Goal: Answer question/provide support: Share knowledge or assist other users

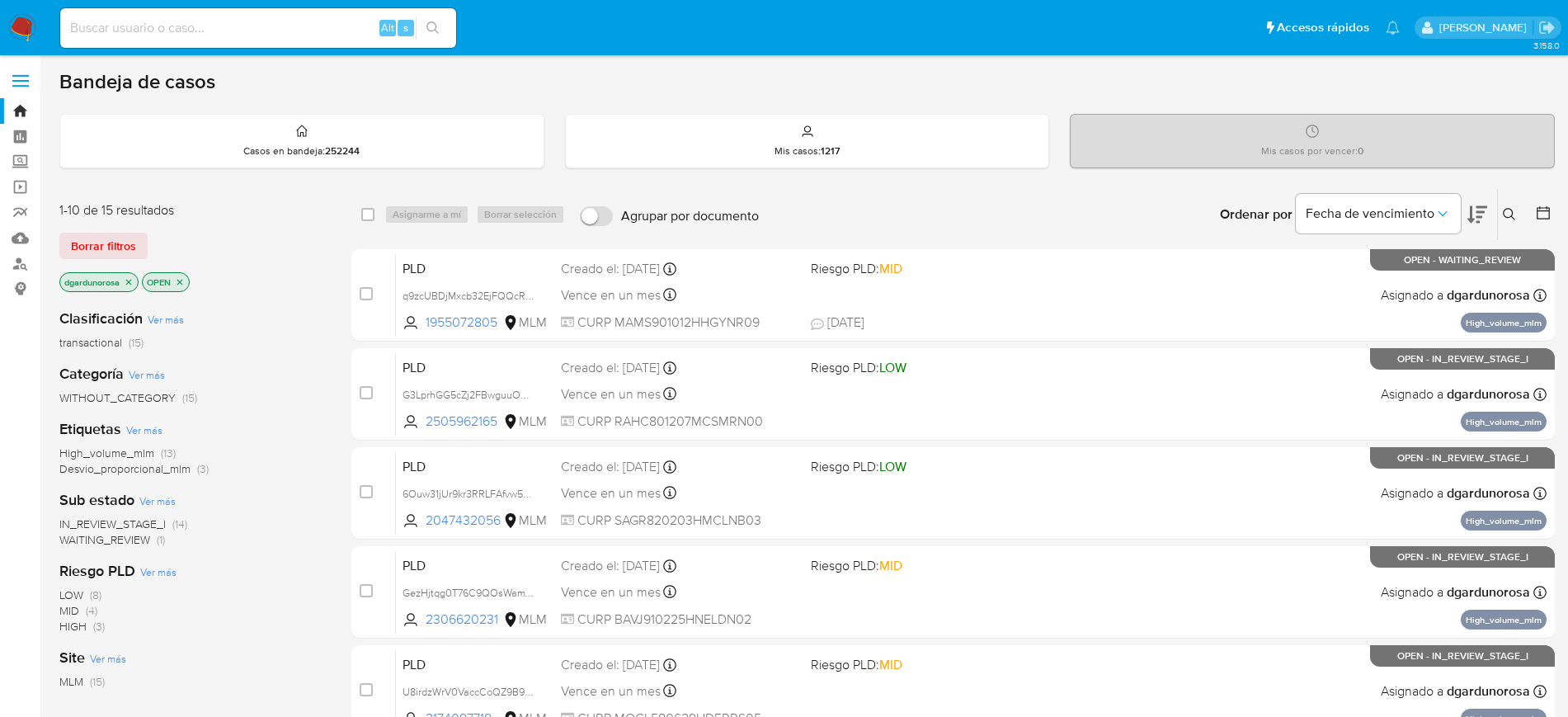
click at [1512, 213] on icon at bounding box center [1510, 214] width 12 height 12
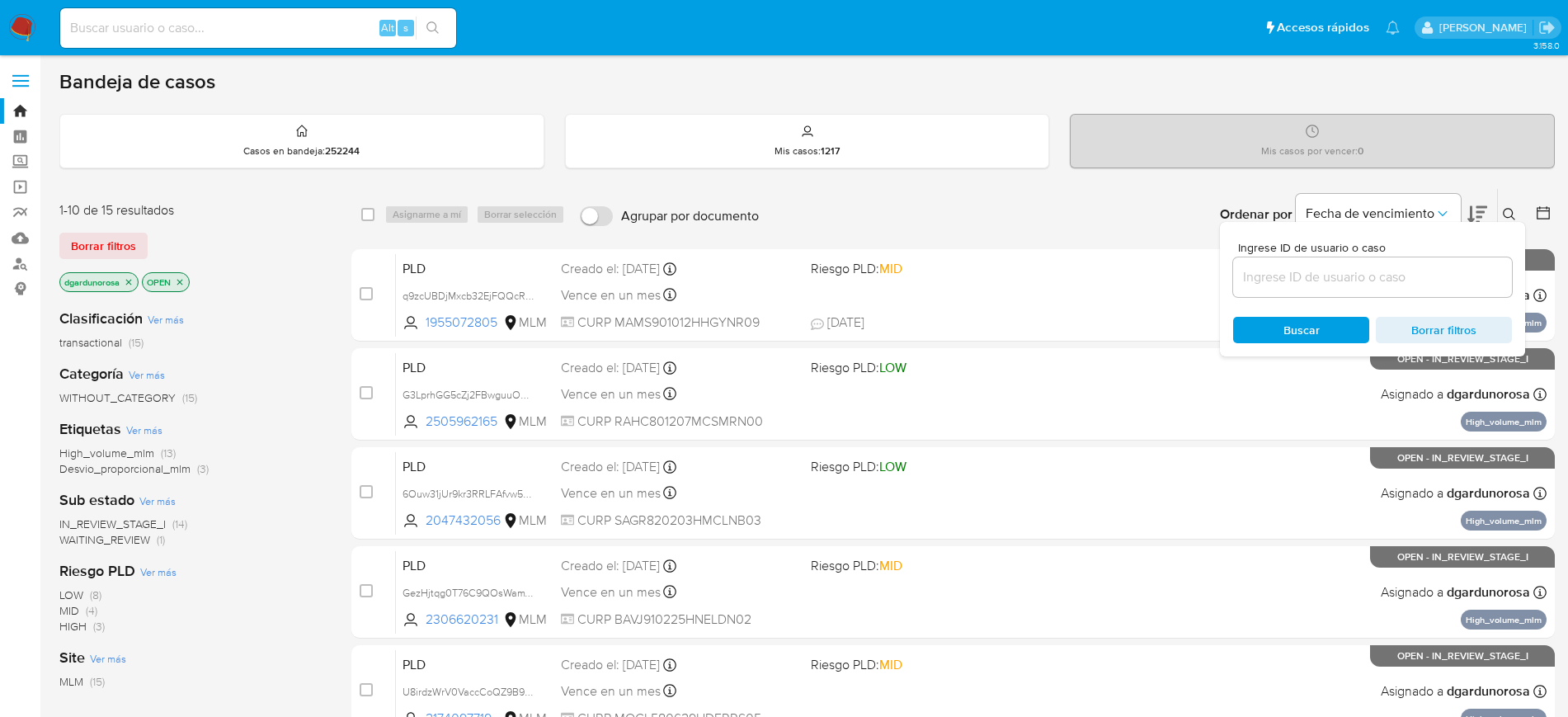
click at [1385, 280] on input at bounding box center [1373, 277] width 279 height 21
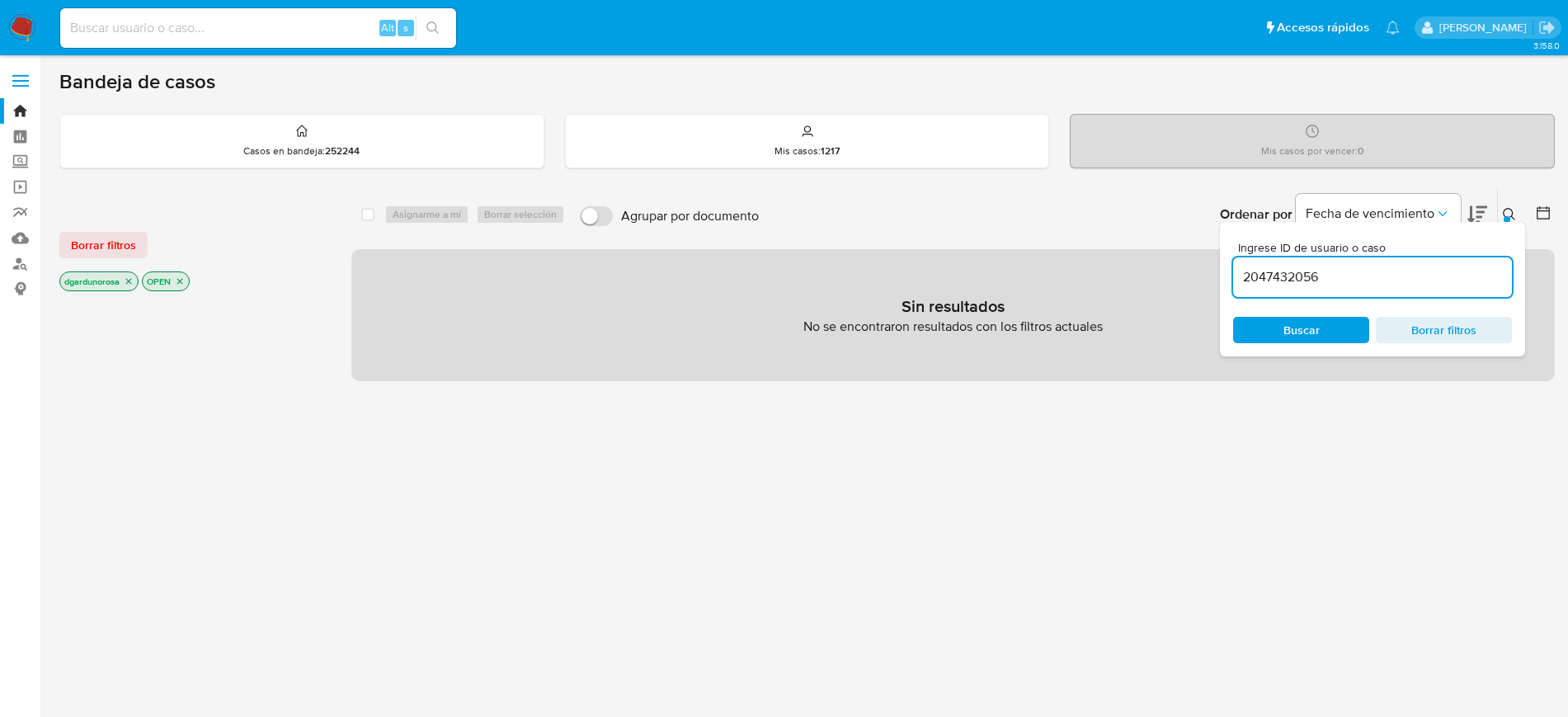
click at [1376, 283] on input "2047432056" at bounding box center [1373, 277] width 279 height 21
type input "2047432056"
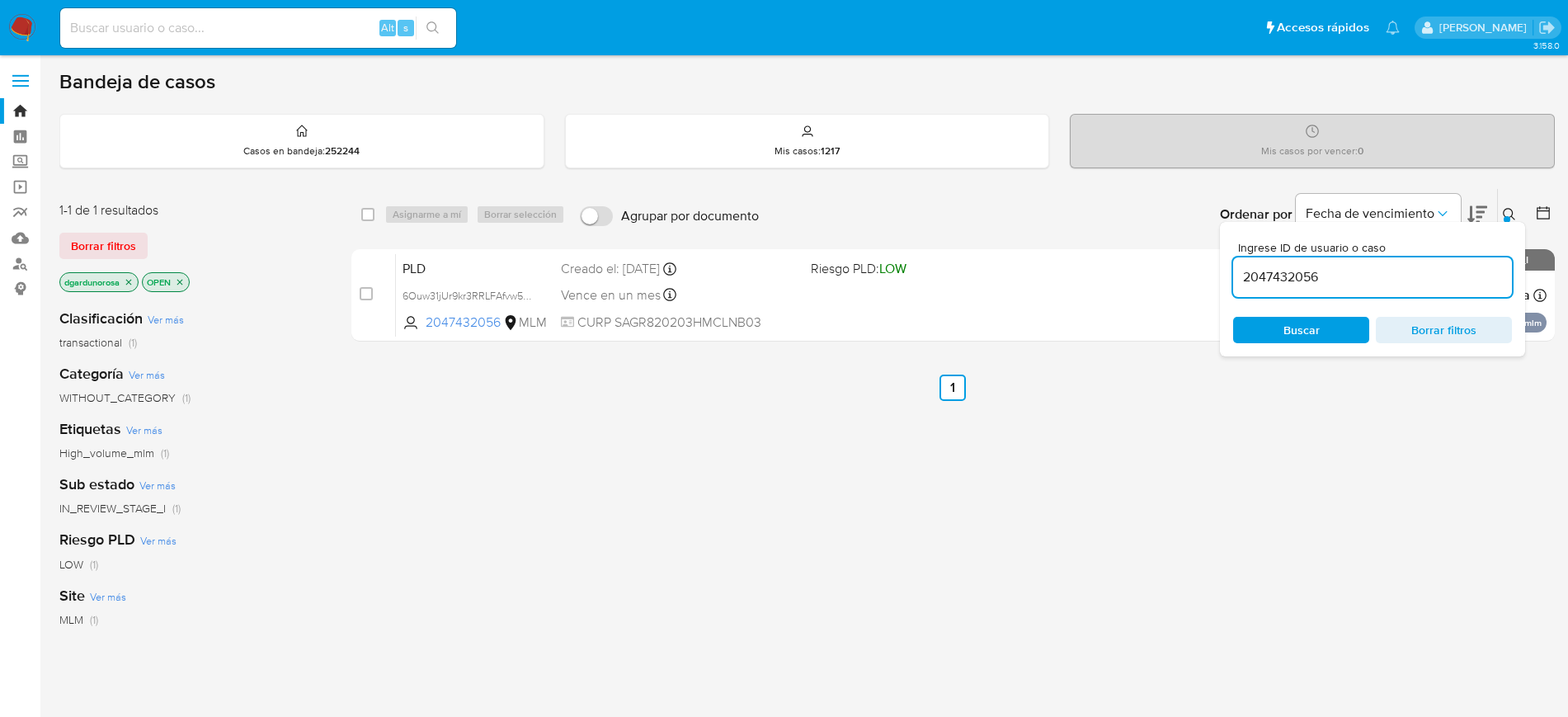
click at [1501, 202] on div "Ingrese ID de usuario o caso 2047432056 Buscar Borrar filtros" at bounding box center [1511, 215] width 28 height 51
click at [1040, 342] on div "select-all-cases-checkbox Asignarme a mí Borrar selección Agrupar por documento…" at bounding box center [952, 268] width 1204 height 160
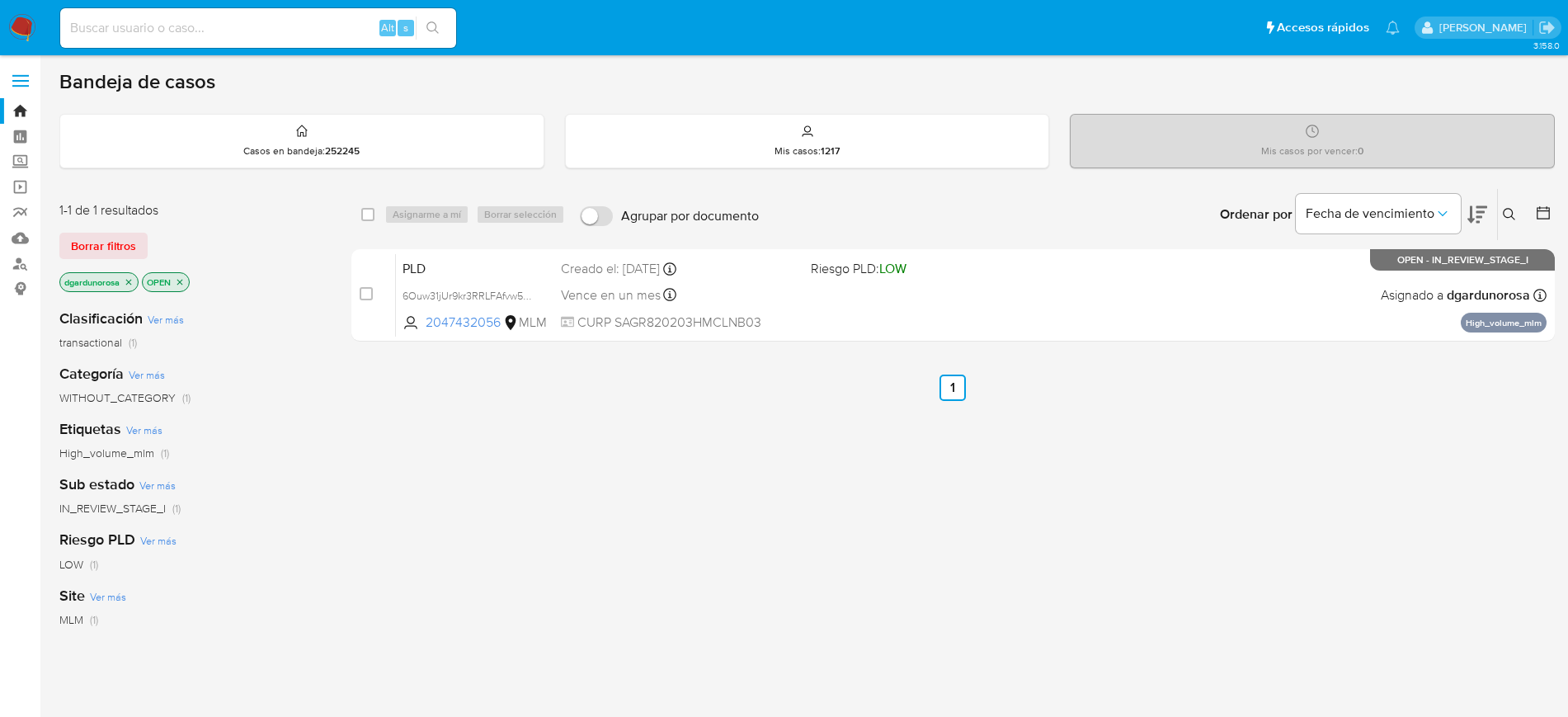
click at [1512, 209] on icon at bounding box center [1510, 214] width 13 height 13
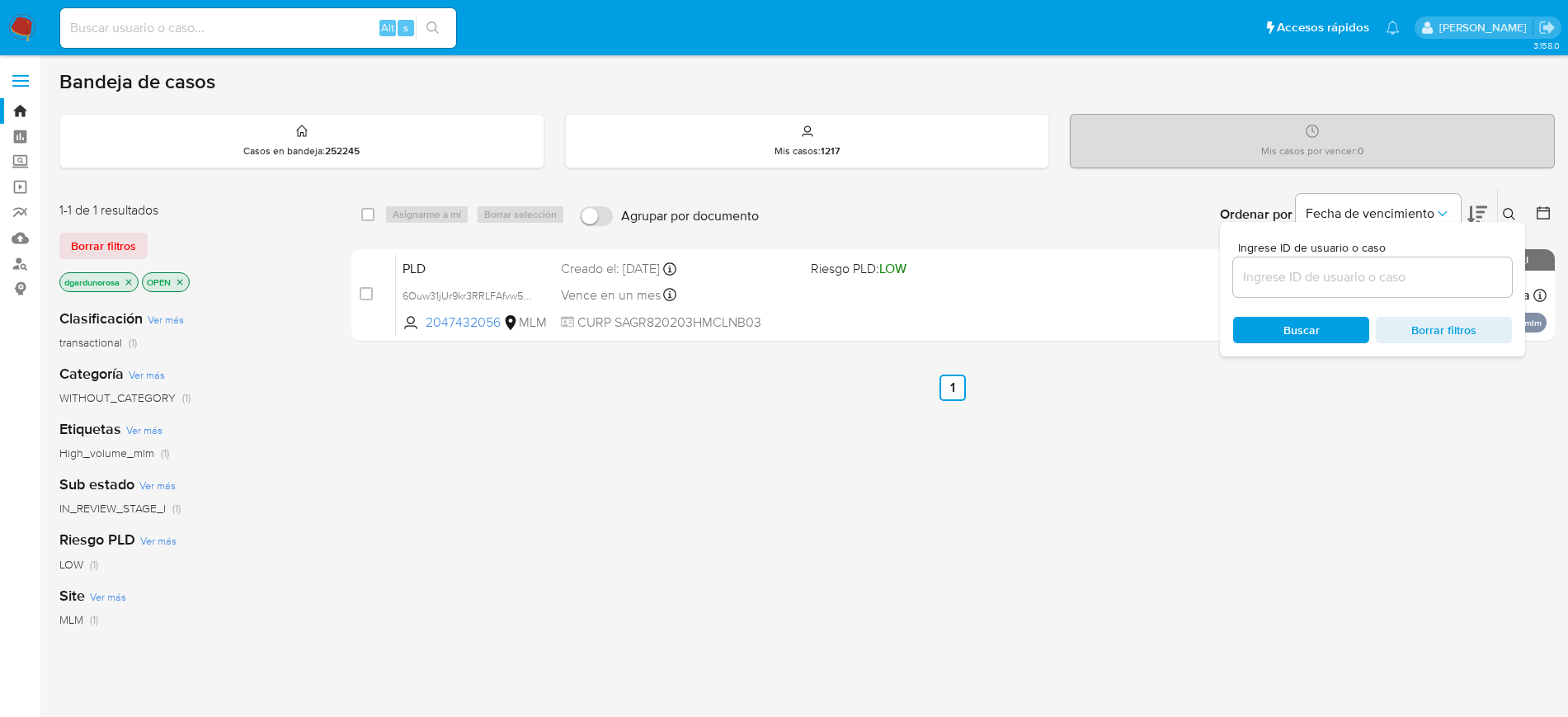
click at [1406, 278] on input at bounding box center [1373, 277] width 279 height 21
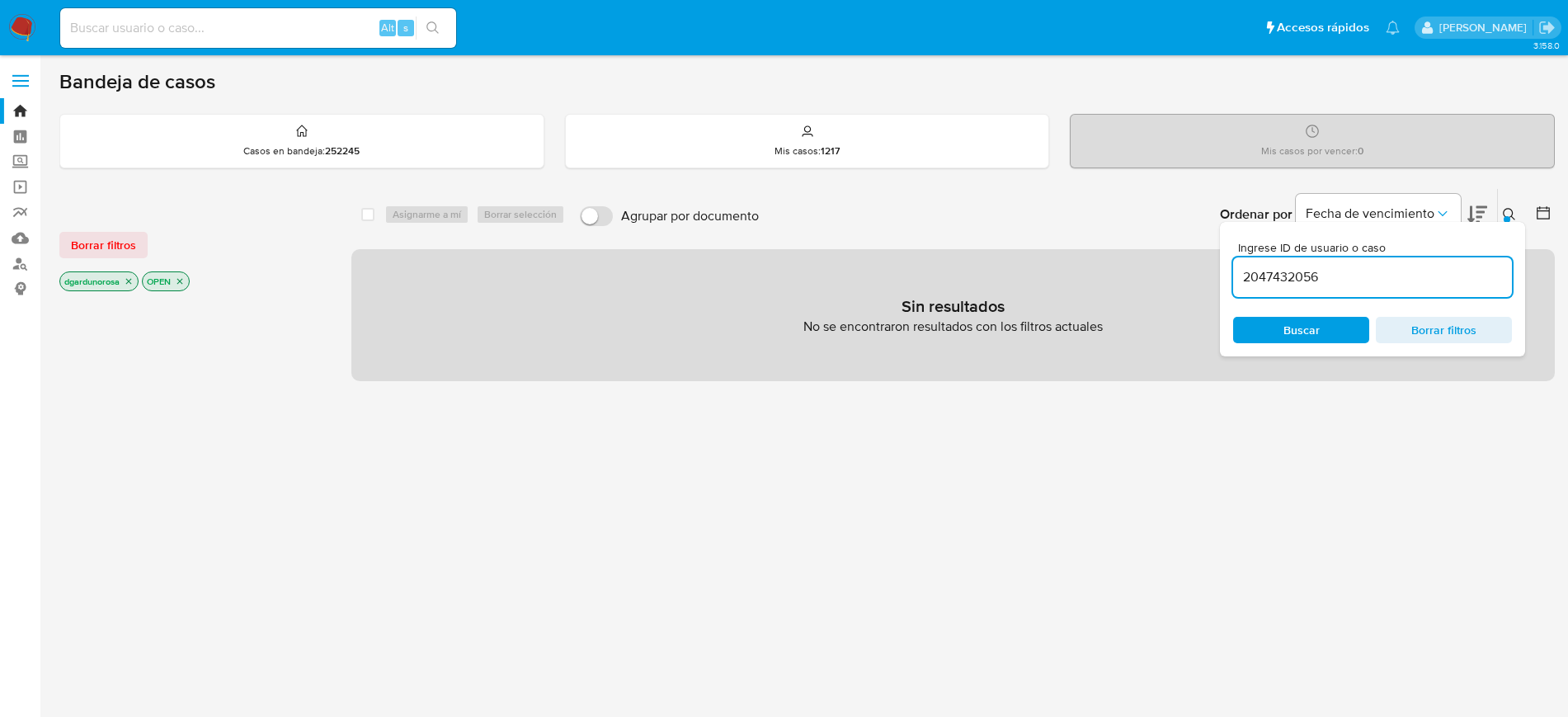
click at [1449, 280] on input "2047432056" at bounding box center [1373, 277] width 279 height 21
type input "2047432056"
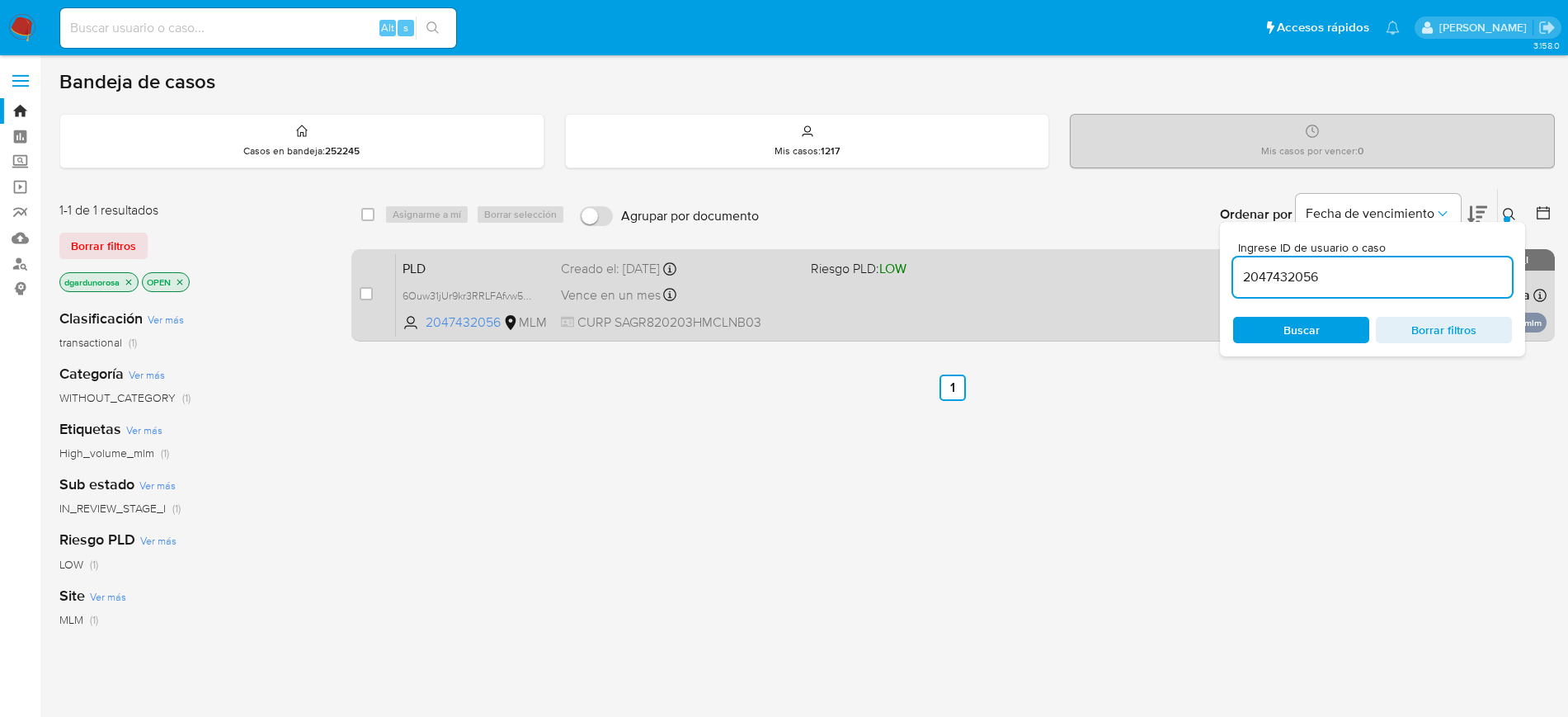
click at [879, 307] on div "PLD 6Ouw31jUr9kr3RRLFAfvw5HB 2047432056 MLM Riesgo PLD: LOW Creado el: 12/08/20…" at bounding box center [971, 294] width 1151 height 83
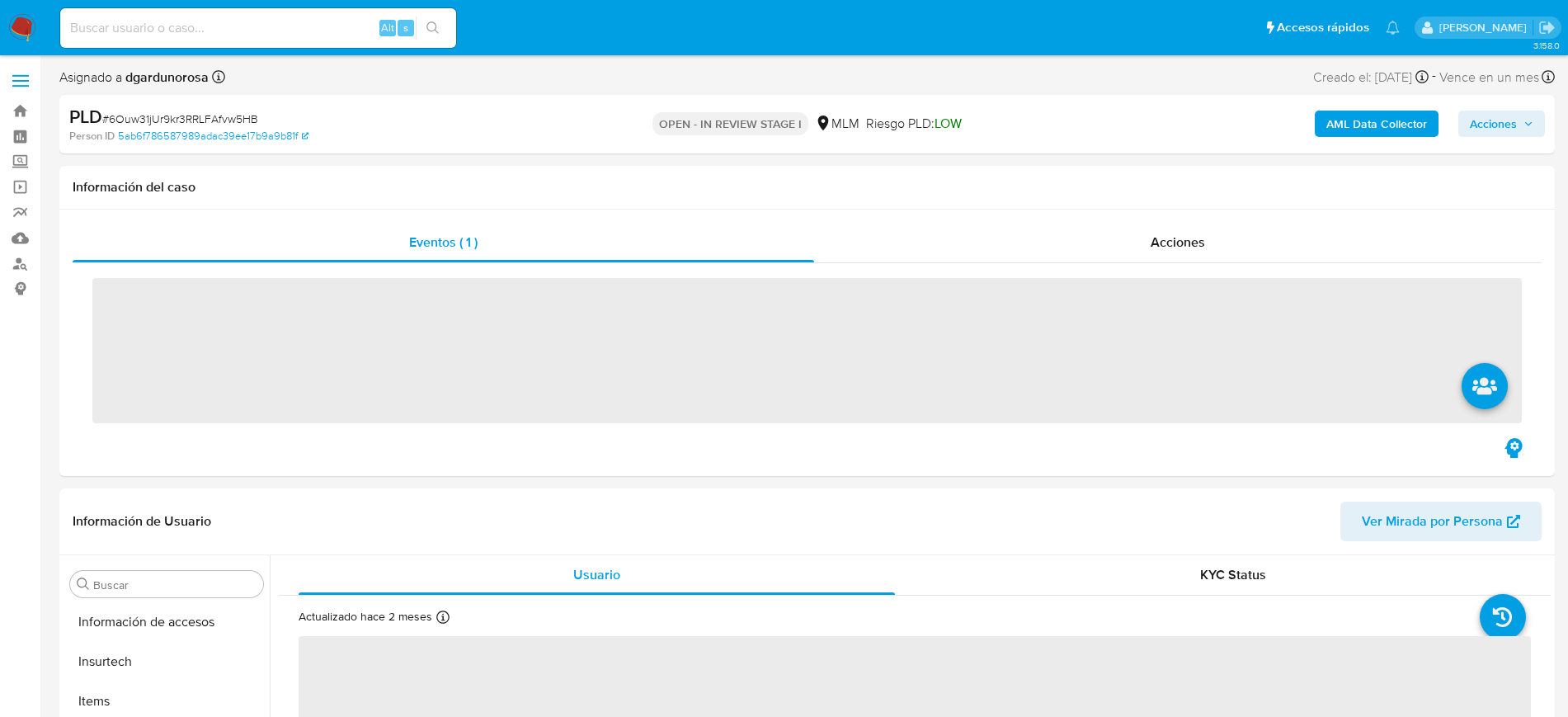
scroll to position [697, 0]
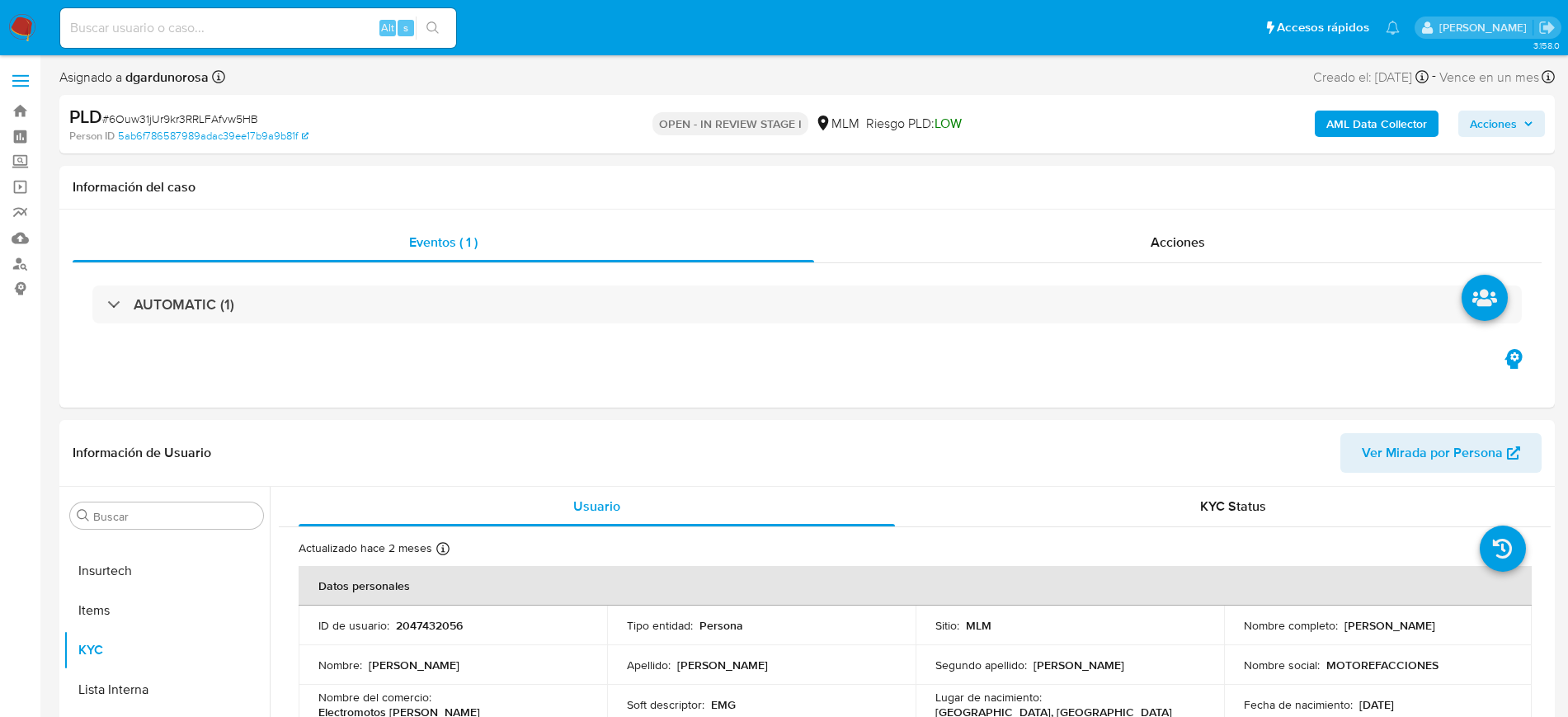
select select "10"
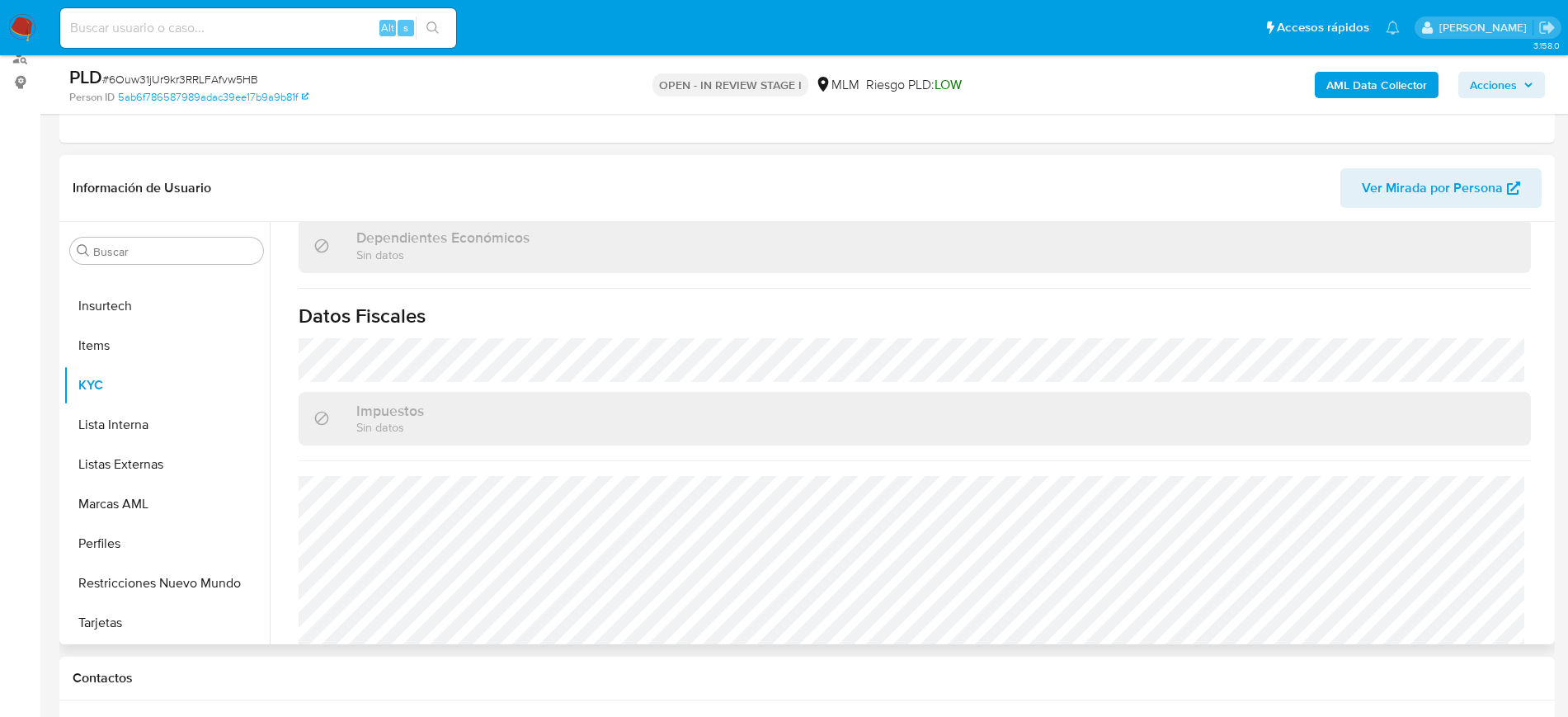
scroll to position [1020, 0]
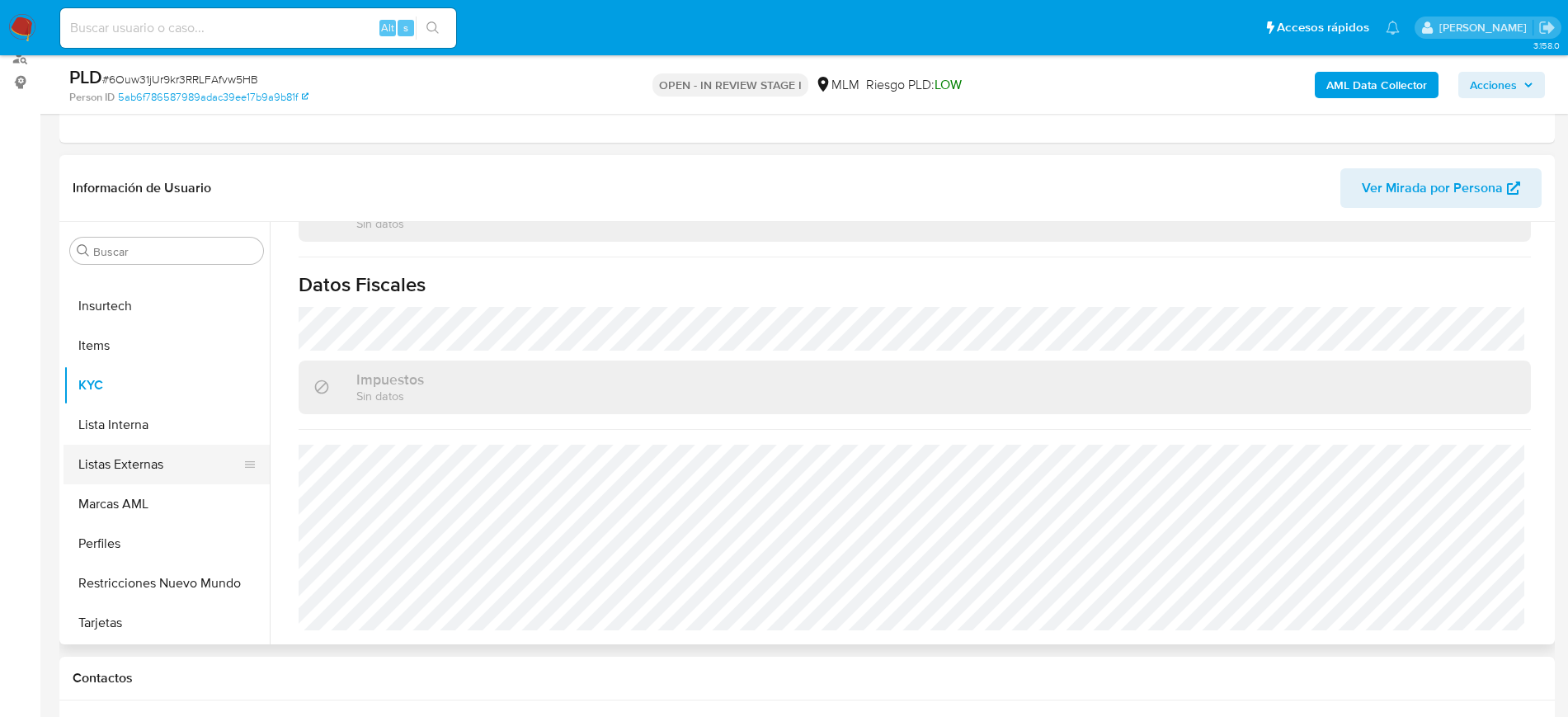
click at [145, 452] on button "Listas Externas" at bounding box center [160, 464] width 193 height 40
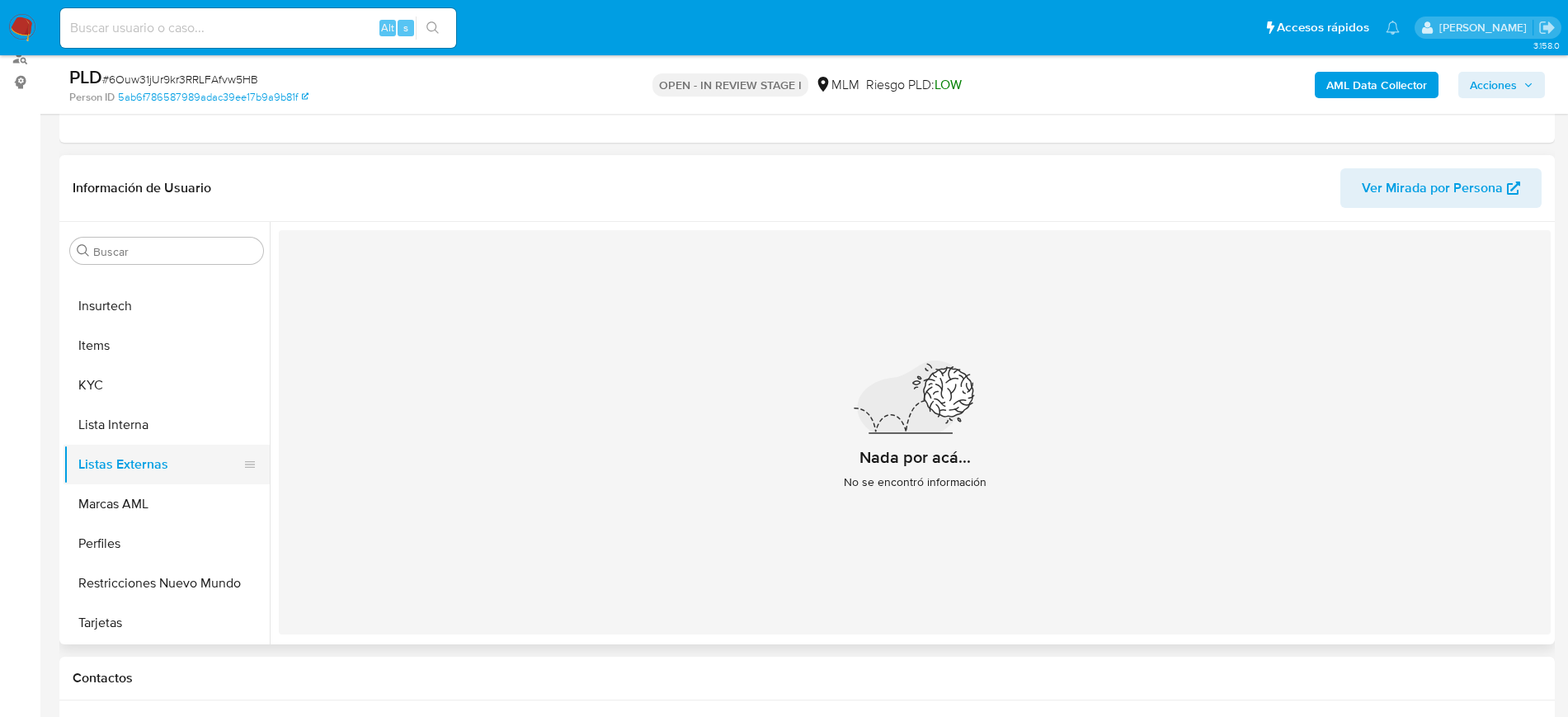
scroll to position [491, 0]
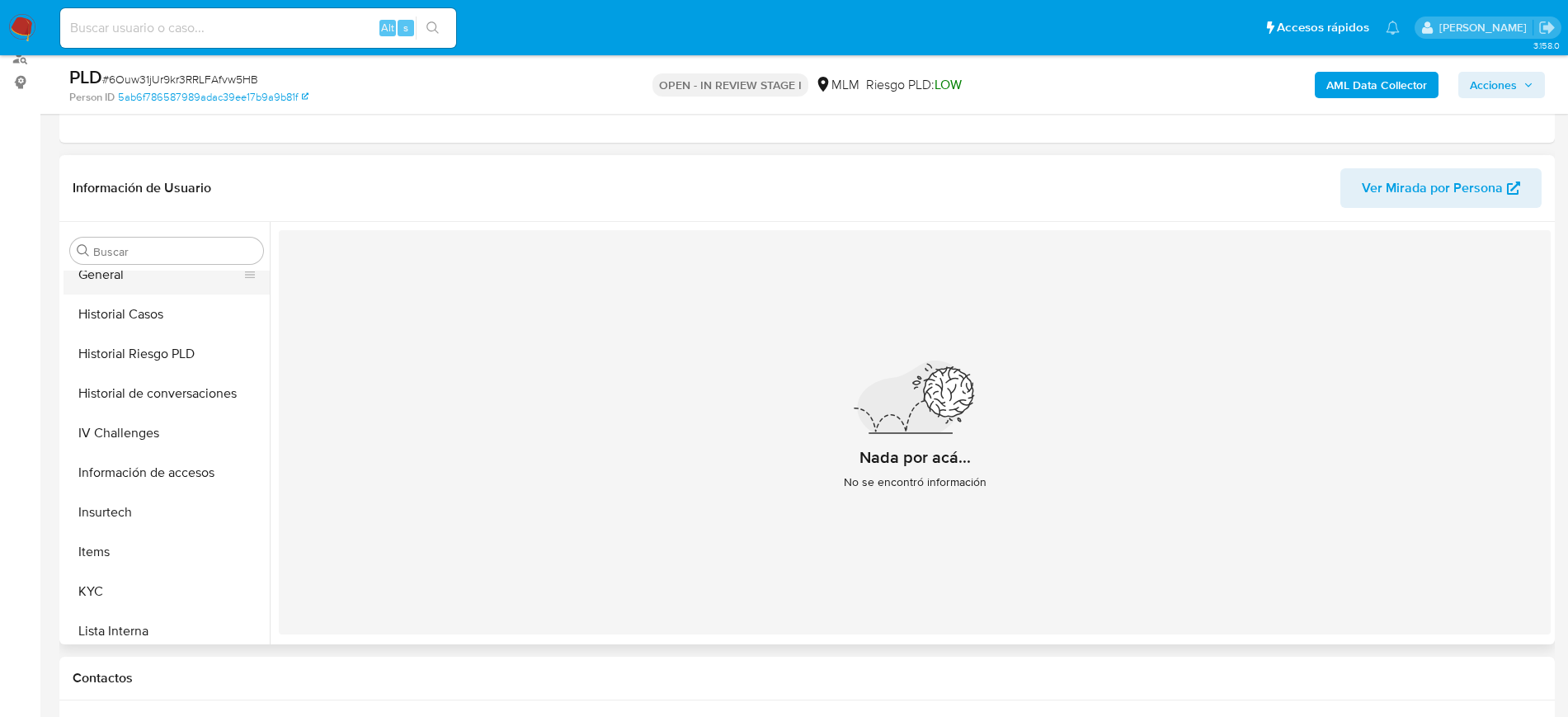
click at [131, 274] on button "General" at bounding box center [160, 274] width 193 height 40
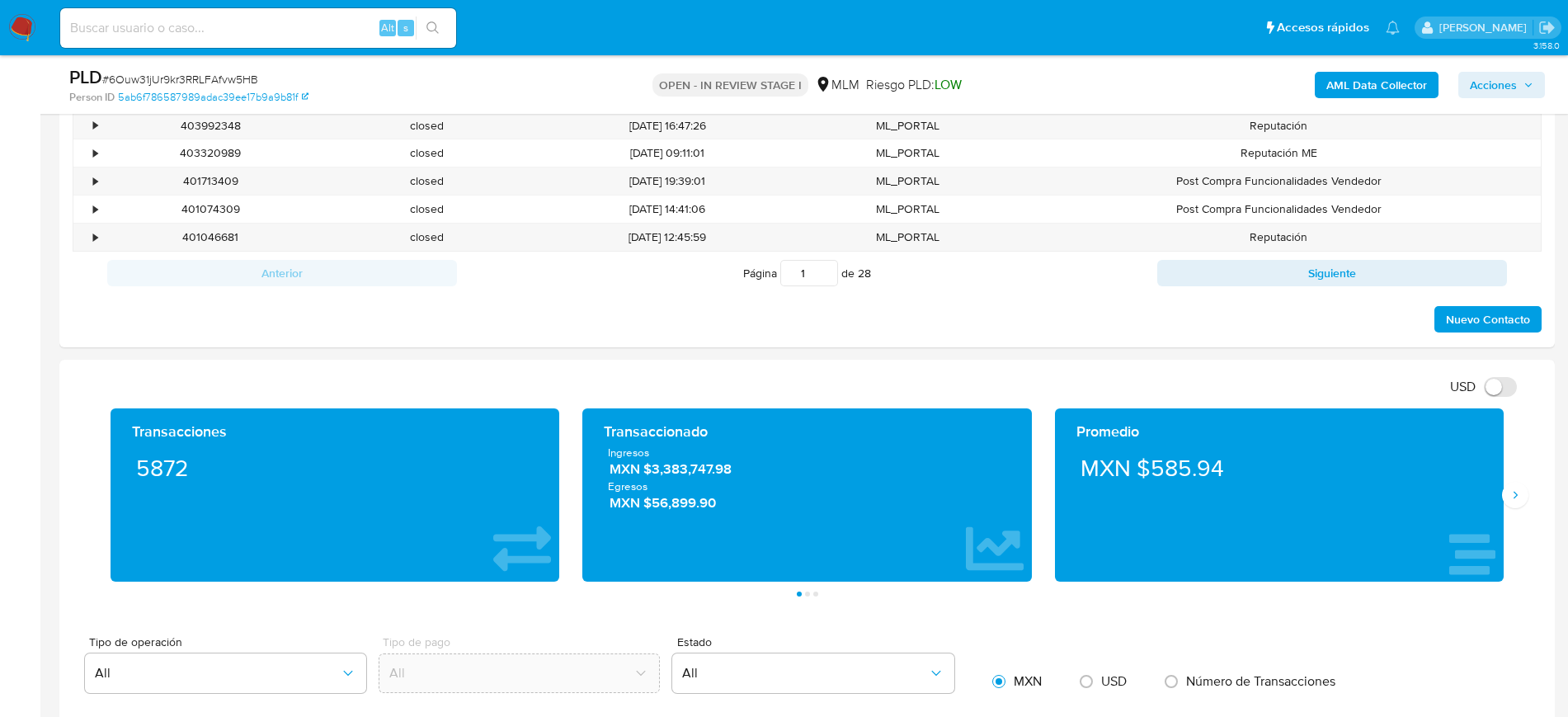
scroll to position [928, 0]
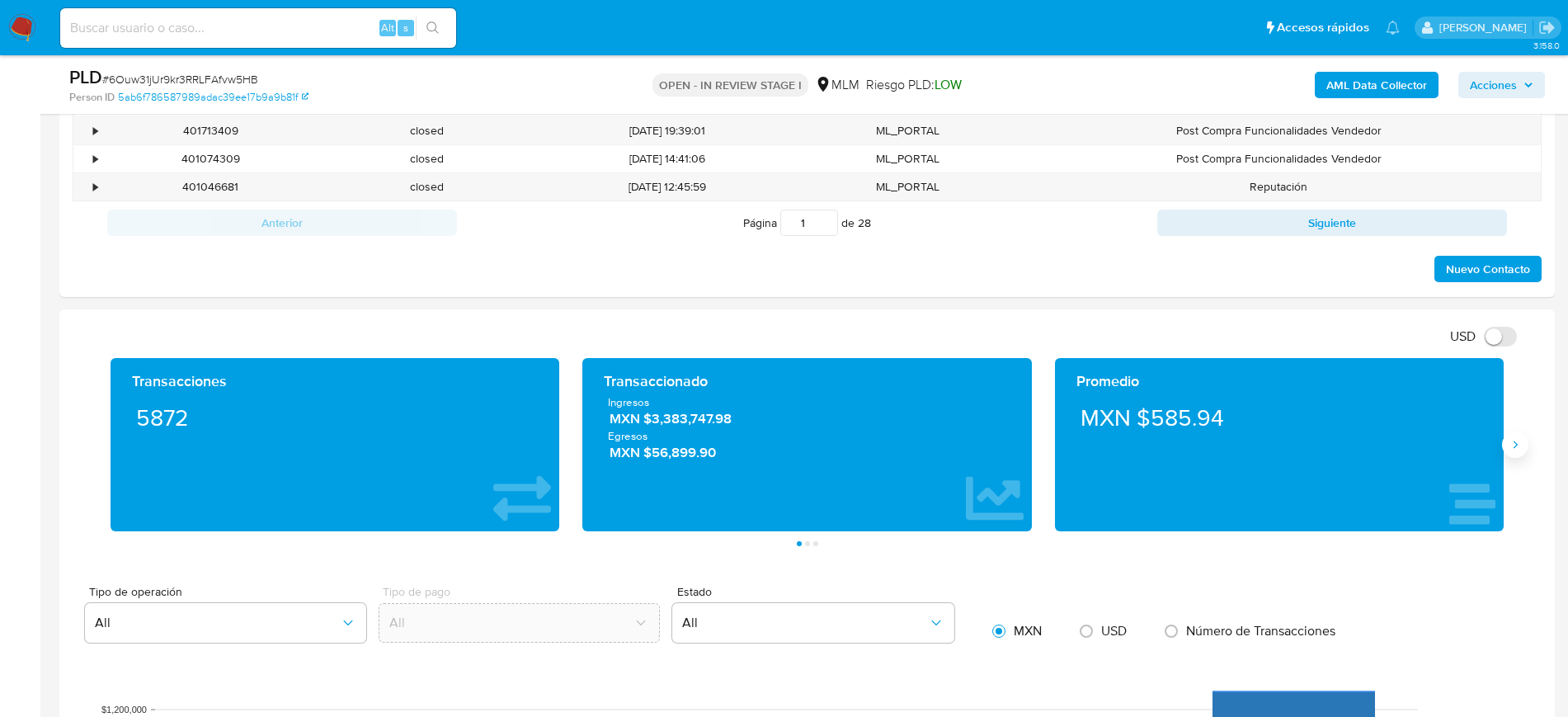
click at [1519, 447] on icon "Siguiente" at bounding box center [1515, 444] width 13 height 13
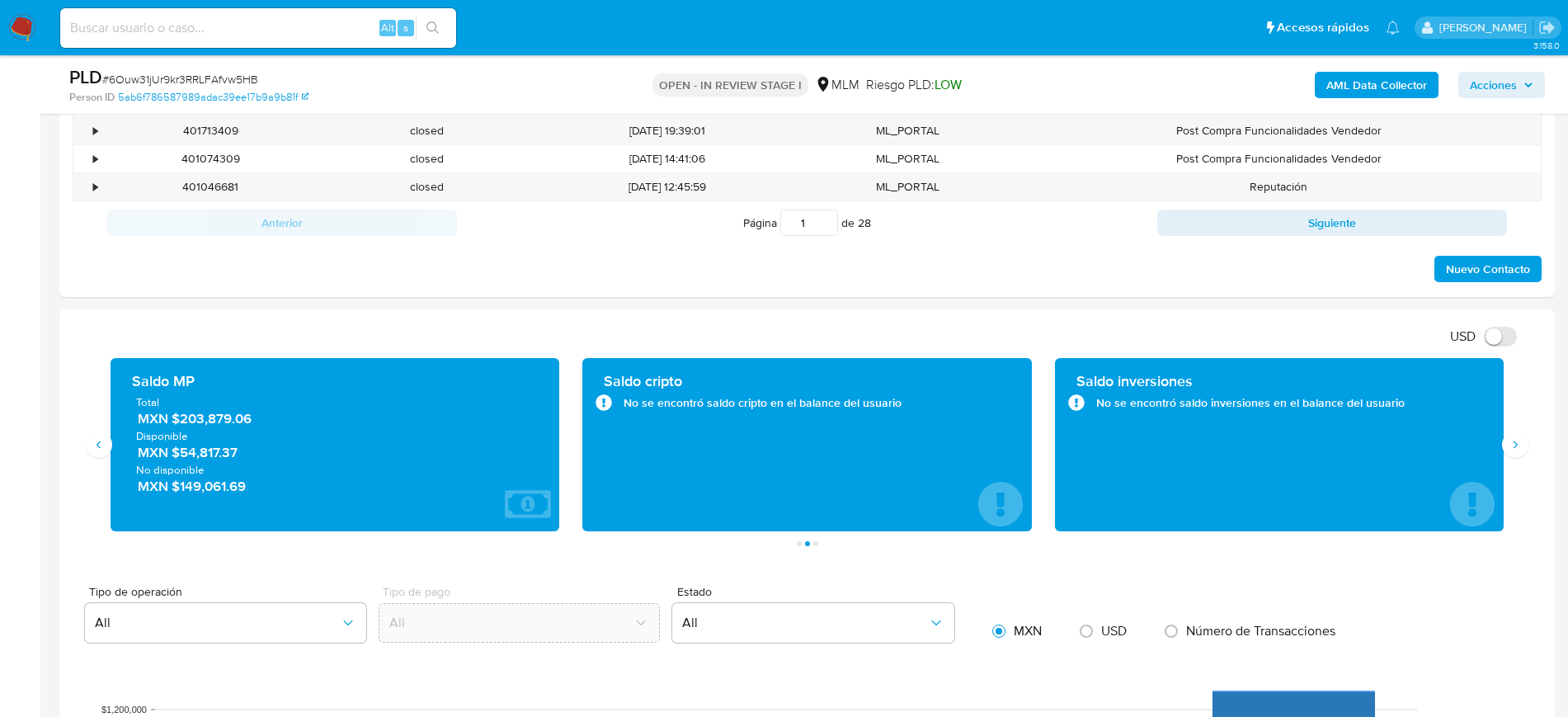
drag, startPoint x: 254, startPoint y: 427, endPoint x: 176, endPoint y: 428, distance: 78.0
click at [175, 428] on span "Disponible" at bounding box center [335, 435] width 398 height 15
click at [316, 444] on span "MXN $54,817.37" at bounding box center [336, 452] width 397 height 19
drag, startPoint x: 261, startPoint y: 417, endPoint x: 170, endPoint y: 415, distance: 91.0
click at [170, 415] on span "MXN $203,879.06" at bounding box center [336, 418] width 397 height 19
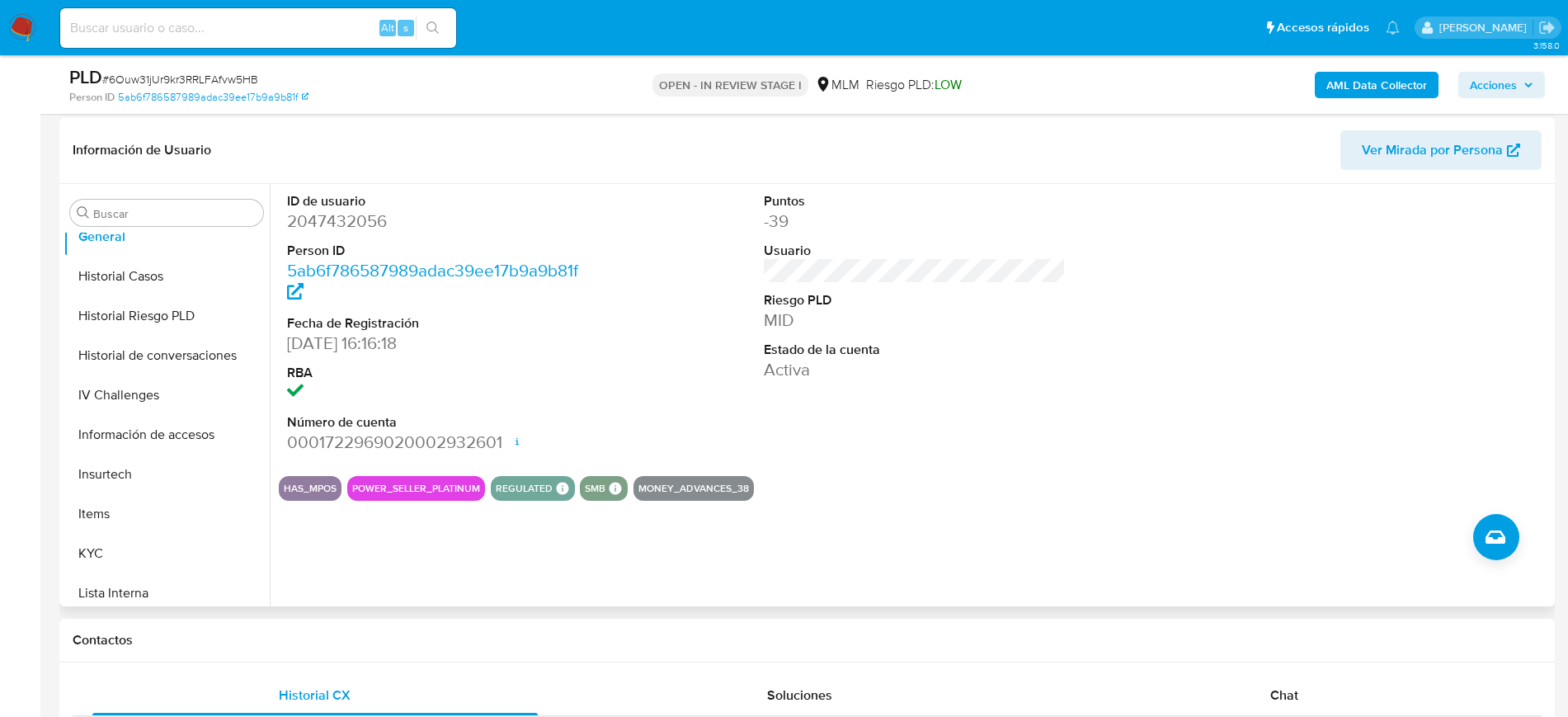
scroll to position [0, 0]
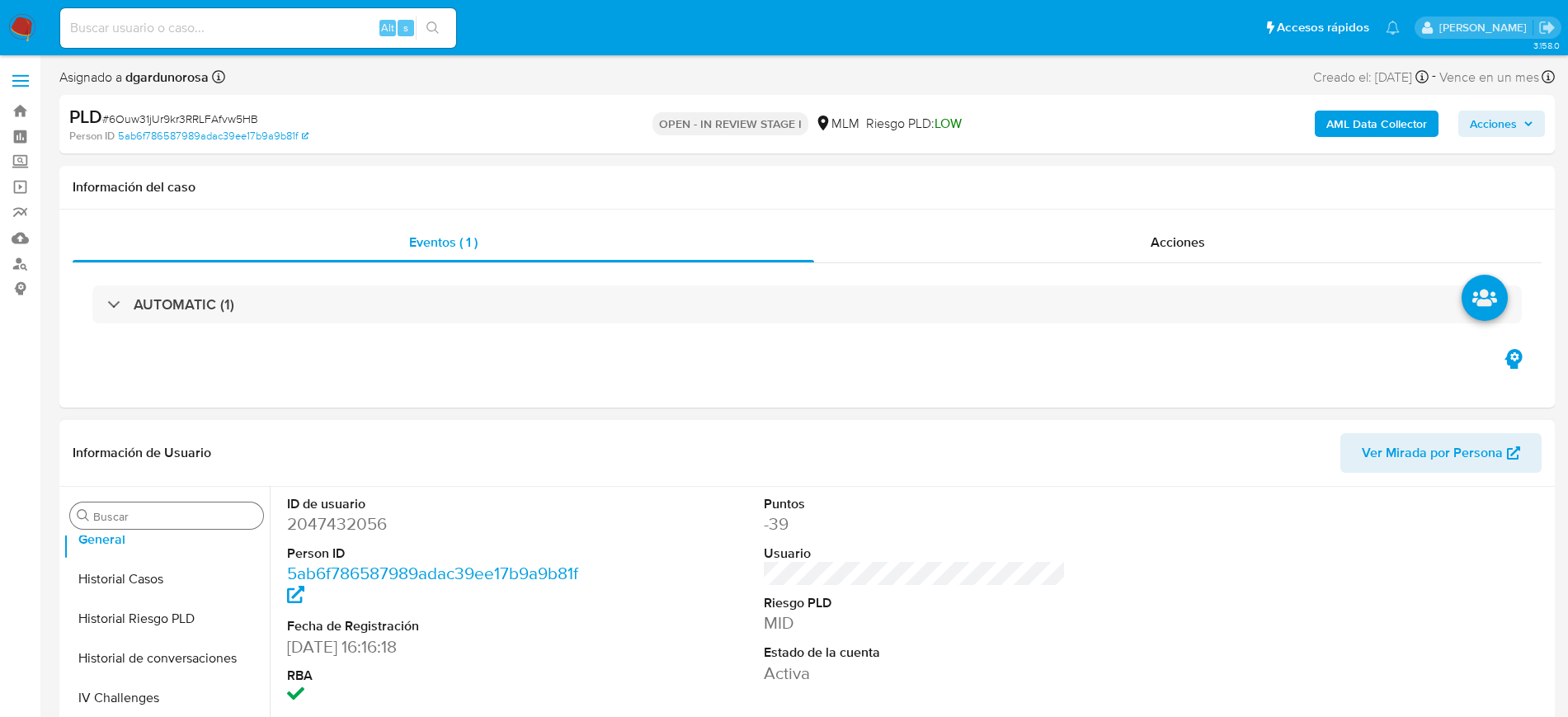
click at [123, 512] on input "Buscar" at bounding box center [174, 516] width 164 height 15
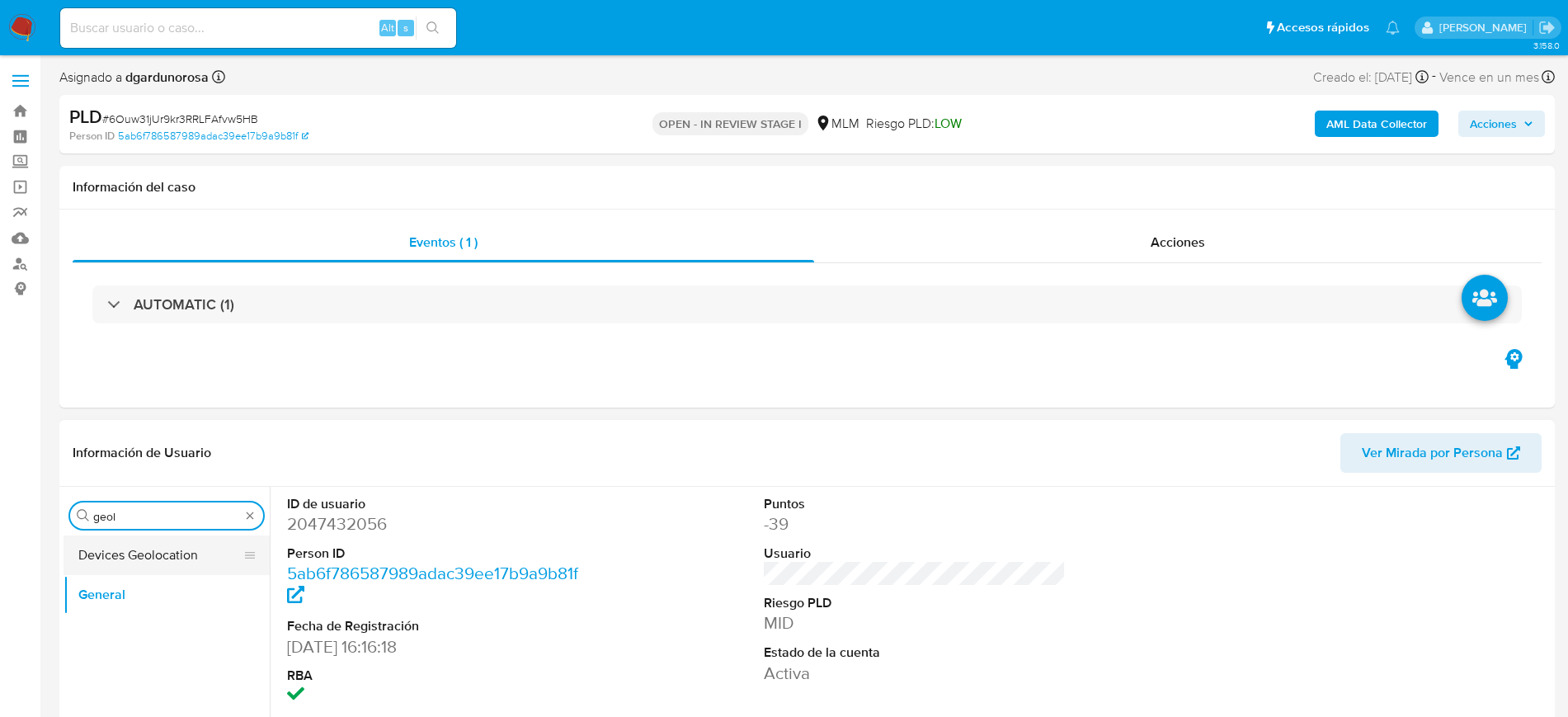
type input "geol"
click at [129, 548] on button "Devices Geolocation" at bounding box center [160, 554] width 193 height 40
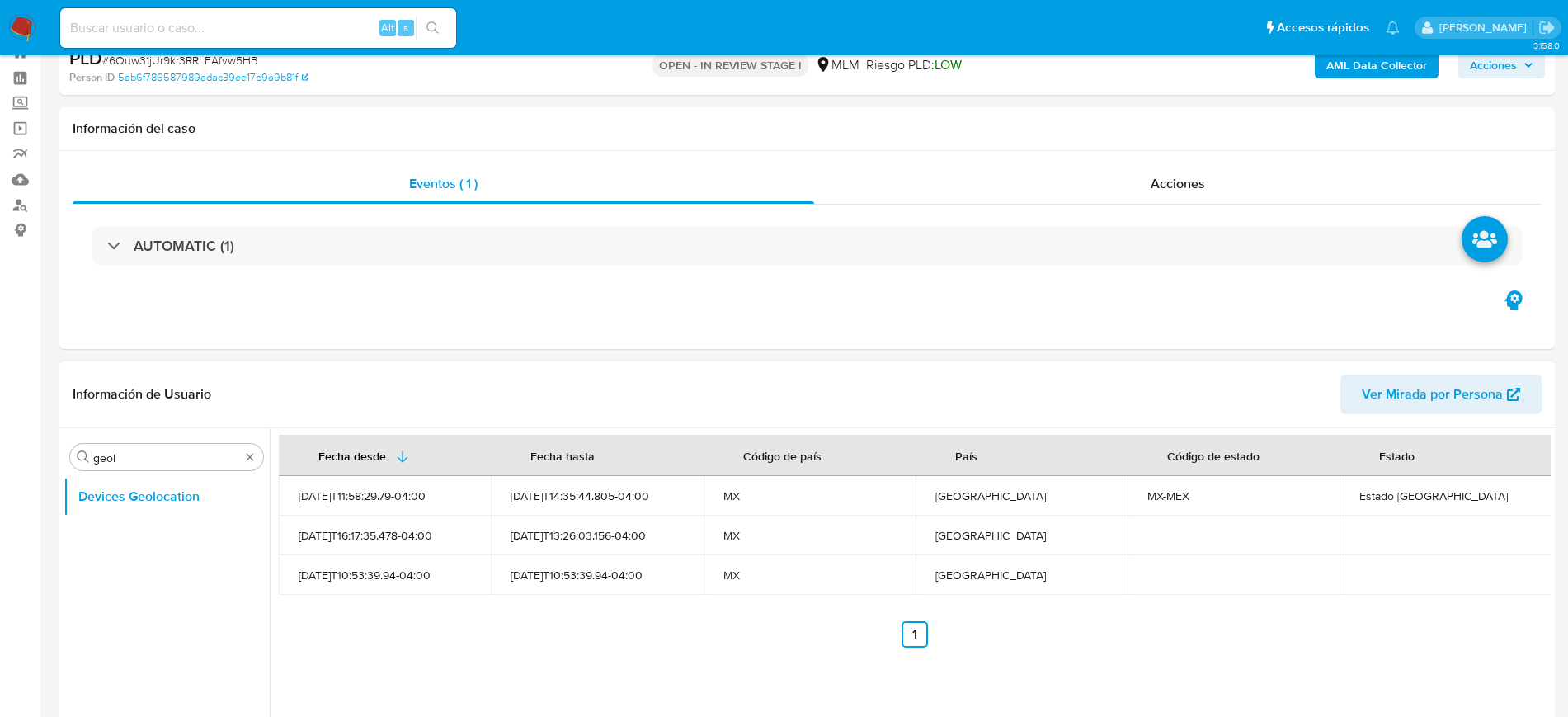
scroll to position [103, 0]
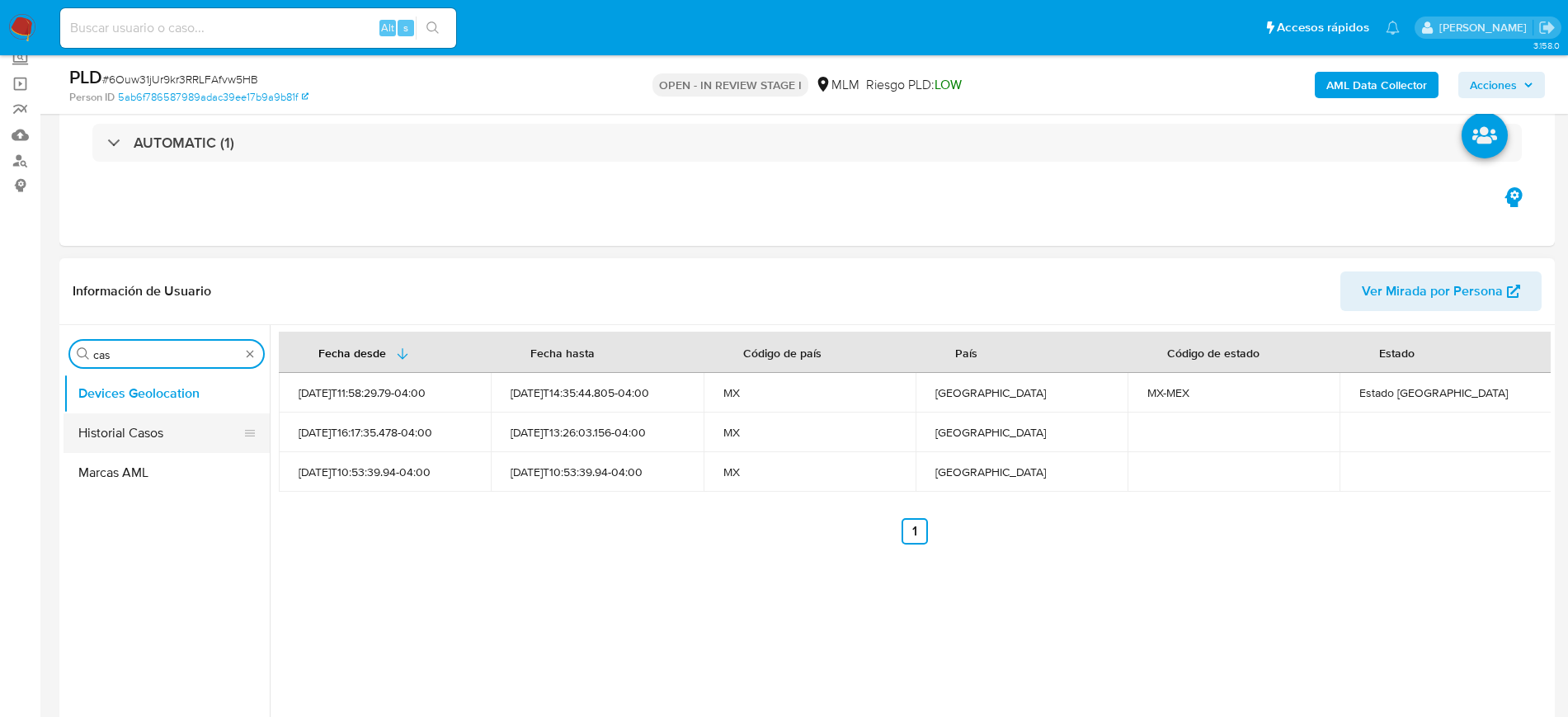
type input "cas"
click at [139, 439] on button "Historial Casos" at bounding box center [160, 432] width 193 height 40
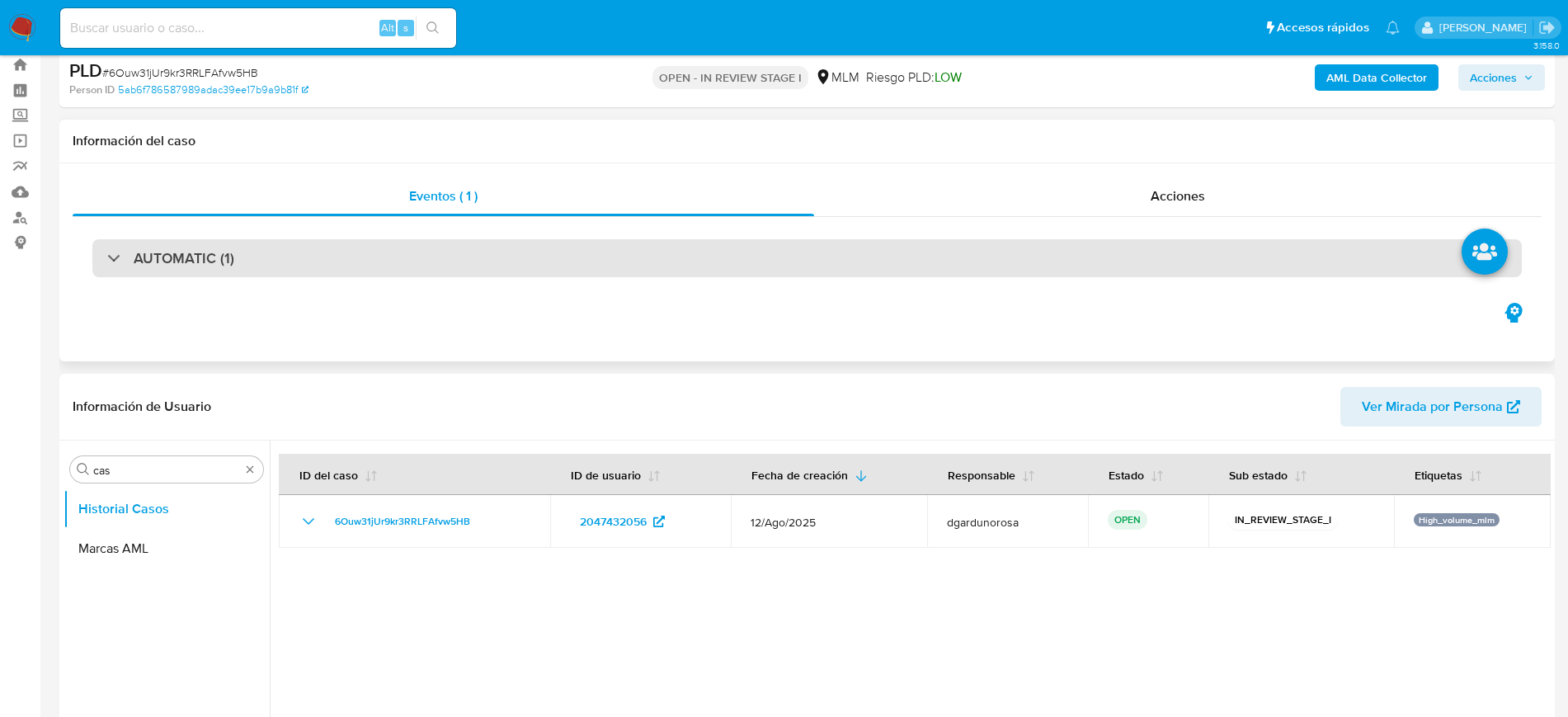
scroll to position [0, 0]
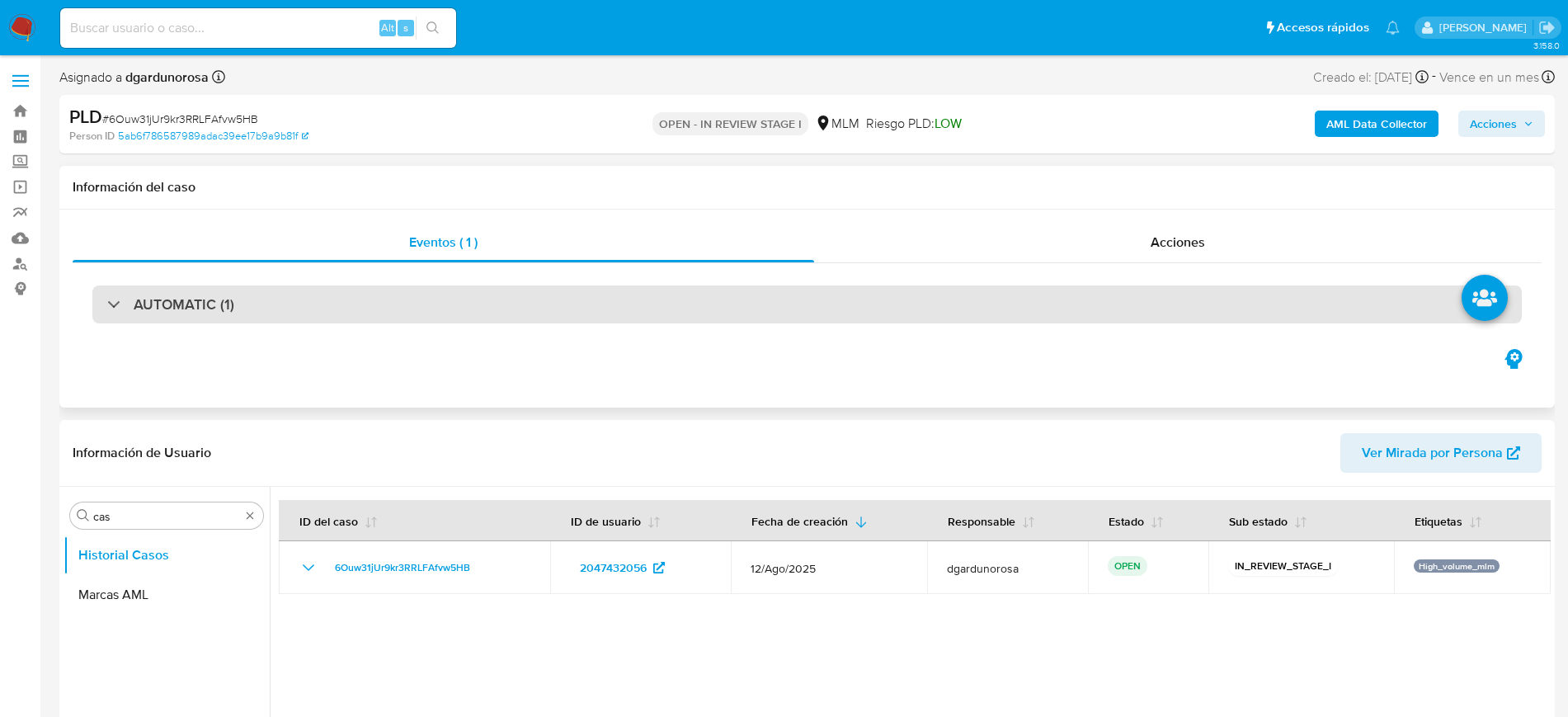
click at [574, 310] on div "AUTOMATIC (1)" at bounding box center [807, 304] width 1430 height 38
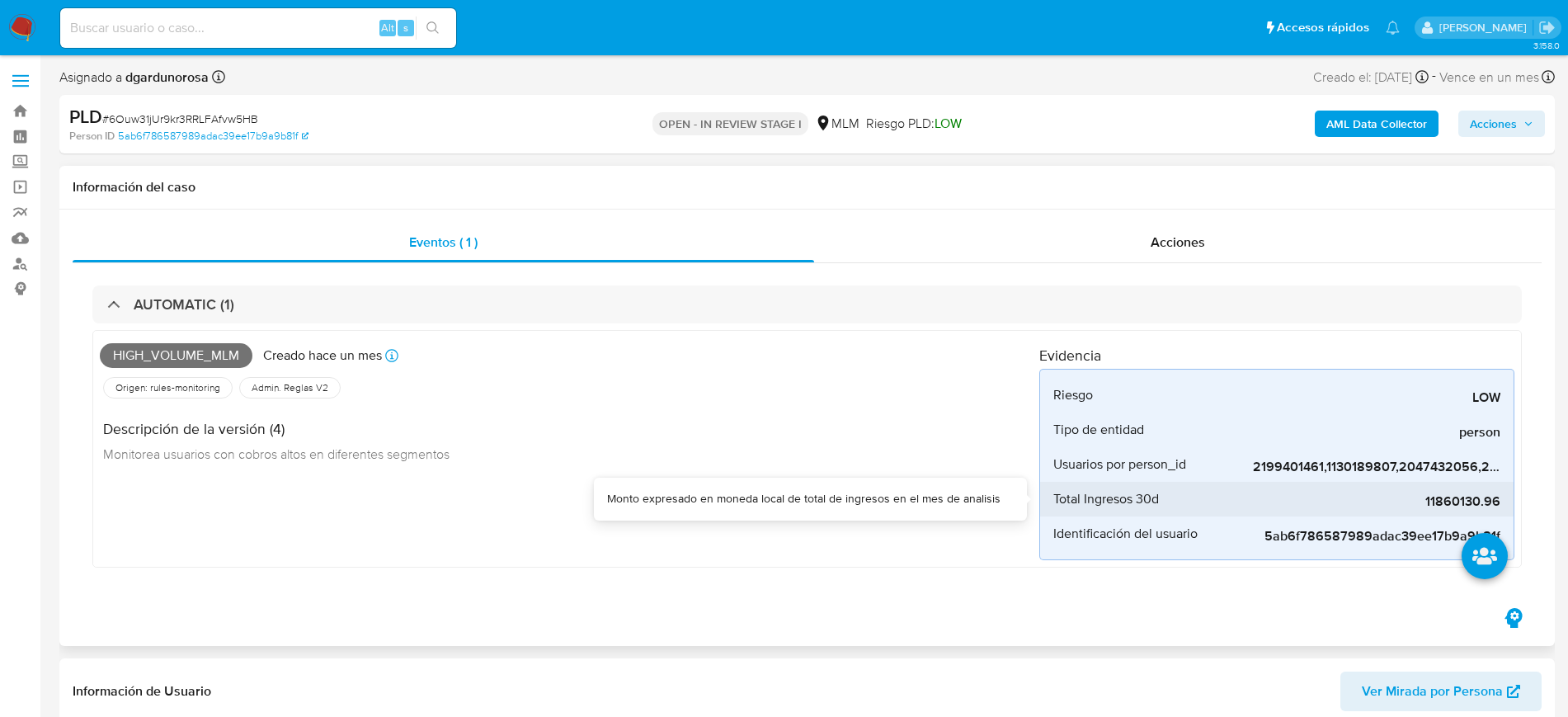
click at [1466, 503] on span "11860130.96" at bounding box center [1377, 501] width 248 height 17
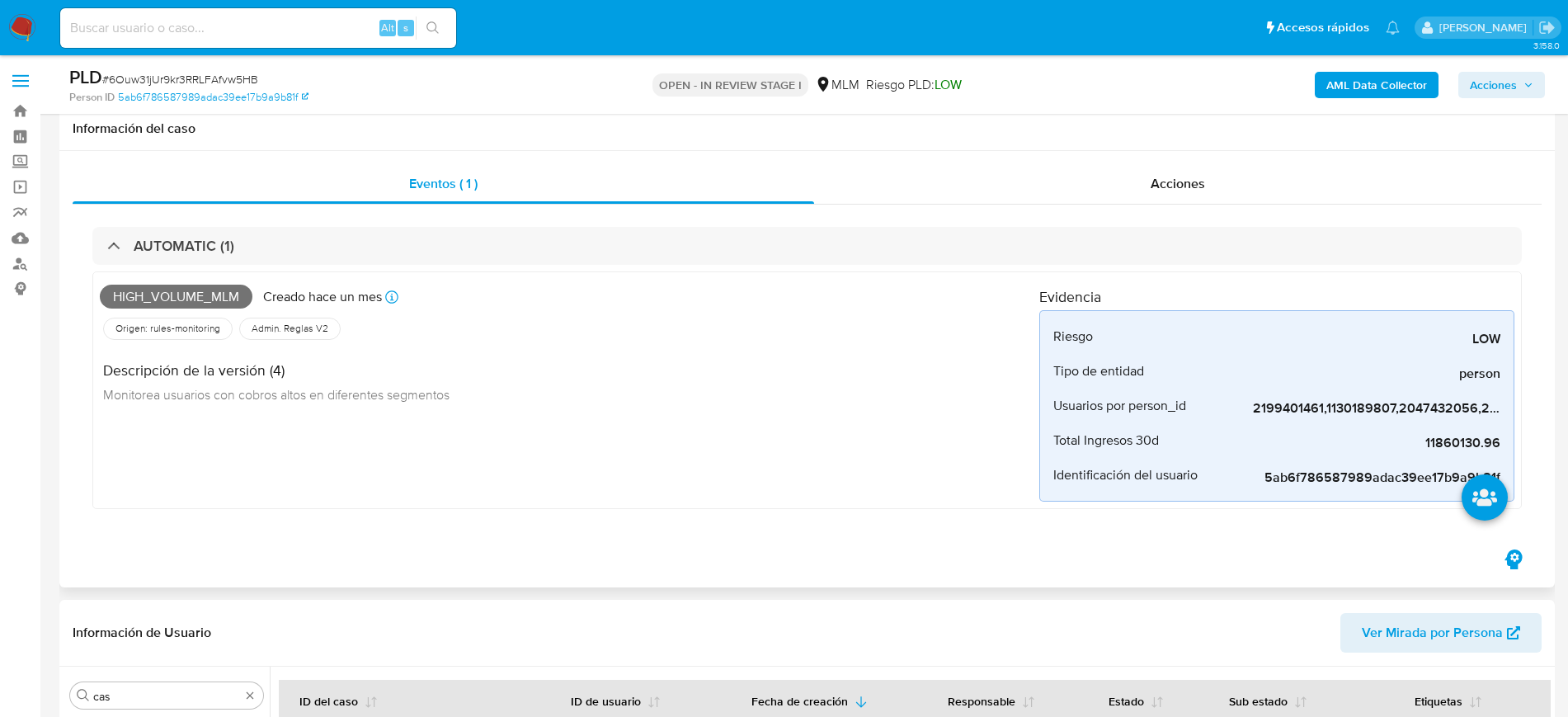
scroll to position [309, 0]
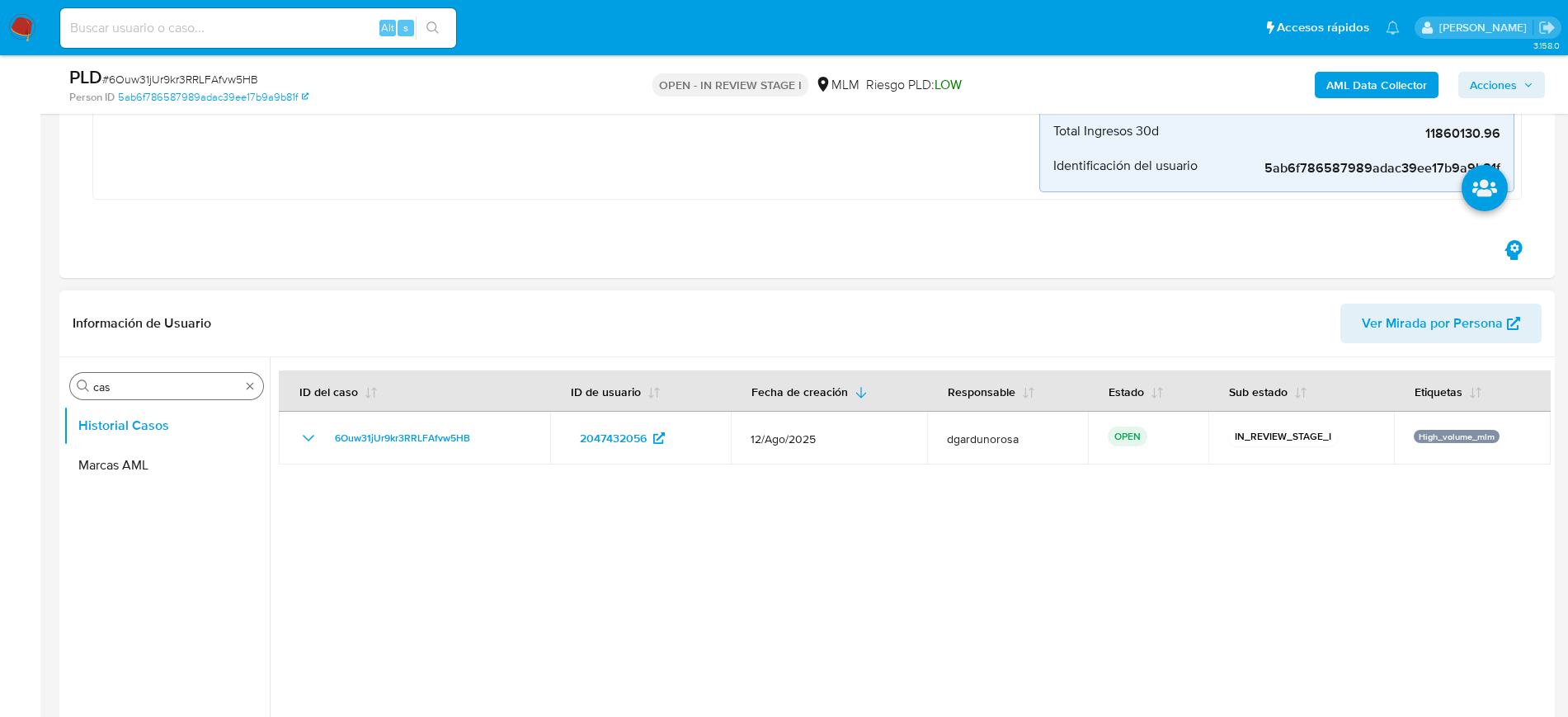
click at [250, 394] on div "Buscar cas" at bounding box center [166, 386] width 193 height 27
type input "CONV"
click at [203, 455] on button "Historial de conversaciones" at bounding box center [160, 465] width 193 height 40
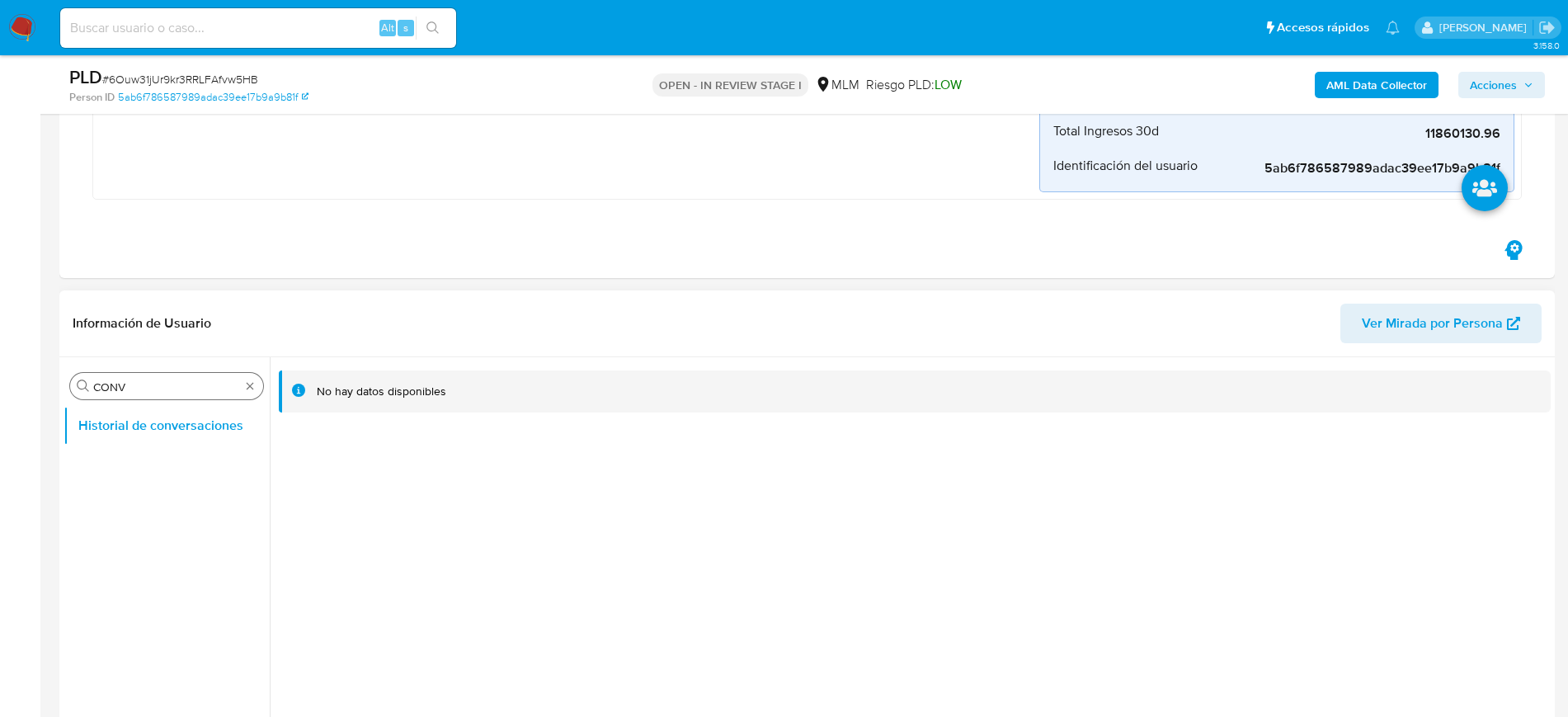
click at [242, 386] on div "Buscar CONV" at bounding box center [166, 386] width 193 height 27
drag, startPoint x: 251, startPoint y: 391, endPoint x: 233, endPoint y: 378, distance: 22.2
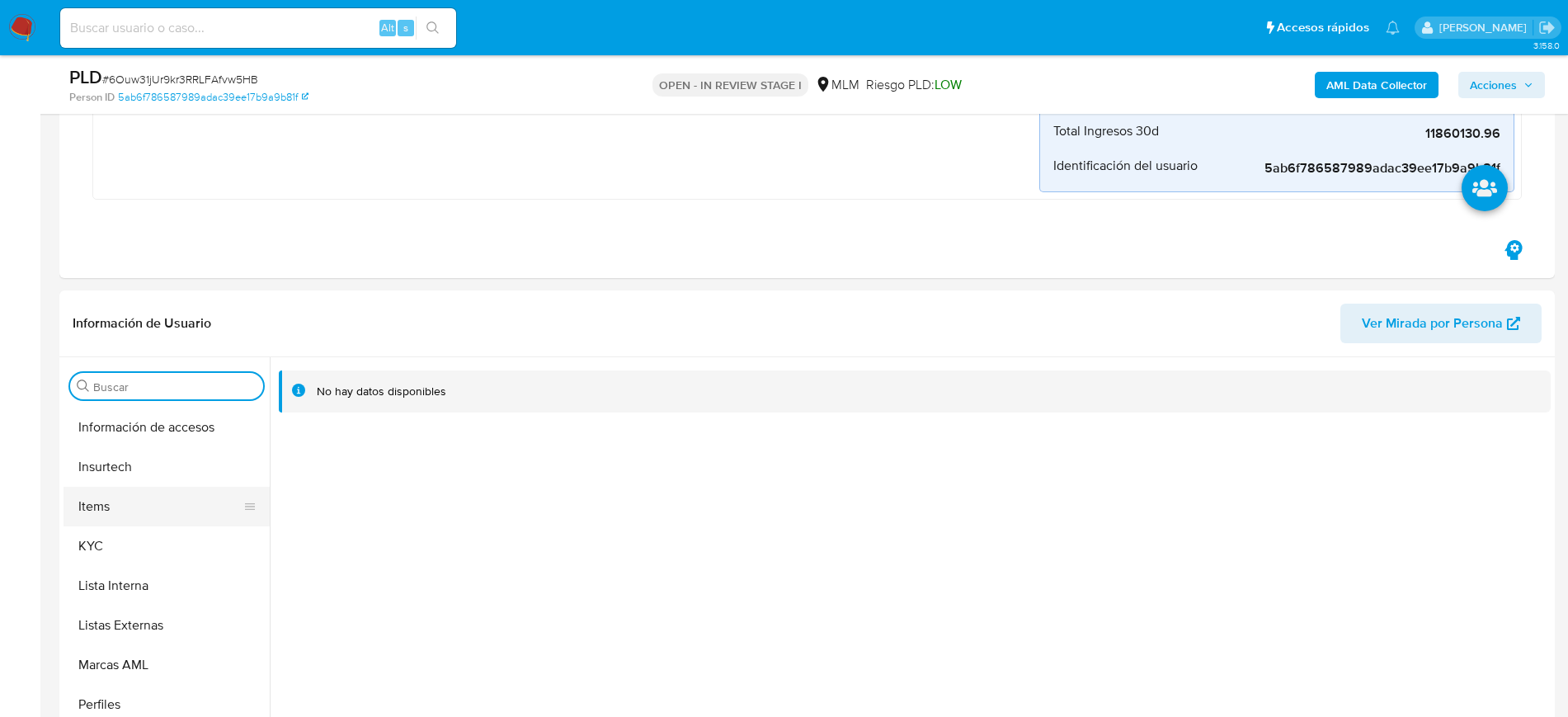
scroll to position [697, 0]
click at [147, 518] on button "KYC" at bounding box center [160, 520] width 193 height 40
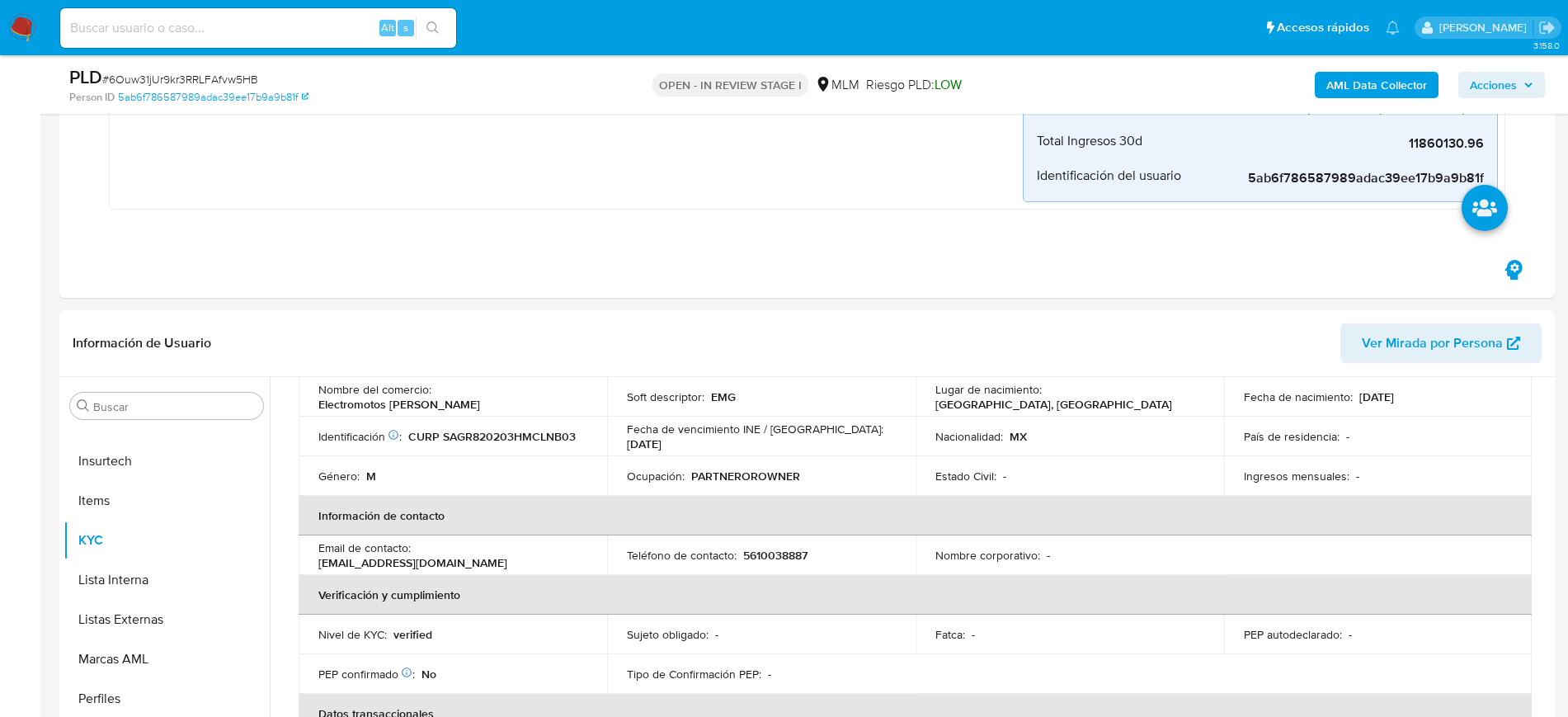
scroll to position [195, 0]
click at [794, 563] on p "5610038887" at bounding box center [776, 557] width 65 height 15
copy p "5610038887"
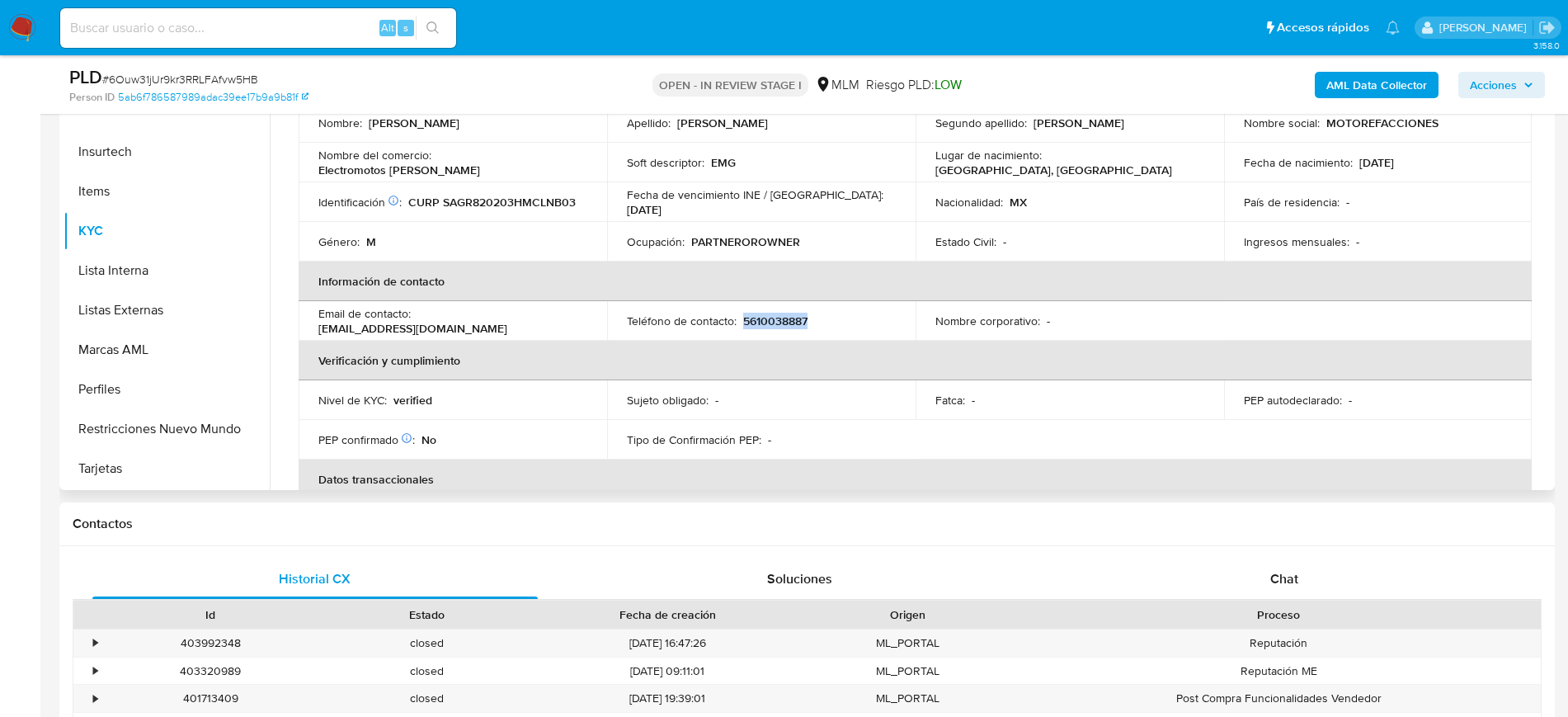
scroll to position [92, 0]
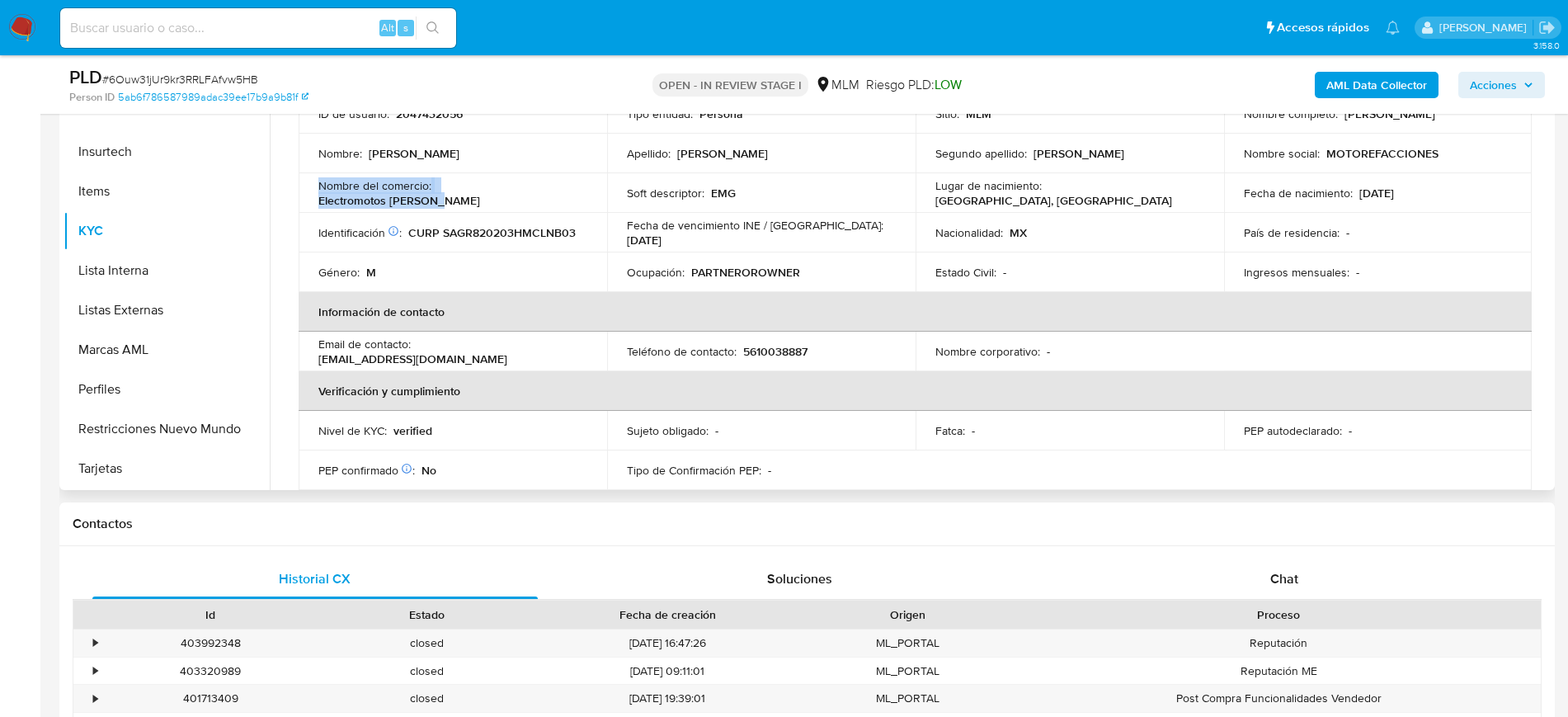
drag, startPoint x: 558, startPoint y: 200, endPoint x: 313, endPoint y: 191, distance: 245.2
click at [313, 191] on td "Nombre del comercio : Electromotos Gonzalez" at bounding box center [453, 193] width 309 height 40
copy div "Nombre del comercio : Electromotos Gonzalez"
click at [121, 339] on button "Marcas AML" at bounding box center [160, 349] width 193 height 40
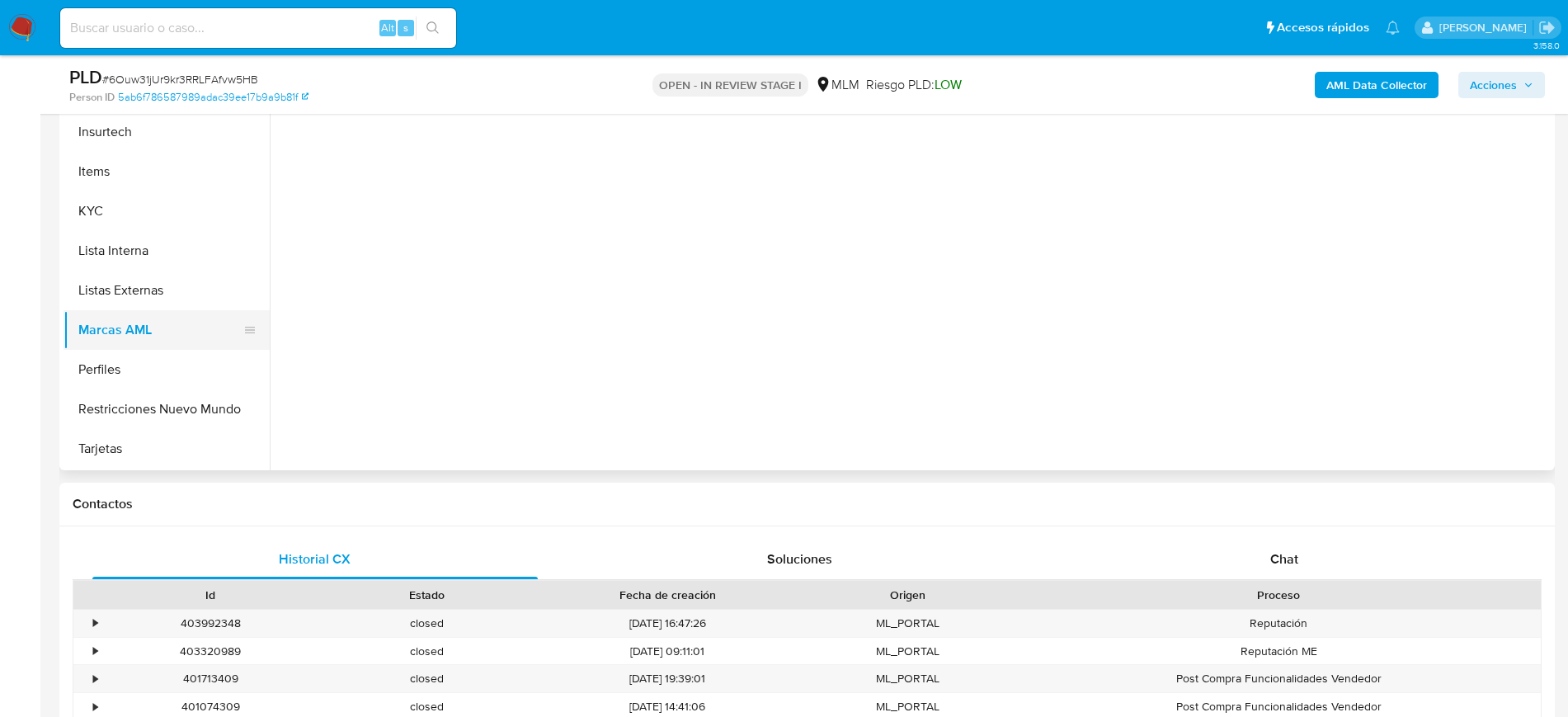
scroll to position [0, 0]
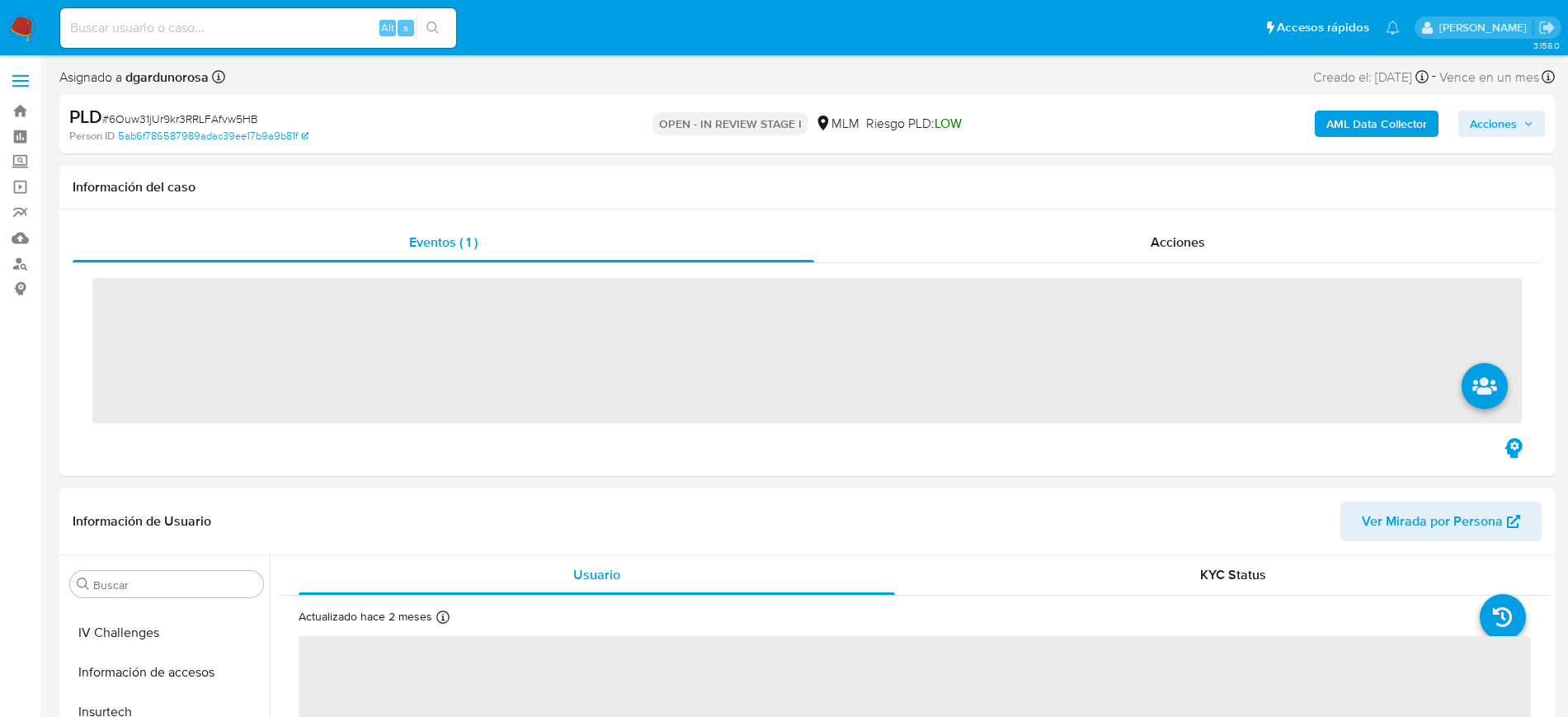
scroll to position [697, 0]
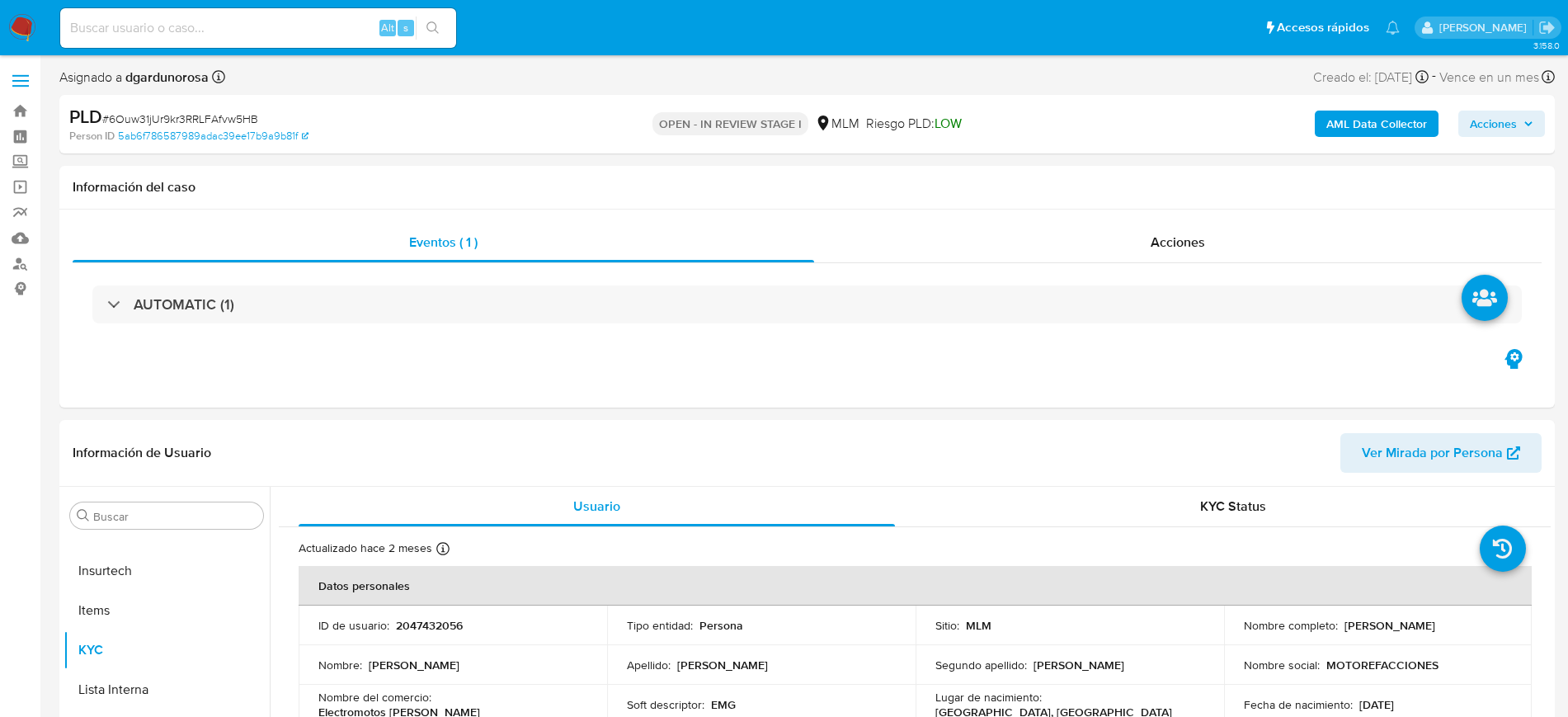
select select "10"
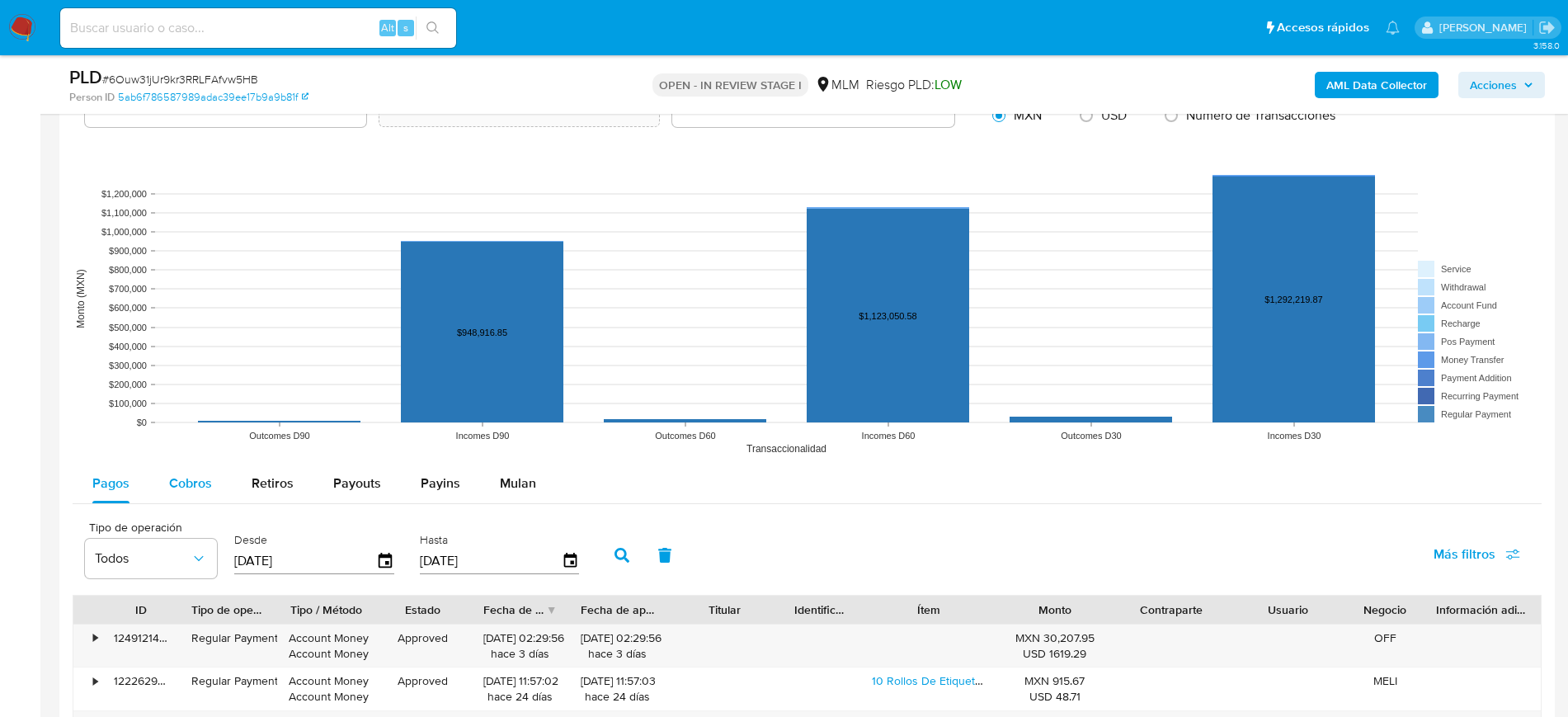
click at [195, 477] on span "Cobros" at bounding box center [190, 482] width 43 height 19
select select "10"
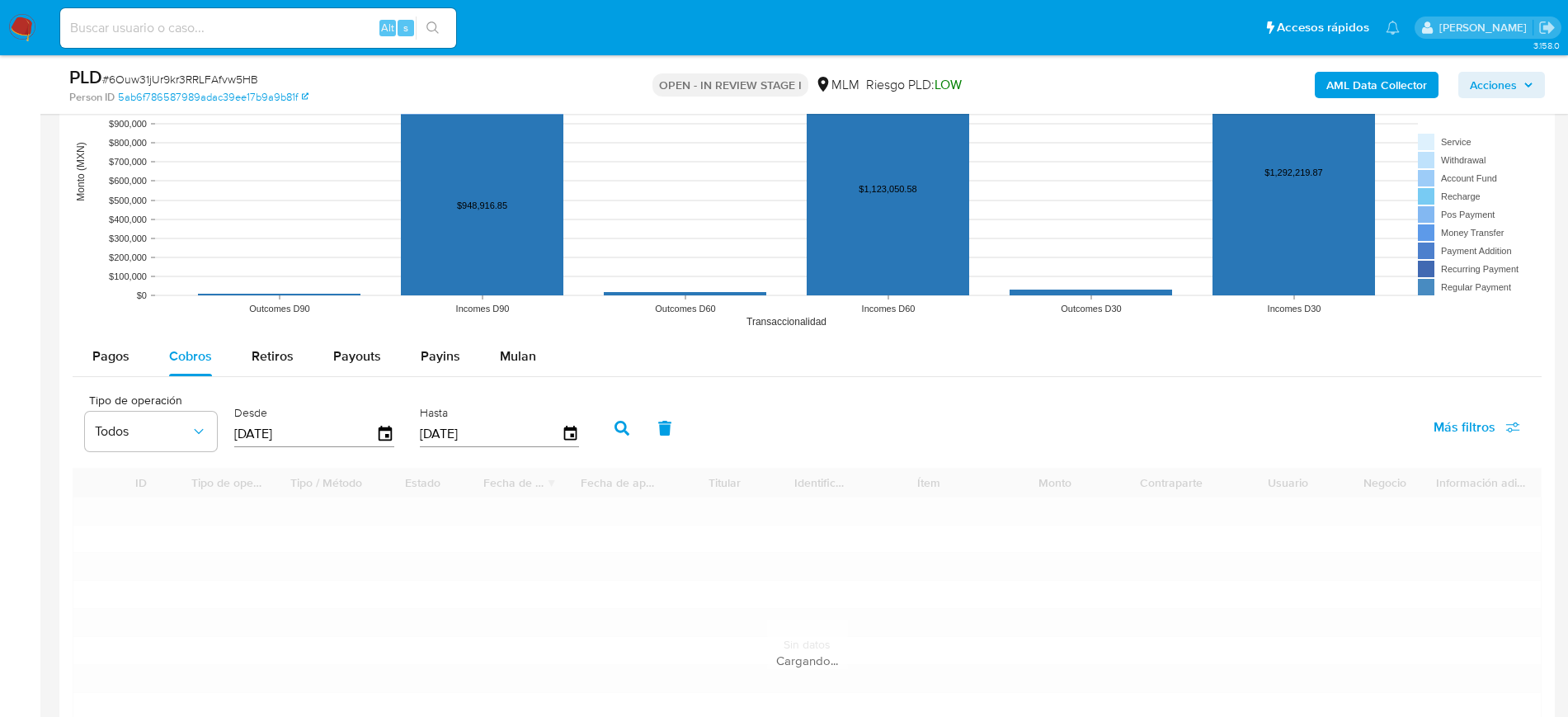
scroll to position [1856, 0]
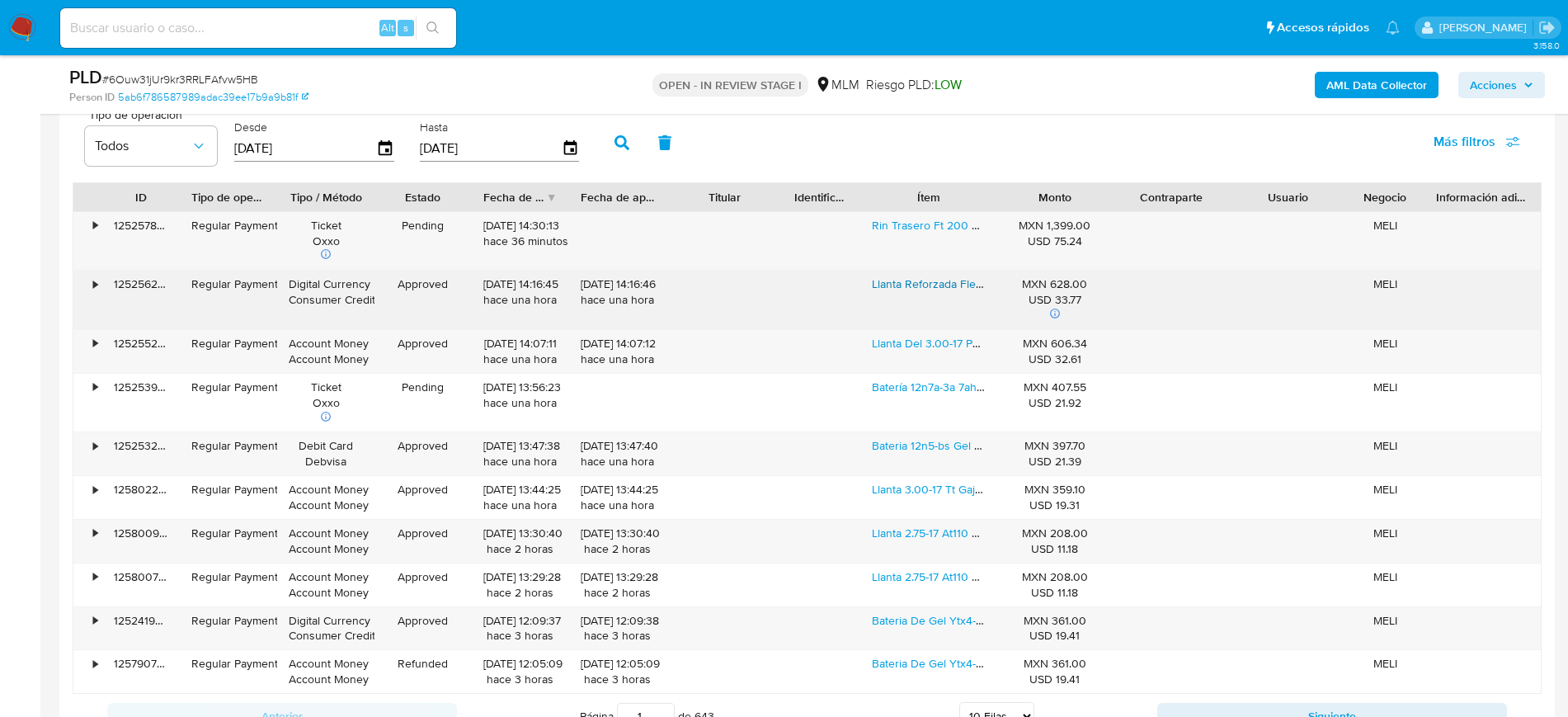
click at [933, 287] on link "Llanta Reforzada Flecha 130/60-13 Motoneta Italika Ds150" at bounding box center [1018, 284] width 293 height 17
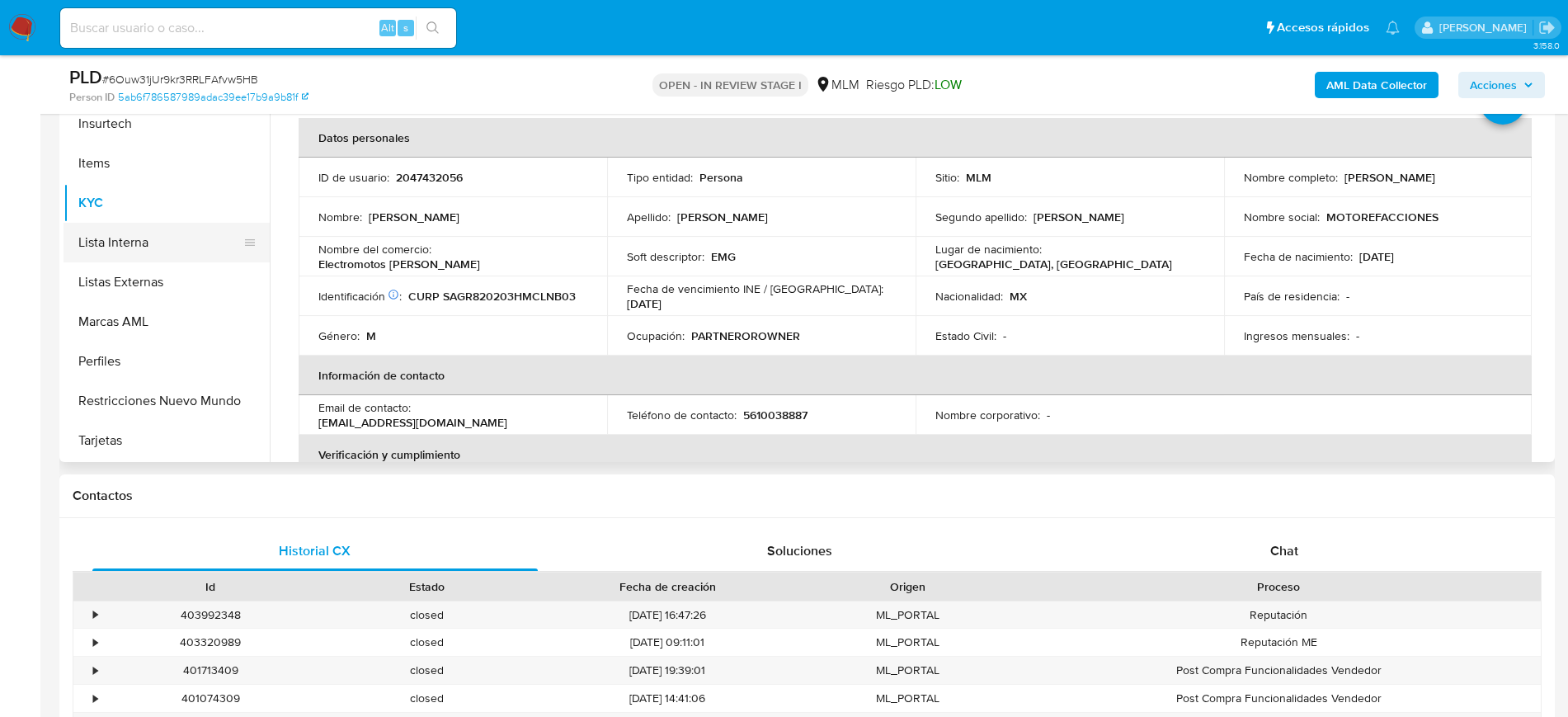
scroll to position [206, 0]
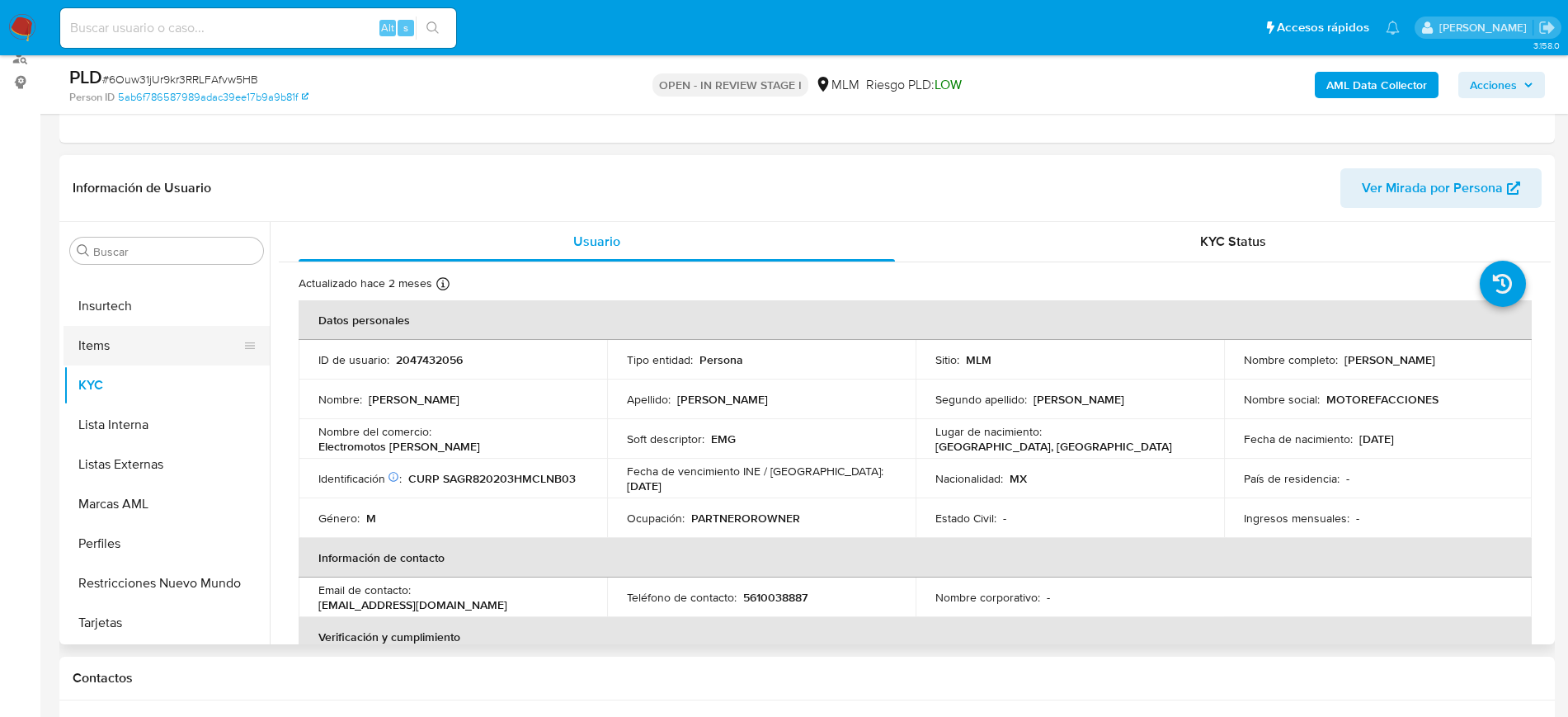
click at [106, 352] on button "Items" at bounding box center [160, 345] width 193 height 40
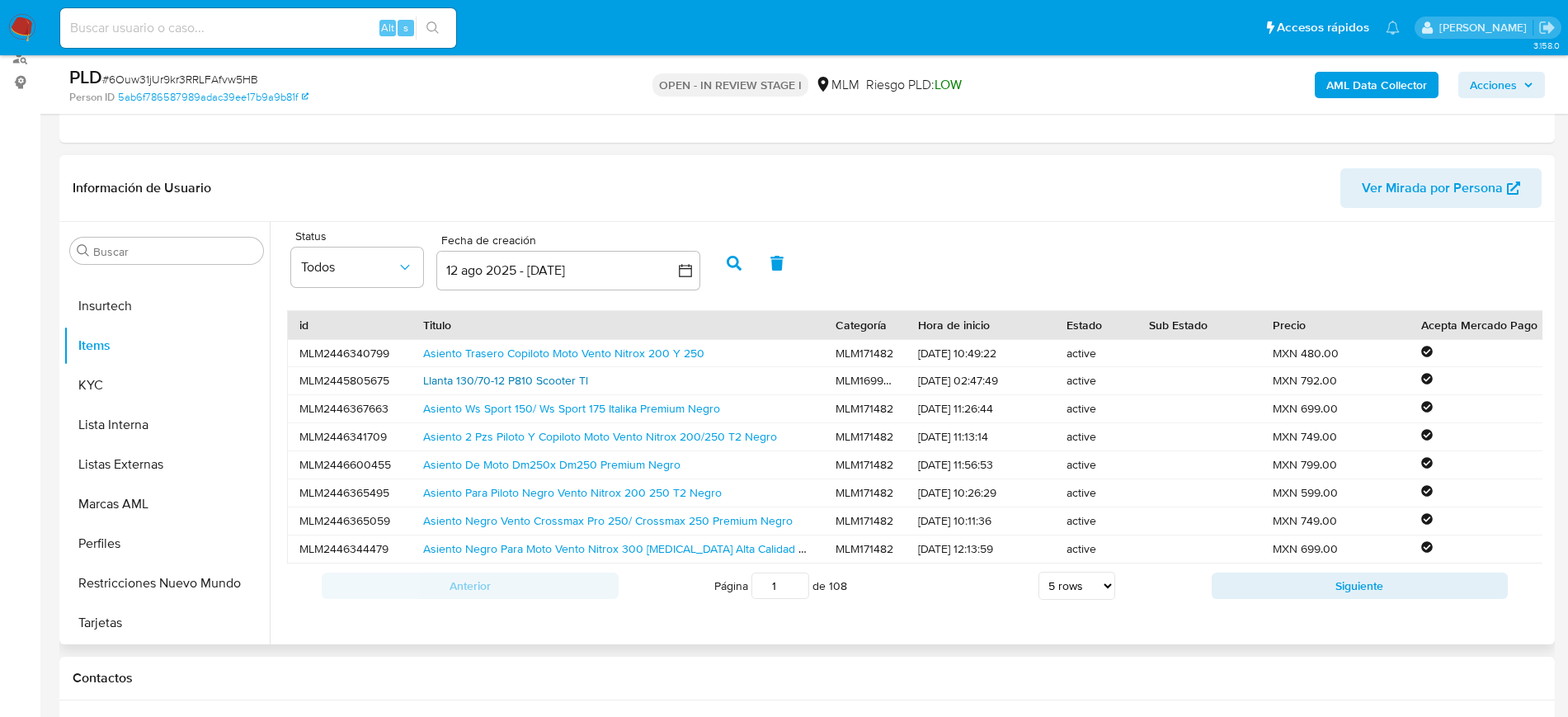
click at [506, 381] on link "Llanta 130/70-12 P810 Scooter Tl" at bounding box center [506, 380] width 165 height 17
click at [648, 494] on link "Asiento Para Piloto Negro Vento Nitrox 200 250 T2 Negro" at bounding box center [573, 492] width 299 height 17
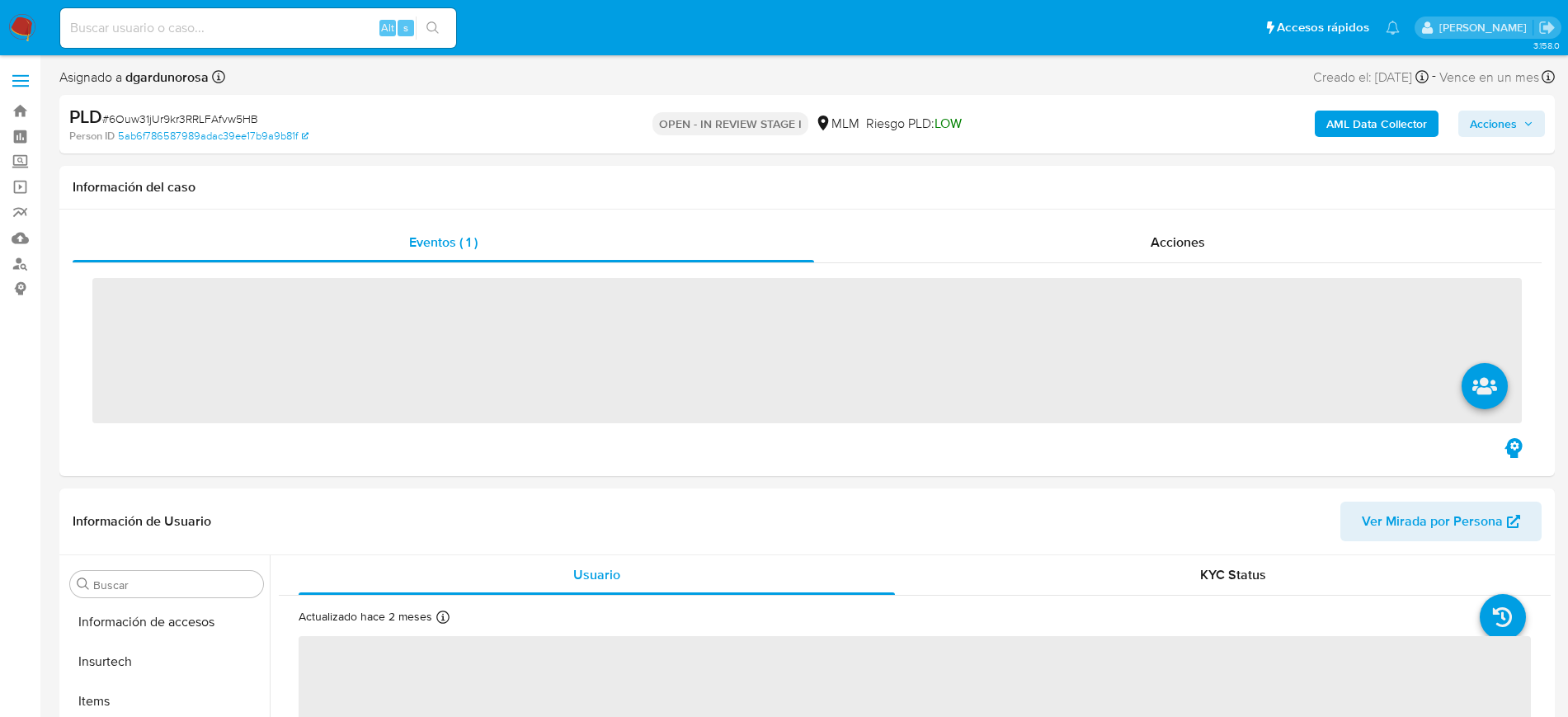
scroll to position [697, 0]
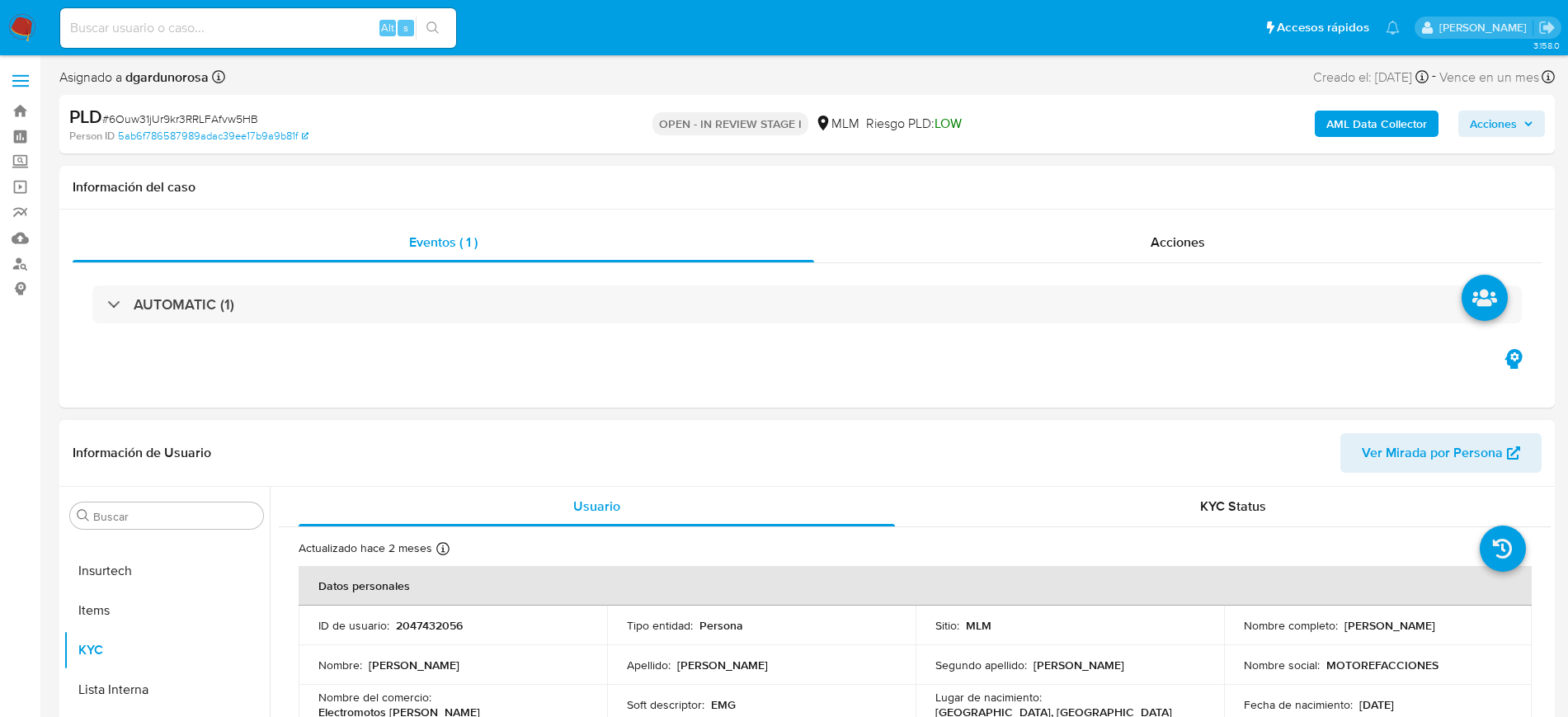
select select "10"
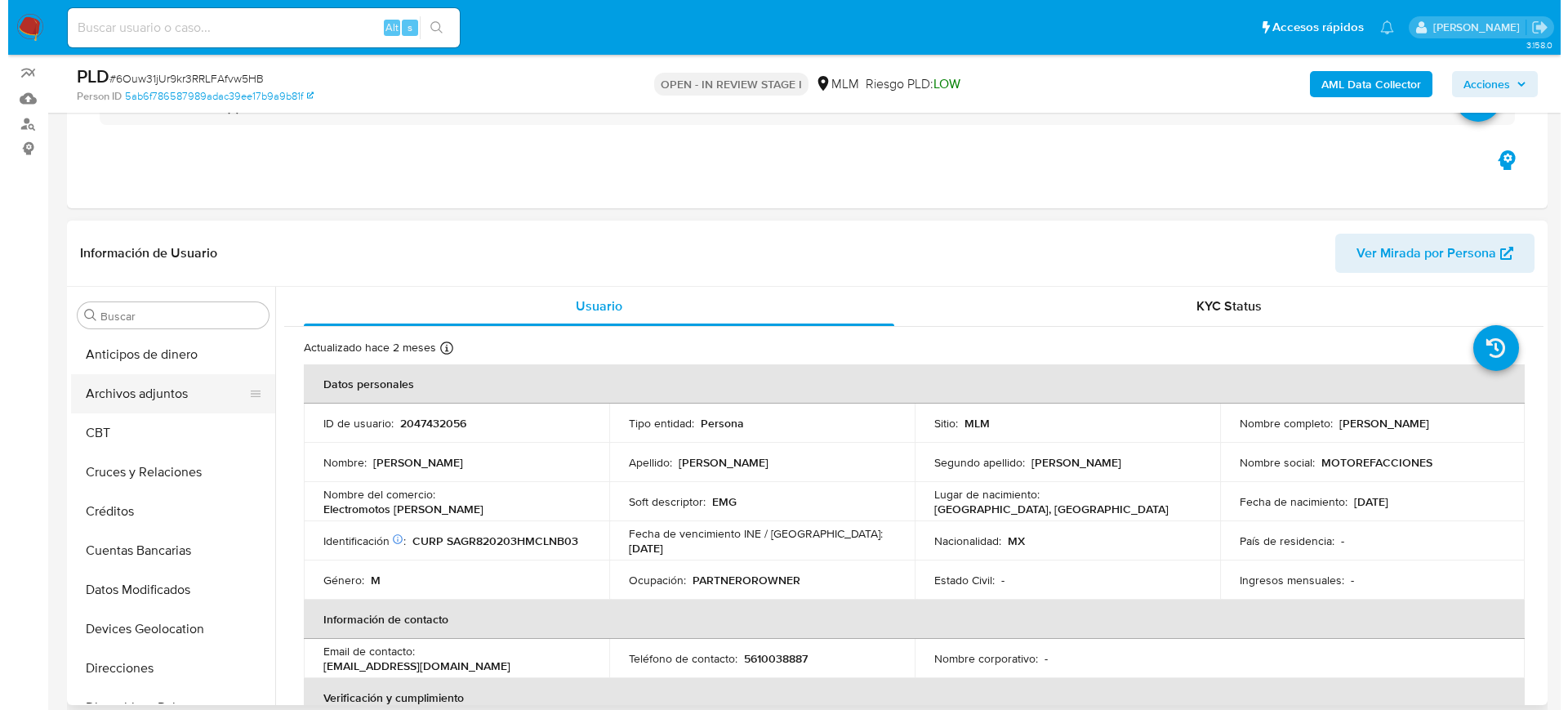
scroll to position [102, 0]
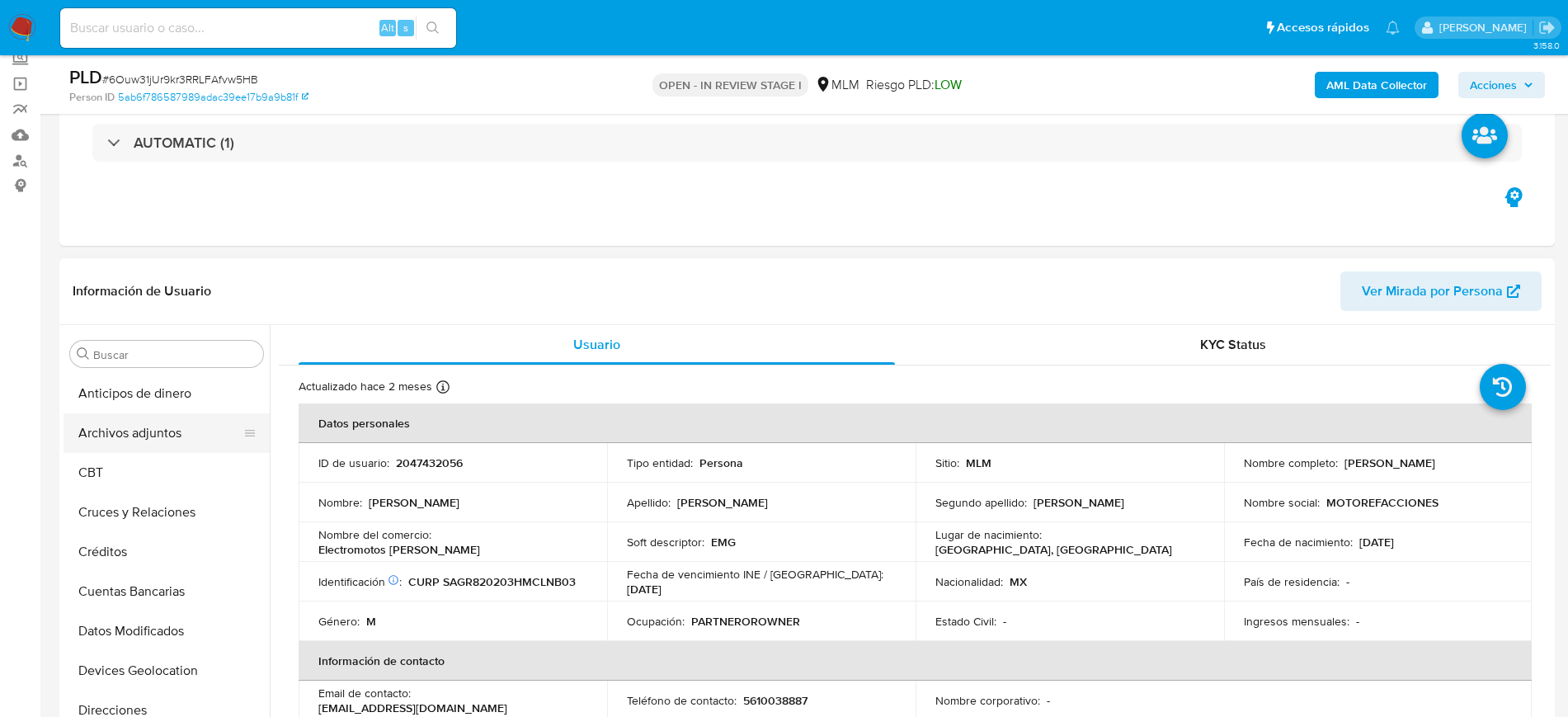
click at [142, 426] on button "Archivos adjuntos" at bounding box center [160, 432] width 193 height 40
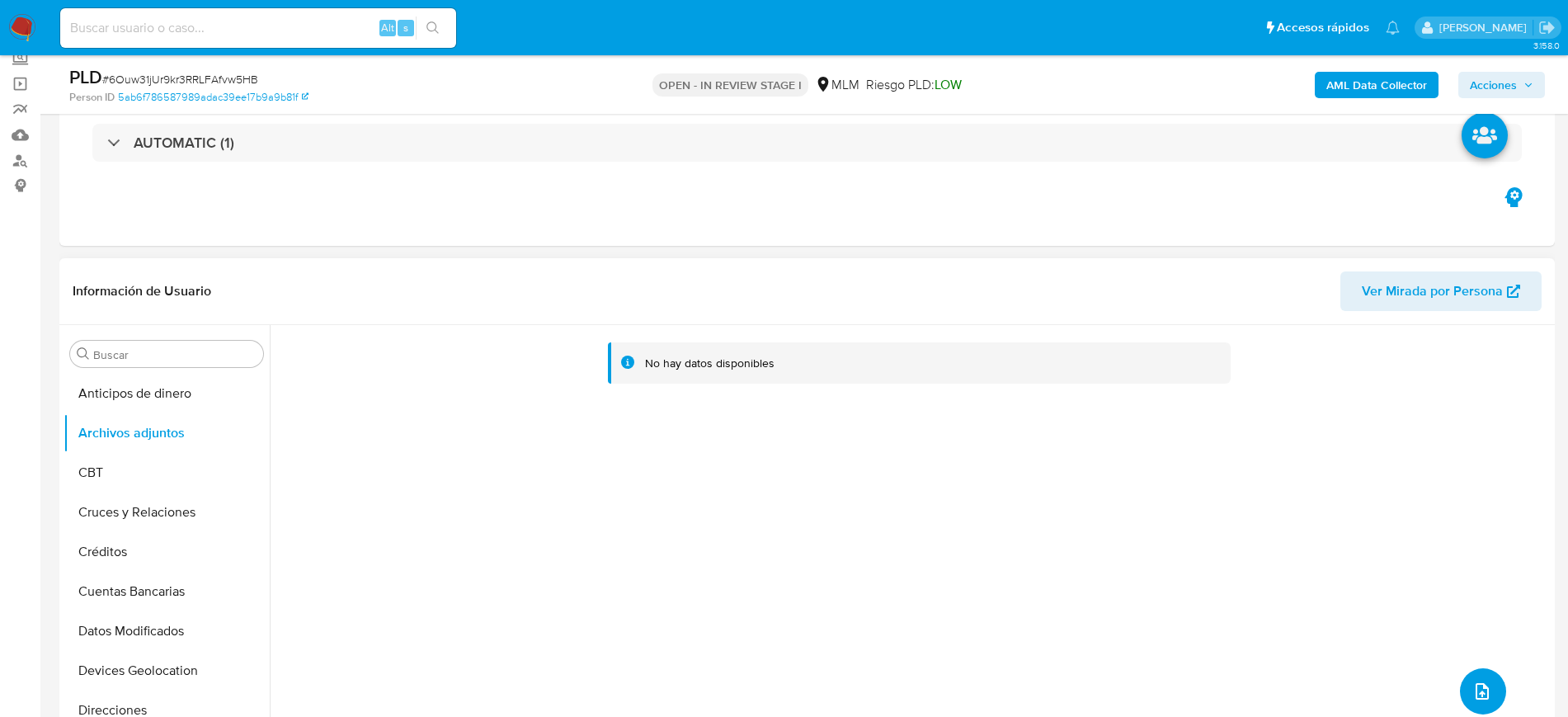
click at [1484, 684] on icon "upload-file" at bounding box center [1482, 691] width 19 height 19
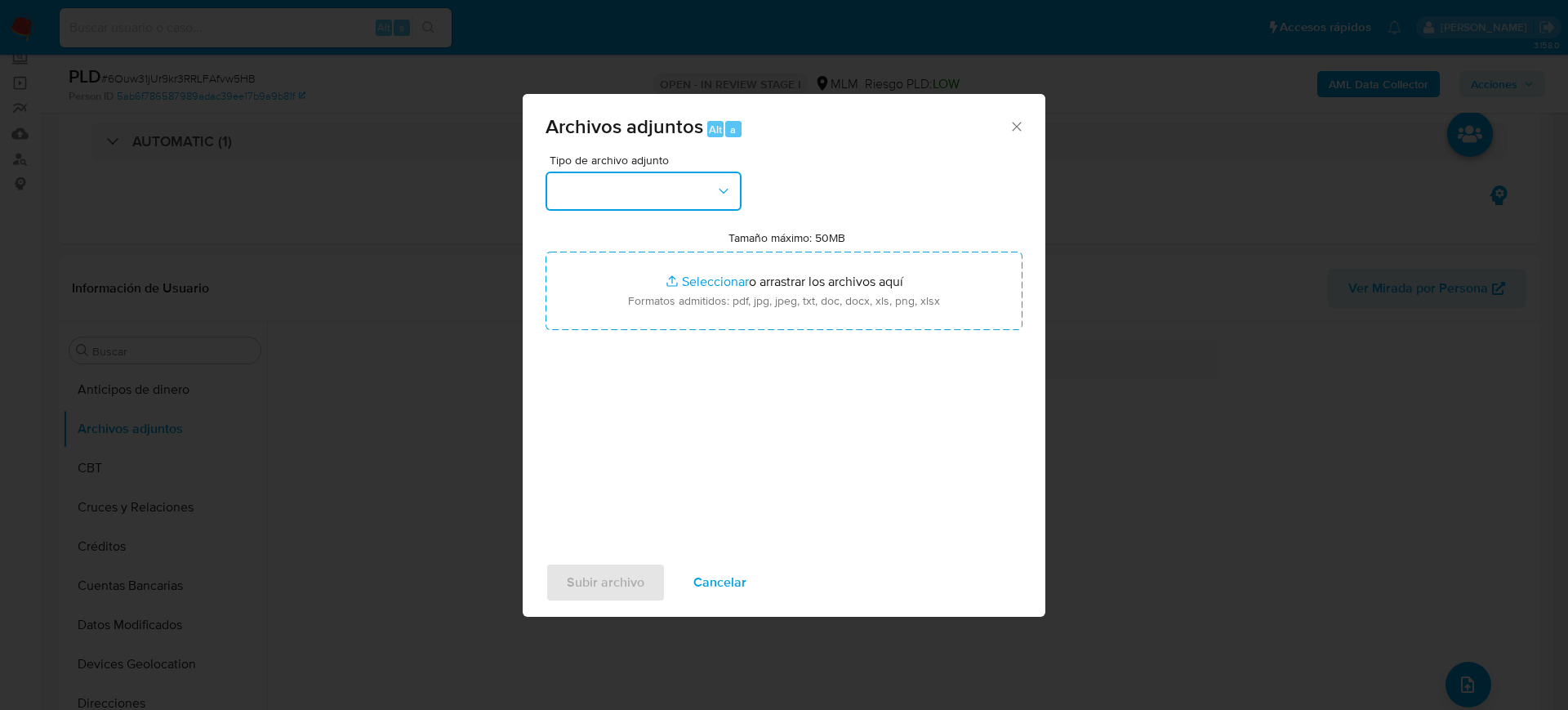
click at [684, 181] on button "button" at bounding box center [643, 191] width 196 height 39
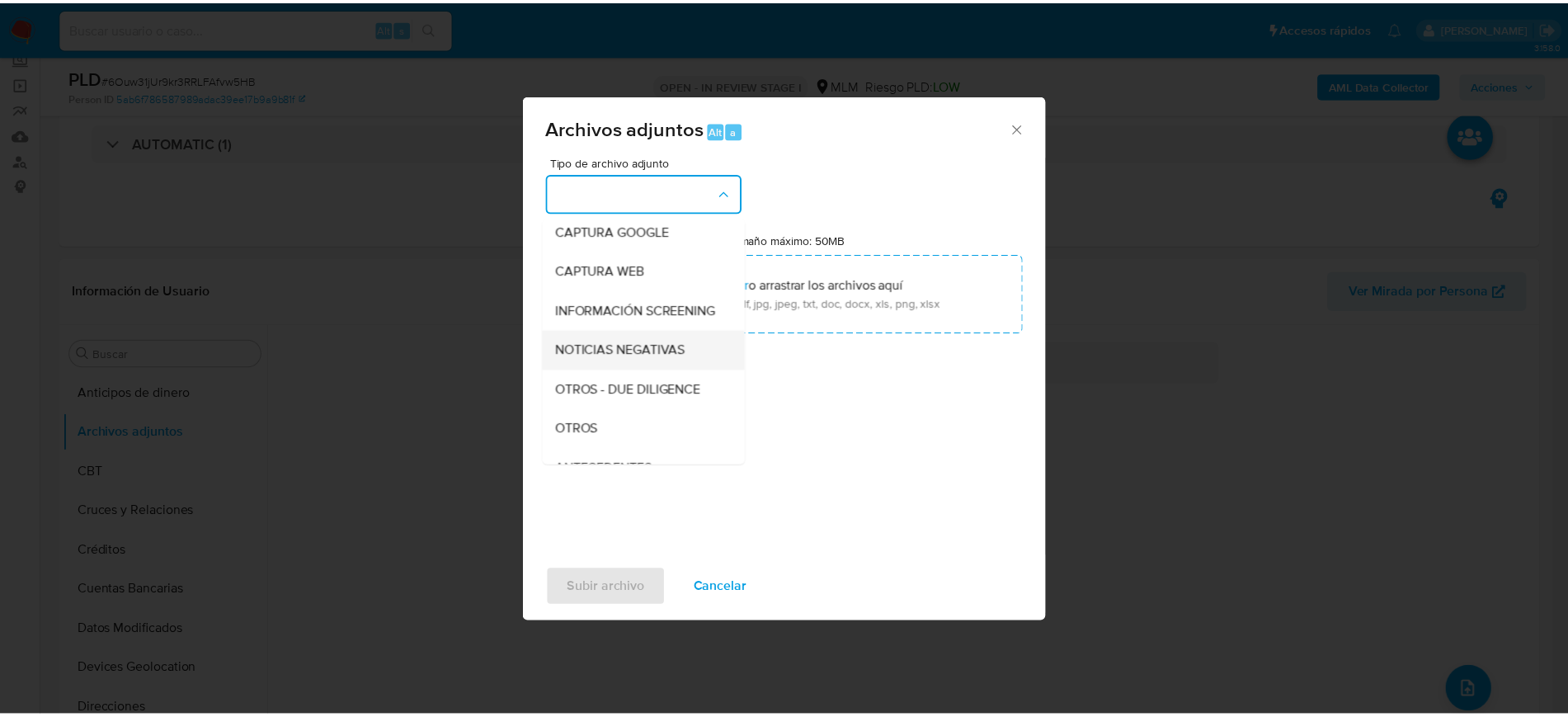
scroll to position [309, 0]
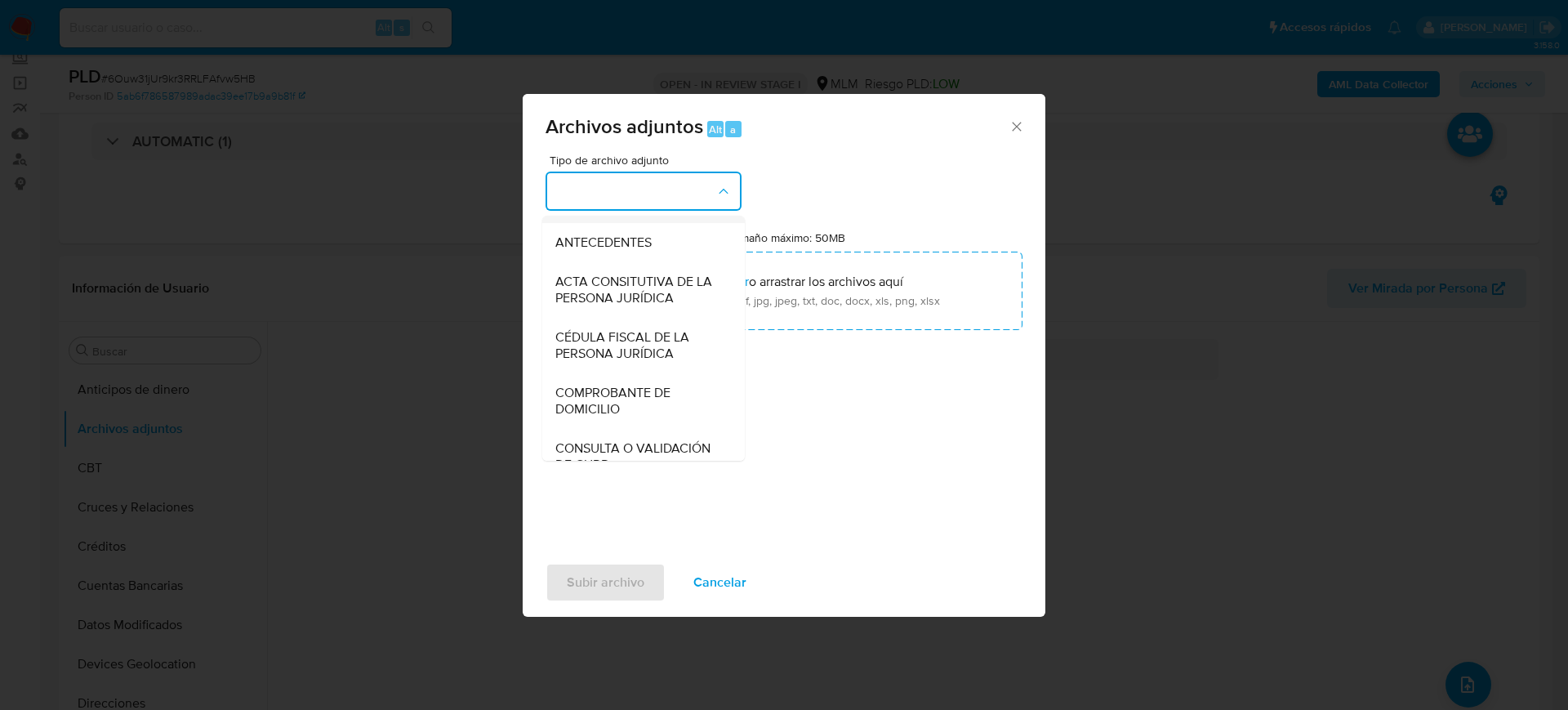
click at [595, 212] on span "OTROS" at bounding box center [576, 203] width 43 height 17
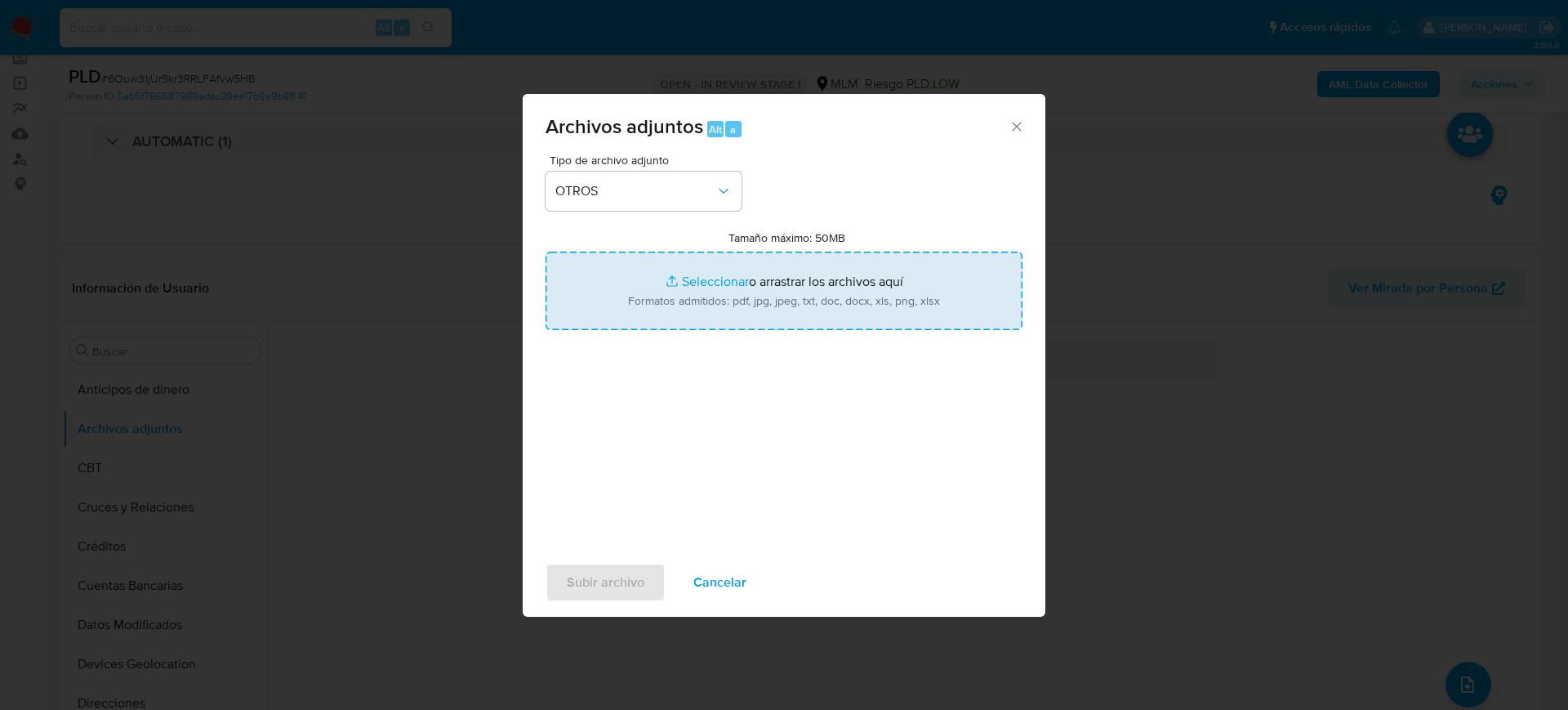
type input "C:\fakepath\2047432056_Roberto Salinas_Agosto2025.pdf"
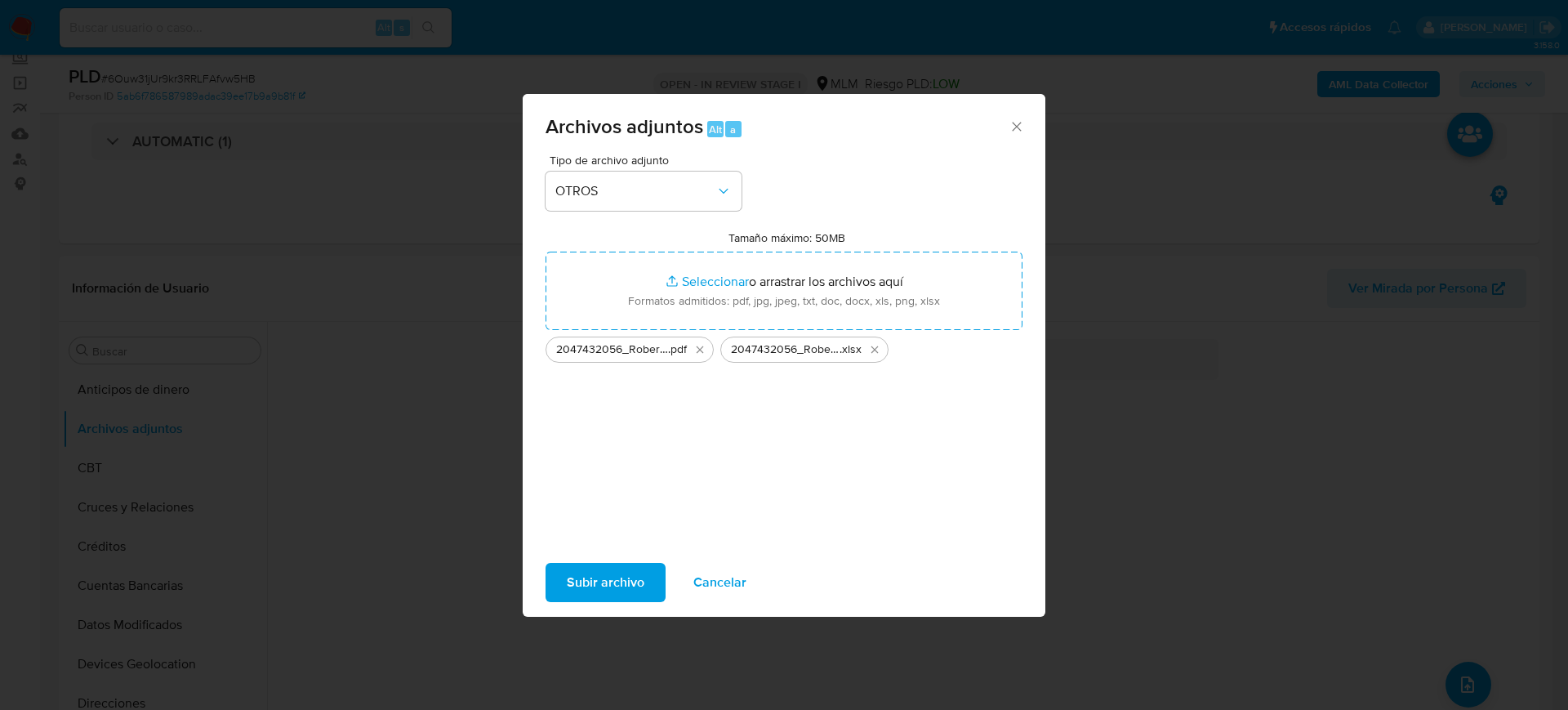
click at [599, 575] on span "Subir archivo" at bounding box center [605, 582] width 78 height 36
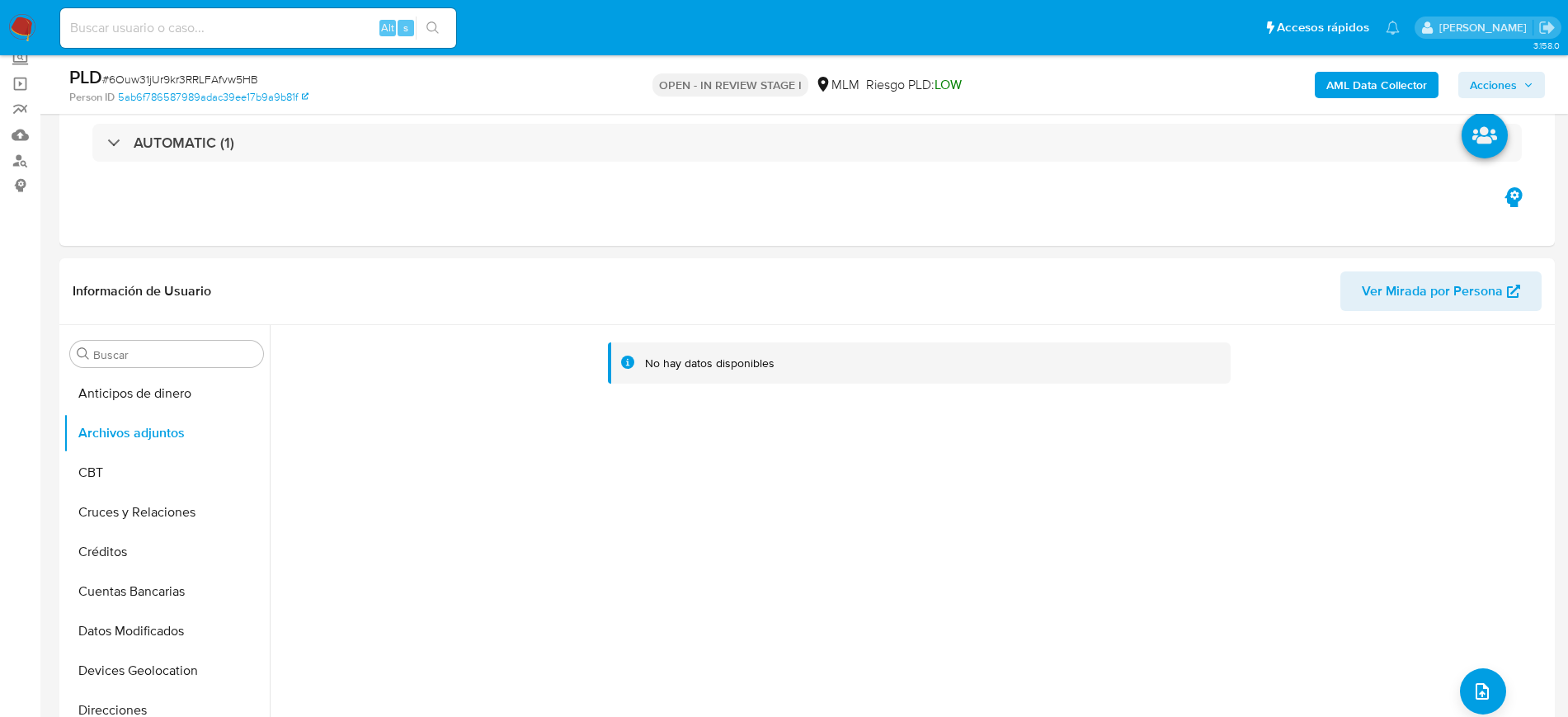
click at [1532, 84] on icon "button" at bounding box center [1528, 84] width 10 height 10
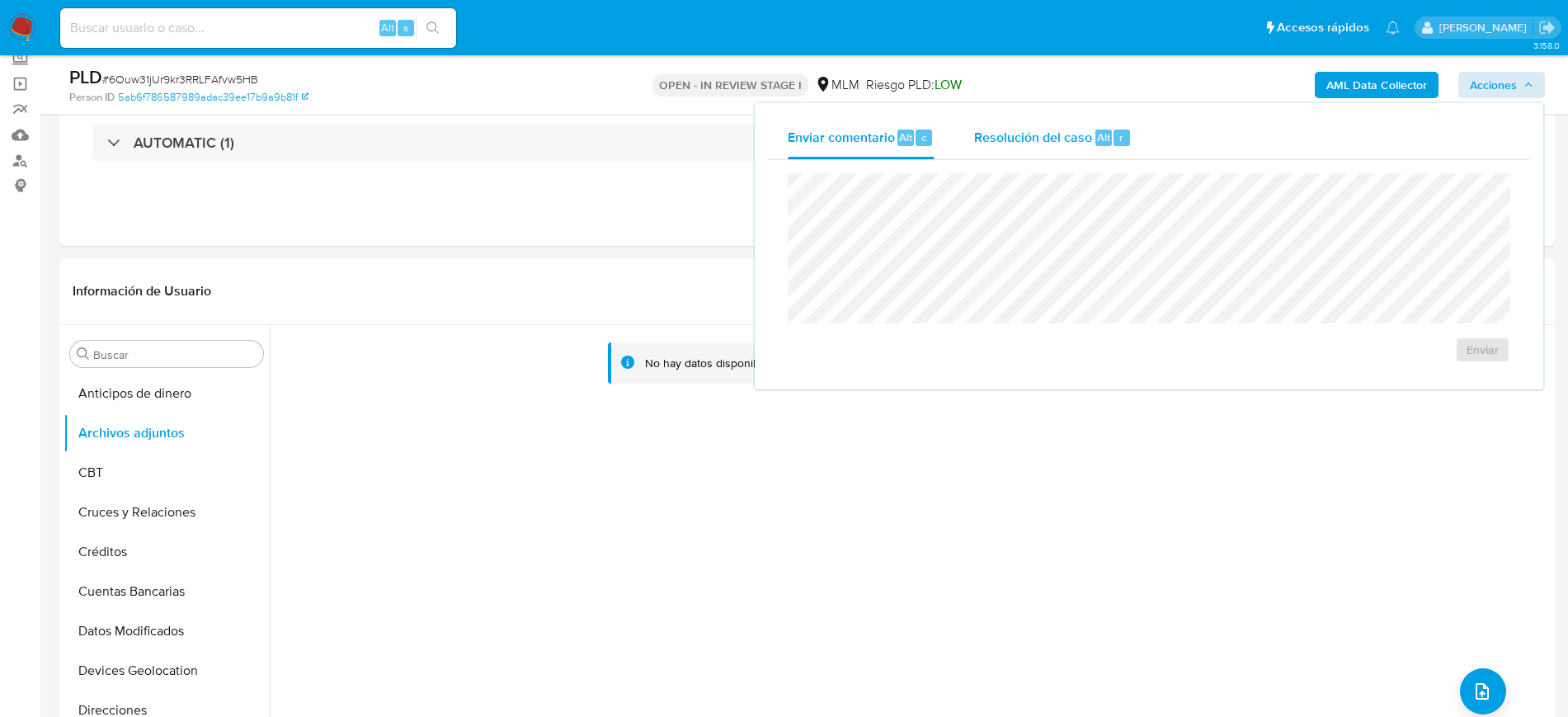
click at [1011, 133] on span "Resolución del caso" at bounding box center [1033, 136] width 118 height 19
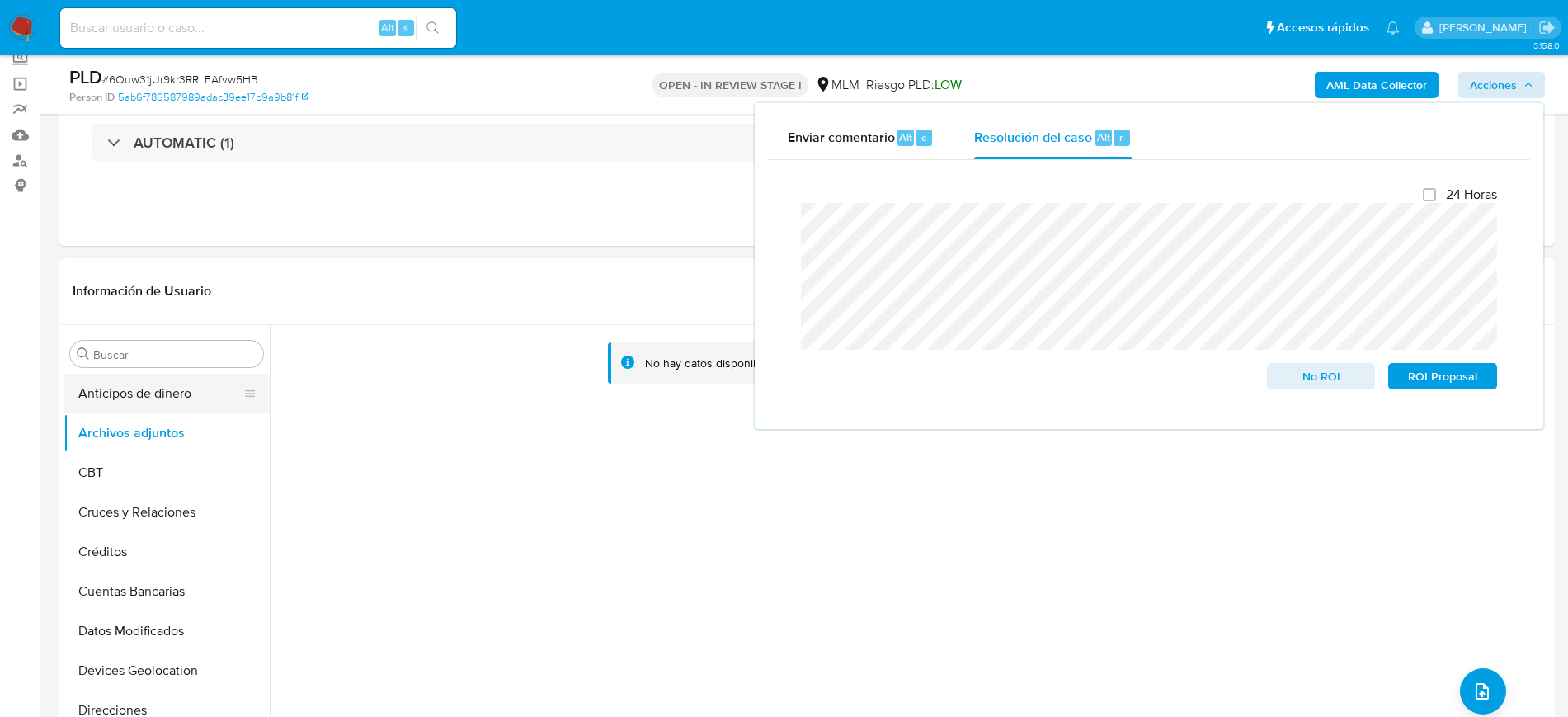
click at [138, 381] on button "Anticipos de dinero" at bounding box center [160, 393] width 193 height 40
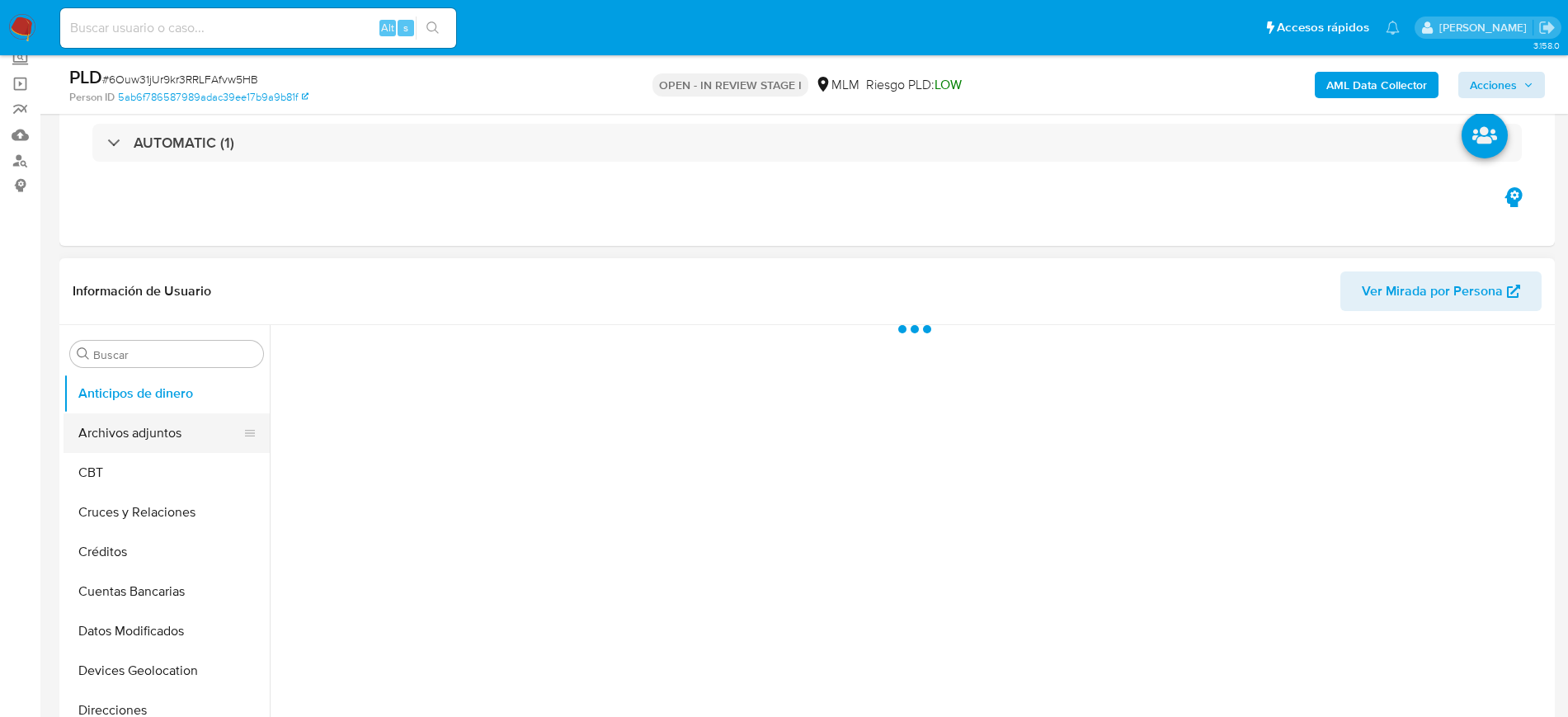
click at [130, 439] on button "Archivos adjuntos" at bounding box center [160, 432] width 193 height 40
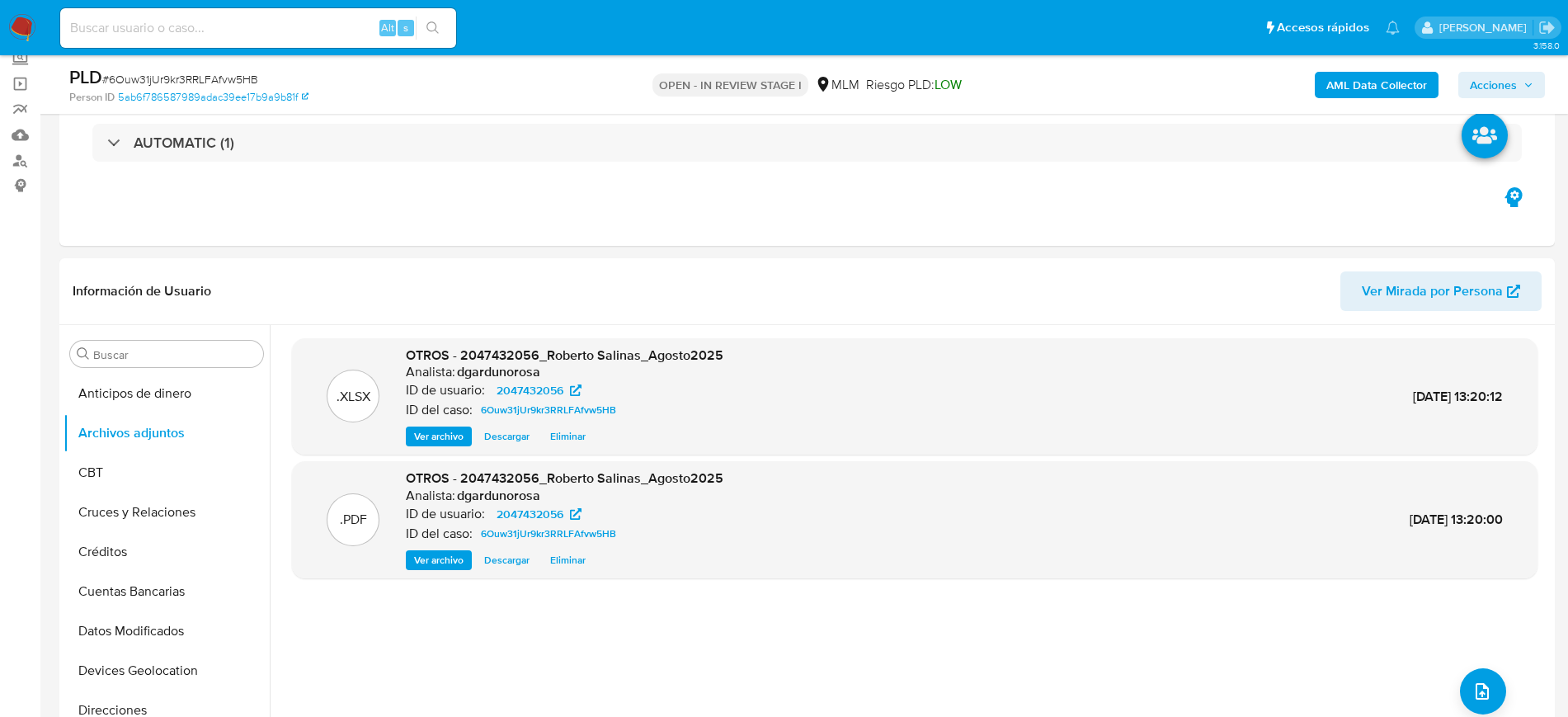
click at [1500, 82] on span "Acciones" at bounding box center [1493, 85] width 47 height 27
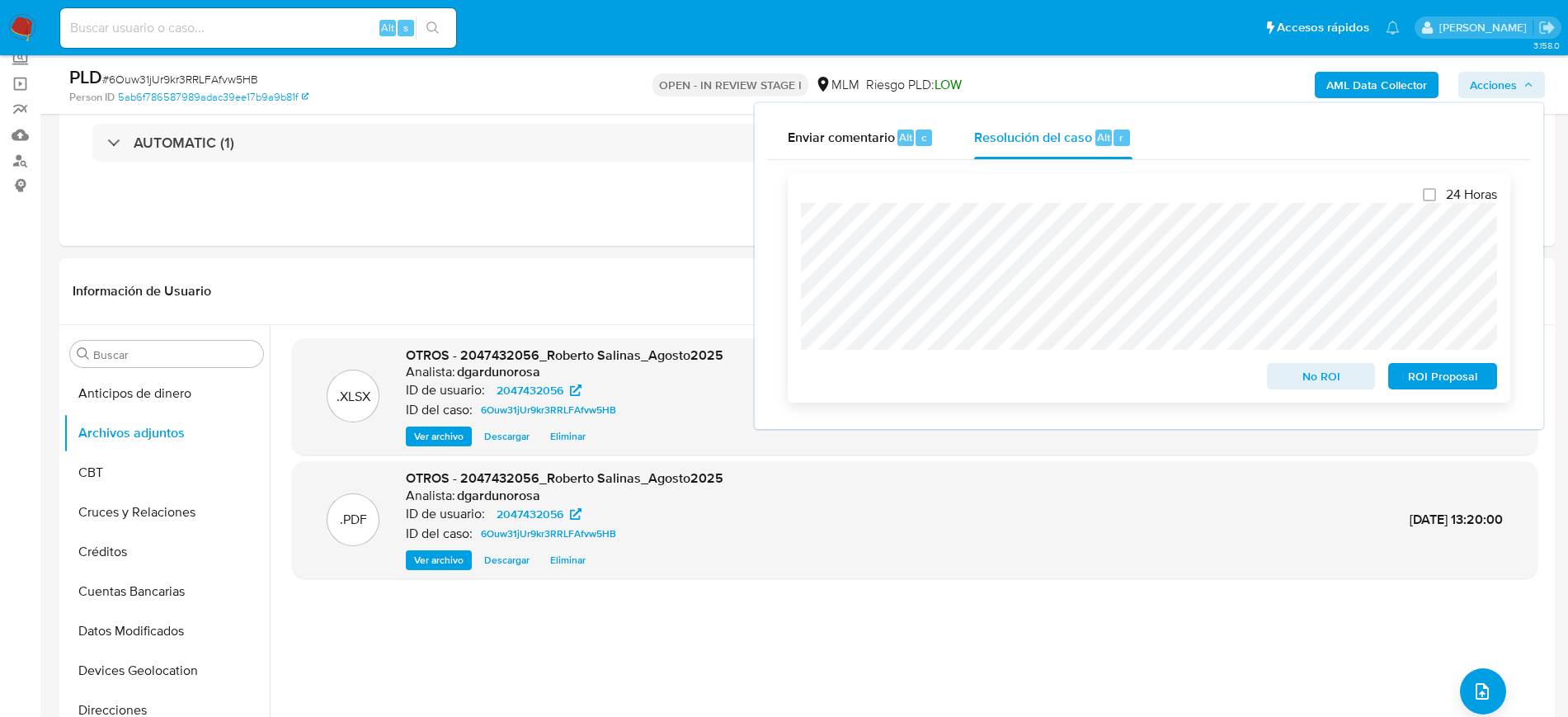
click at [1302, 374] on span "No ROI" at bounding box center [1321, 376] width 86 height 23
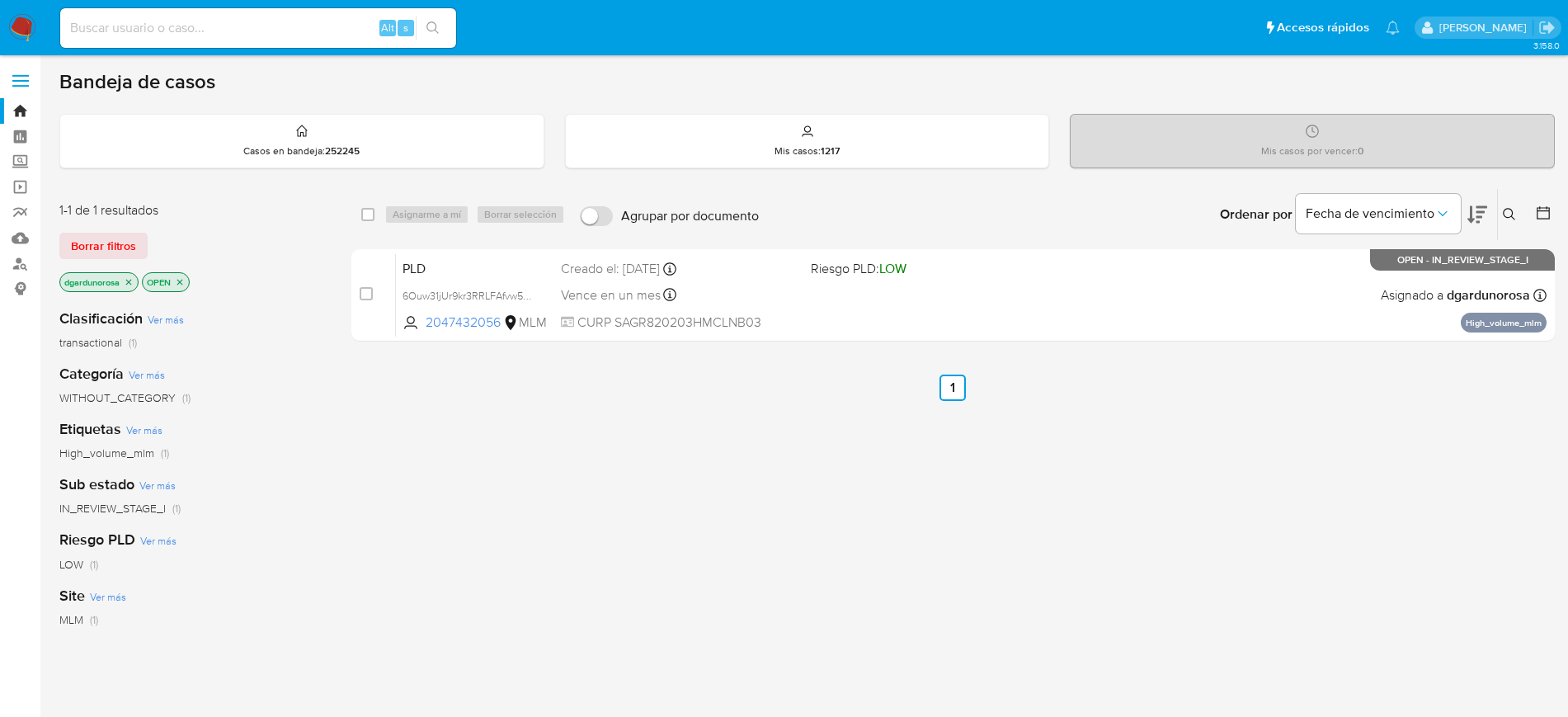
click at [968, 496] on div "select-all-cases-checkbox Asignarme a mí Borrar selección Agrupar por documento…" at bounding box center [952, 561] width 1204 height 747
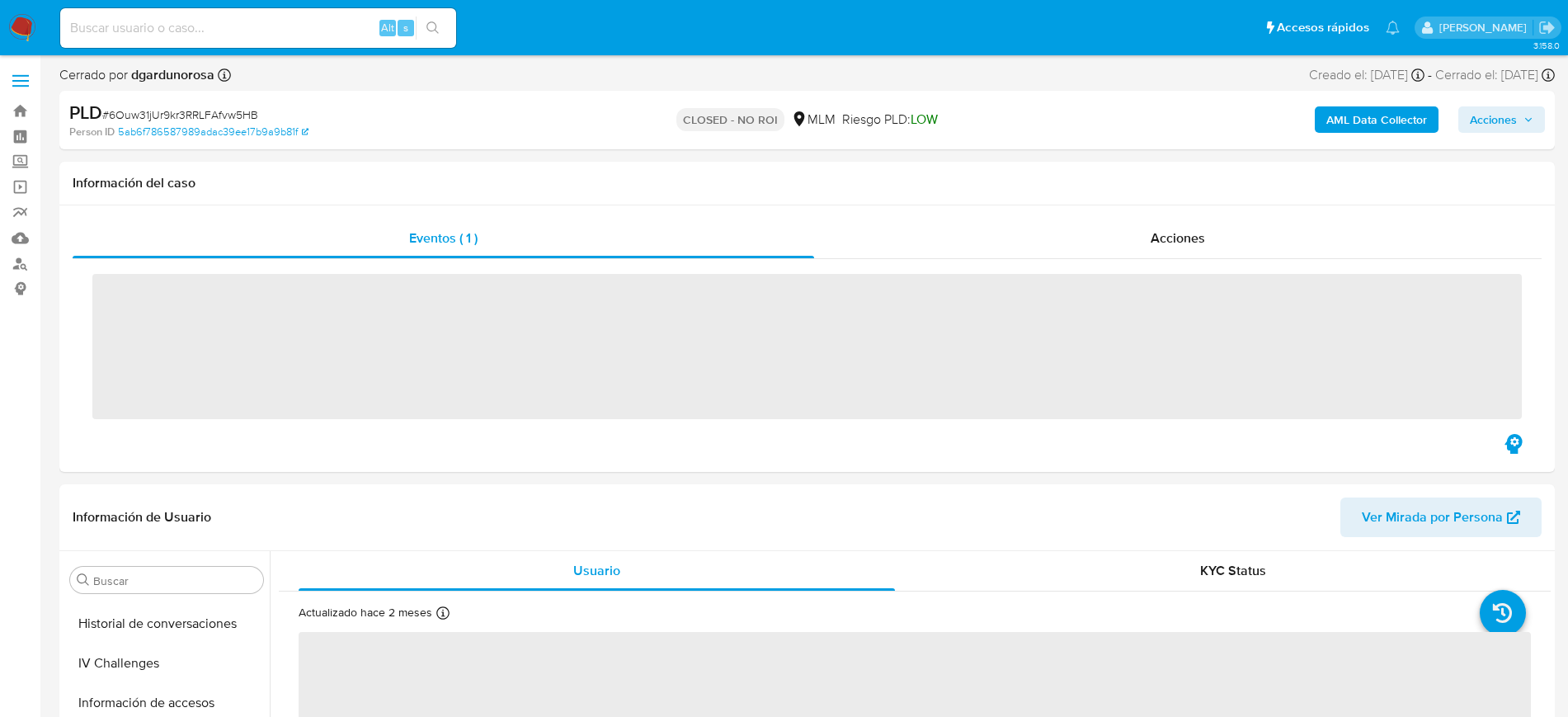
scroll to position [697, 0]
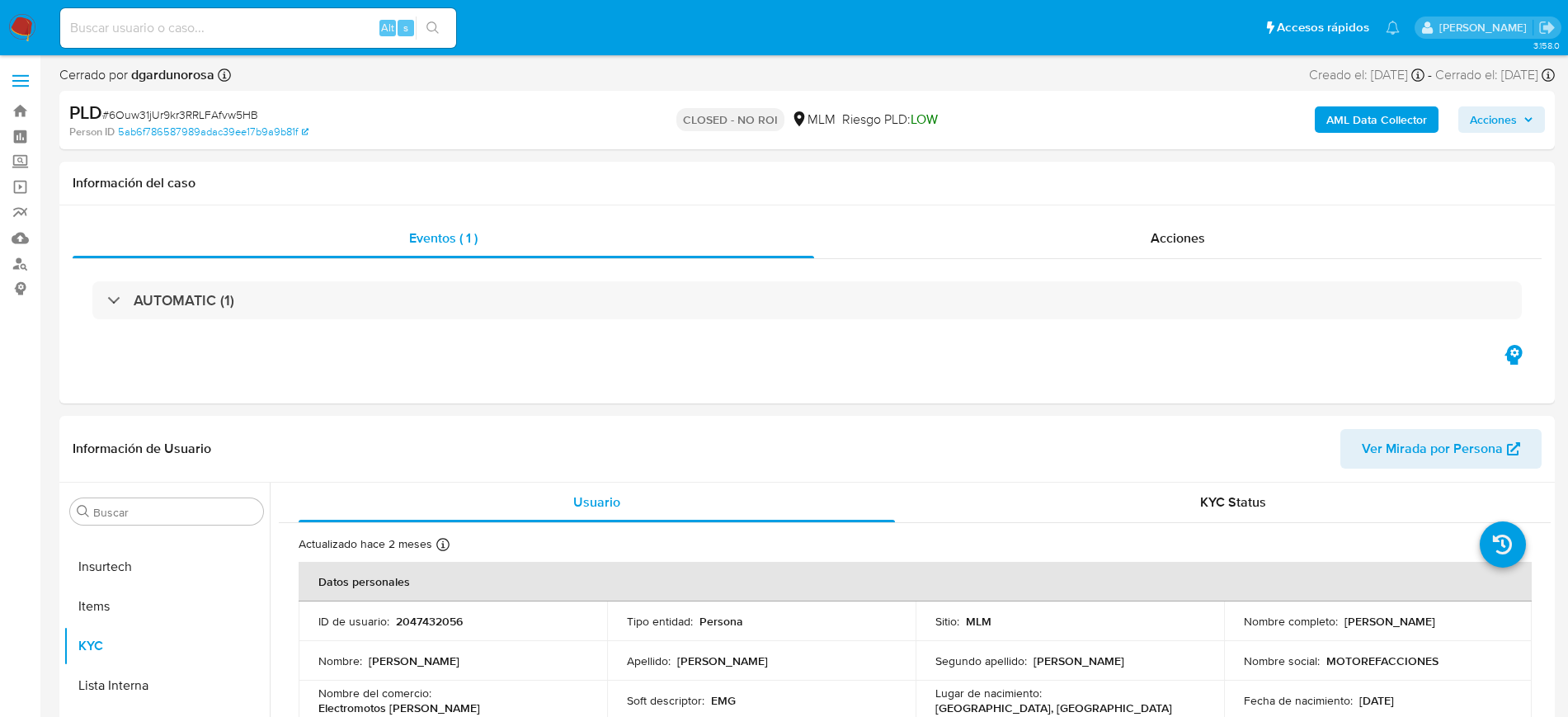
select select "10"
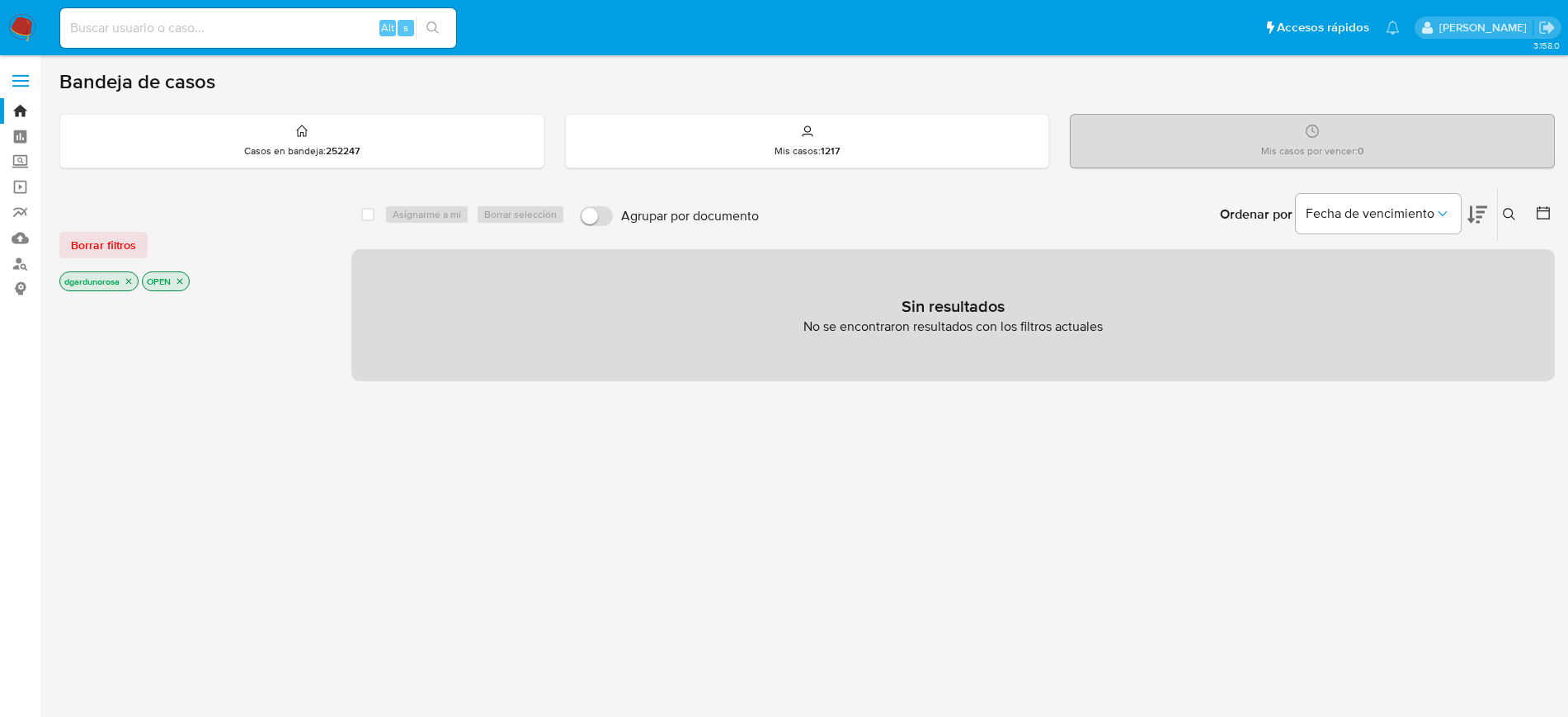
click at [1514, 218] on icon at bounding box center [1510, 214] width 12 height 12
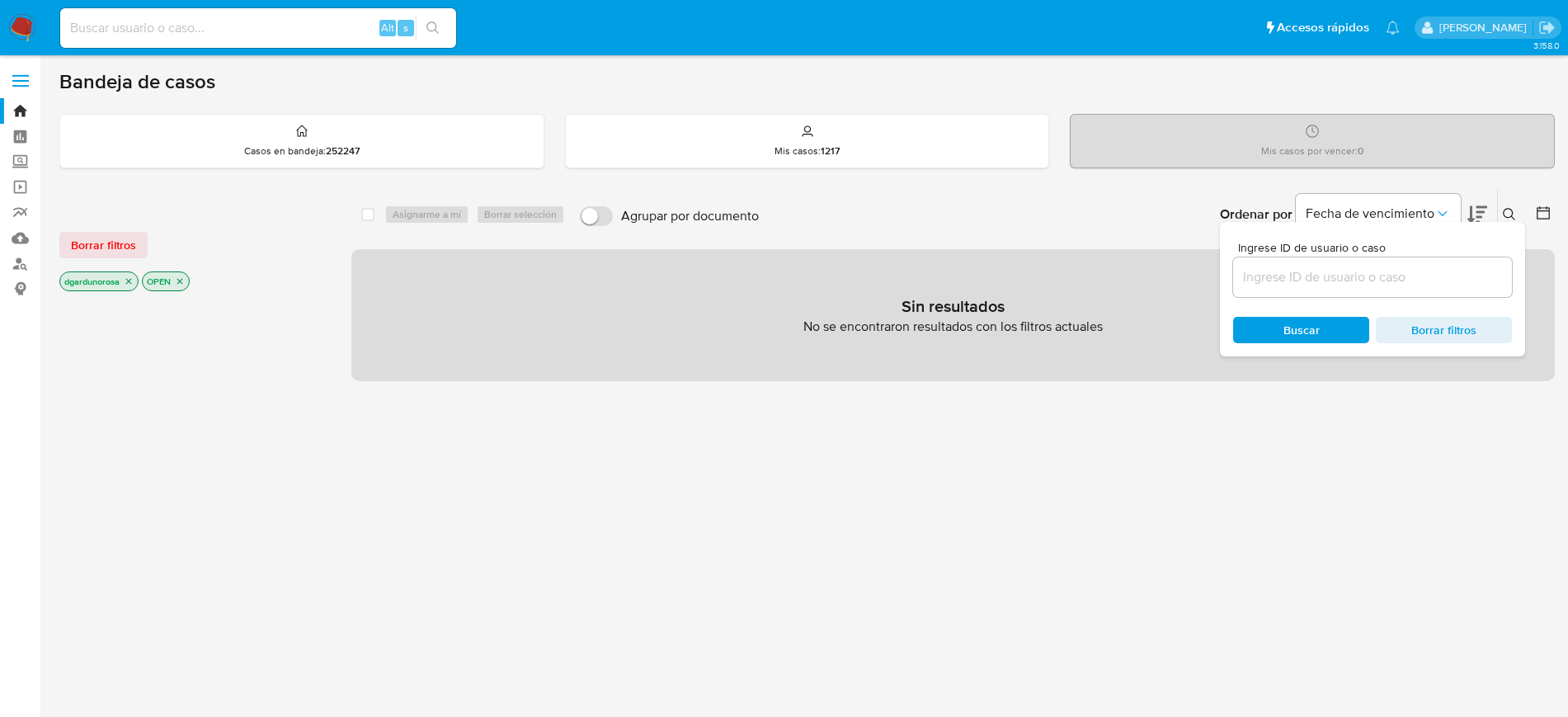
click at [1388, 278] on input at bounding box center [1373, 277] width 279 height 21
click at [1388, 278] on input "2174097719" at bounding box center [1373, 277] width 279 height 21
type input "2174097719"
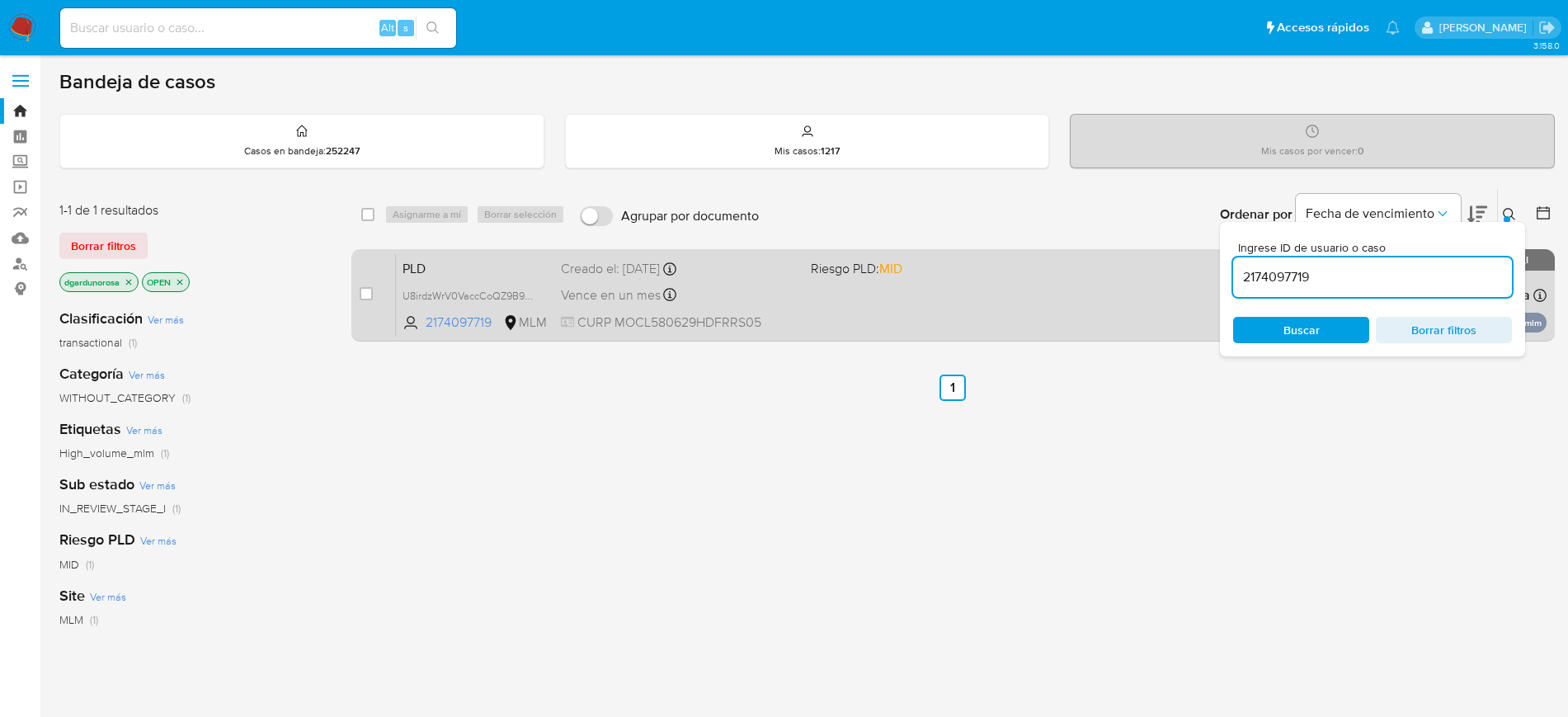
click at [904, 306] on div "PLD U8irdzWrV0VaccCoQZ9B9H2j 2174097719 MLM Riesgo PLD: MID Creado el: [DATE] C…" at bounding box center [971, 294] width 1151 height 83
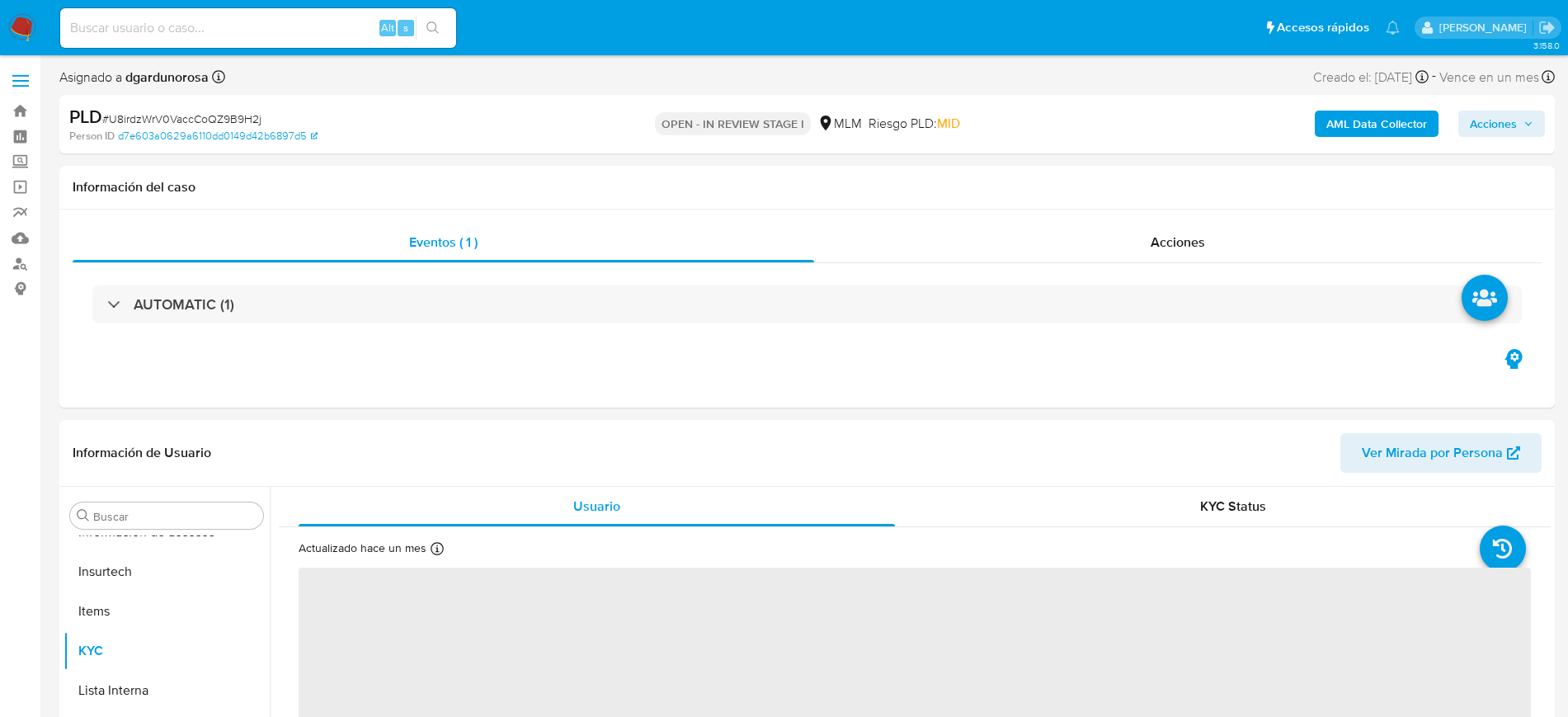
scroll to position [697, 0]
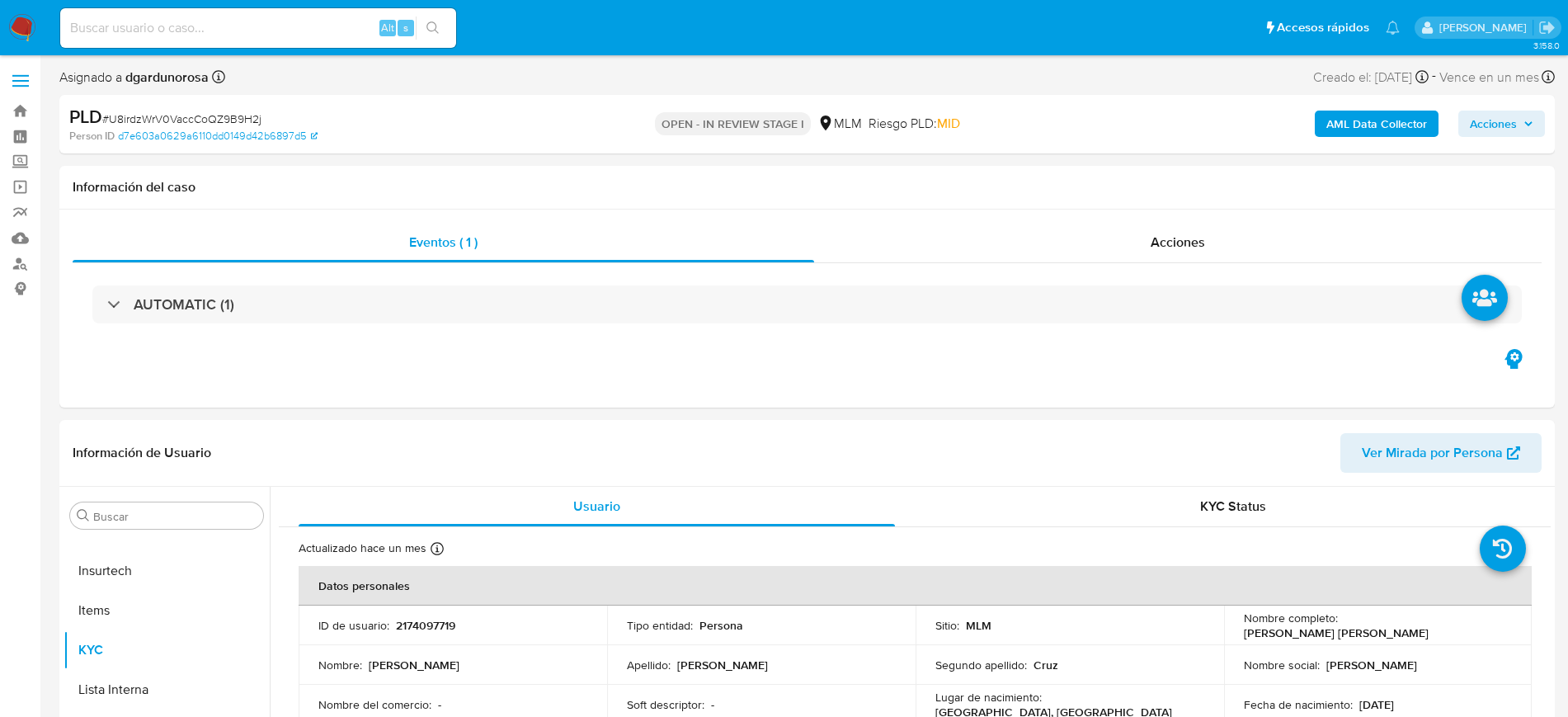
select select "10"
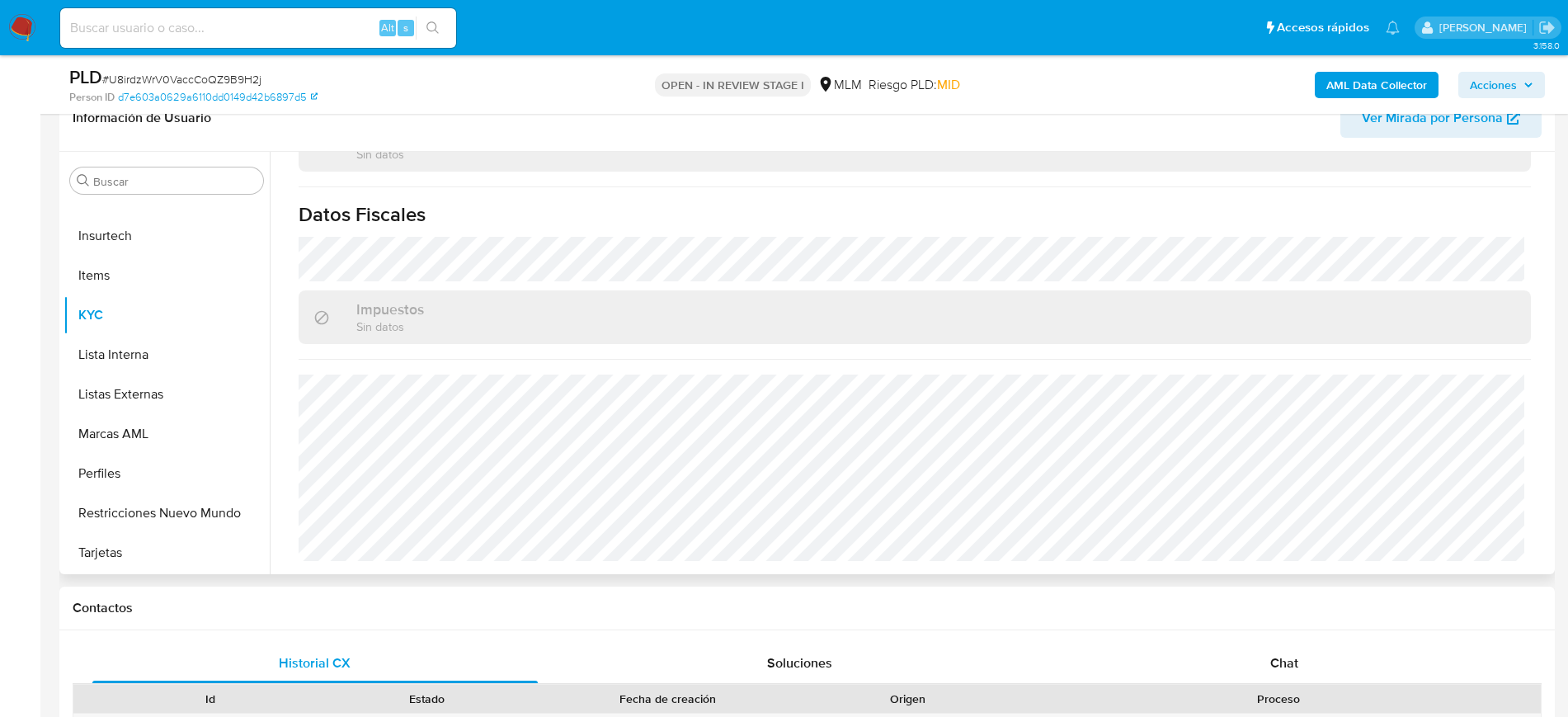
scroll to position [309, 0]
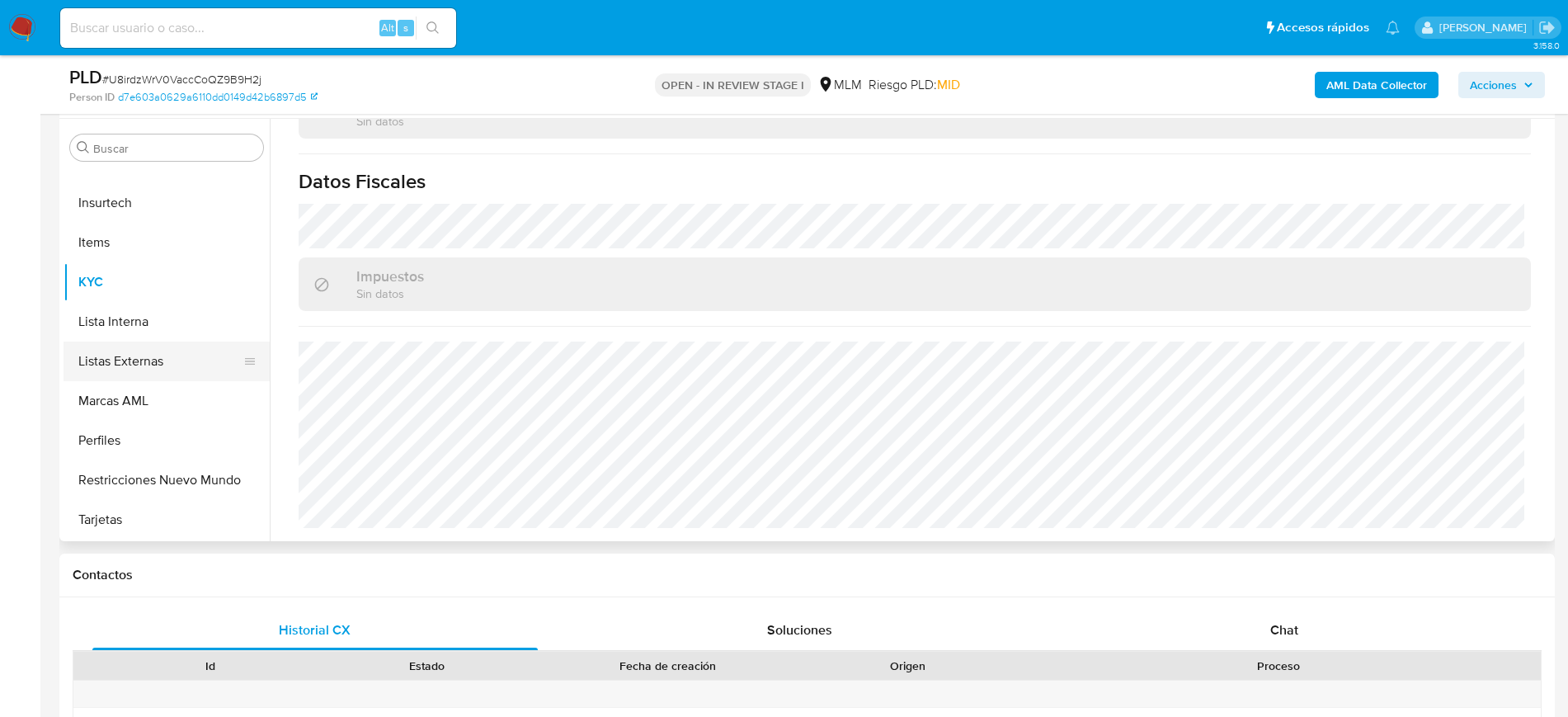
click at [131, 361] on button "Listas Externas" at bounding box center [160, 361] width 193 height 40
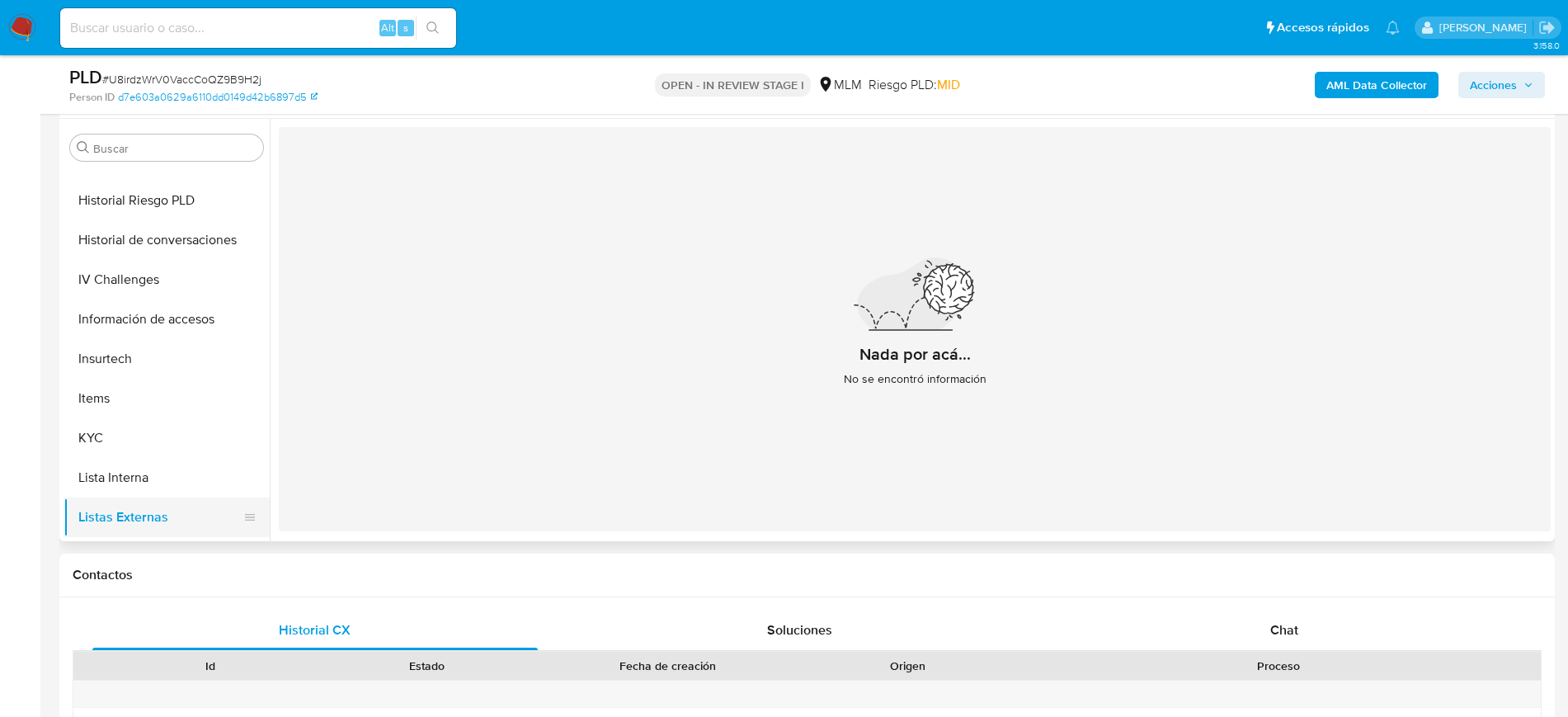
scroll to position [387, 0]
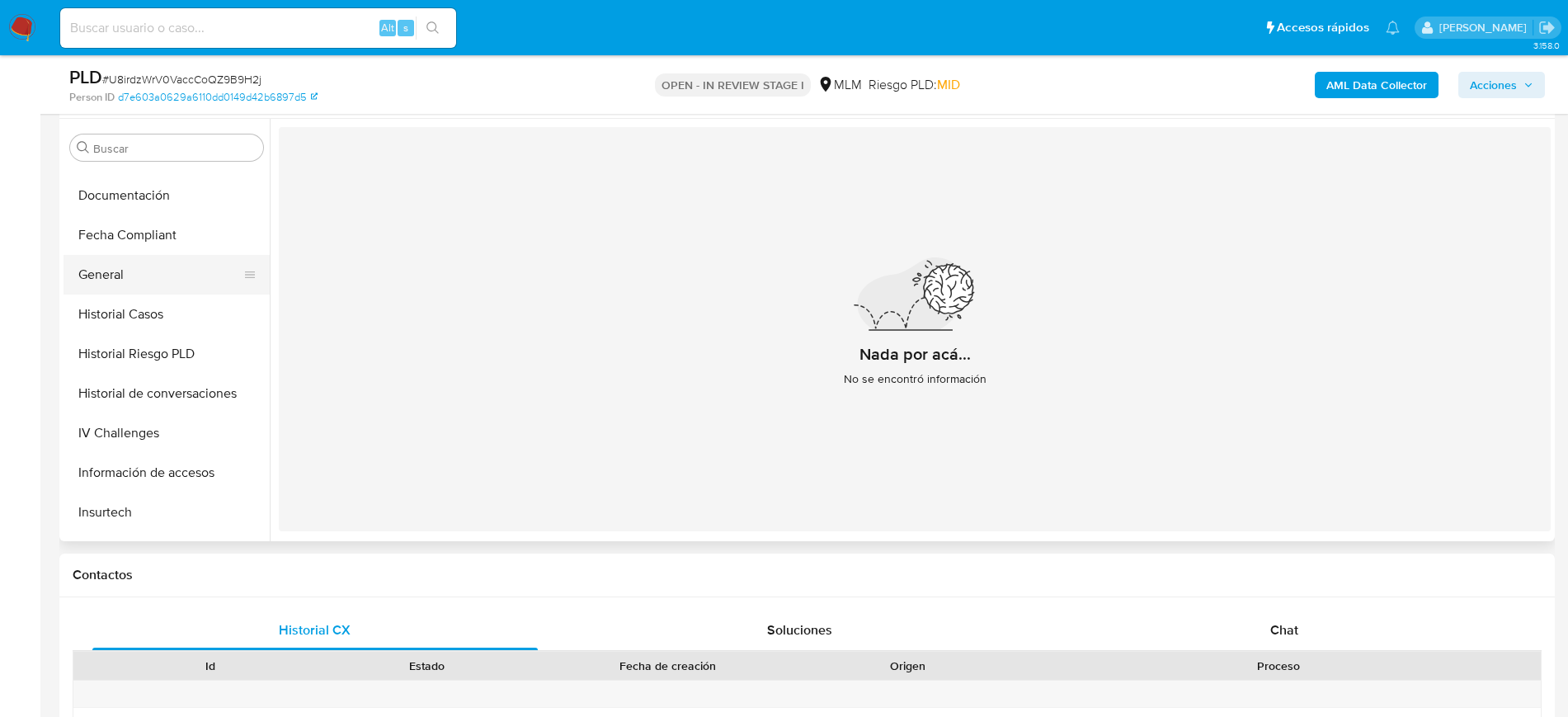
click at [150, 277] on button "General" at bounding box center [160, 274] width 193 height 40
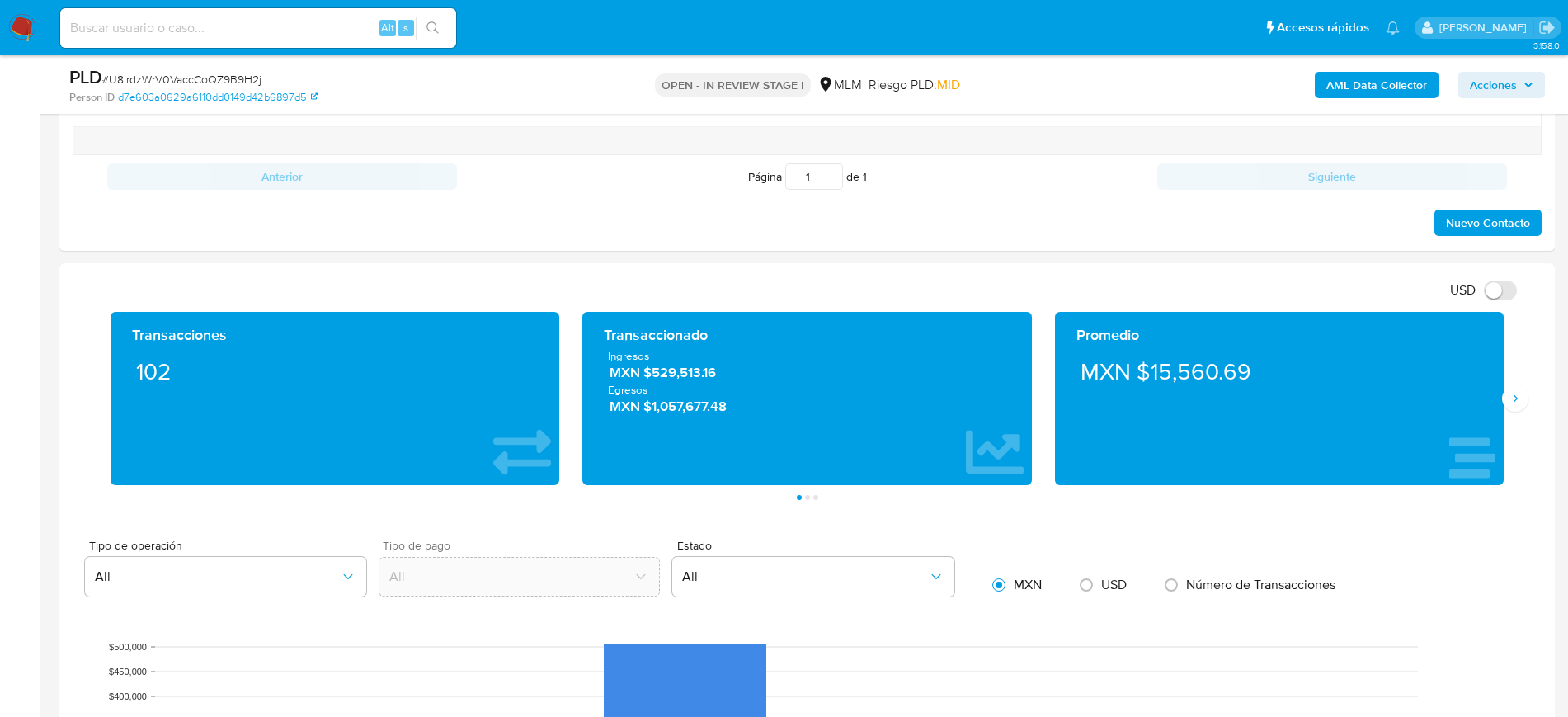
scroll to position [928, 0]
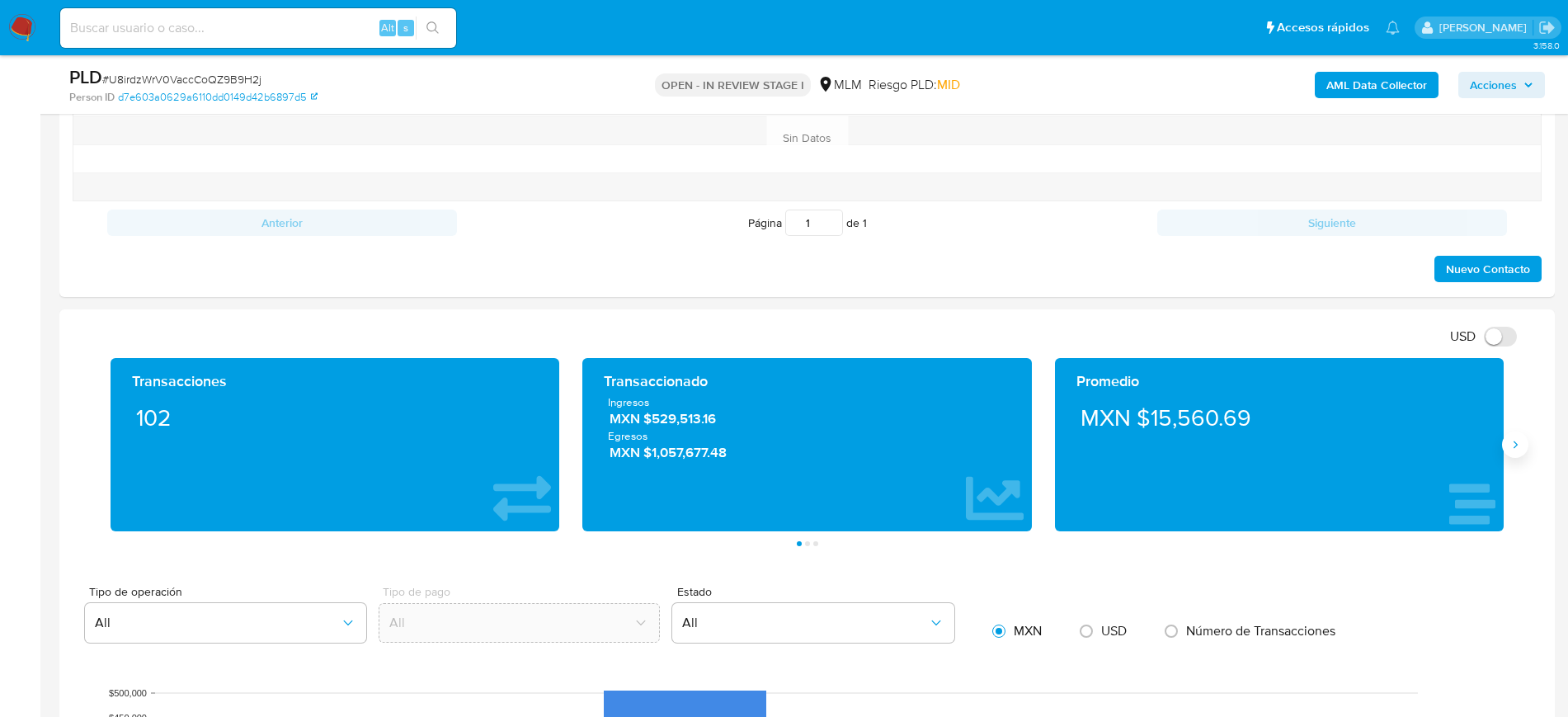
click at [1512, 438] on icon "Siguiente" at bounding box center [1515, 444] width 13 height 13
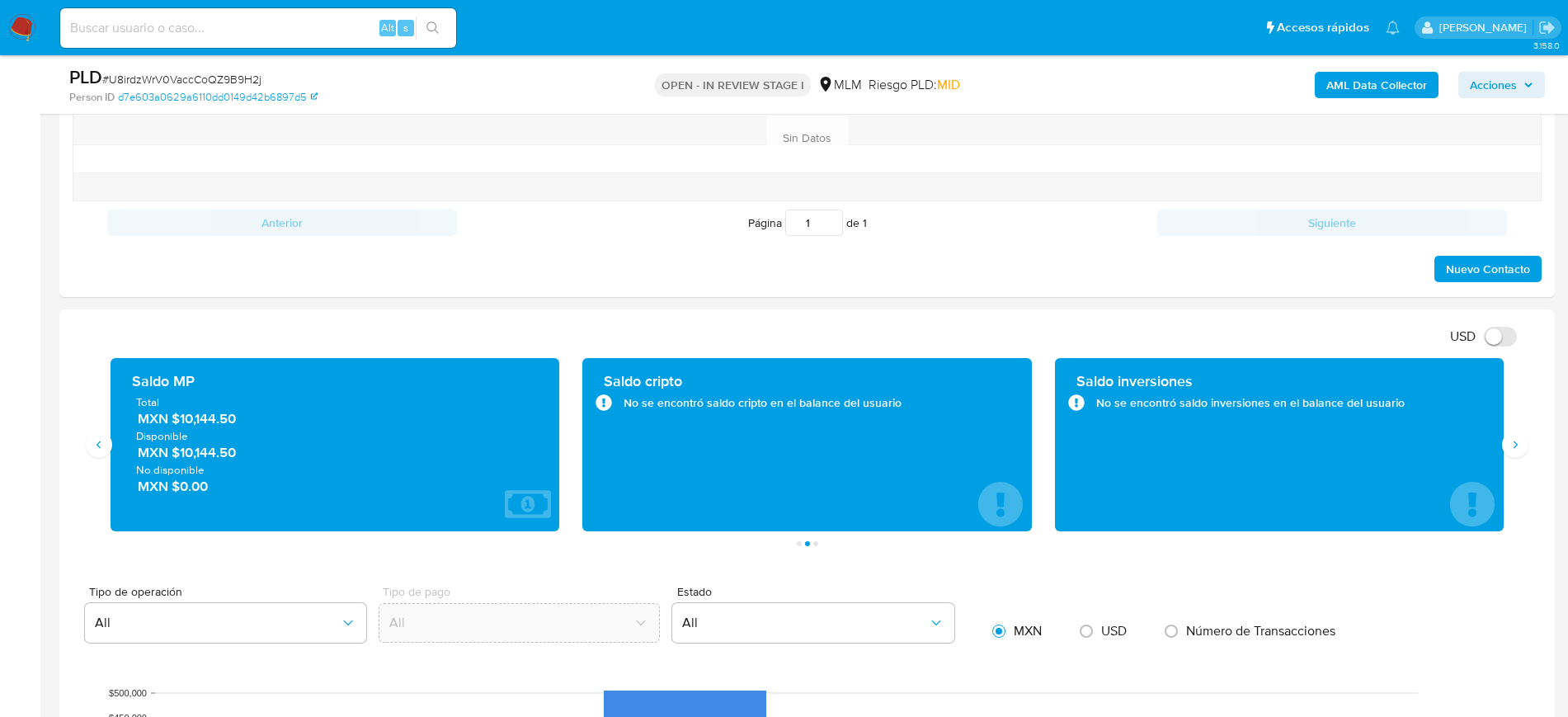
drag, startPoint x: 234, startPoint y: 415, endPoint x: 178, endPoint y: 416, distance: 56.0
click at [178, 416] on span "MXN $10,144.50" at bounding box center [336, 418] width 397 height 19
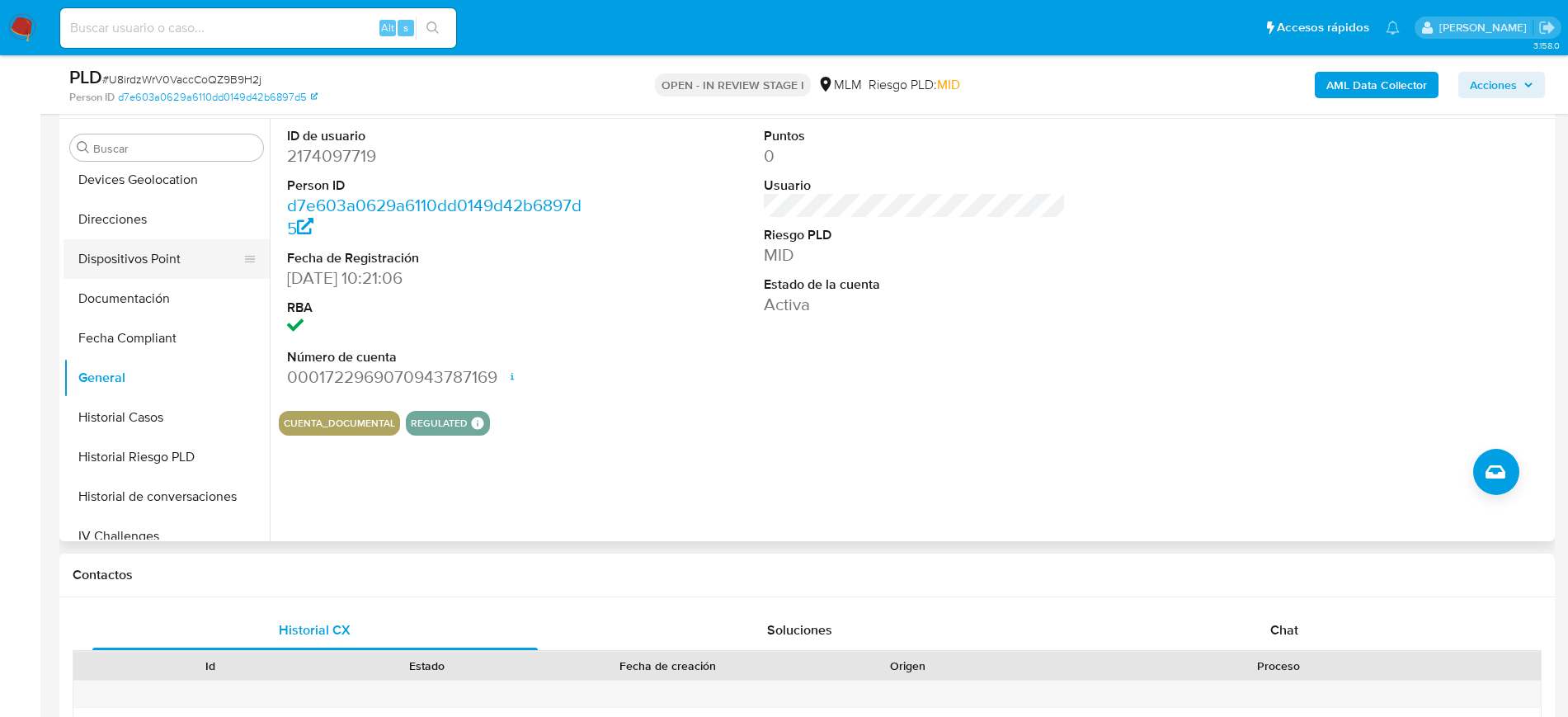
scroll to position [181, 0]
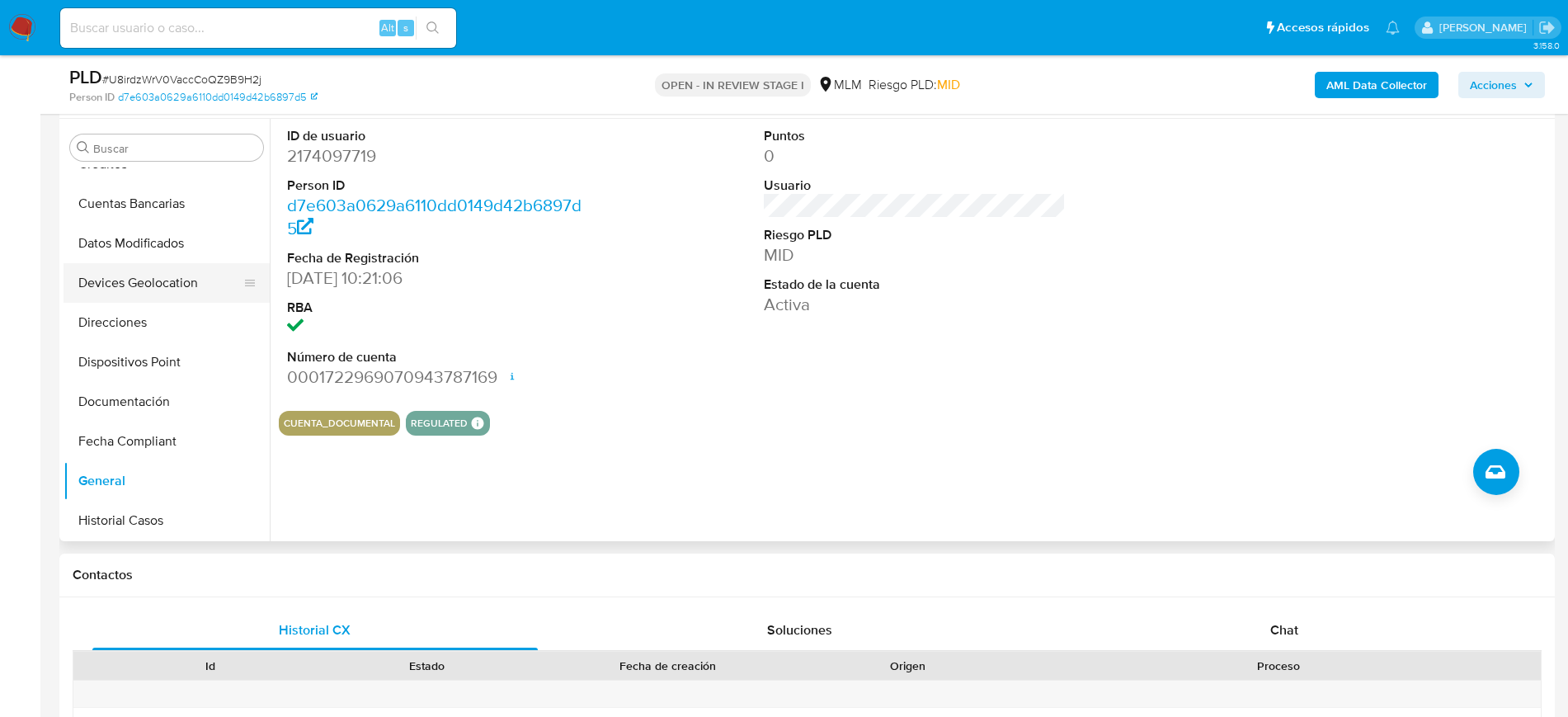
click at [151, 289] on button "Devices Geolocation" at bounding box center [160, 283] width 193 height 40
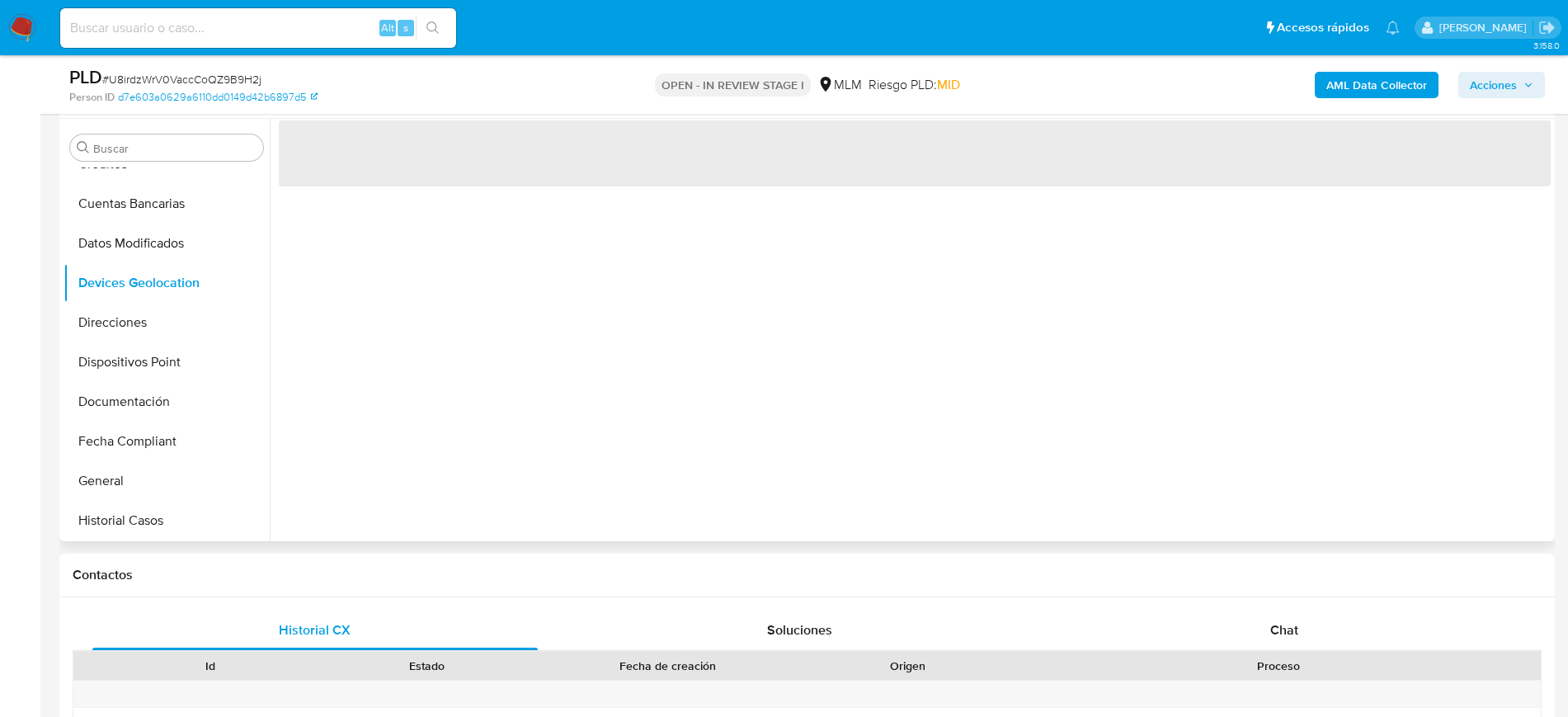
scroll to position [206, 0]
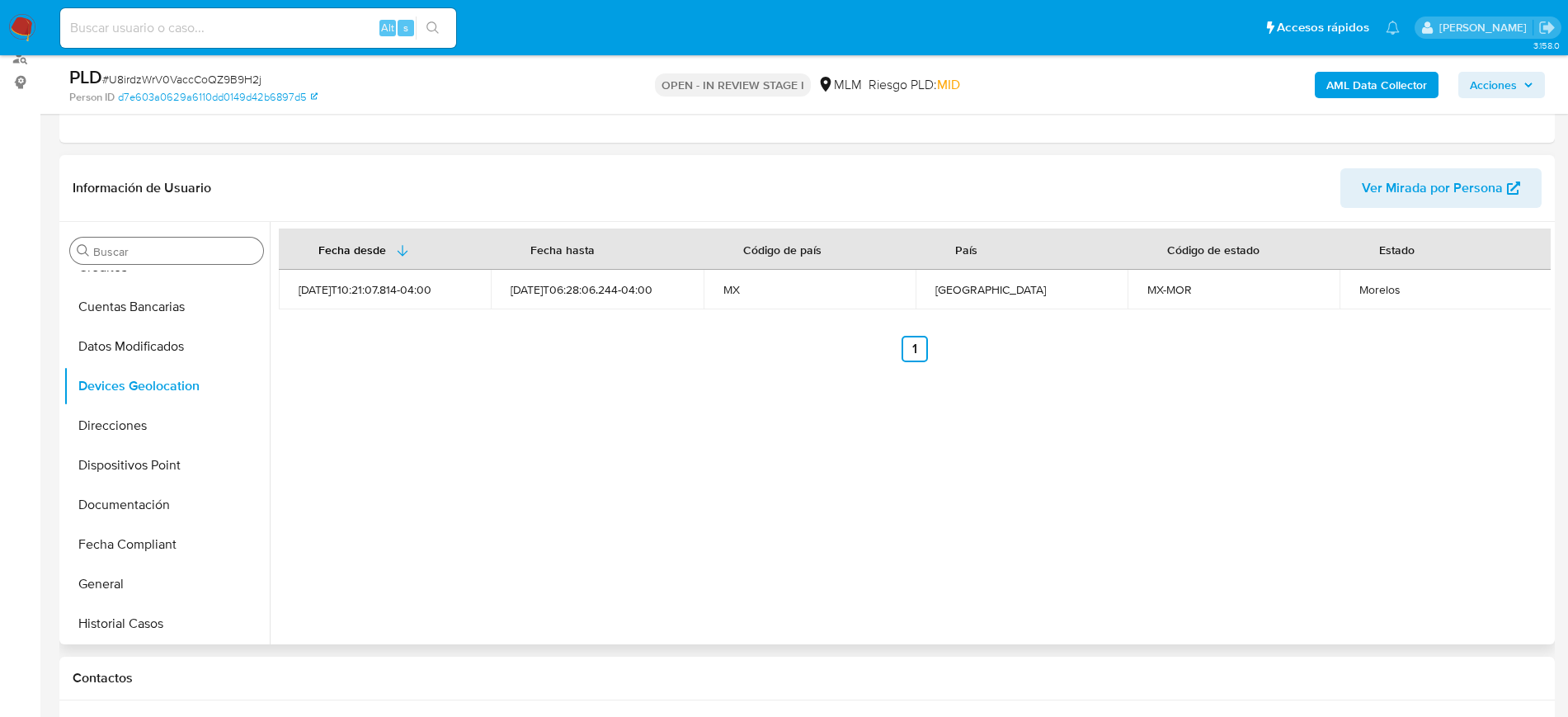
click at [137, 244] on input "Buscar" at bounding box center [174, 251] width 164 height 15
click at [137, 255] on input "Buscar" at bounding box center [174, 251] width 164 height 15
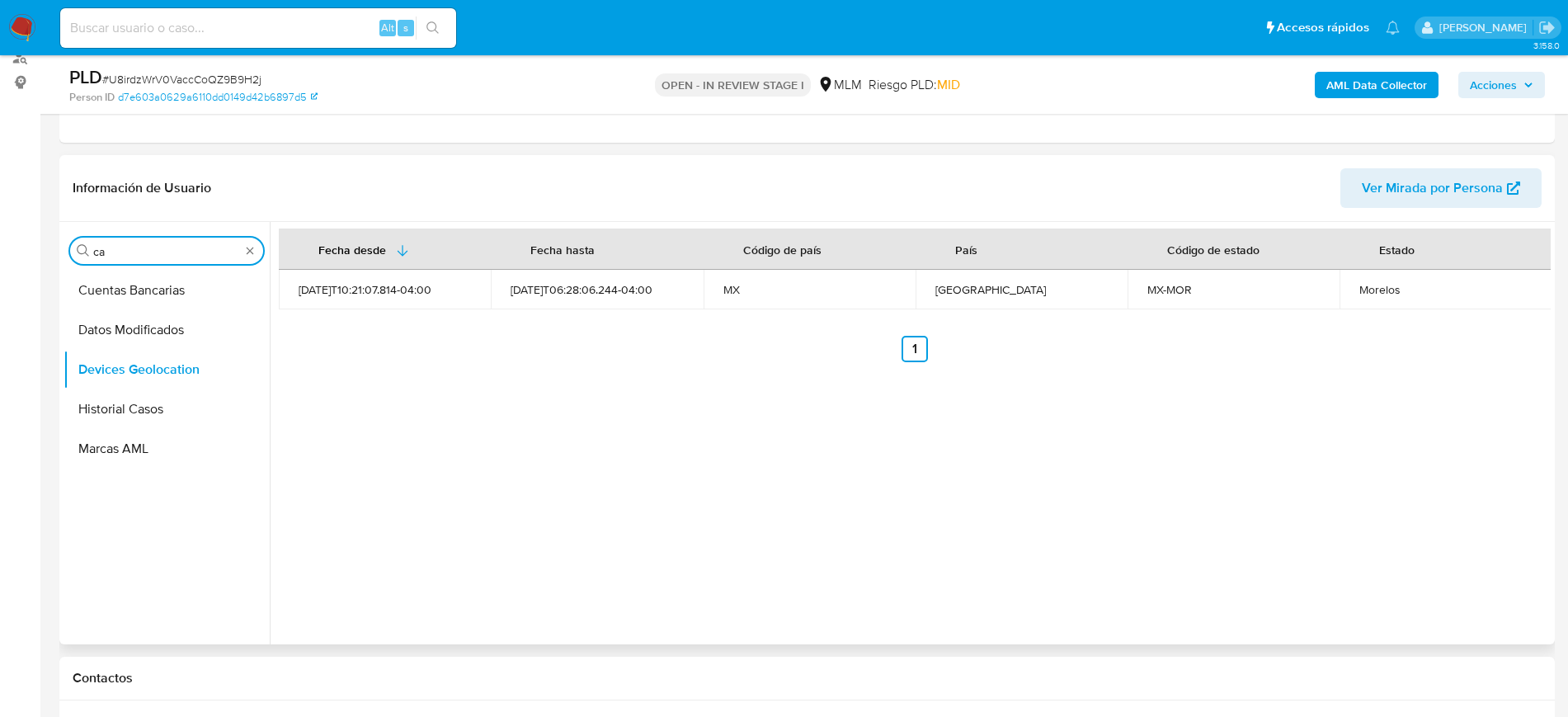
scroll to position [0, 0]
type input "cas"
click at [112, 338] on button "Historial Casos" at bounding box center [160, 330] width 193 height 40
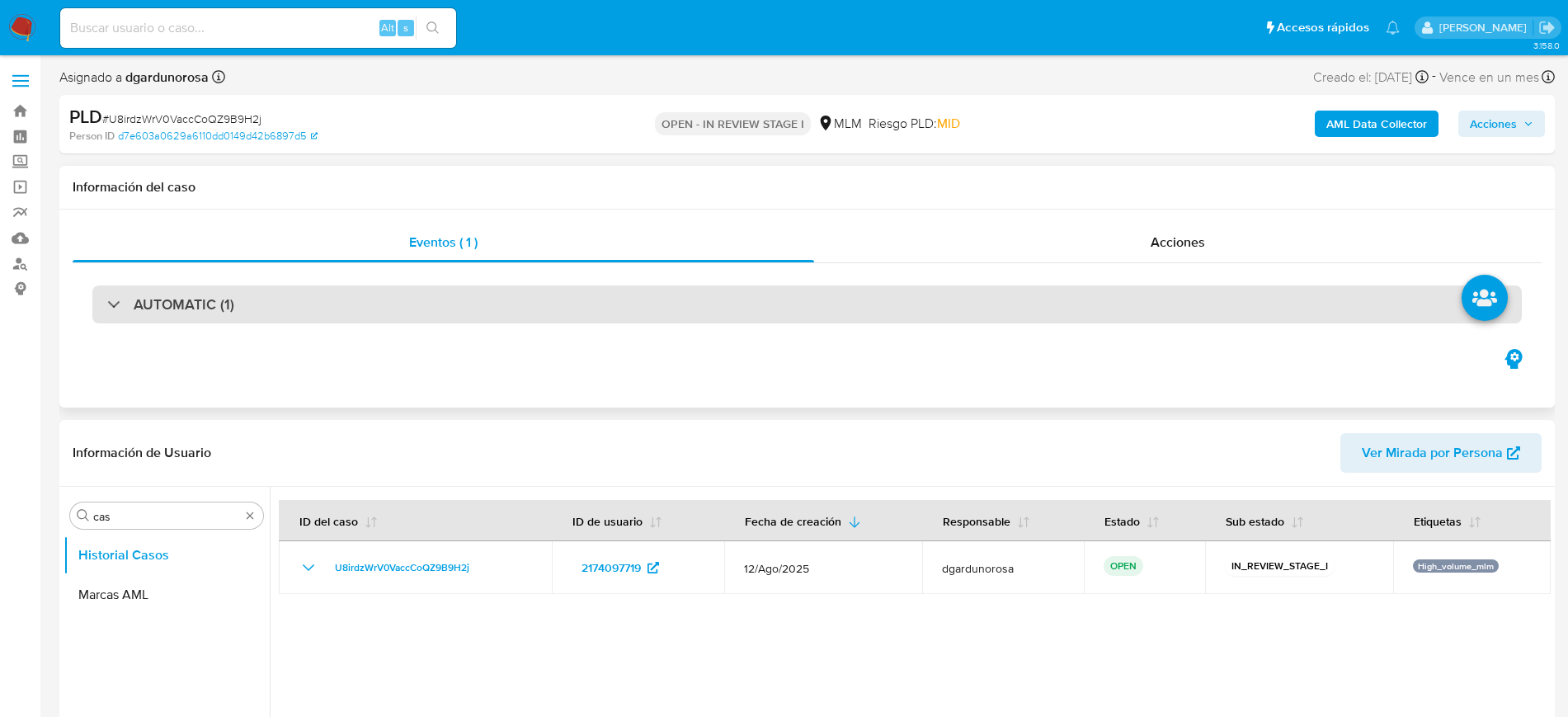
click at [214, 312] on h3 "AUTOMATIC (1)" at bounding box center [184, 304] width 101 height 19
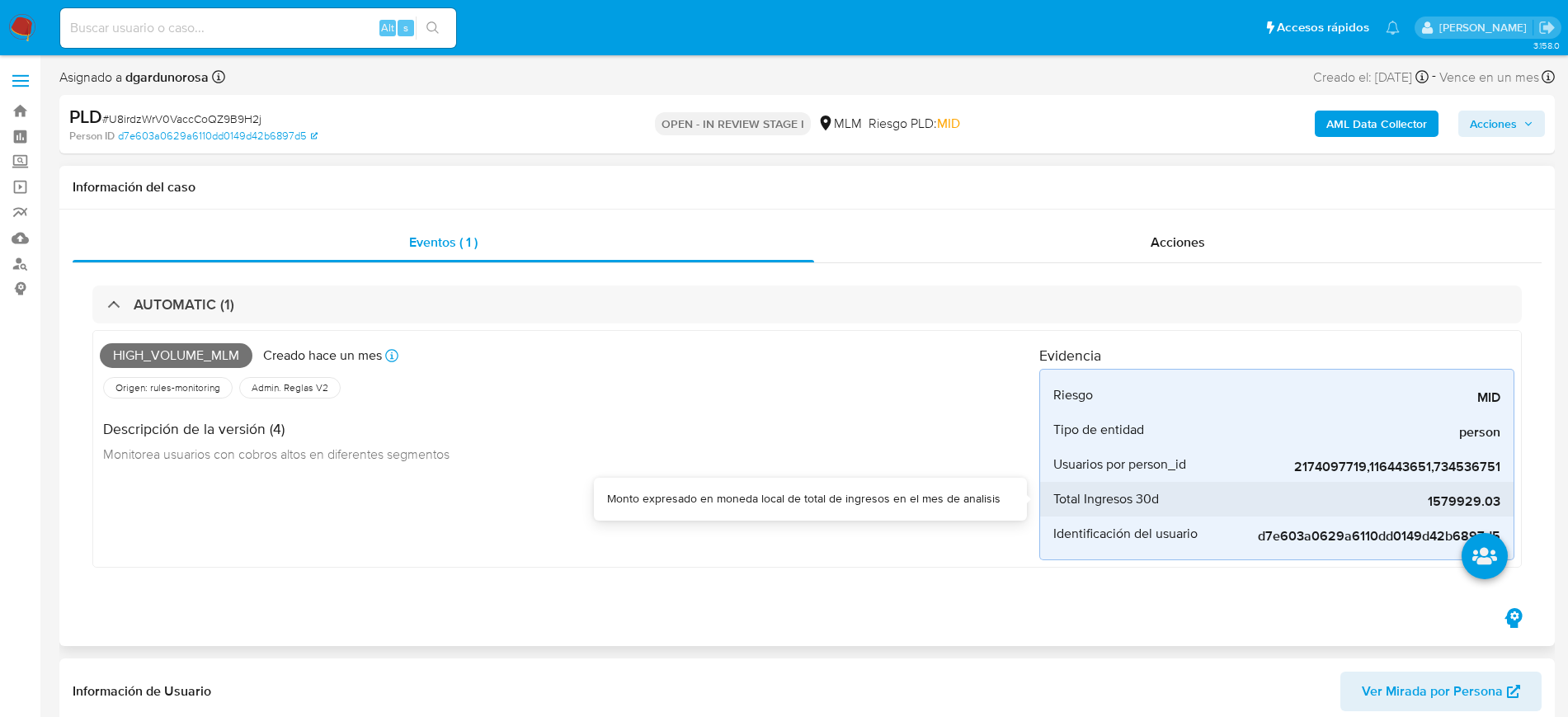
click at [1462, 498] on span "1579929.03" at bounding box center [1377, 501] width 248 height 17
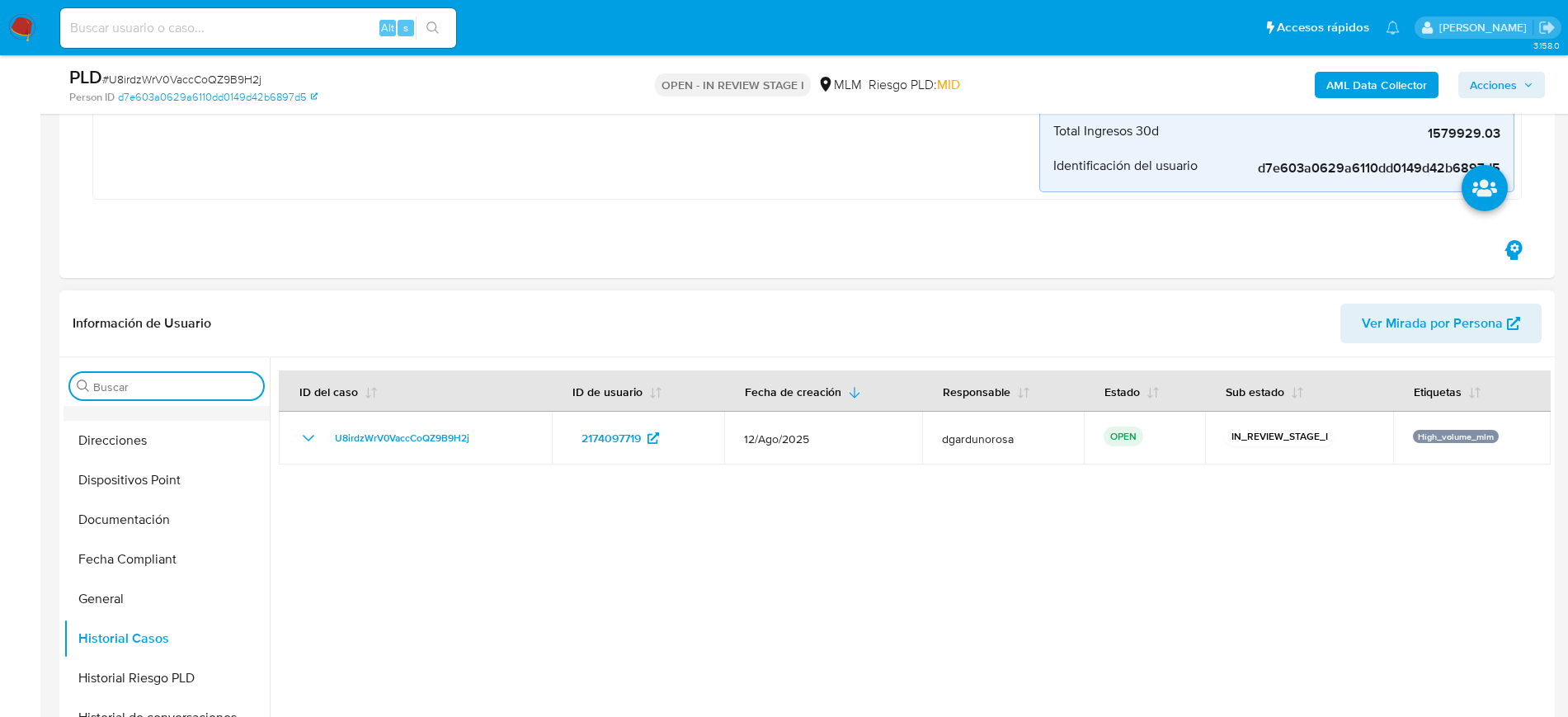
scroll to position [412, 0]
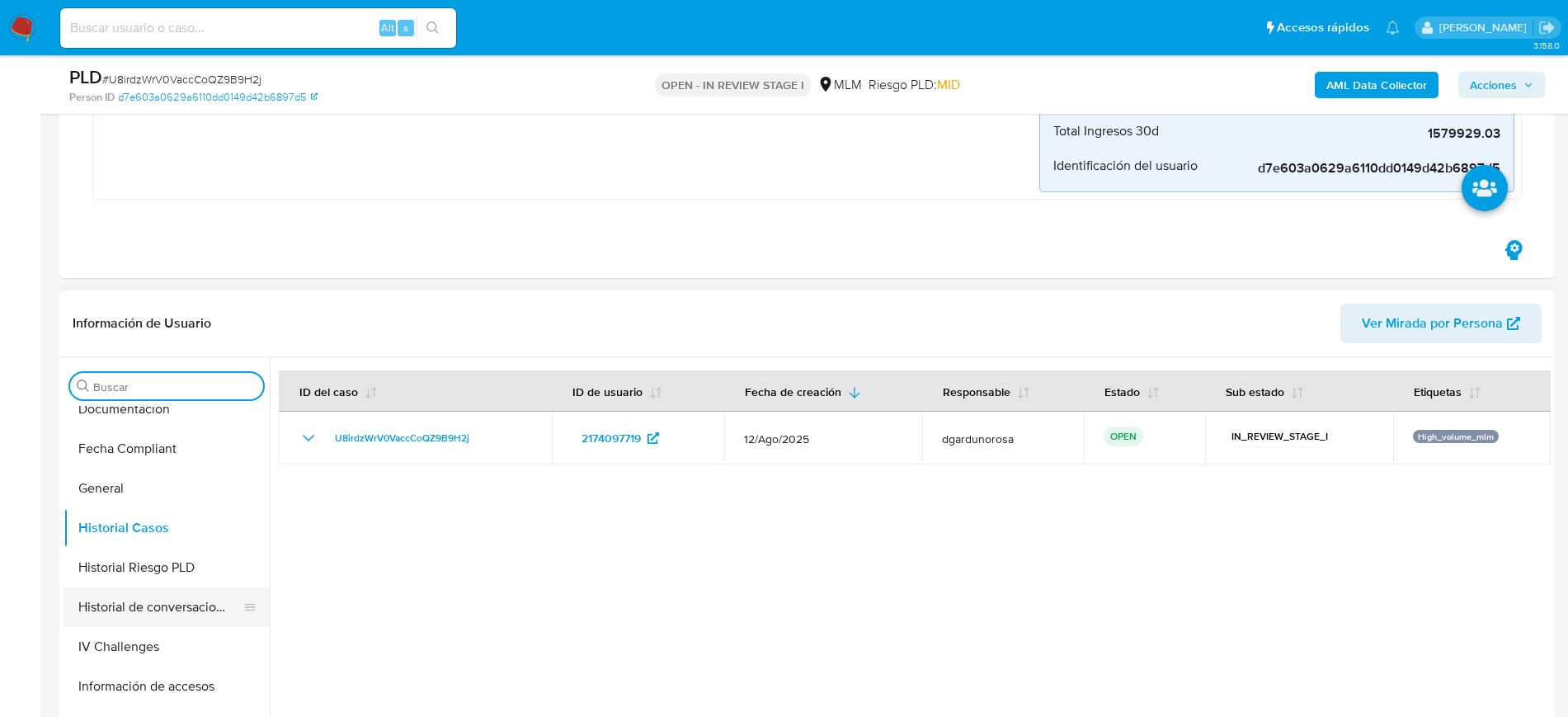
click at [178, 612] on button "Historial de conversaciones" at bounding box center [160, 606] width 193 height 40
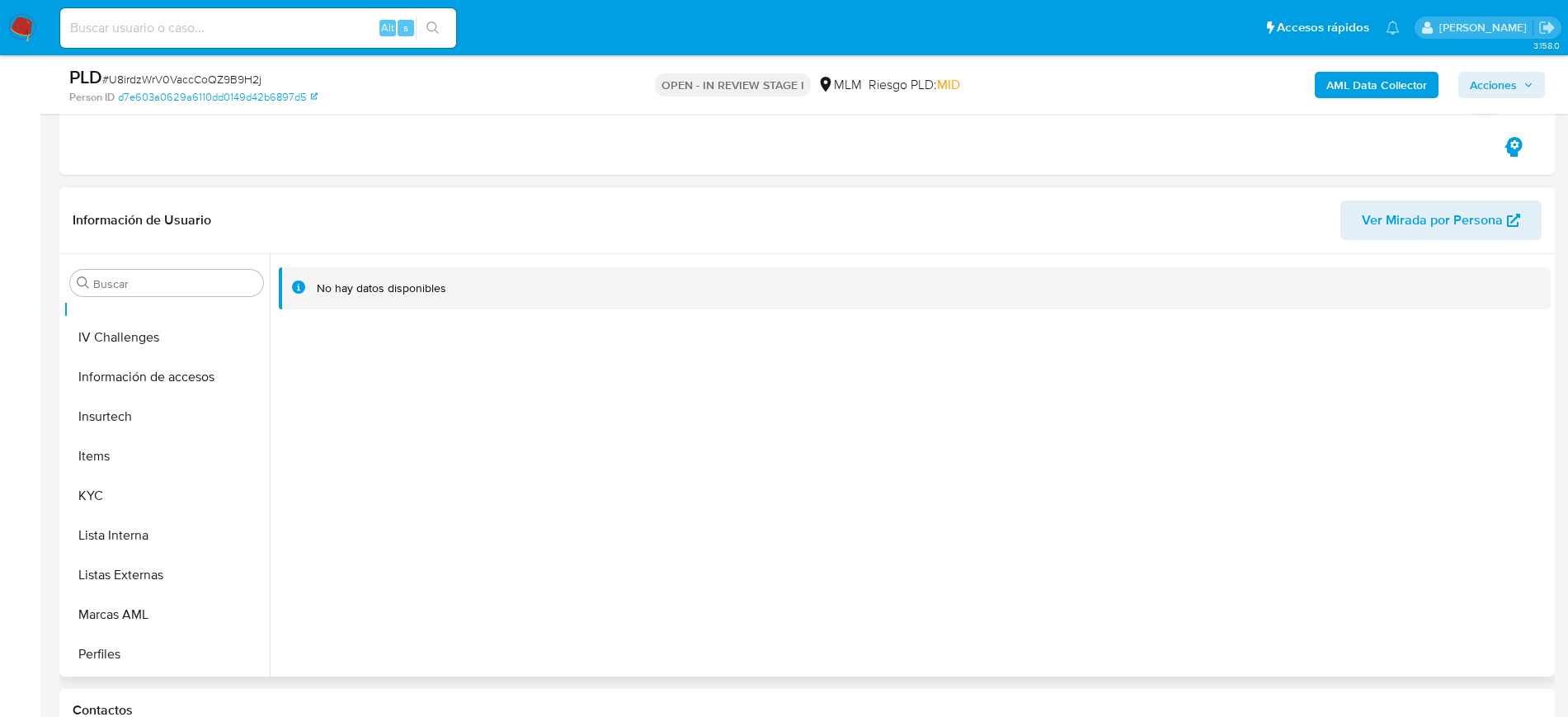
scroll to position [697, 0]
click at [113, 422] on button "KYC" at bounding box center [160, 417] width 193 height 40
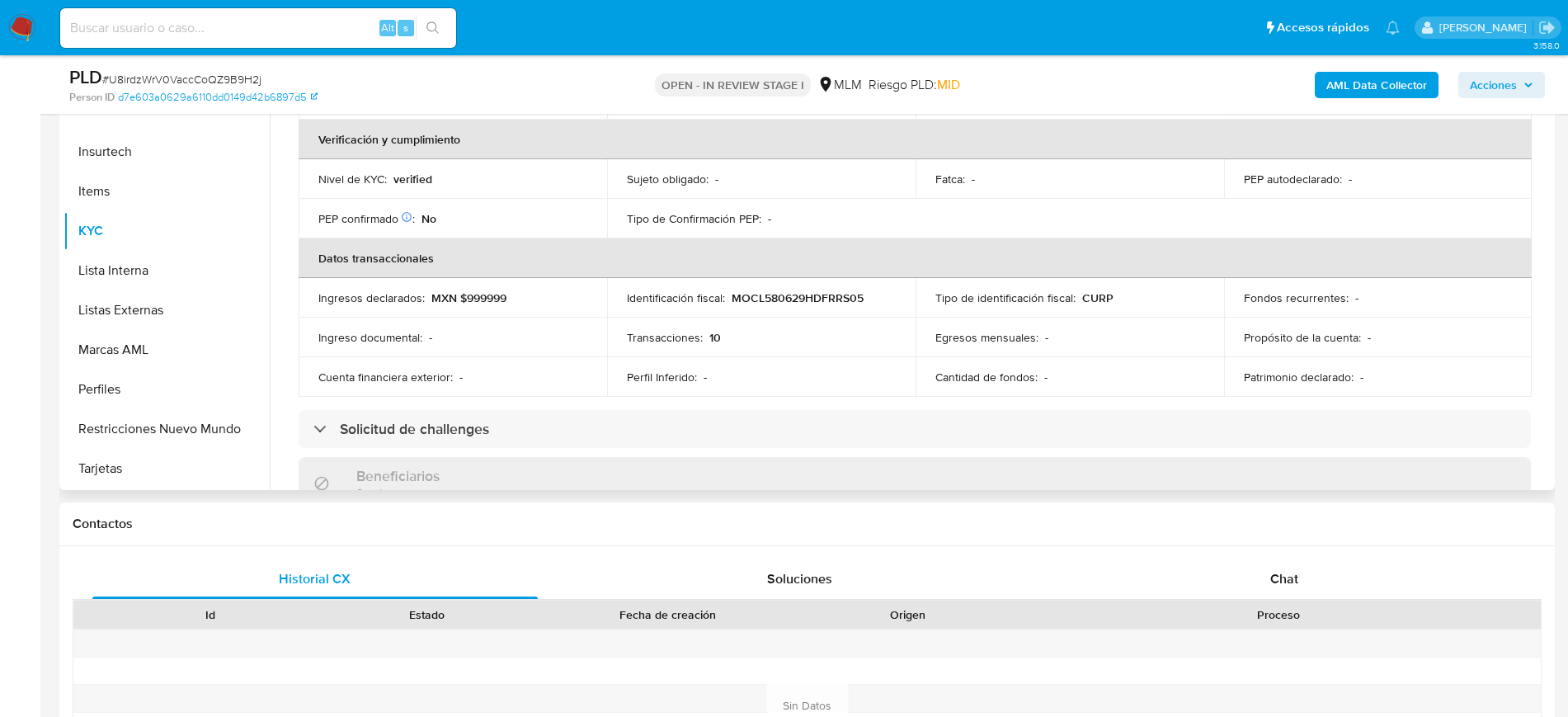
scroll to position [179, 0]
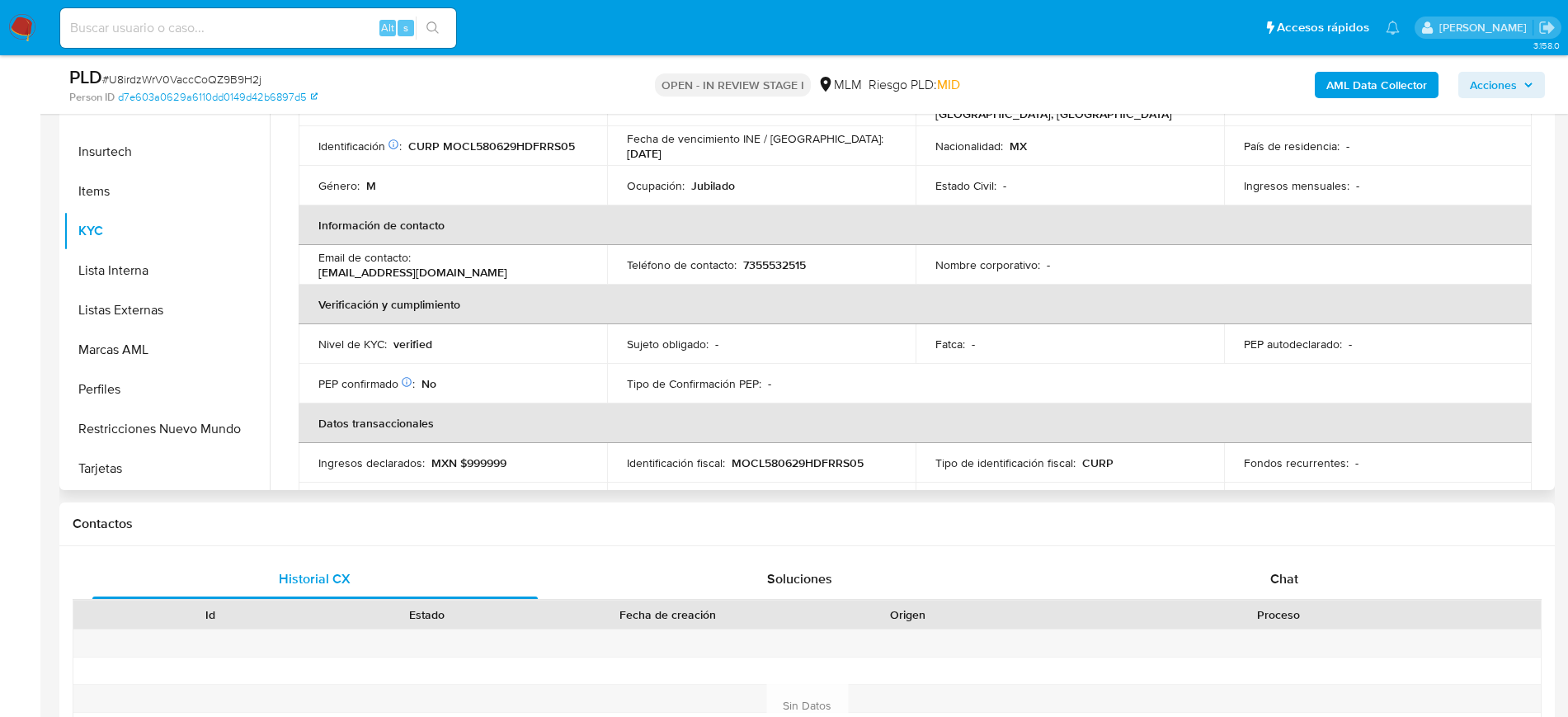
click at [785, 263] on p "7355532515" at bounding box center [775, 264] width 63 height 15
copy p "7355532515"
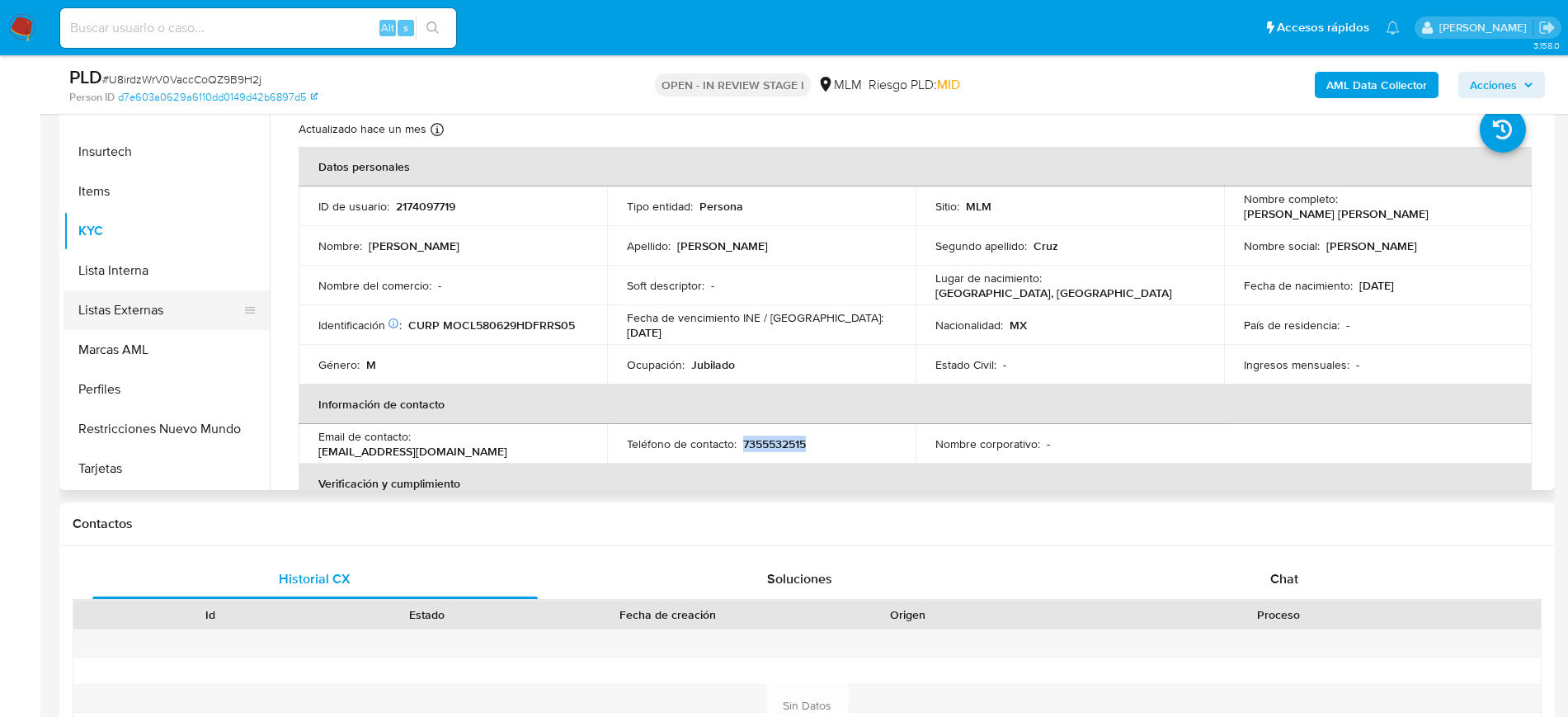
scroll to position [387, 0]
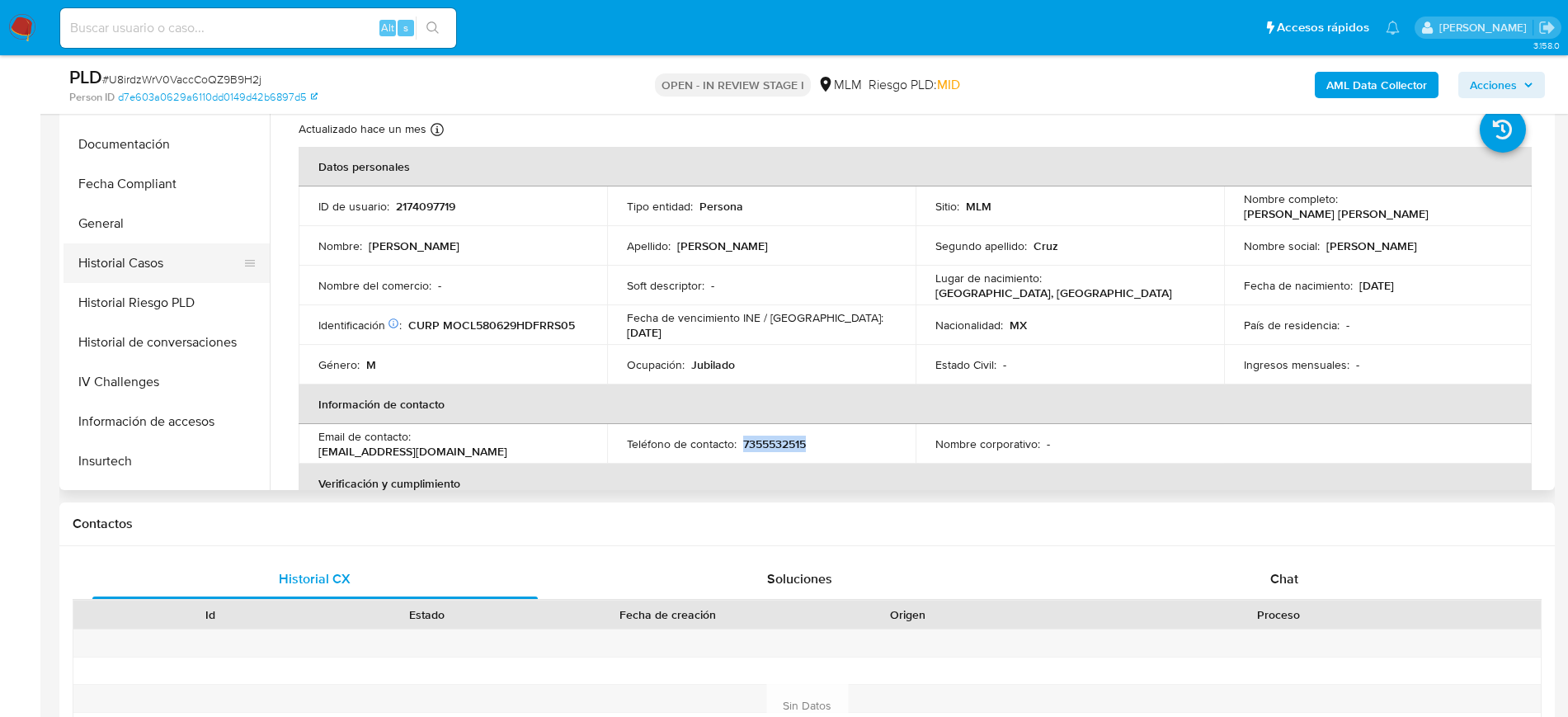
click at [155, 271] on button "Historial Casos" at bounding box center [160, 263] width 193 height 40
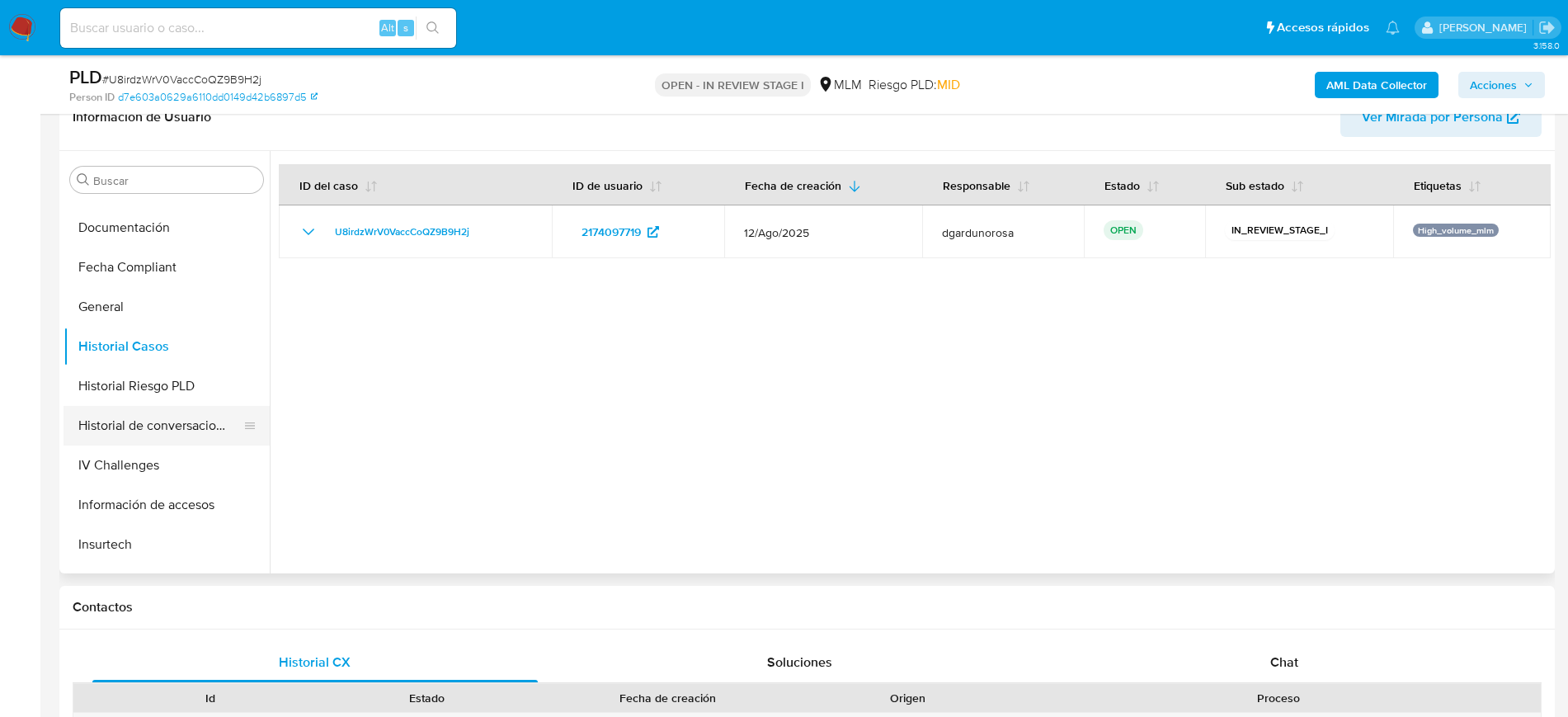
scroll to position [697, 0]
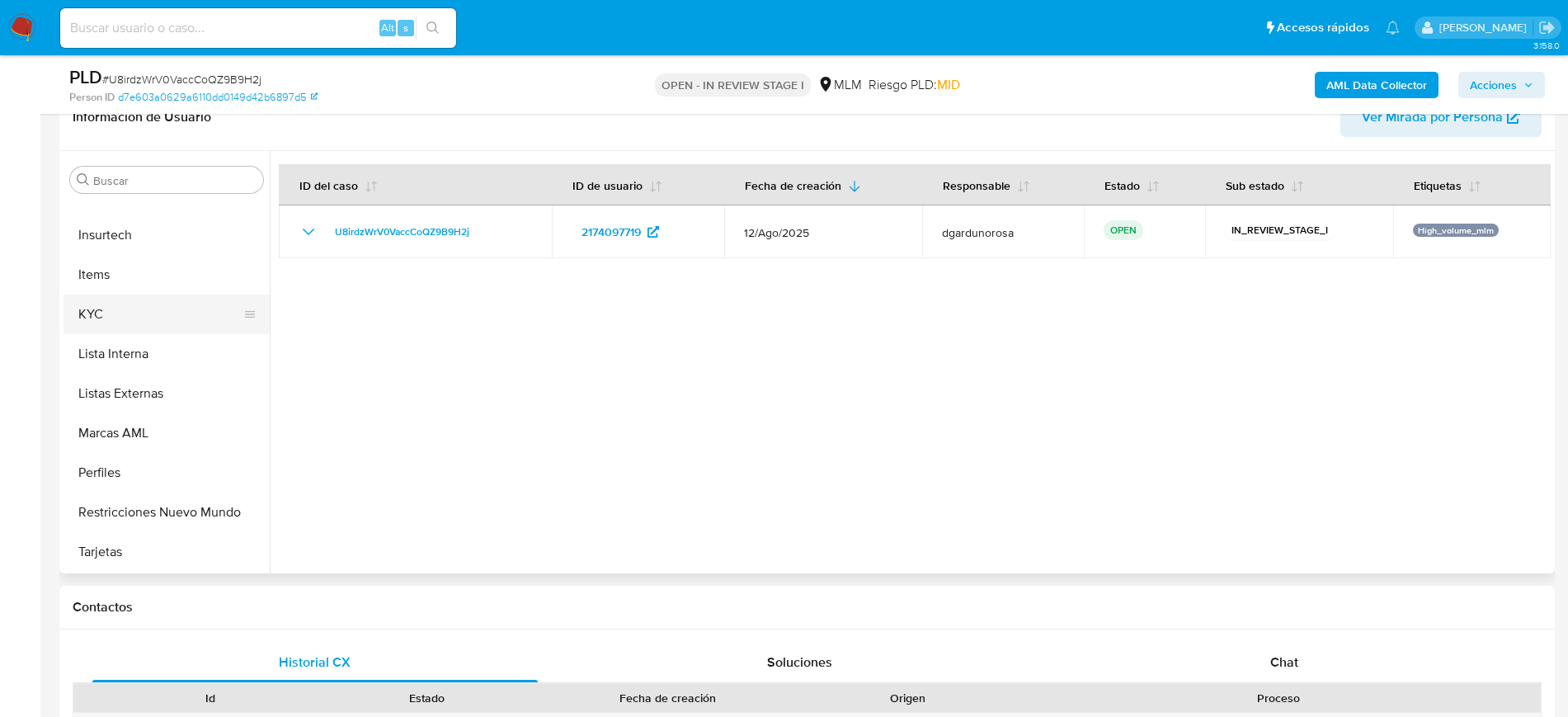
click at [89, 309] on button "KYC" at bounding box center [160, 314] width 193 height 40
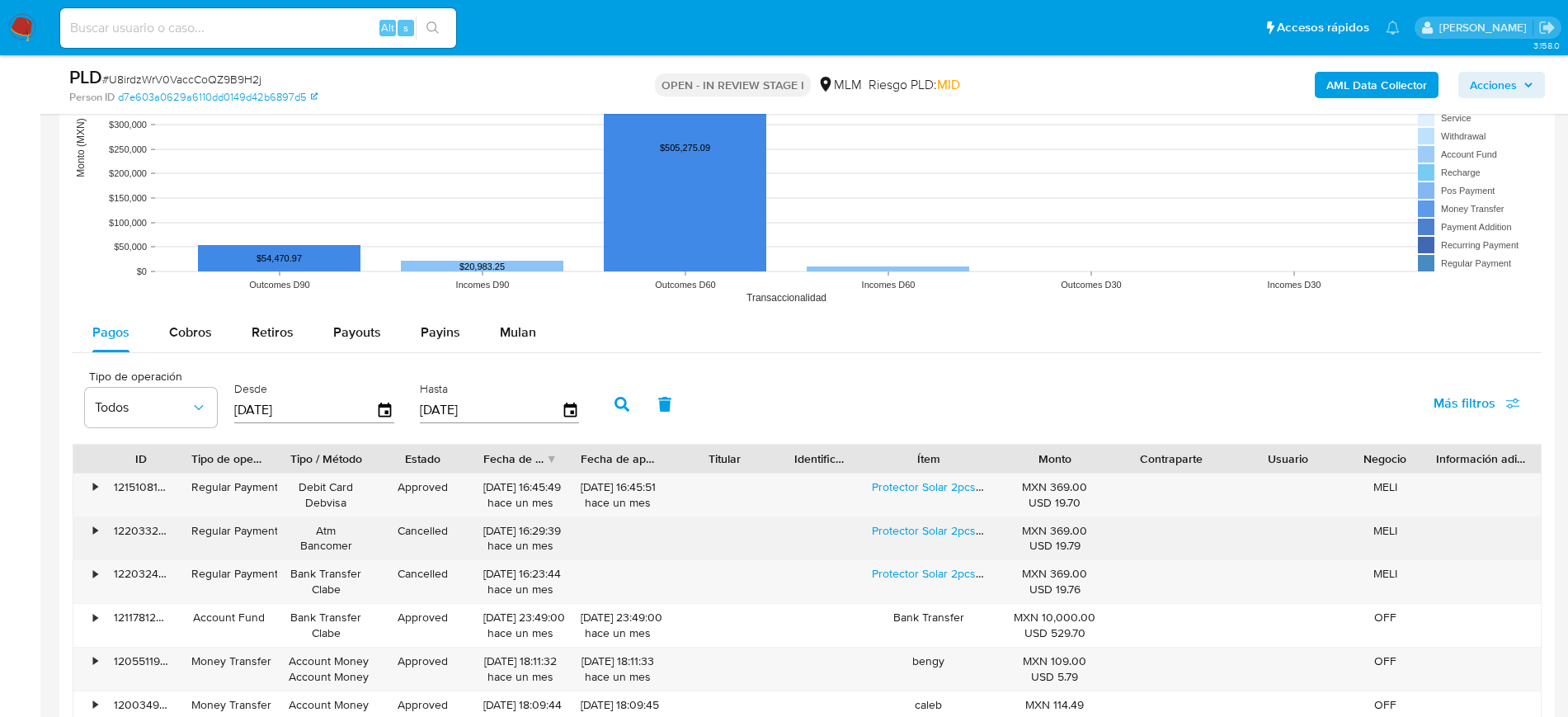
scroll to position [1959, 0]
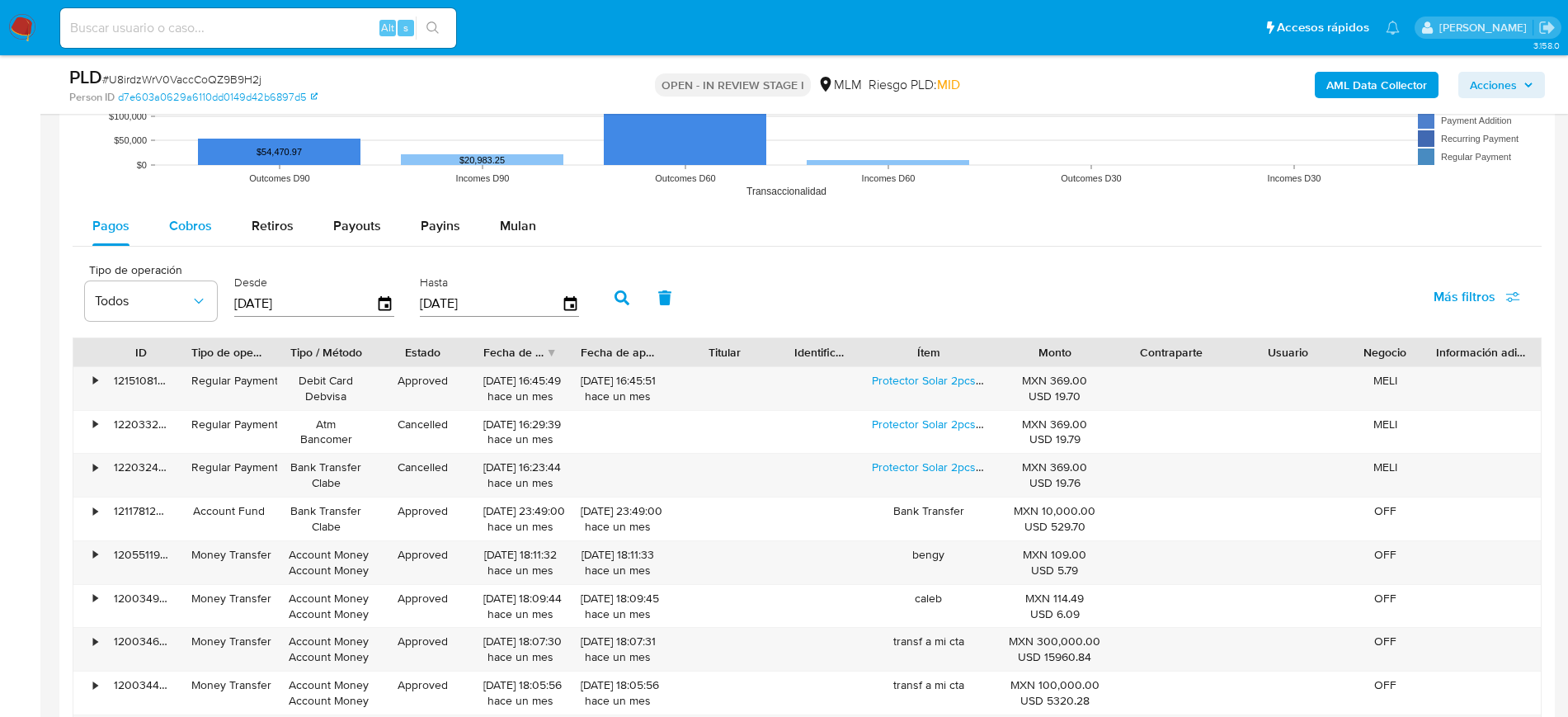
click at [181, 219] on span "Cobros" at bounding box center [190, 225] width 43 height 19
select select "10"
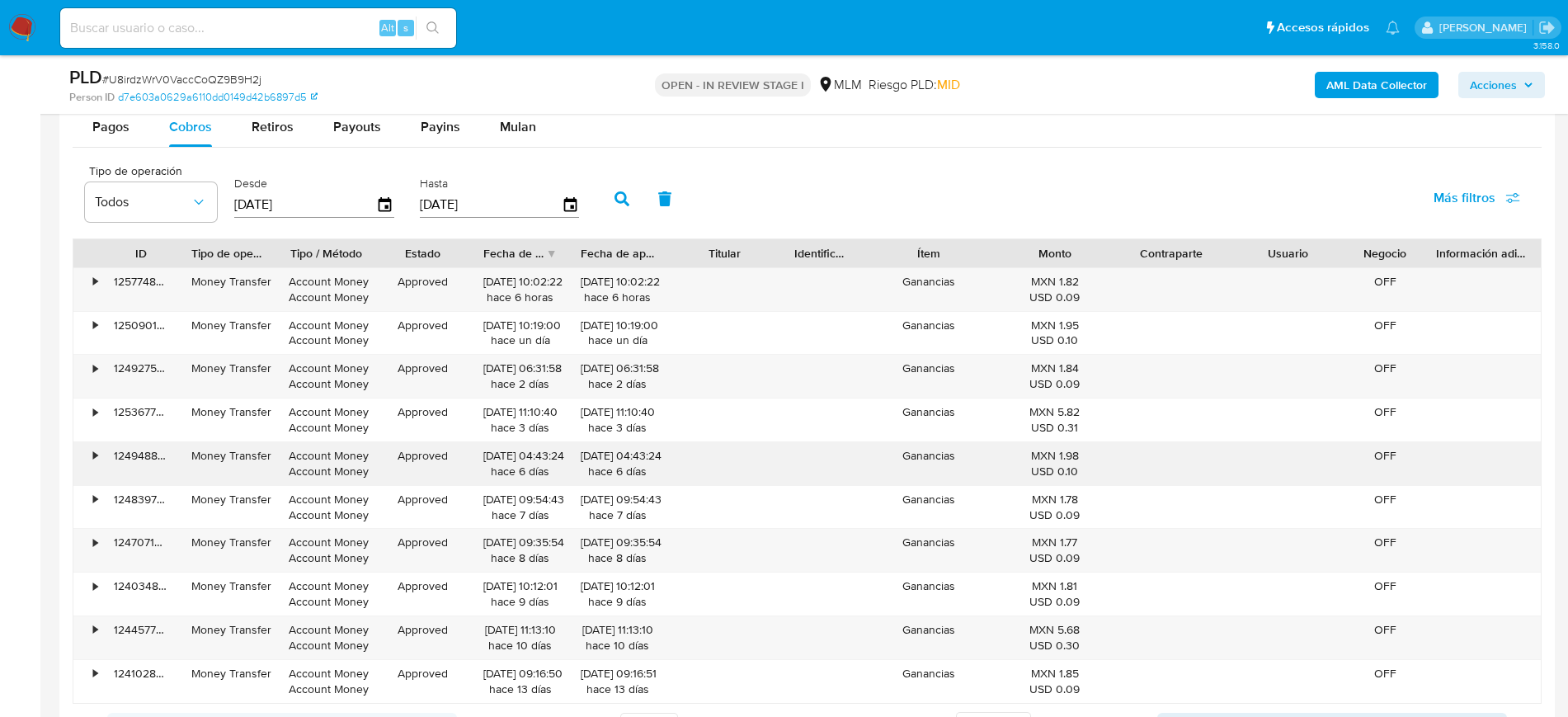
scroll to position [2268, 0]
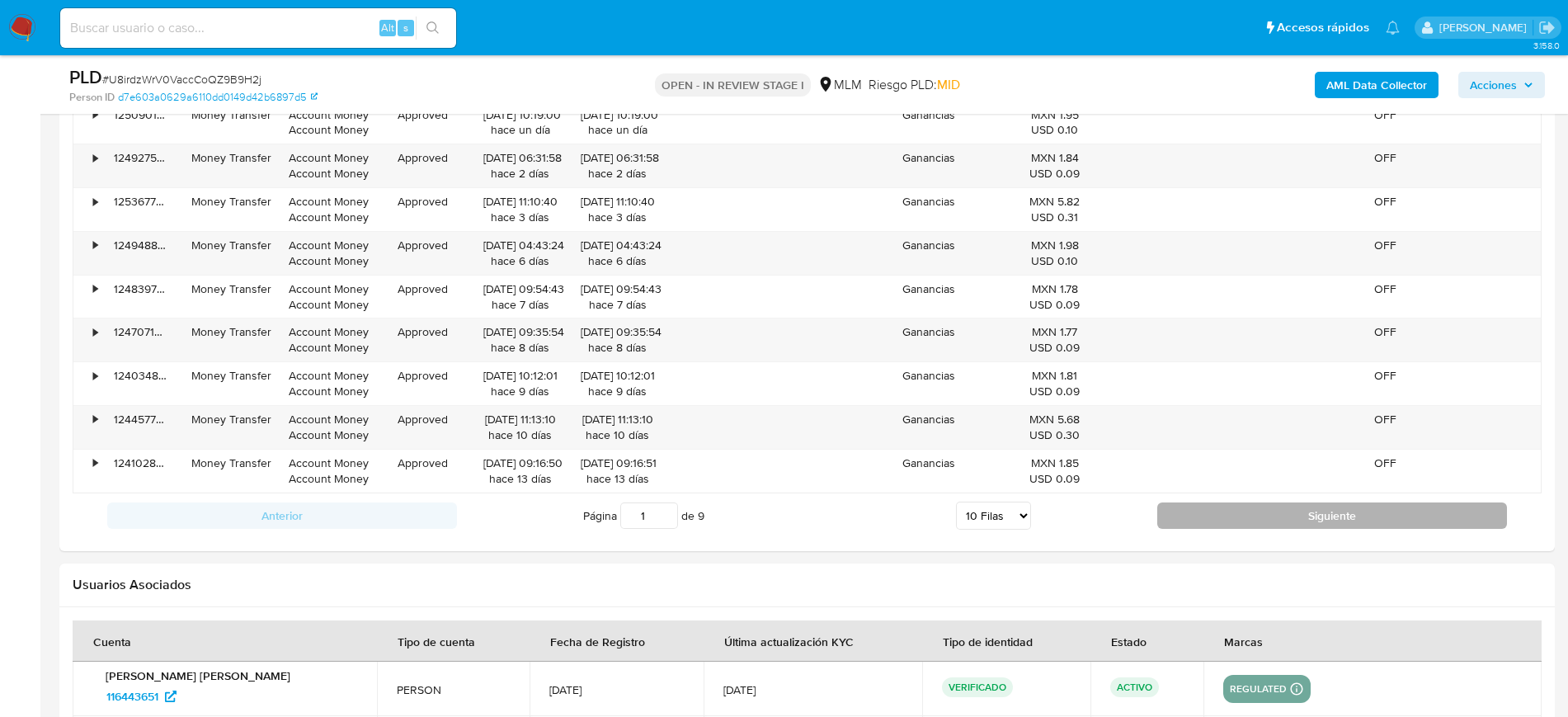
click at [1258, 513] on button "Siguiente" at bounding box center [1333, 515] width 350 height 27
click at [1221, 527] on button "Siguiente" at bounding box center [1333, 515] width 350 height 27
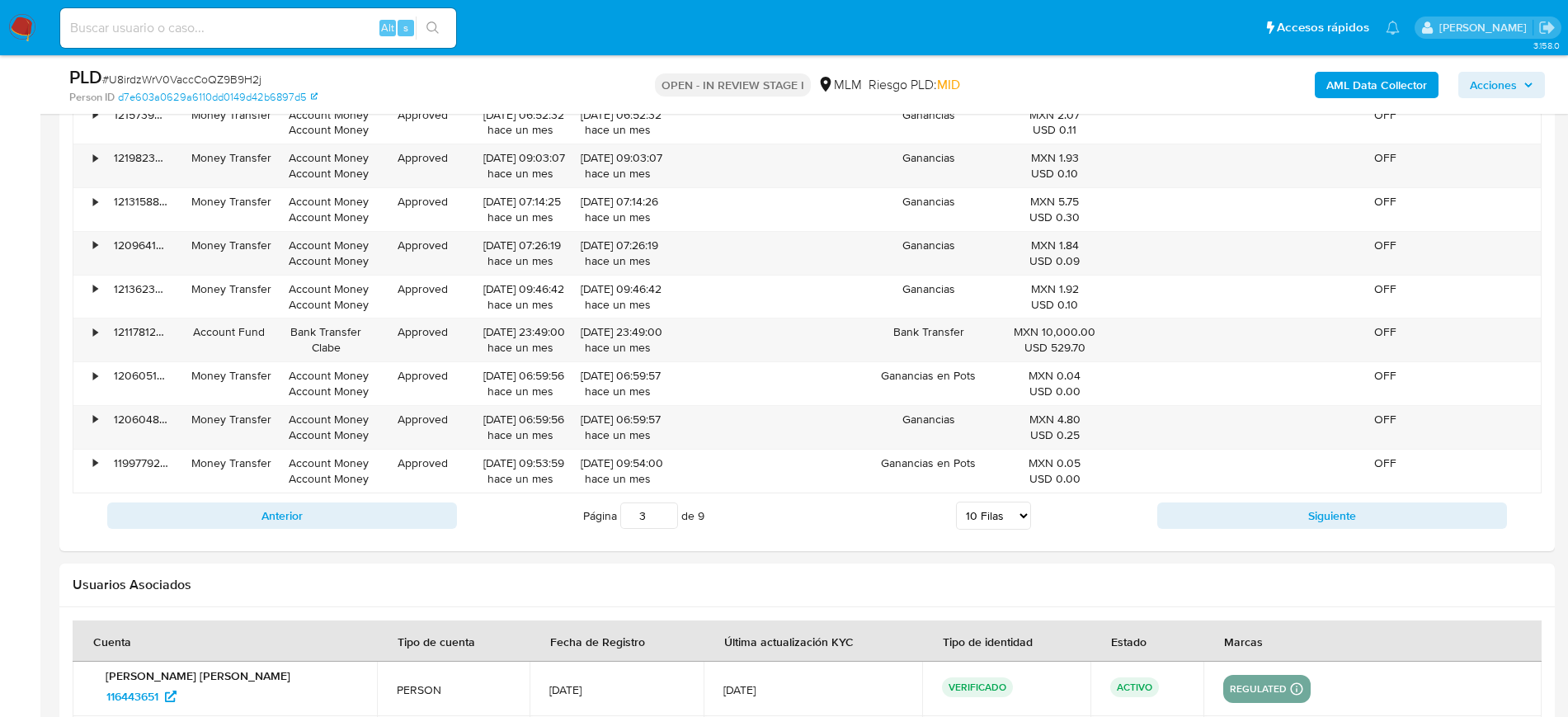
scroll to position [2165, 0]
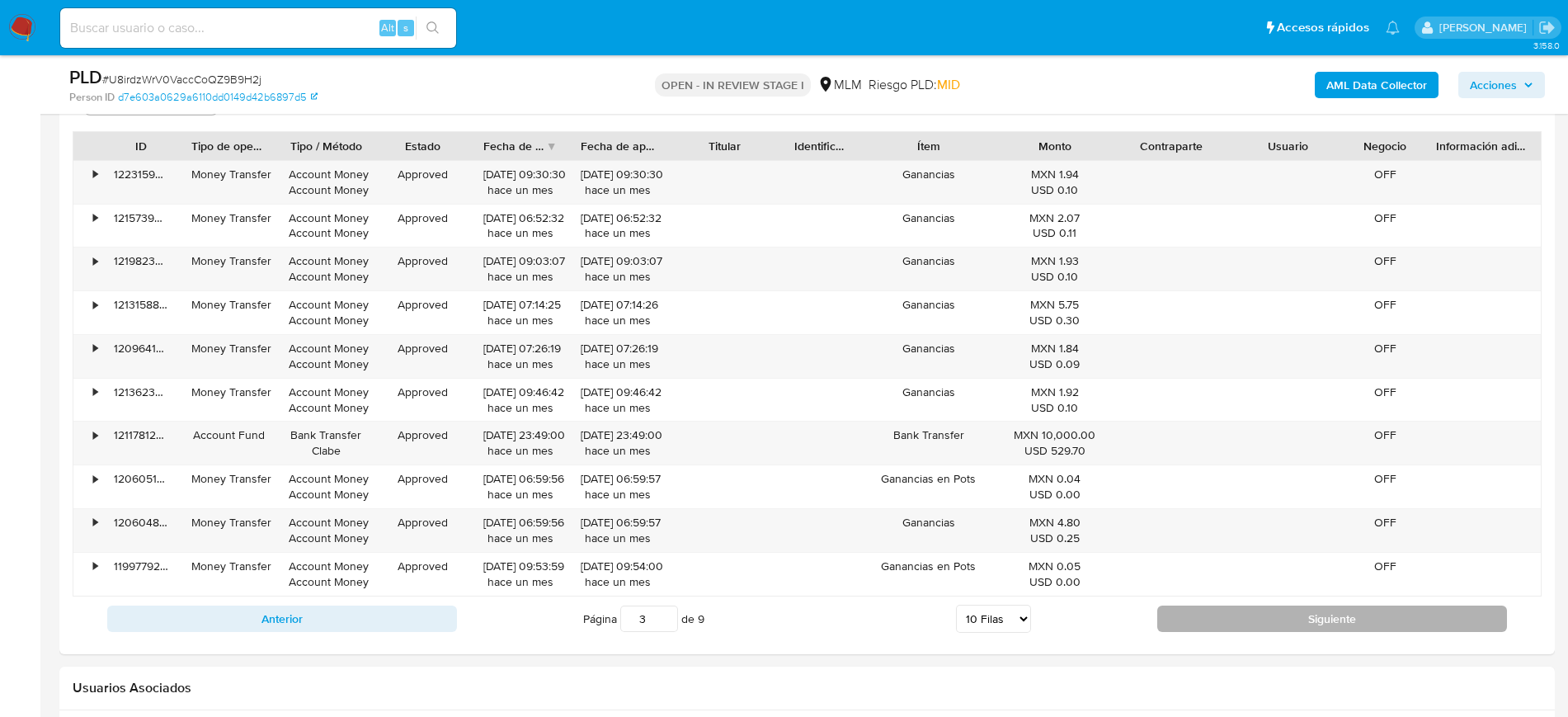
click at [1212, 616] on button "Siguiente" at bounding box center [1333, 619] width 350 height 27
click at [1187, 623] on button "Siguiente" at bounding box center [1333, 619] width 350 height 27
type input "6"
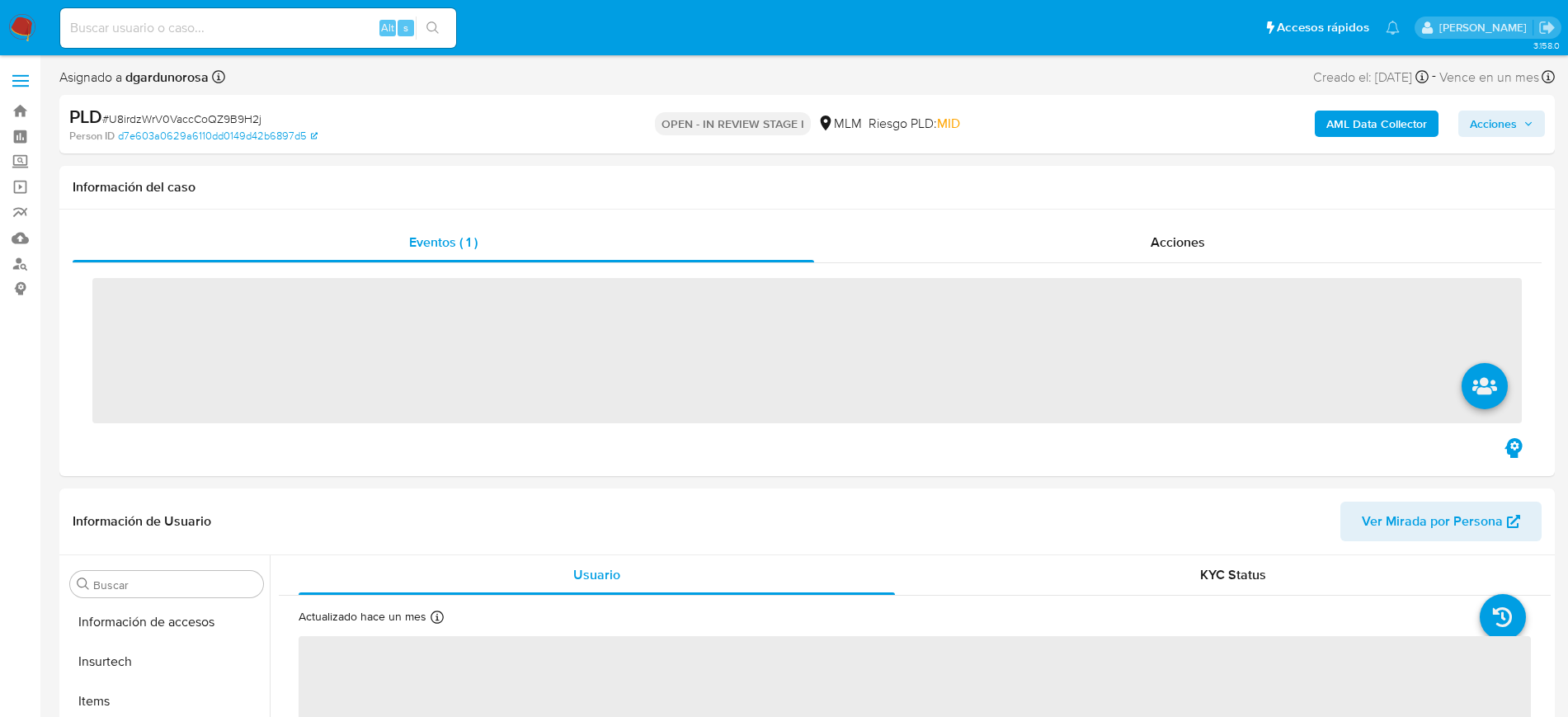
scroll to position [697, 0]
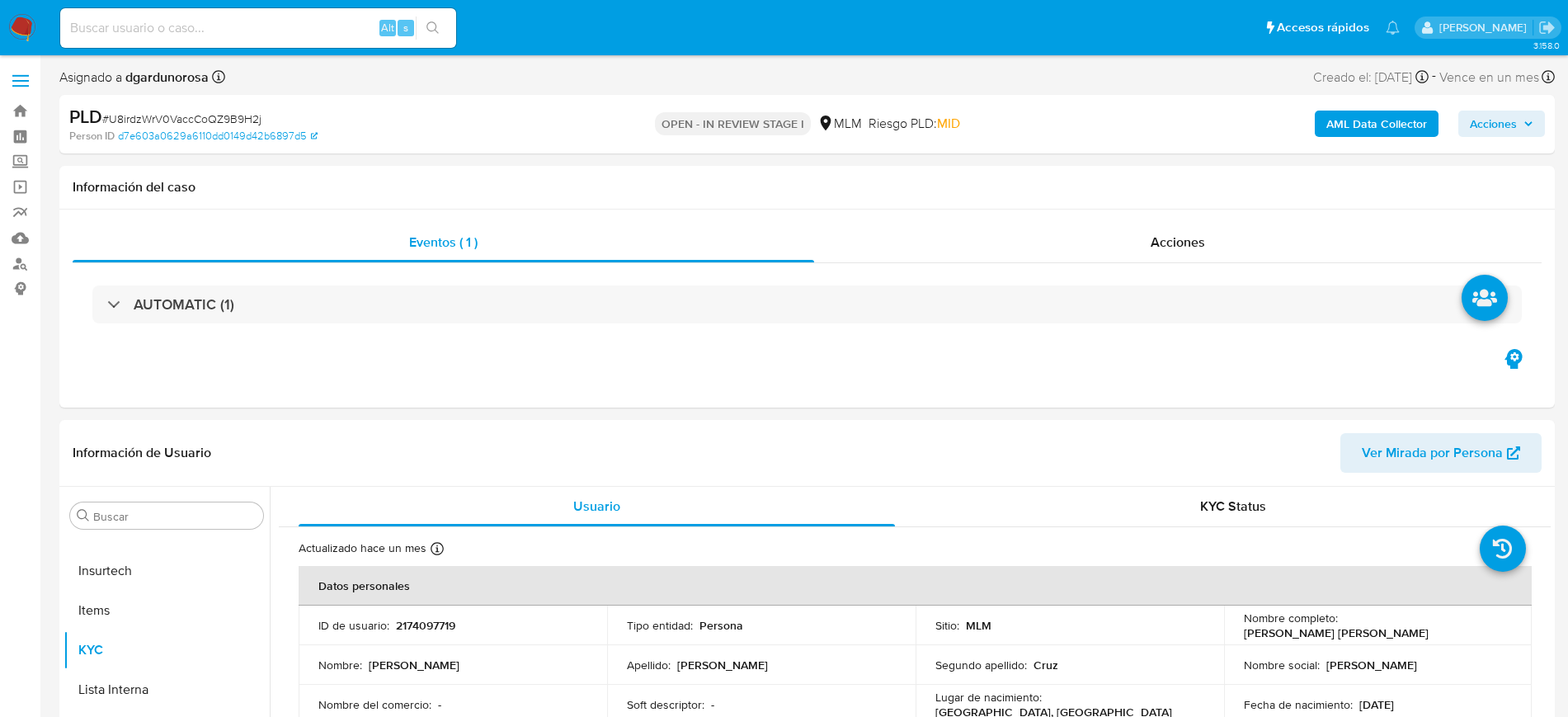
select select "10"
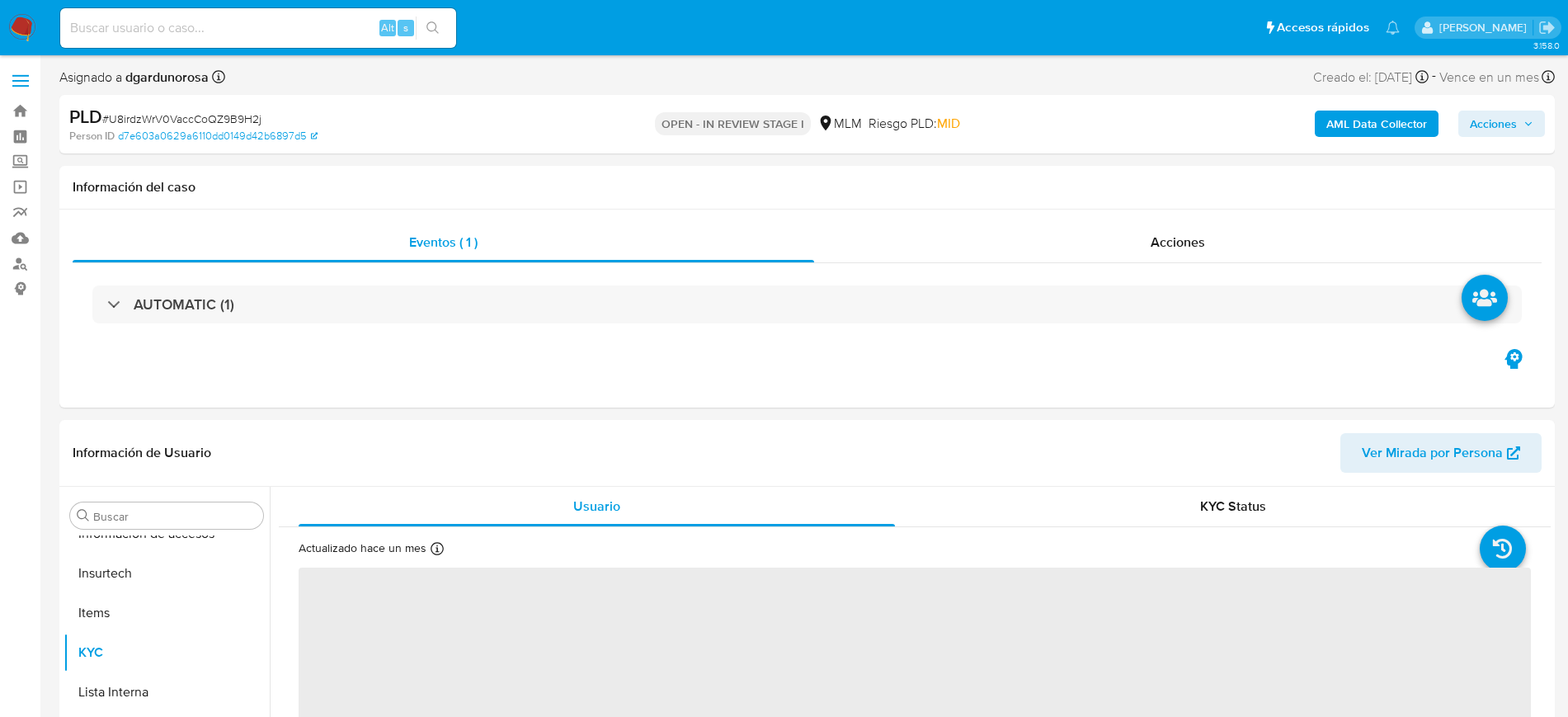
scroll to position [697, 0]
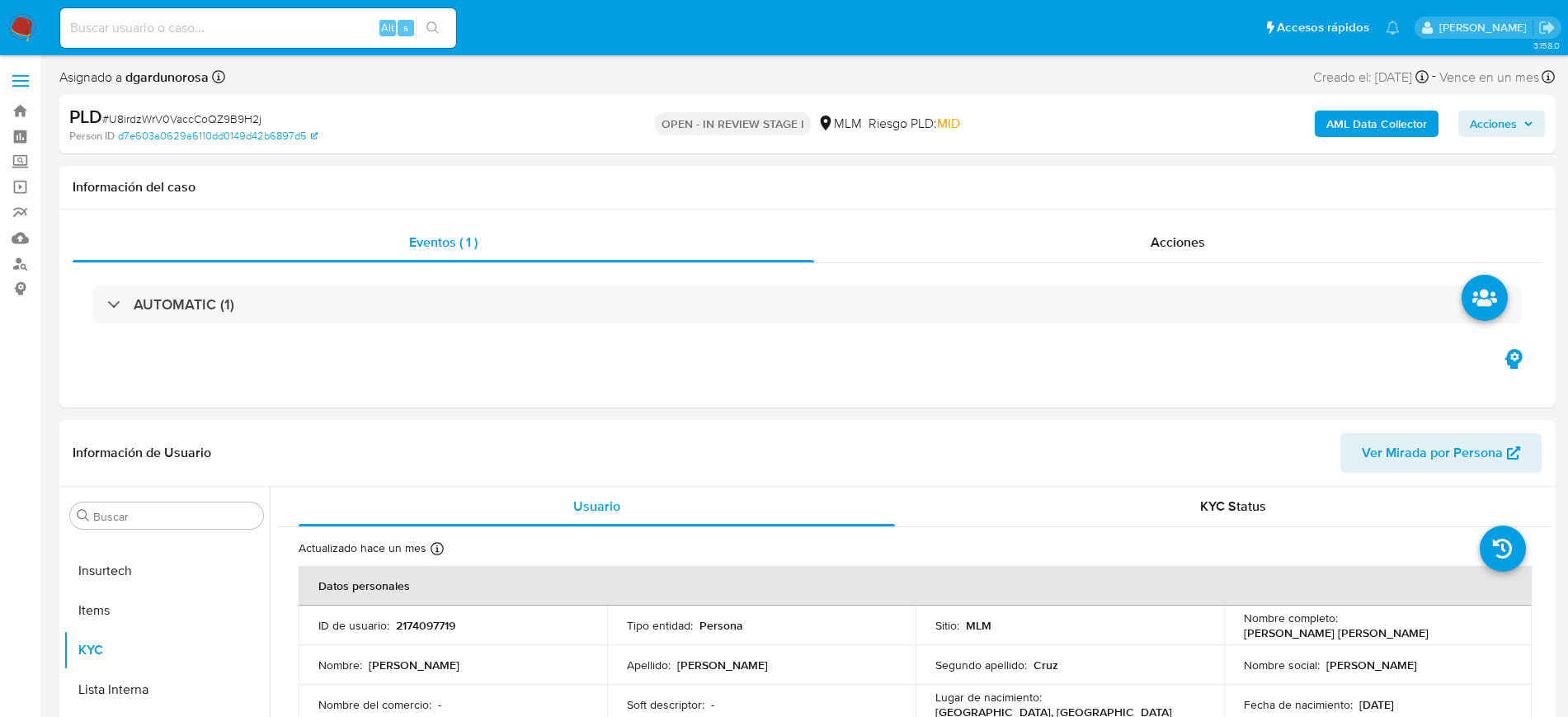
select select "10"
click at [281, 34] on input at bounding box center [258, 28] width 396 height 21
paste input "2121776777"
type input "2121776777"
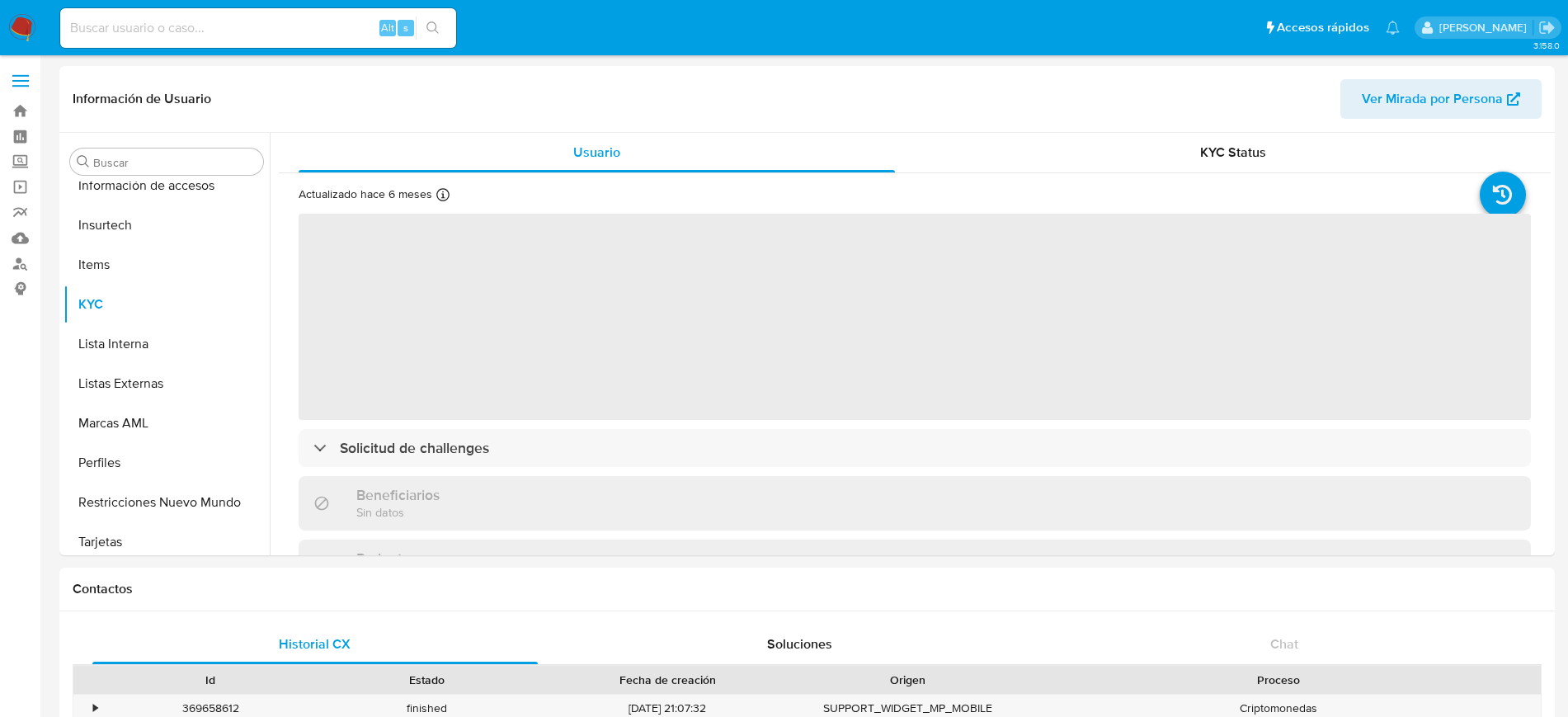
scroll to position [697, 0]
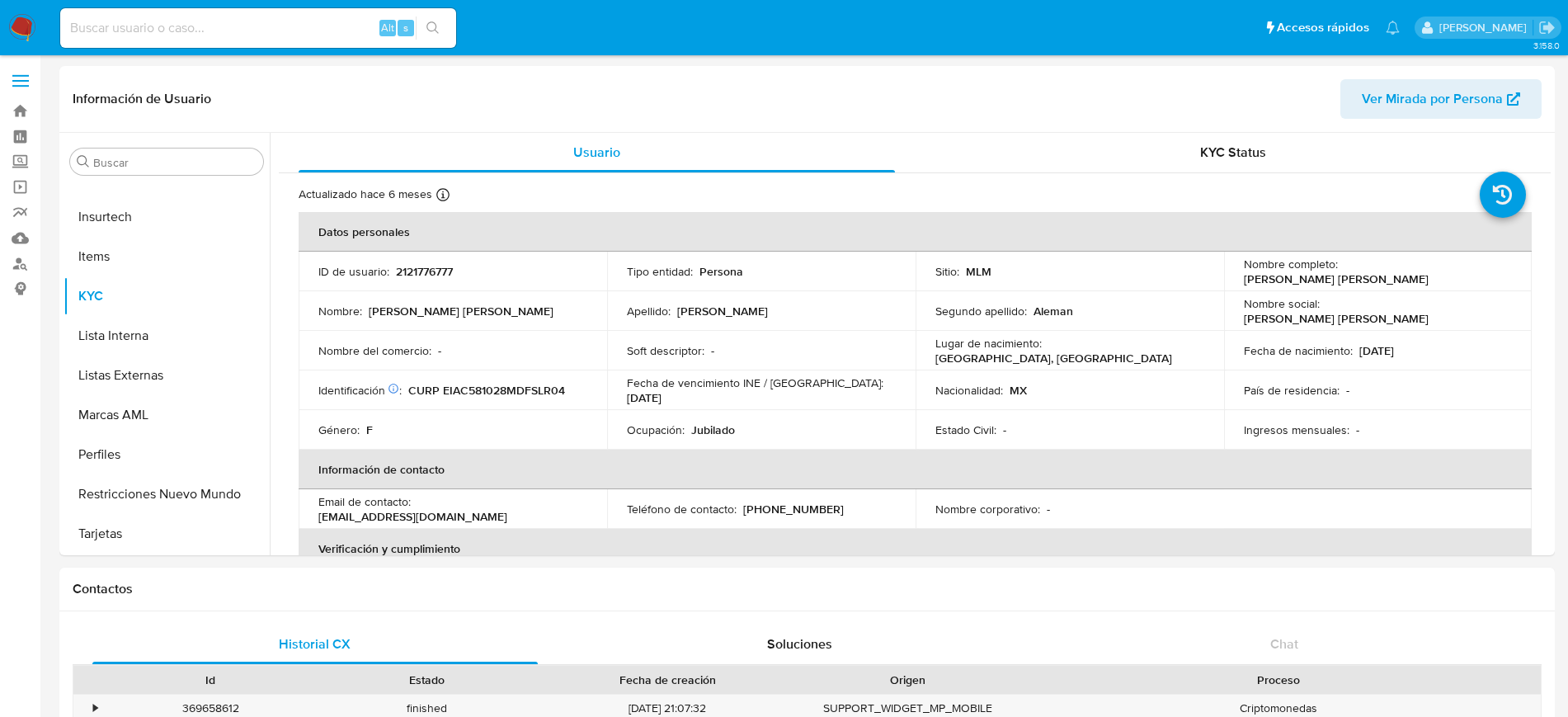
select select "10"
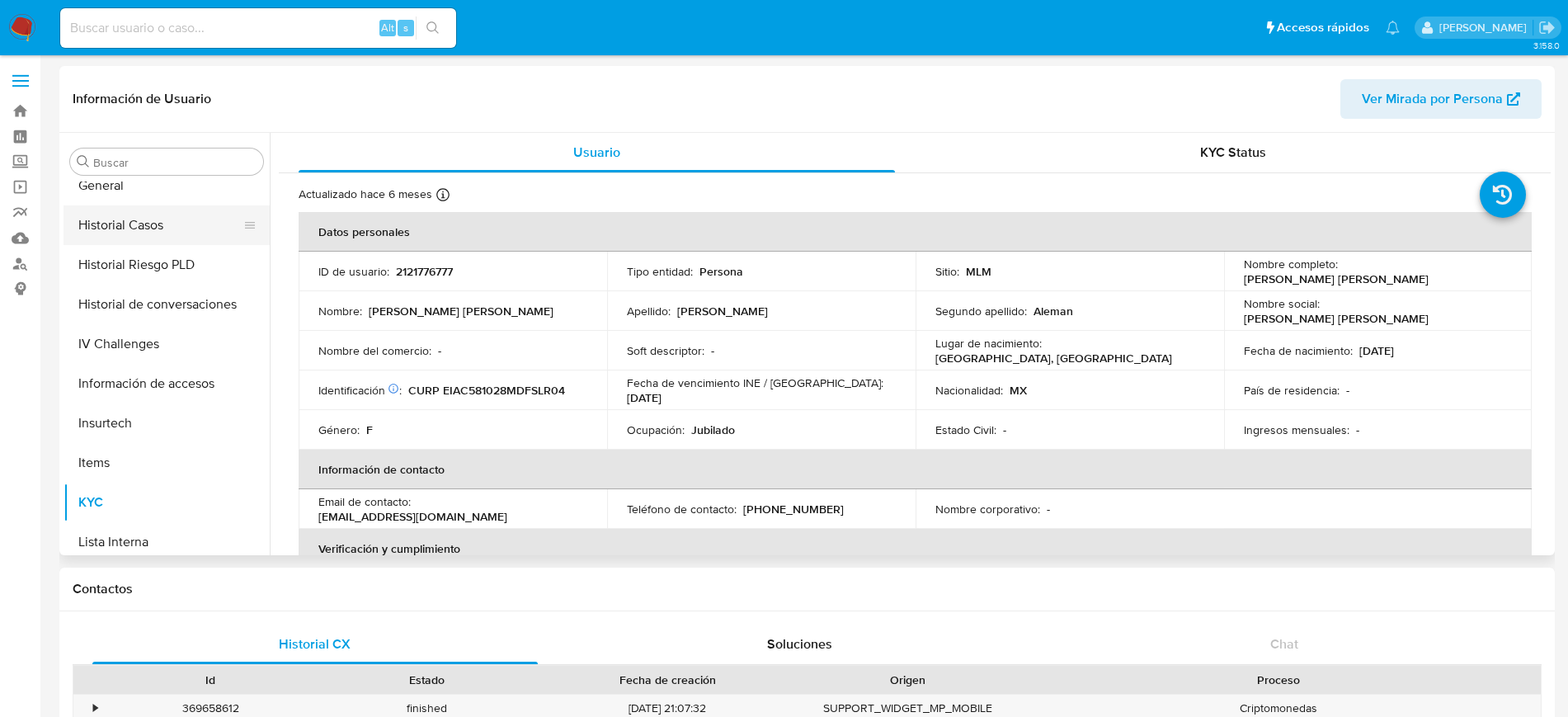
click at [163, 225] on button "Historial Casos" at bounding box center [160, 225] width 193 height 40
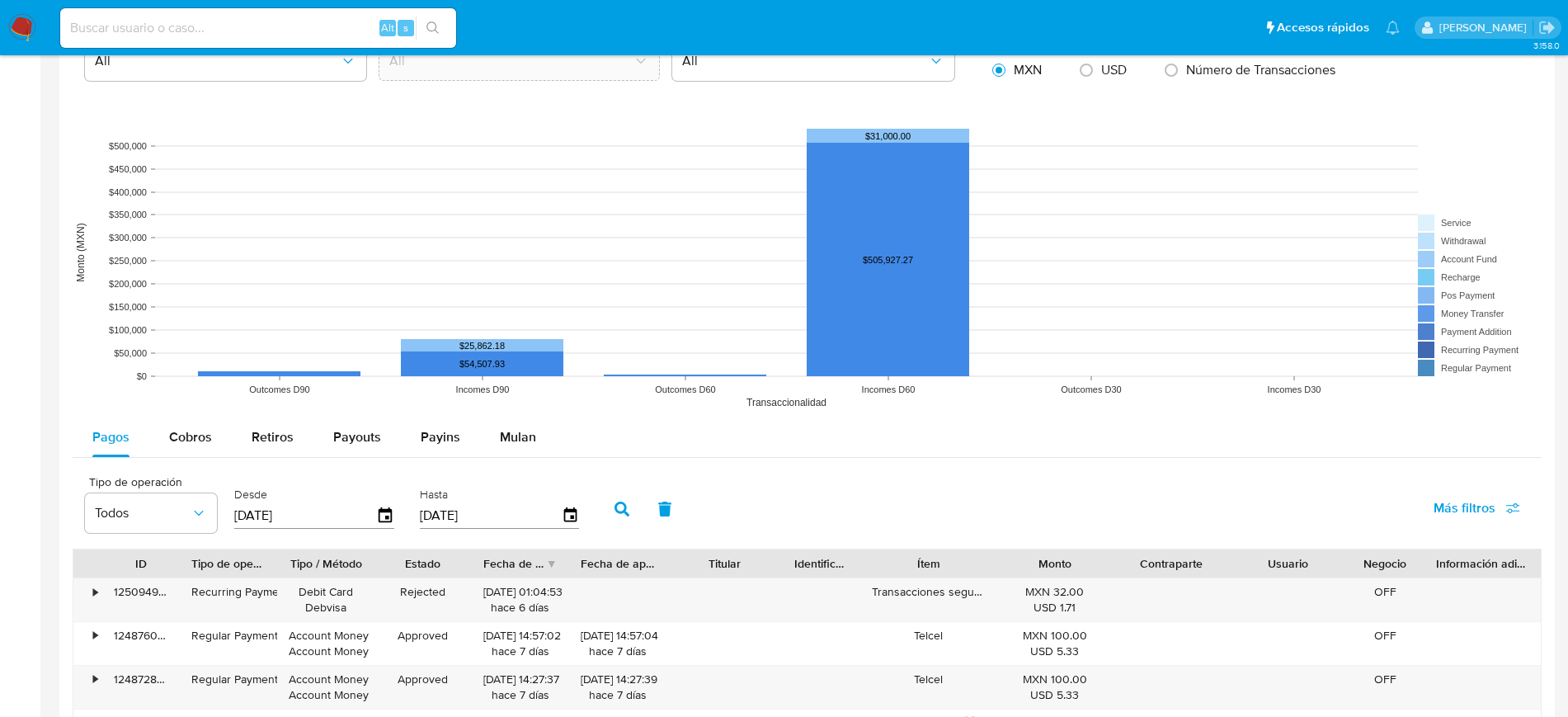
scroll to position [1134, 0]
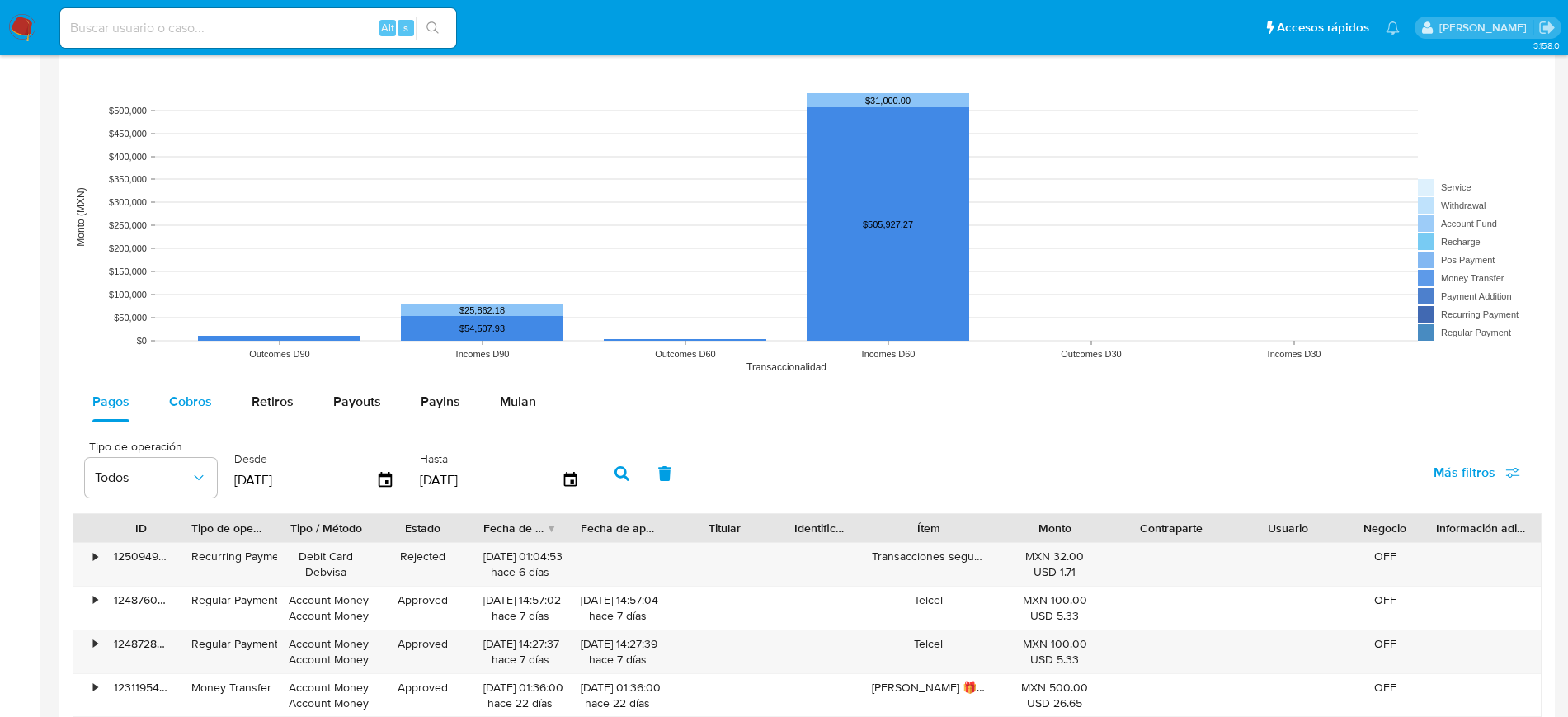
click at [202, 399] on span "Cobros" at bounding box center [190, 400] width 43 height 19
select select "10"
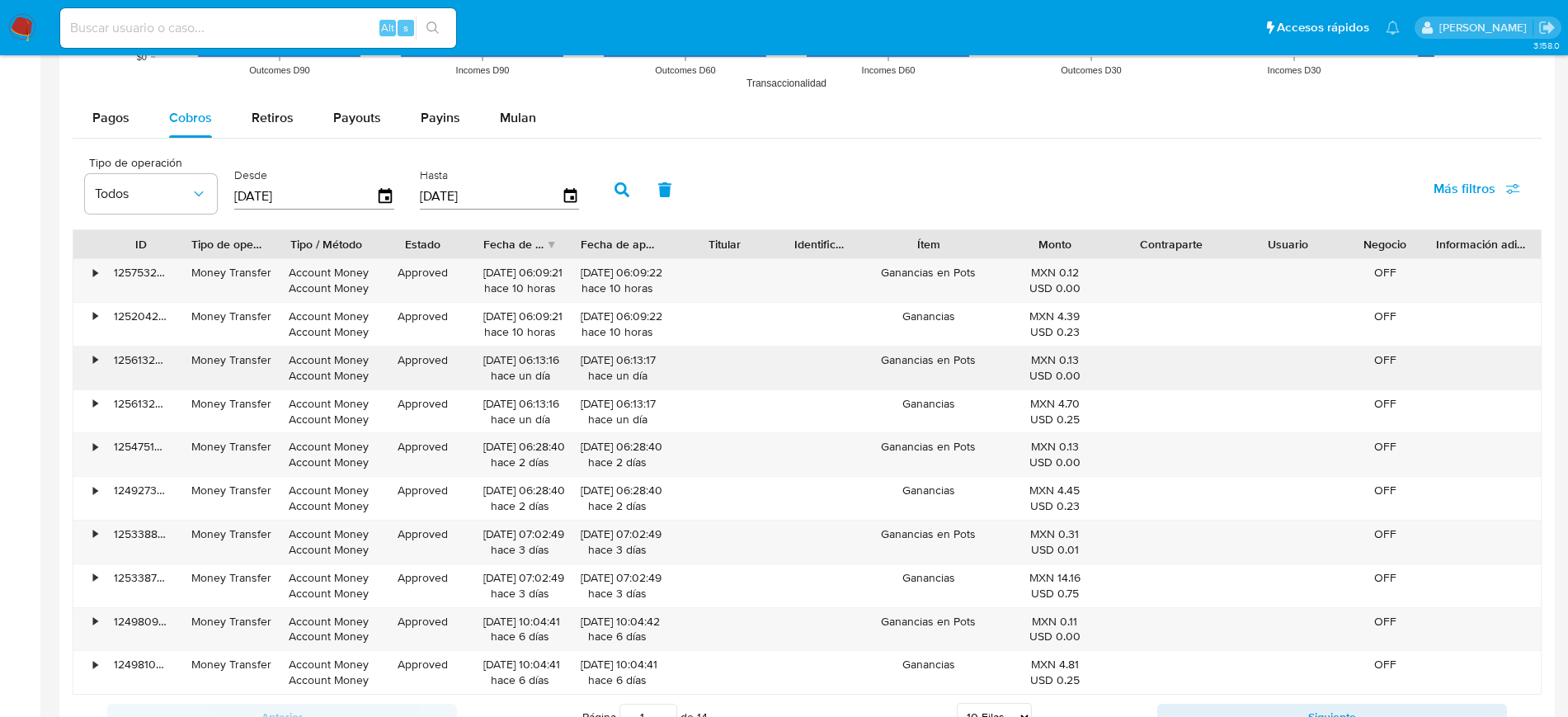
scroll to position [1444, 0]
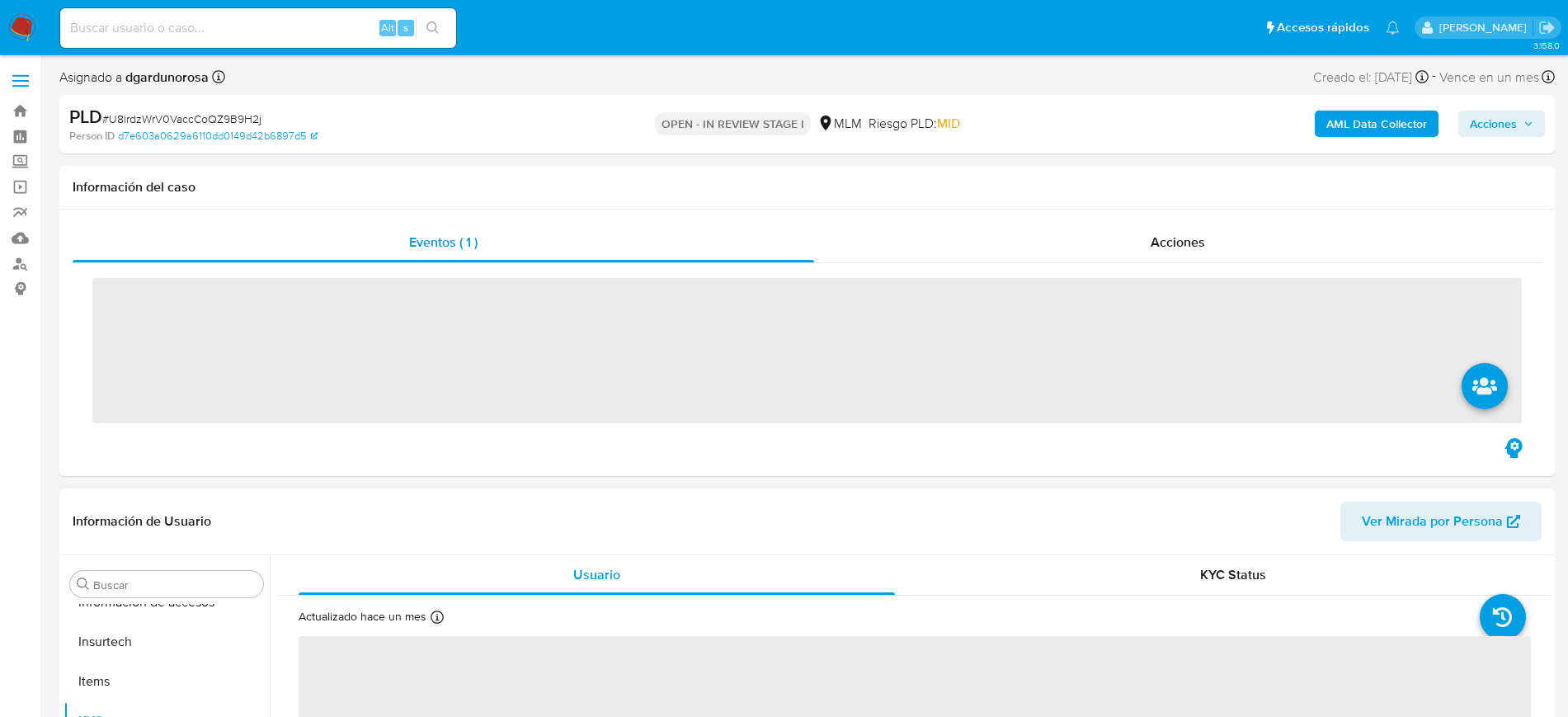
scroll to position [697, 0]
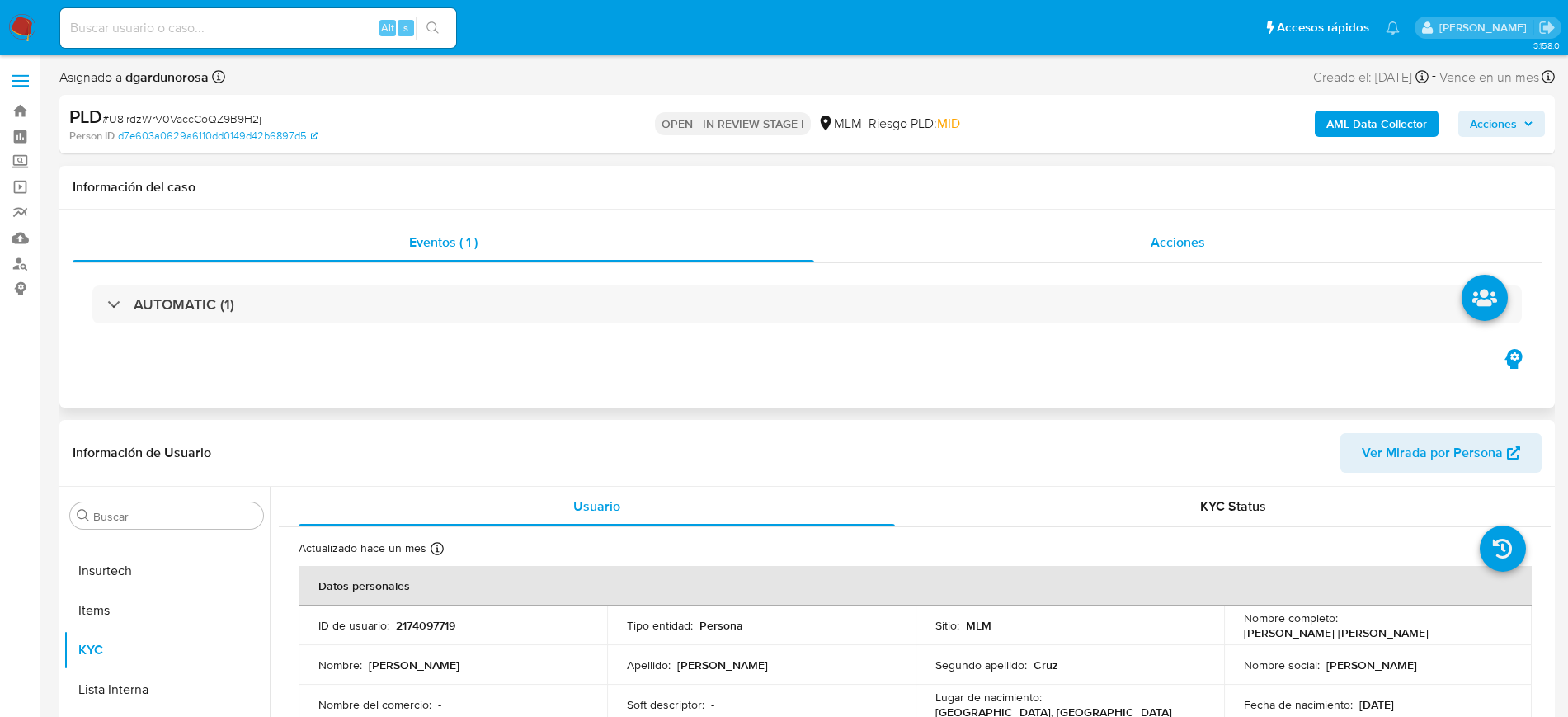
select select "10"
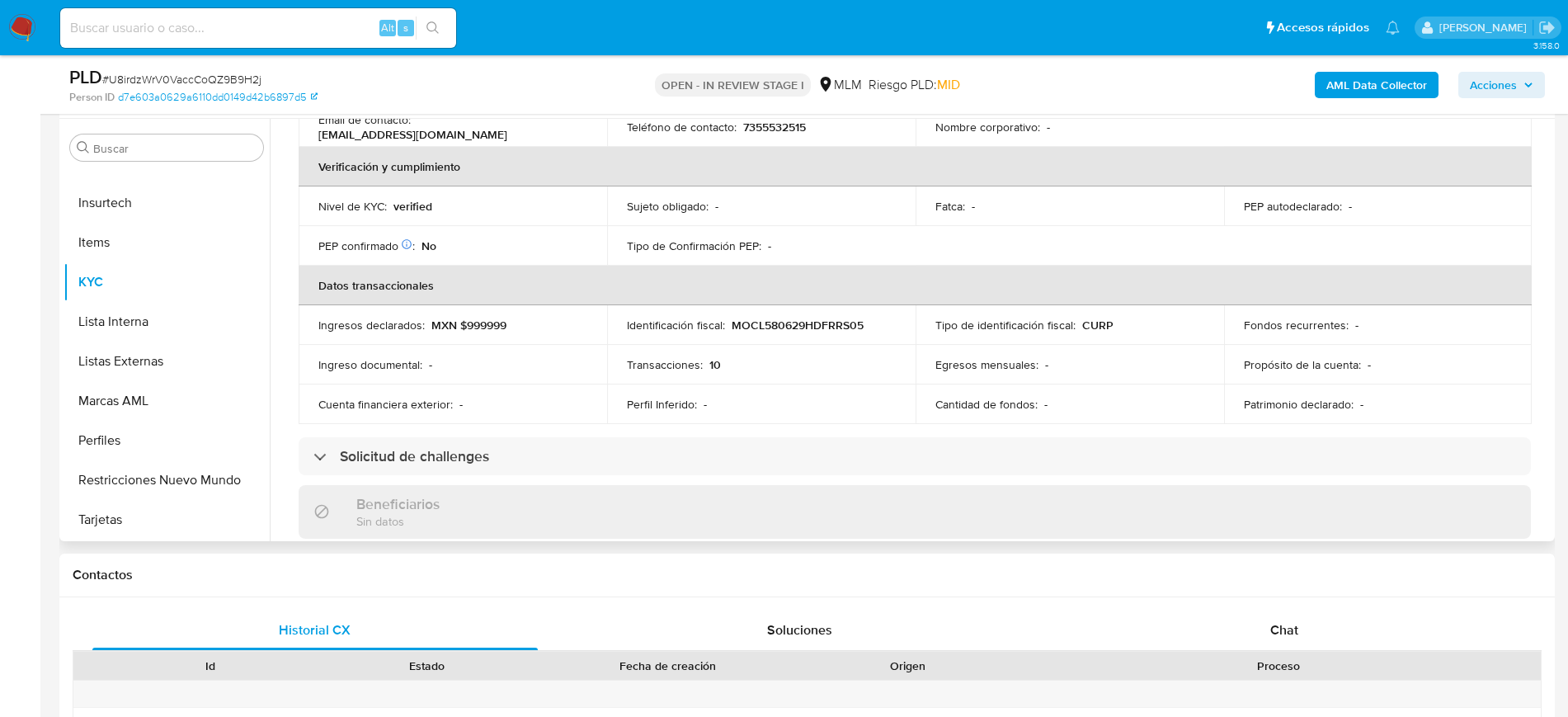
scroll to position [515, 0]
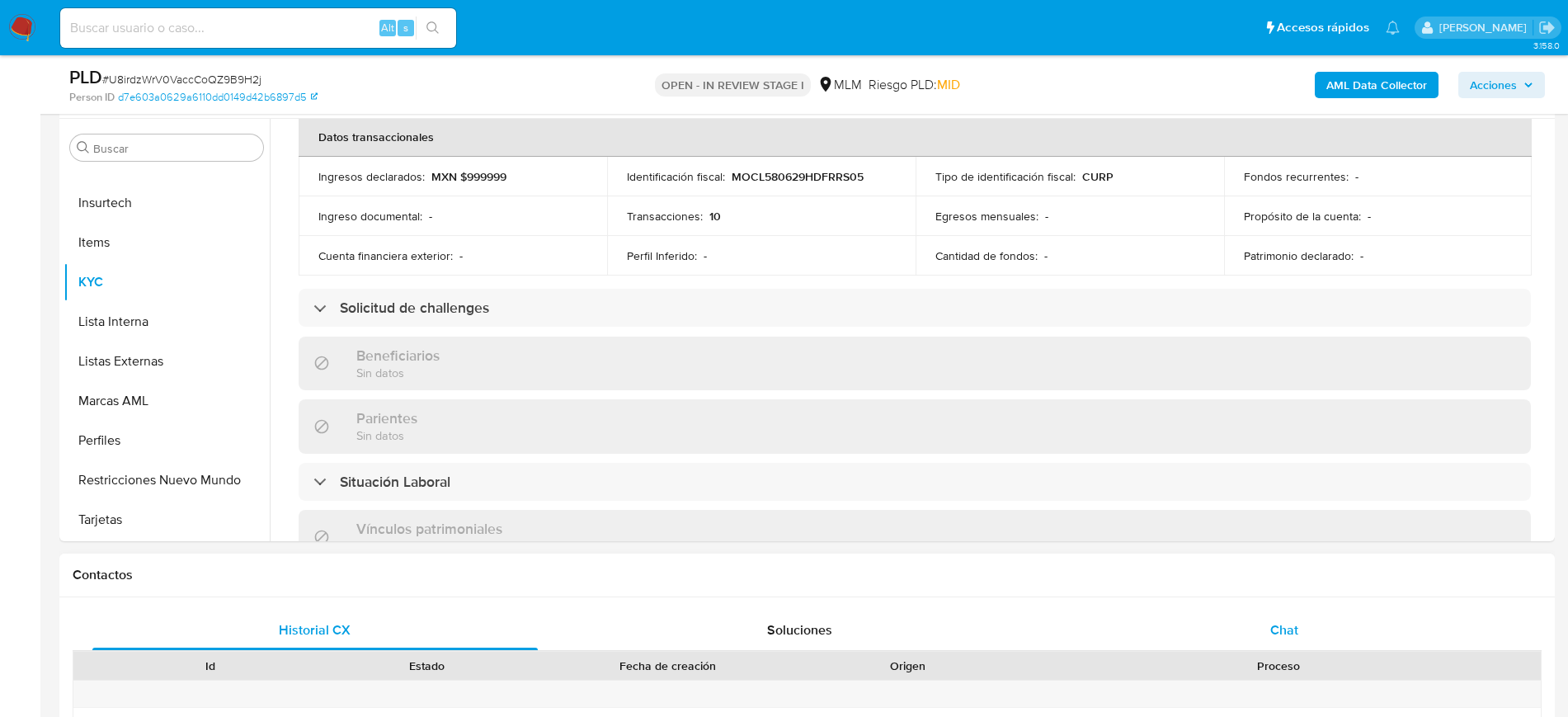
click at [1279, 610] on div "Chat" at bounding box center [1285, 629] width 446 height 40
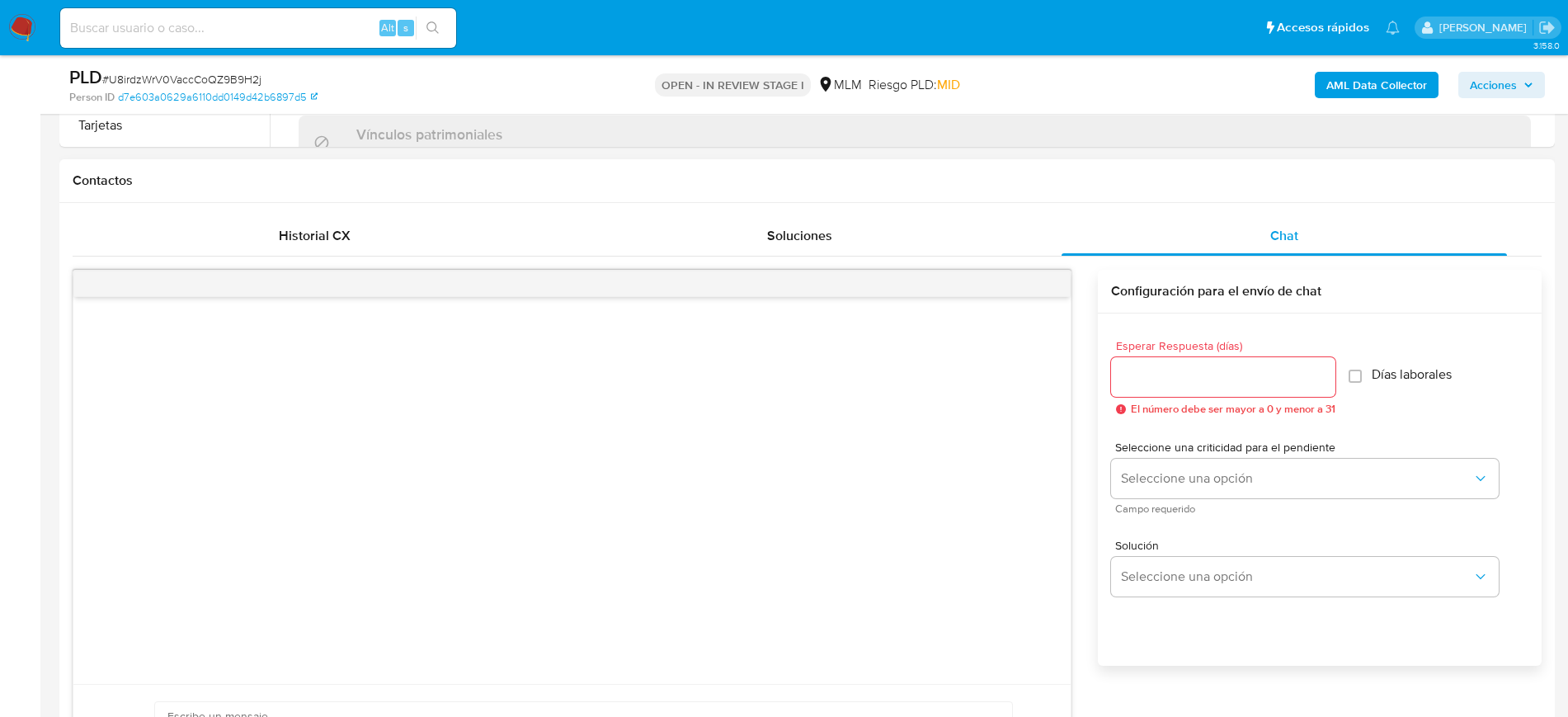
scroll to position [825, 0]
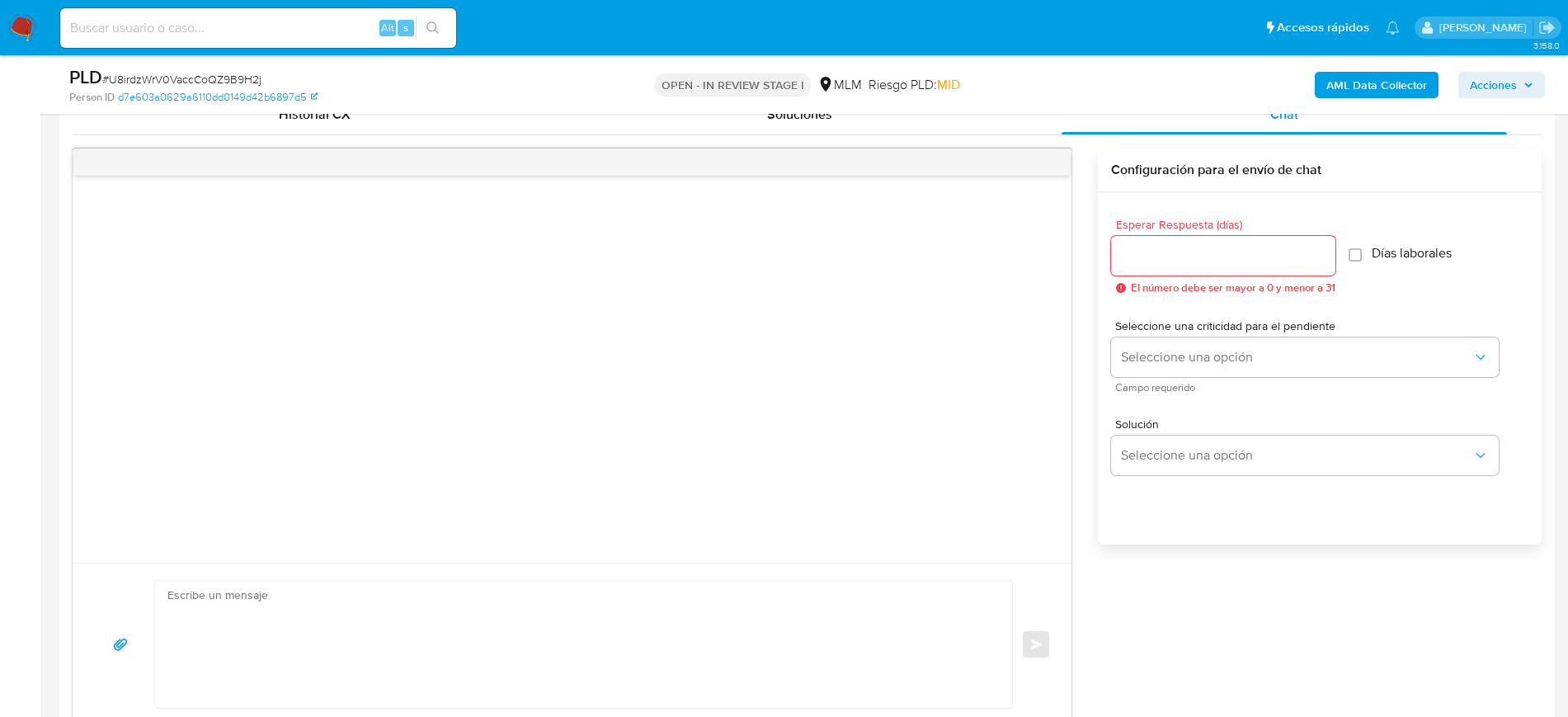
click at [1235, 251] on input "Esperar Respuesta (días)" at bounding box center [1224, 256] width 225 height 21
type input "3"
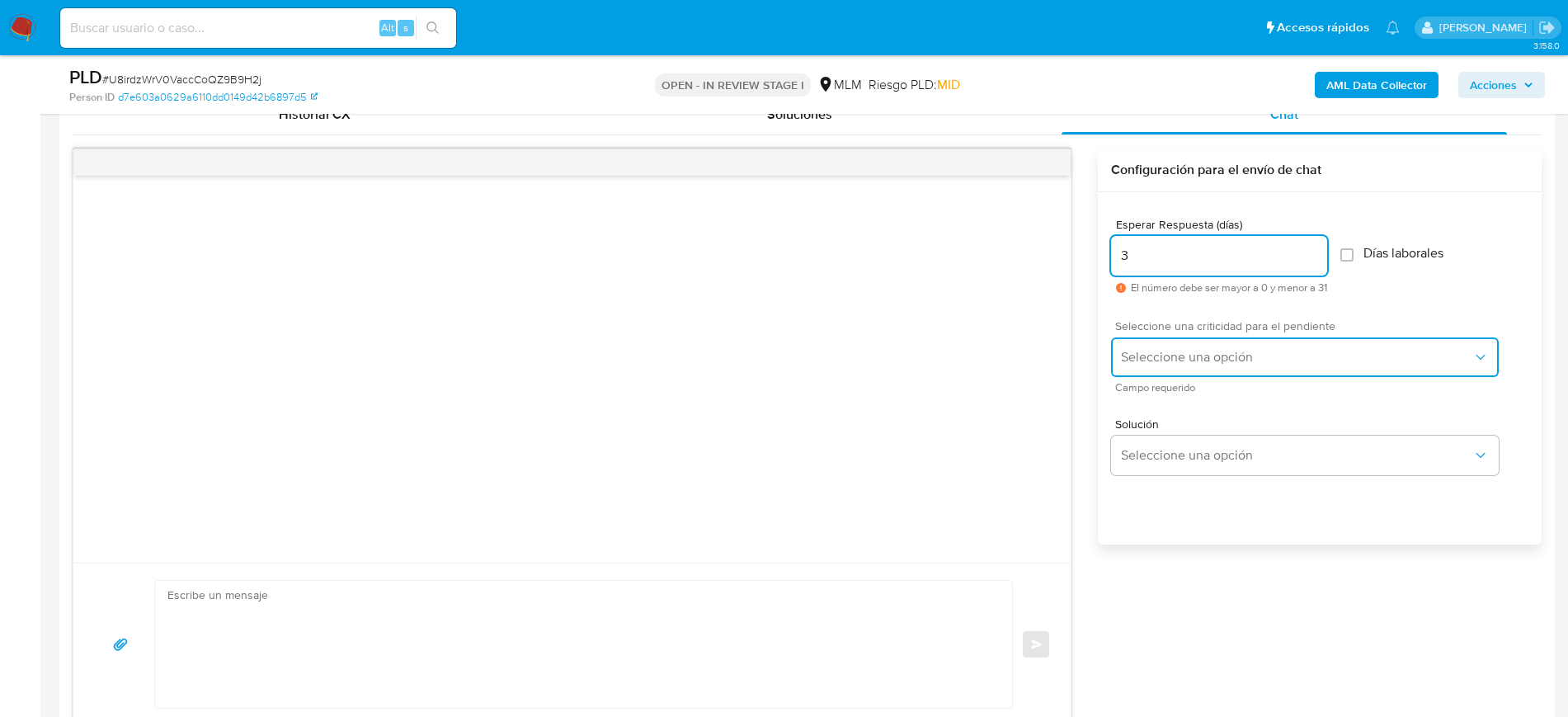
click at [1263, 370] on button "Seleccione una opción" at bounding box center [1305, 357] width 387 height 40
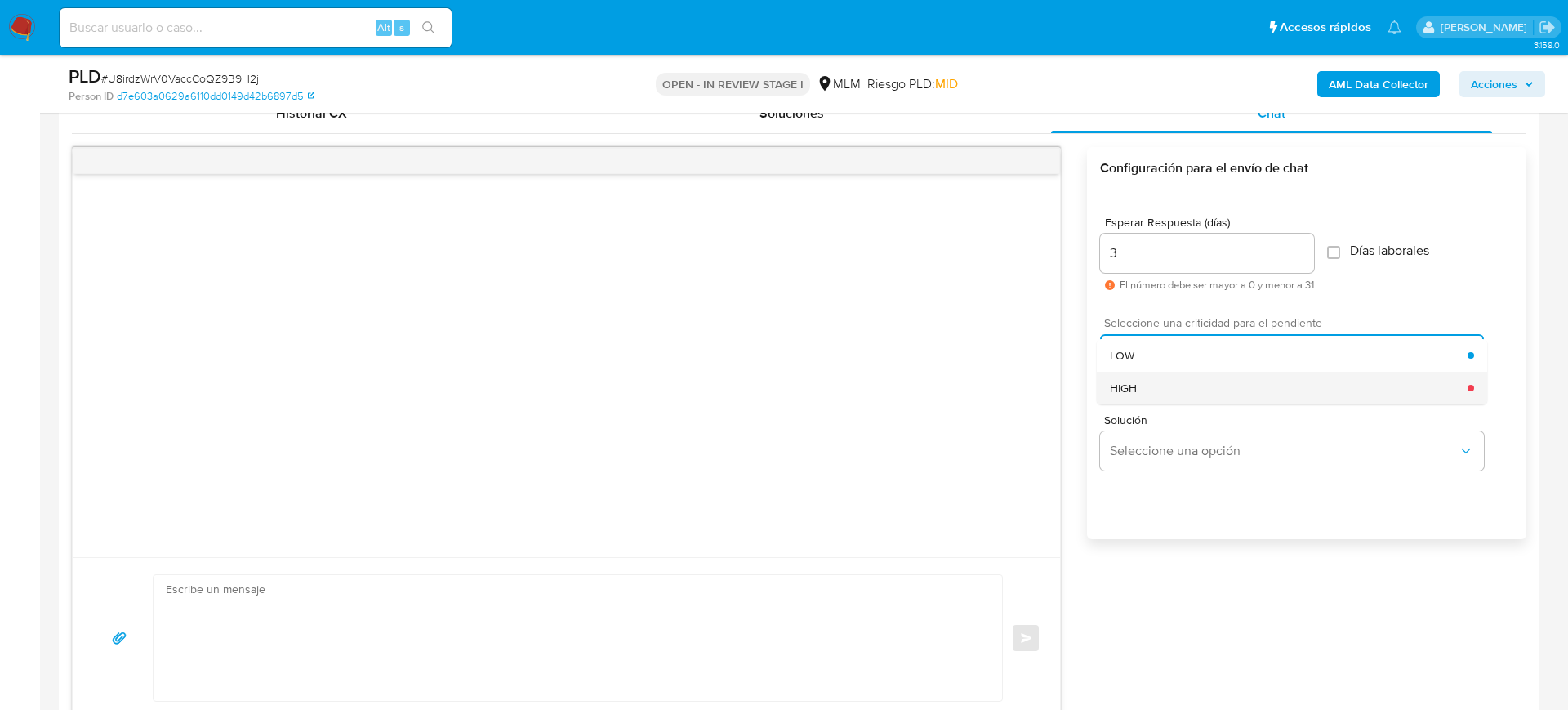
click at [1187, 396] on div "HIGH" at bounding box center [1289, 387] width 358 height 32
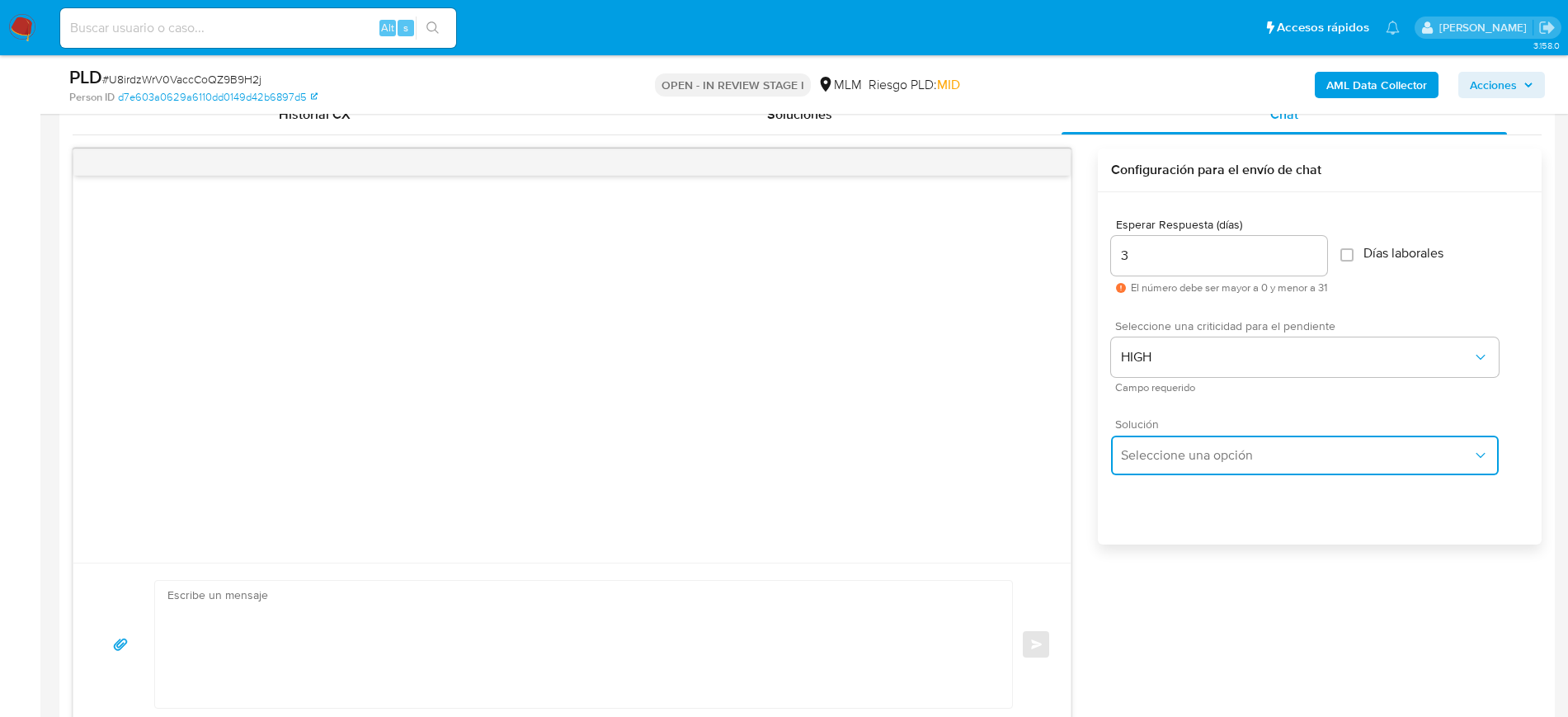
click at [1204, 439] on button "Seleccione una opción" at bounding box center [1305, 455] width 387 height 40
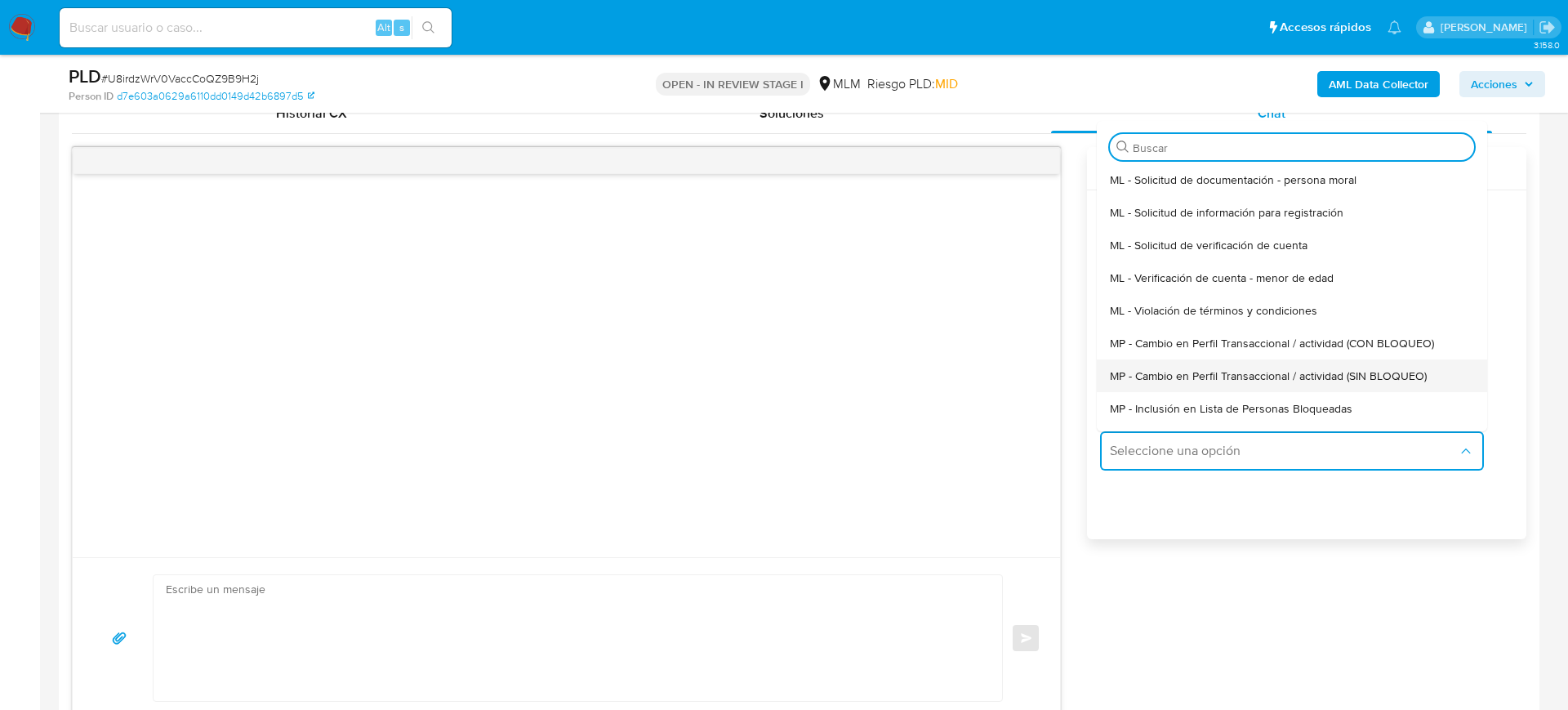
click at [1260, 382] on span "MP - Cambio en Perfil Transaccional / actividad (SIN BLOQUEO)" at bounding box center [1269, 376] width 317 height 15
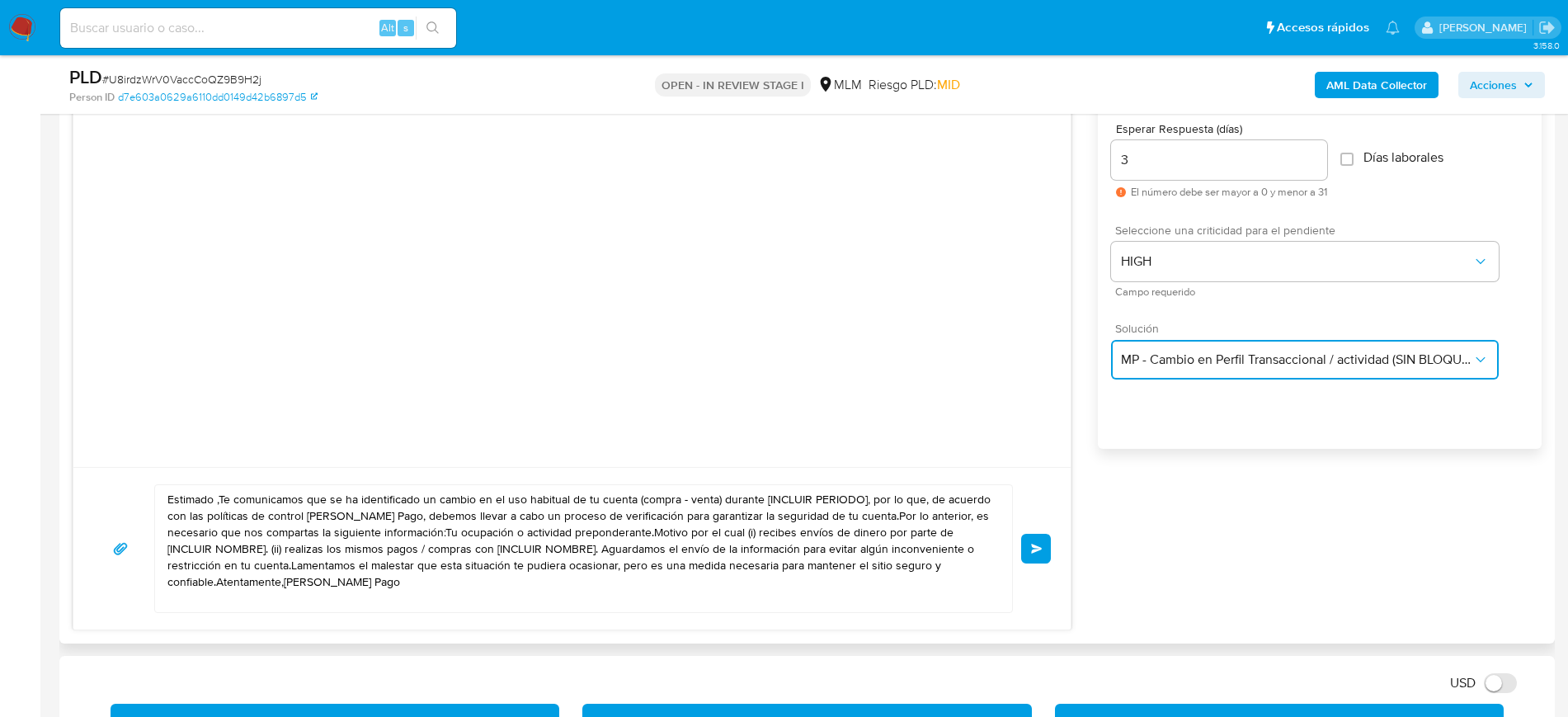
scroll to position [1031, 0]
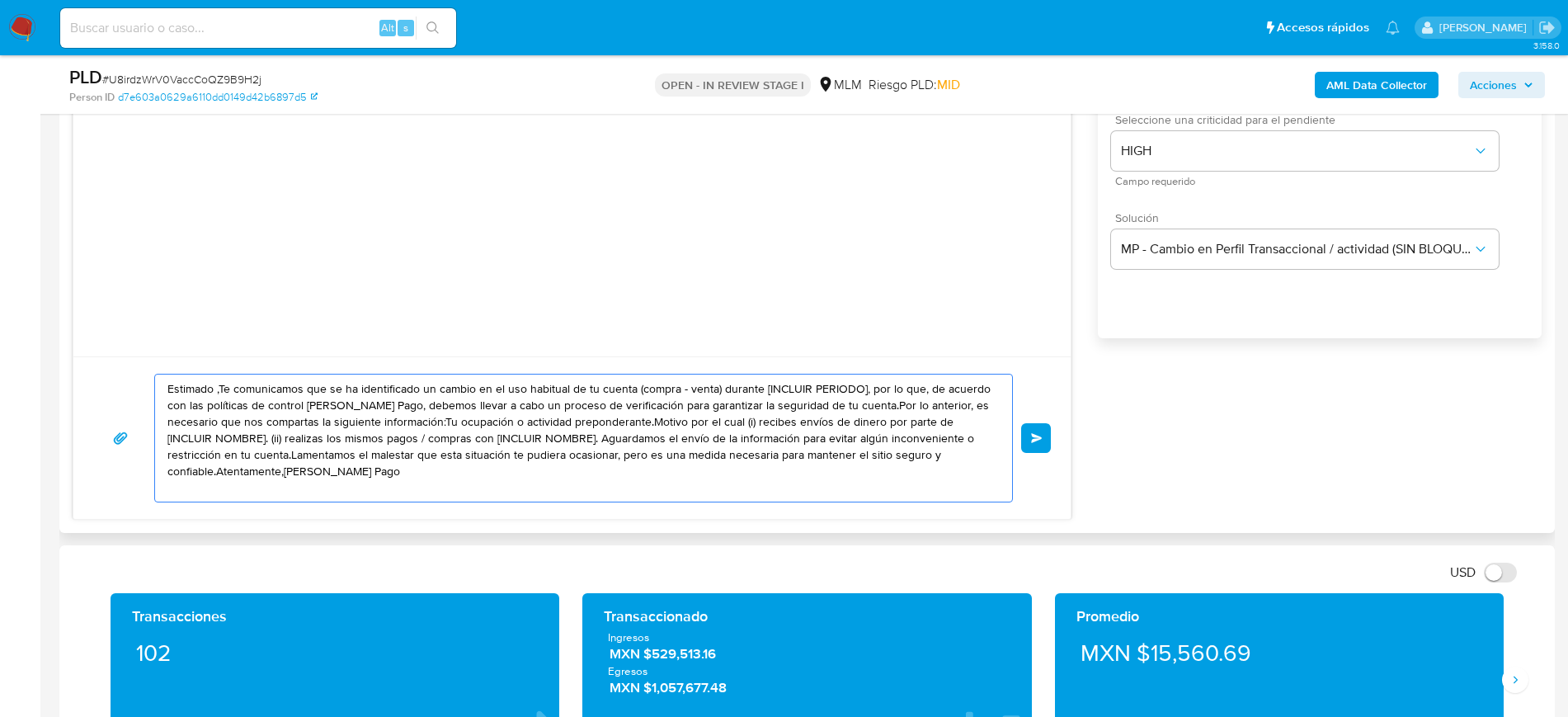
drag, startPoint x: 387, startPoint y: 477, endPoint x: 171, endPoint y: 385, distance: 234.8
click at [160, 387] on div "Estimado ,Te comunicamos que se ha identificado un cambio en el uso habitual de…" at bounding box center [579, 439] width 849 height 127
paste textarea "Loremip Dolo Sitametc adipisc, El seddoei tem inc utlaboree do magnaal en Admin…"
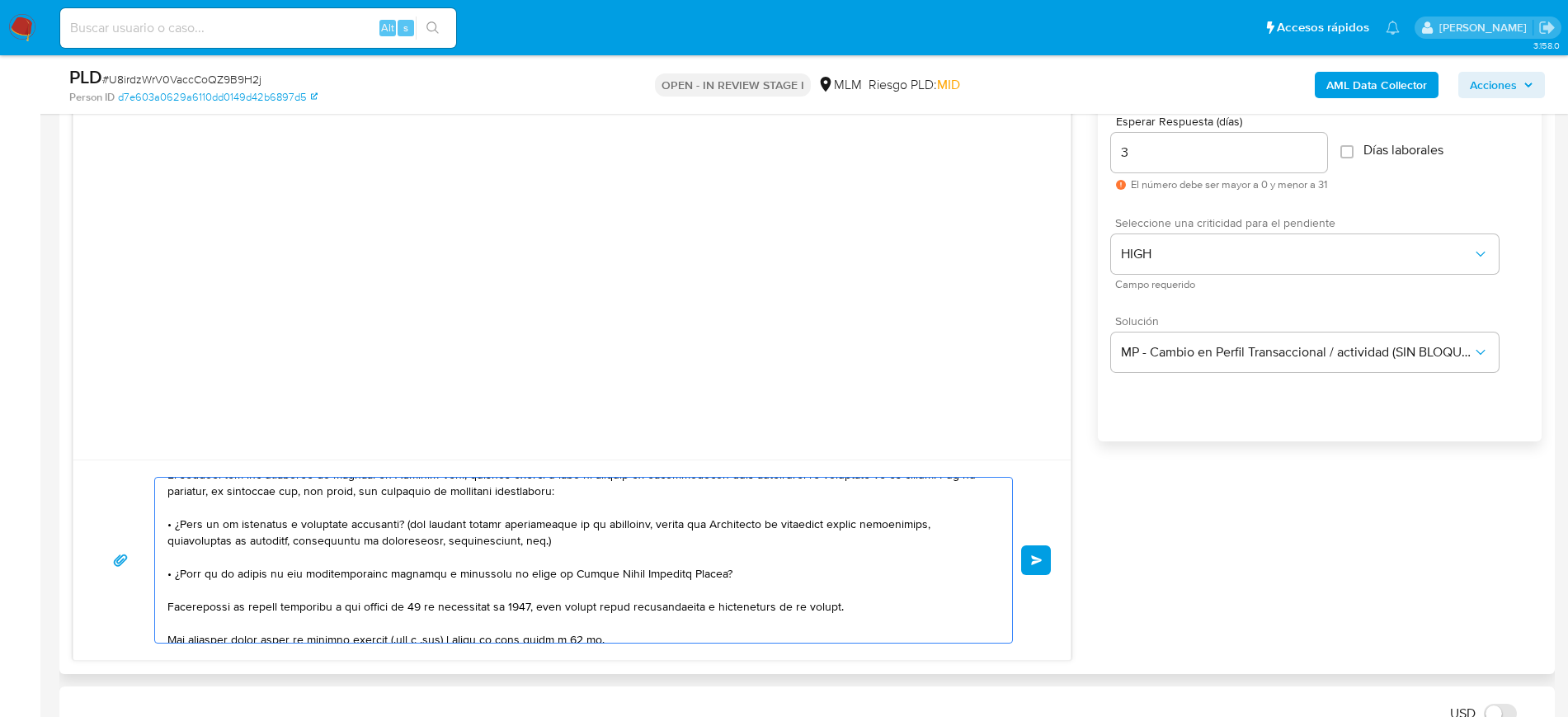
scroll to position [103, 0]
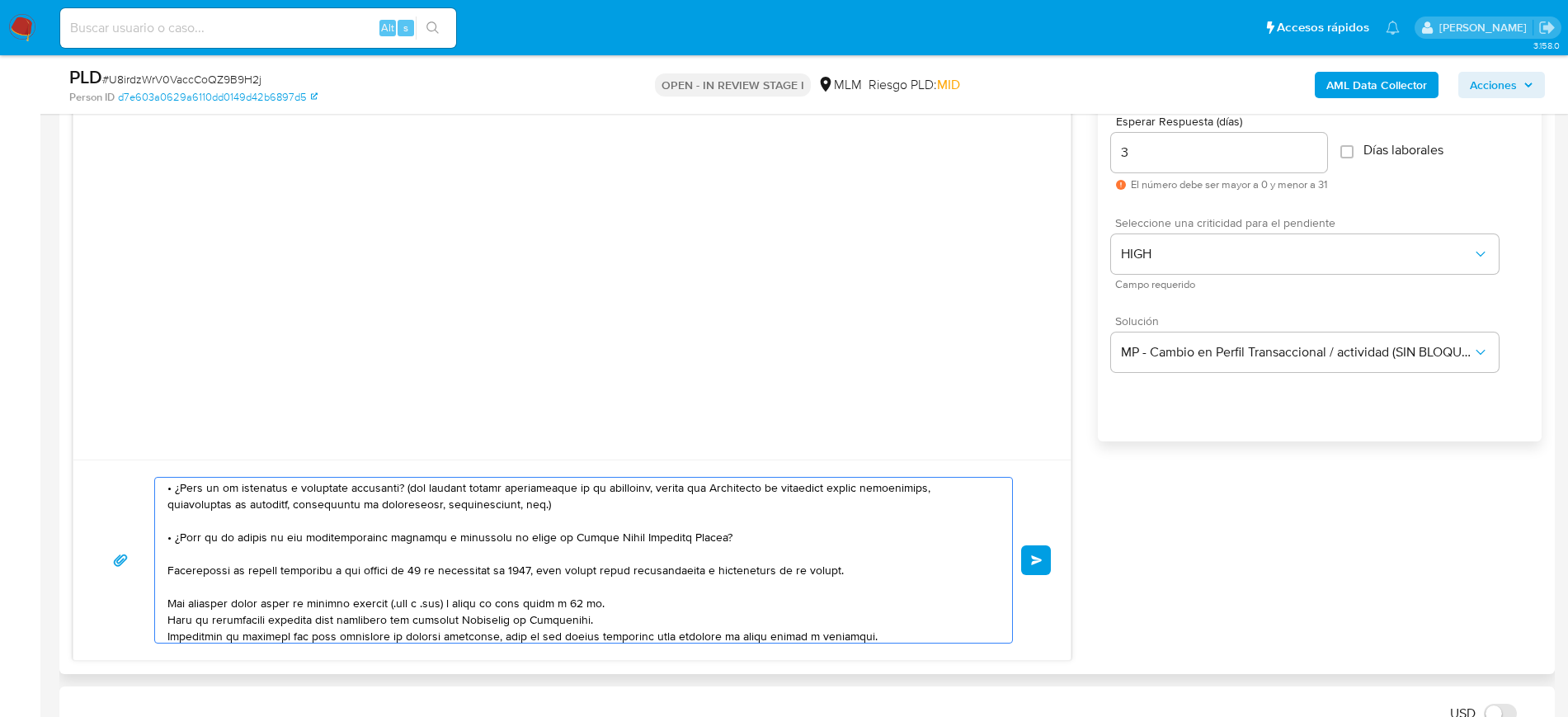
click at [744, 539] on textarea at bounding box center [579, 560] width 824 height 165
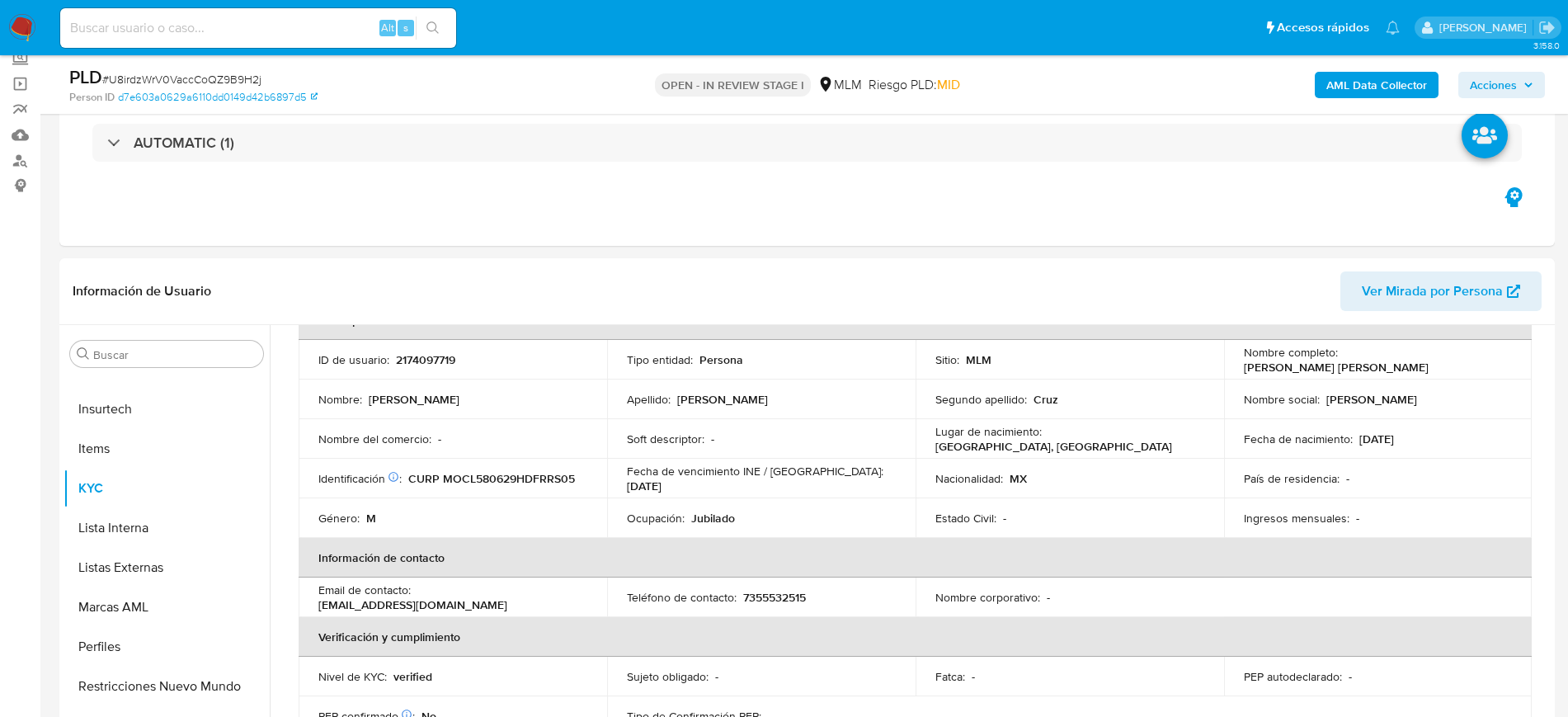
type textarea "Loremip Dolo Sitametc adipisc, El seddoei tem inc utlaboree do magnaal en Admin…"
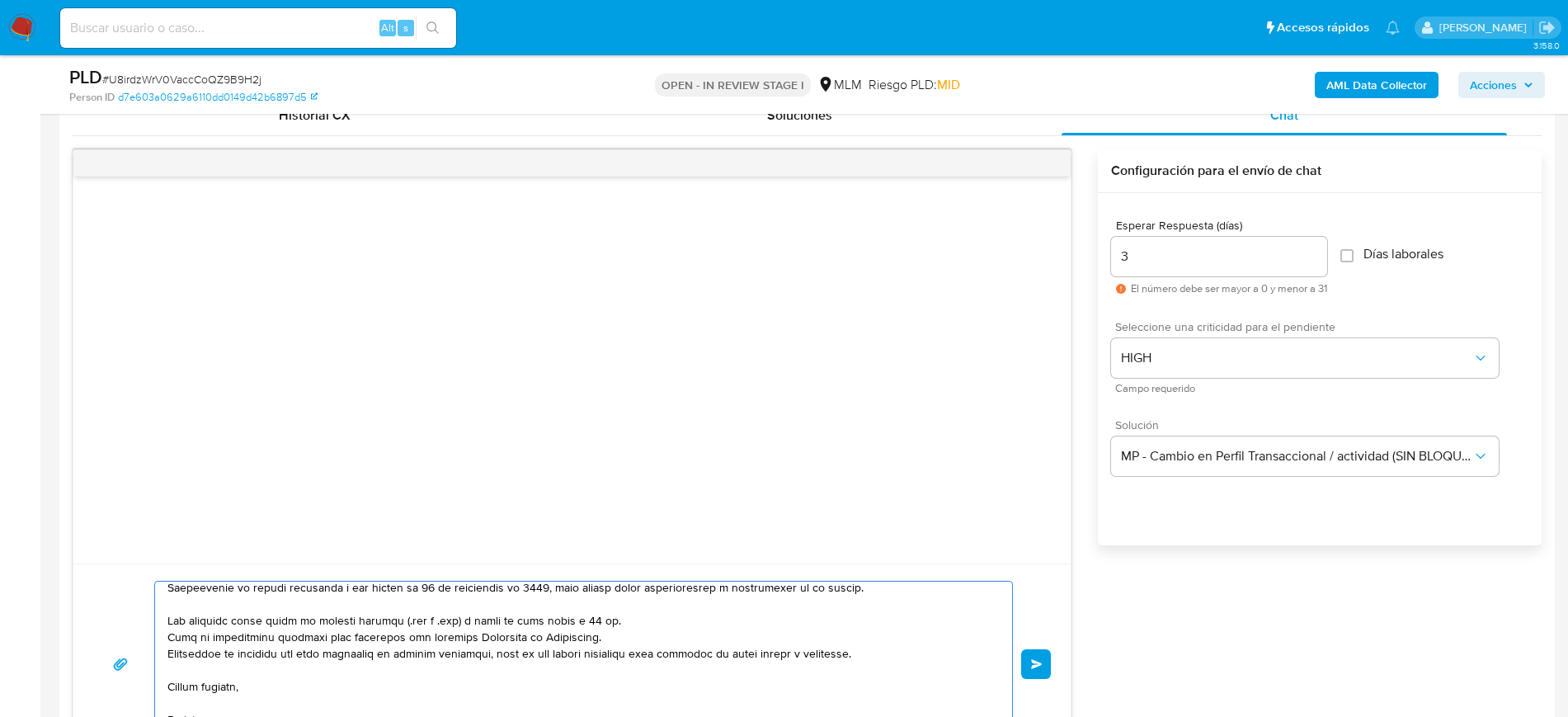
scroll to position [928, 0]
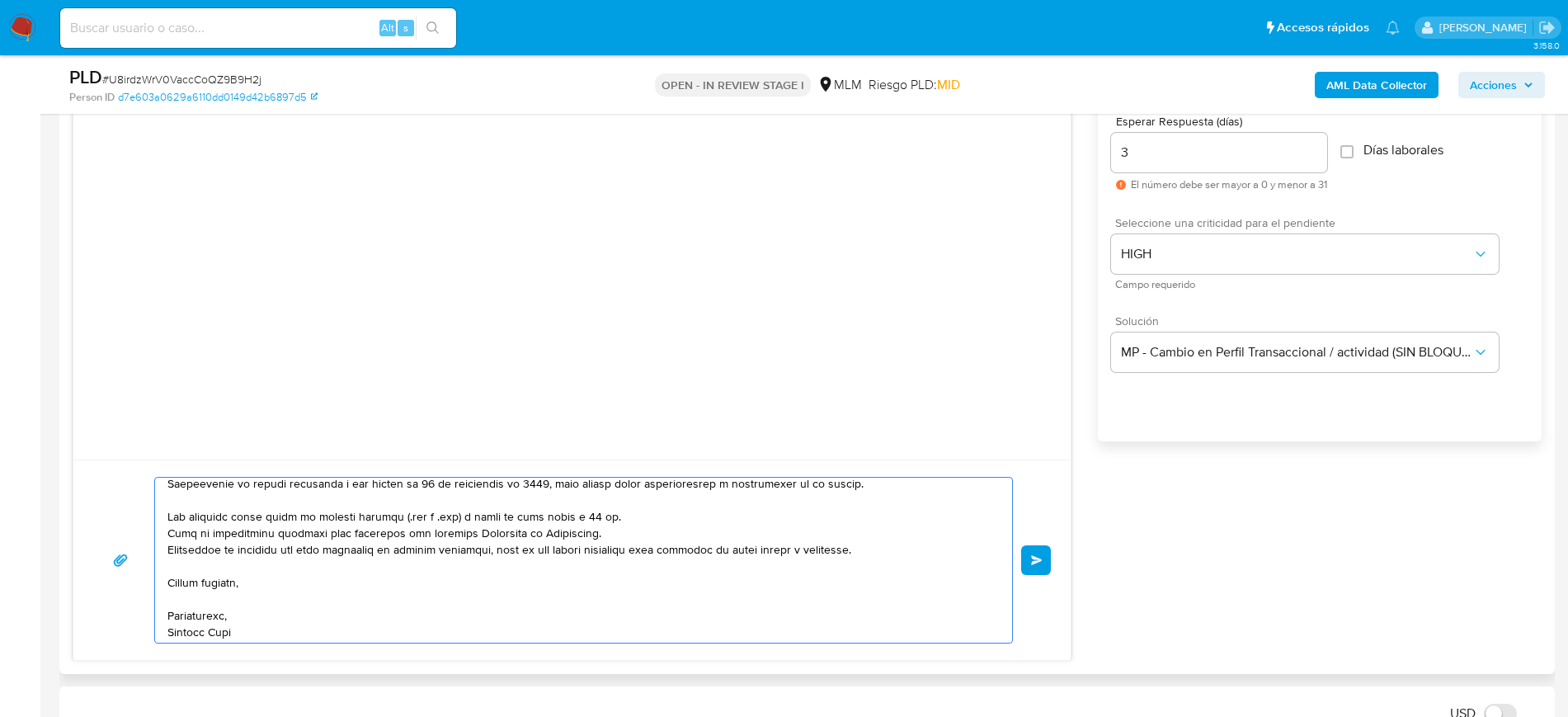
click at [1039, 568] on button "Enviar" at bounding box center [1036, 561] width 30 height 30
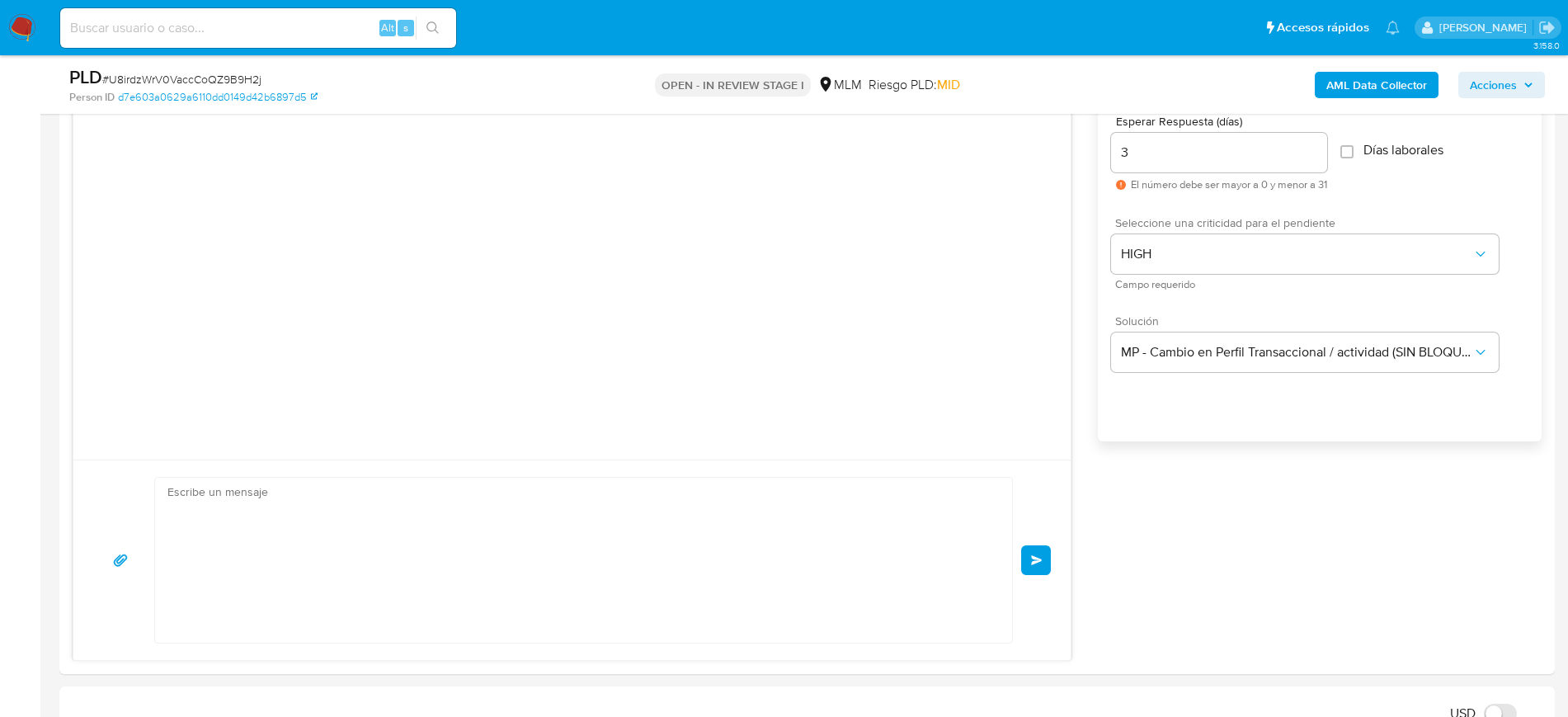
scroll to position [0, 0]
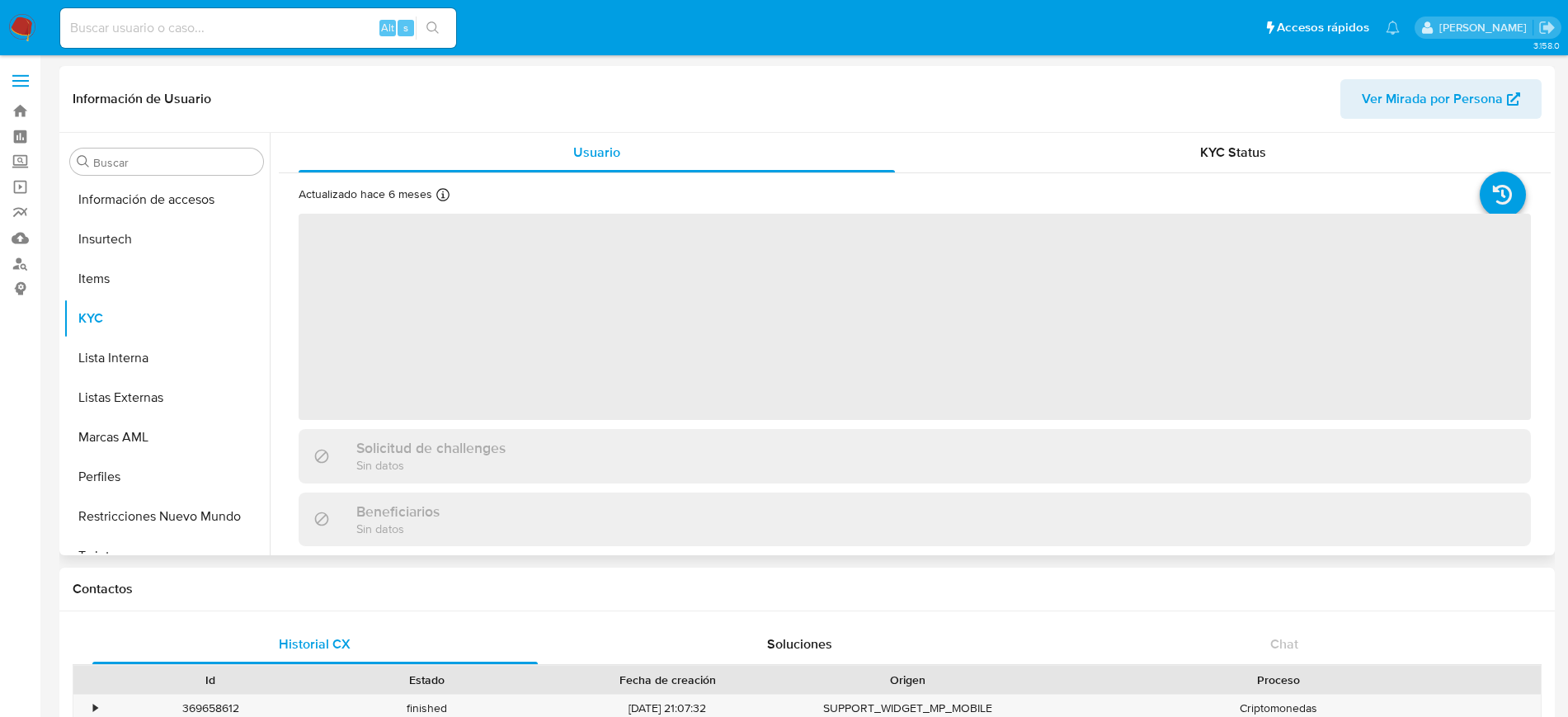
scroll to position [697, 0]
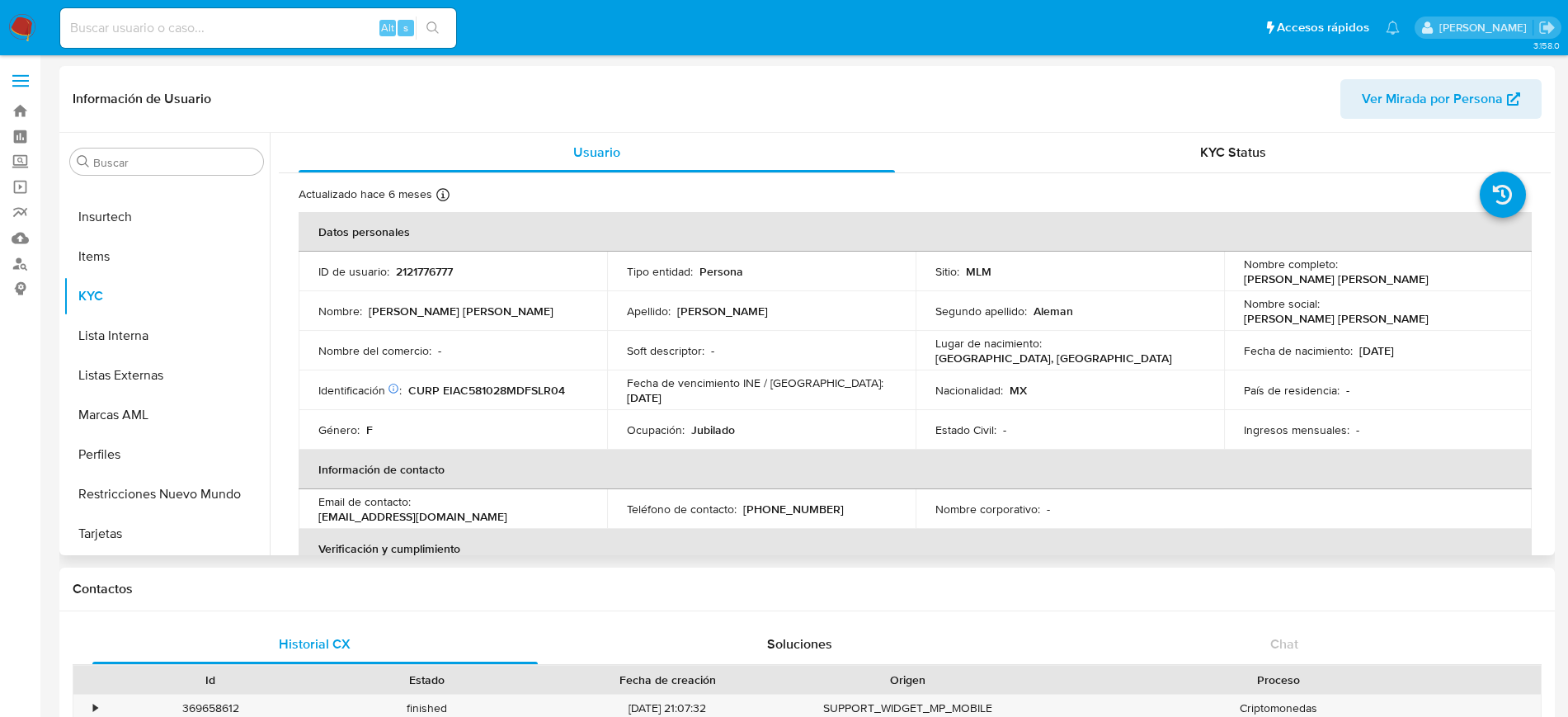
select select "10"
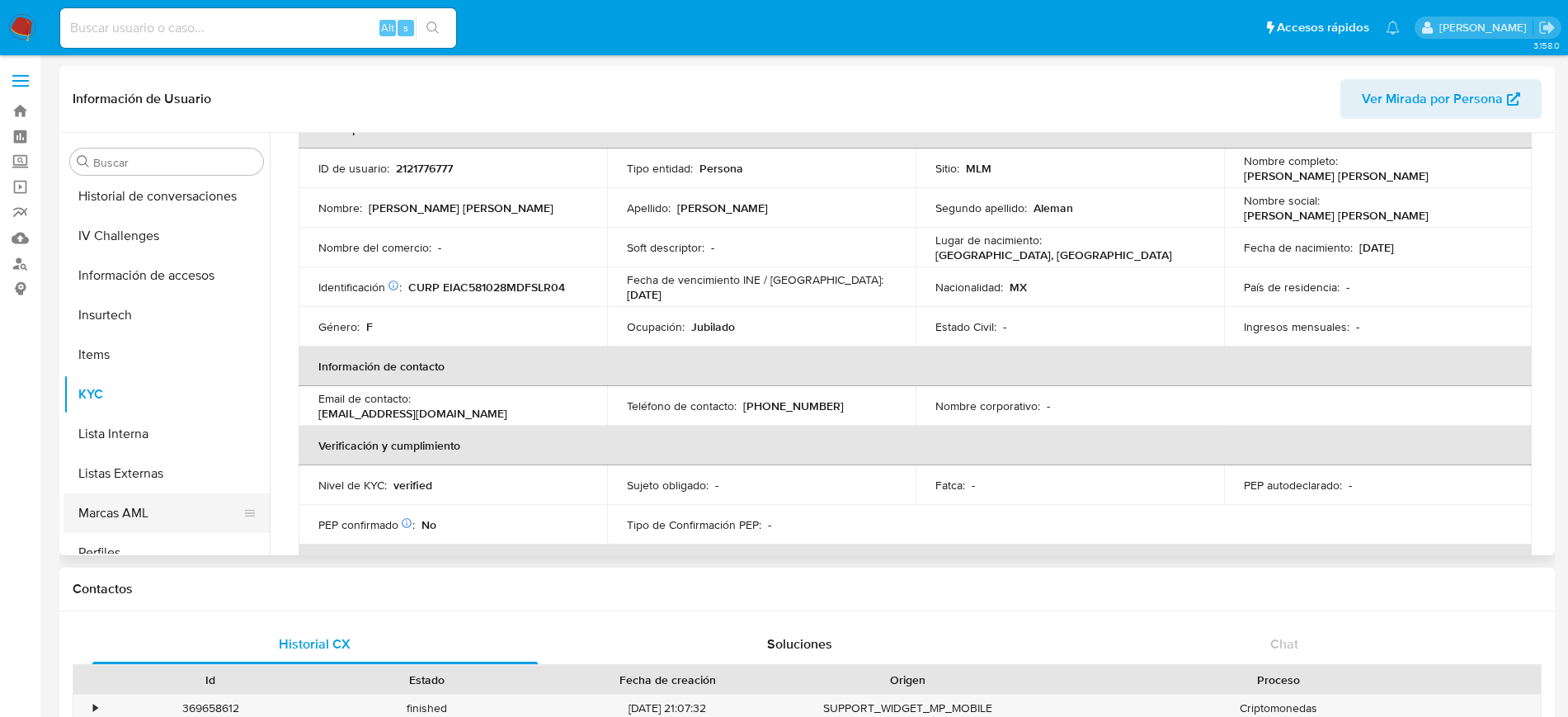
scroll to position [387, 0]
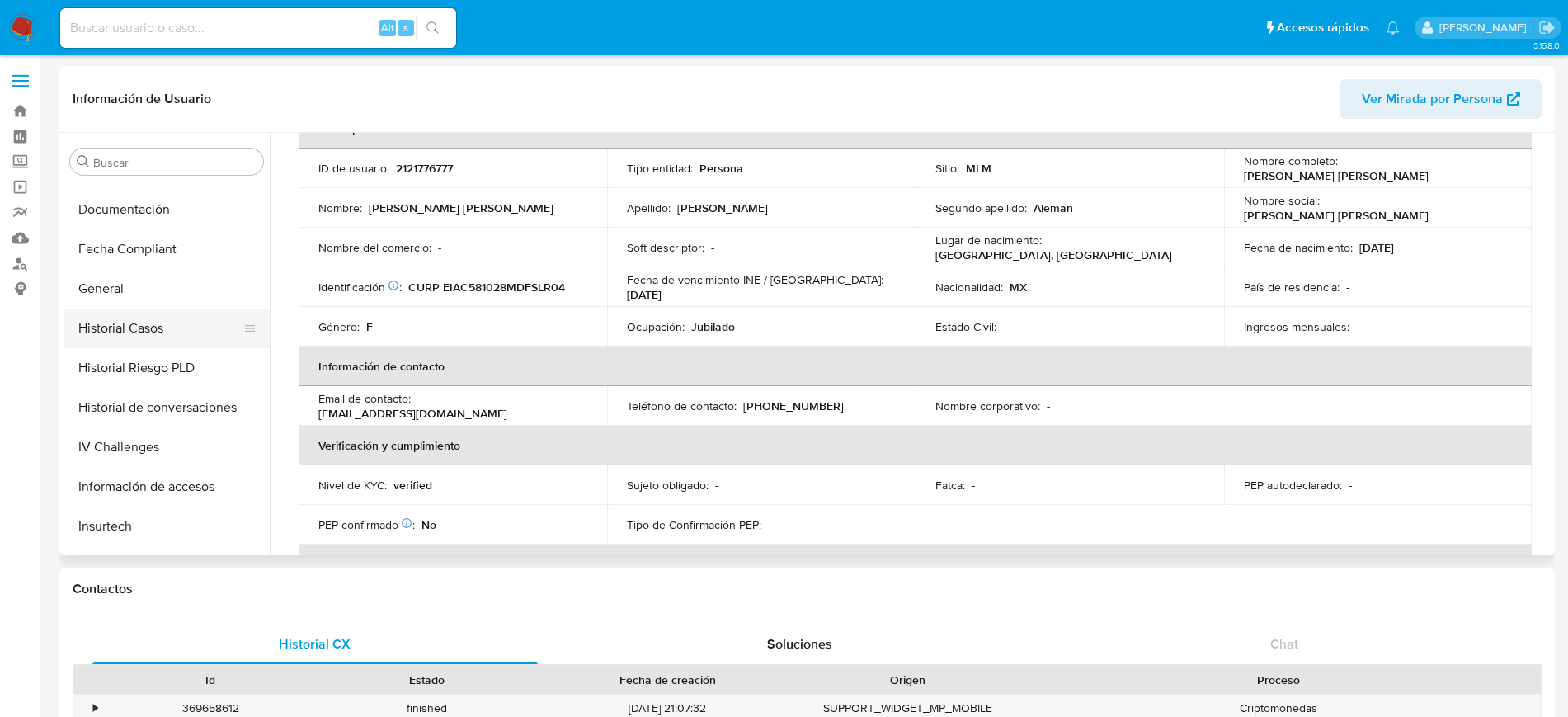
click at [172, 326] on button "Historial Casos" at bounding box center [160, 328] width 193 height 40
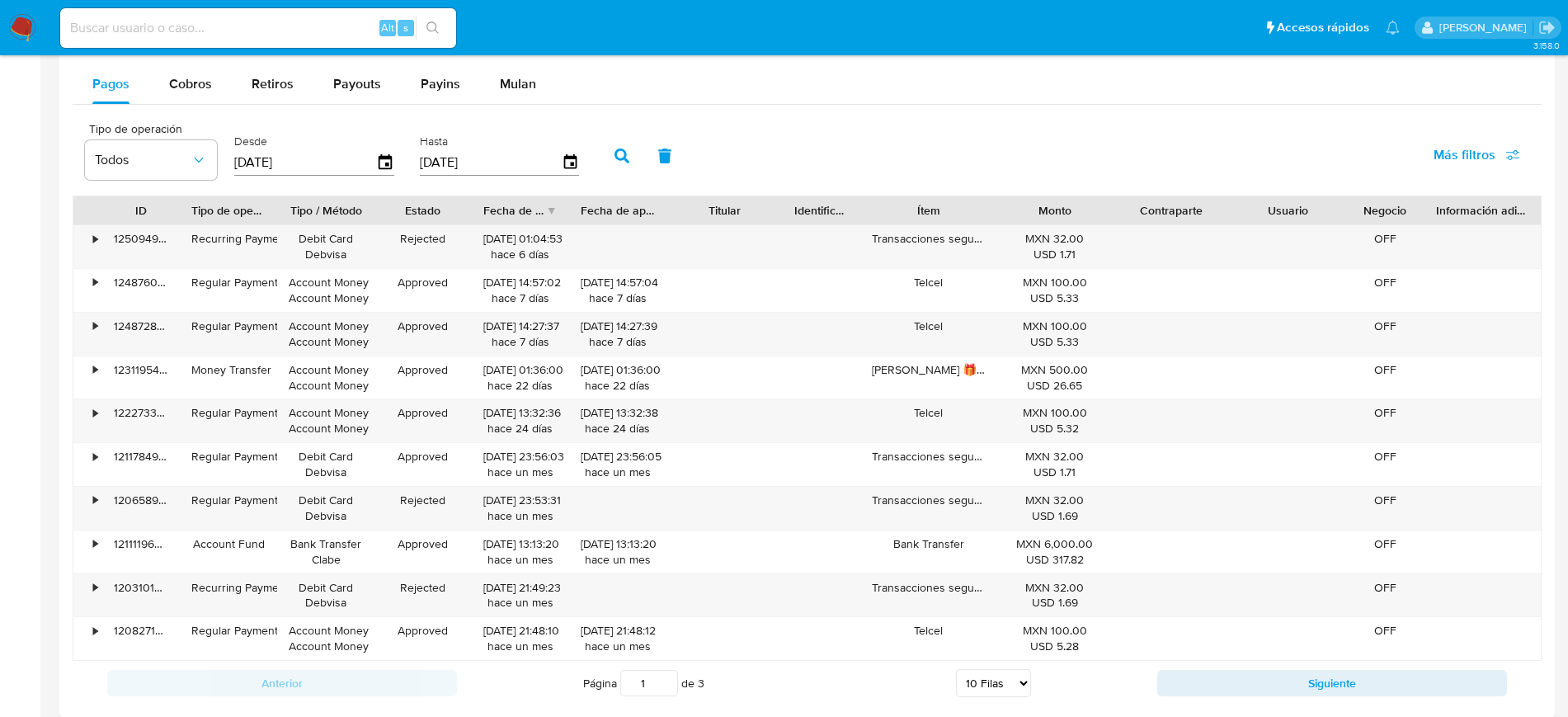
scroll to position [1340, 0]
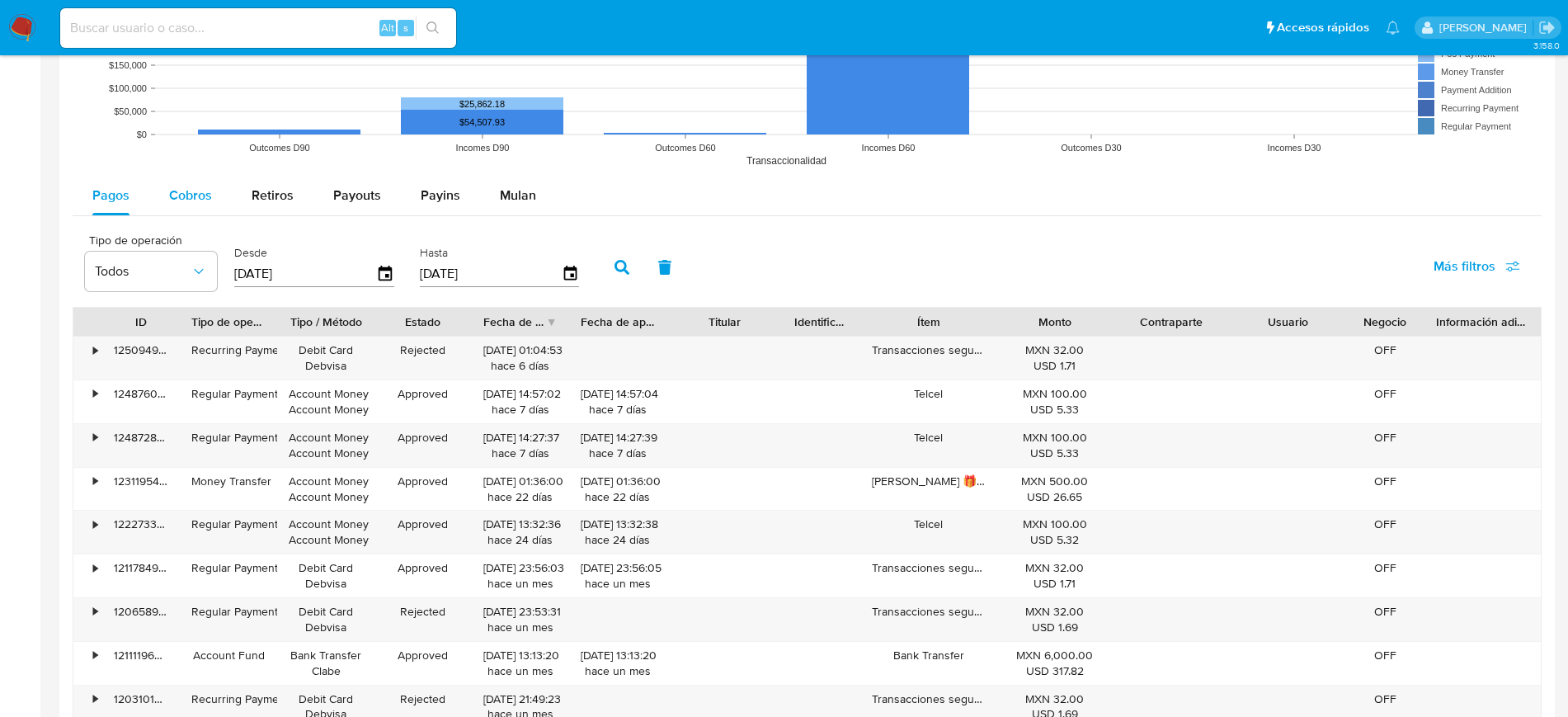
click at [202, 202] on span "Cobros" at bounding box center [190, 195] width 43 height 19
select select "10"
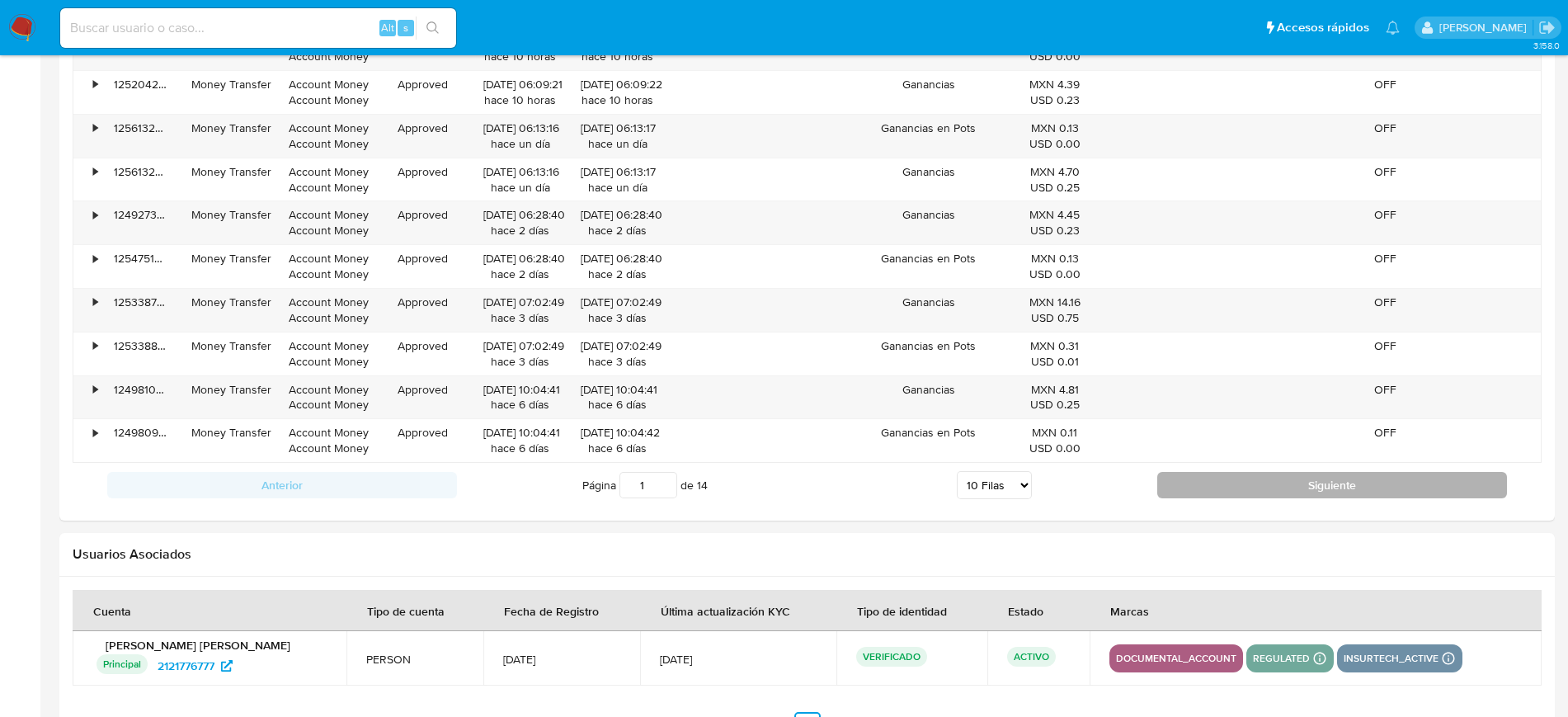
click at [1314, 490] on button "Siguiente" at bounding box center [1333, 485] width 350 height 27
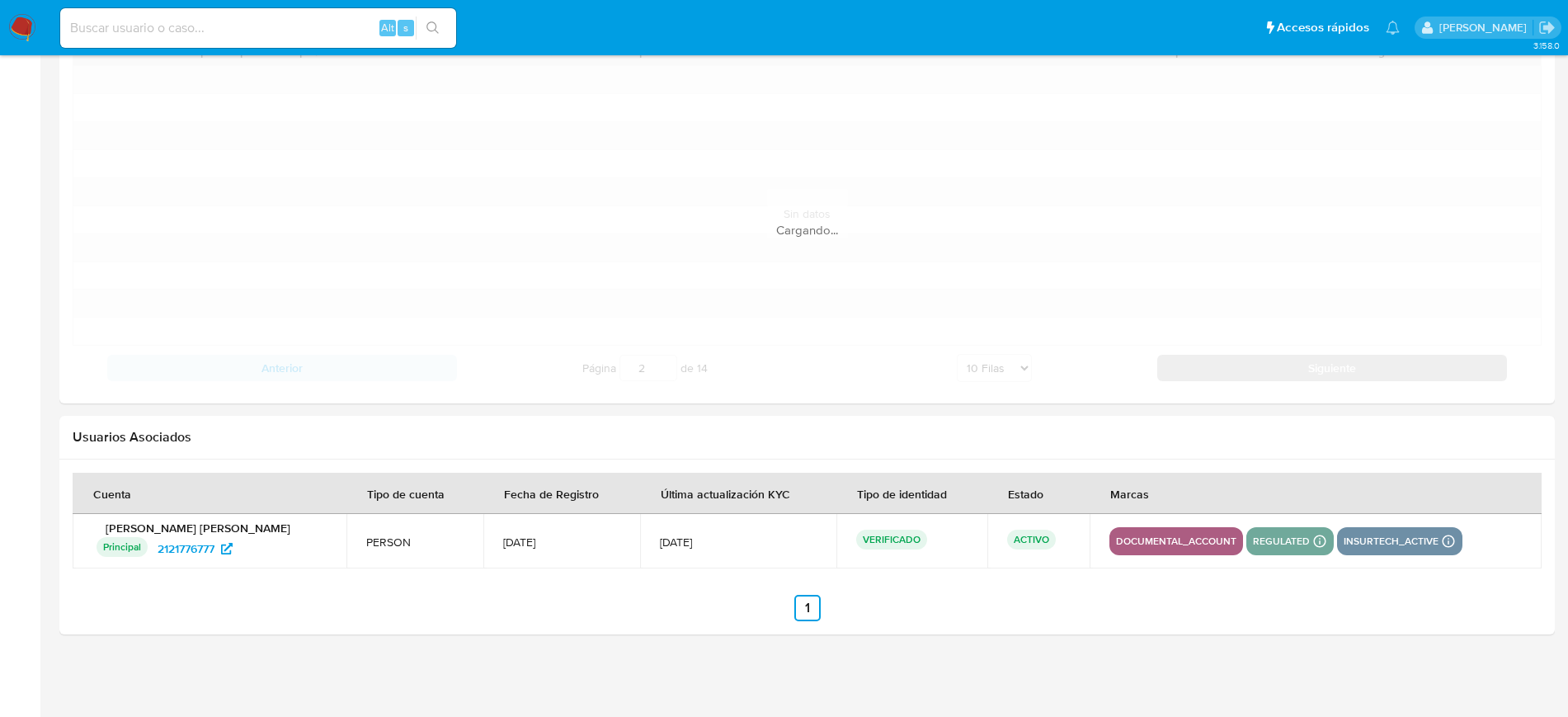
scroll to position [1650, 0]
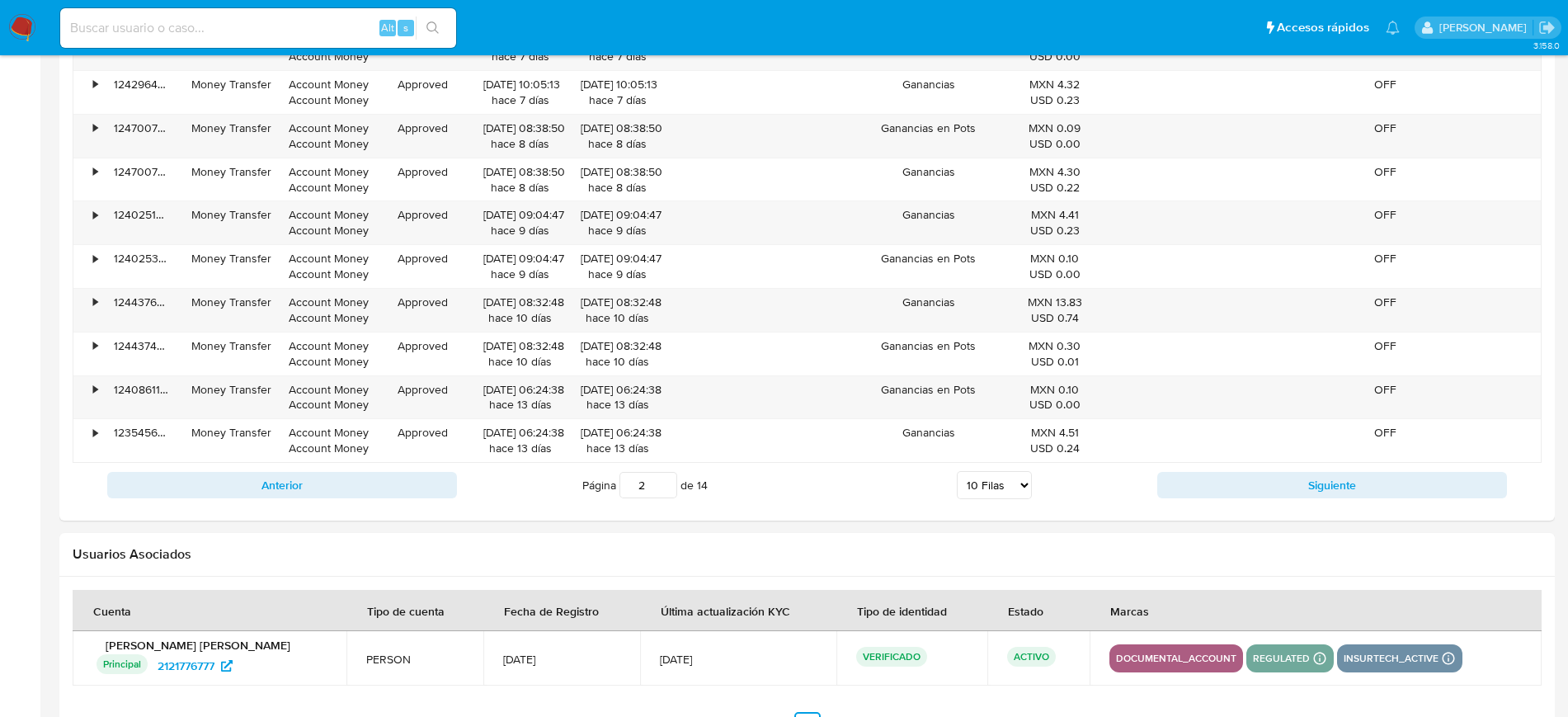
click at [1297, 498] on div "Anterior Página 2 de 14 5 [PERSON_NAME] 10 [PERSON_NAME] 20 [PERSON_NAME] 25 [P…" at bounding box center [807, 484] width 1469 height 44
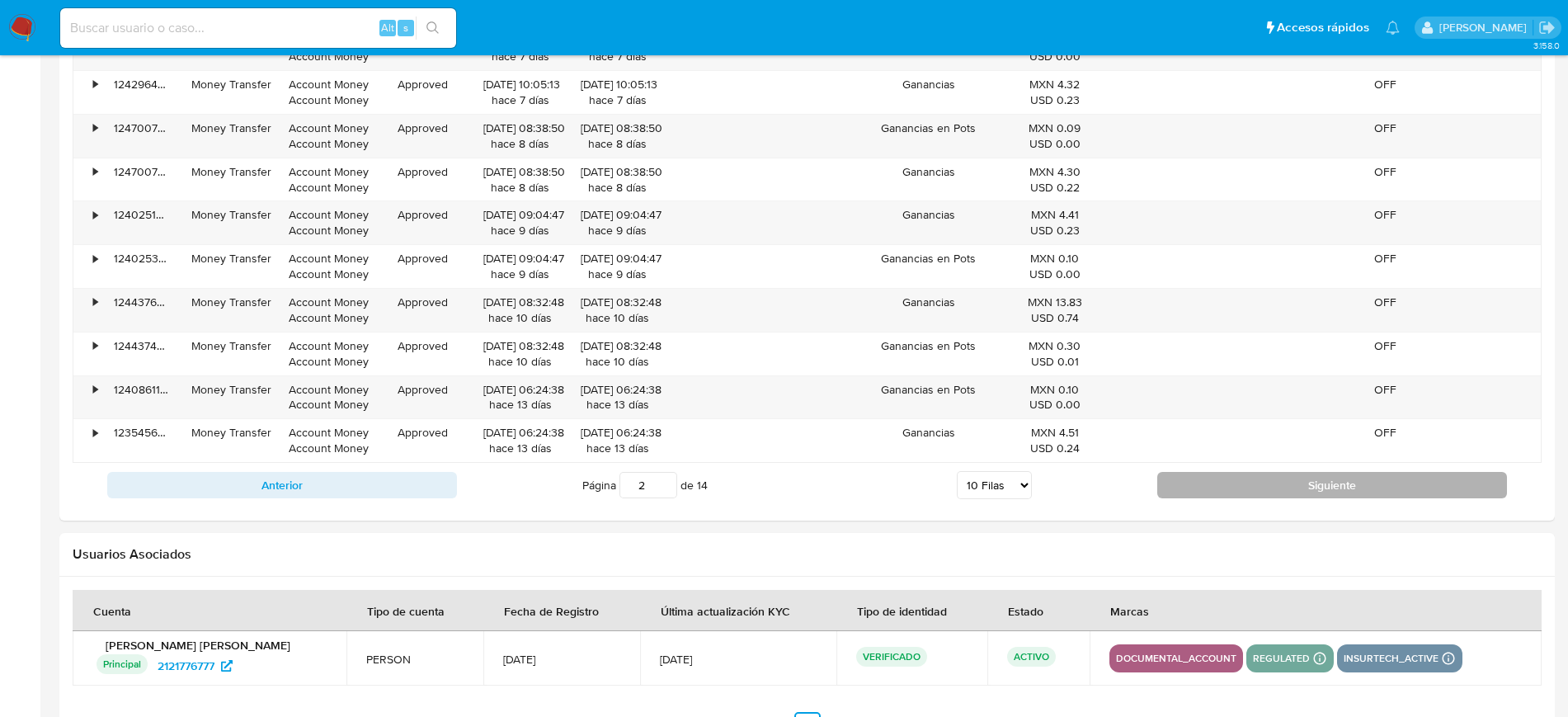
click at [1293, 492] on button "Siguiente" at bounding box center [1333, 485] width 350 height 27
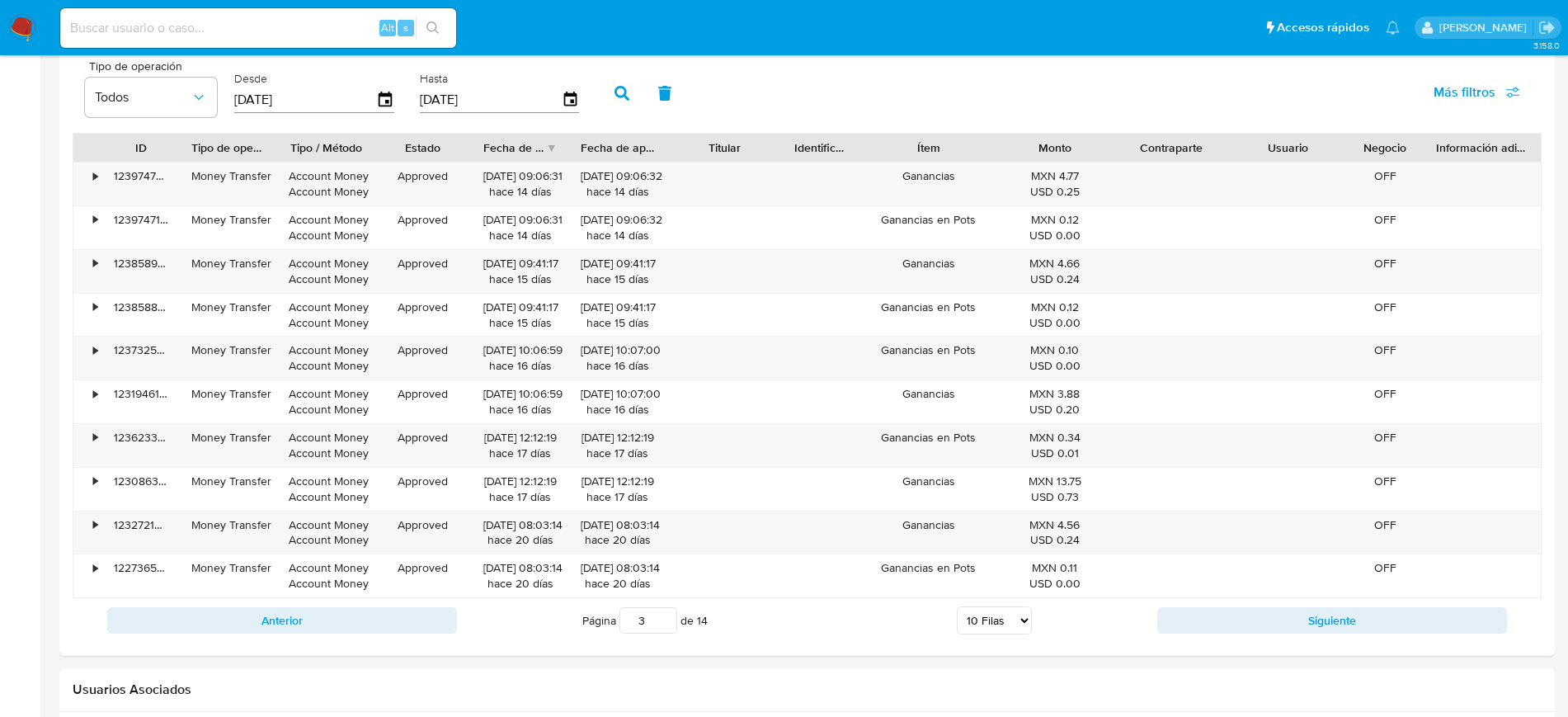
scroll to position [1546, 0]
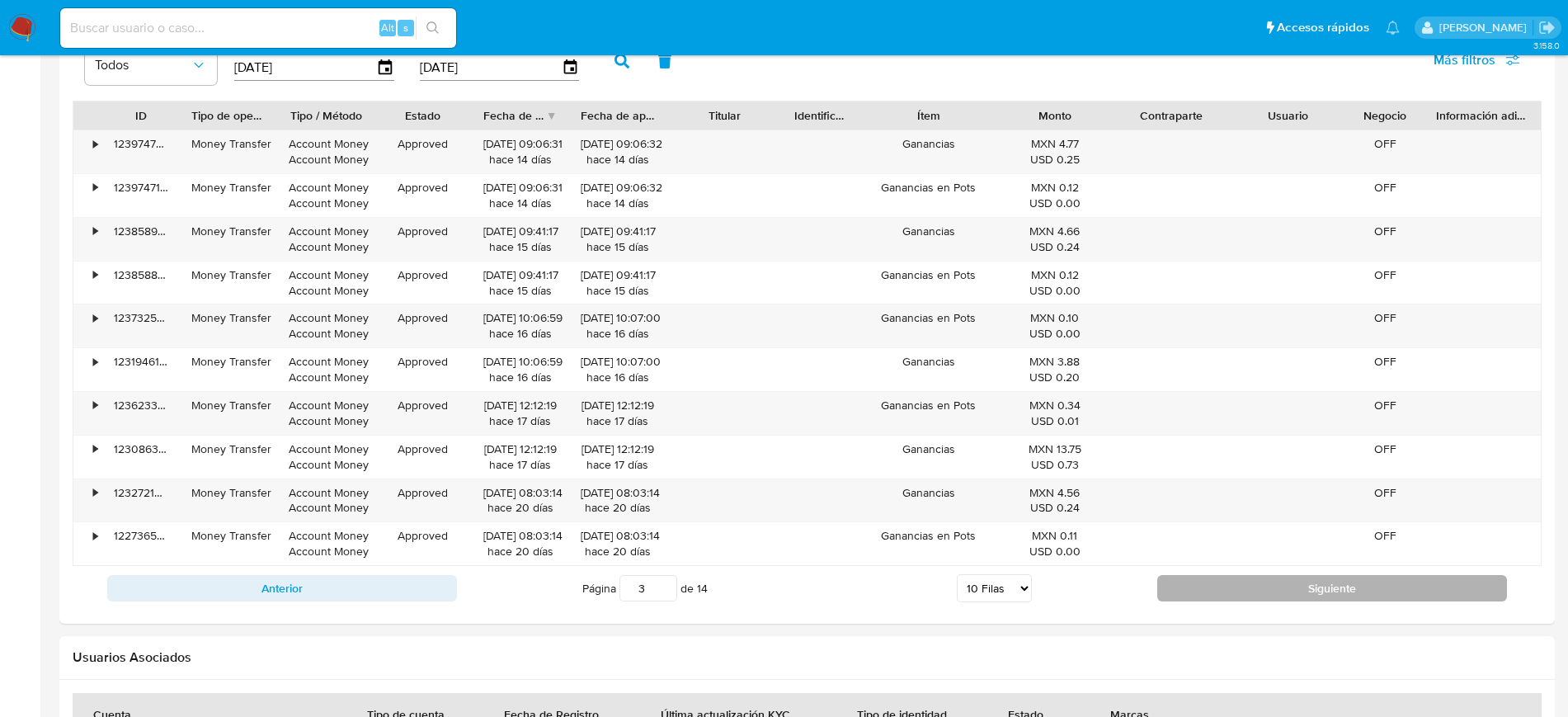
click at [1285, 575] on button "Siguiente" at bounding box center [1333, 588] width 350 height 27
click at [1285, 580] on button "Siguiente" at bounding box center [1333, 588] width 350 height 27
click at [1277, 599] on button "Siguiente" at bounding box center [1333, 588] width 350 height 27
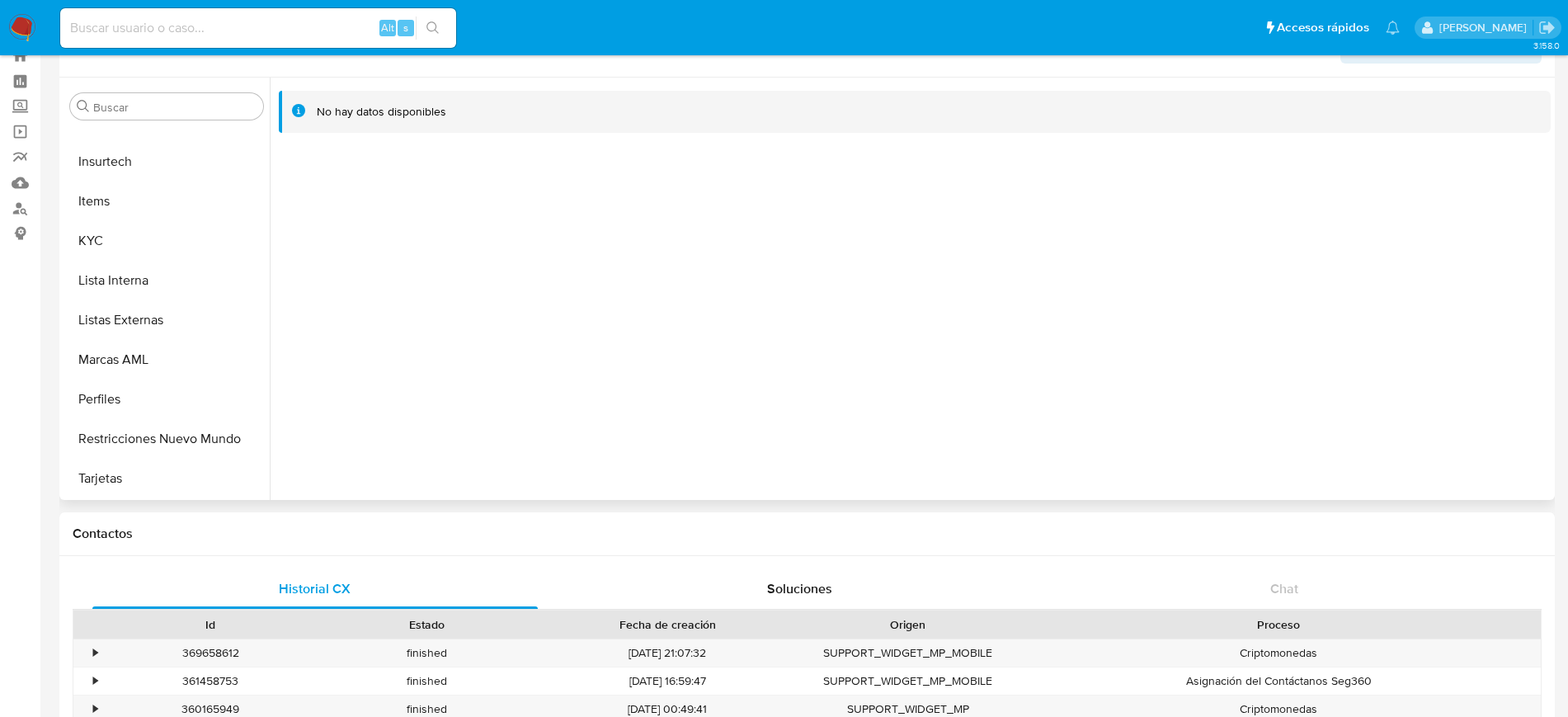
scroll to position [0, 0]
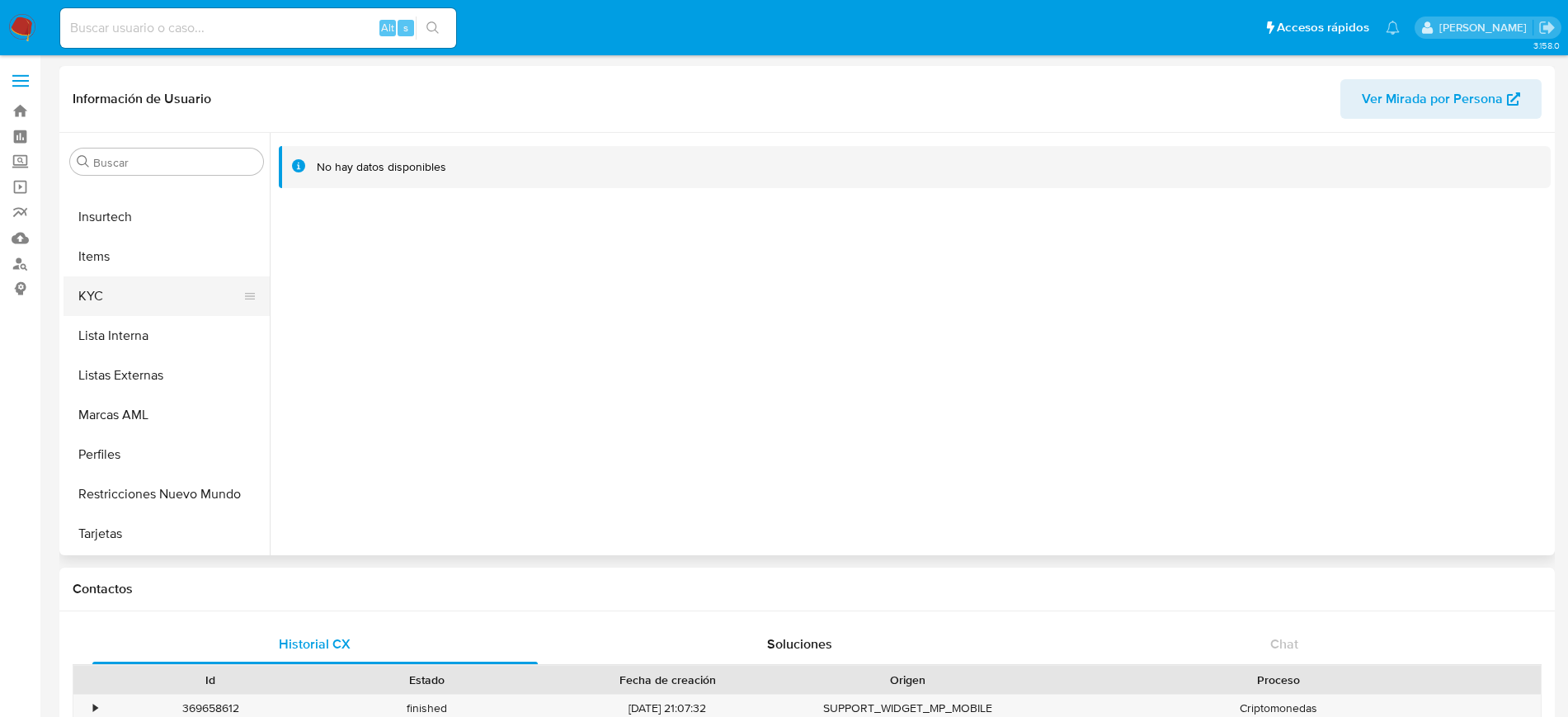
click at [111, 288] on button "KYC" at bounding box center [160, 296] width 193 height 40
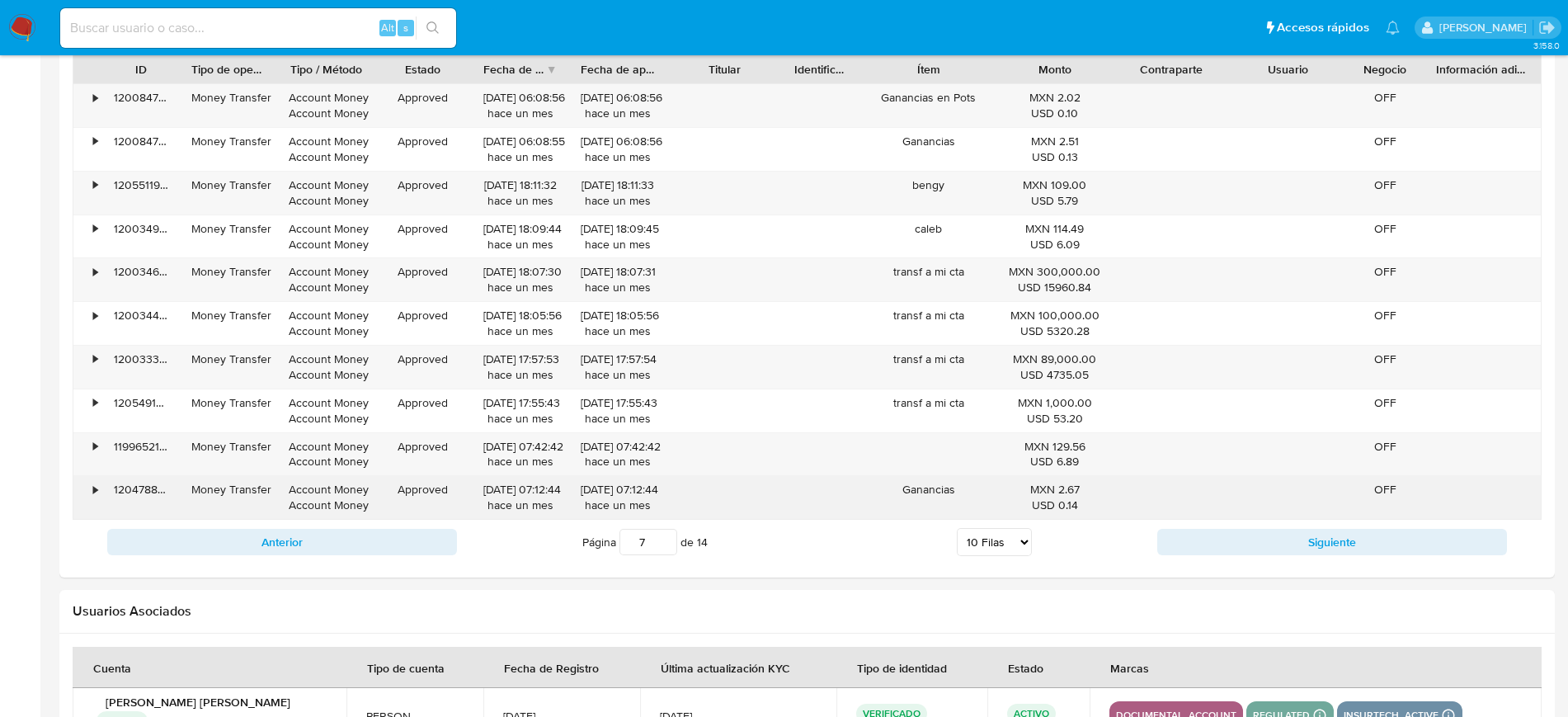
scroll to position [1546, 0]
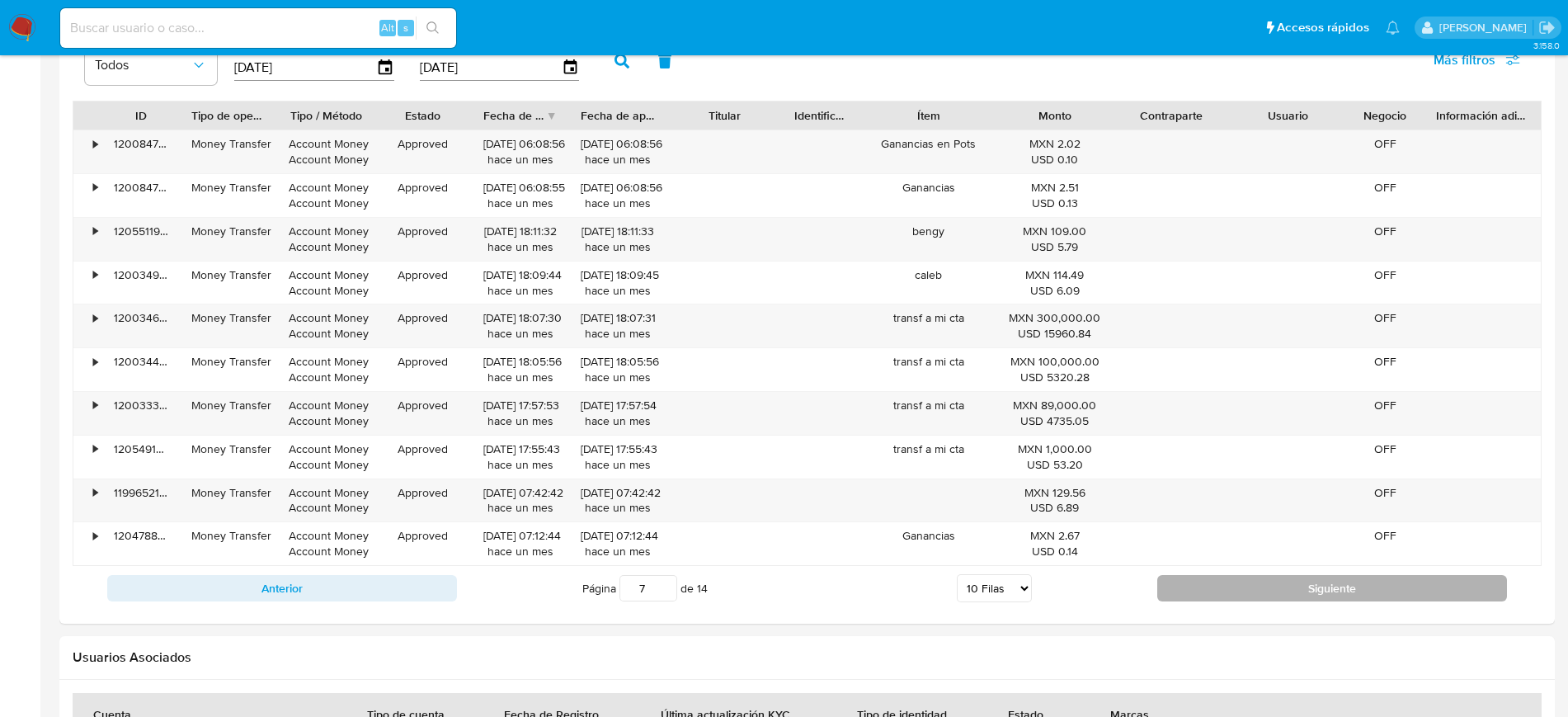
click at [1273, 589] on button "Siguiente" at bounding box center [1333, 588] width 350 height 27
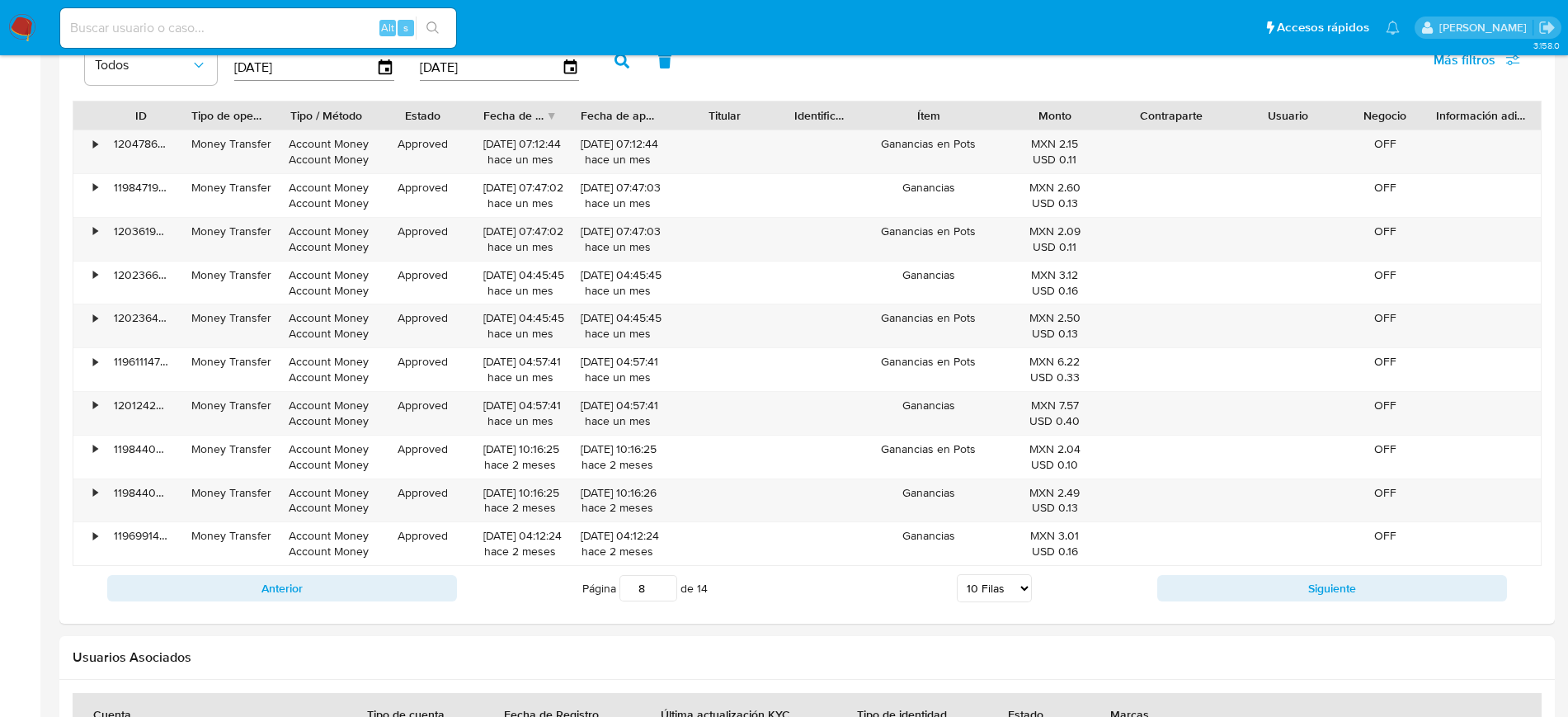
click at [1192, 568] on div "Anterior Página 8 de 14 5 [PERSON_NAME] 10 [PERSON_NAME] 20 [PERSON_NAME] 25 [P…" at bounding box center [807, 588] width 1469 height 44
click at [1203, 585] on button "Siguiente" at bounding box center [1333, 588] width 350 height 27
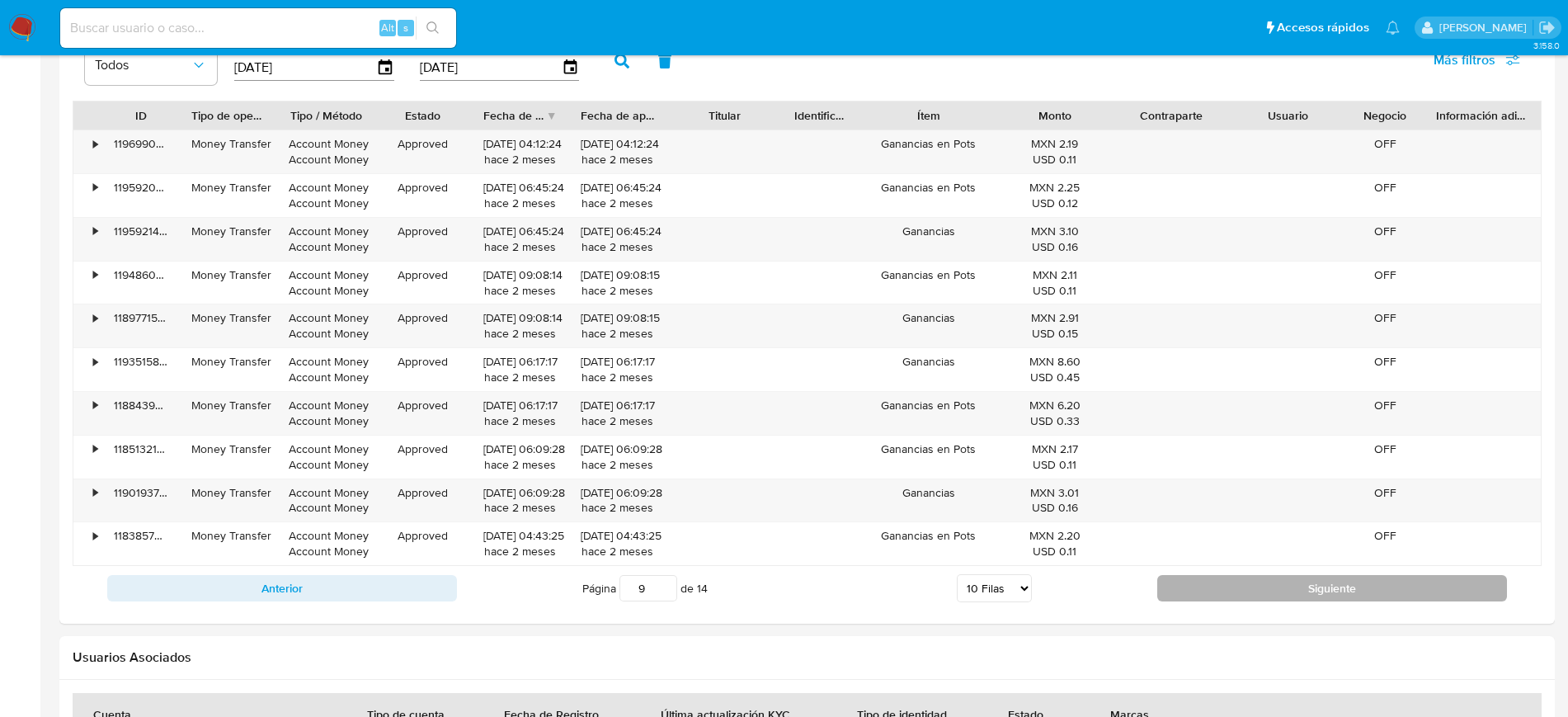
click at [1197, 589] on button "Siguiente" at bounding box center [1333, 588] width 350 height 27
click at [1197, 589] on button "Siguiente" at bounding box center [1333, 588] width 350 height 27
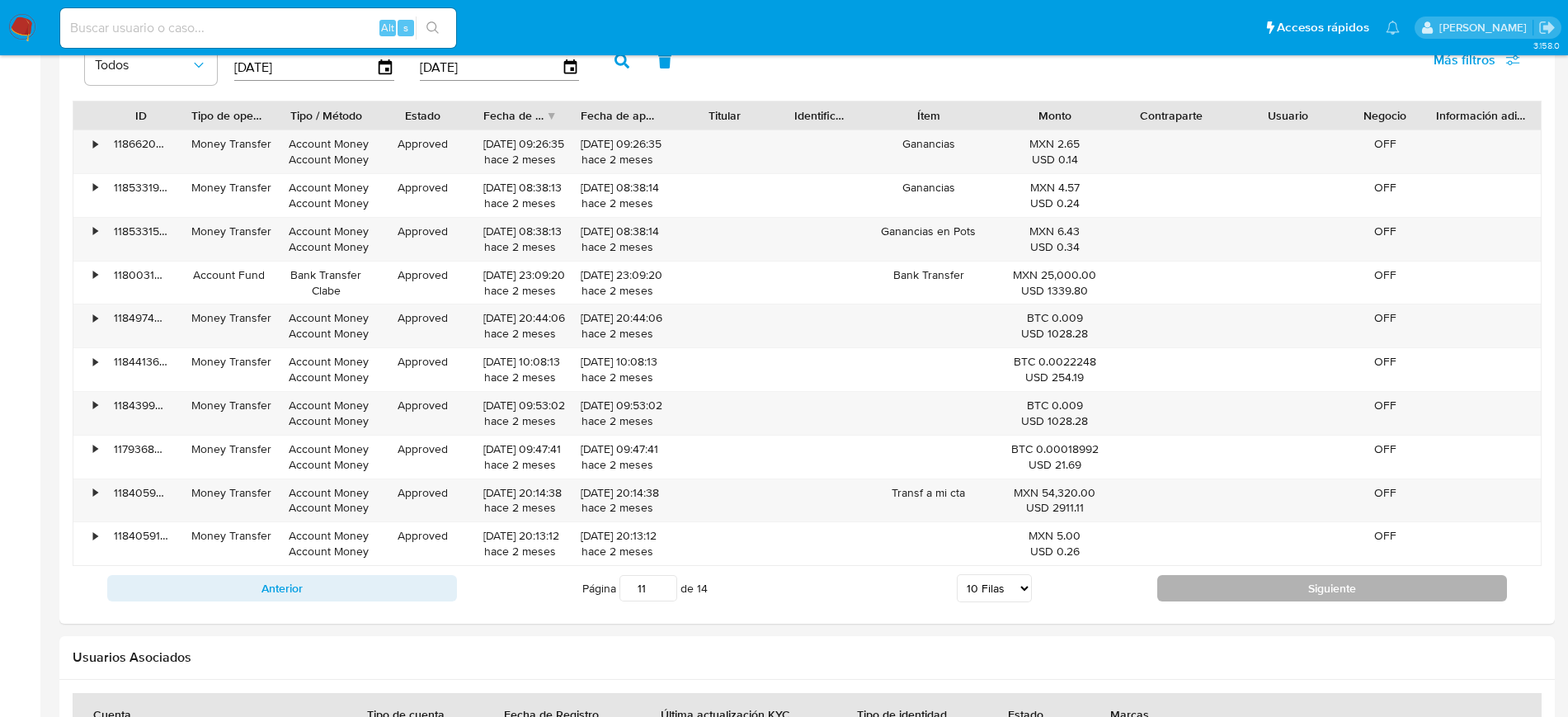
click at [1183, 591] on button "Siguiente" at bounding box center [1333, 588] width 350 height 27
type input "12"
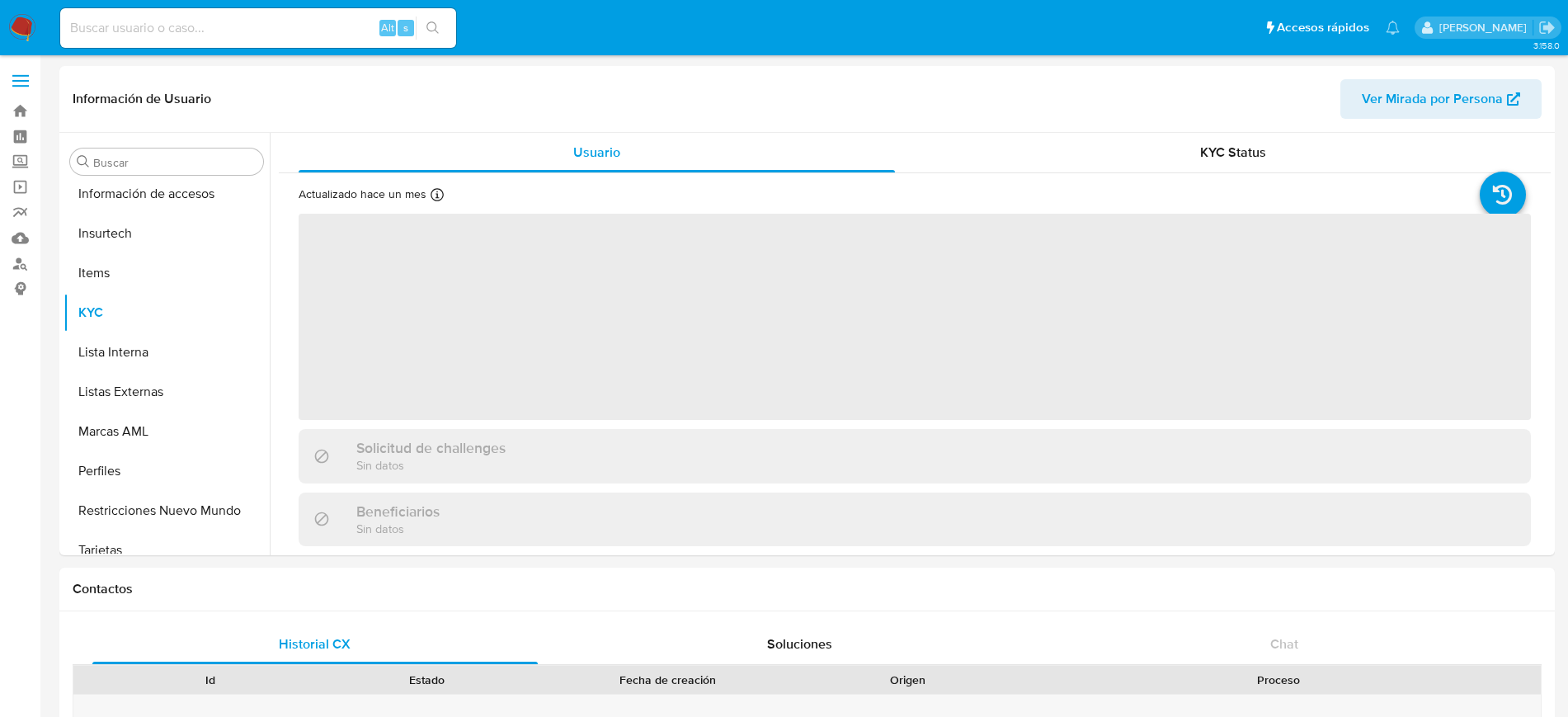
scroll to position [697, 0]
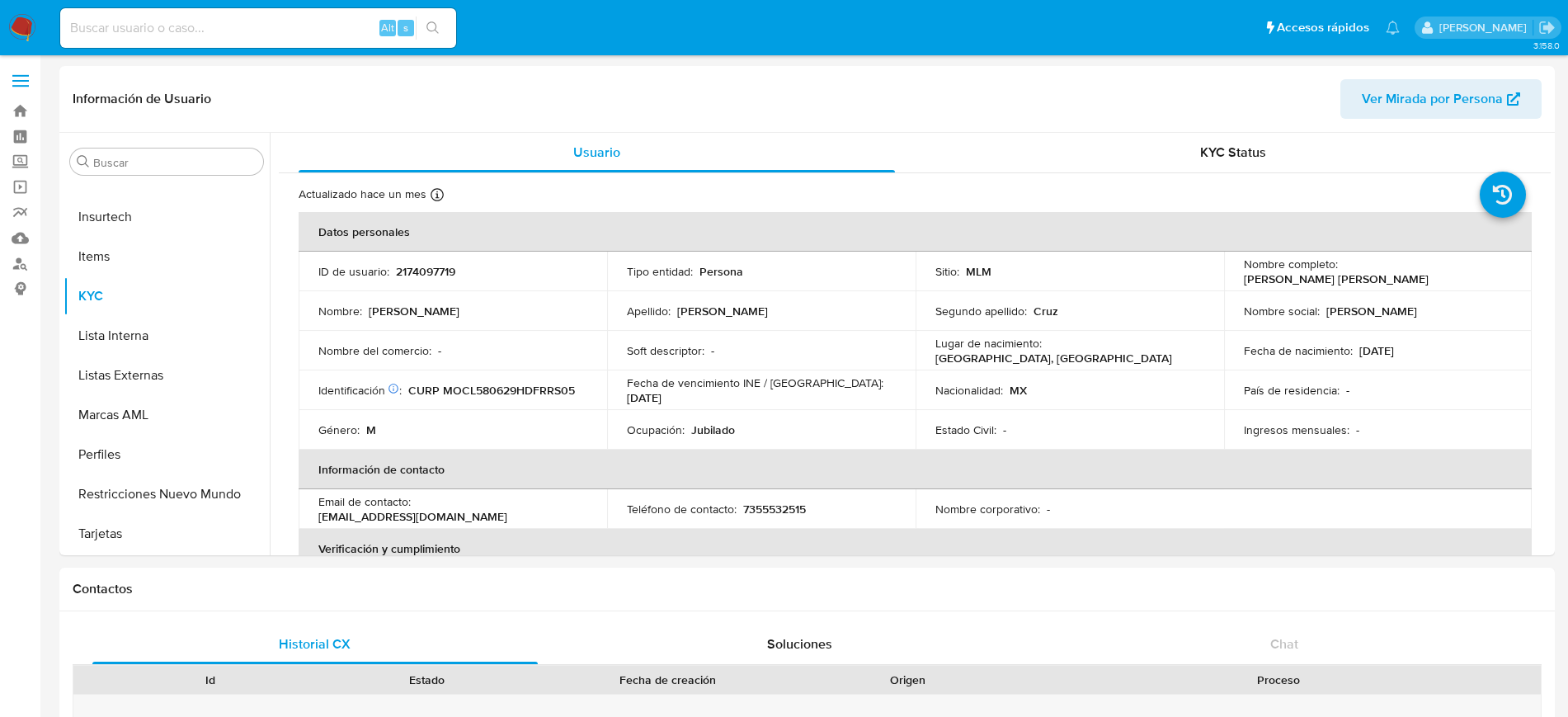
select select "10"
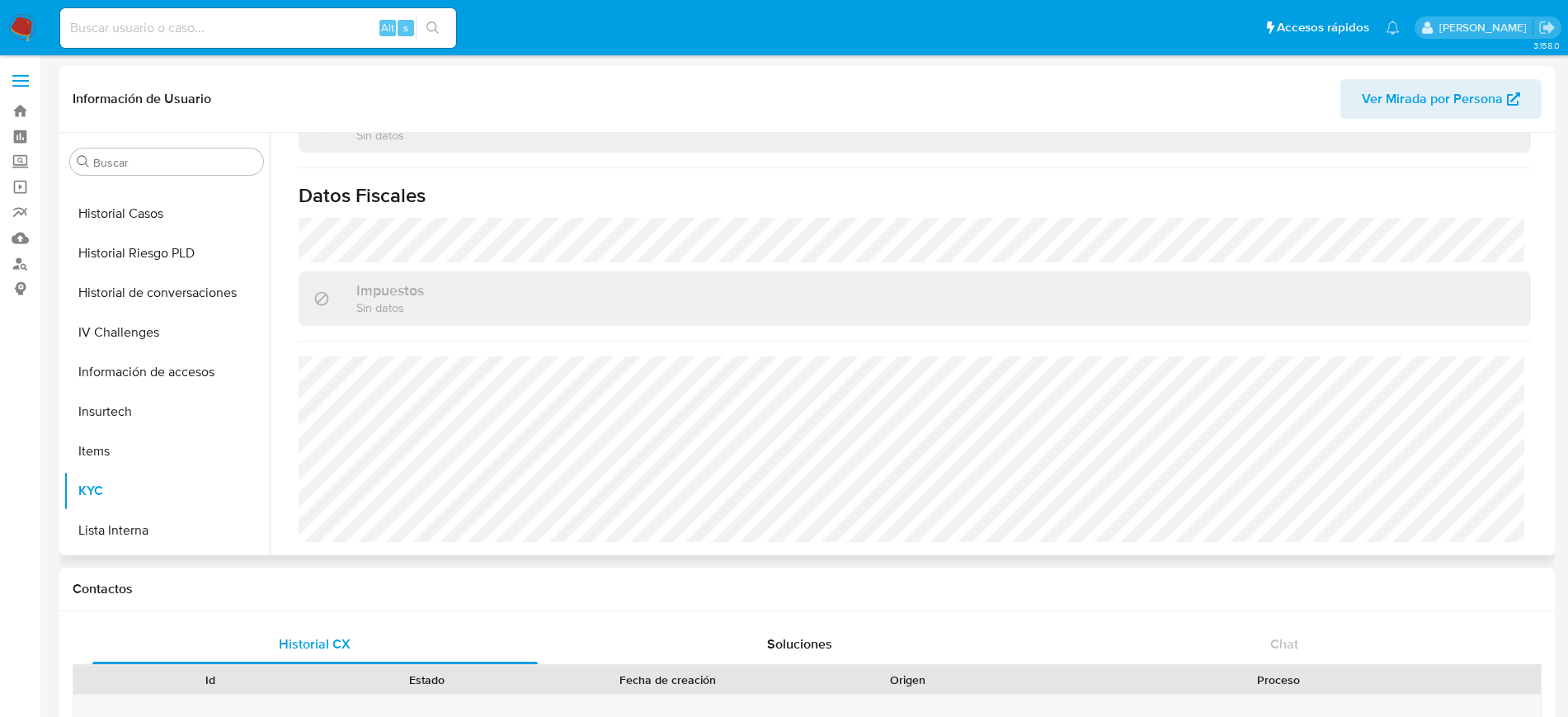
scroll to position [491, 0]
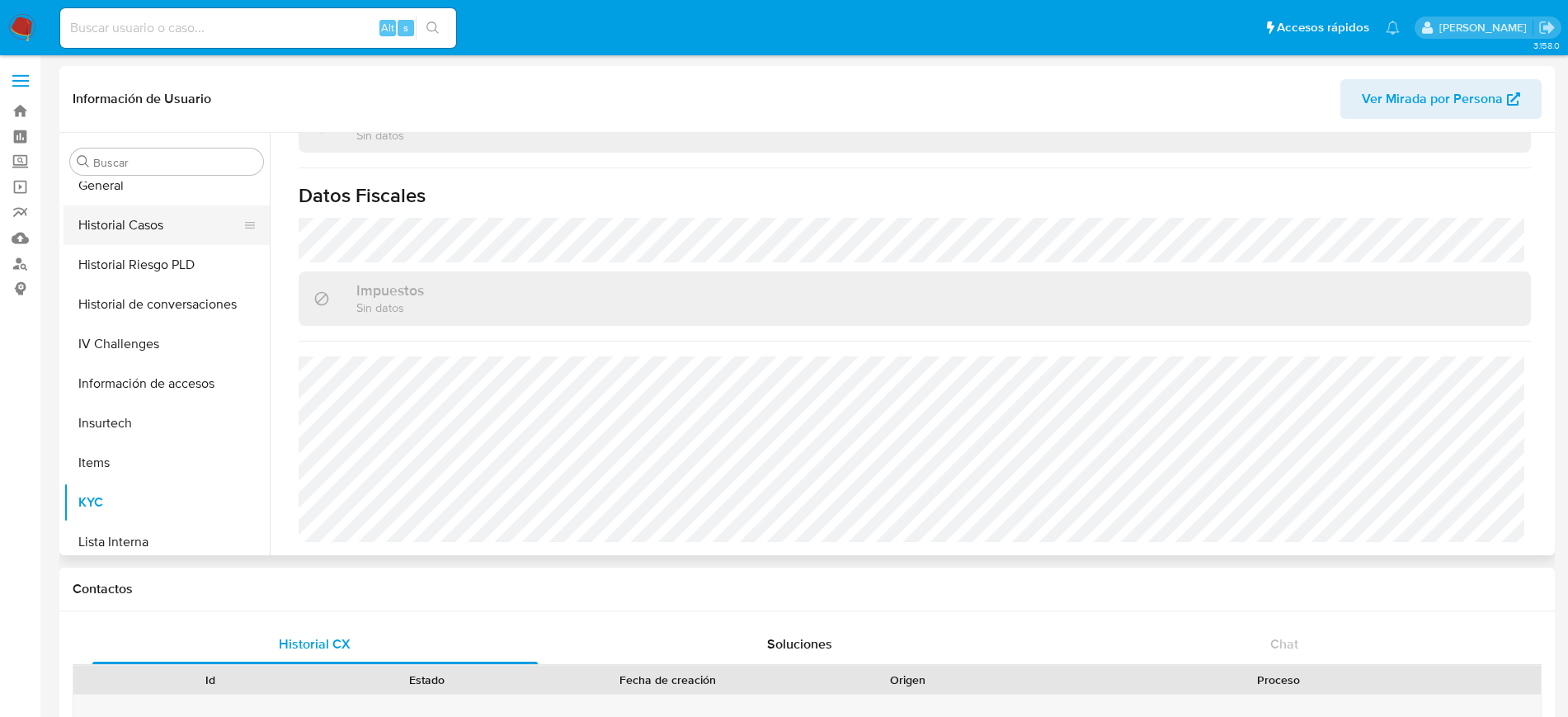
click at [157, 223] on button "Historial Casos" at bounding box center [160, 225] width 193 height 40
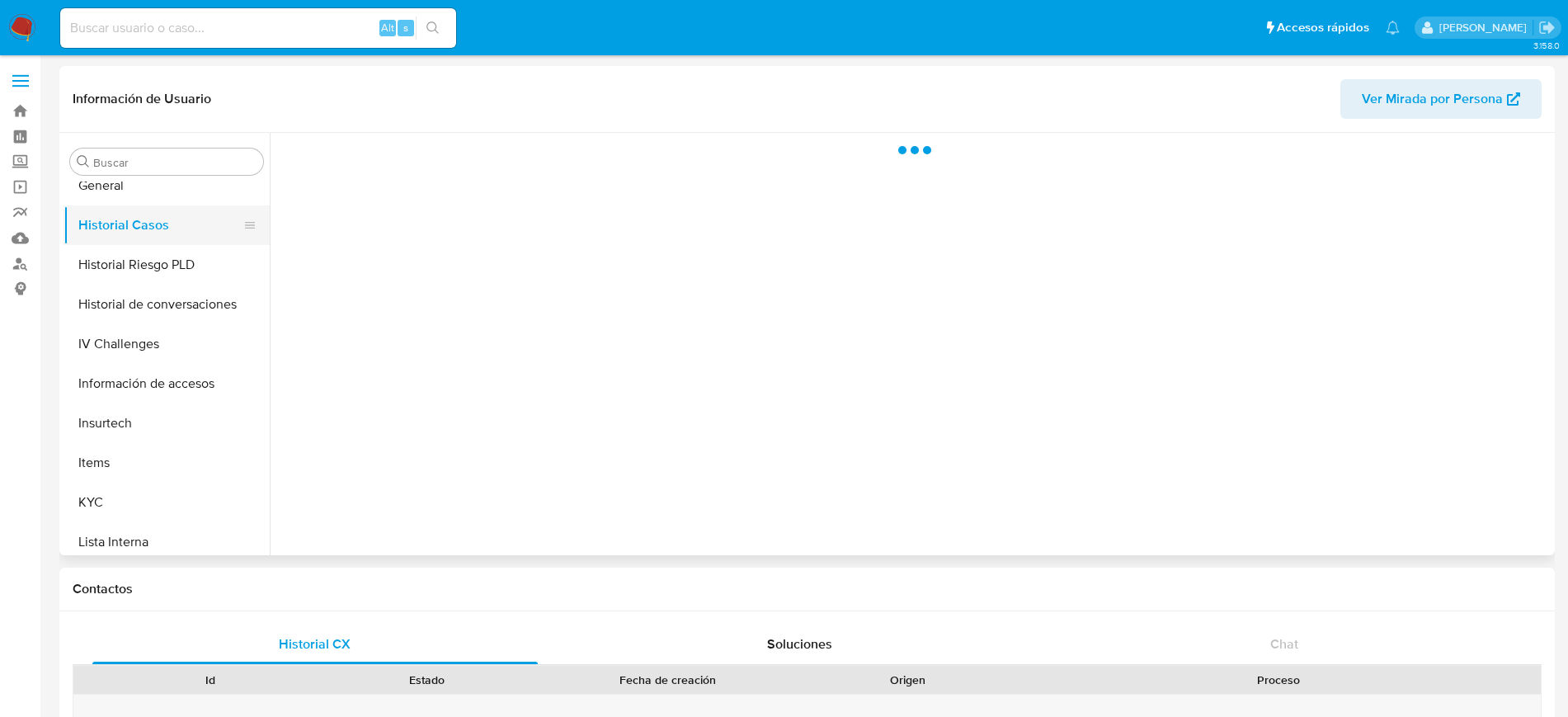
scroll to position [0, 0]
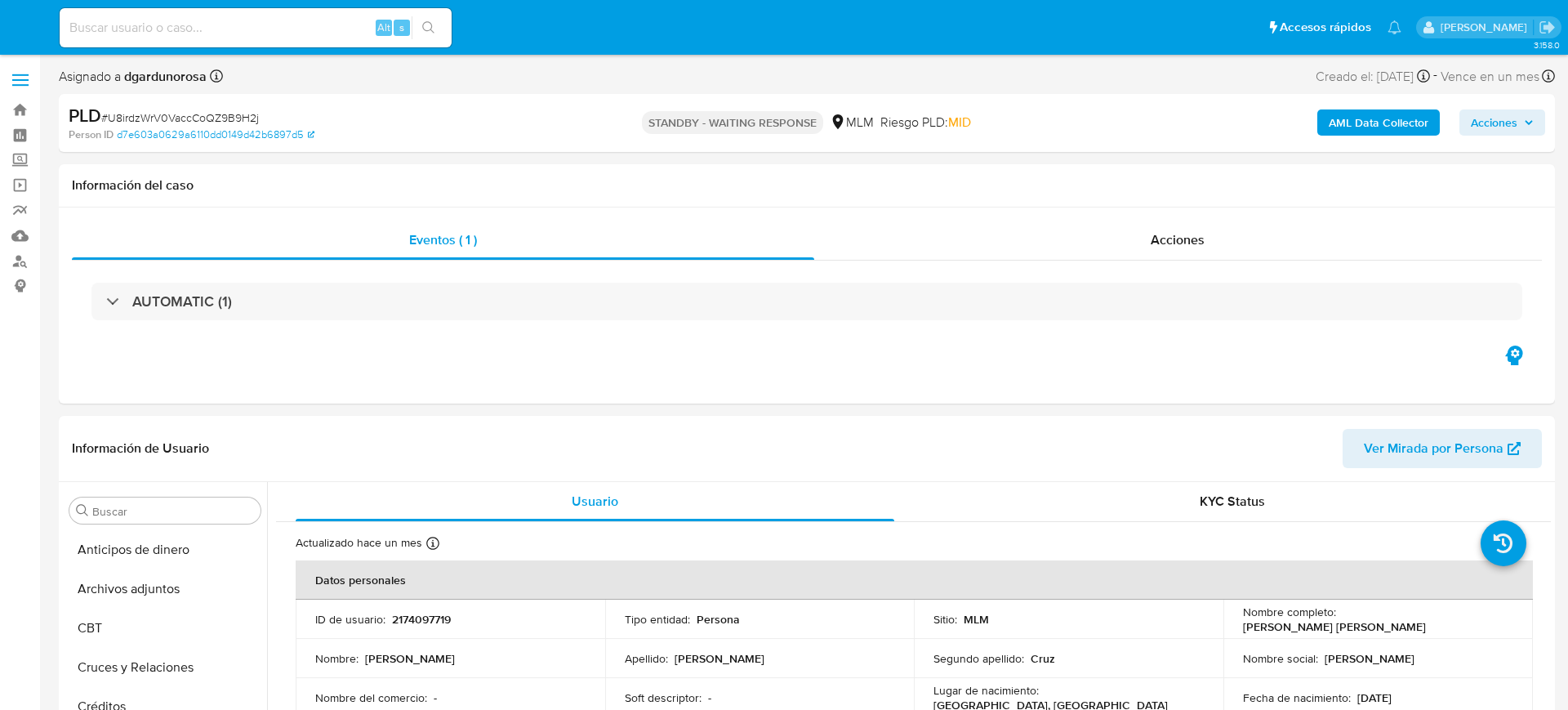
select select "10"
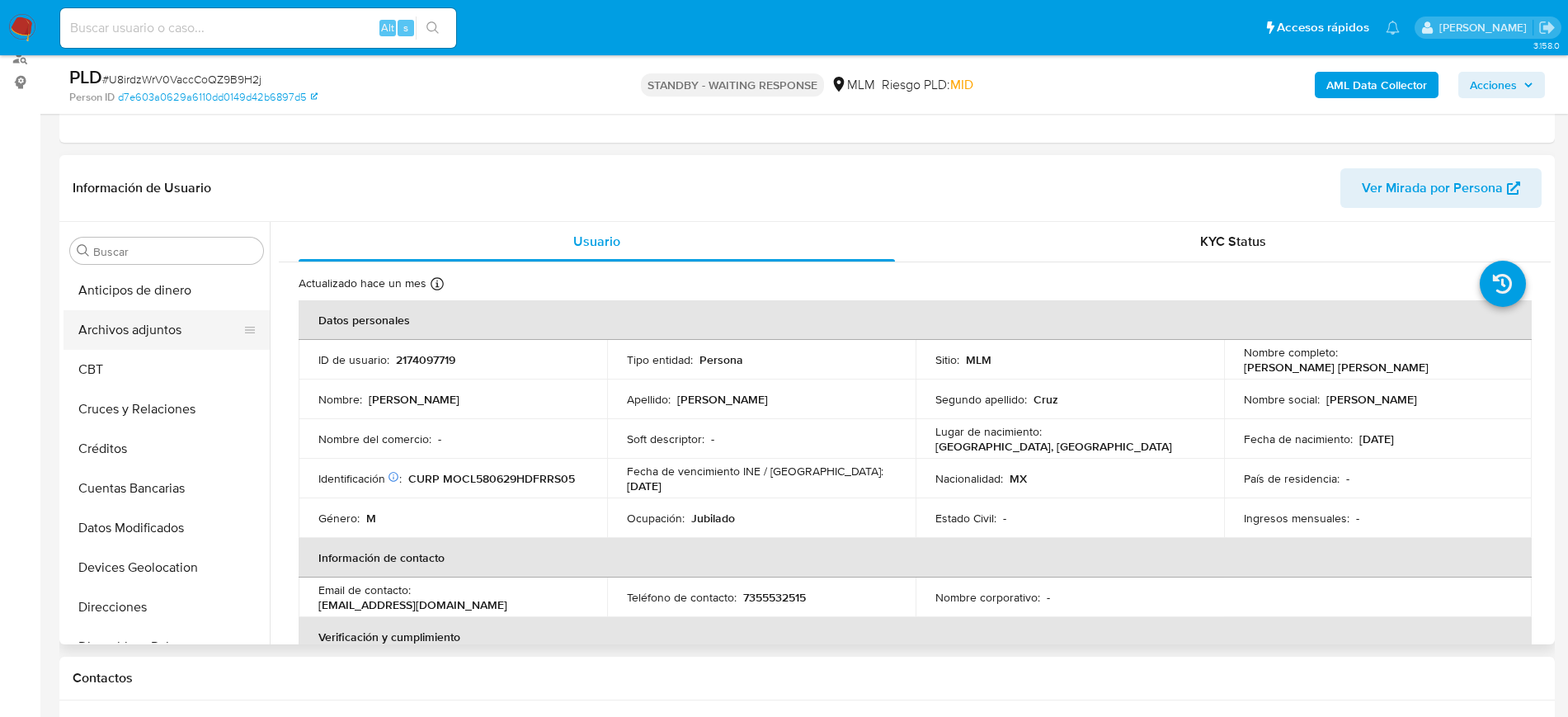
click at [162, 339] on button "Archivos adjuntos" at bounding box center [160, 330] width 193 height 40
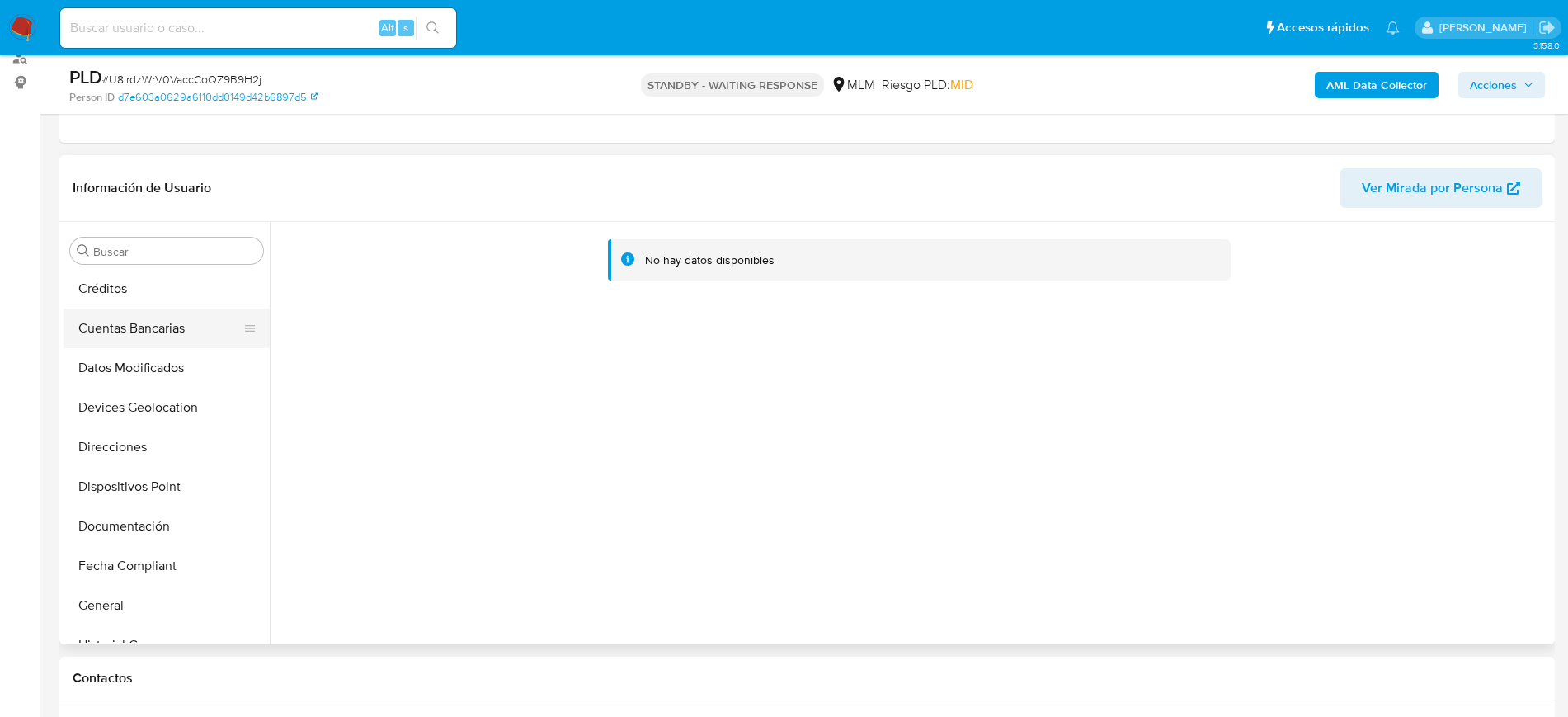
scroll to position [206, 0]
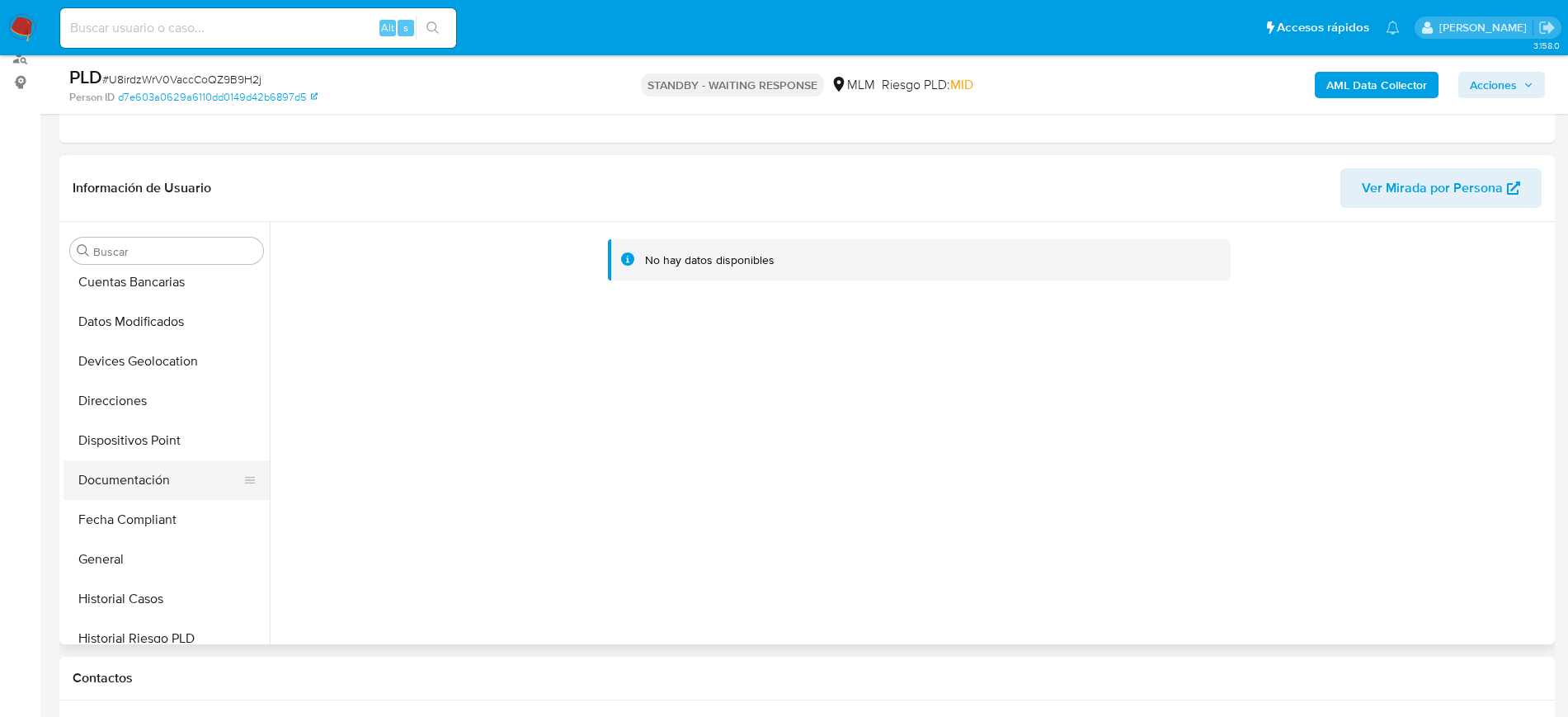
click at [131, 480] on button "Documentación" at bounding box center [160, 480] width 193 height 40
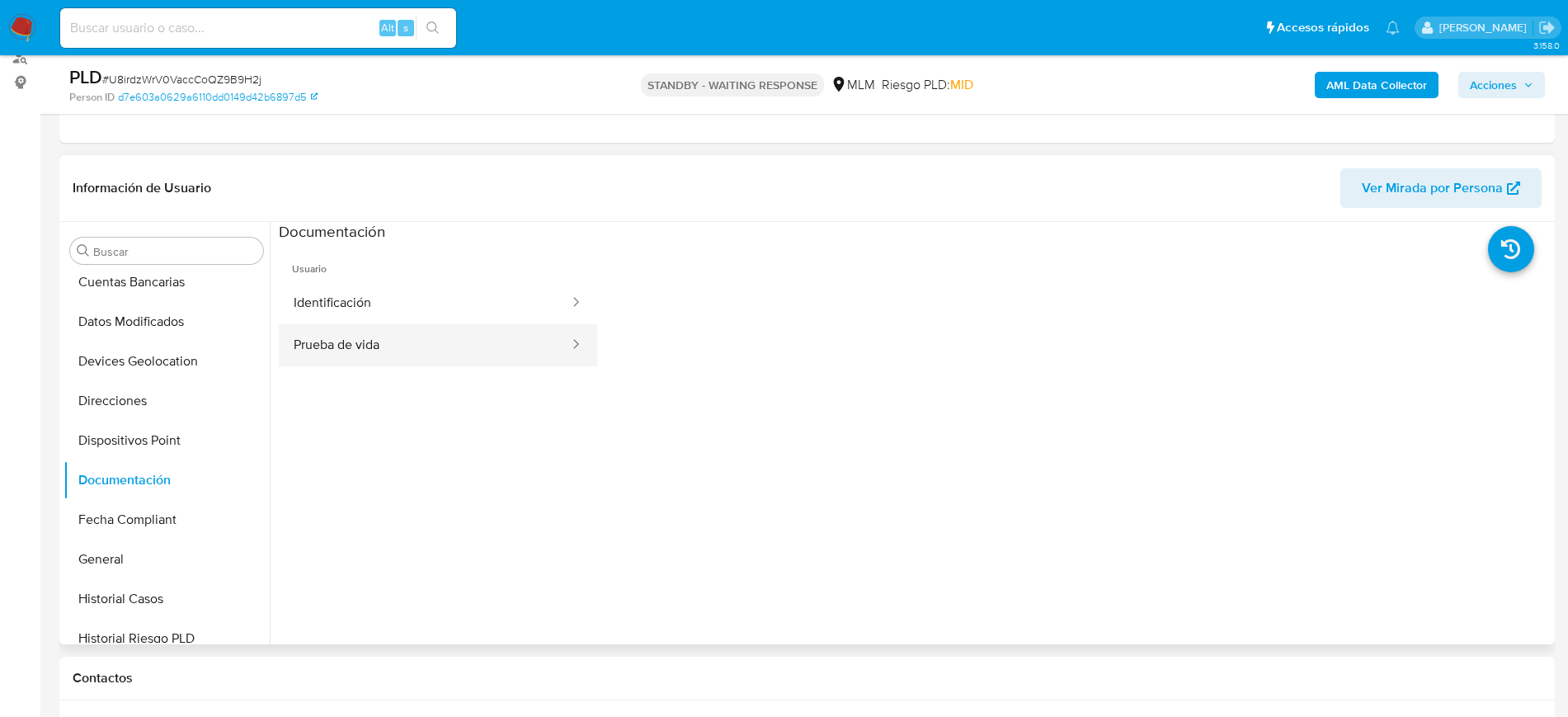
click at [425, 354] on button "Prueba de vida" at bounding box center [425, 346] width 292 height 42
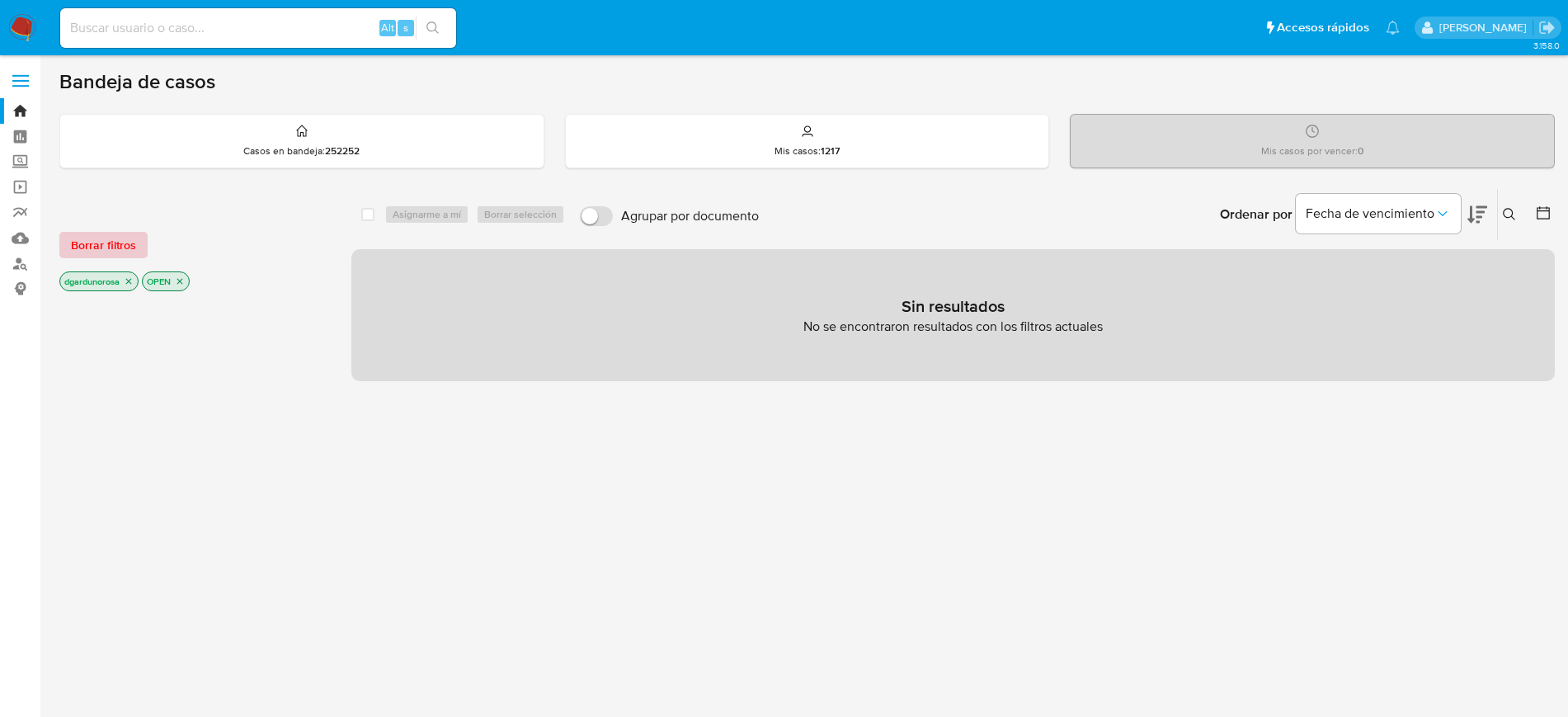
click at [124, 239] on span "Borrar filtros" at bounding box center [103, 245] width 65 height 23
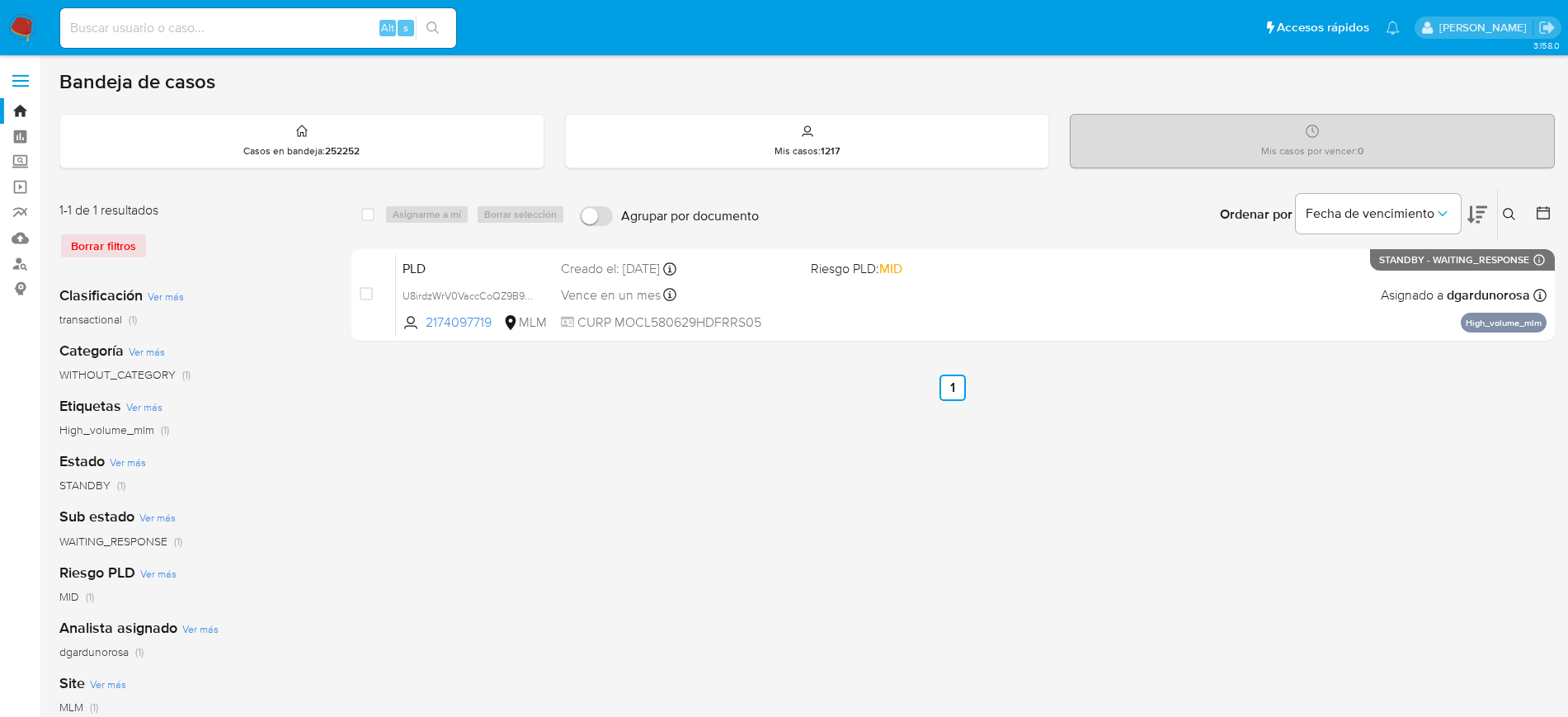
click at [1500, 213] on button at bounding box center [1511, 214] width 27 height 19
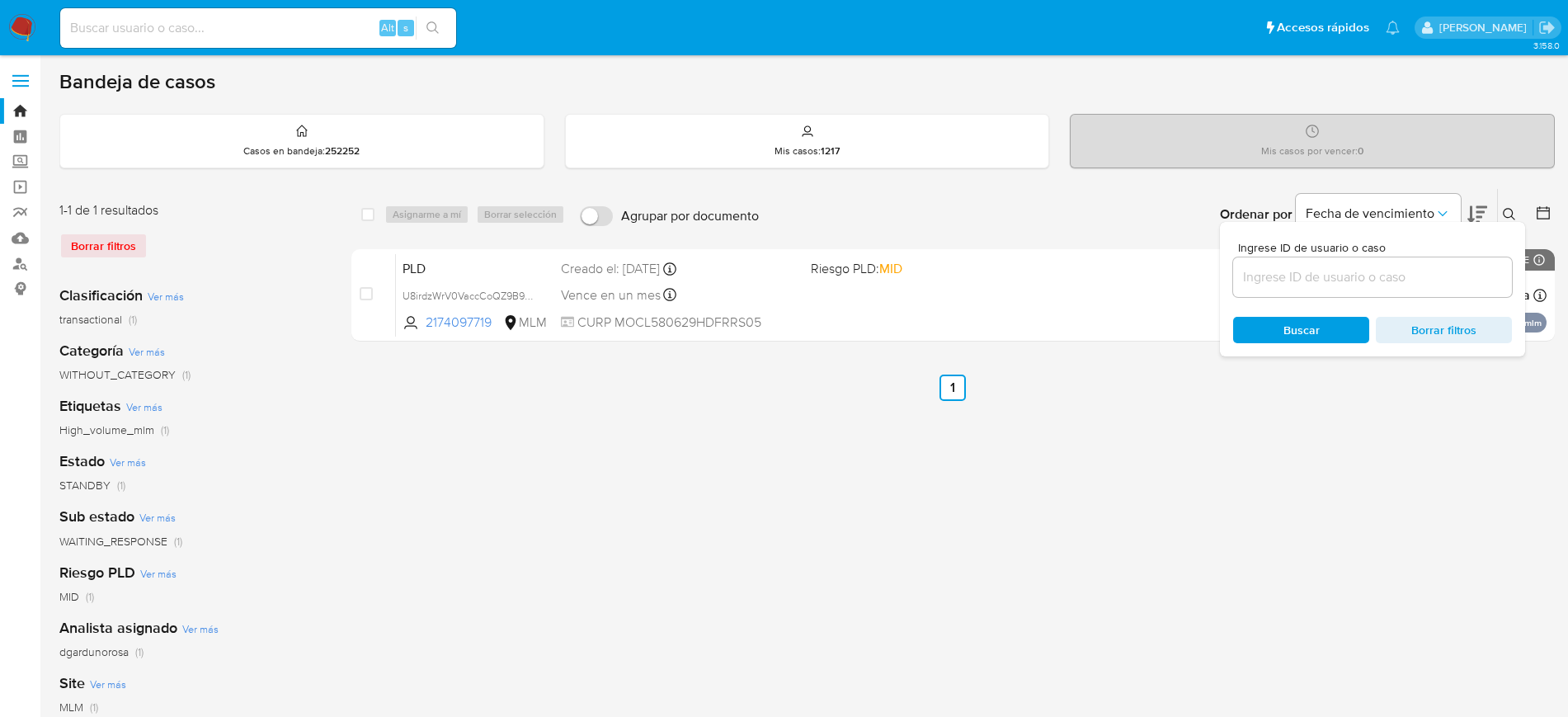
click at [1383, 282] on input at bounding box center [1373, 277] width 279 height 21
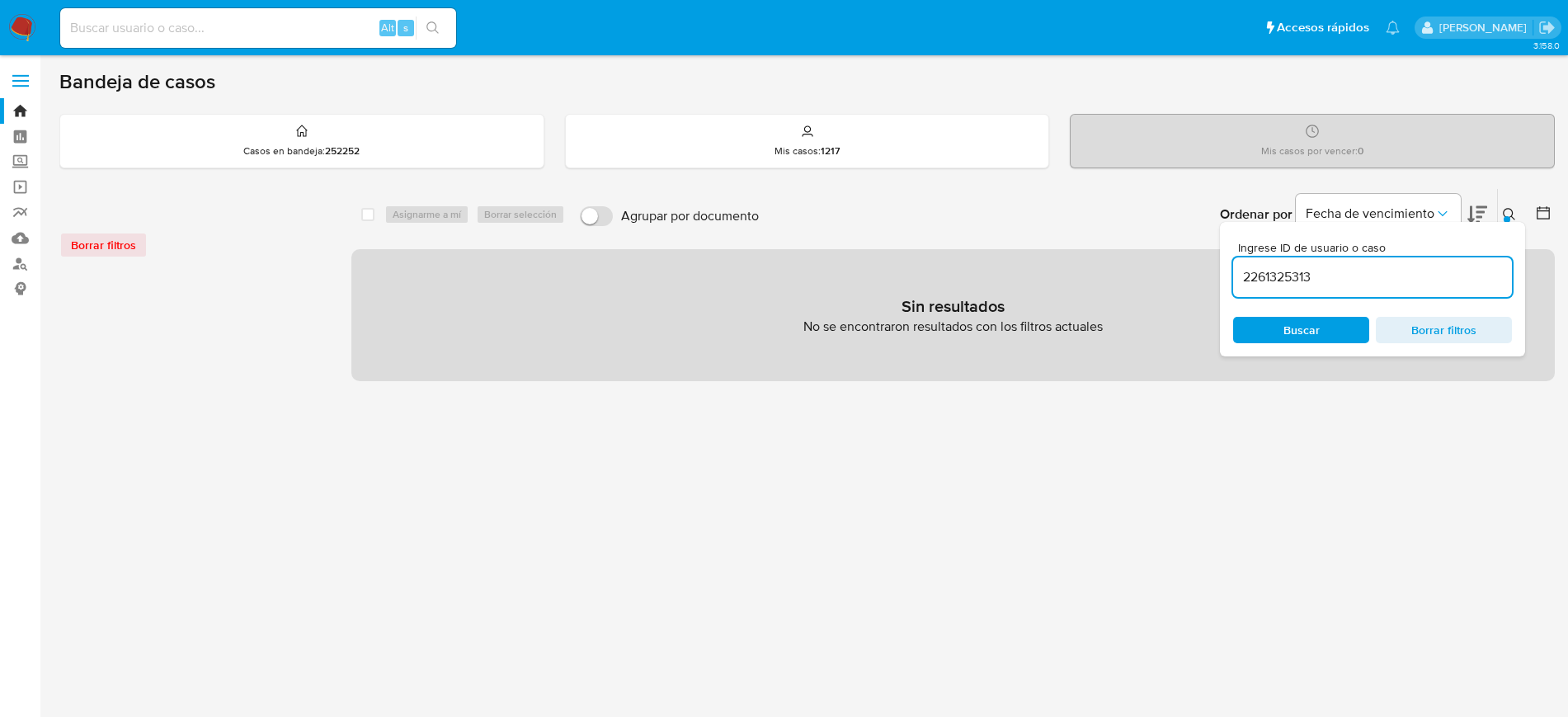
click at [1426, 274] on input "2261325313" at bounding box center [1373, 277] width 279 height 21
type input "2261325313"
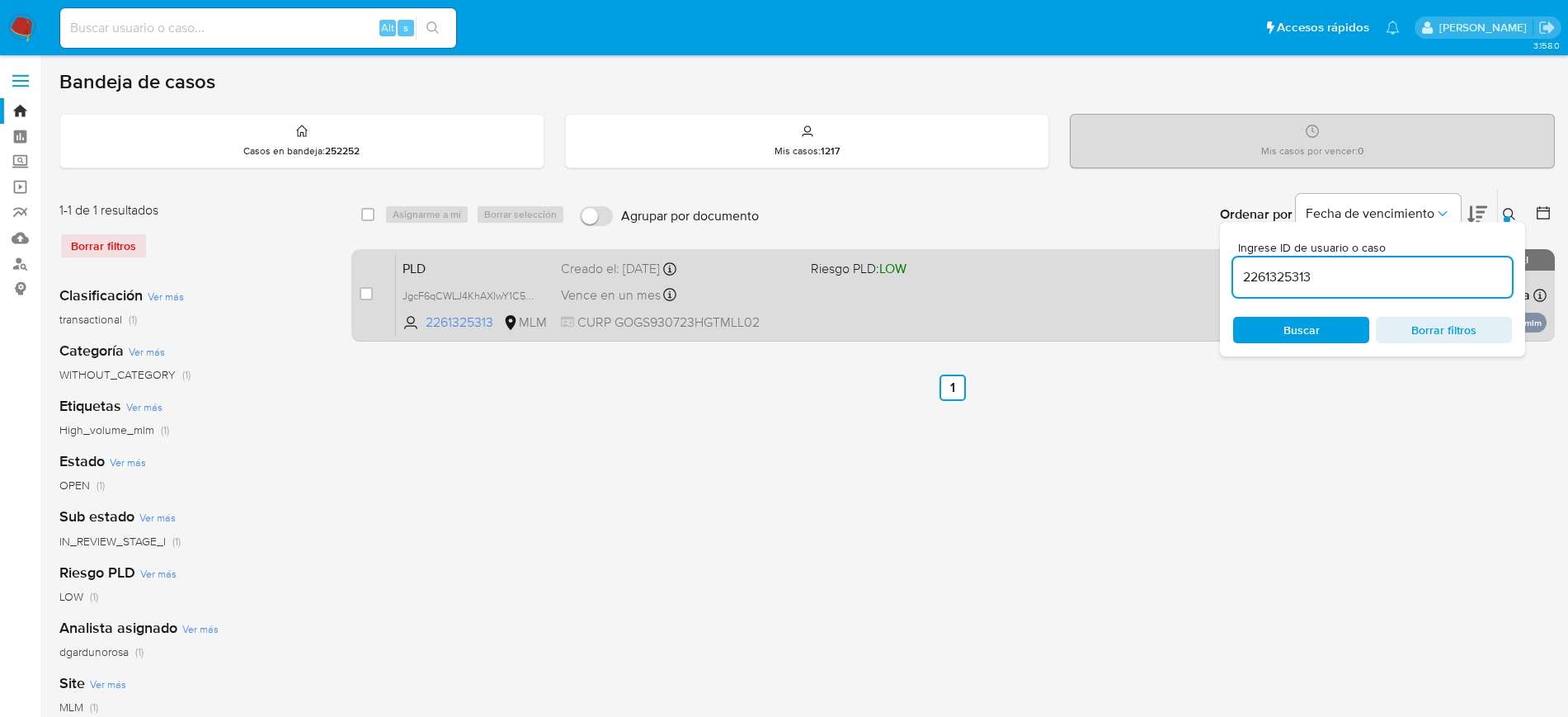
click at [822, 283] on div "PLD JgcF6qCWLJ4KhAXIwY1C5FHO 2261325313 MLM Riesgo PLD: LOW Creado el: [DATE] C…" at bounding box center [971, 294] width 1151 height 83
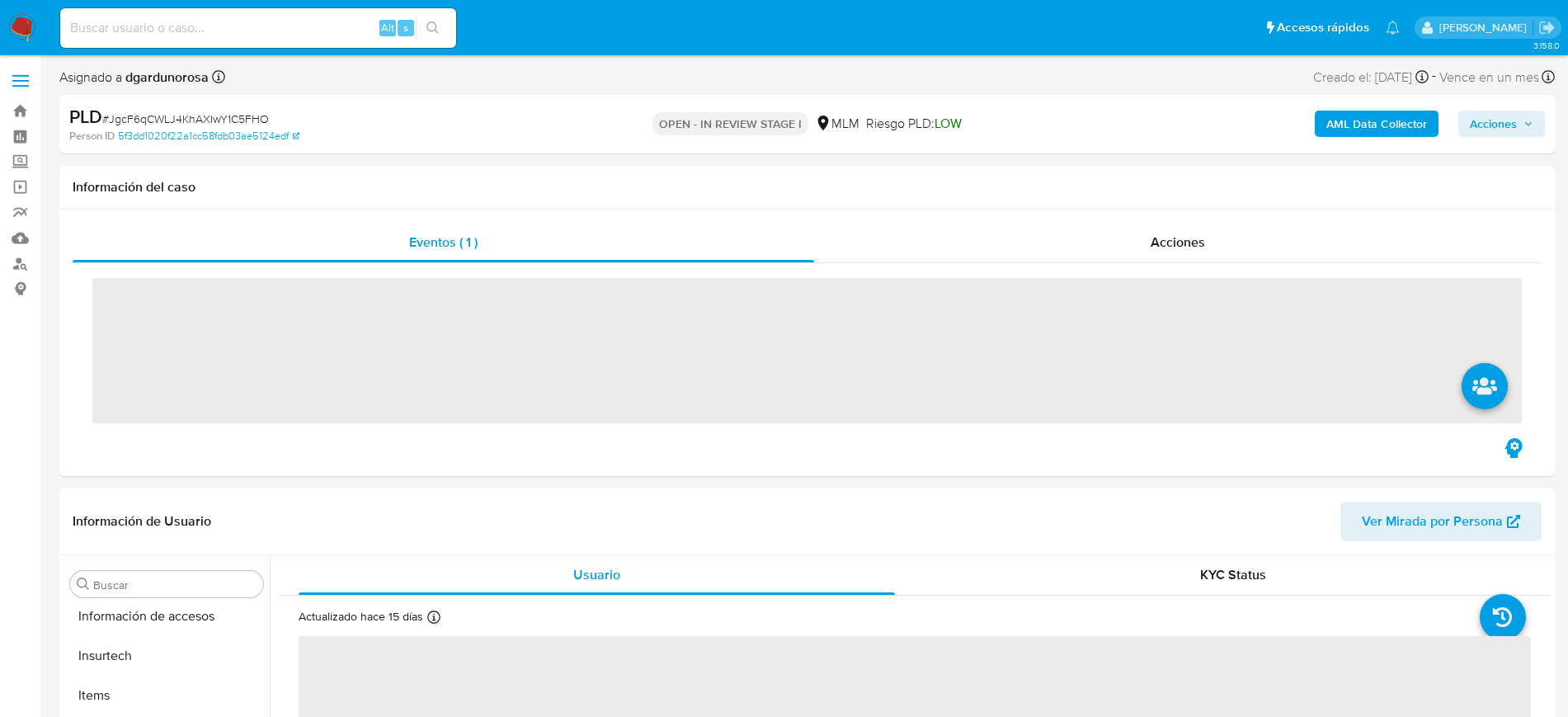
scroll to position [697, 0]
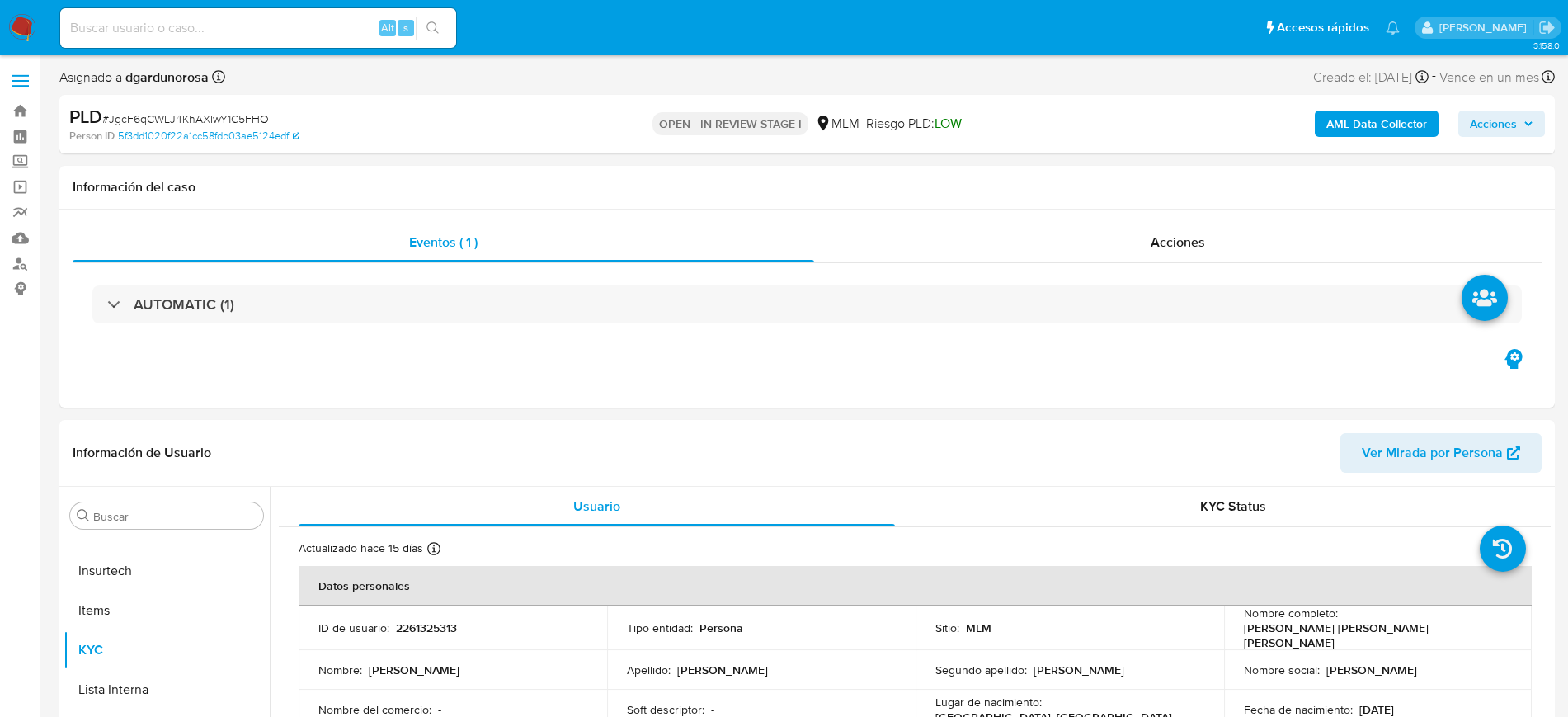
select select "10"
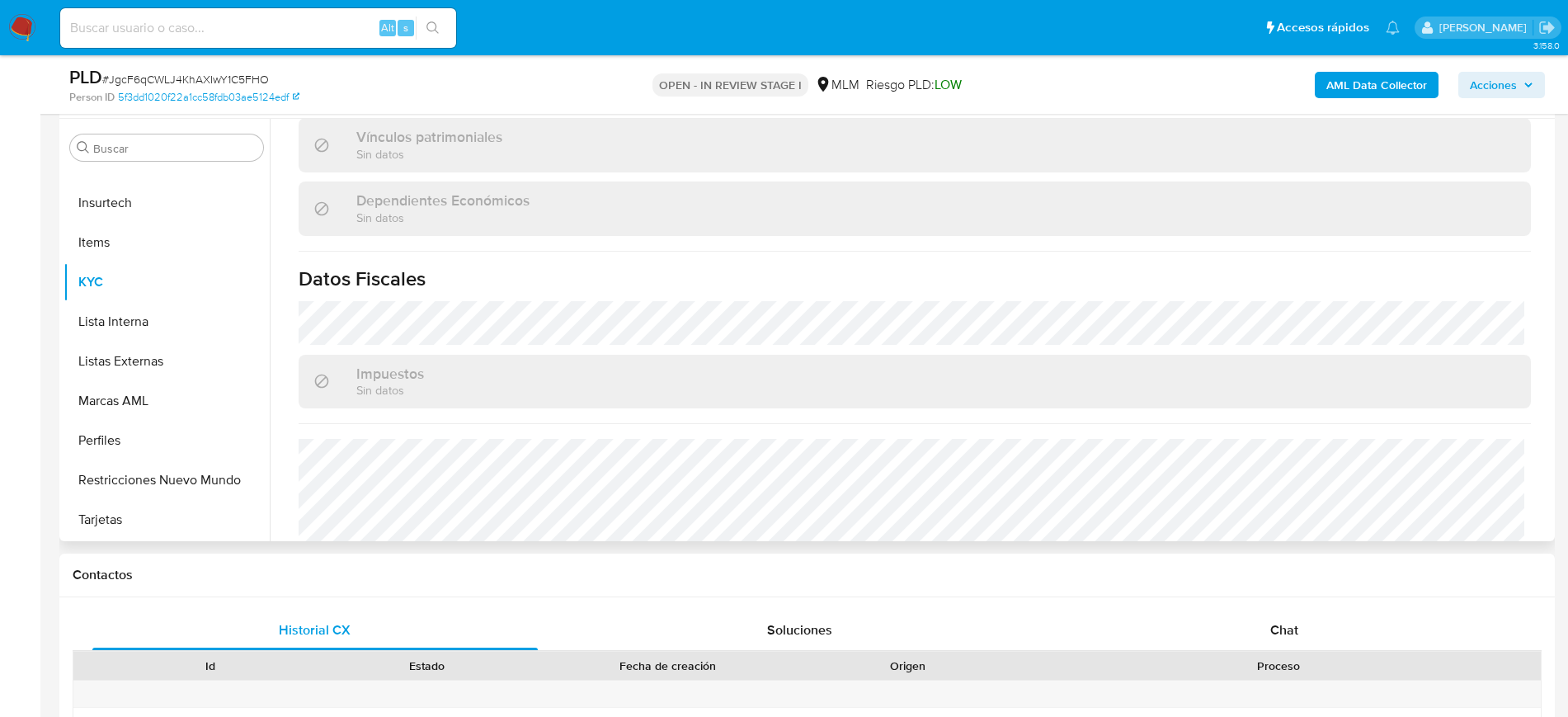
scroll to position [1020, 0]
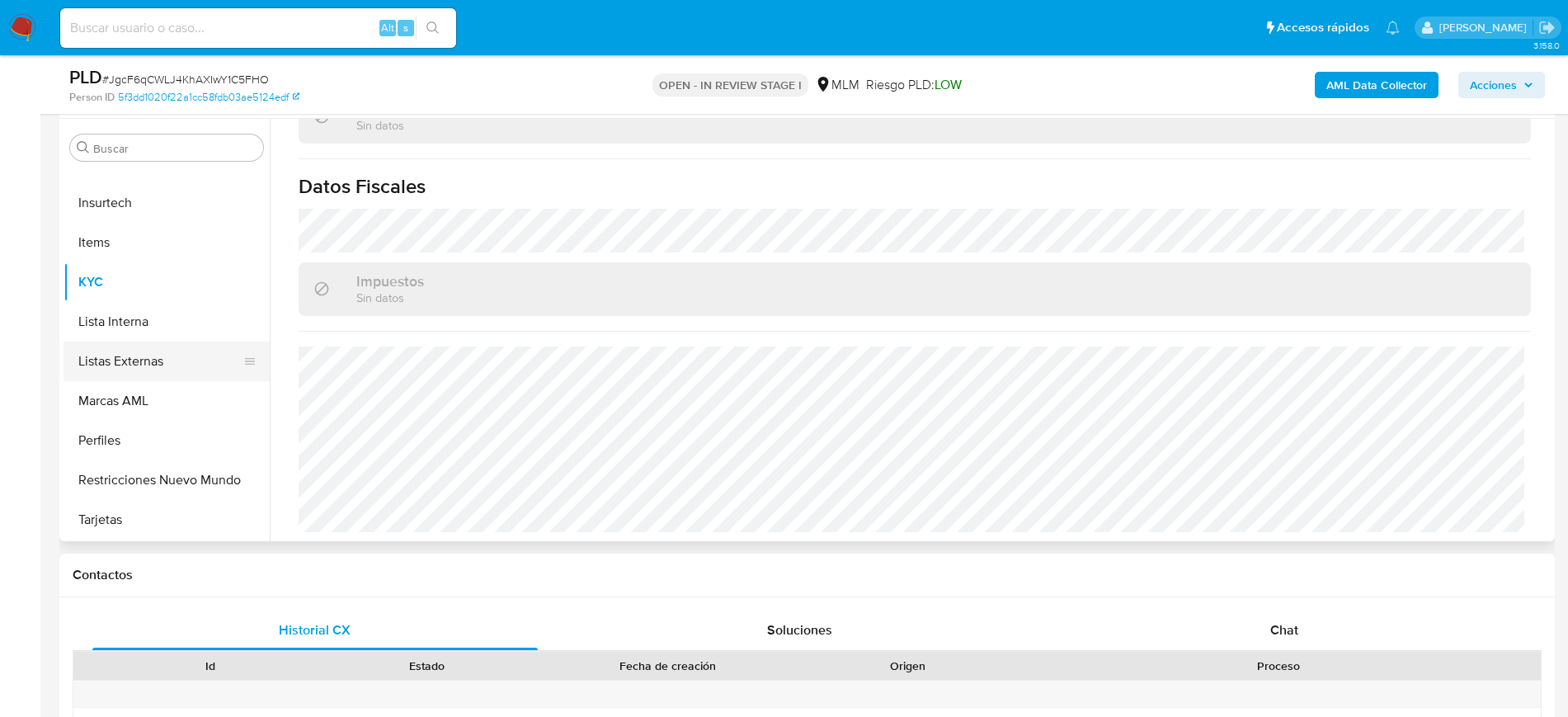
click at [151, 362] on button "Listas Externas" at bounding box center [160, 361] width 193 height 40
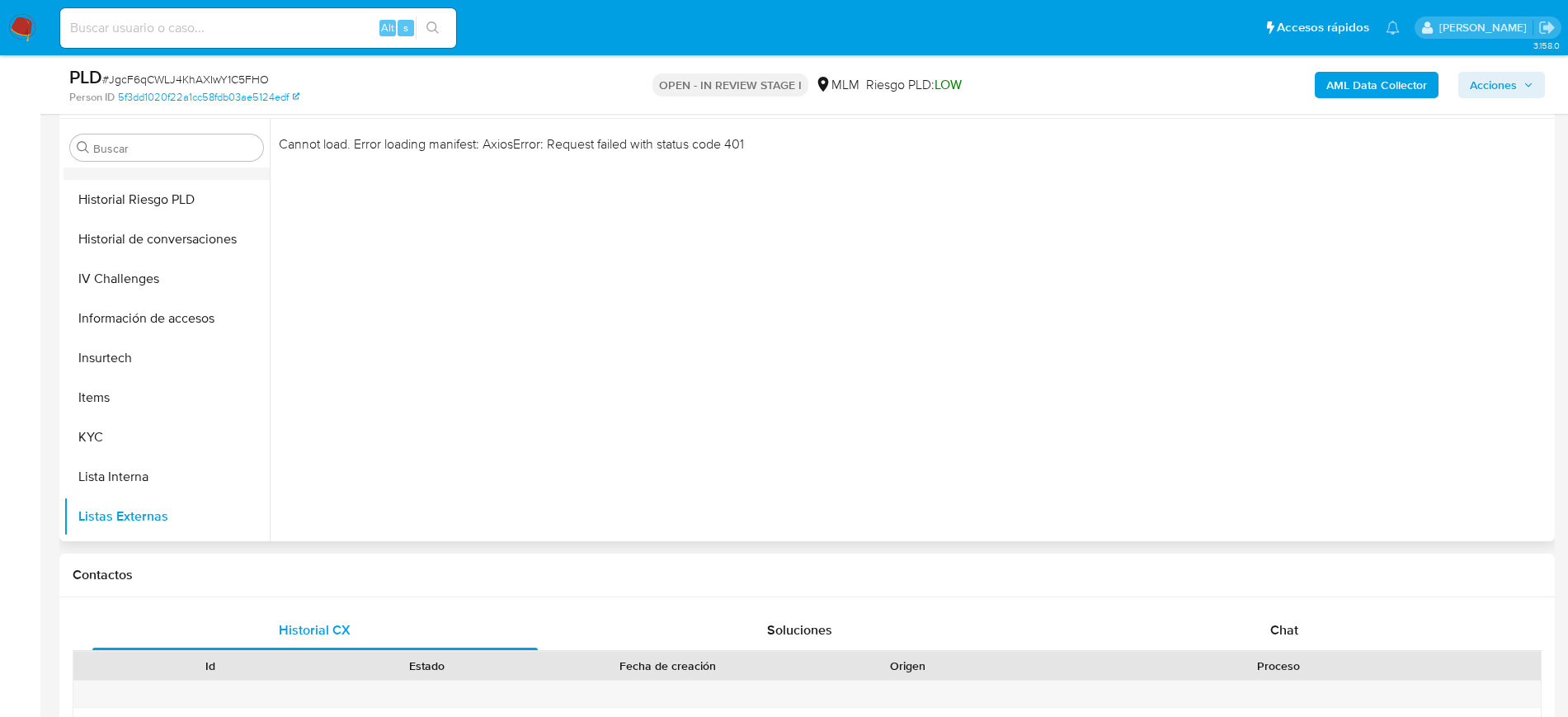
scroll to position [387, 0]
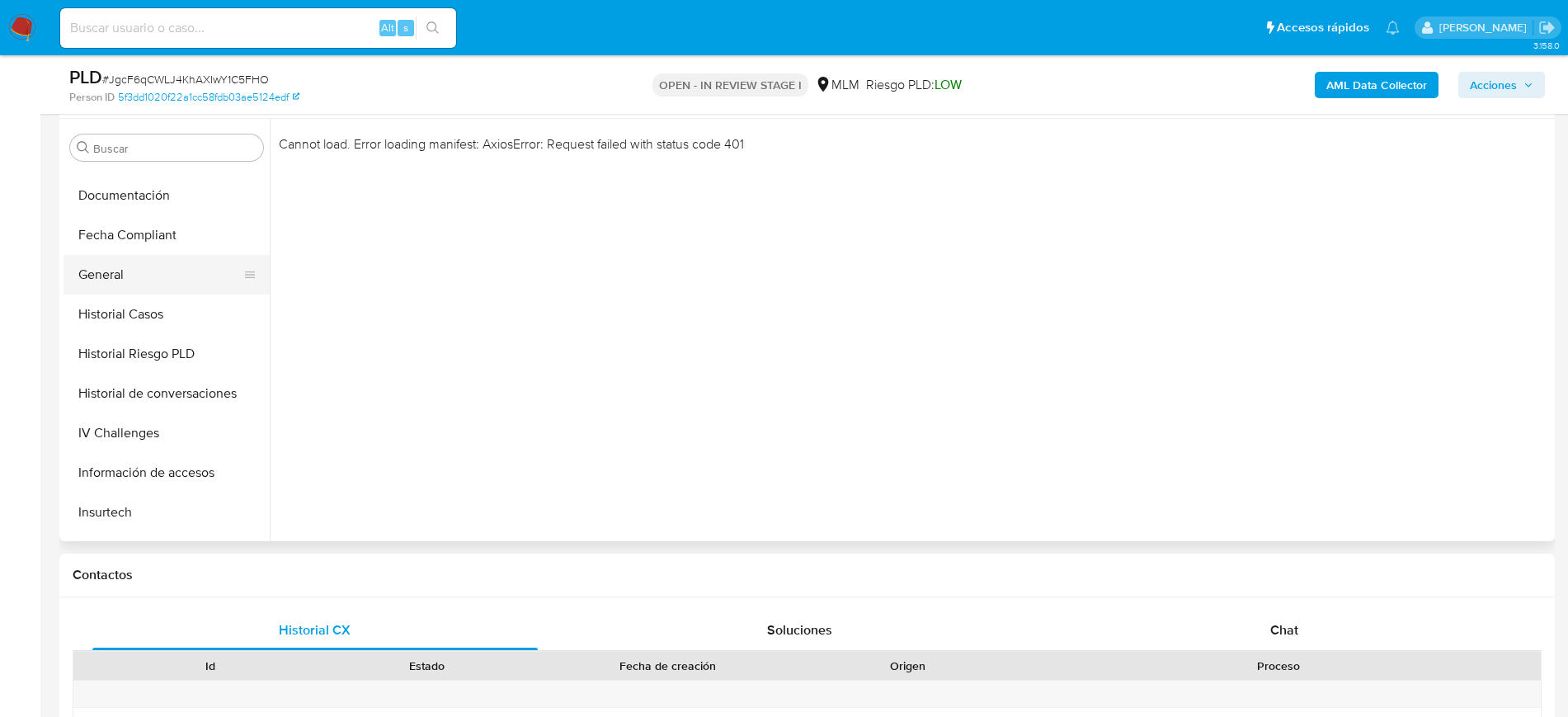
drag, startPoint x: 104, startPoint y: 278, endPoint x: 248, endPoint y: 280, distance: 144.0
click at [104, 278] on button "General" at bounding box center [160, 274] width 193 height 40
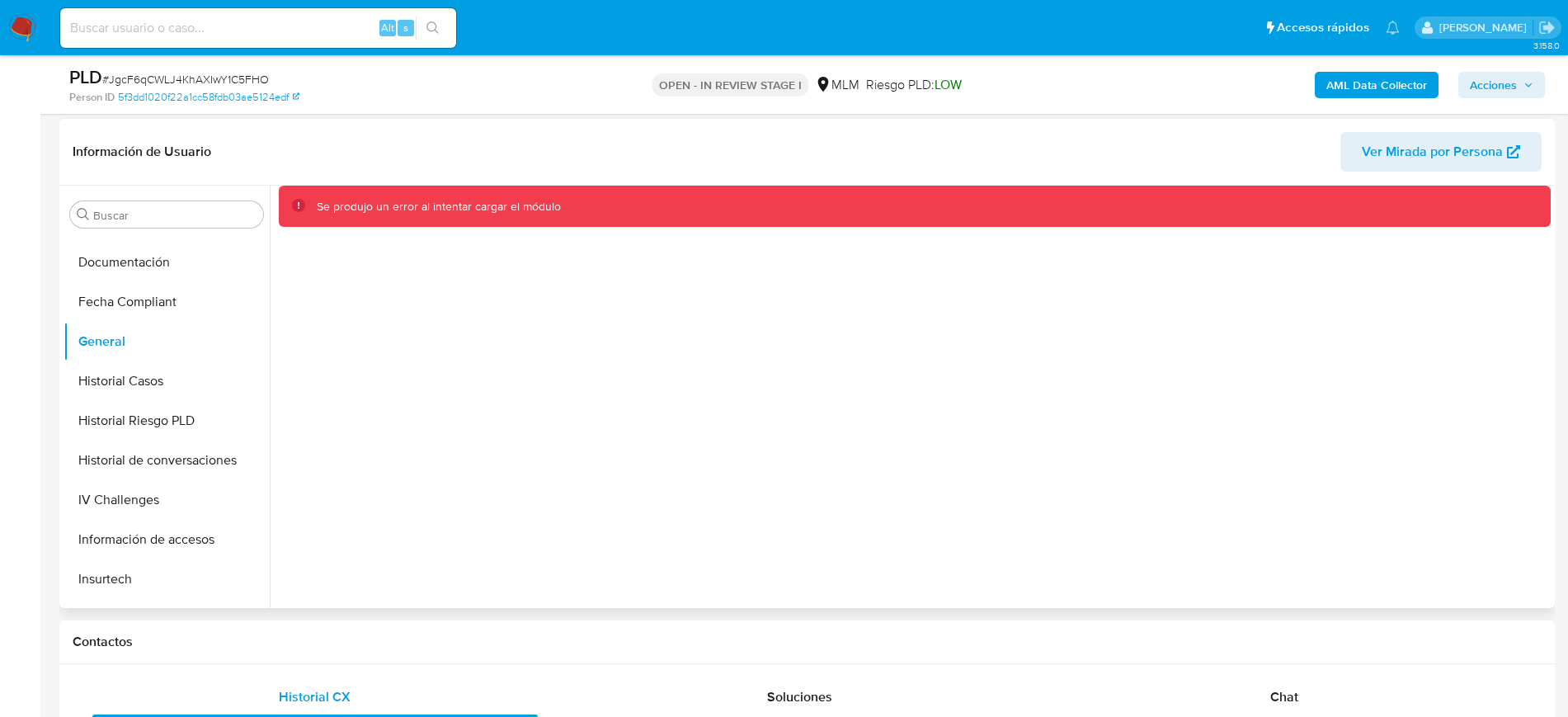
scroll to position [206, 0]
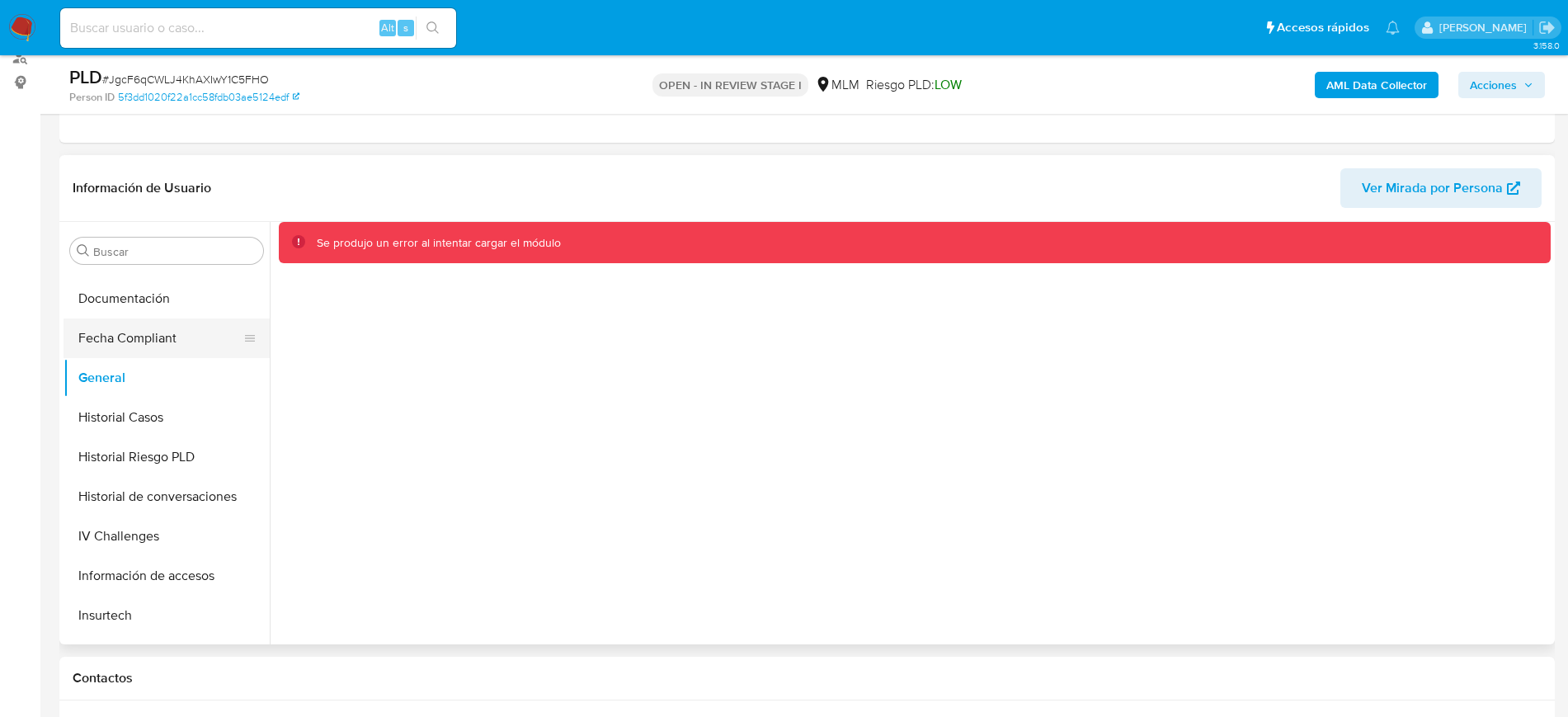
click at [143, 344] on button "Fecha Compliant" at bounding box center [160, 338] width 193 height 40
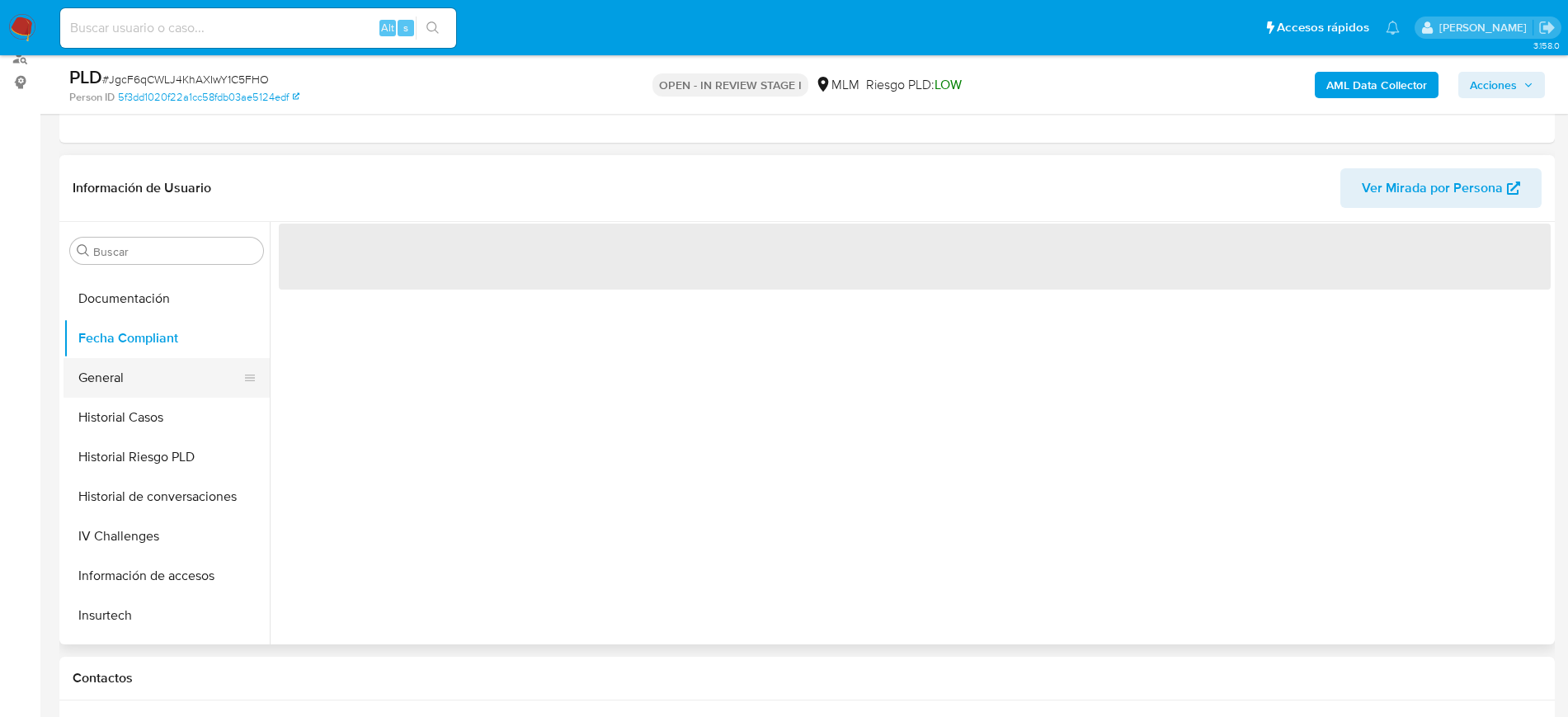
click at [128, 380] on button "General" at bounding box center [160, 378] width 193 height 40
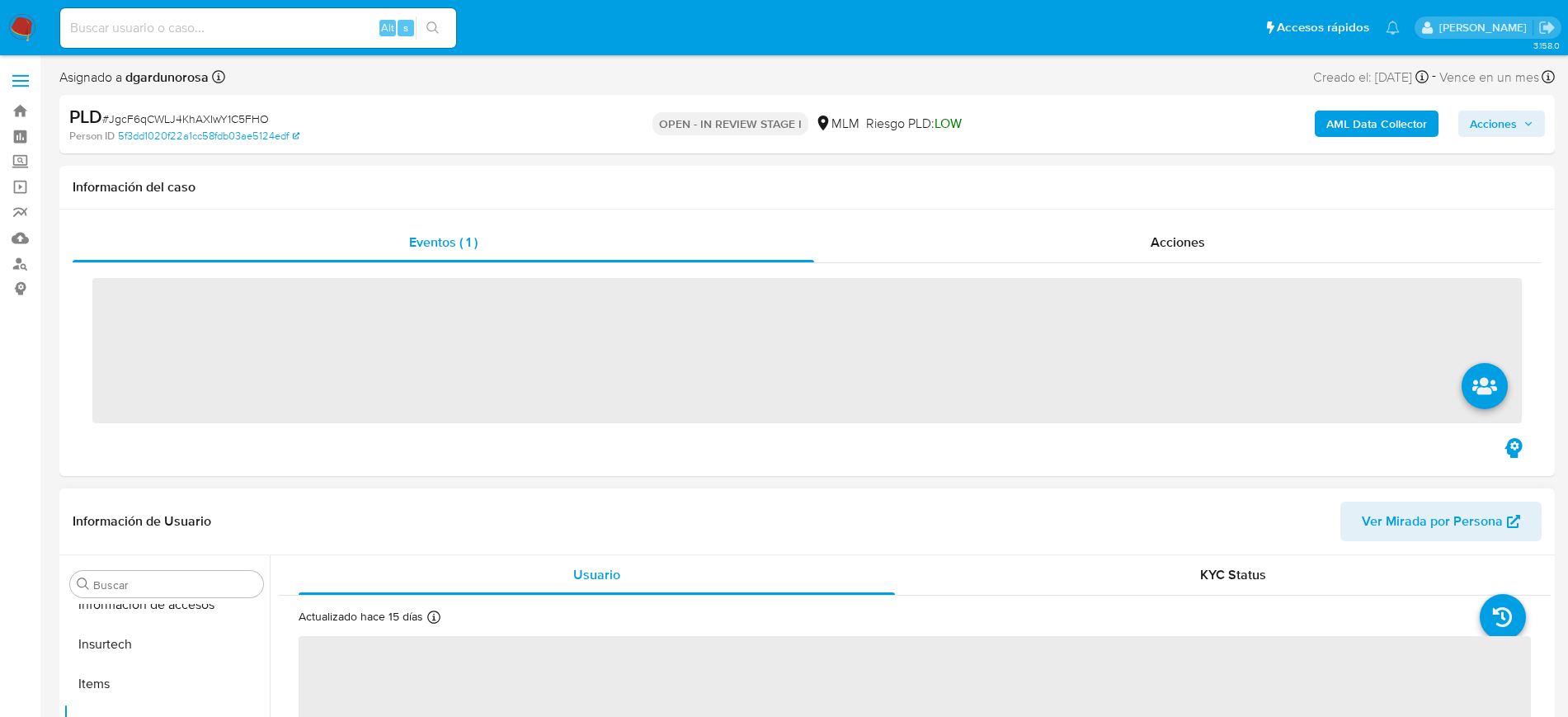
scroll to position [697, 0]
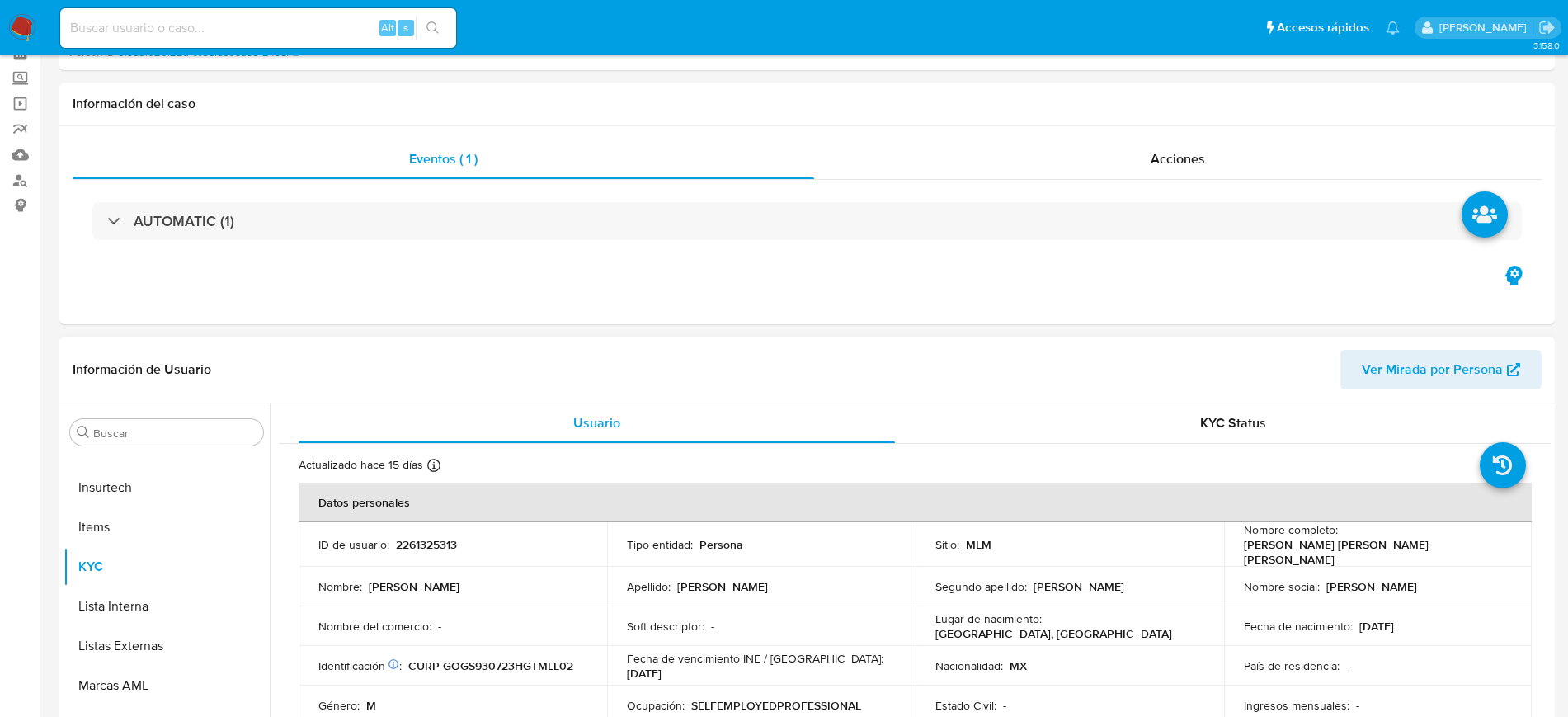
select select "10"
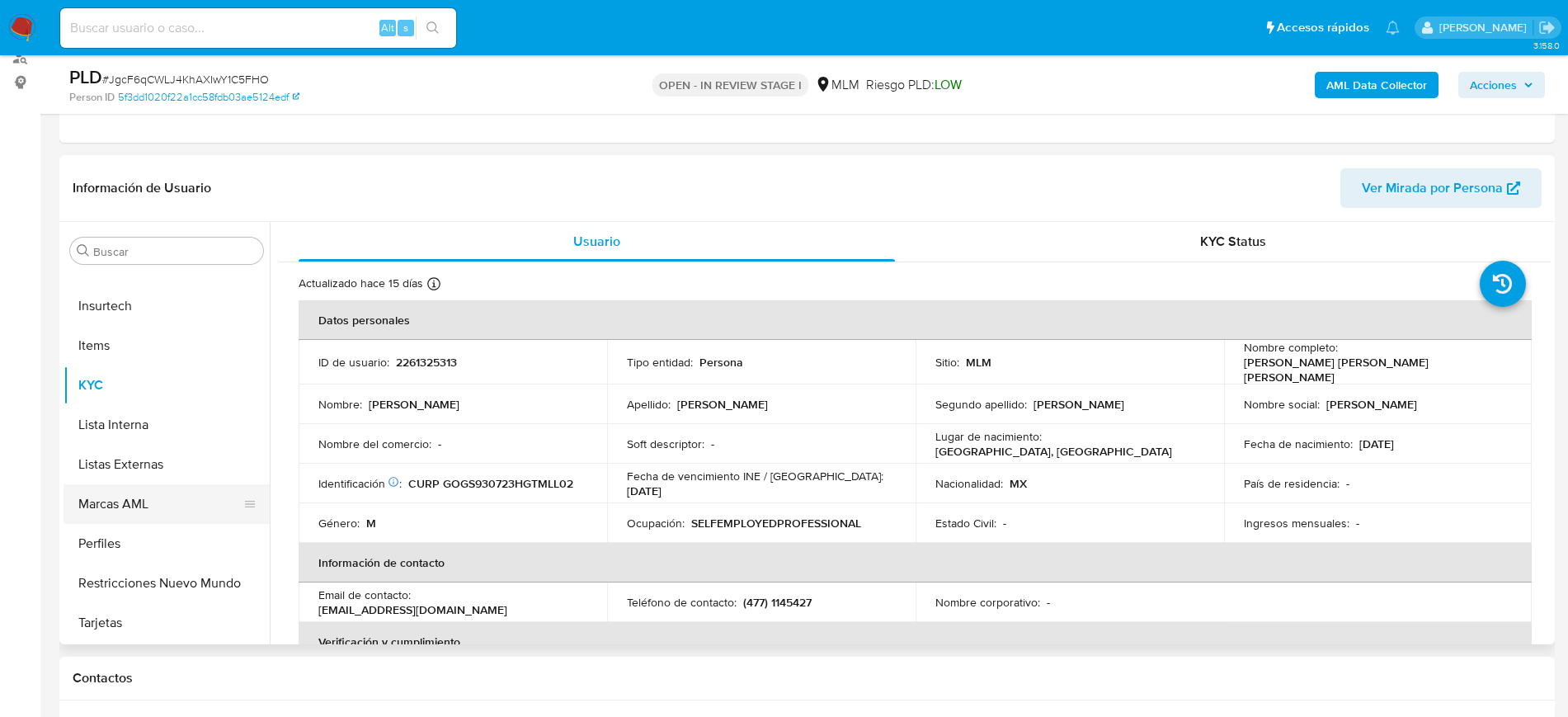
scroll to position [387, 0]
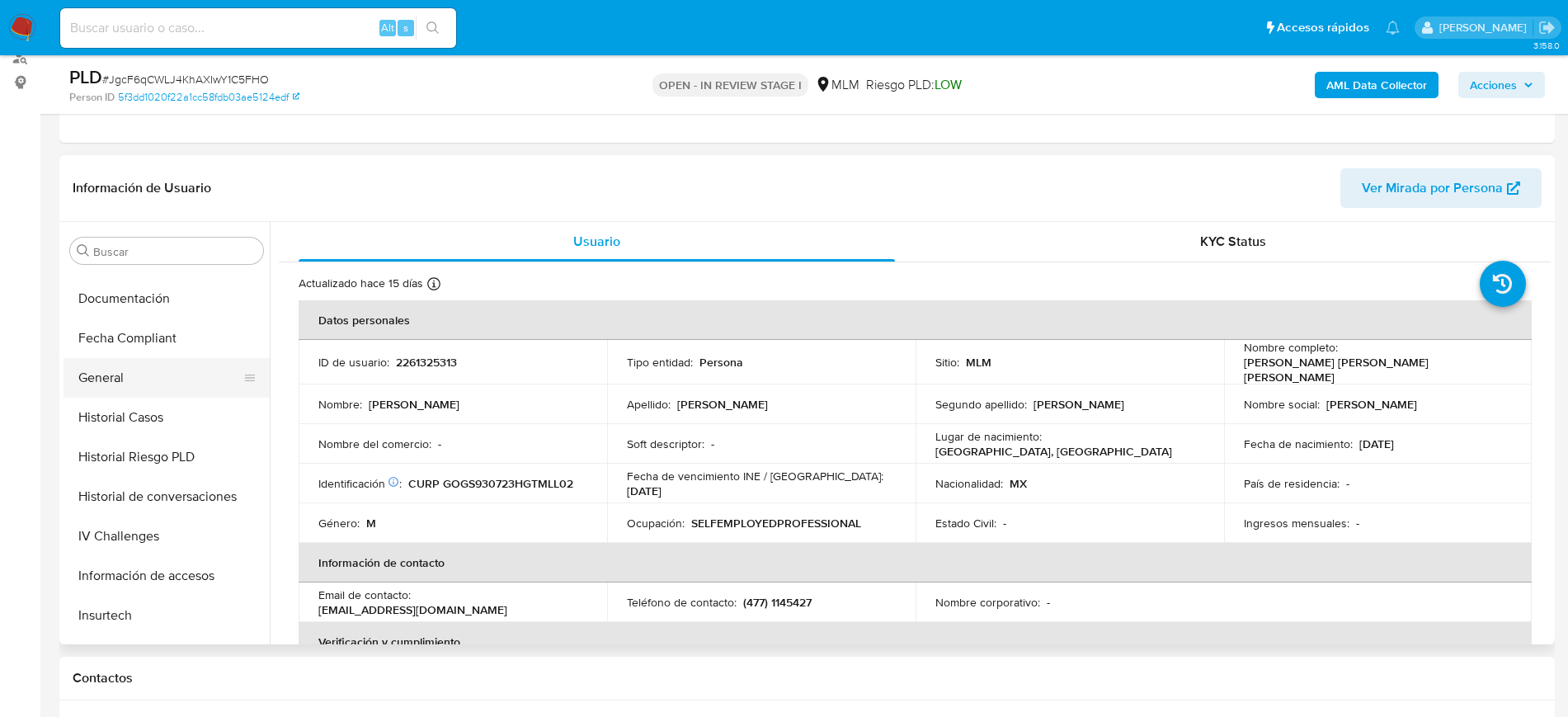
click at [119, 381] on button "General" at bounding box center [160, 378] width 193 height 40
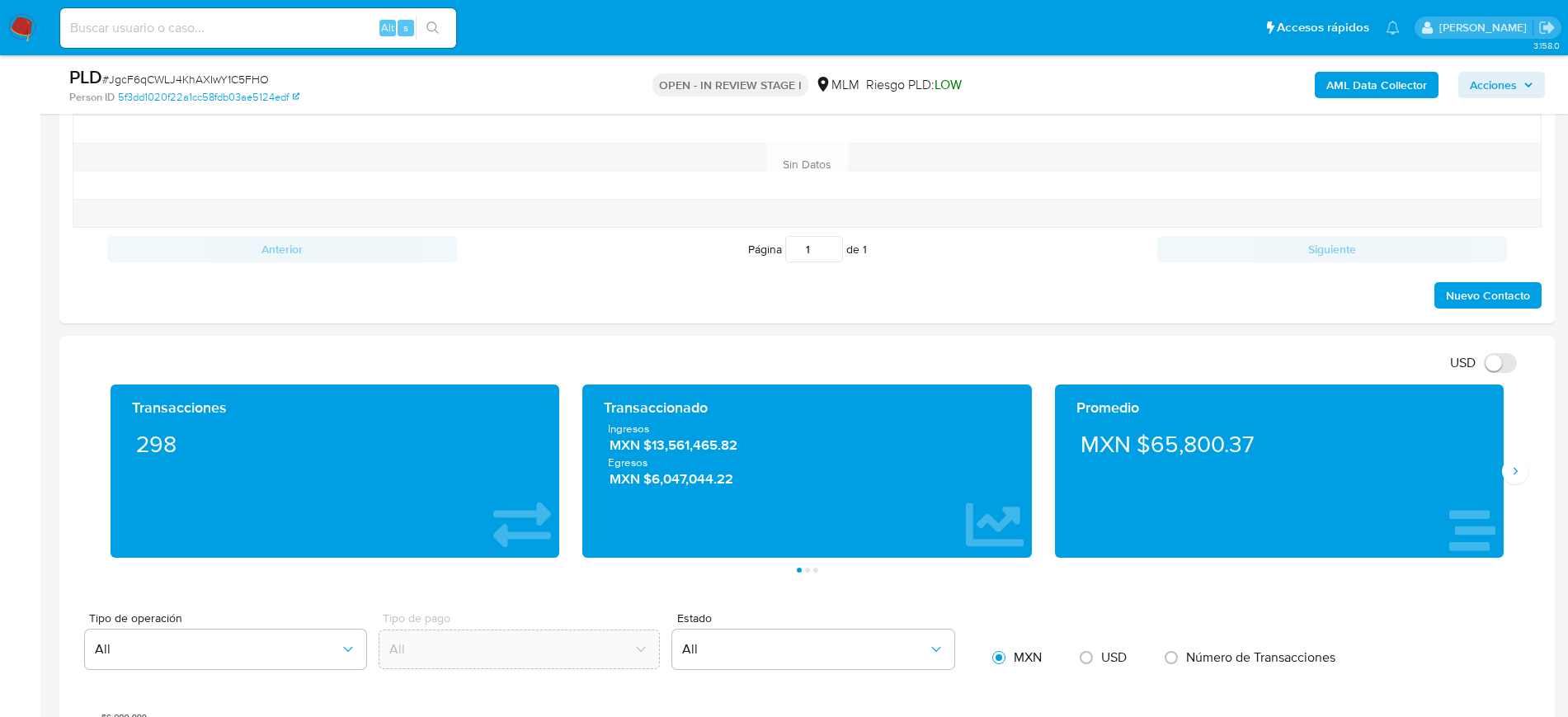
scroll to position [1031, 0]
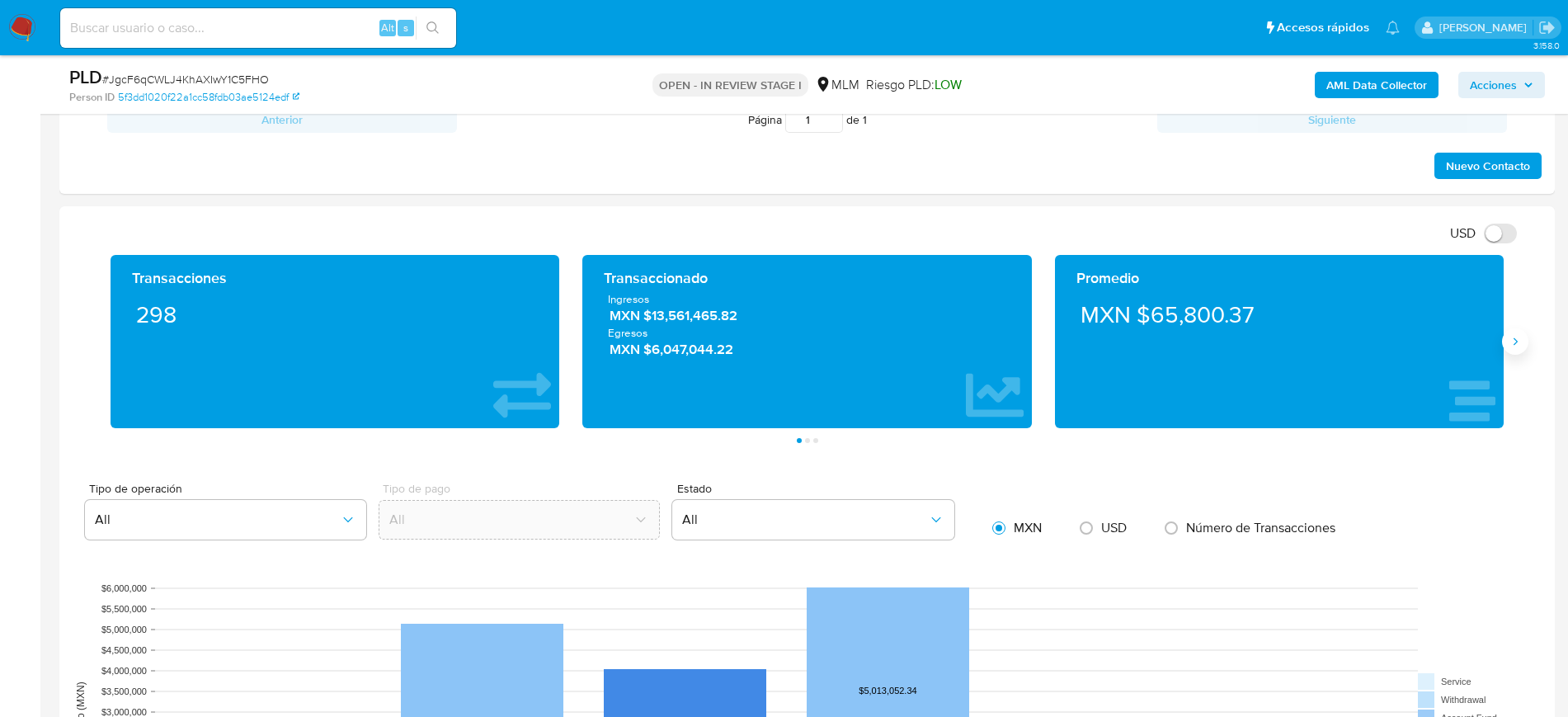
click at [1517, 347] on button "Siguiente" at bounding box center [1516, 341] width 27 height 27
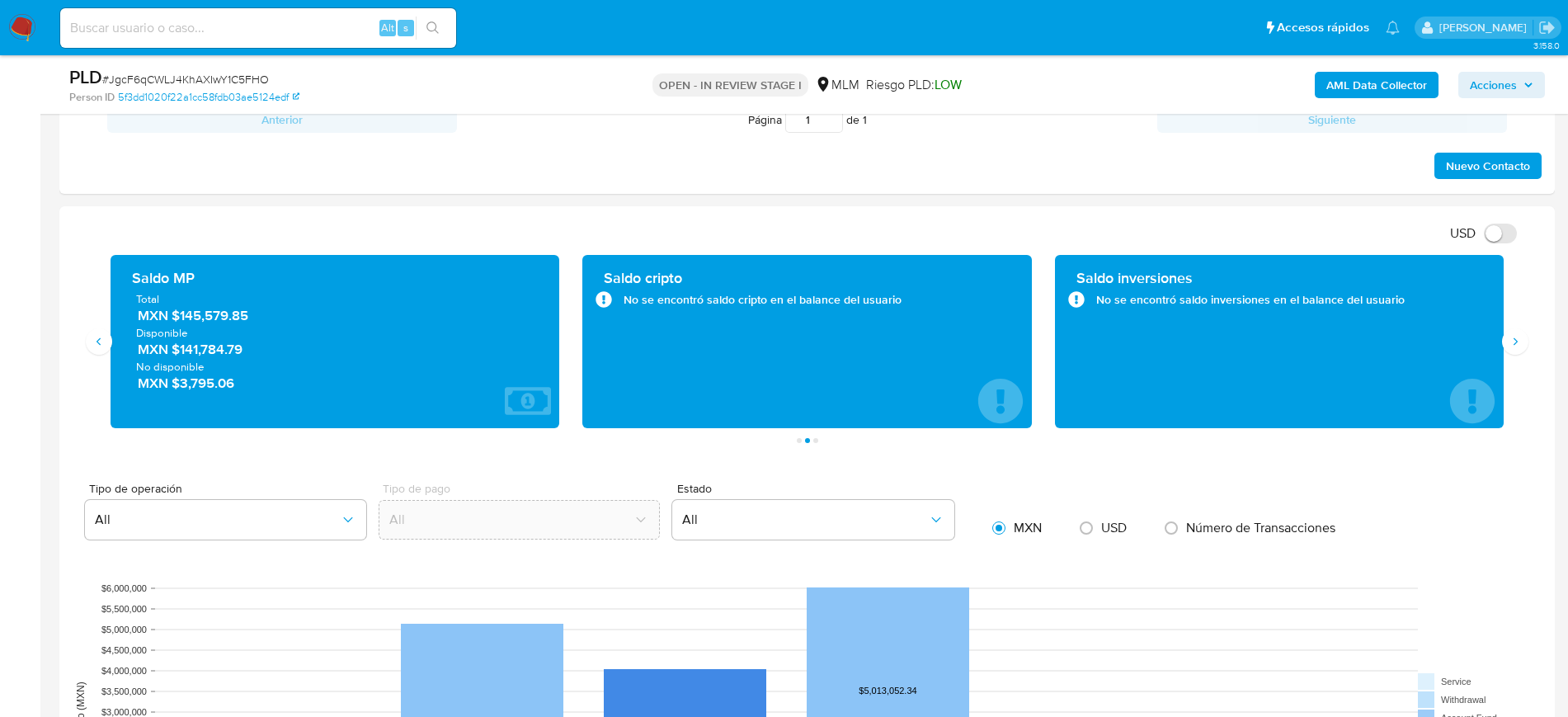
drag, startPoint x: 251, startPoint y: 318, endPoint x: 174, endPoint y: 317, distance: 77.0
click at [174, 317] on span "MXN $145,579.85" at bounding box center [336, 315] width 397 height 19
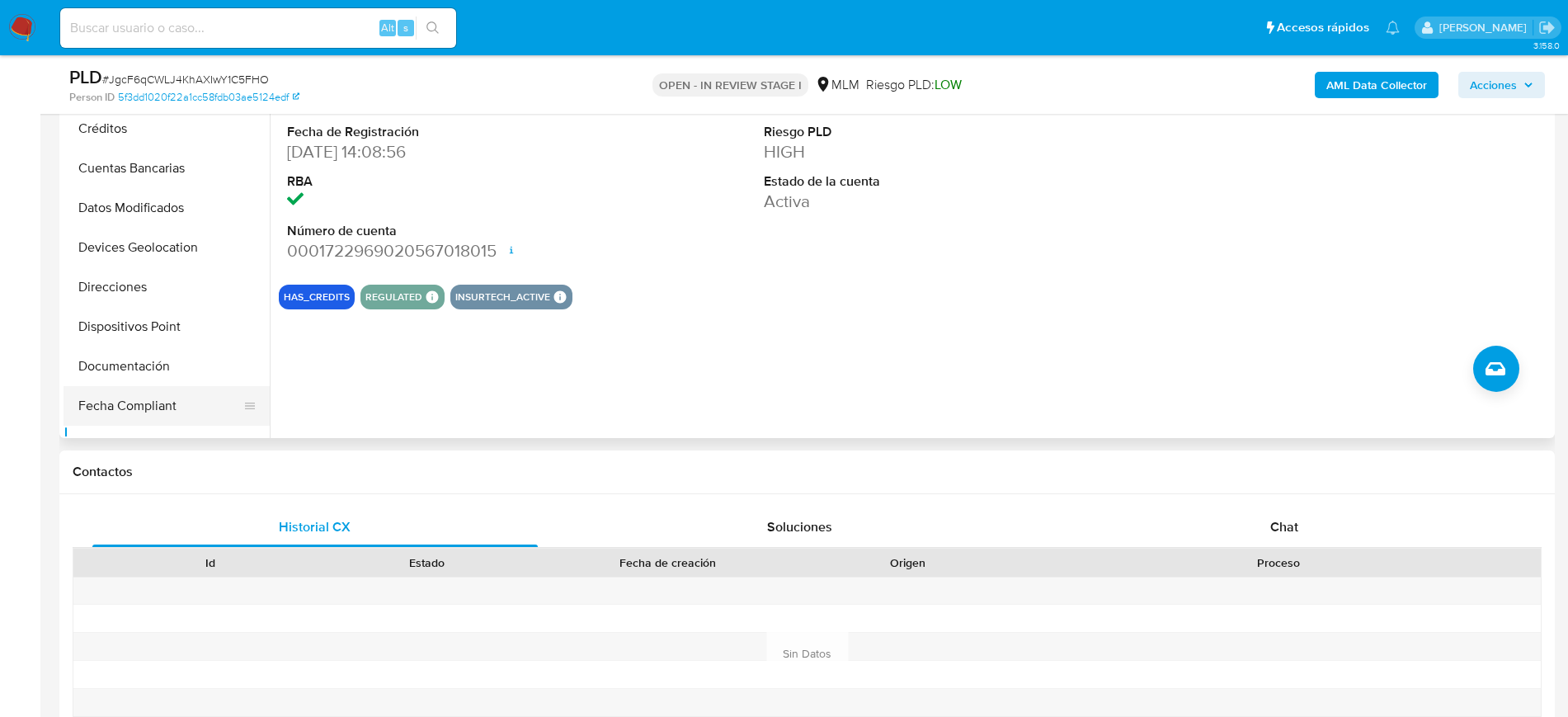
scroll to position [79, 0]
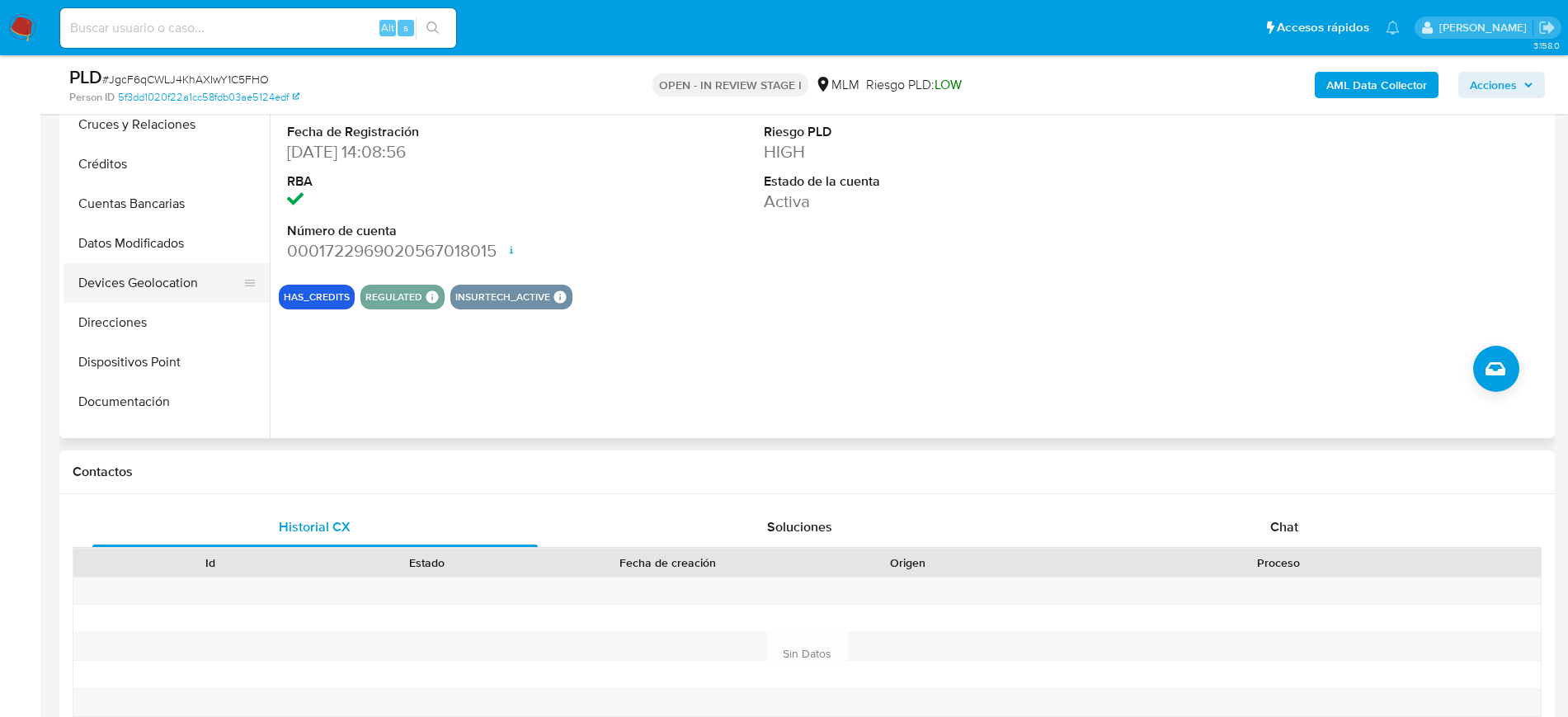
click at [146, 286] on button "Devices Geolocation" at bounding box center [160, 283] width 193 height 40
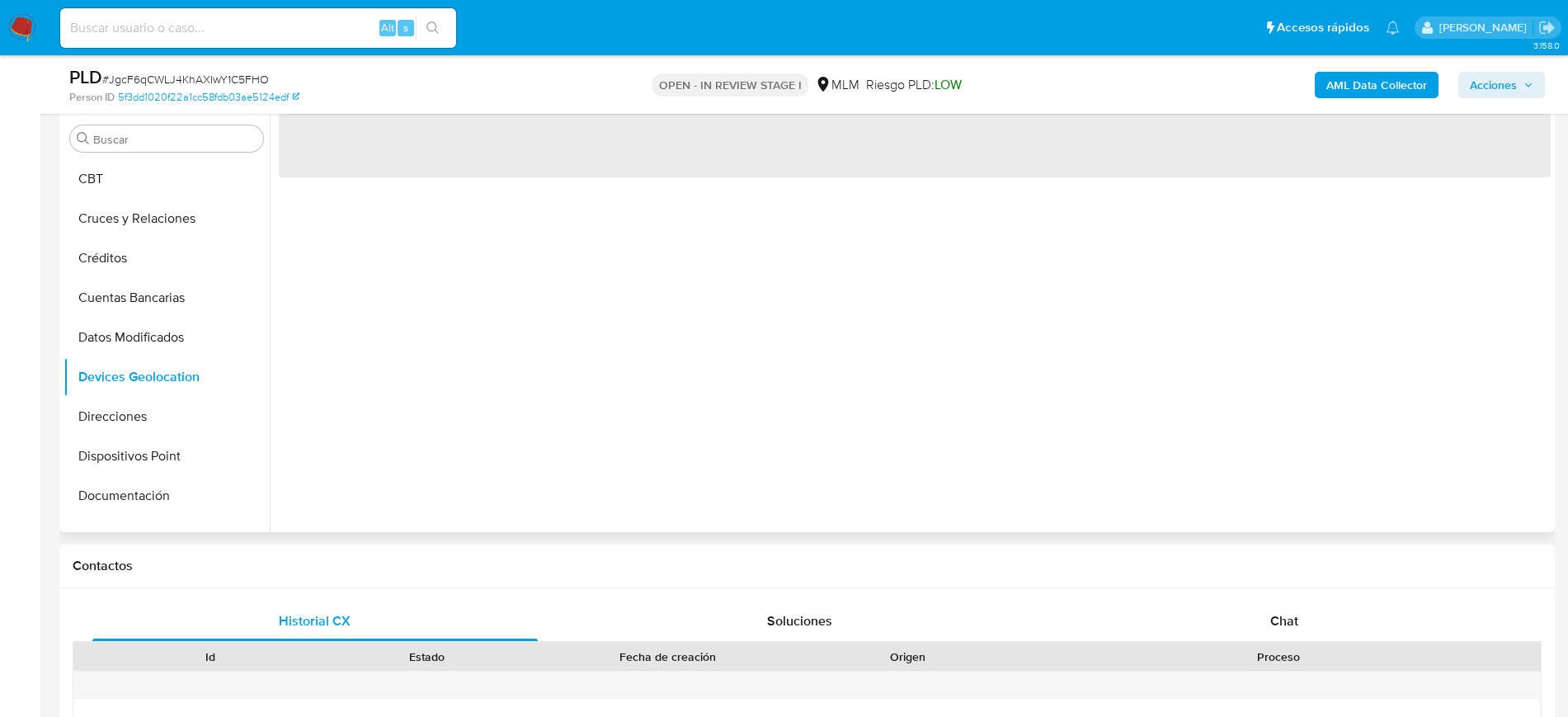
scroll to position [206, 0]
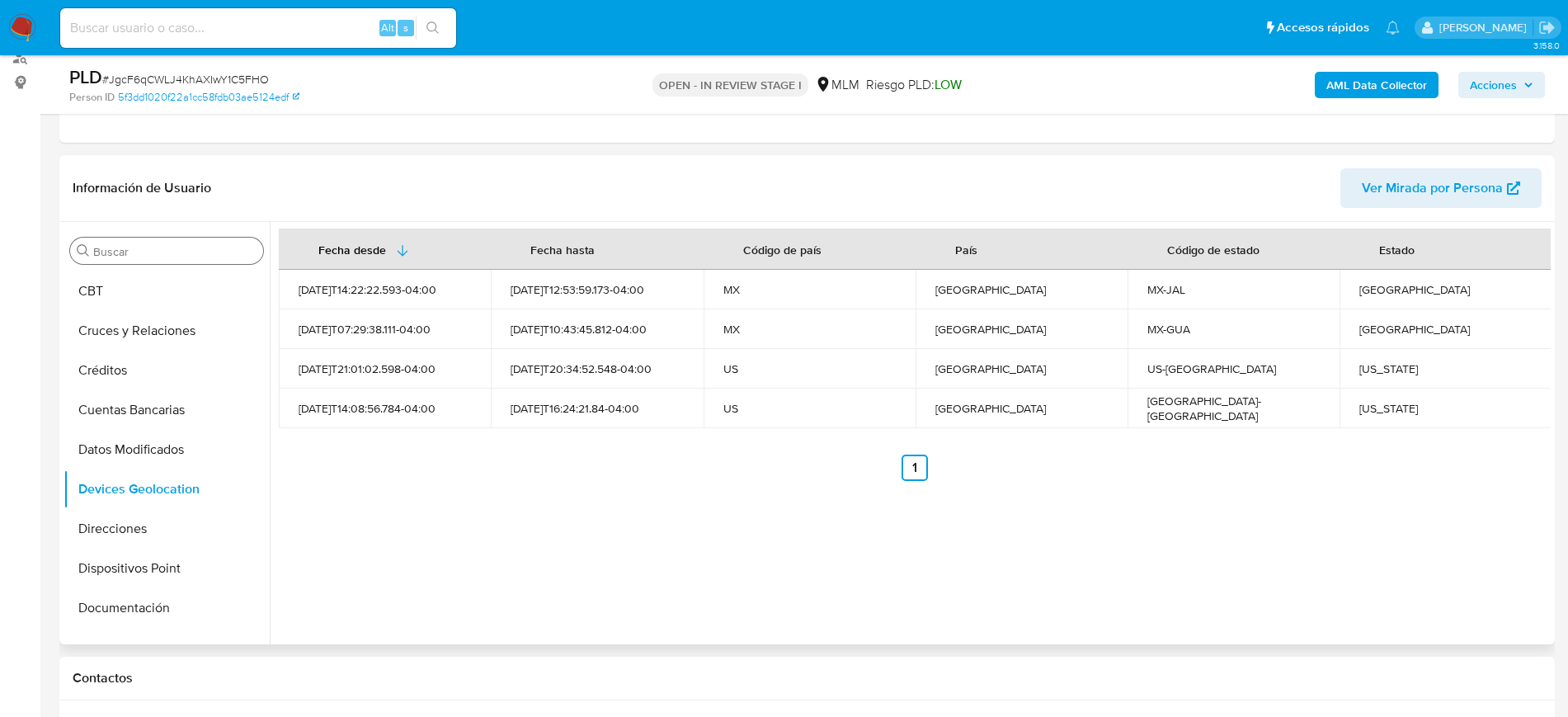
click at [203, 257] on input "Buscar" at bounding box center [174, 251] width 164 height 15
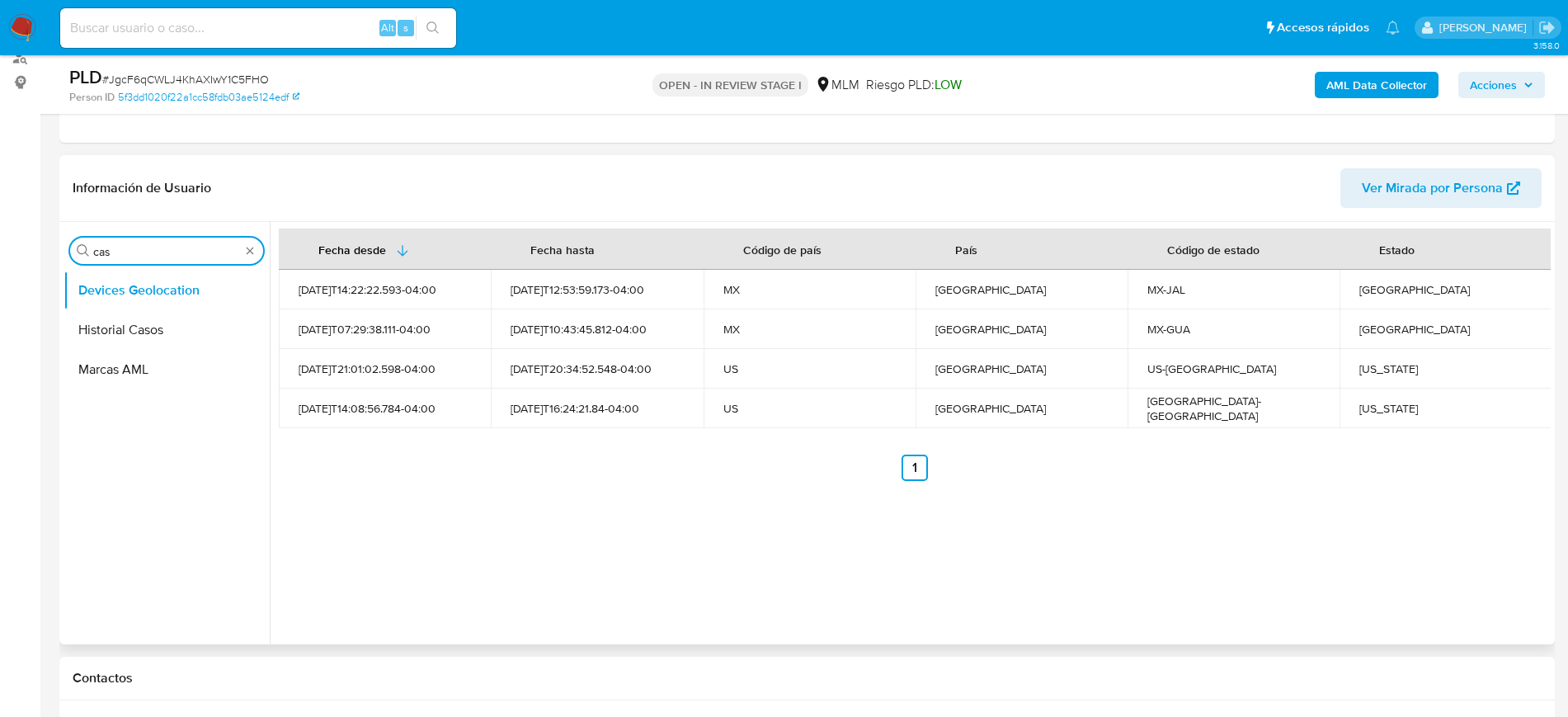
scroll to position [0, 0]
type input "cas"
click at [131, 341] on button "Historial Casos" at bounding box center [160, 330] width 193 height 40
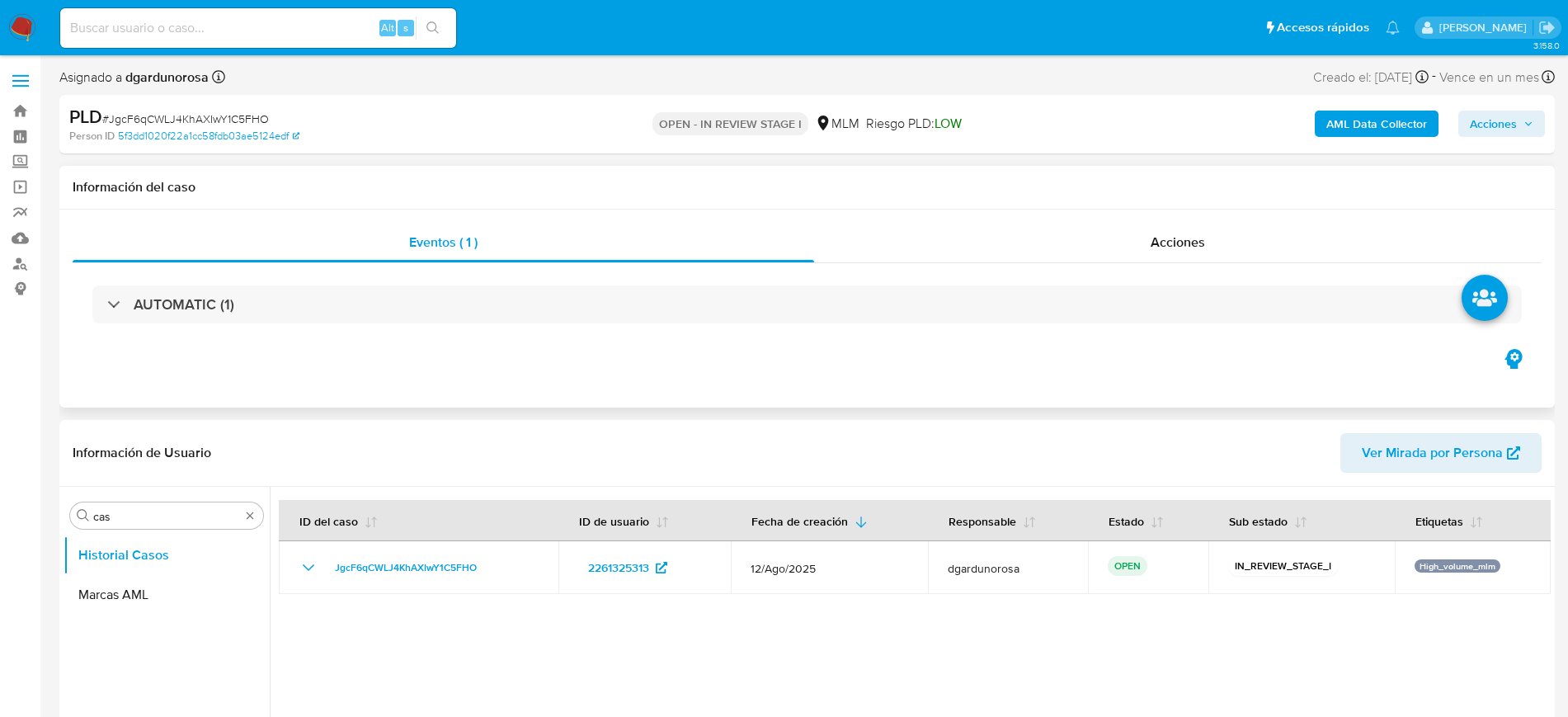
click at [809, 332] on div "AUTOMATIC (1)" at bounding box center [807, 304] width 1469 height 82
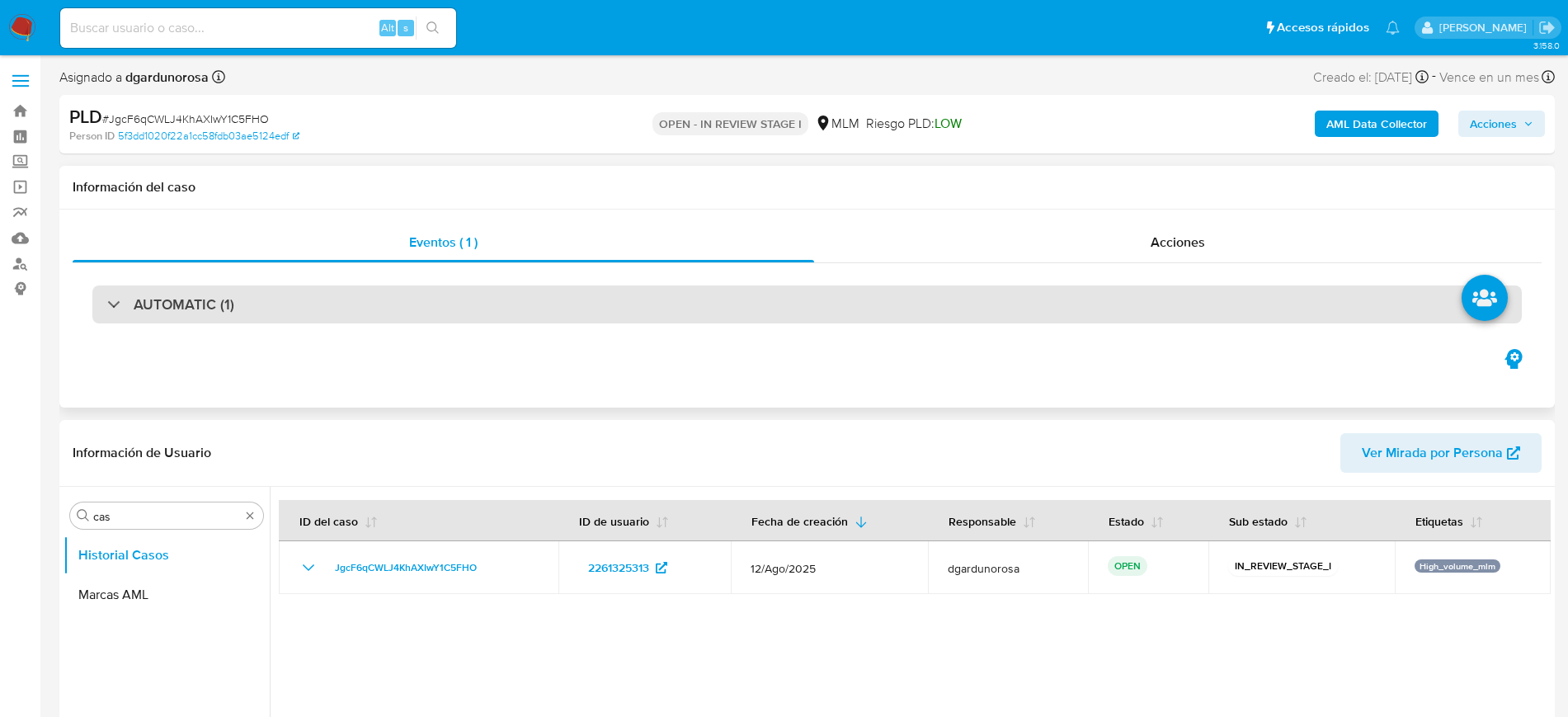
click at [792, 311] on div "AUTOMATIC (1)" at bounding box center [807, 304] width 1430 height 38
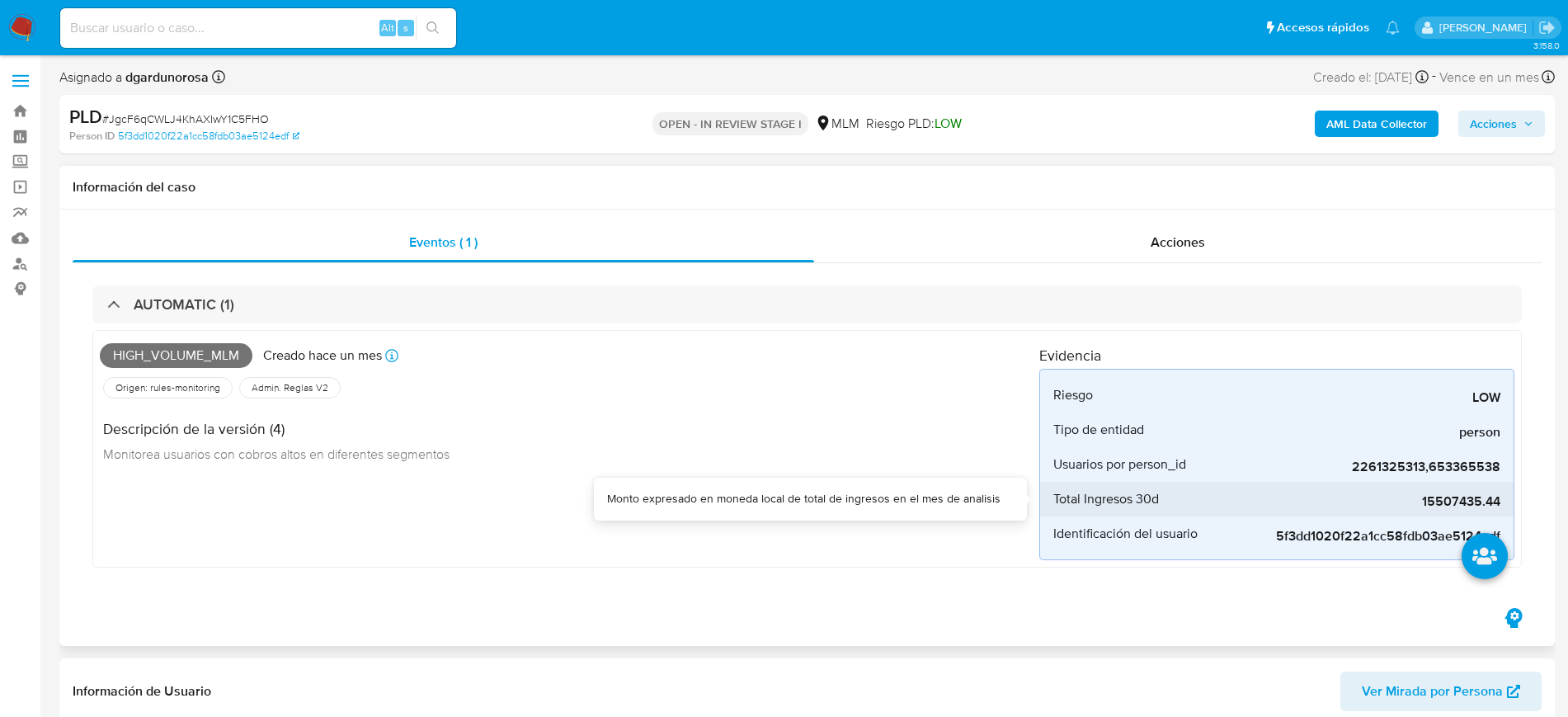
click at [1444, 492] on div "15507435.44" at bounding box center [1377, 499] width 248 height 34
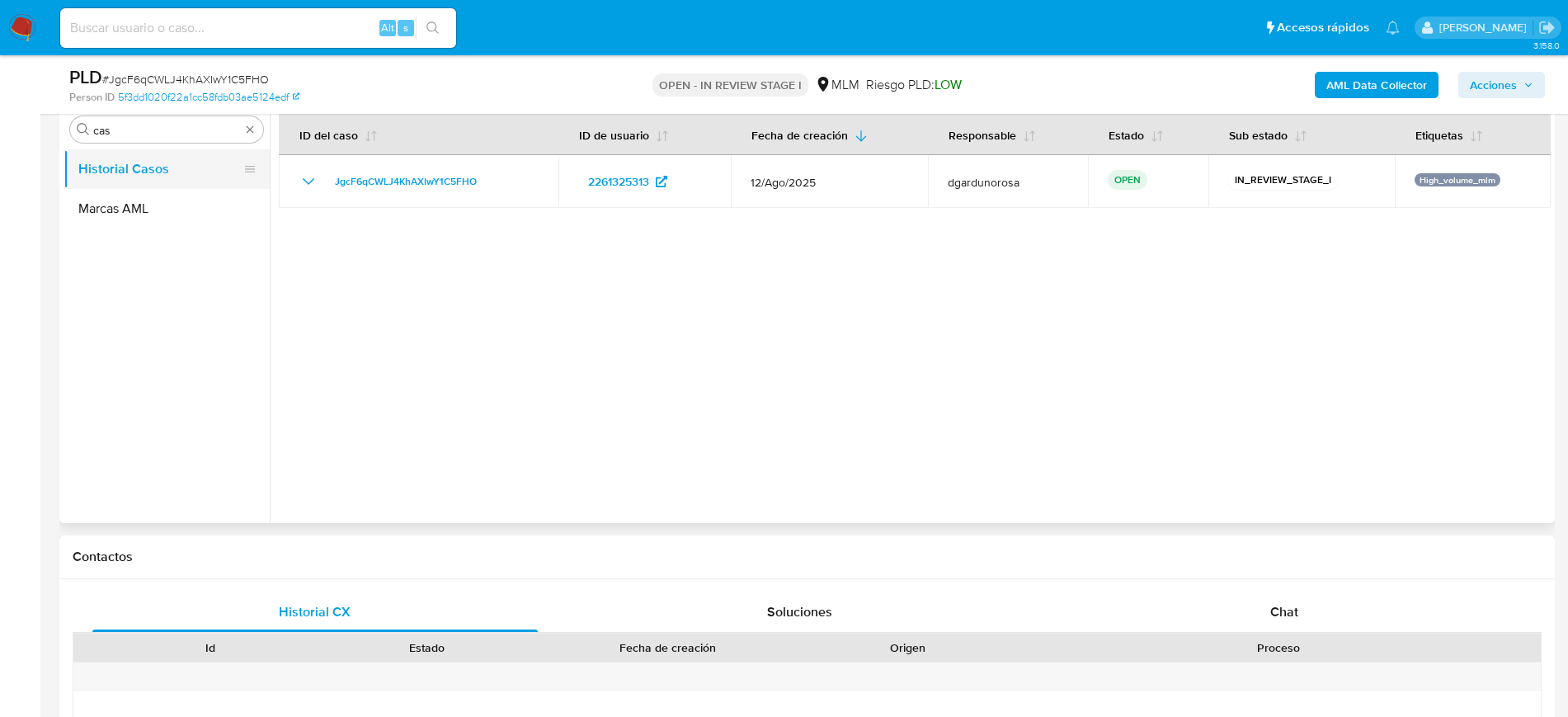
scroll to position [515, 0]
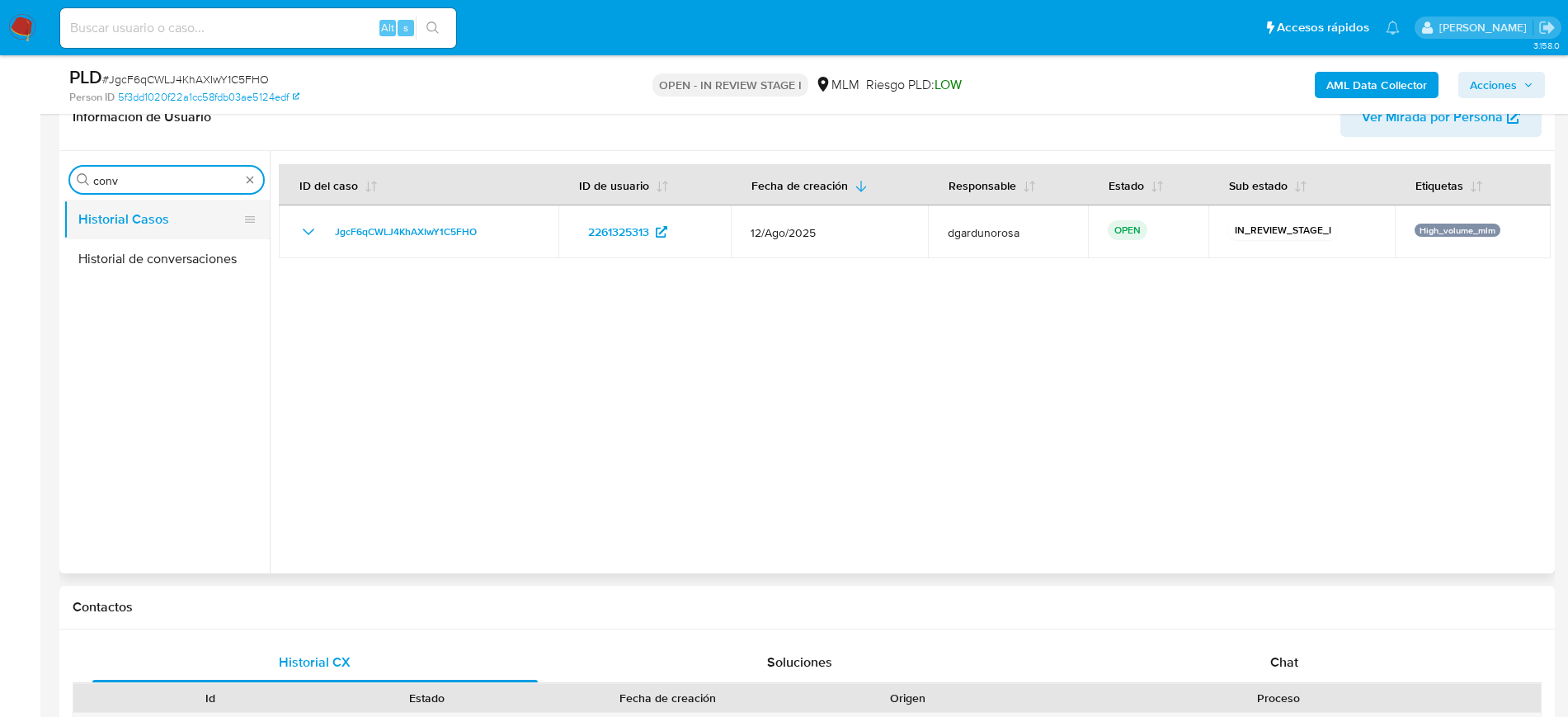
type input "conv"
click at [161, 232] on button "Historial Casos" at bounding box center [160, 219] width 193 height 40
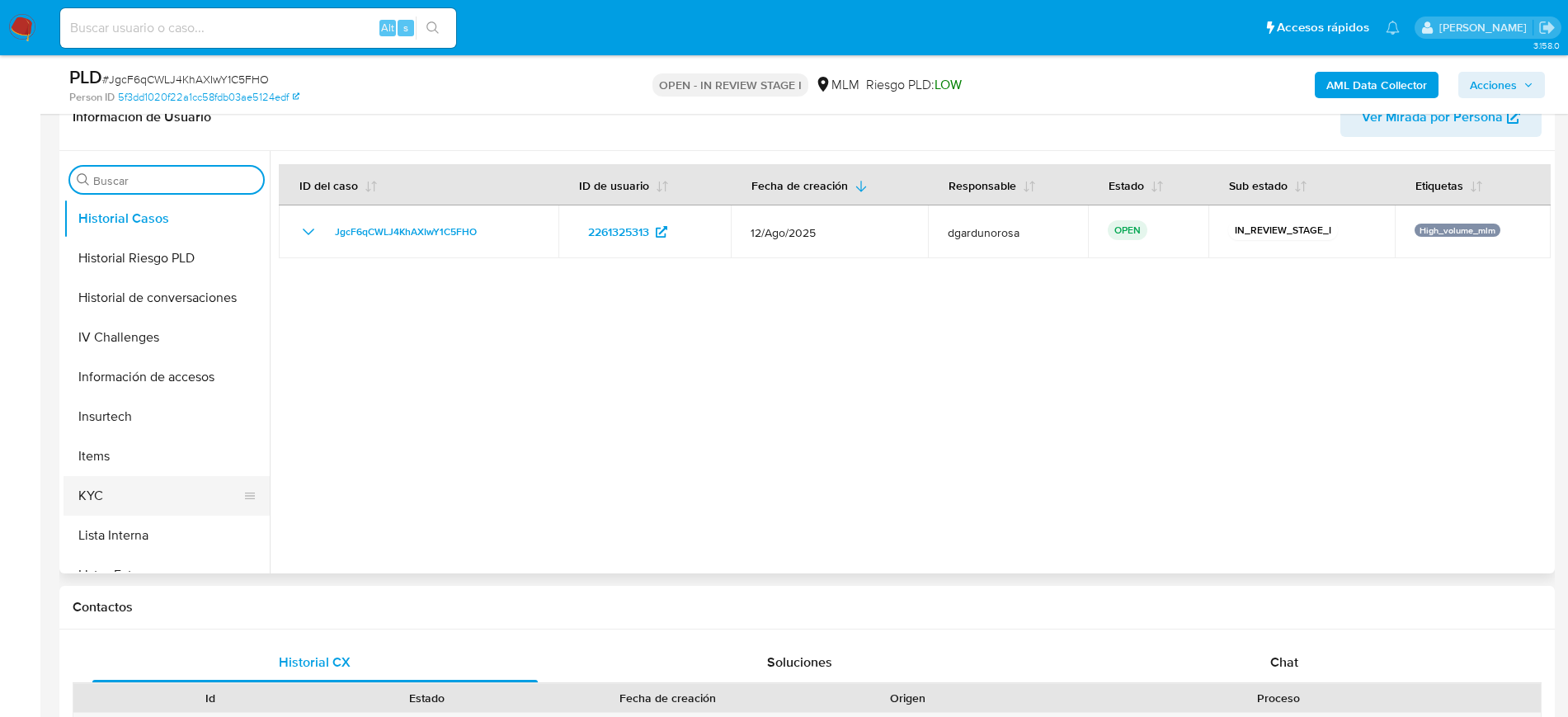
click at [115, 502] on button "KYC" at bounding box center [160, 495] width 193 height 40
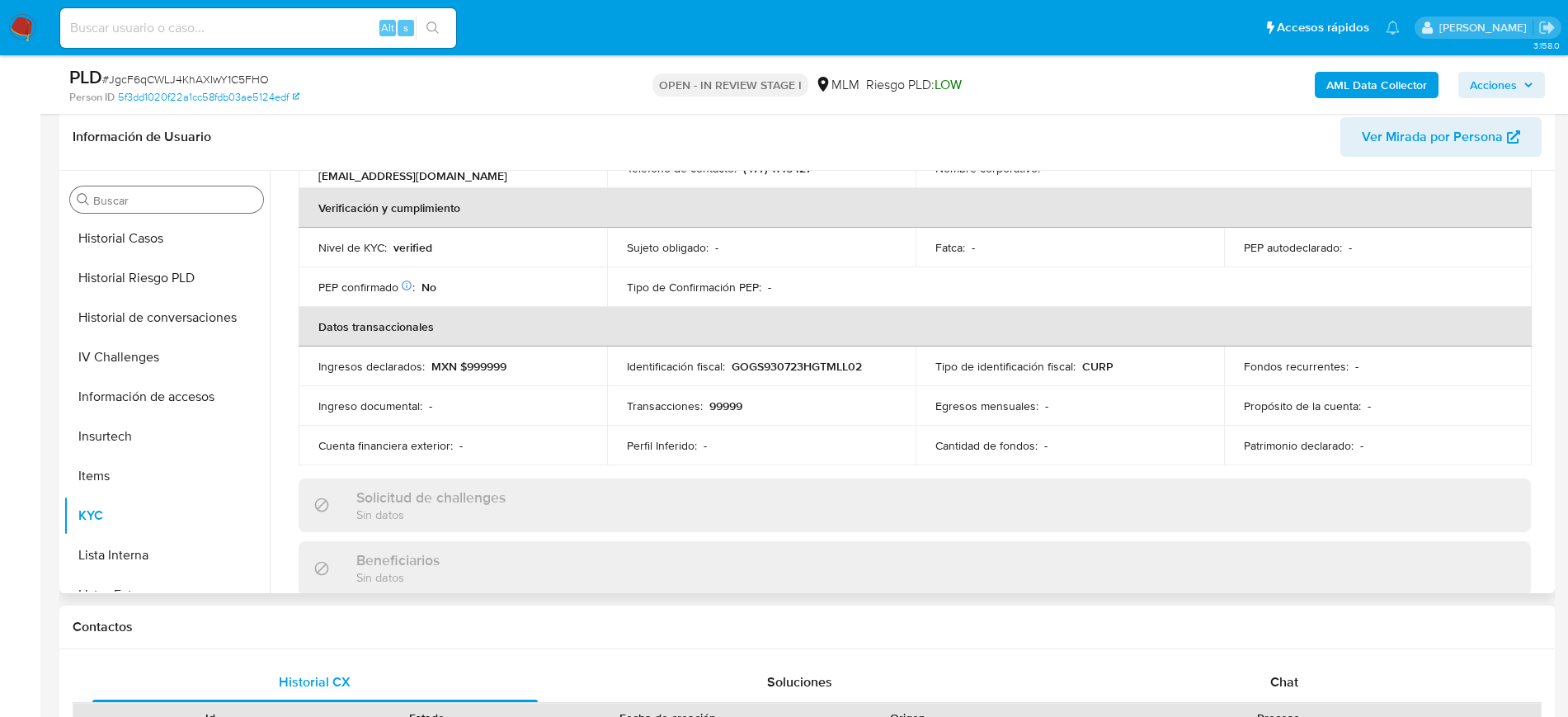
scroll to position [195, 0]
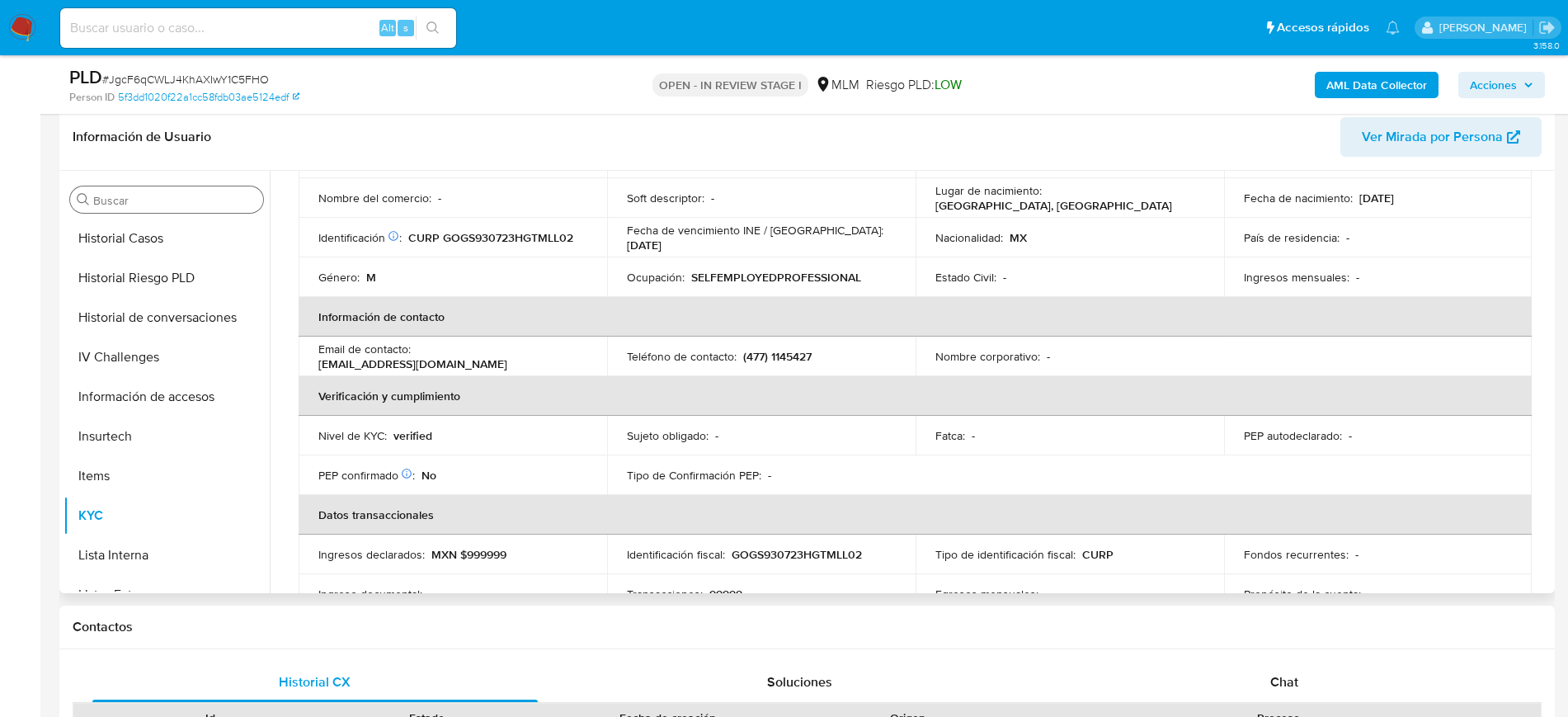
click at [783, 349] on p "(477) 1145427" at bounding box center [777, 356] width 68 height 15
copy p "1145427"
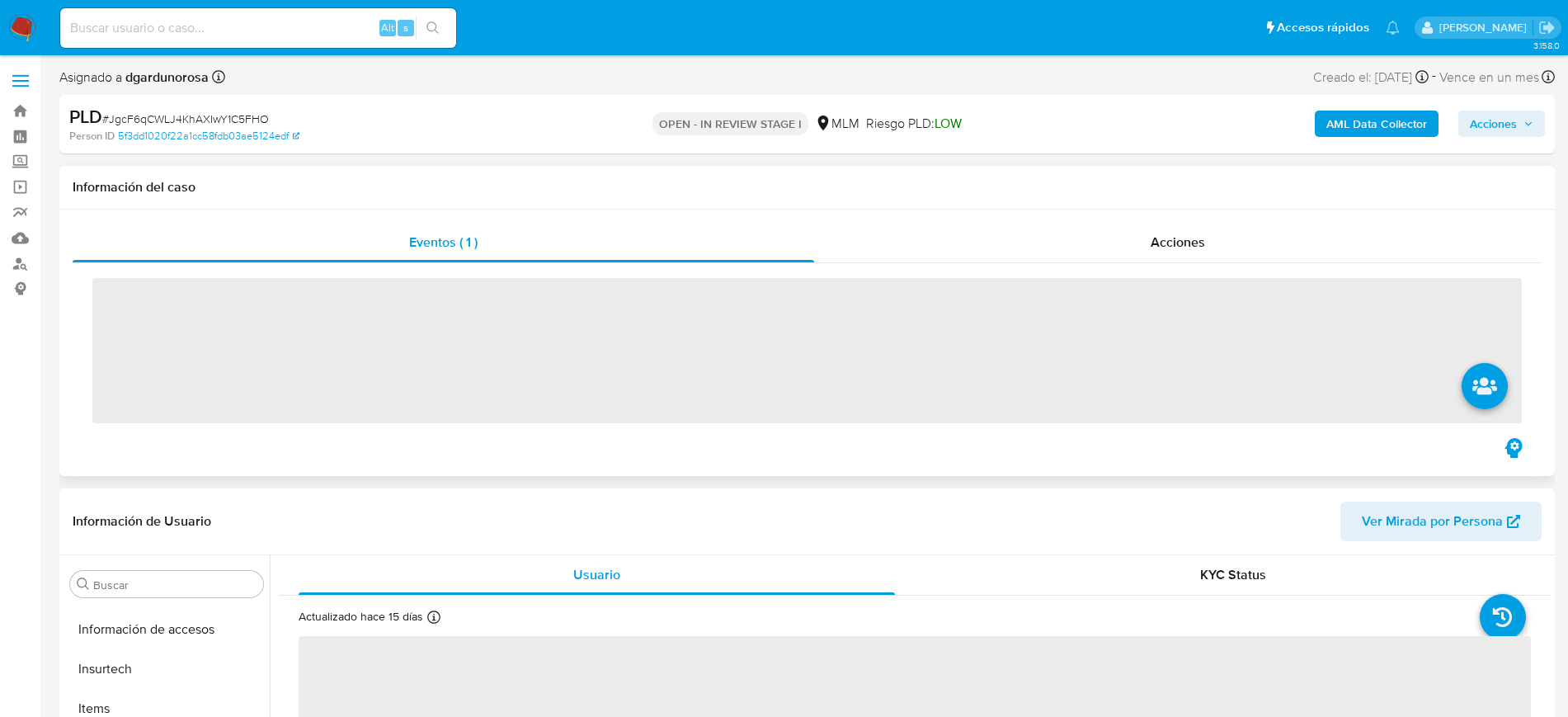
scroll to position [697, 0]
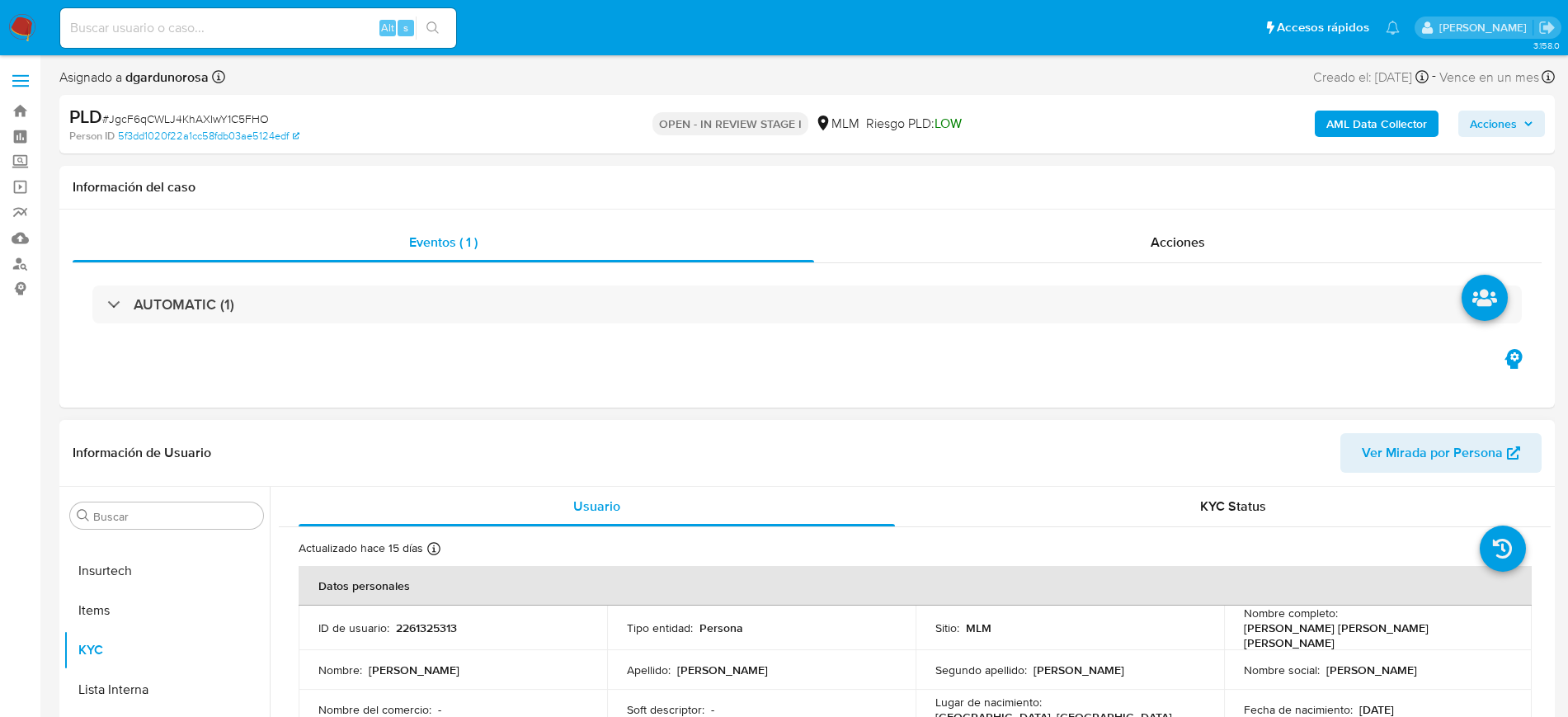
select select "10"
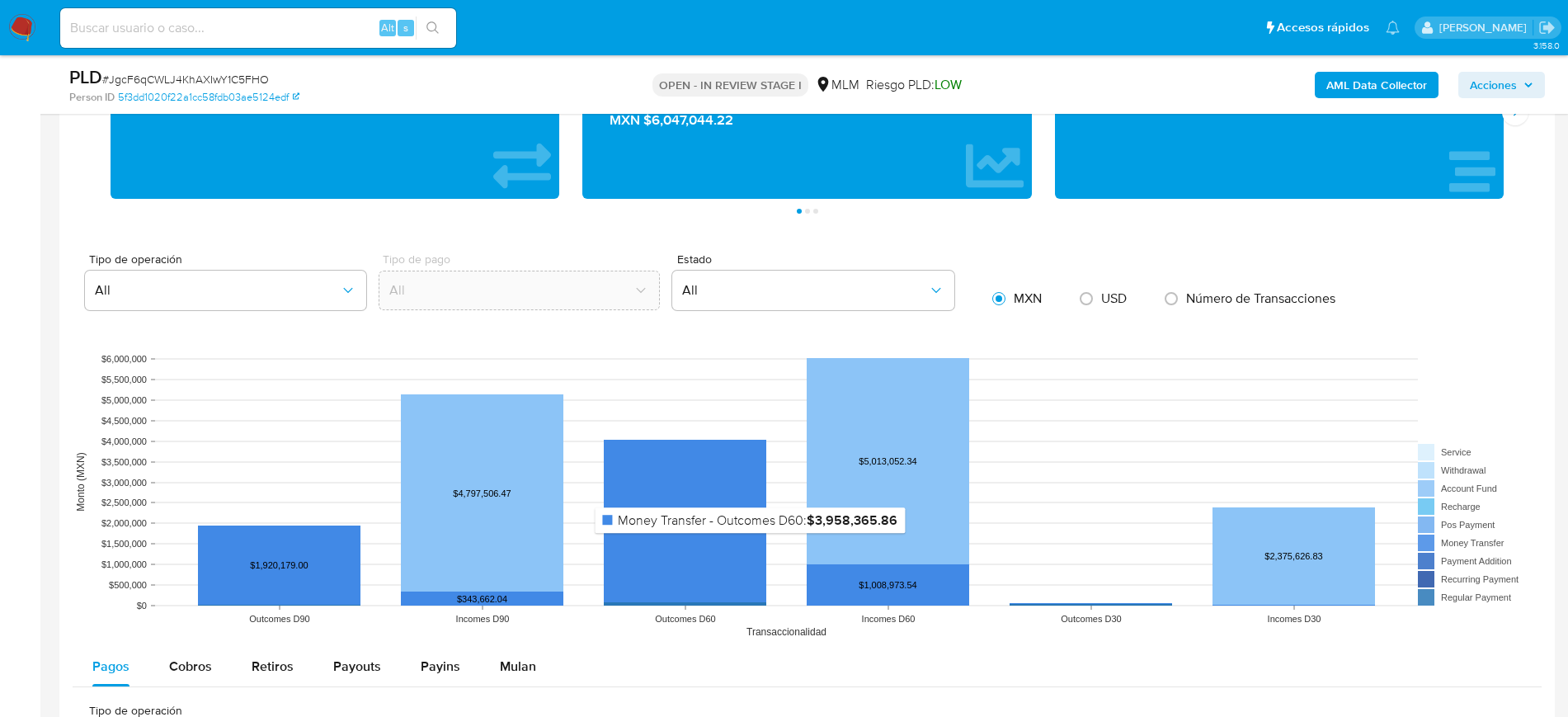
scroll to position [1340, 0]
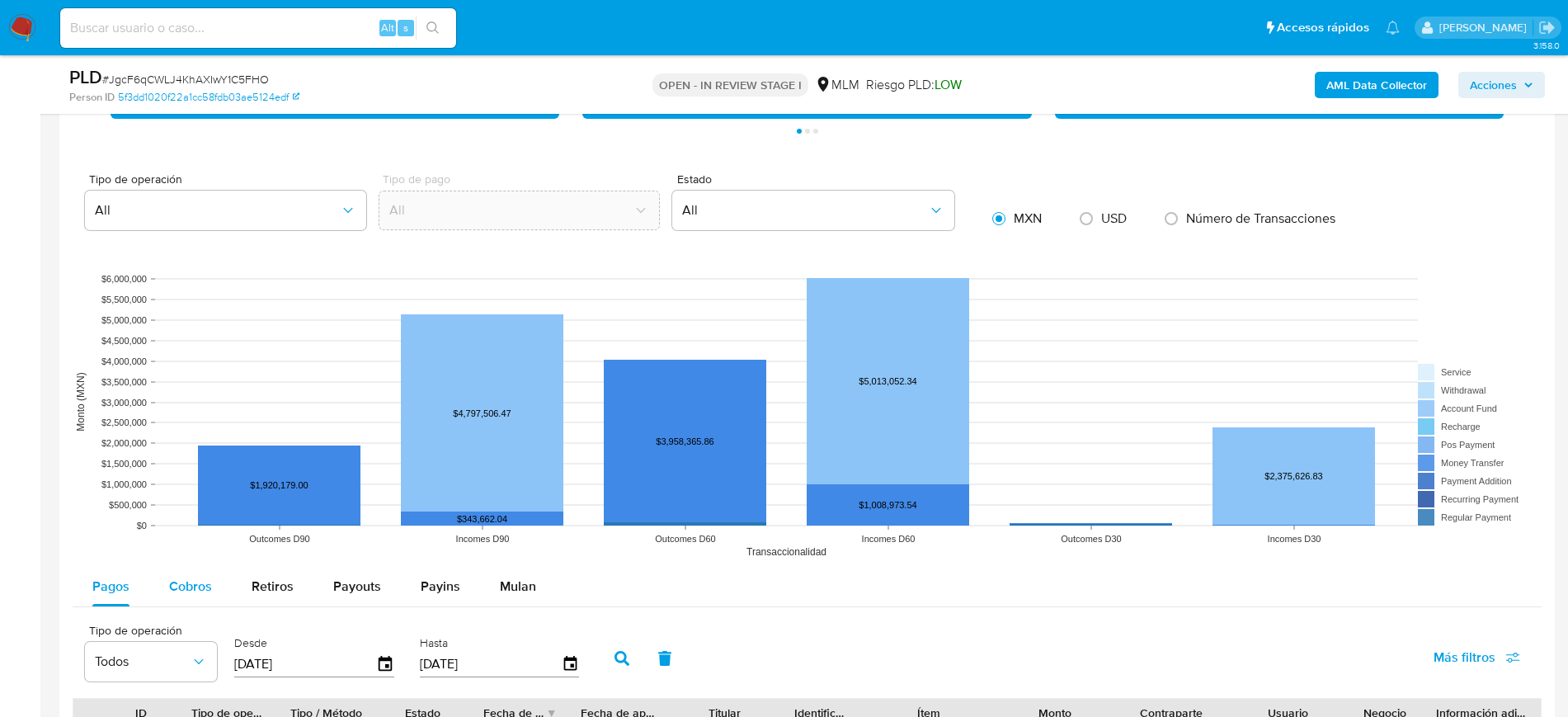
click at [178, 588] on span "Cobros" at bounding box center [190, 585] width 43 height 19
select select "10"
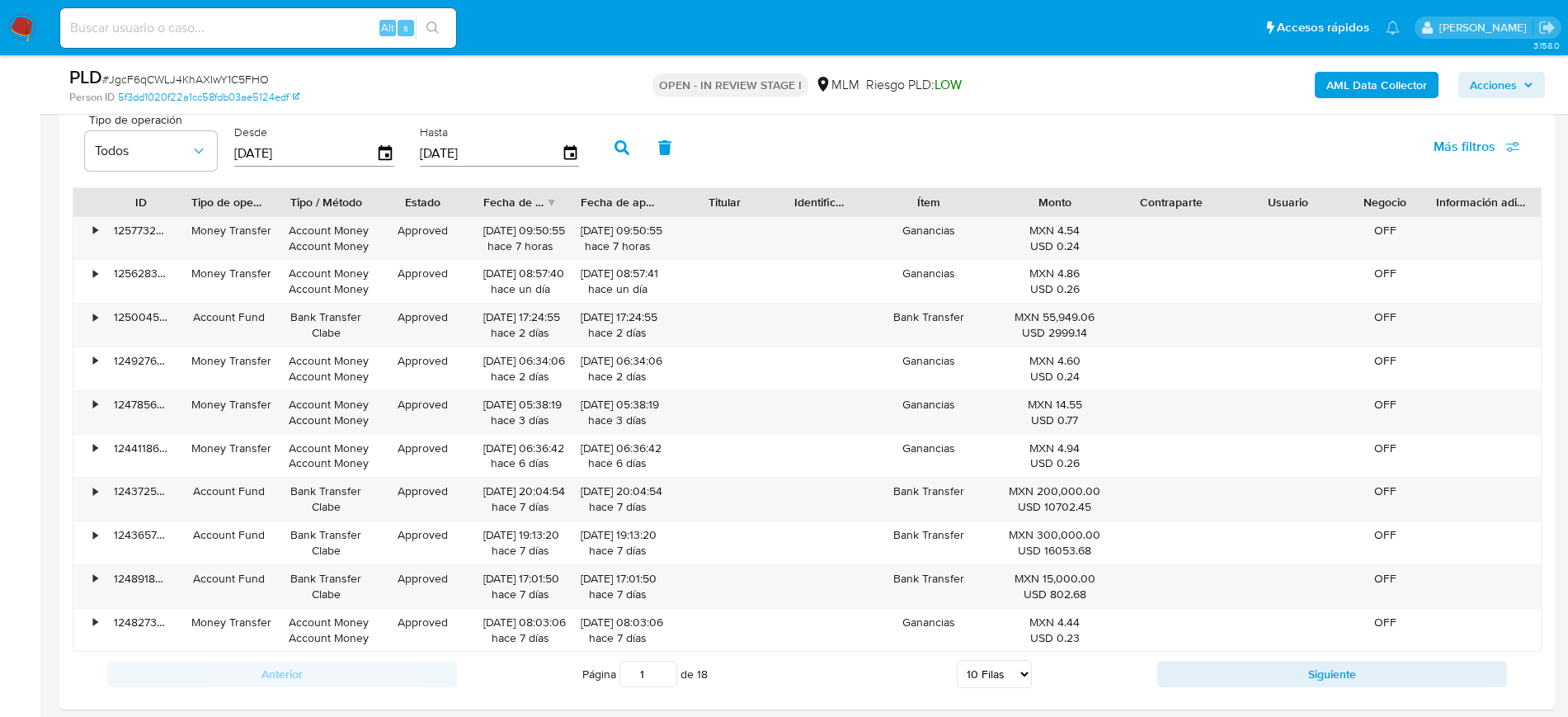
scroll to position [1856, 0]
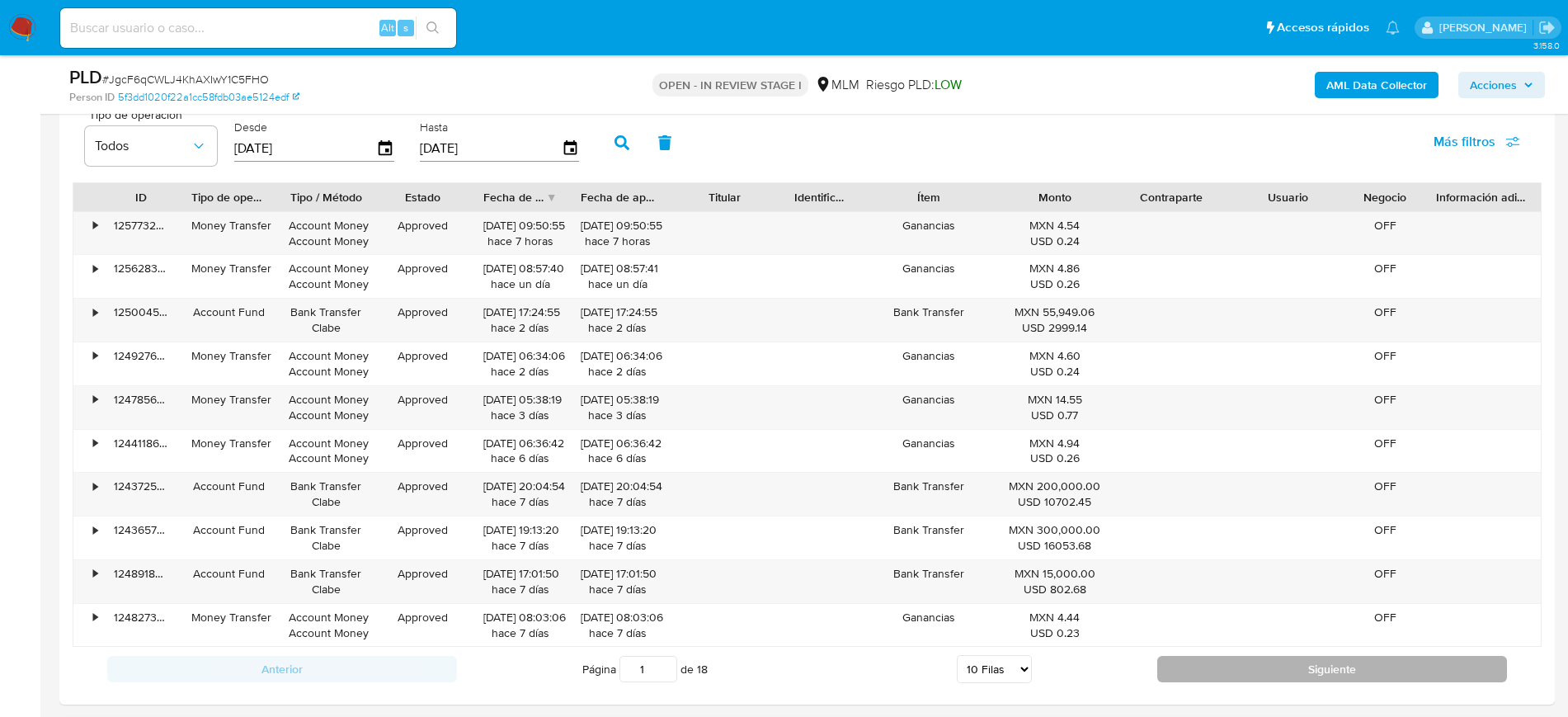
click at [1251, 667] on button "Siguiente" at bounding box center [1333, 669] width 350 height 27
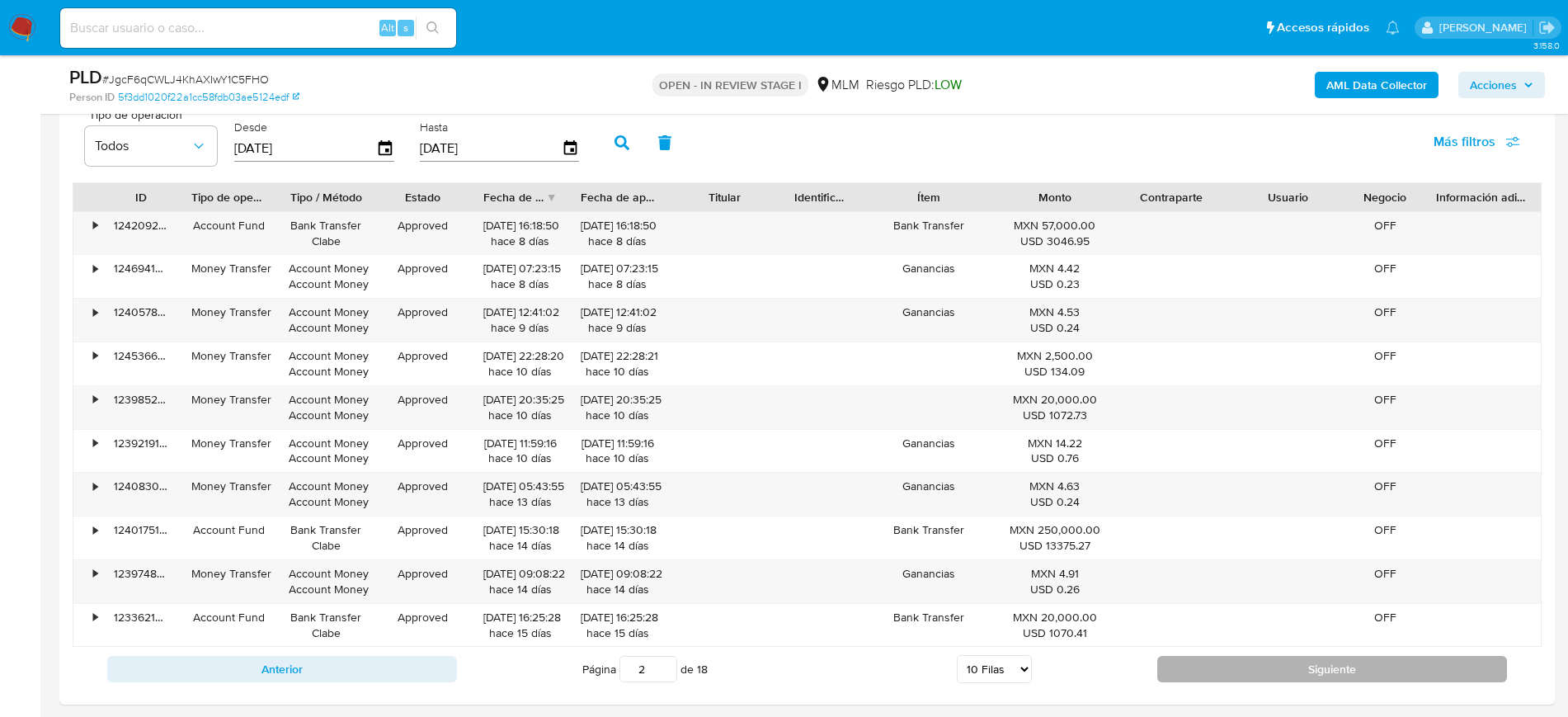
click at [1205, 675] on button "Siguiente" at bounding box center [1333, 669] width 350 height 27
click at [1200, 678] on button "Siguiente" at bounding box center [1333, 669] width 350 height 27
click at [1192, 675] on button "Siguiente" at bounding box center [1333, 669] width 350 height 27
type input "5"
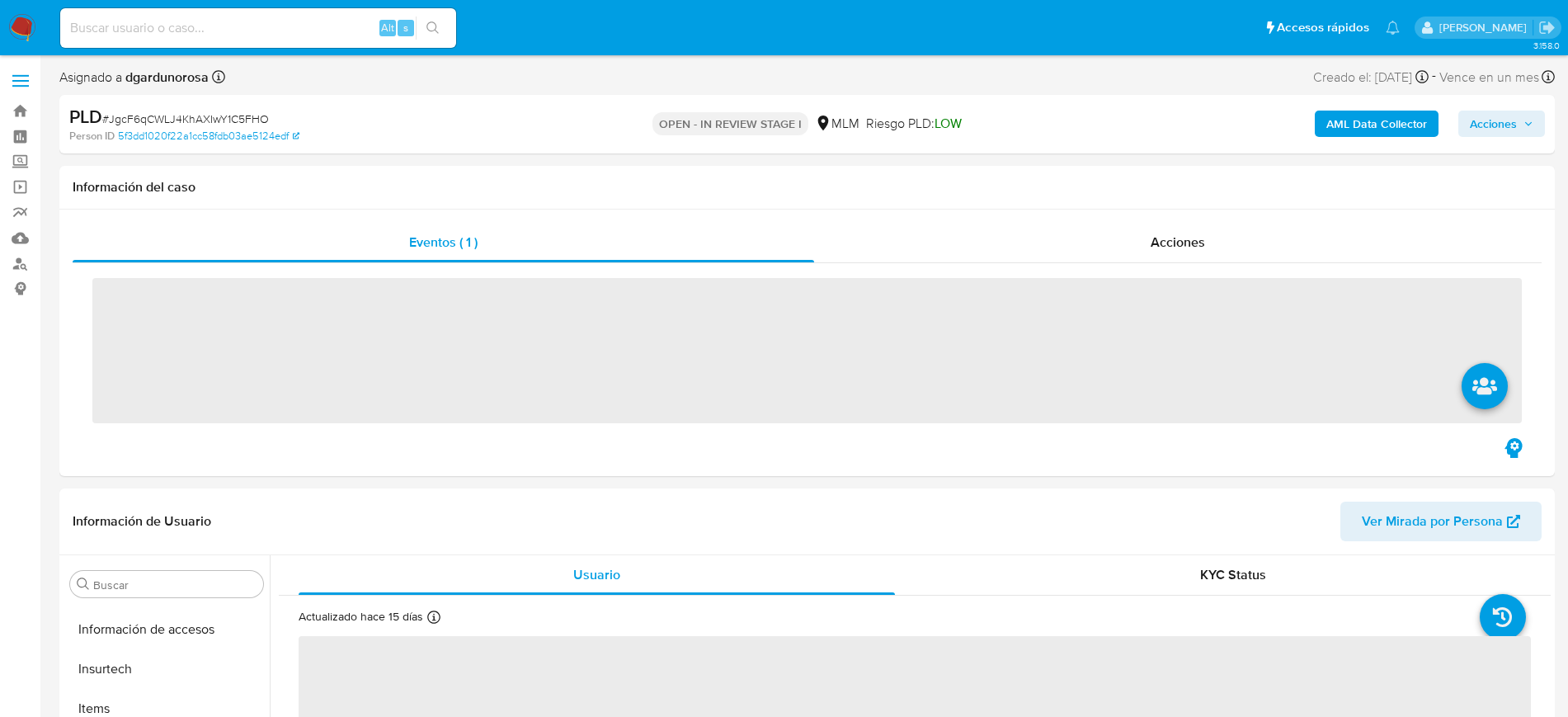
scroll to position [697, 0]
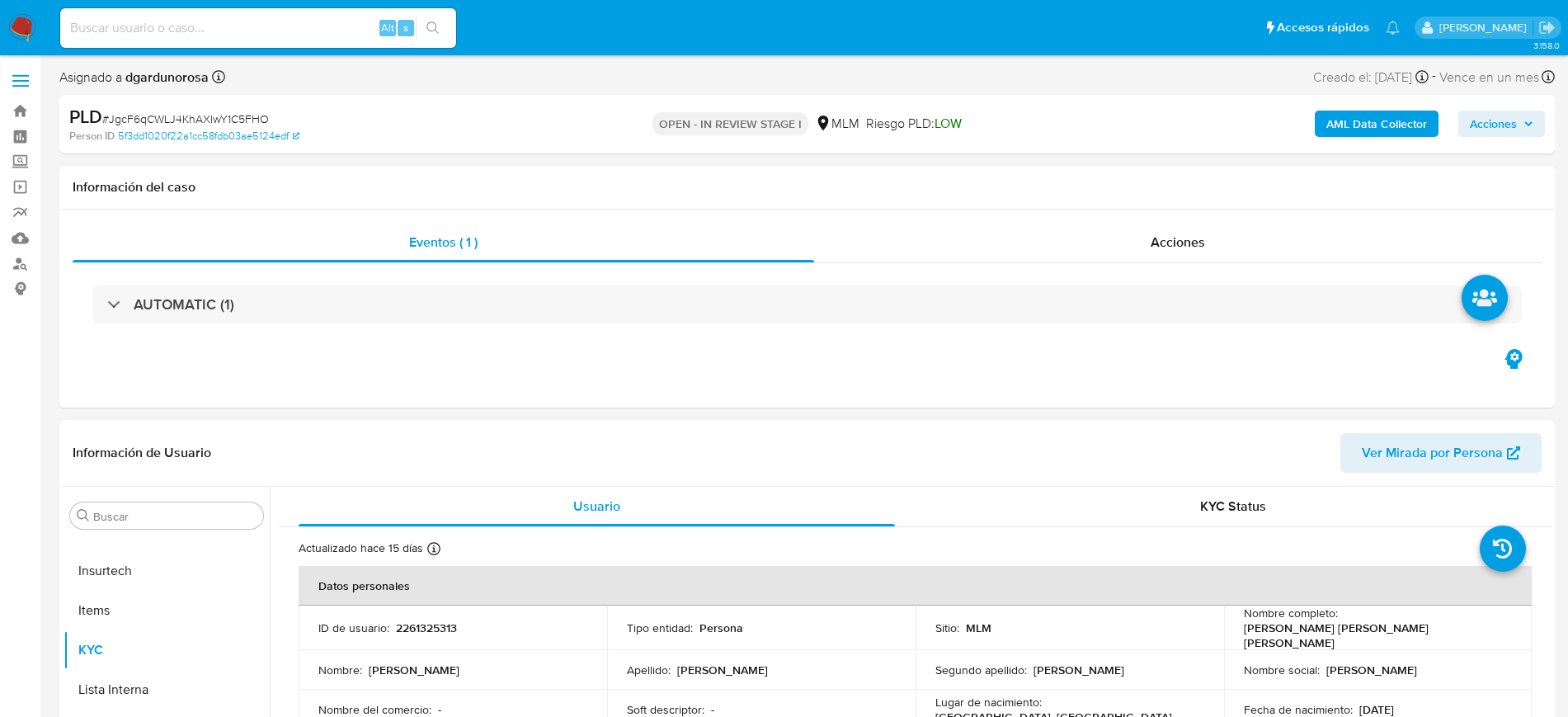
select select "10"
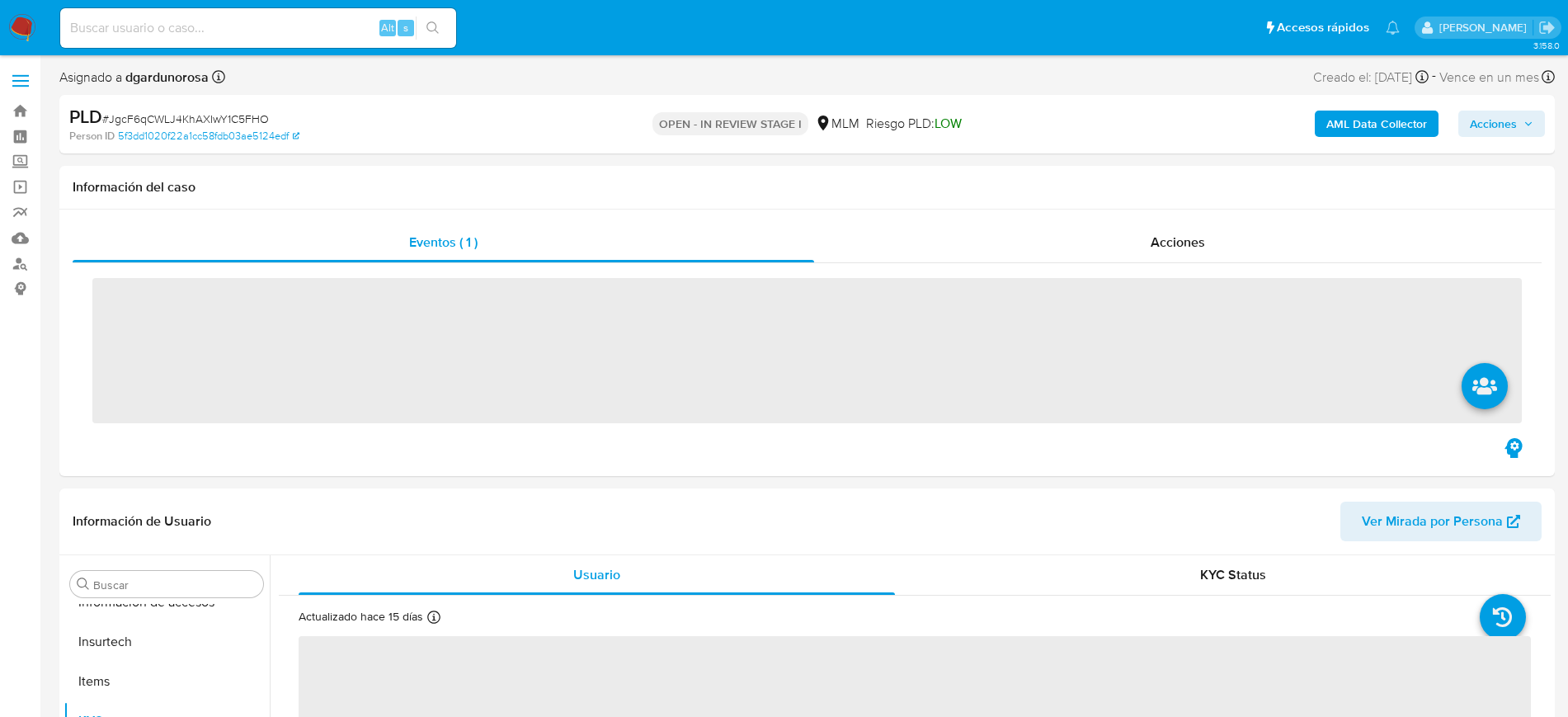
scroll to position [697, 0]
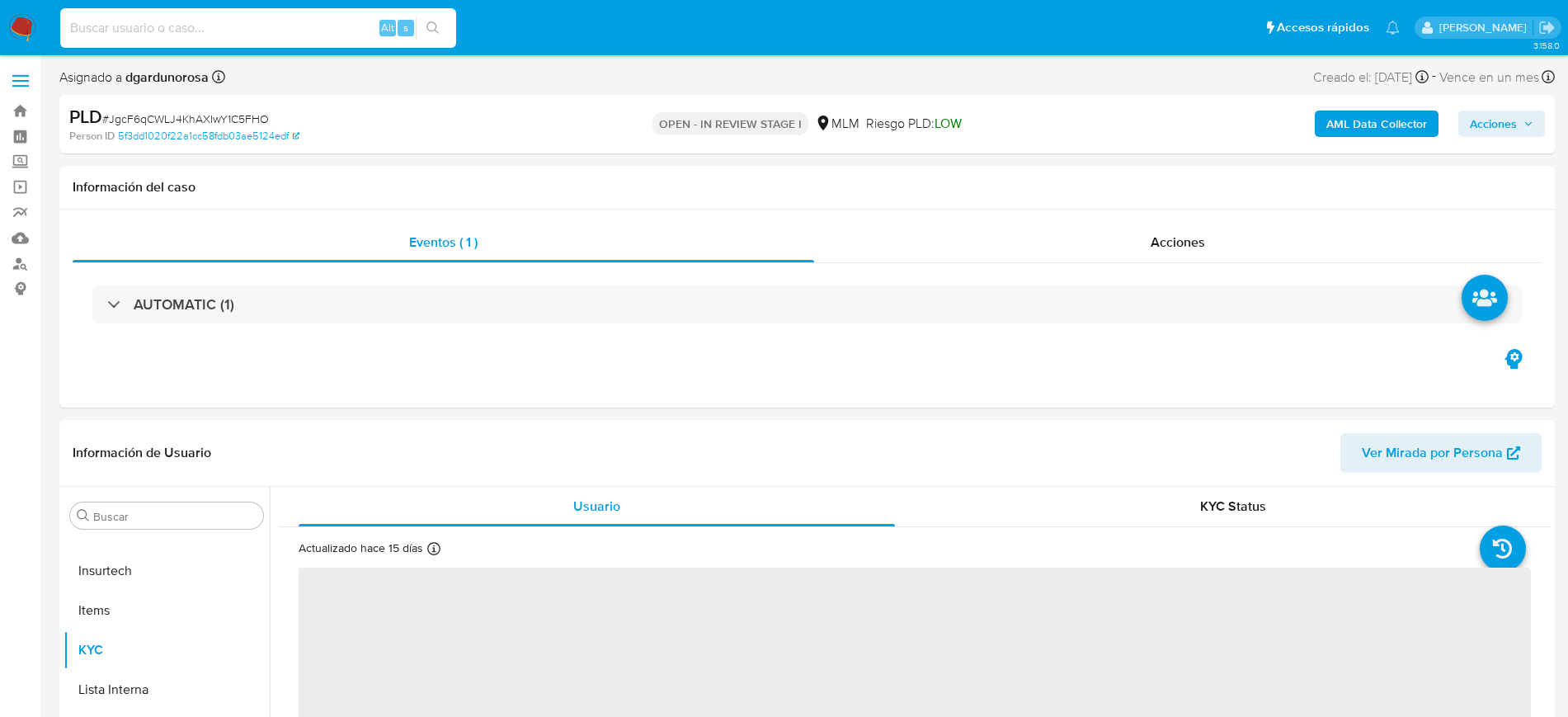
drag, startPoint x: 139, startPoint y: 37, endPoint x: 147, endPoint y: 33, distance: 8.9
click at [139, 37] on input at bounding box center [258, 28] width 396 height 21
paste input "1731599374"
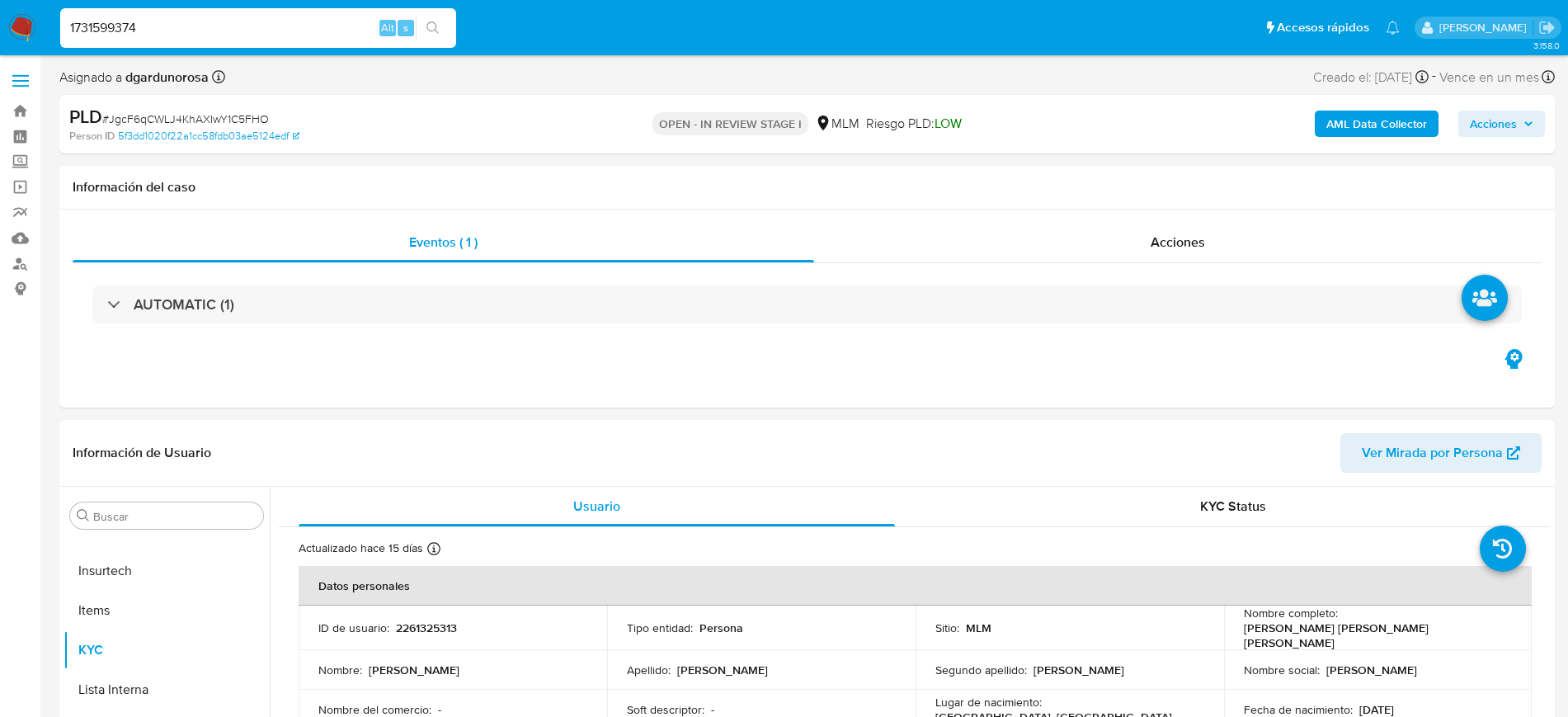
type input "1731599374"
select select "10"
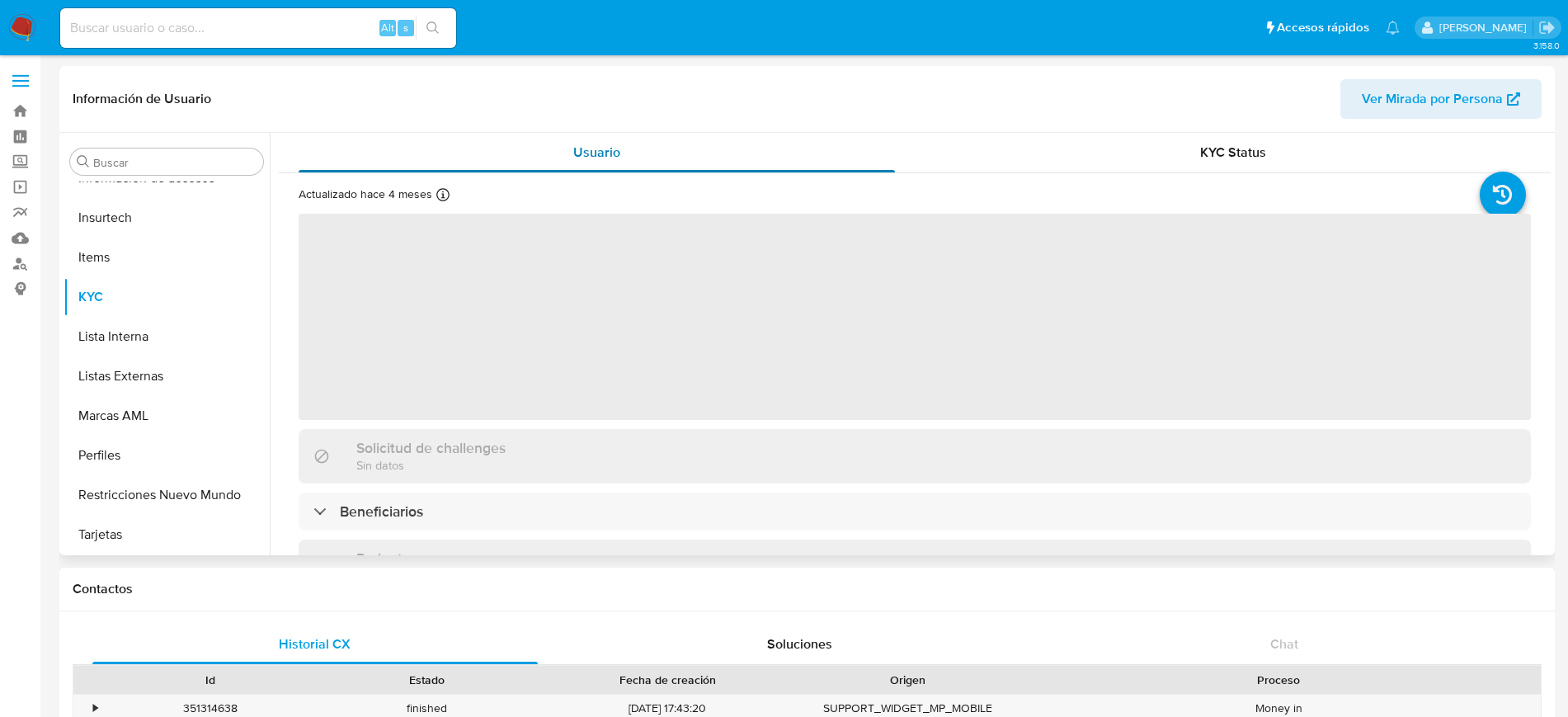
scroll to position [697, 0]
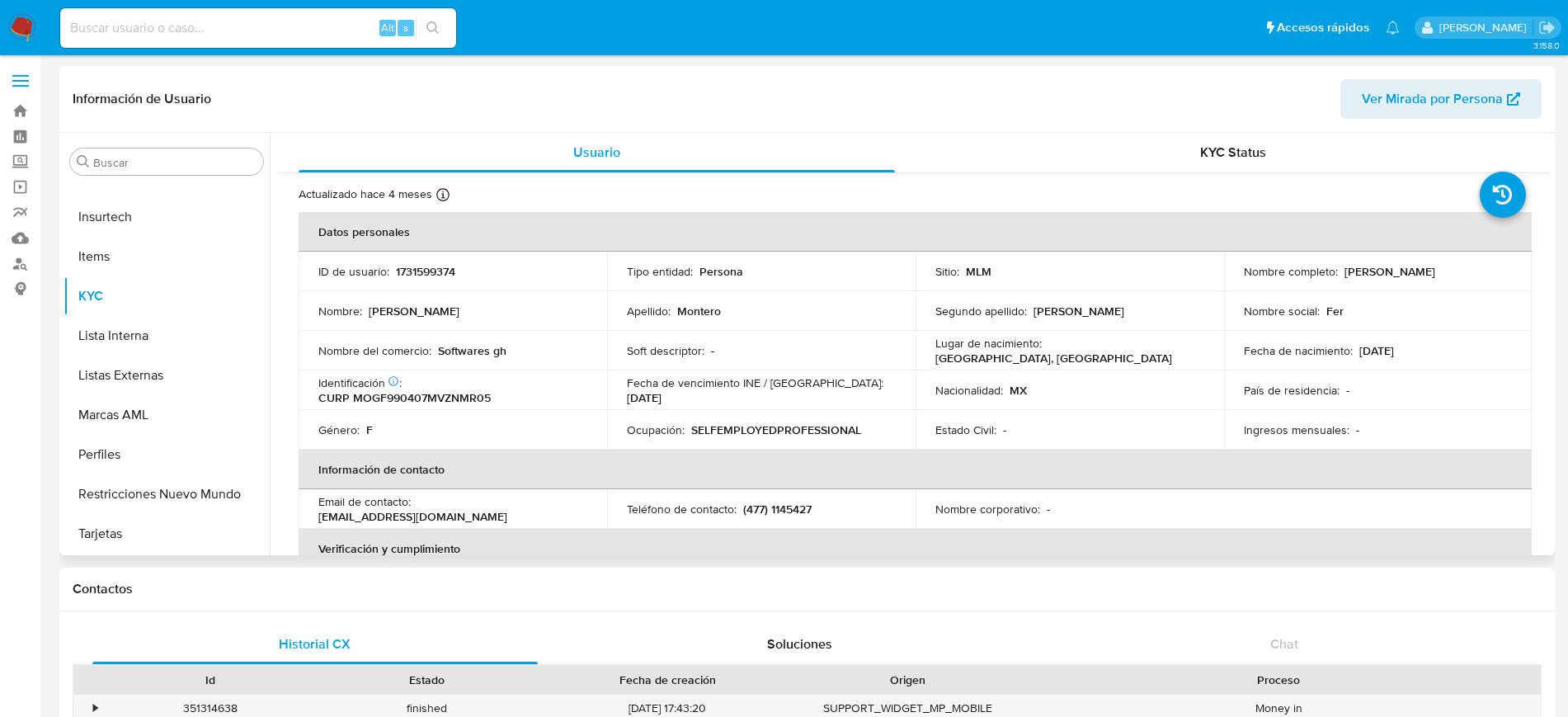
select select "10"
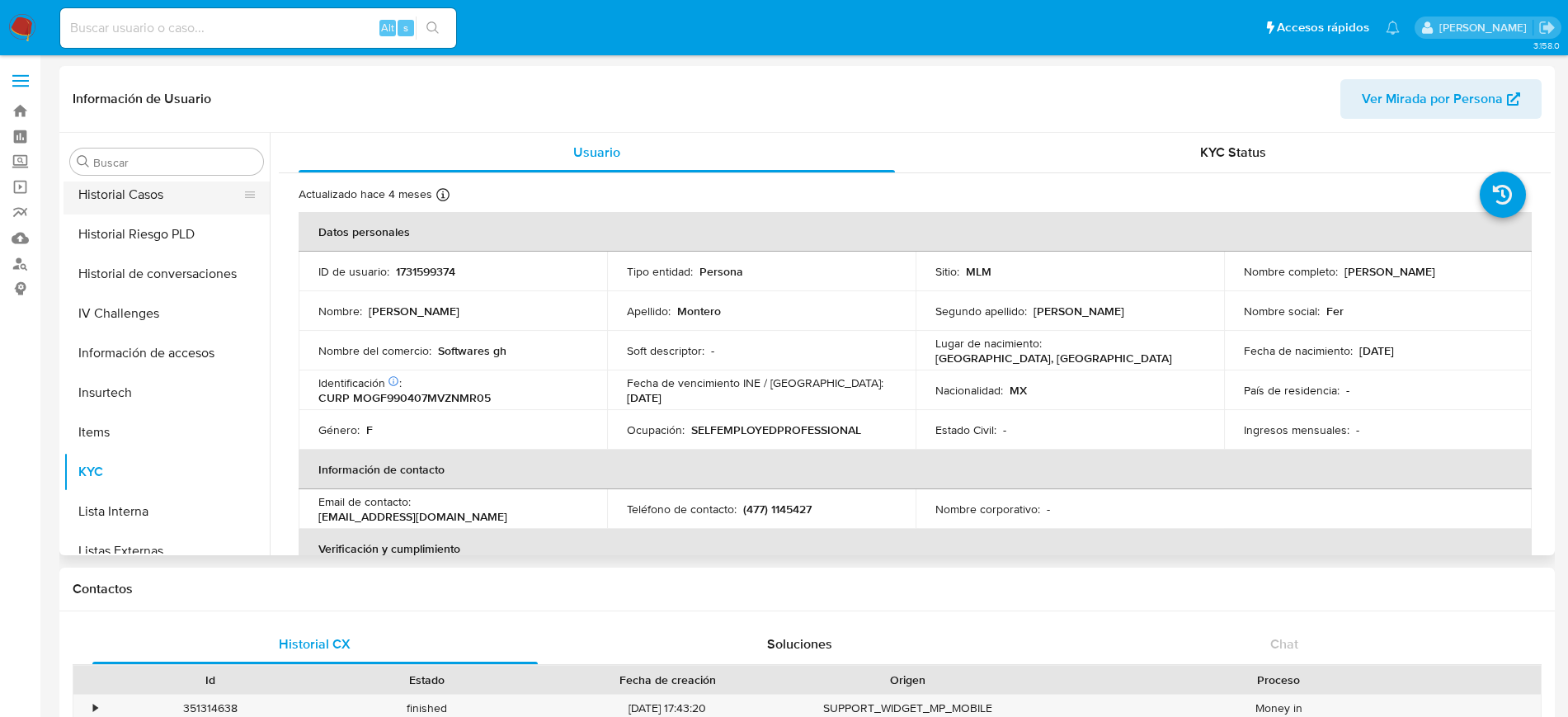
scroll to position [387, 0]
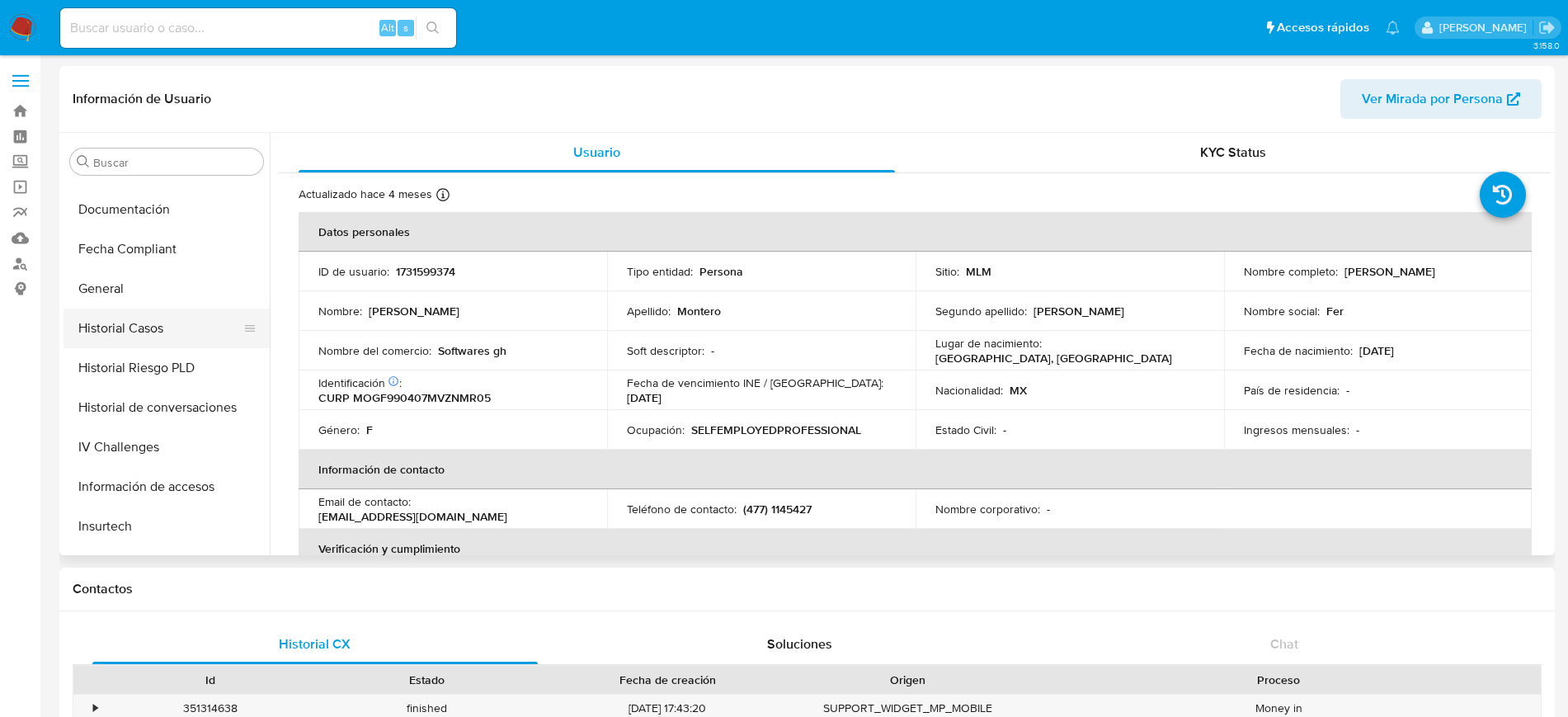
click at [142, 322] on button "Historial Casos" at bounding box center [160, 328] width 193 height 40
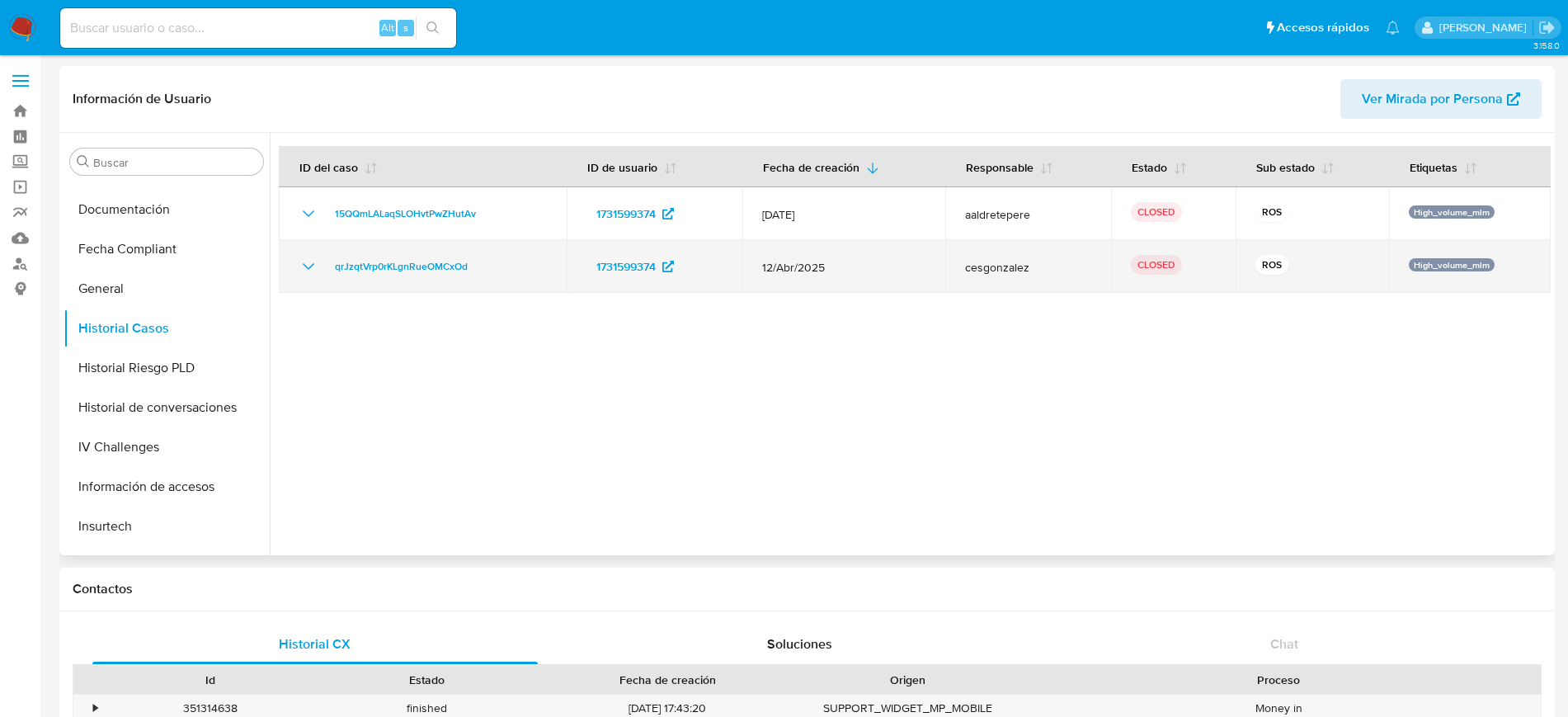
click at [312, 264] on icon "Mostrar/Ocultar" at bounding box center [308, 266] width 11 height 6
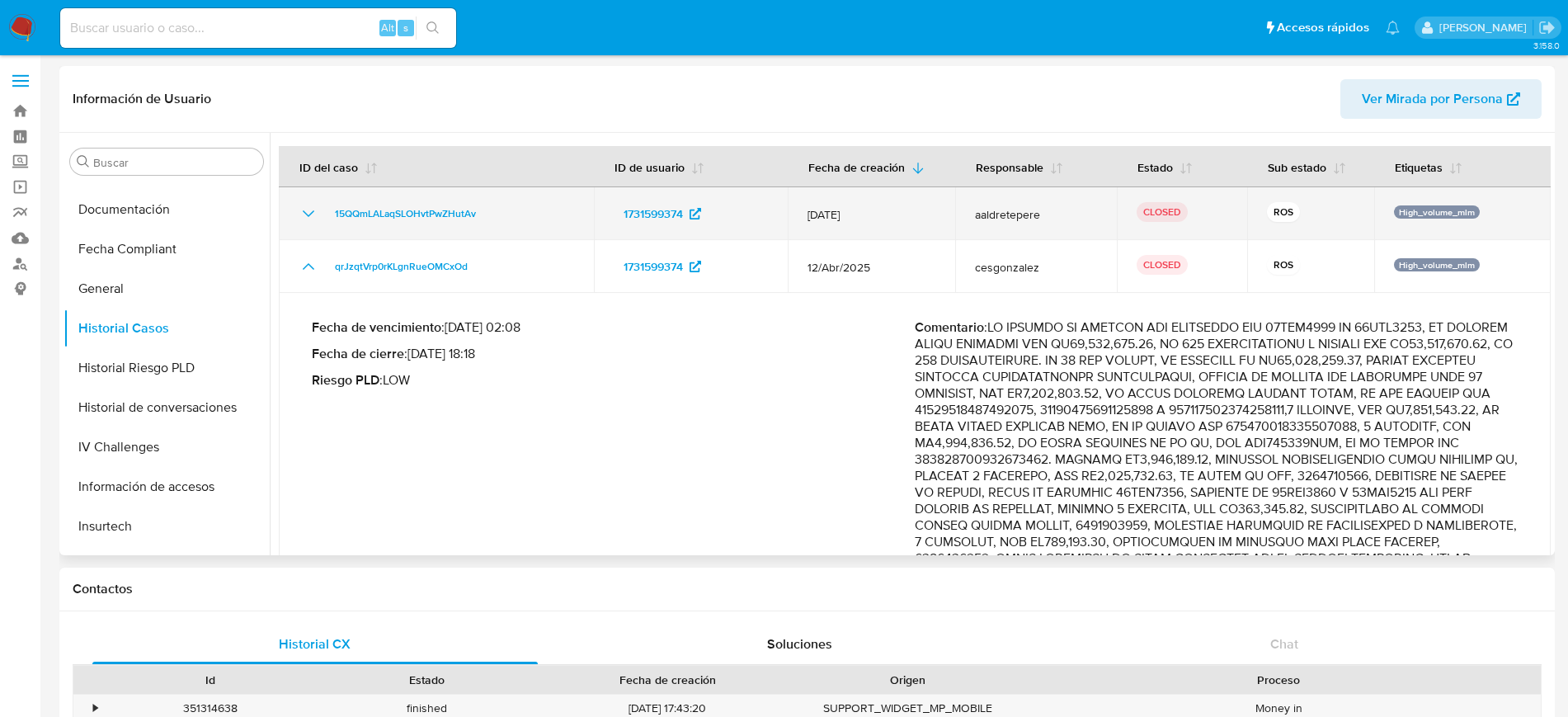
click at [312, 214] on icon "Mostrar/Ocultar" at bounding box center [309, 213] width 19 height 19
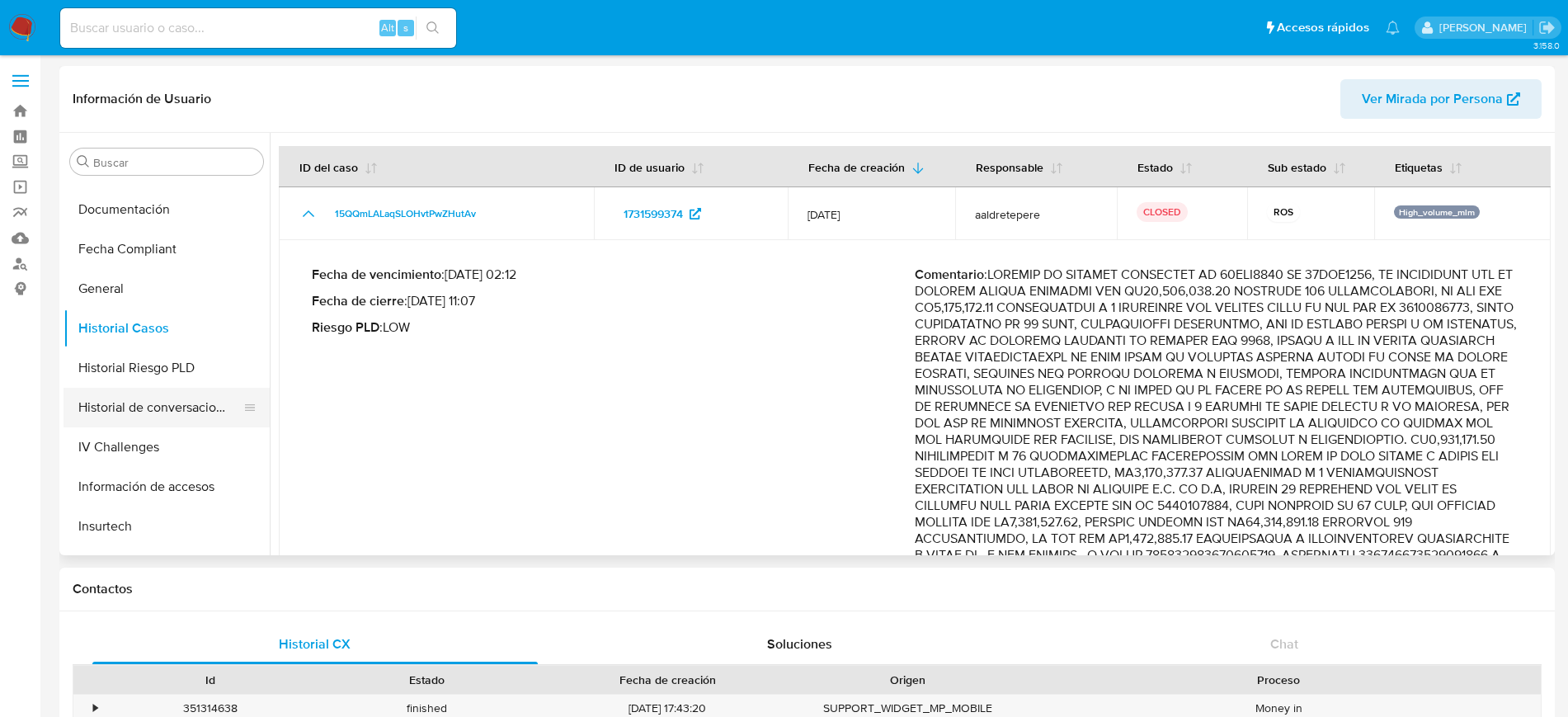
scroll to position [594, 0]
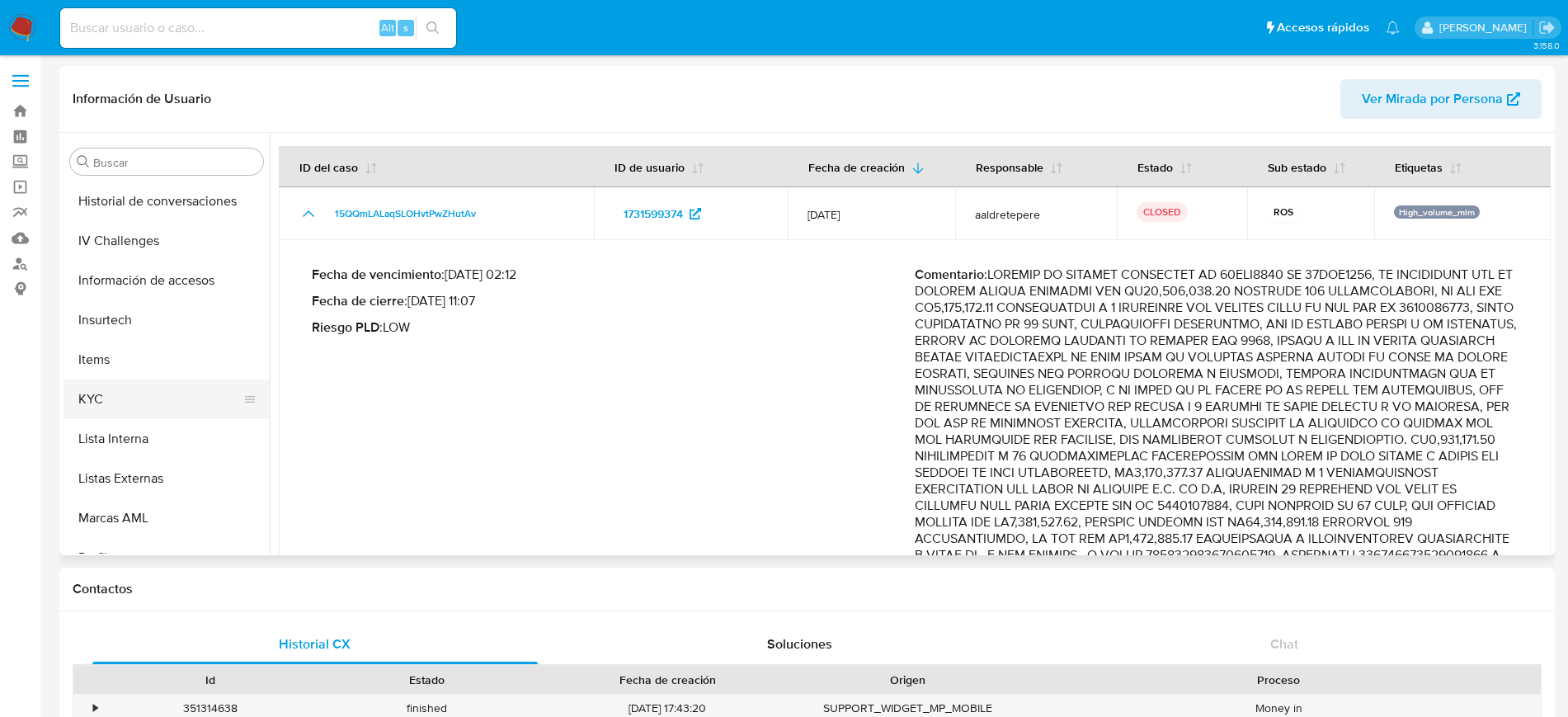
click at [134, 393] on button "KYC" at bounding box center [160, 399] width 193 height 40
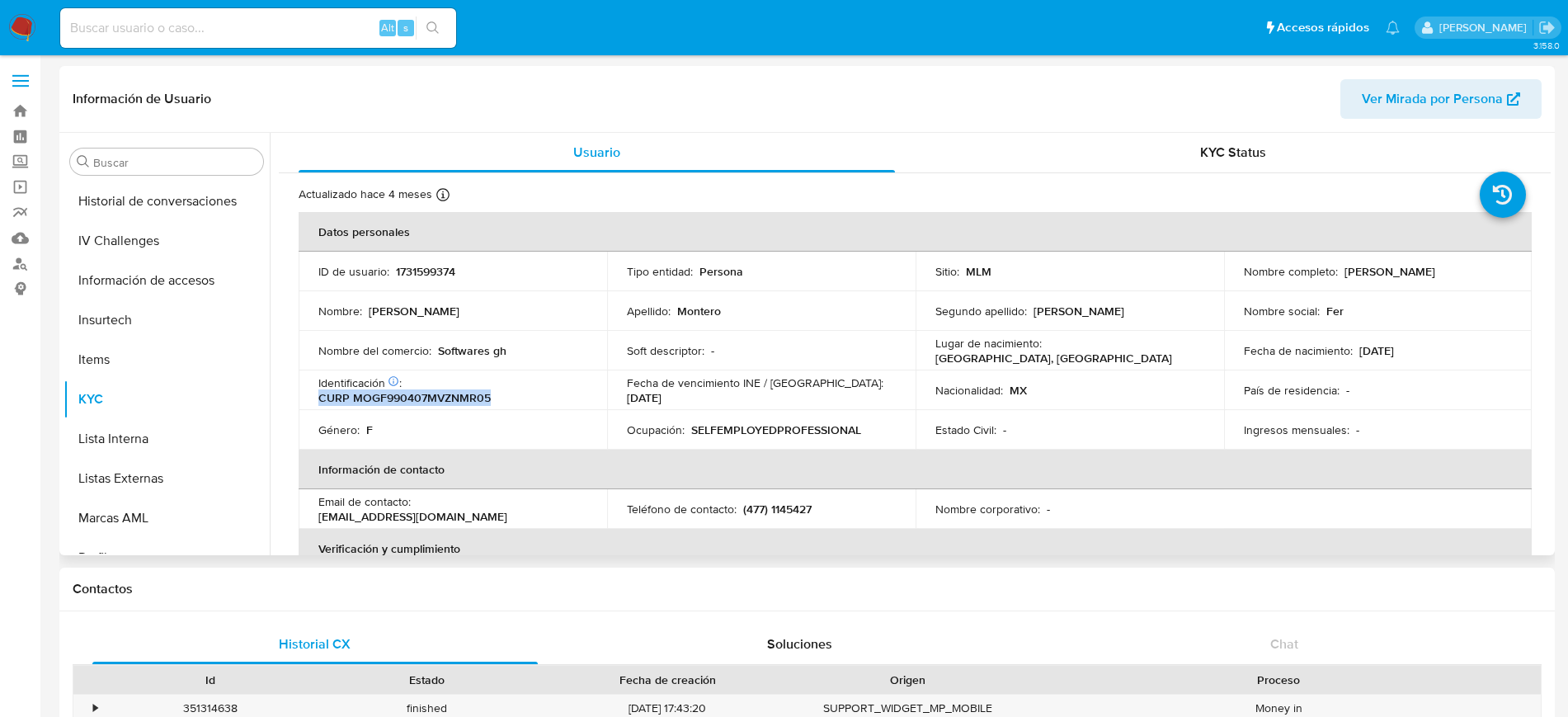
drag, startPoint x: 508, startPoint y: 396, endPoint x: 330, endPoint y: 401, distance: 178.1
click at [316, 400] on td "Identificación CIC: 243582064 : CURP MOGF990407MVZNMR05" at bounding box center [453, 390] width 309 height 40
copy p "CURP MOGF990407MVZNMR05"
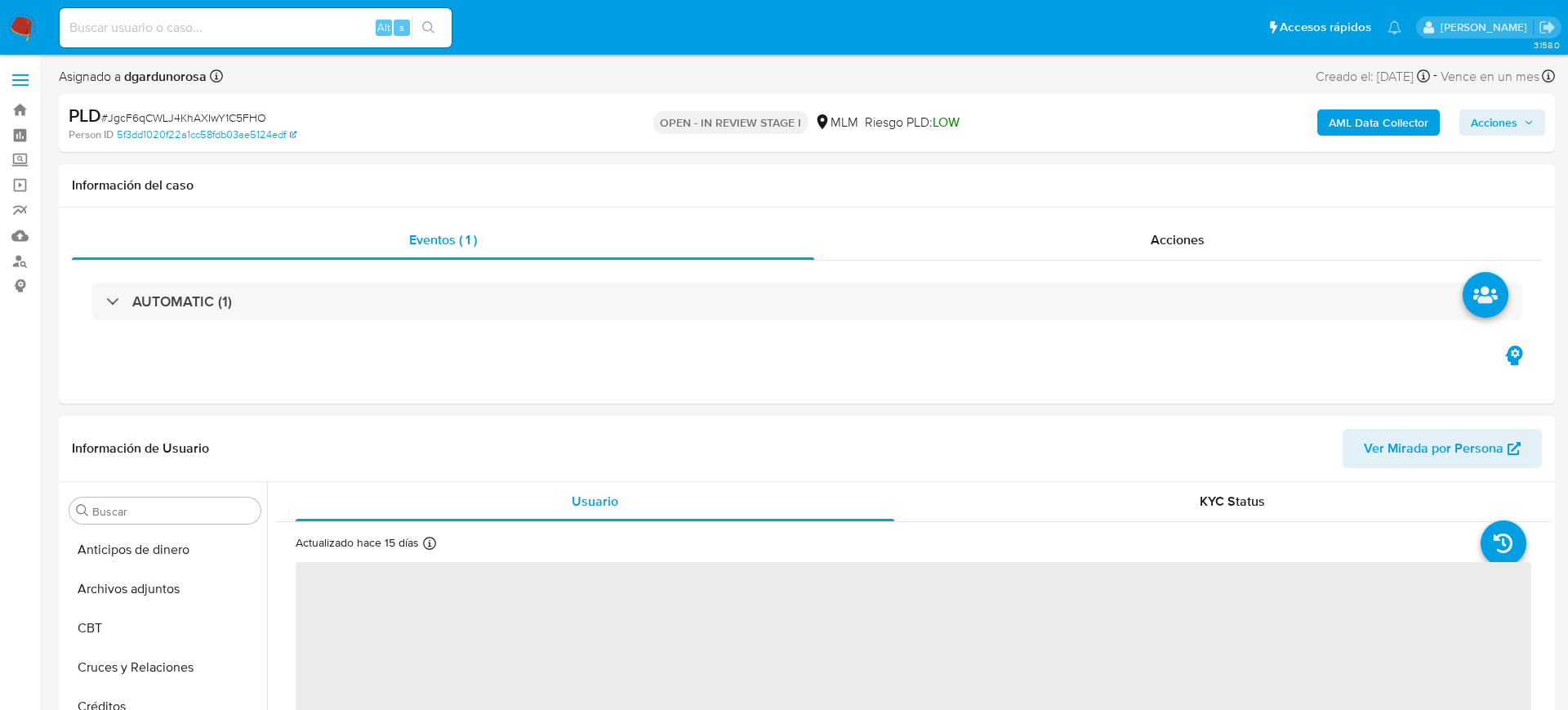
select select "10"
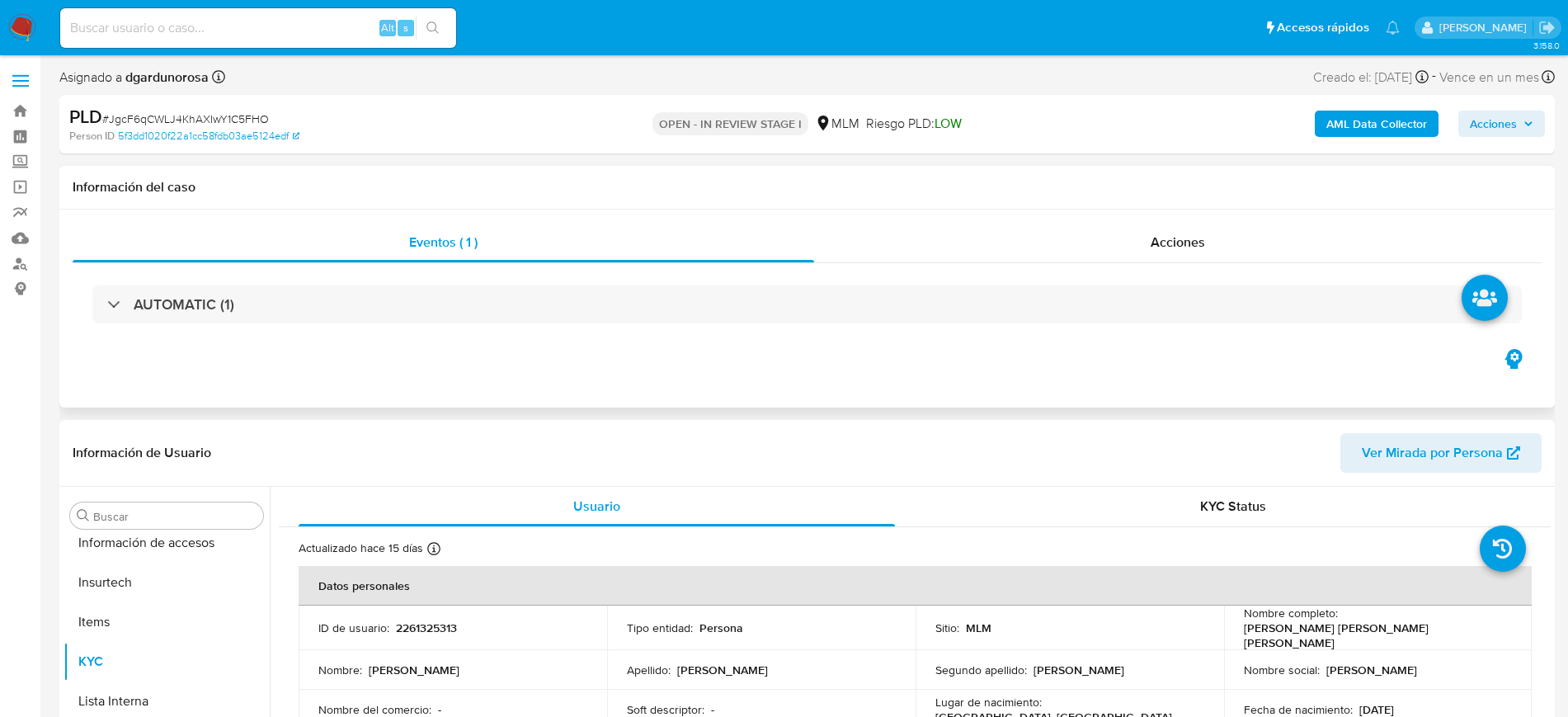
scroll to position [697, 0]
click at [157, 512] on input "Buscar" at bounding box center [174, 516] width 164 height 15
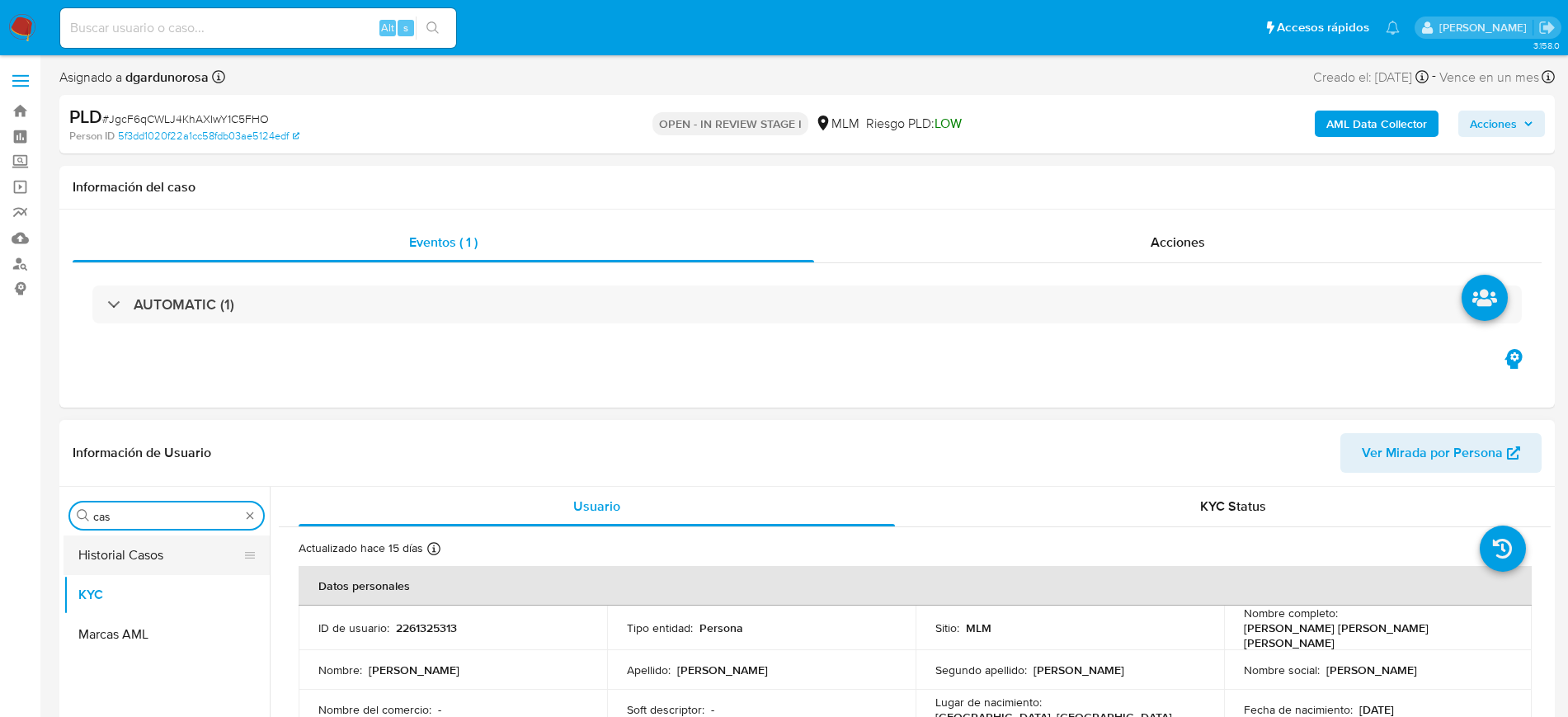
type input "cas"
click at [135, 554] on button "Historial Casos" at bounding box center [160, 554] width 193 height 40
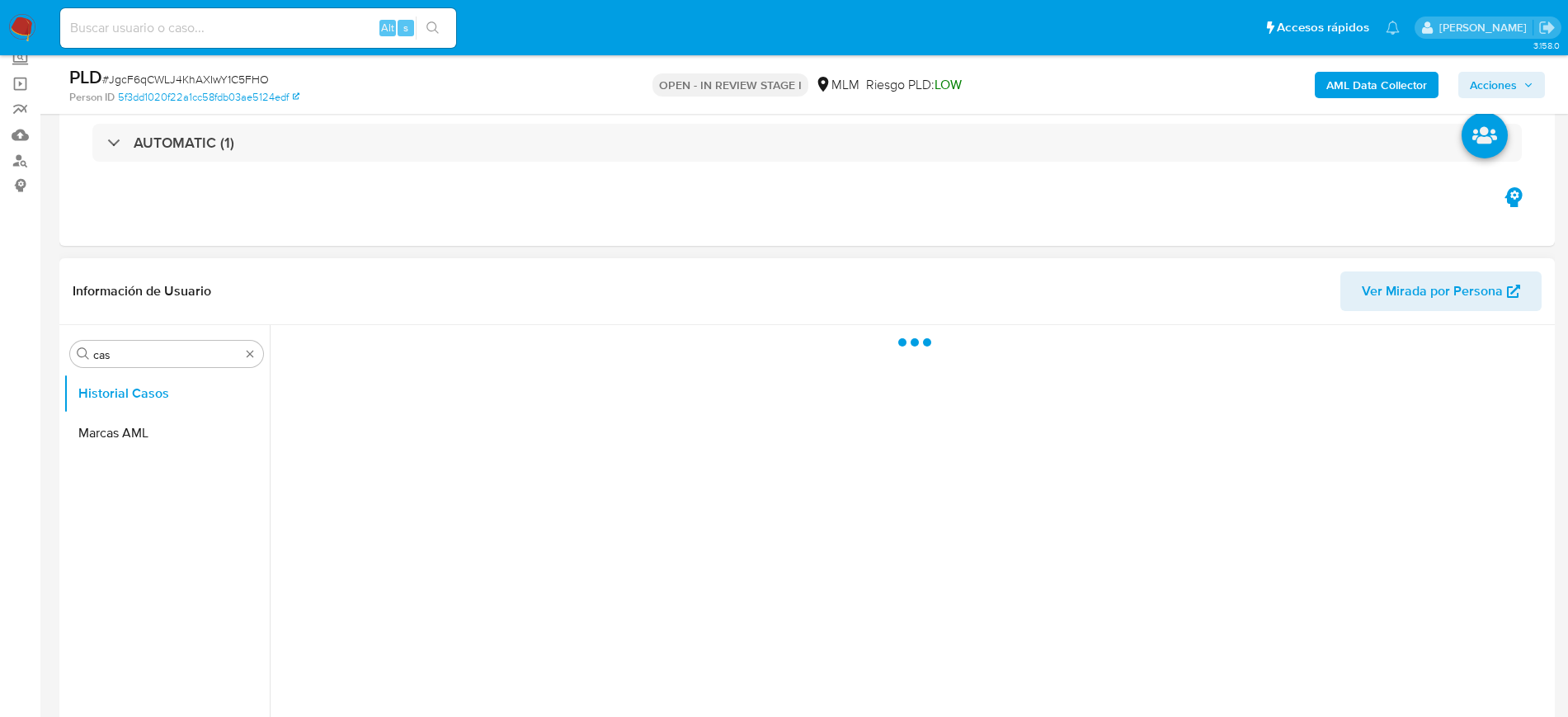
scroll to position [206, 0]
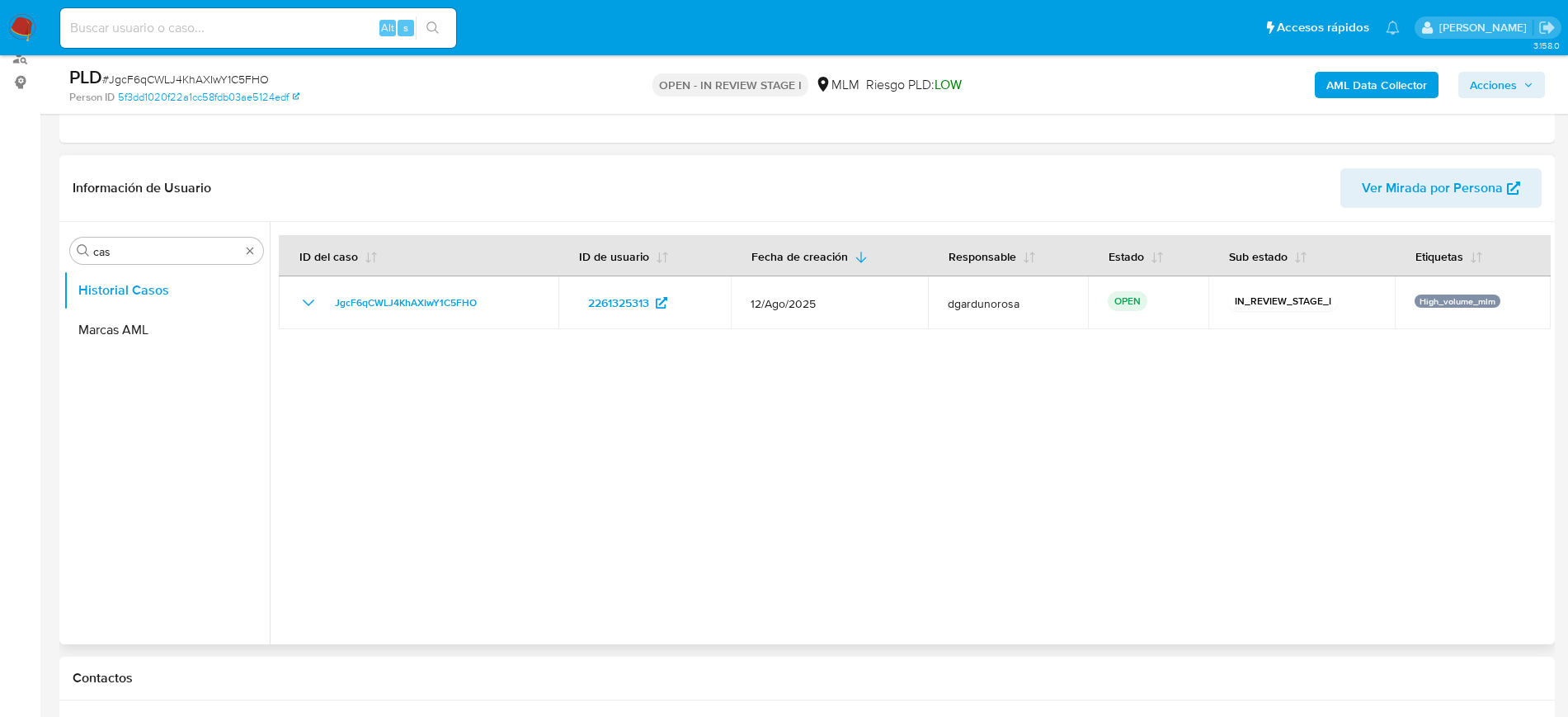
click at [867, 493] on div at bounding box center [910, 433] width 1281 height 423
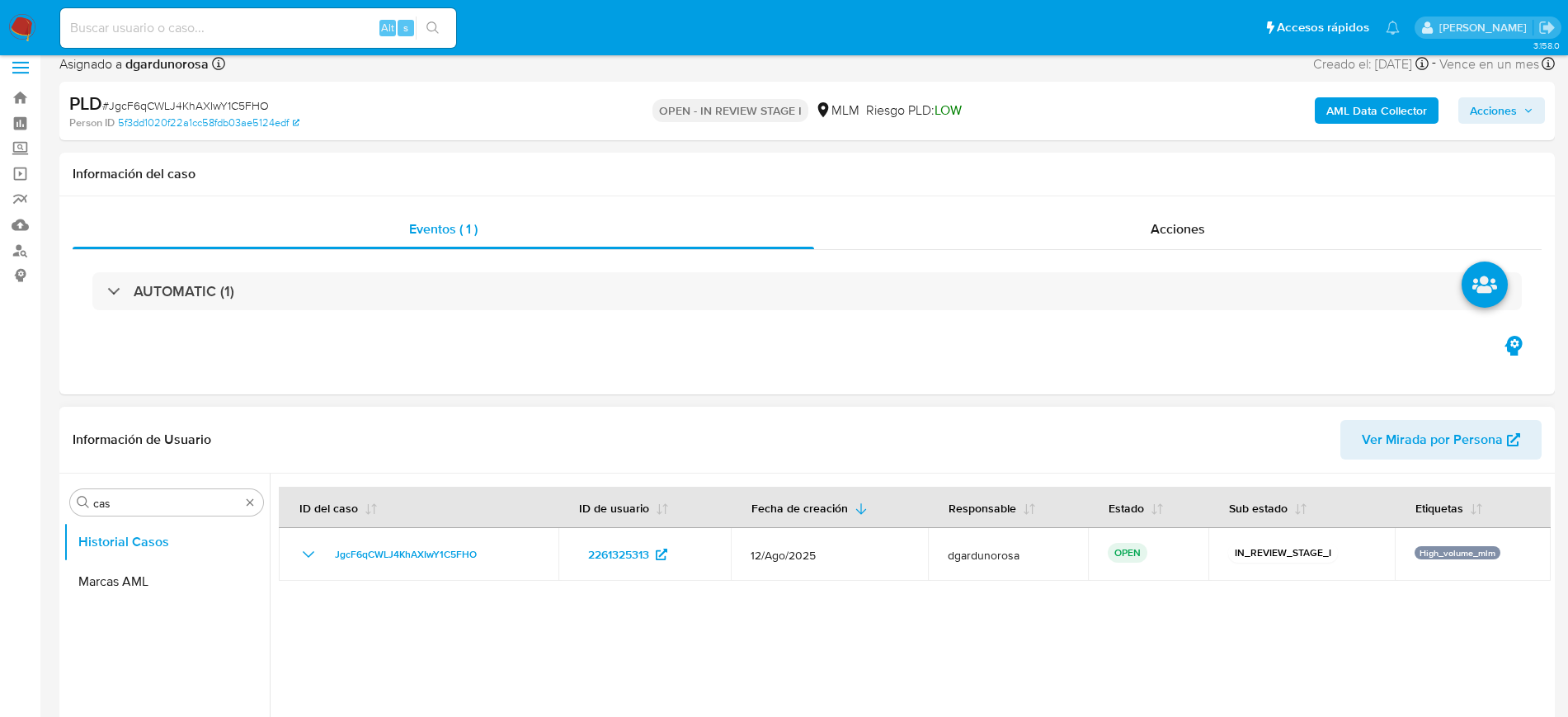
scroll to position [0, 0]
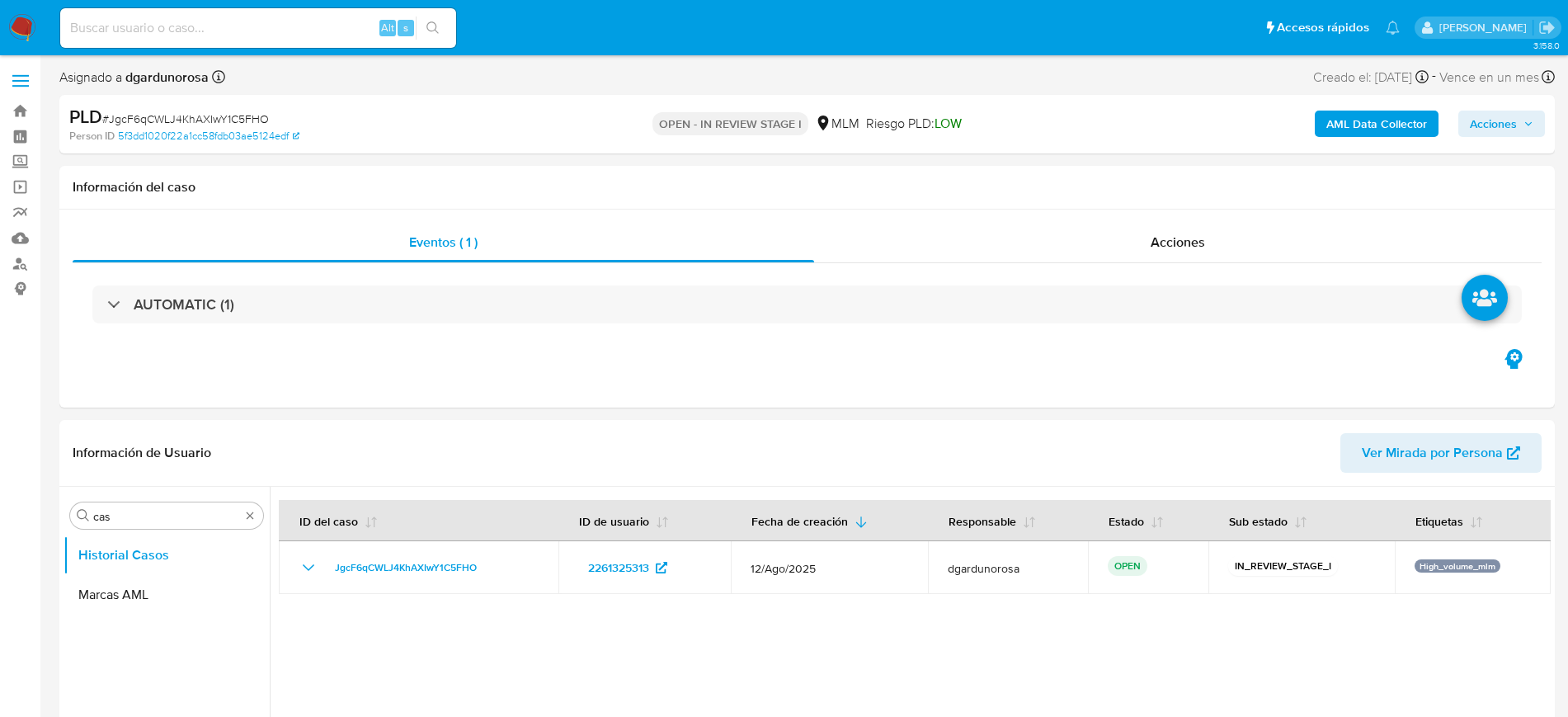
click at [1520, 115] on span "Acciones" at bounding box center [1502, 124] width 64 height 23
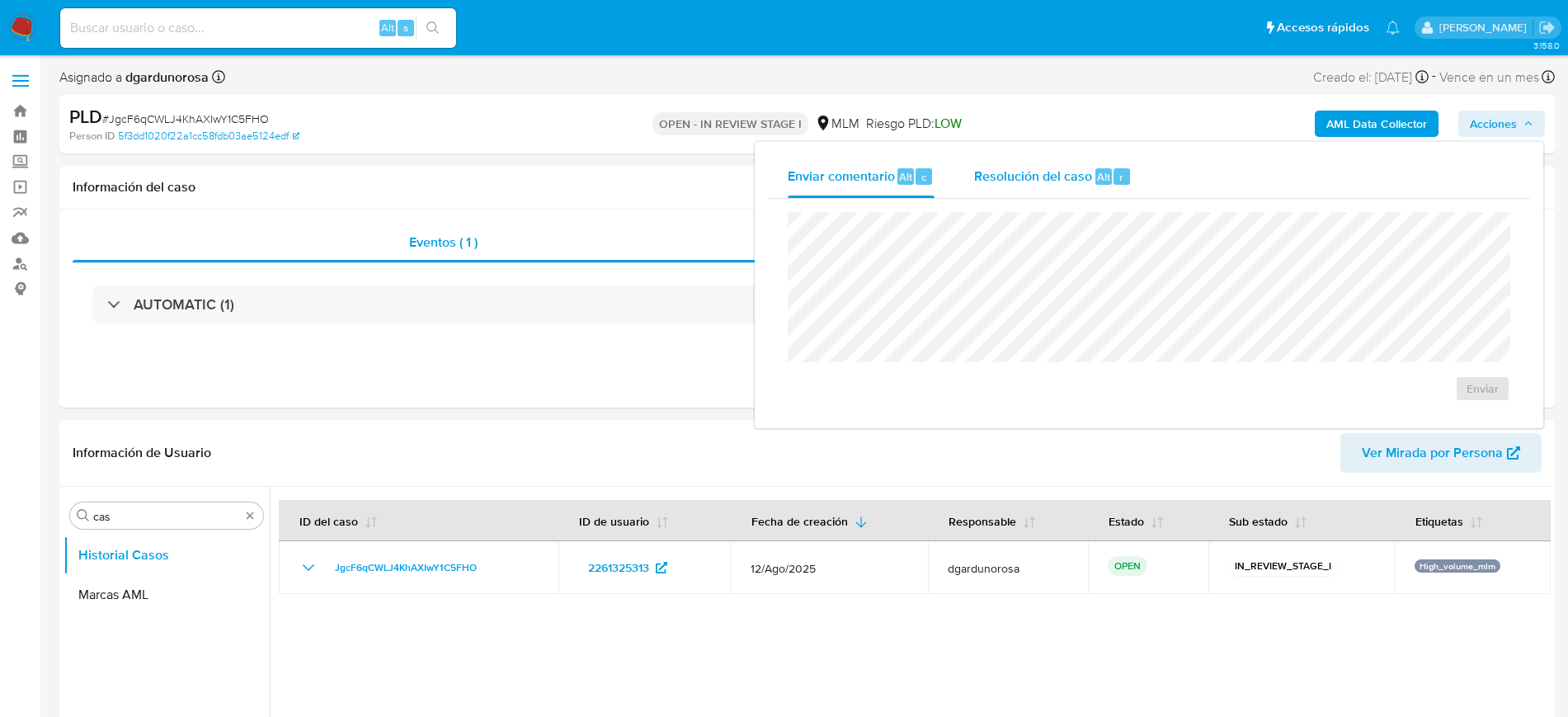
click at [1055, 176] on span "Resolución del caso" at bounding box center [1033, 175] width 118 height 19
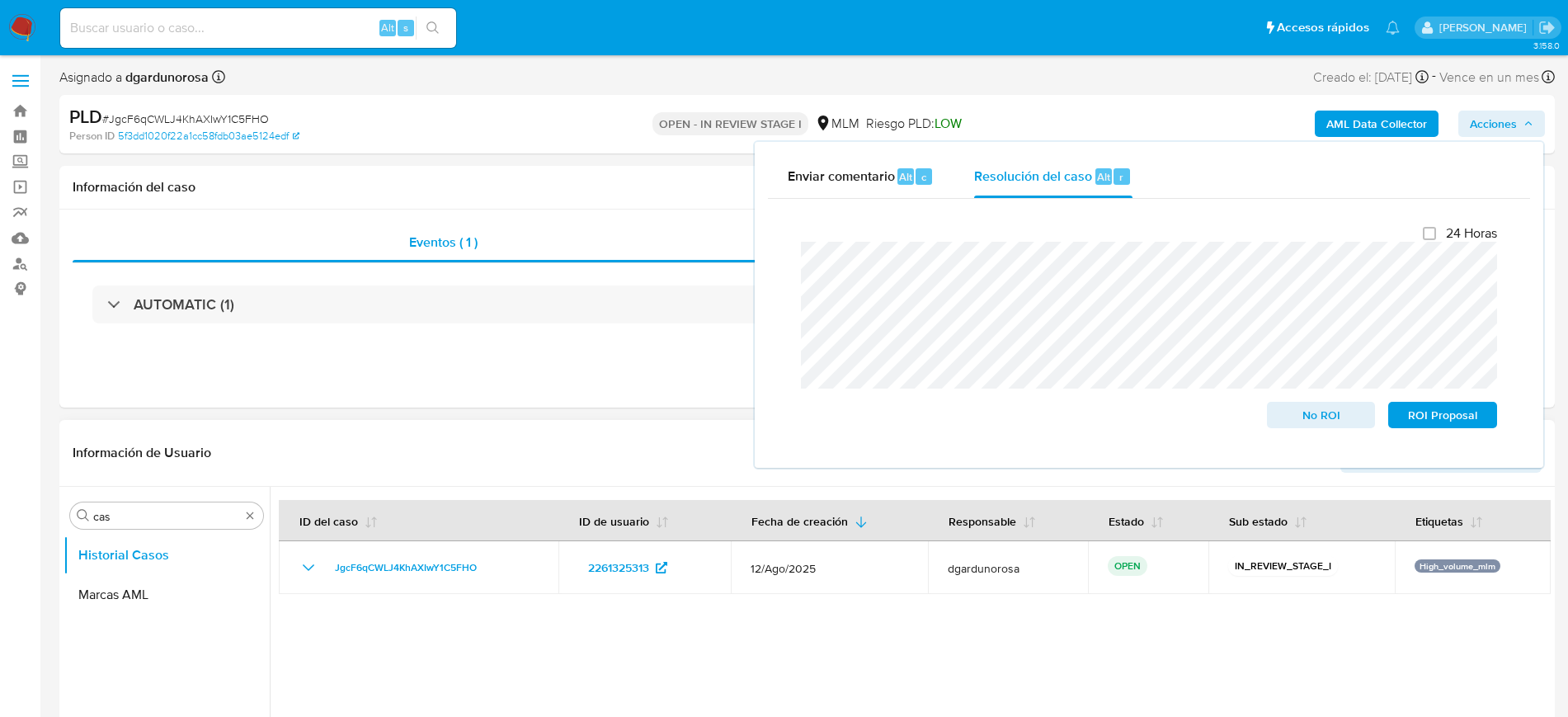
click at [652, 425] on div "Información de Usuario Ver Mirada por Persona" at bounding box center [807, 454] width 1495 height 67
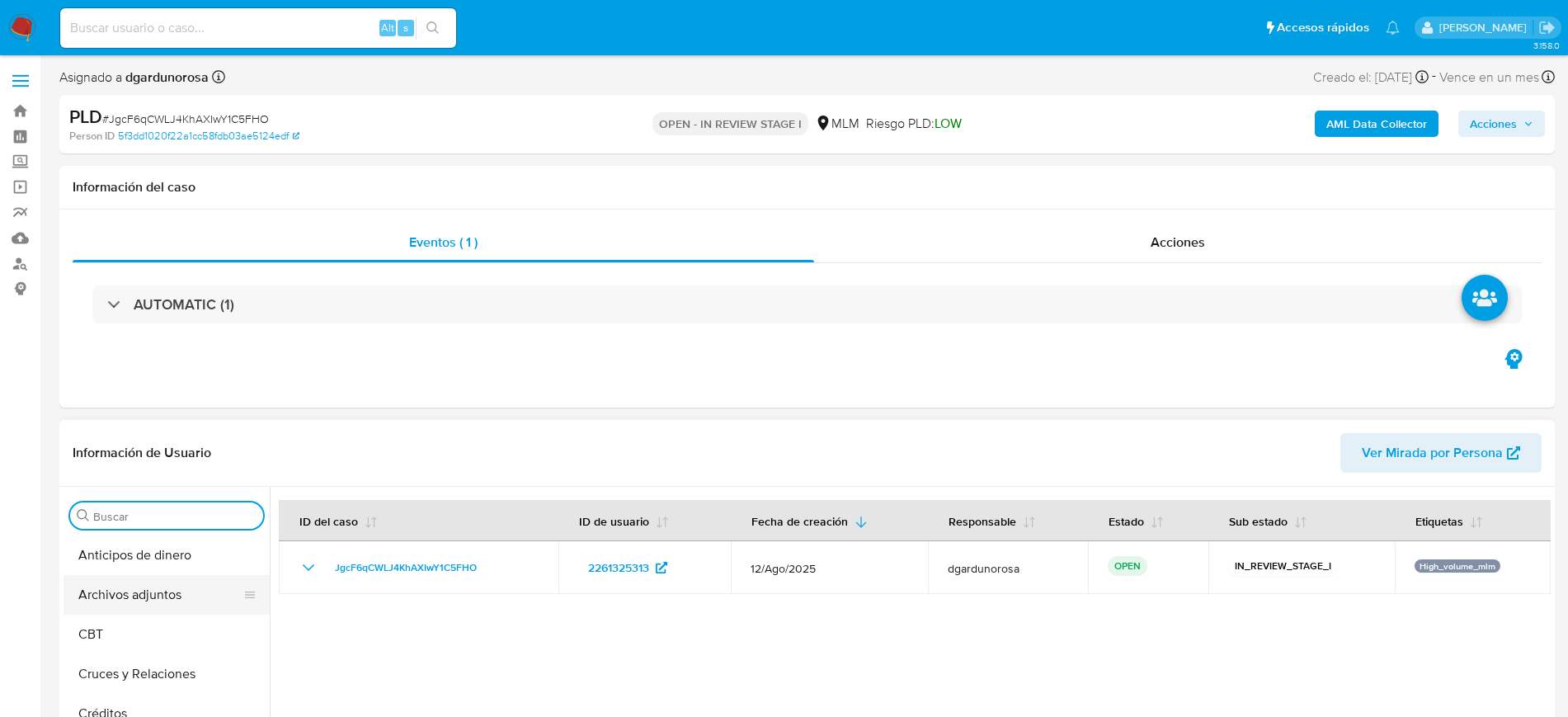
click at [148, 597] on button "Archivos adjuntos" at bounding box center [160, 594] width 193 height 40
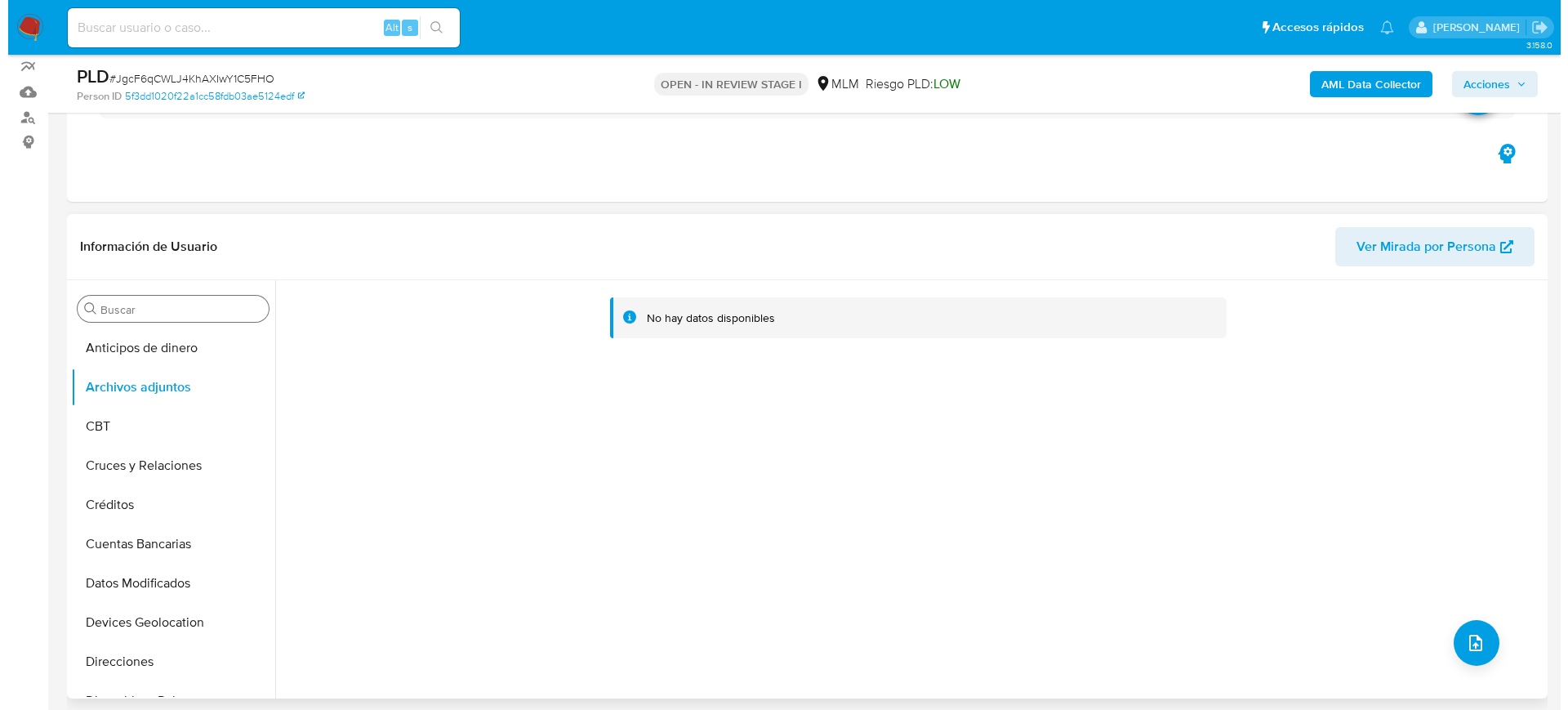
scroll to position [204, 0]
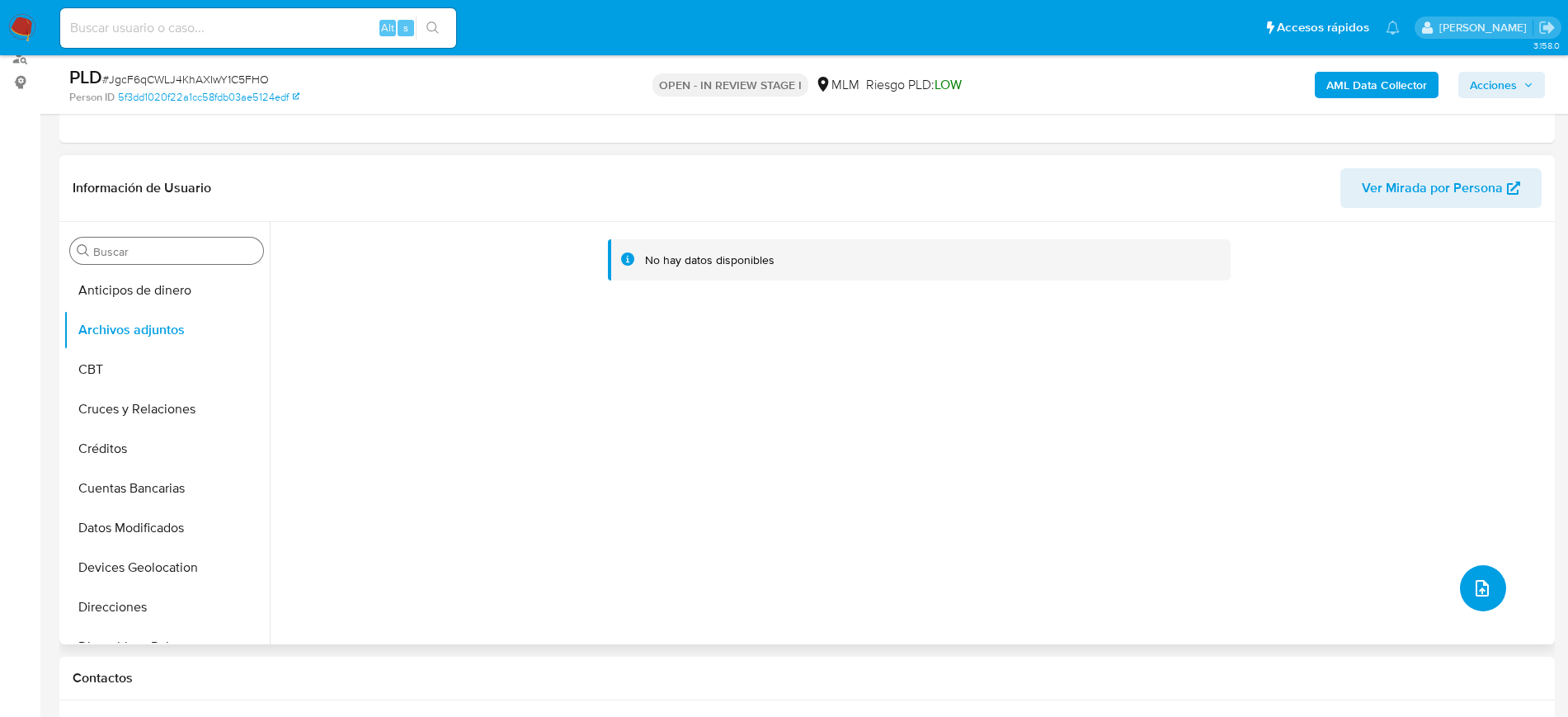
click at [1486, 604] on button "upload-file" at bounding box center [1483, 588] width 46 height 46
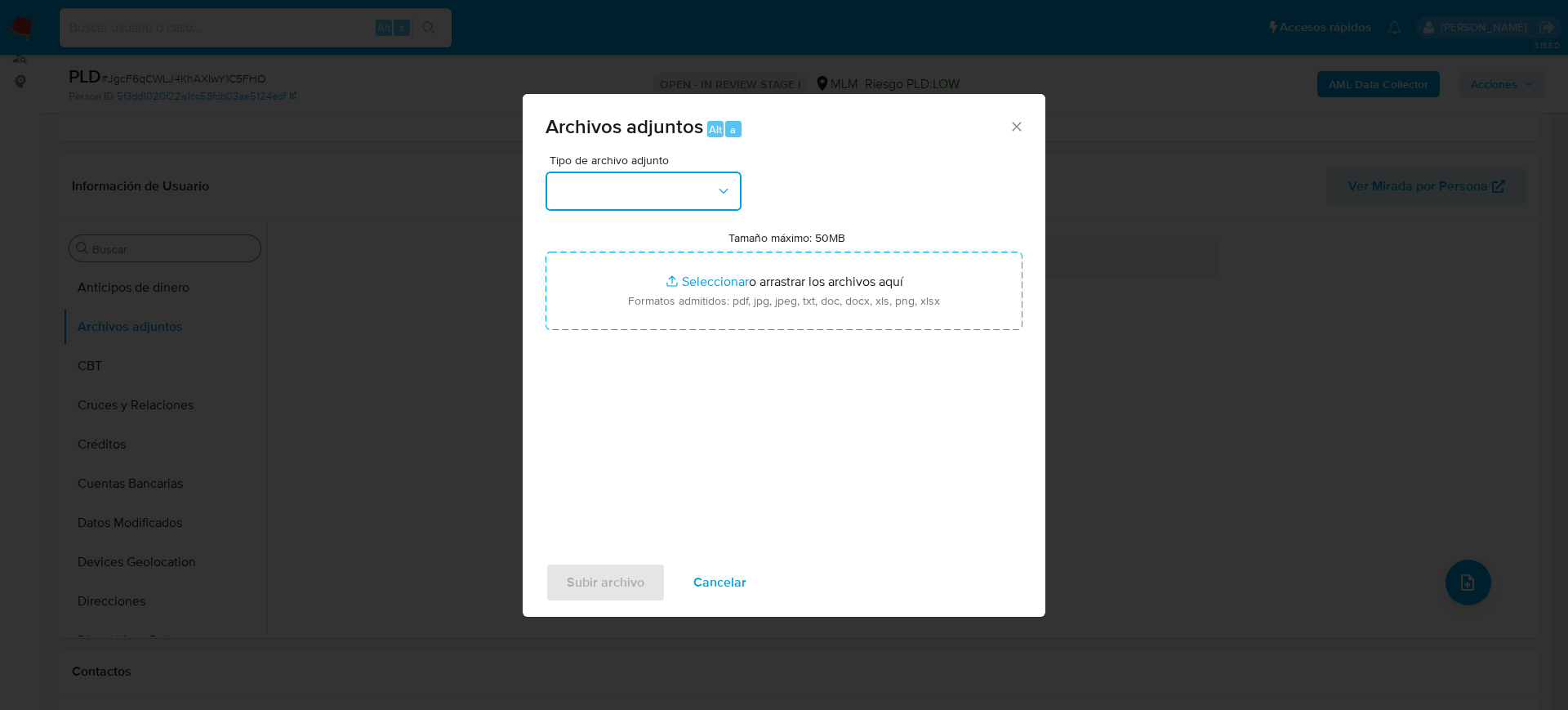
click at [678, 194] on button "button" at bounding box center [643, 191] width 196 height 39
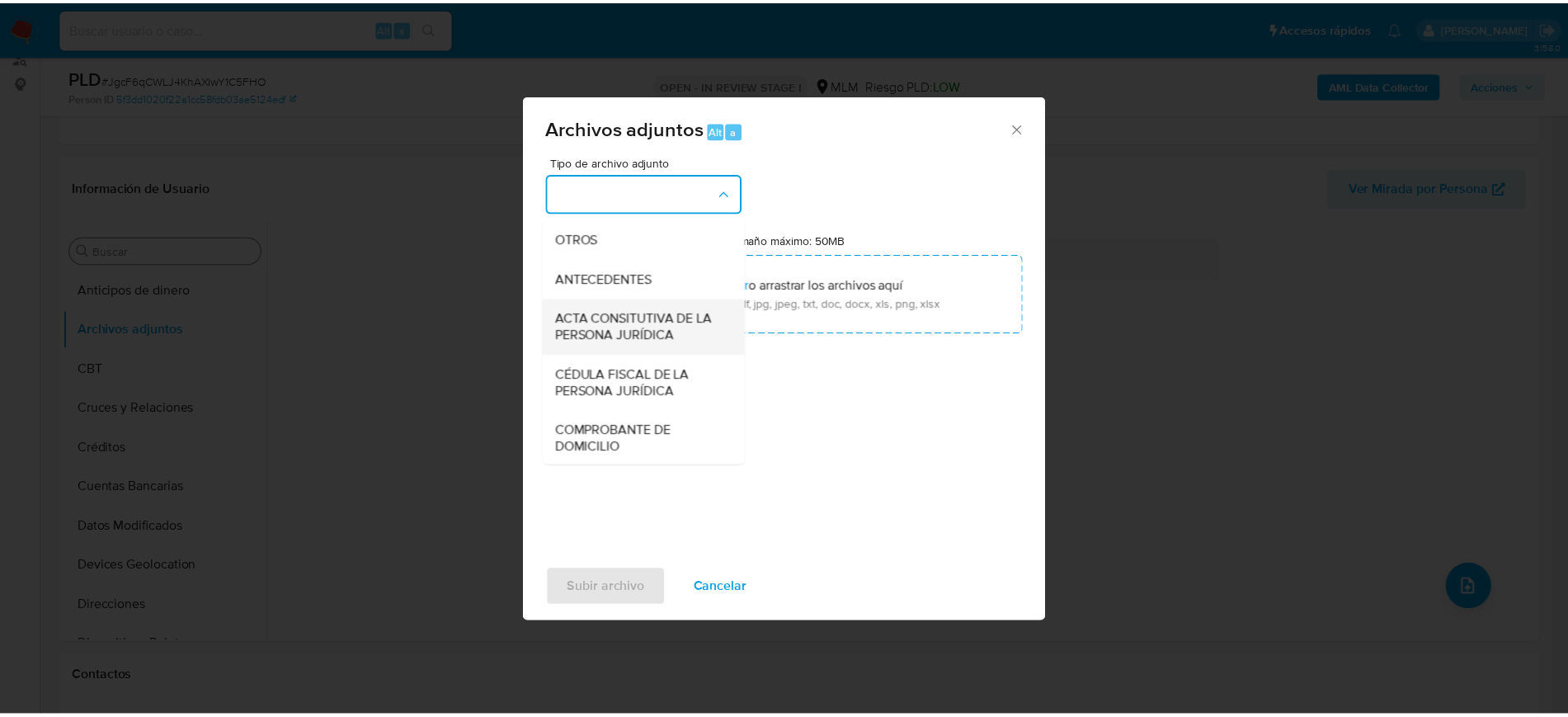
scroll to position [309, 0]
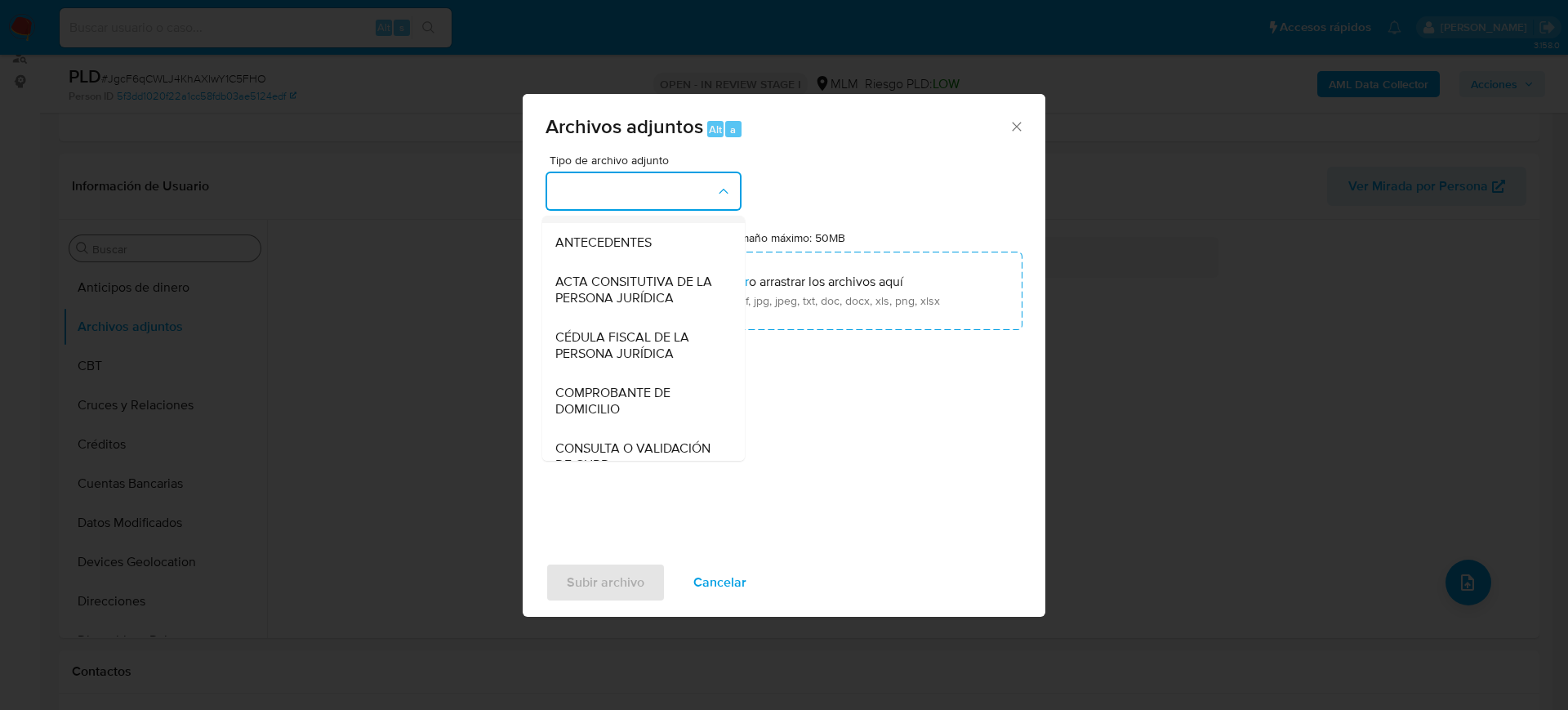
click at [572, 212] on span "OTROS" at bounding box center [576, 203] width 43 height 17
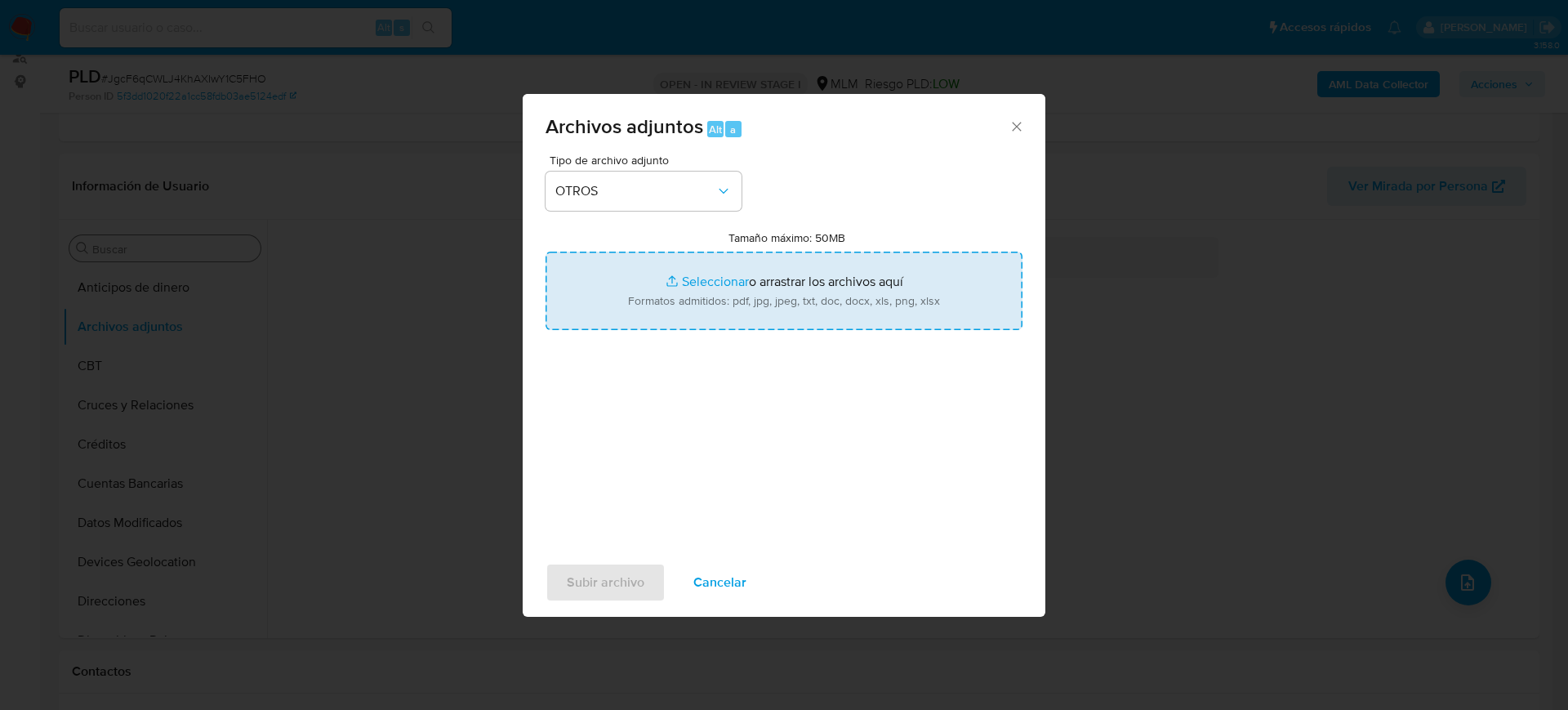
type input "C:\fakepath\2261325313_Salvador Gomez_Agosto2025.pdf"
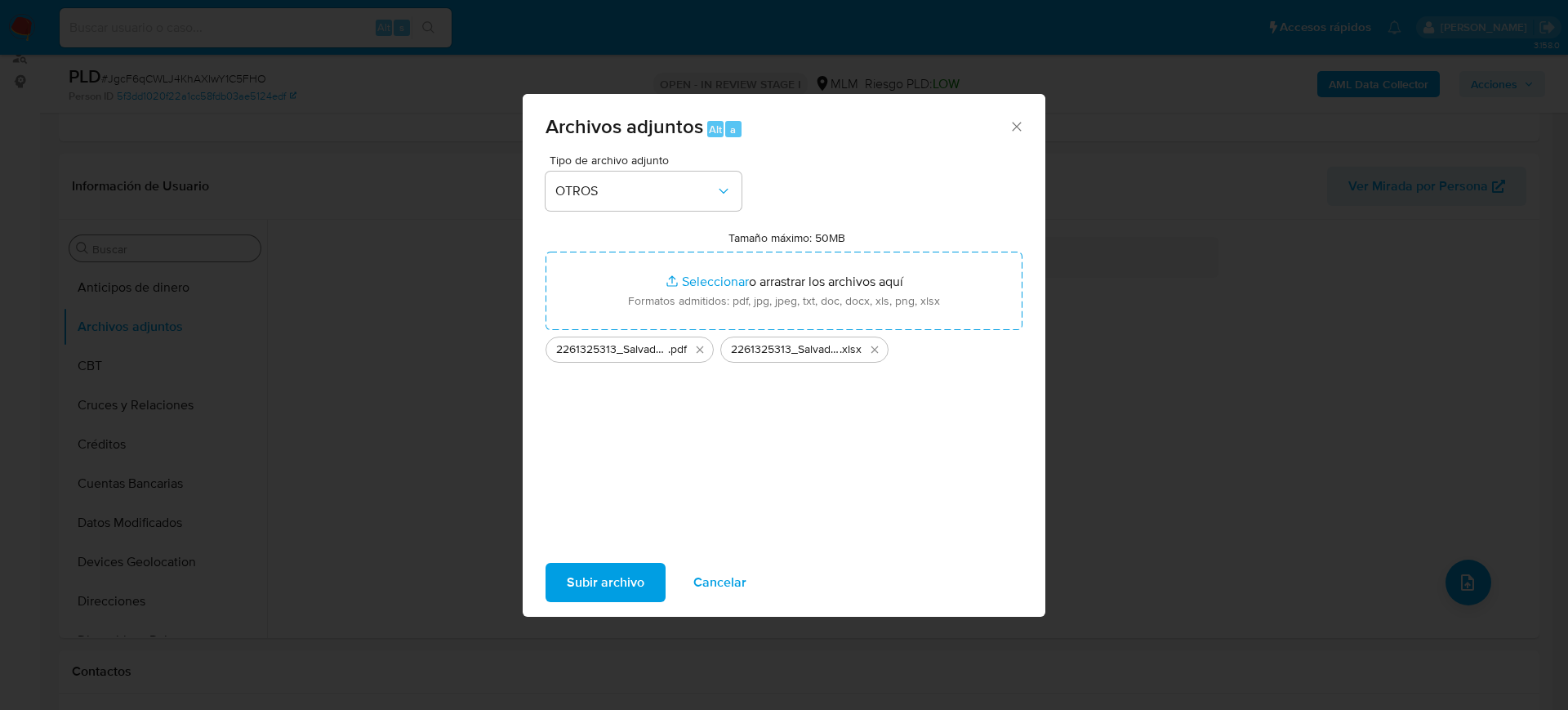
click at [581, 588] on span "Subir archivo" at bounding box center [605, 582] width 78 height 36
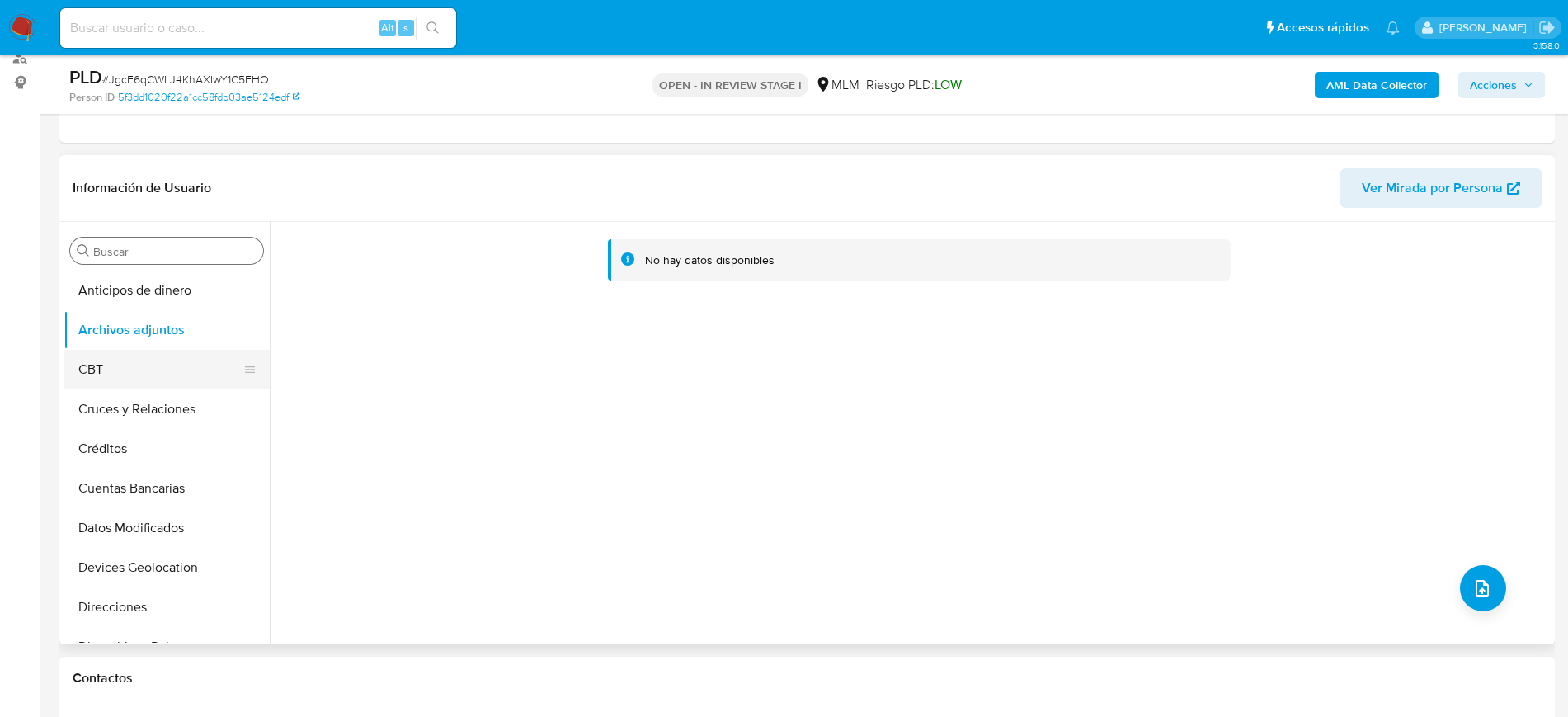
click at [173, 362] on button "CBT" at bounding box center [160, 370] width 193 height 40
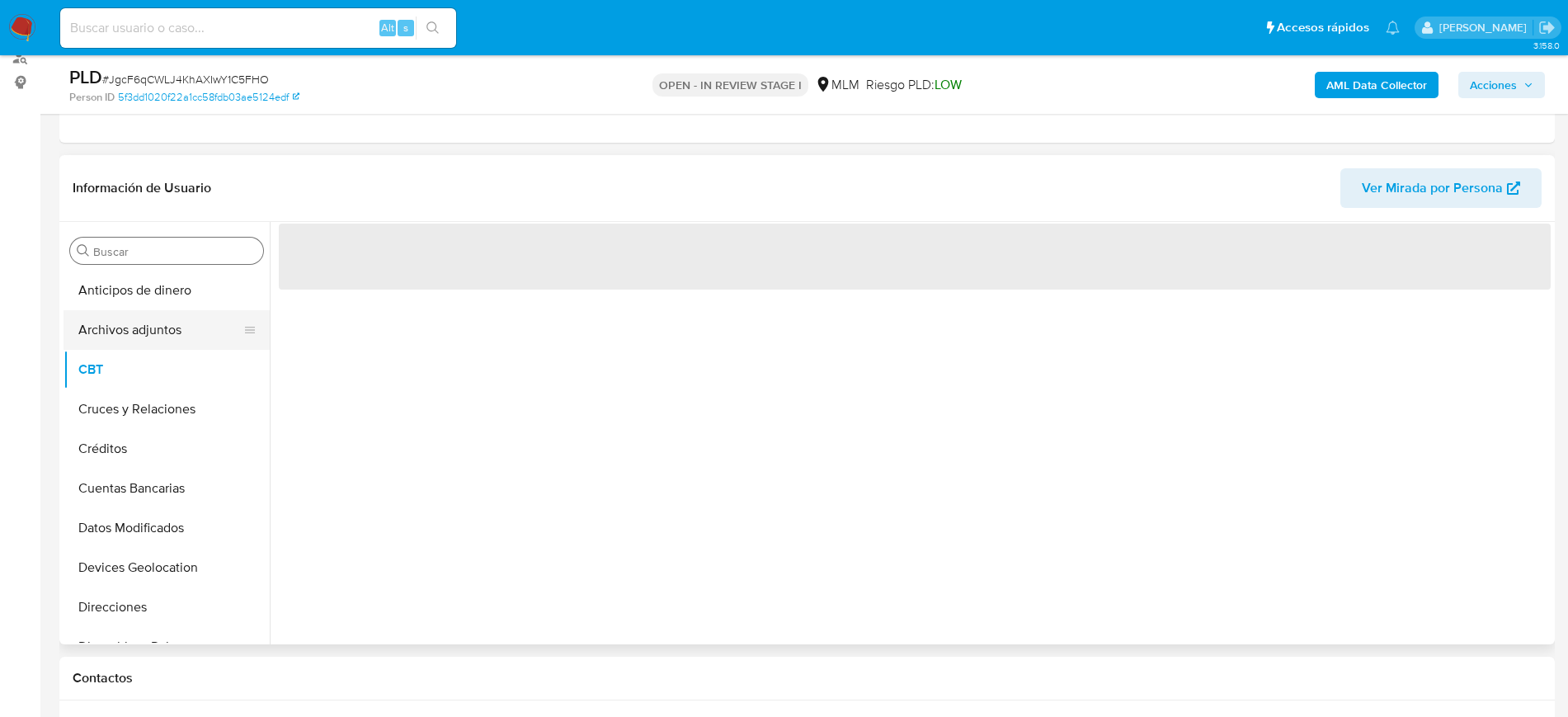
click at [160, 338] on button "Archivos adjuntos" at bounding box center [160, 330] width 193 height 40
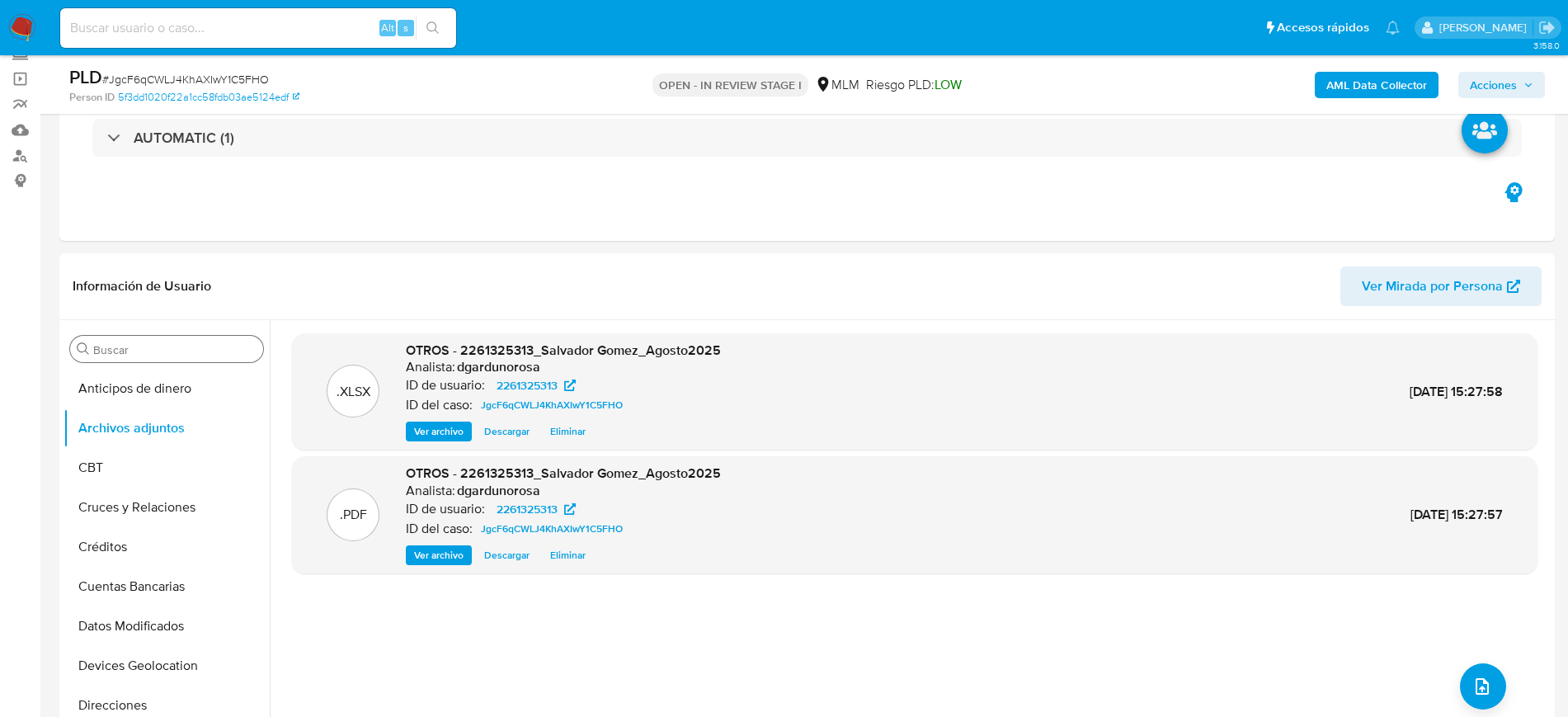
scroll to position [103, 0]
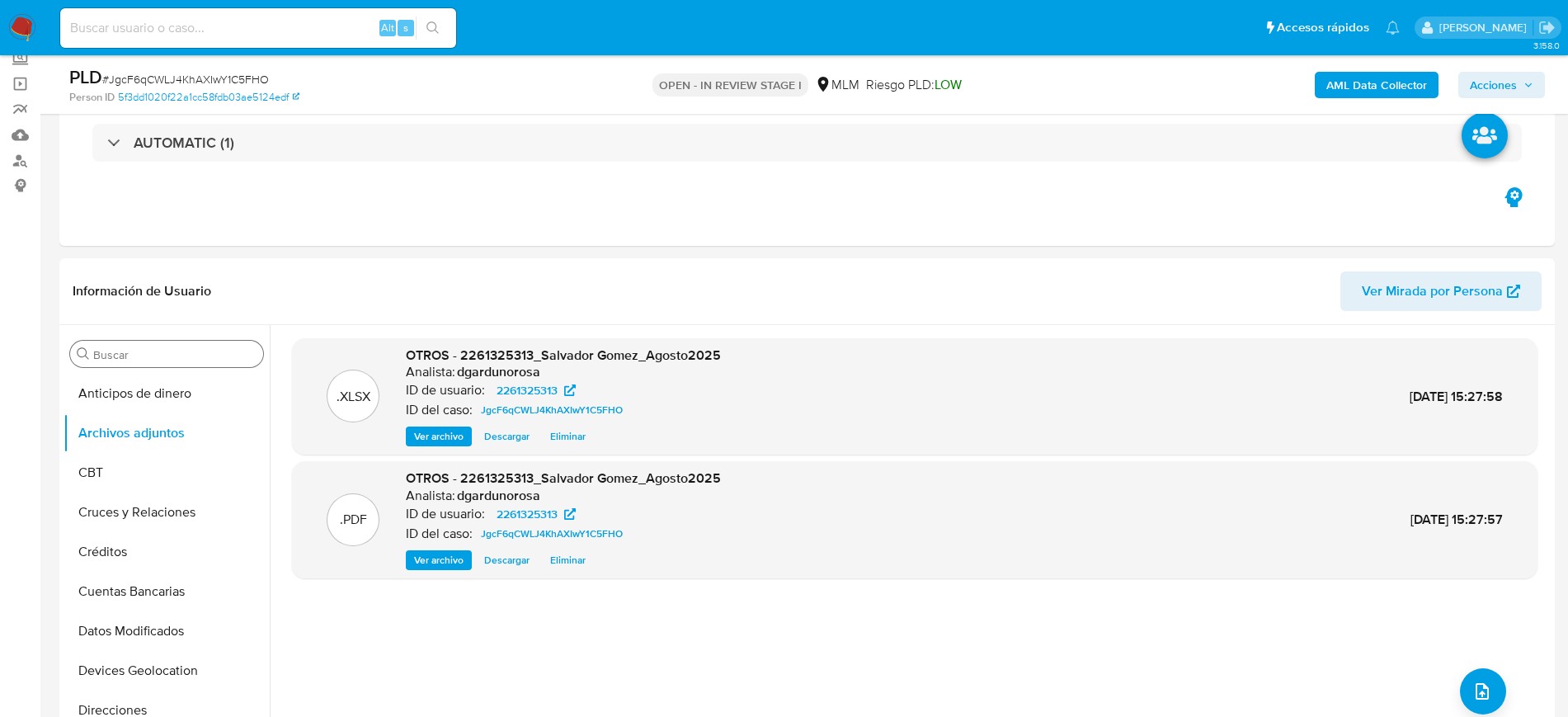
click at [1511, 90] on span "Acciones" at bounding box center [1493, 85] width 47 height 27
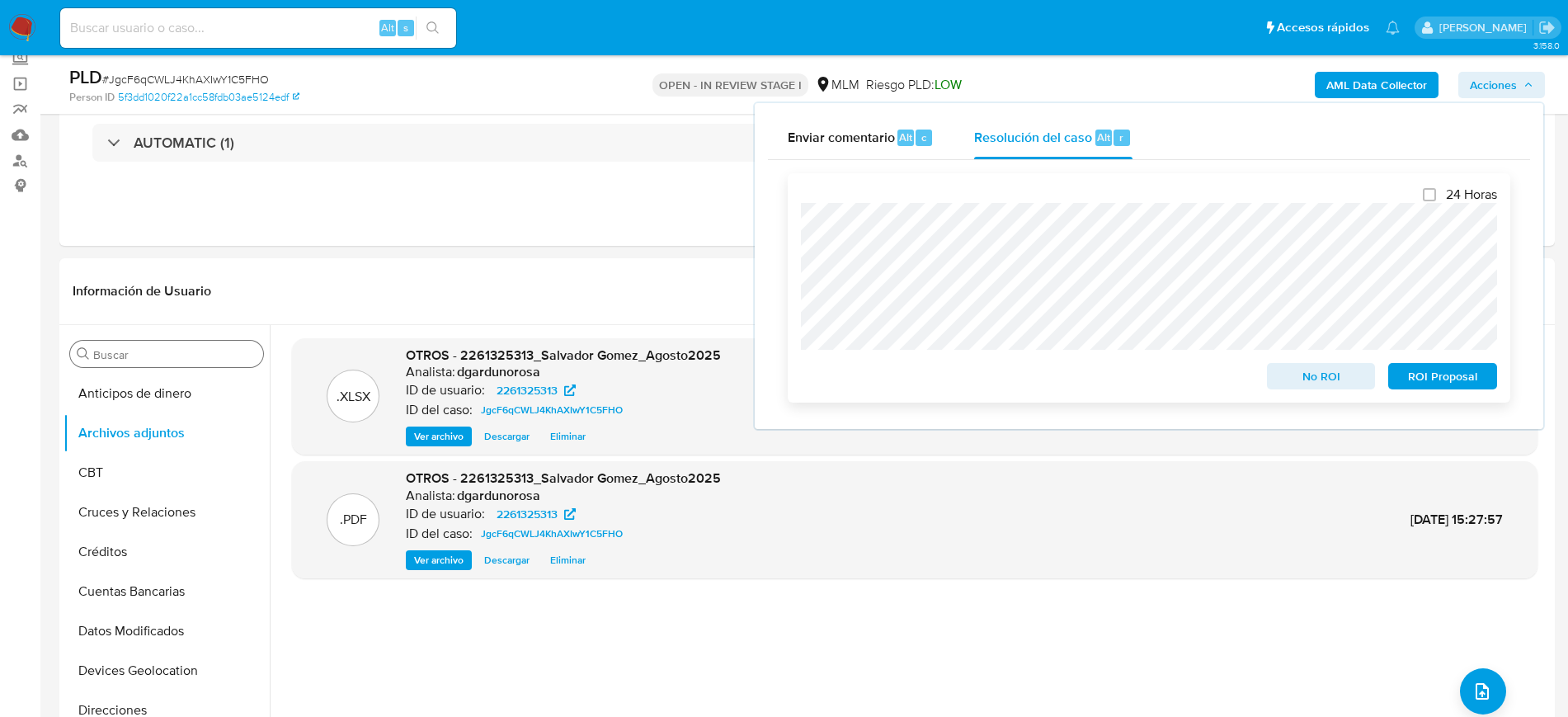
click at [1457, 380] on span "ROI Proposal" at bounding box center [1442, 376] width 86 height 23
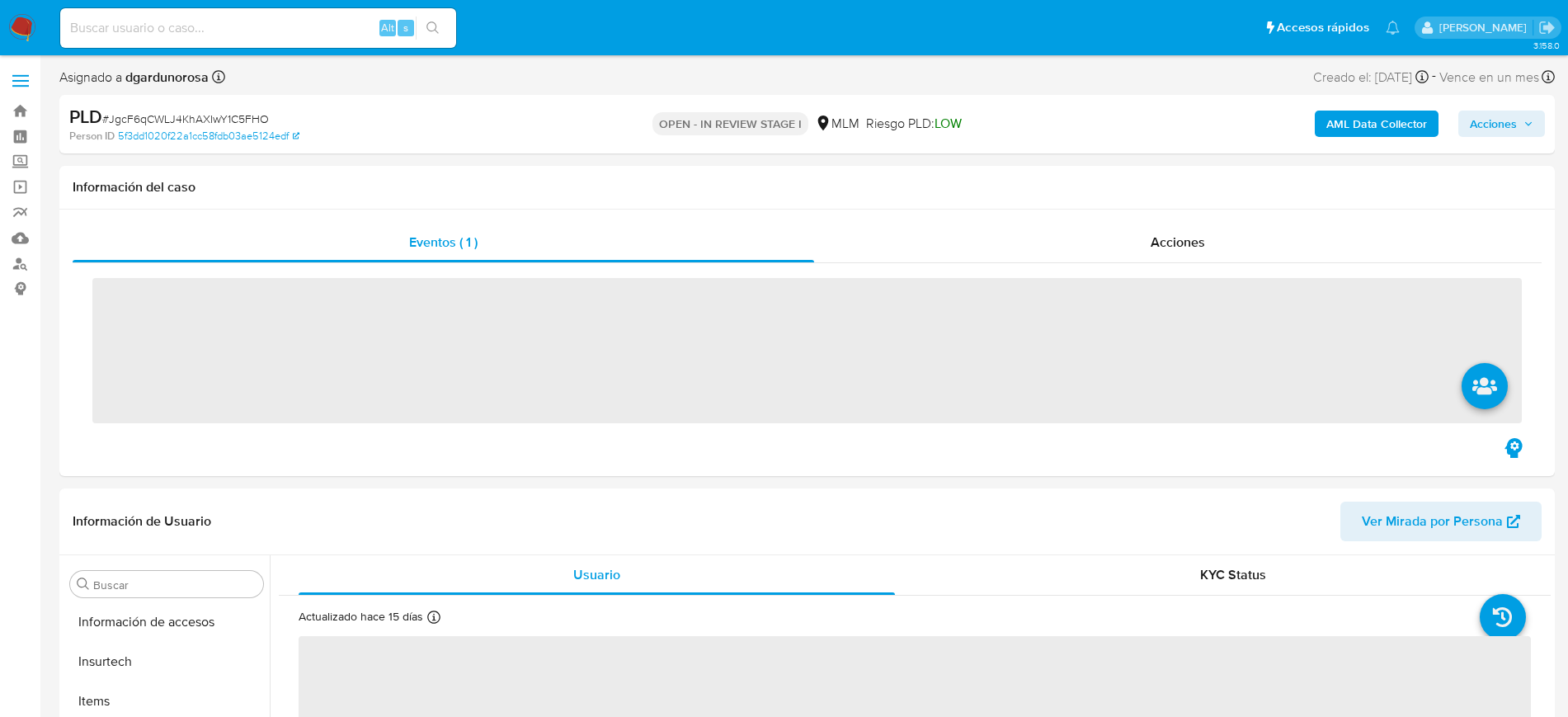
scroll to position [697, 0]
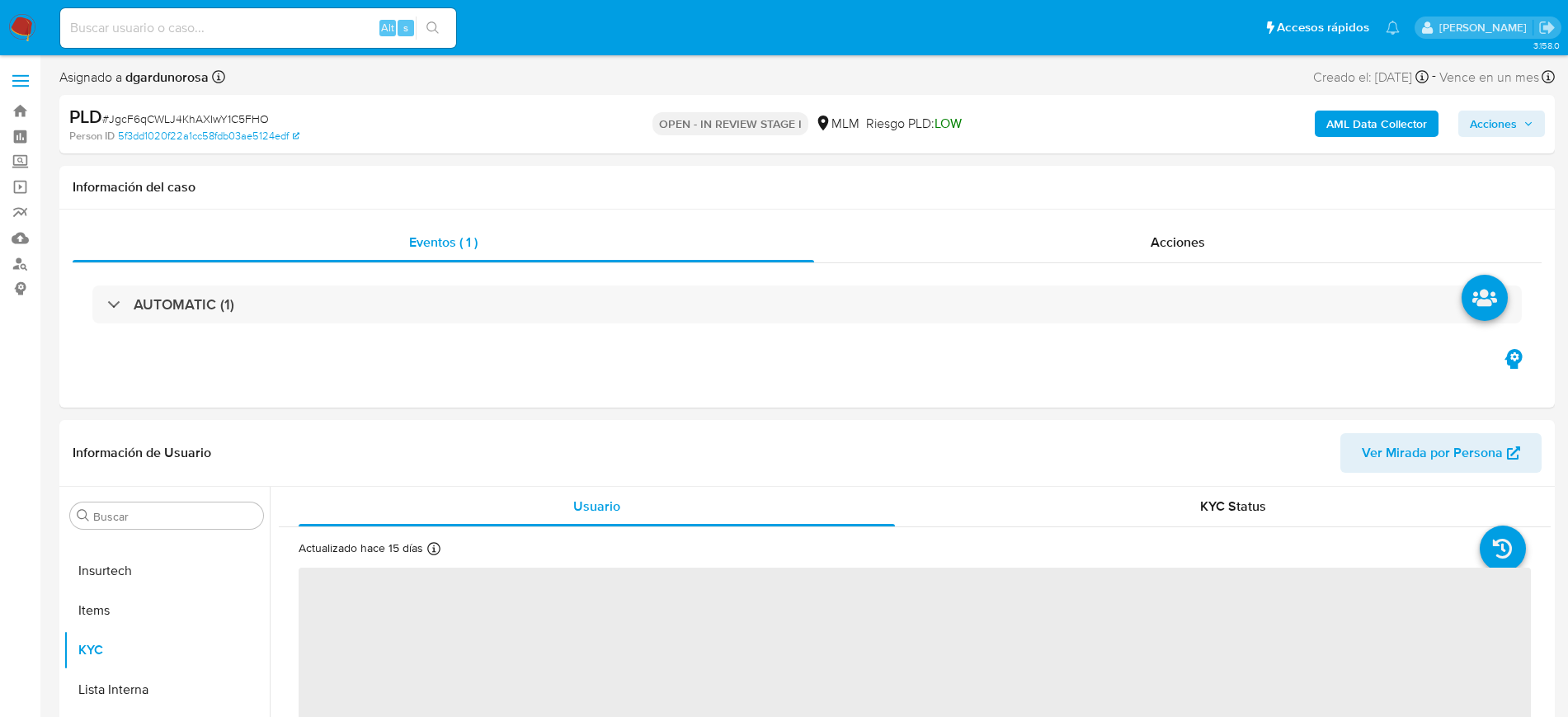
select select "10"
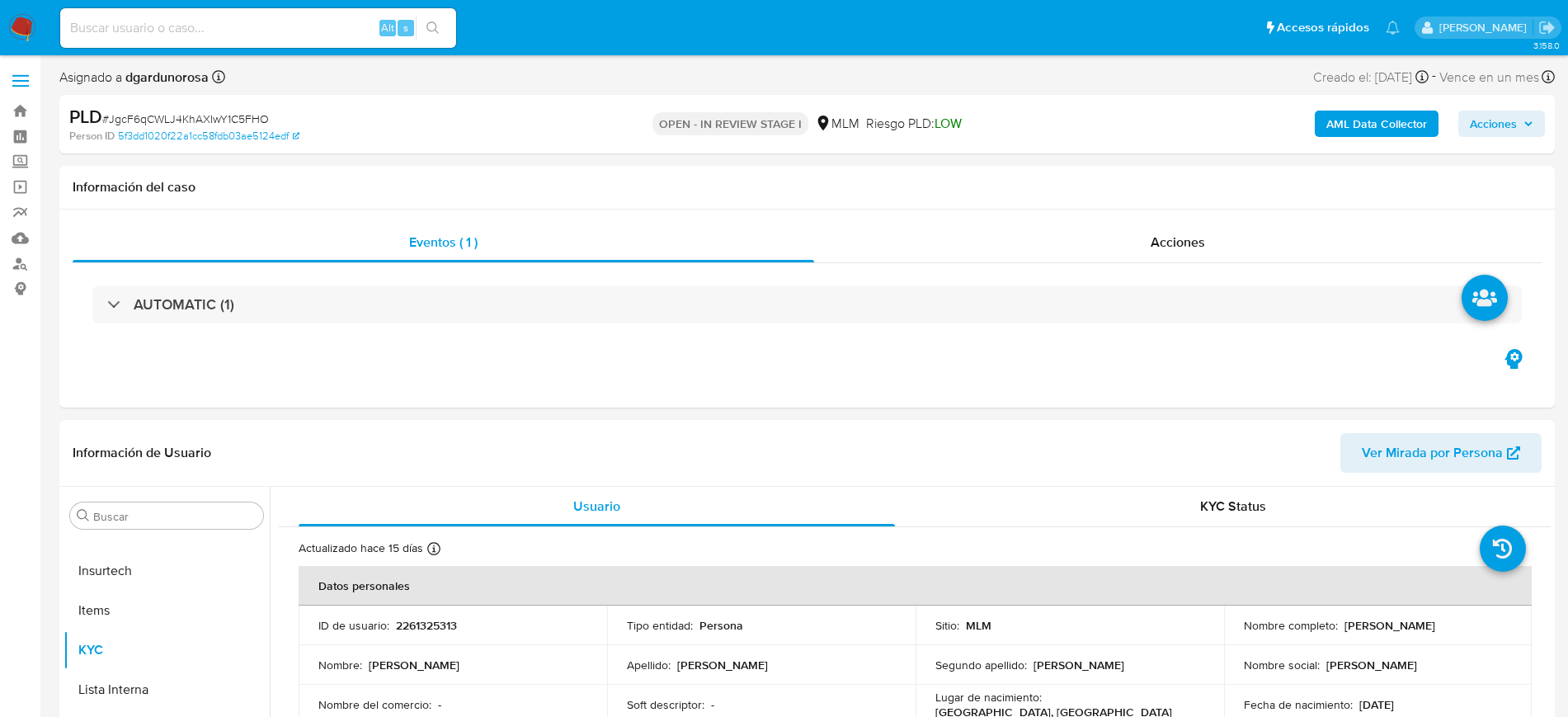
click at [252, 31] on input at bounding box center [258, 28] width 396 height 21
paste input "109806182"
type input "109806182"
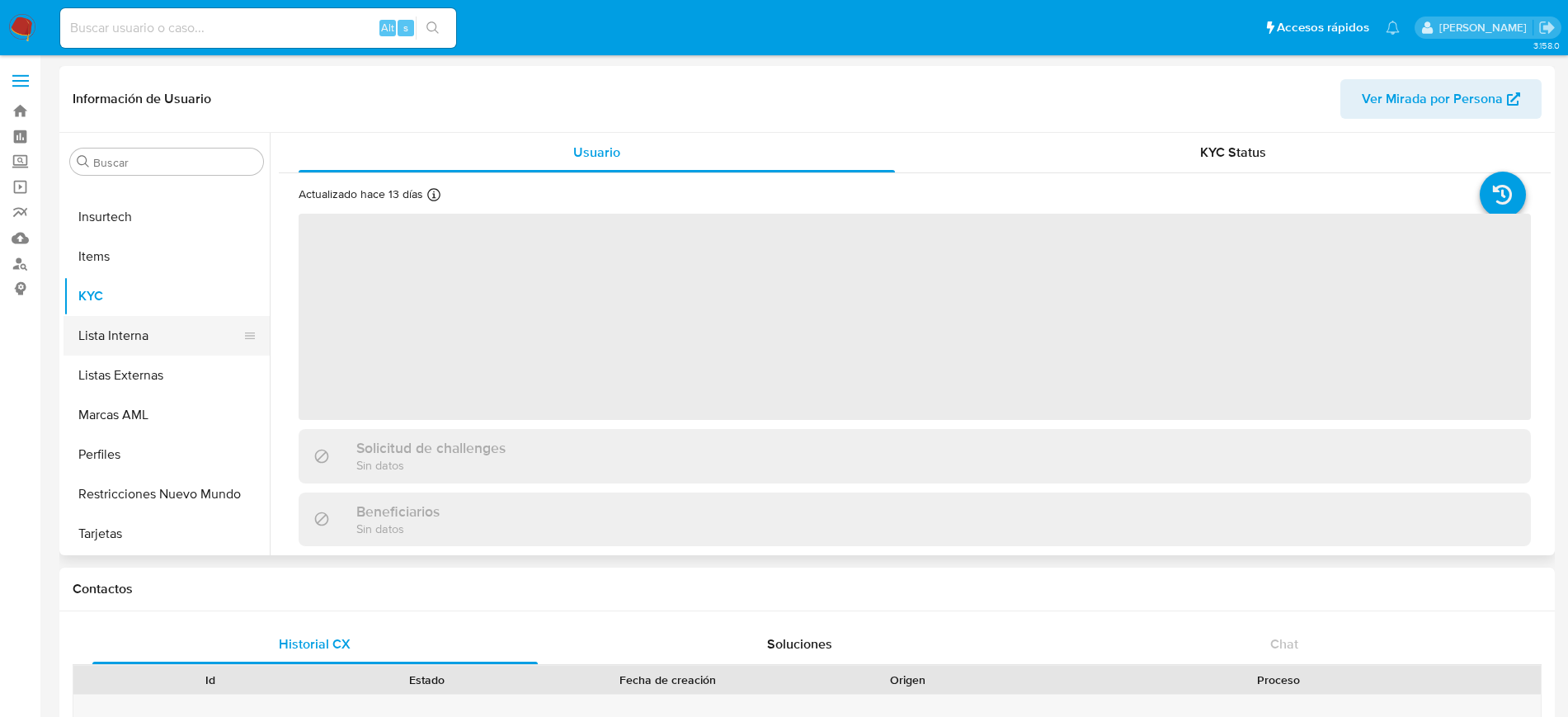
scroll to position [491, 0]
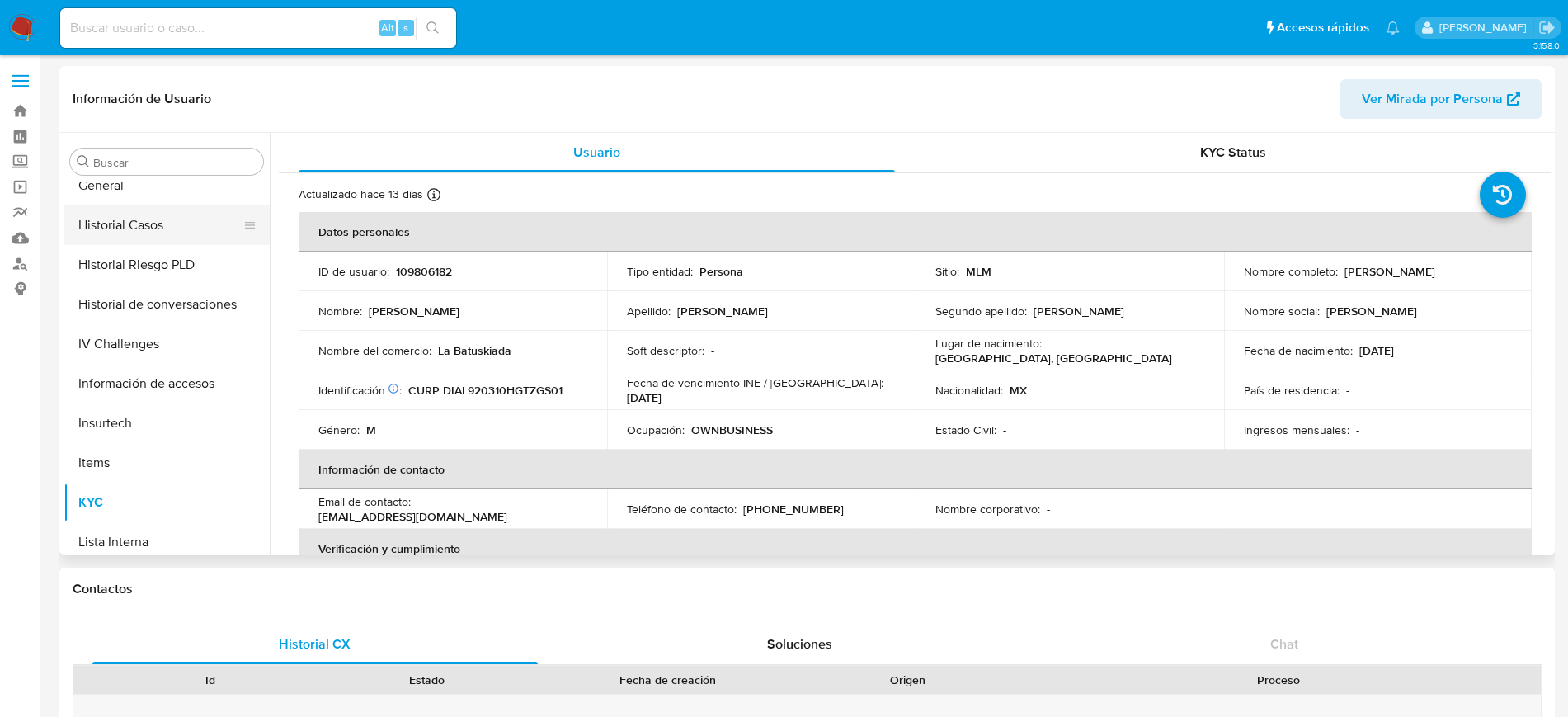
click at [142, 222] on button "Historial Casos" at bounding box center [160, 225] width 193 height 40
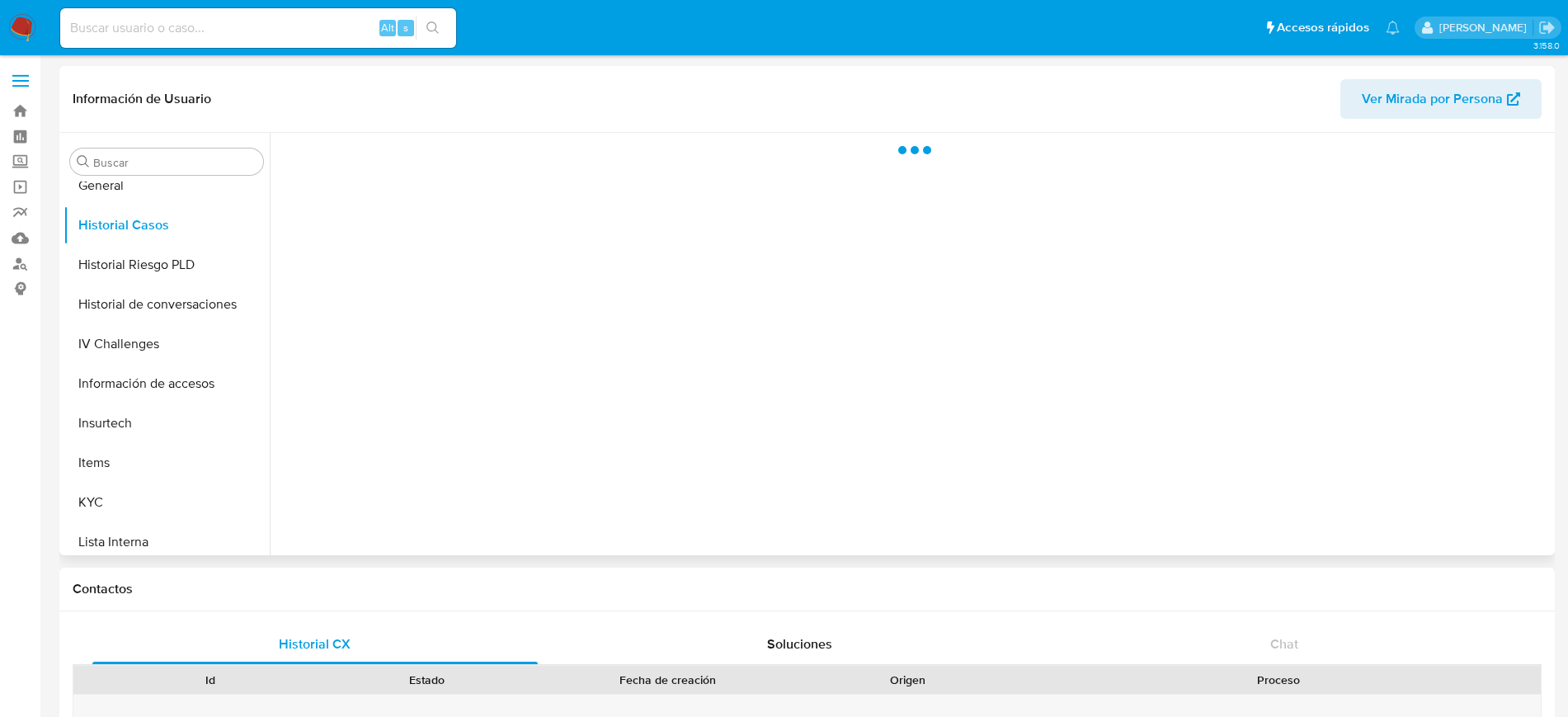
select select "10"
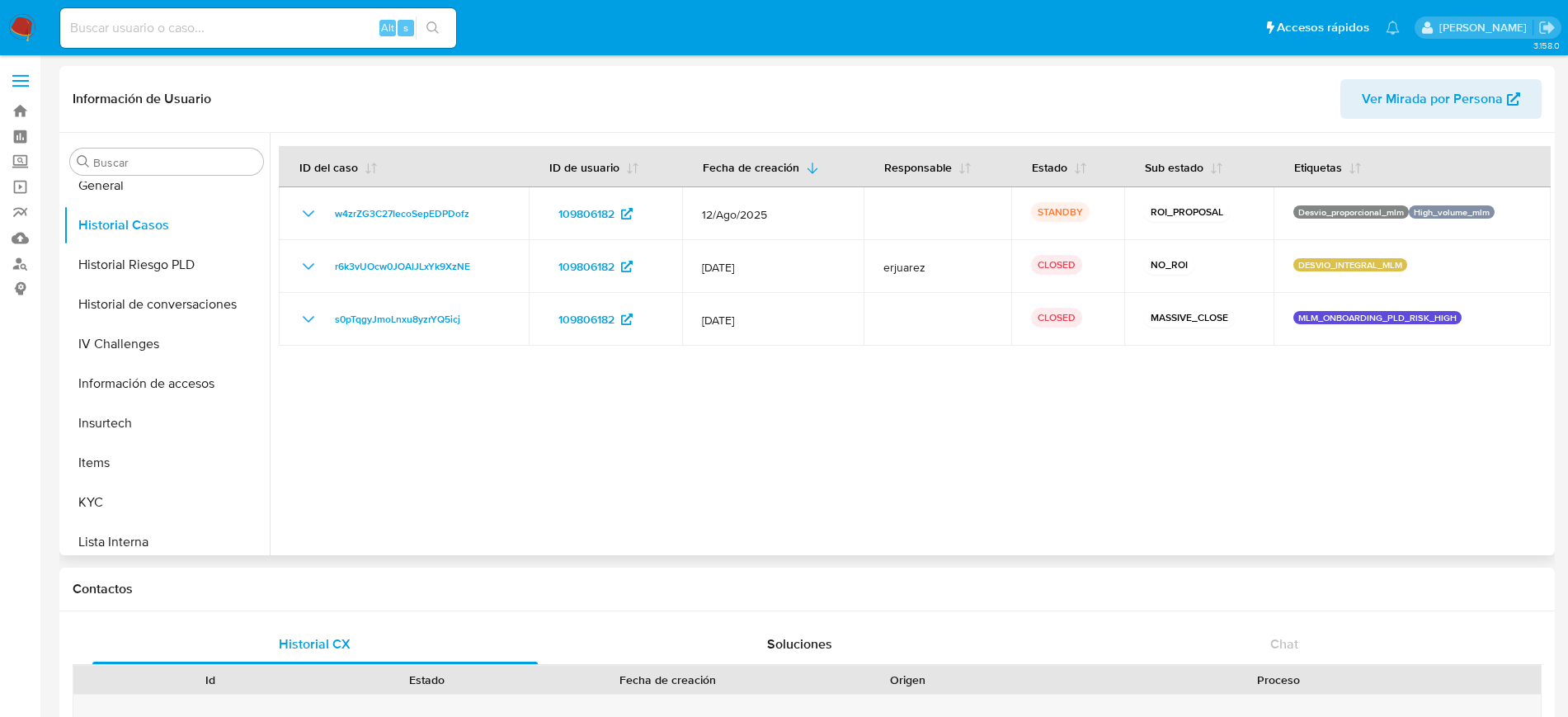
click at [1114, 382] on div at bounding box center [910, 344] width 1281 height 423
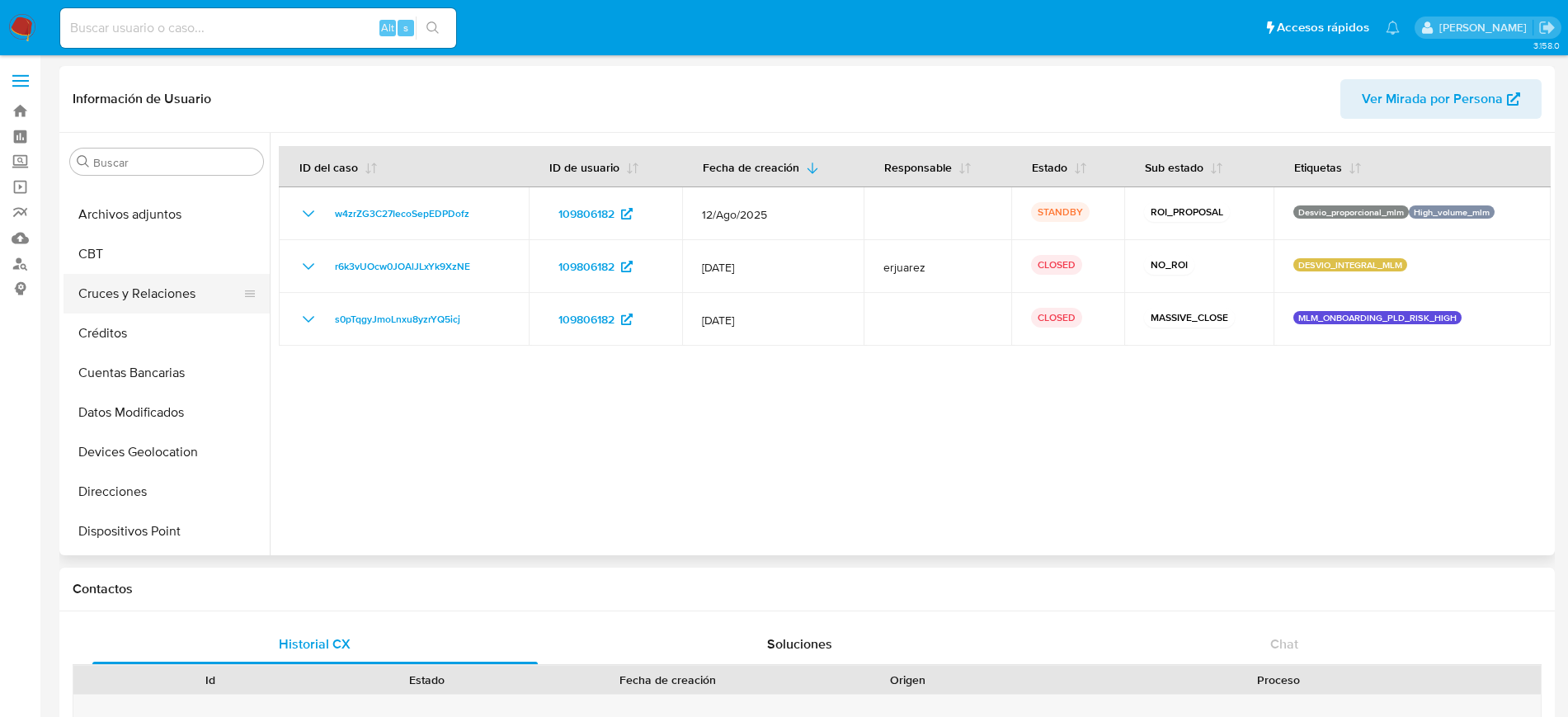
scroll to position [0, 0]
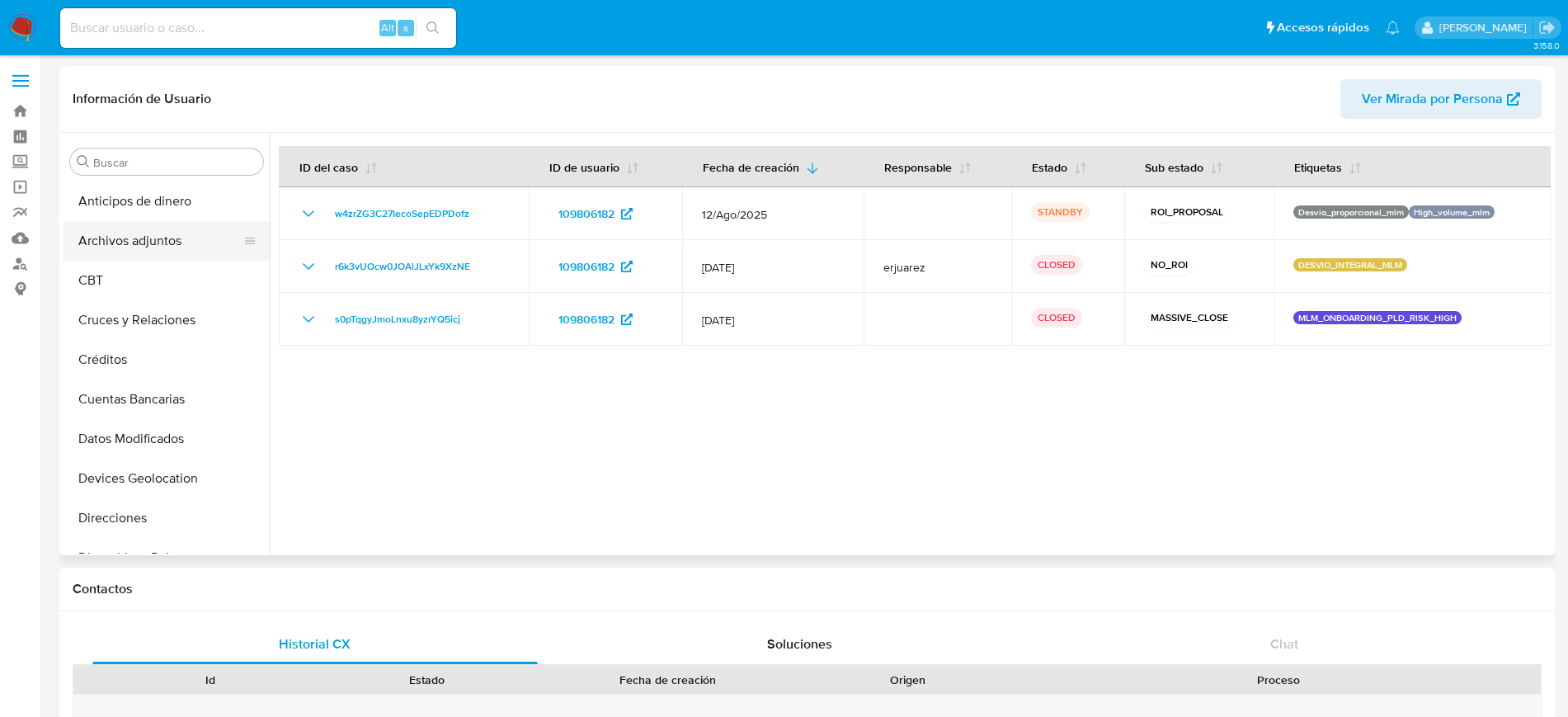
click at [137, 243] on button "Archivos adjuntos" at bounding box center [160, 240] width 193 height 40
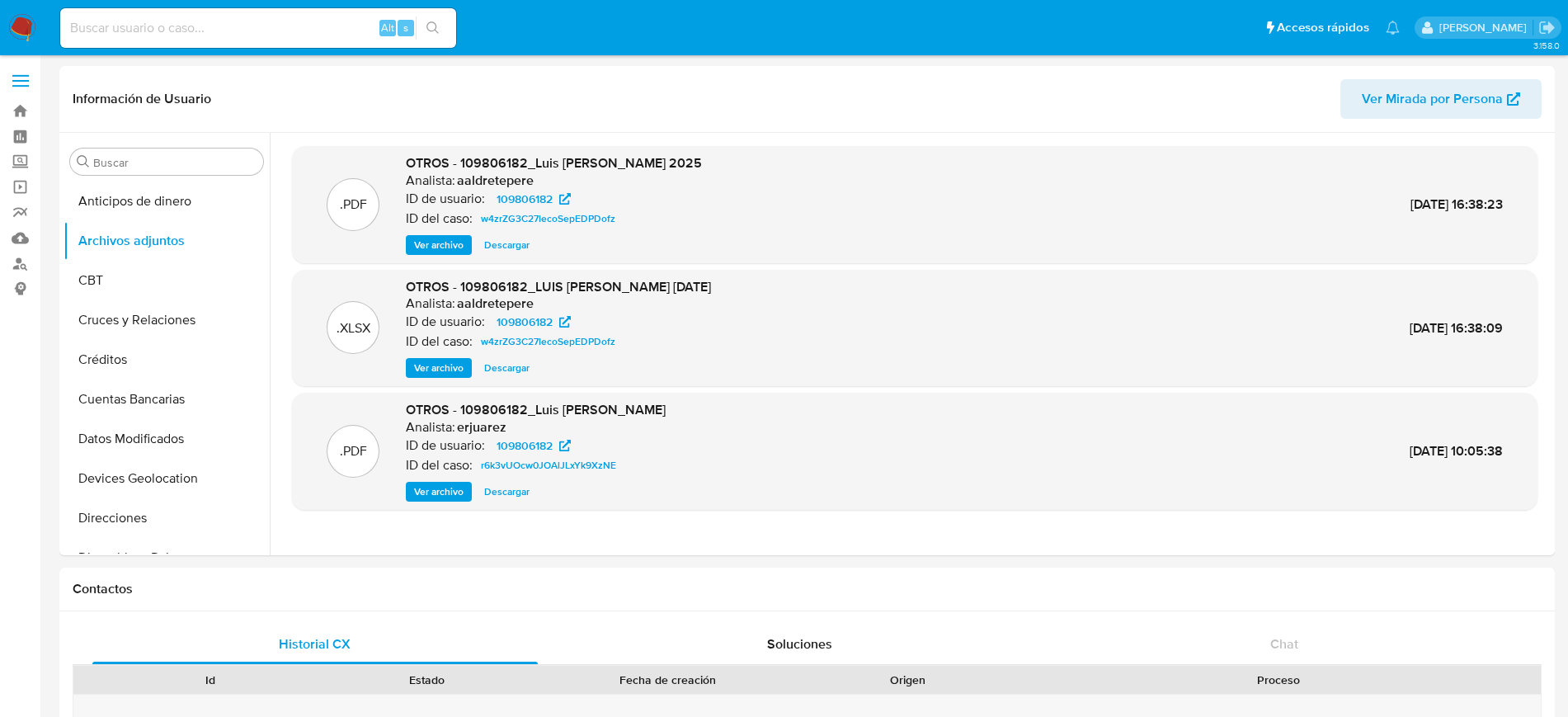
click at [155, 24] on input at bounding box center [258, 28] width 396 height 21
paste input "1641326475"
type input "1641326475"
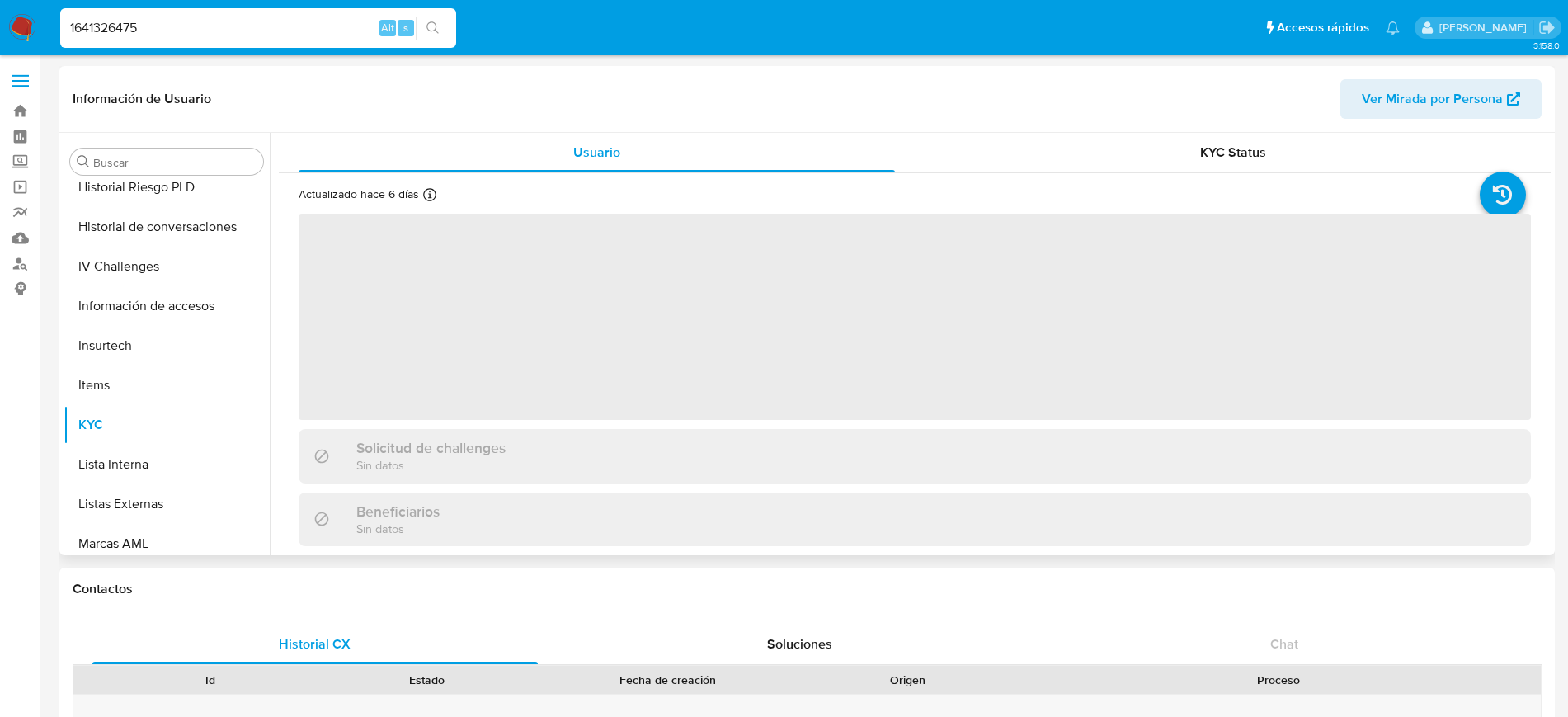
scroll to position [697, 0]
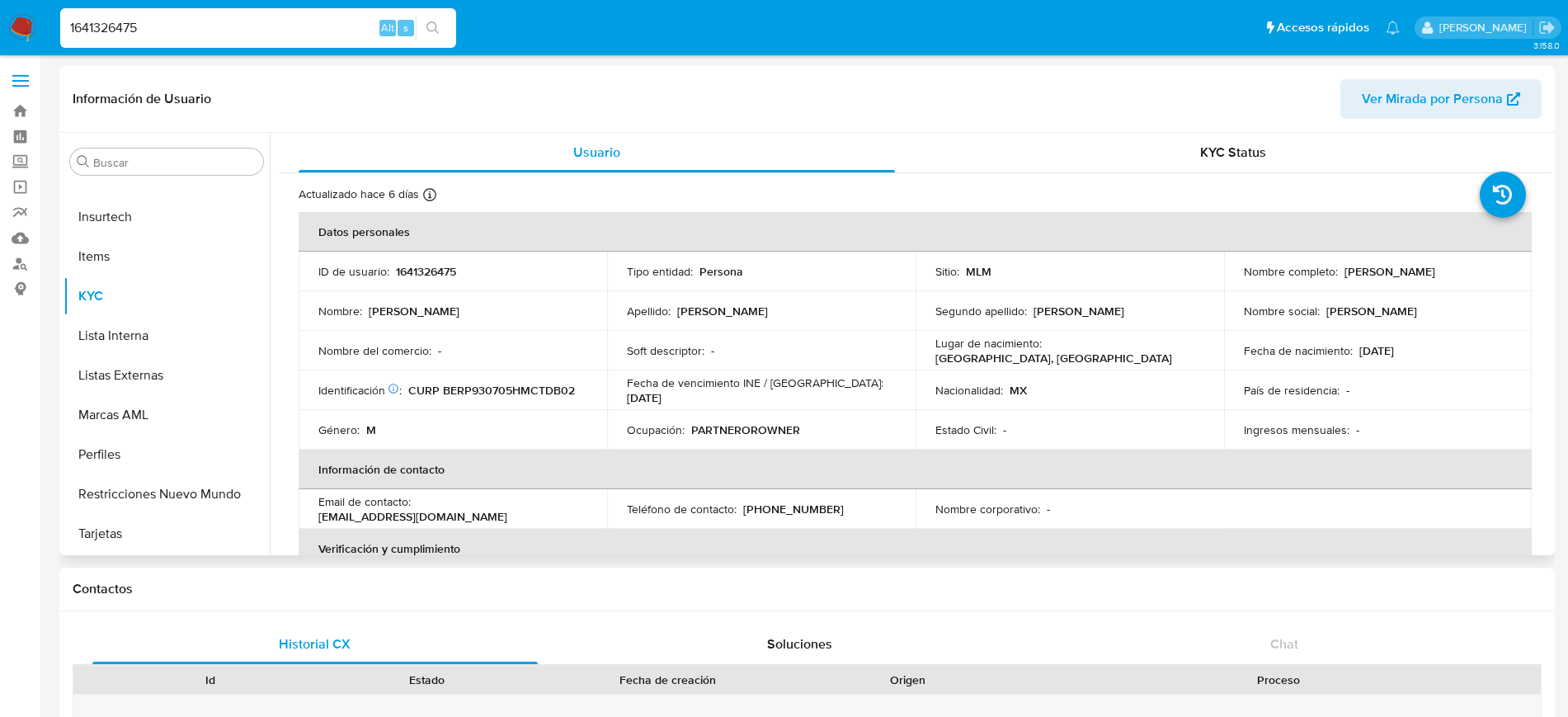
select select "10"
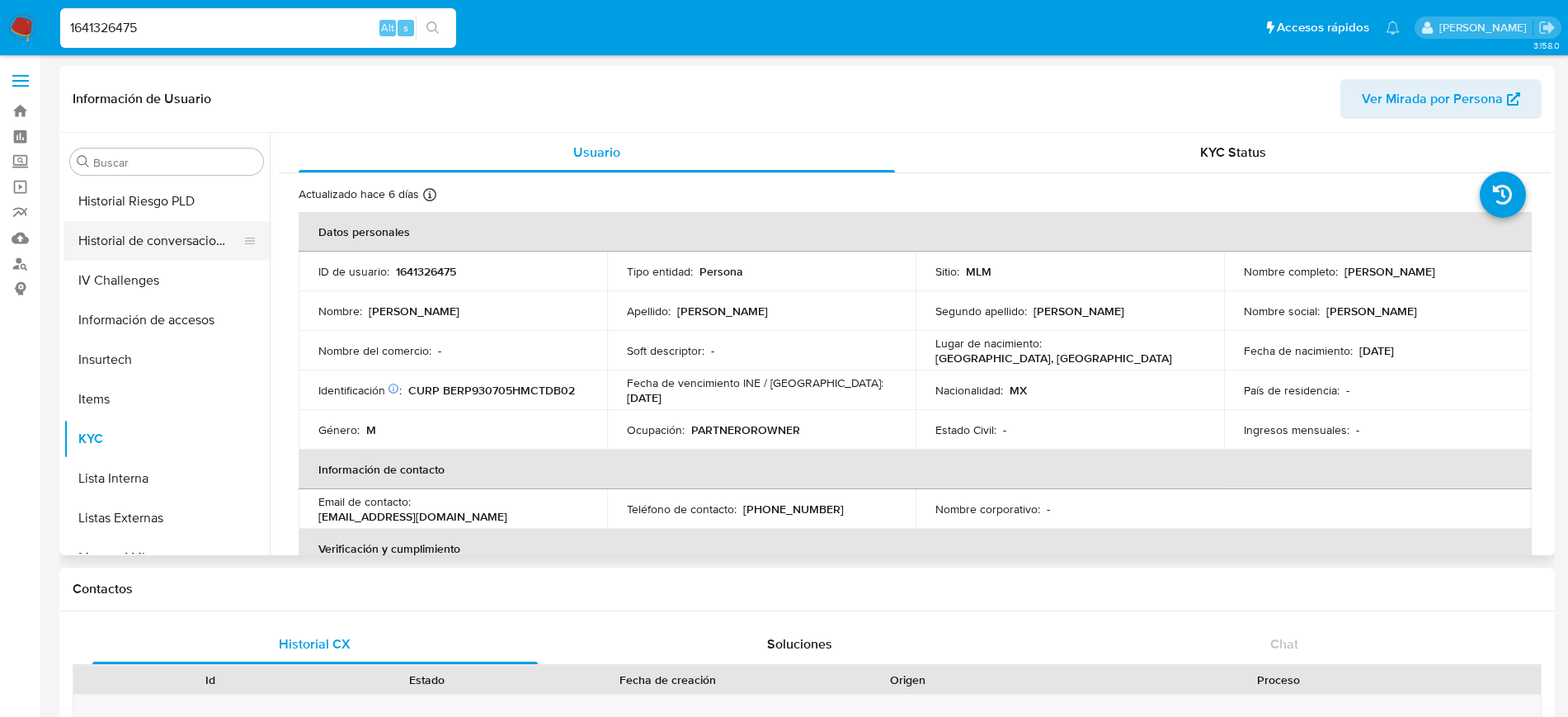
scroll to position [387, 0]
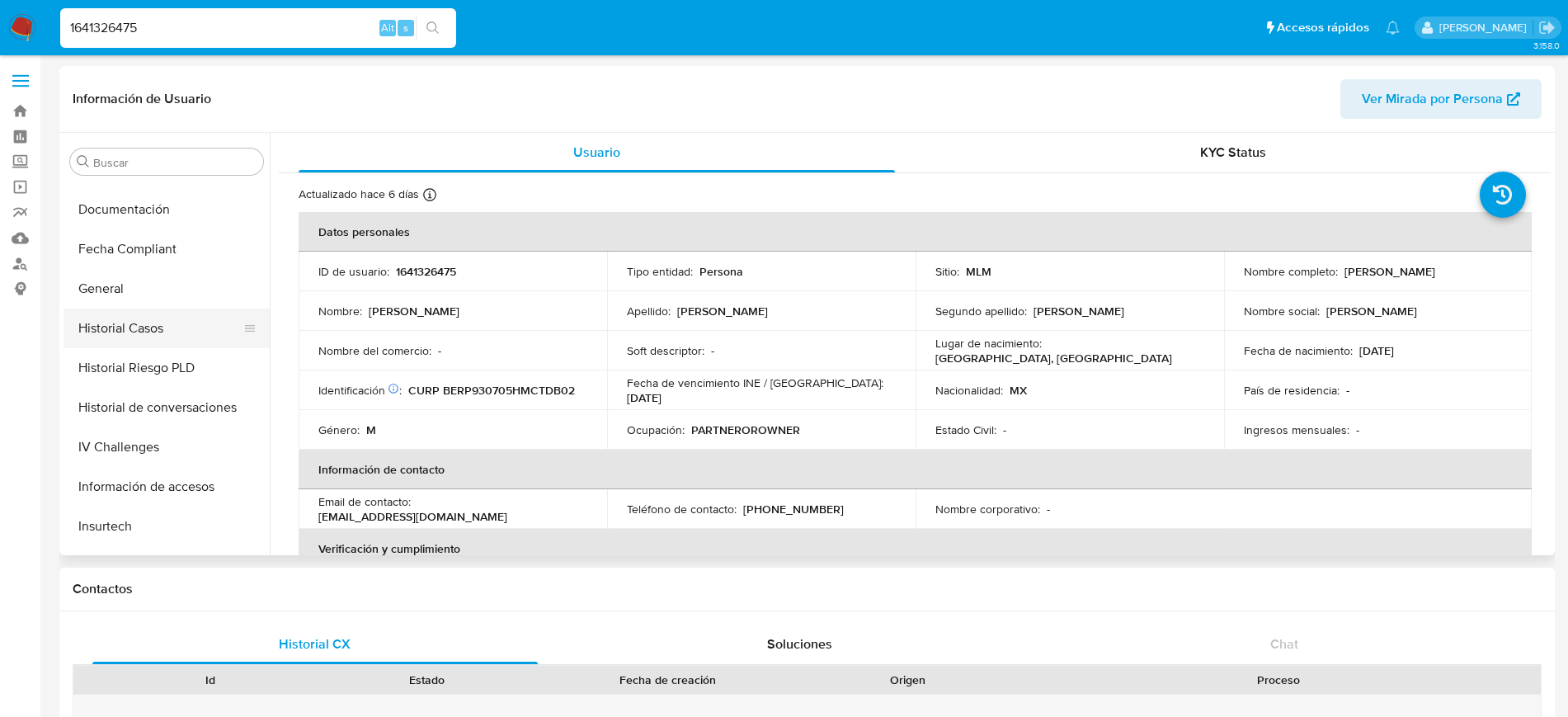
click at [138, 319] on button "Historial Casos" at bounding box center [160, 328] width 193 height 40
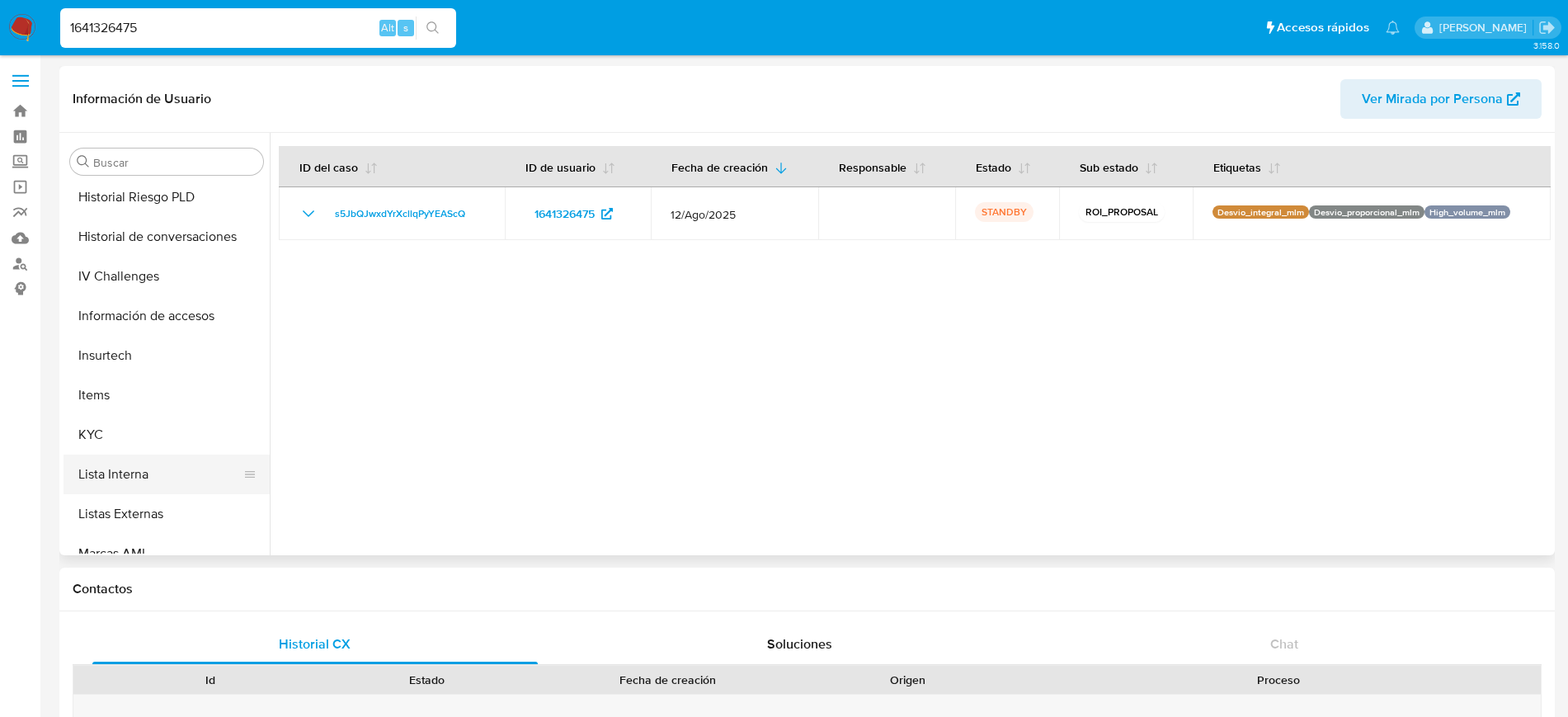
scroll to position [594, 0]
click at [112, 402] on button "KYC" at bounding box center [160, 399] width 193 height 40
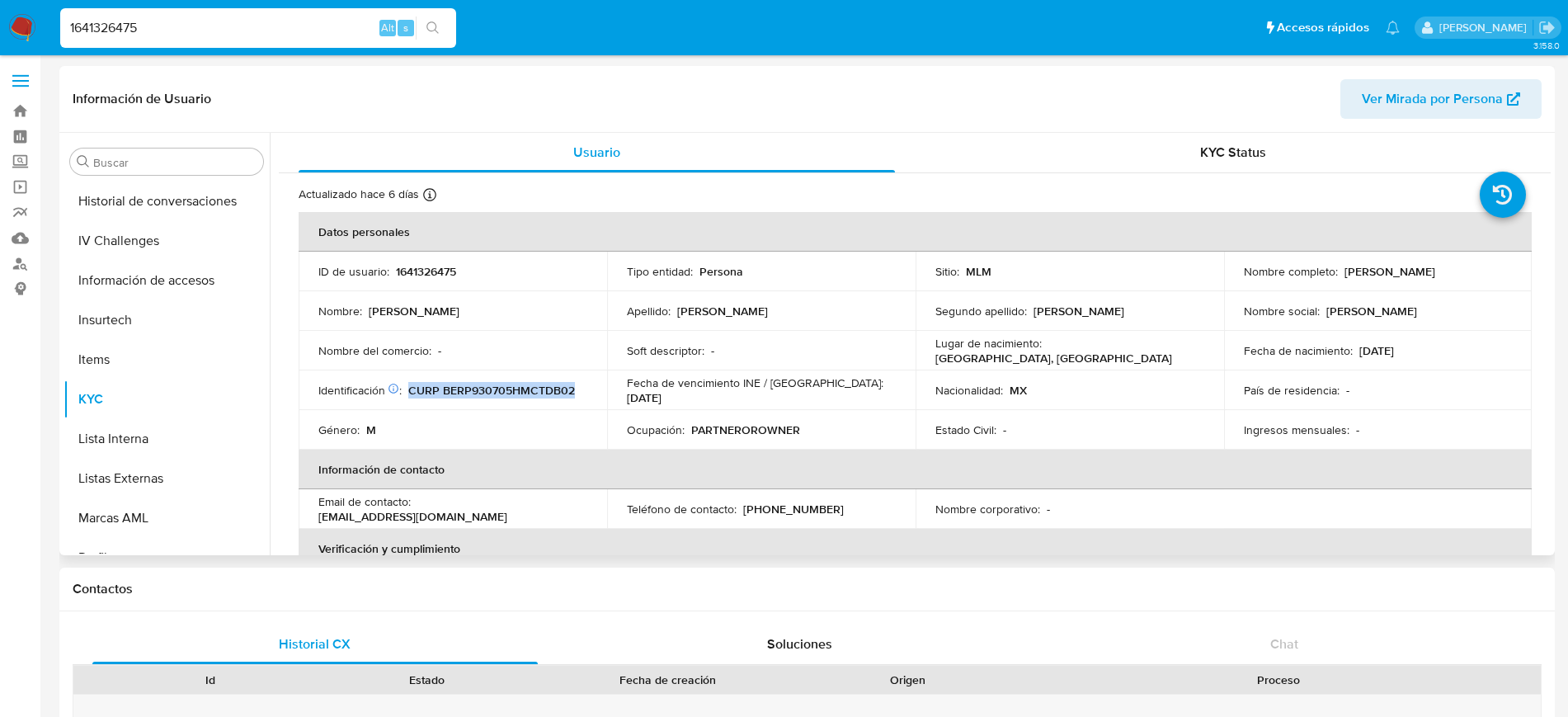
drag, startPoint x: 473, startPoint y: 397, endPoint x: 412, endPoint y: 398, distance: 61.0
click at [412, 398] on td "Identificación CIC: 219639288 : CURP BERP930705HMCTDB02" at bounding box center [453, 390] width 309 height 40
click at [129, 23] on input "1641326475" at bounding box center [258, 28] width 396 height 21
paste input "09806182"
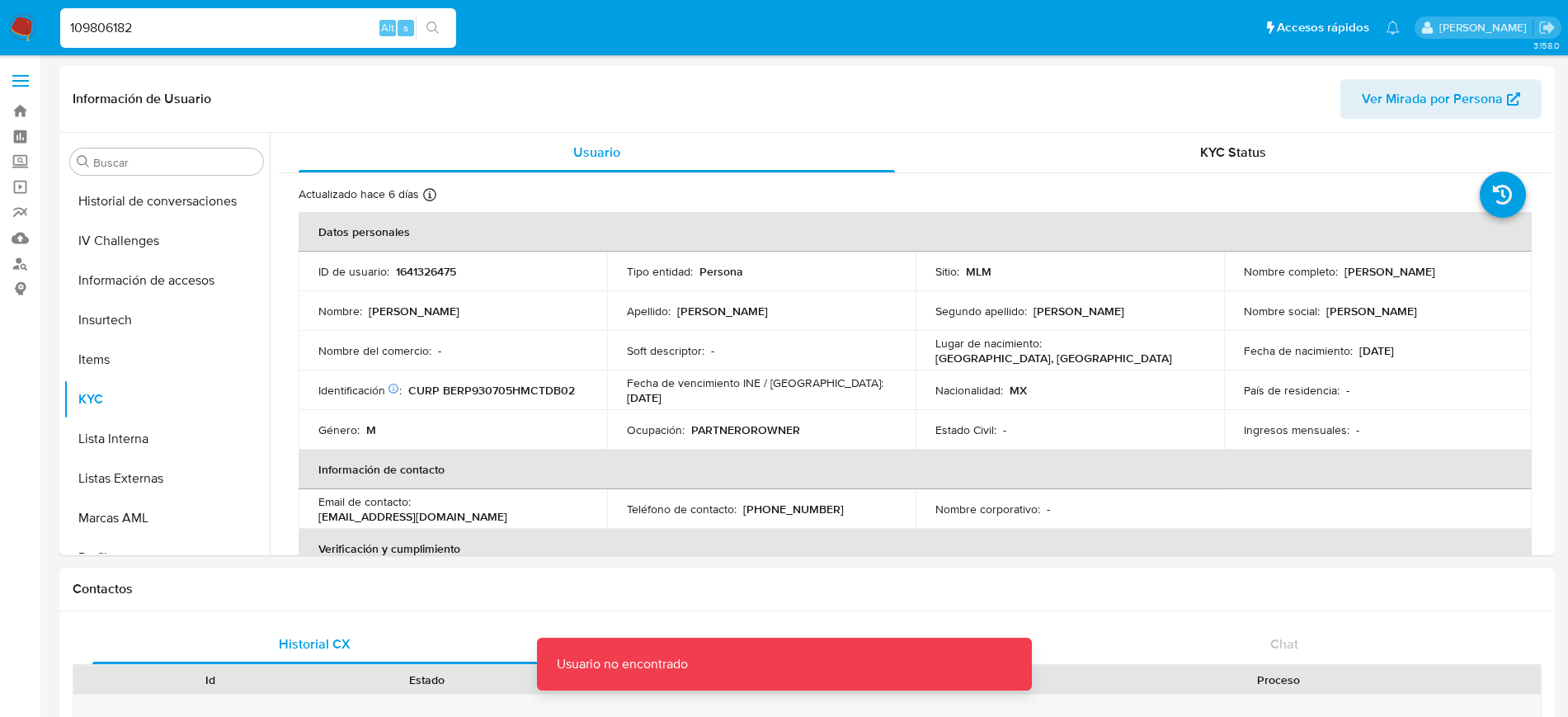
click at [156, 37] on input "109806182" at bounding box center [258, 28] width 396 height 21
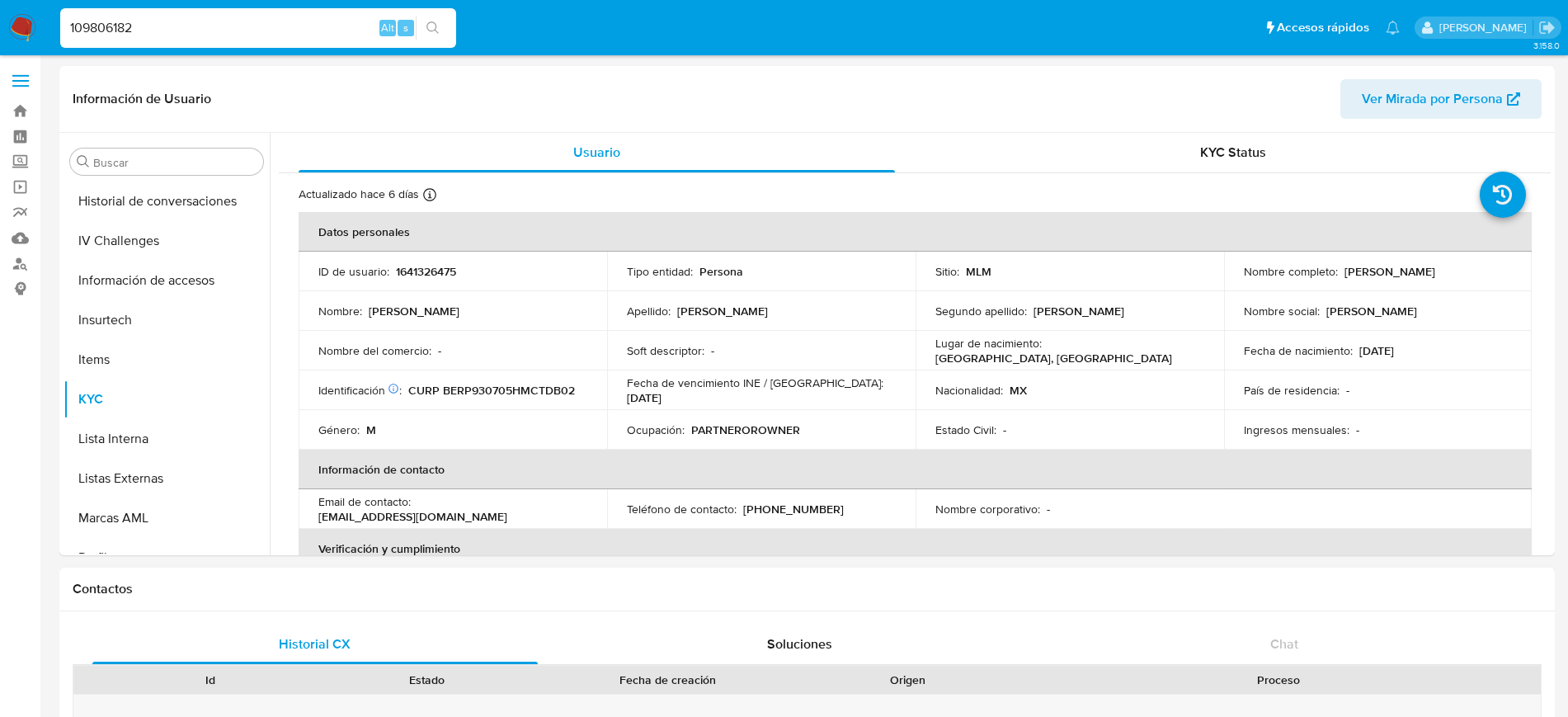
type input "109806182"
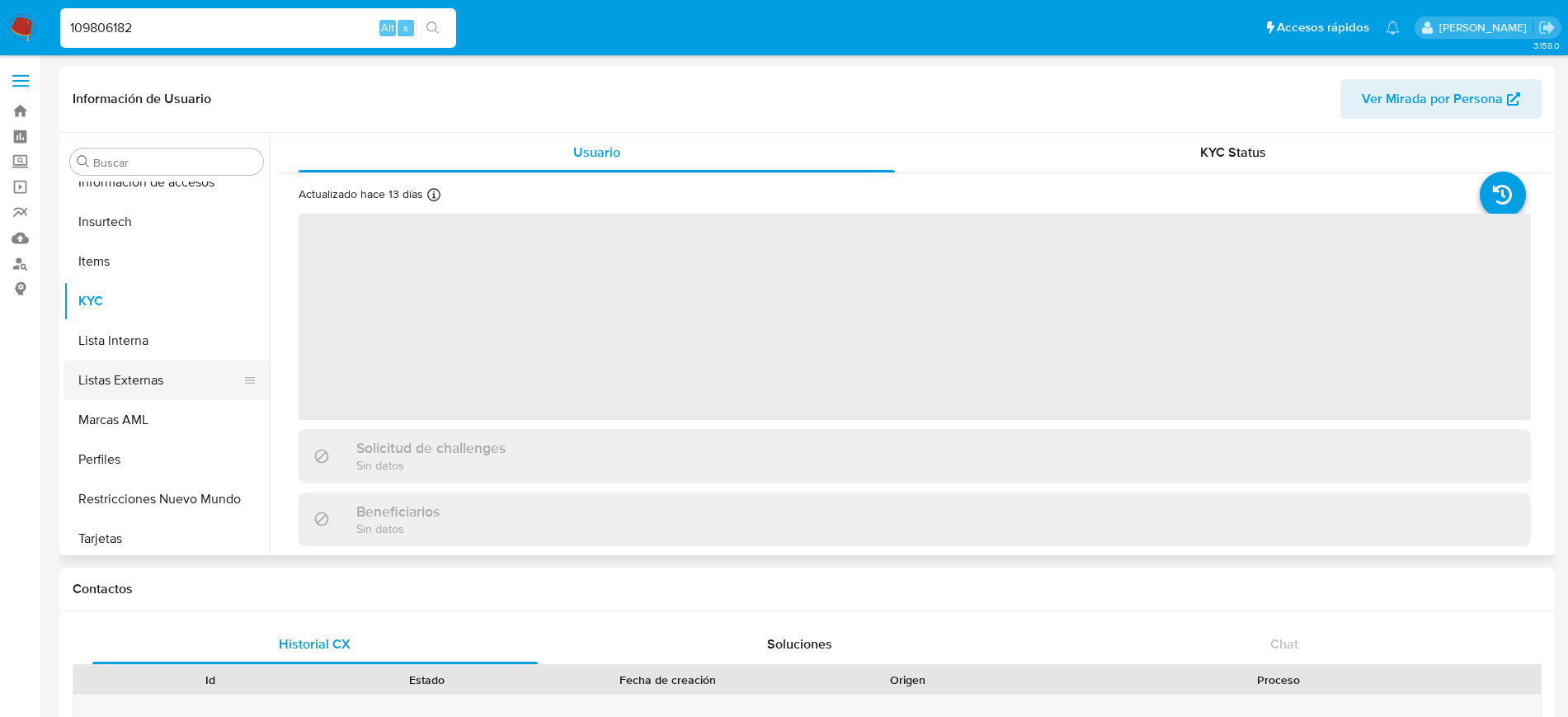
scroll to position [697, 0]
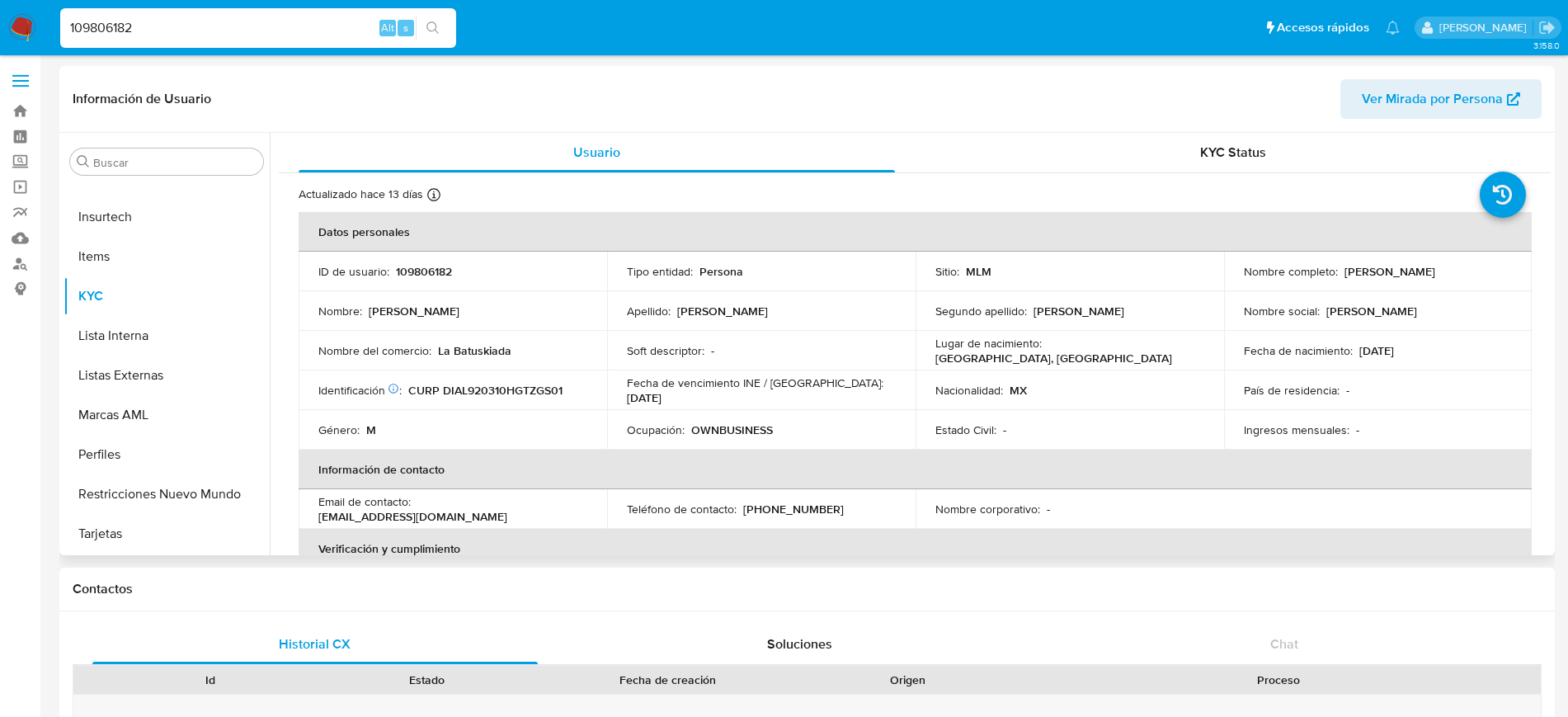
select select "10"
drag, startPoint x: 574, startPoint y: 387, endPoint x: 433, endPoint y: 377, distance: 141.4
click at [433, 377] on td "Identificación CIC: 180373560 : CURP DIAL920310HGTZGS01" at bounding box center [453, 390] width 309 height 40
copy p "CURP DIAL920310HGTZGS01"
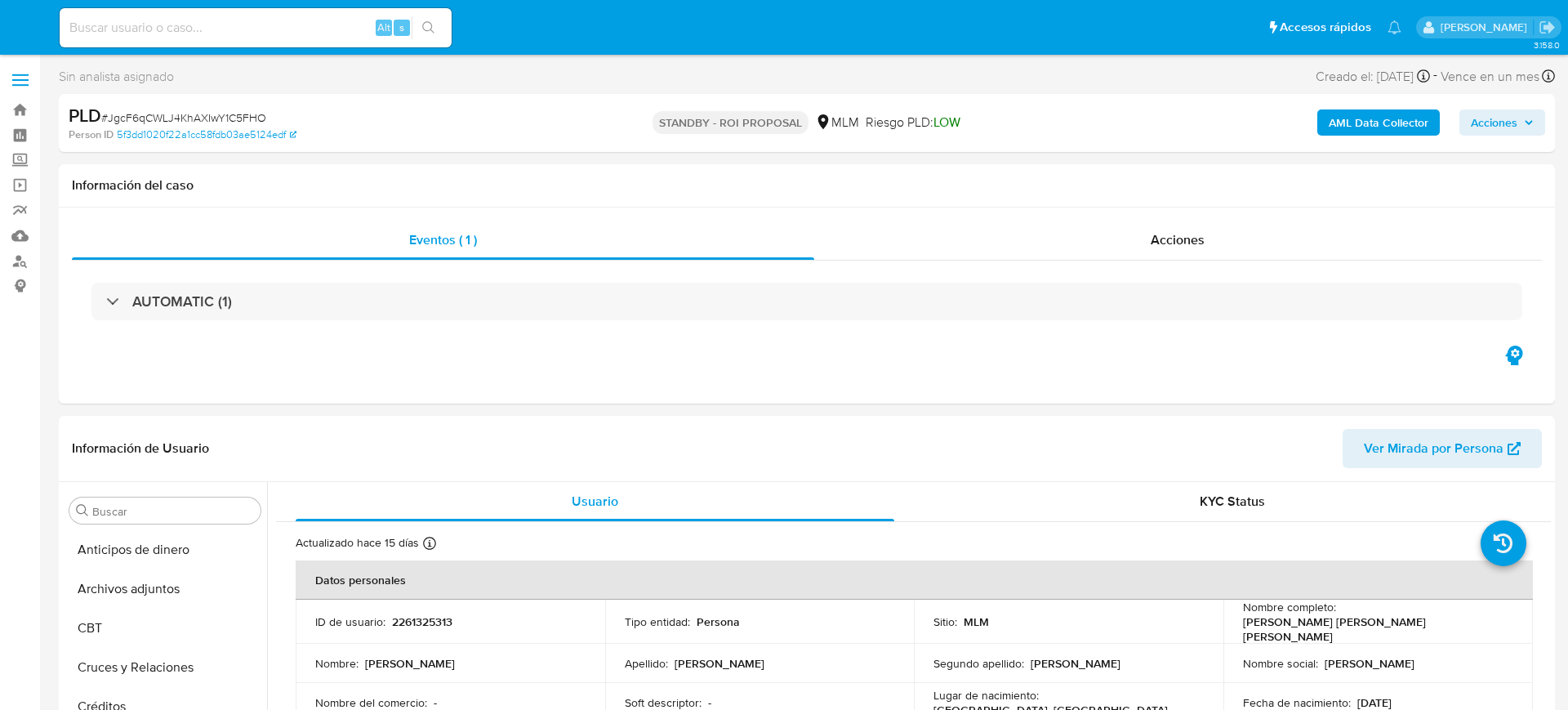
select select "10"
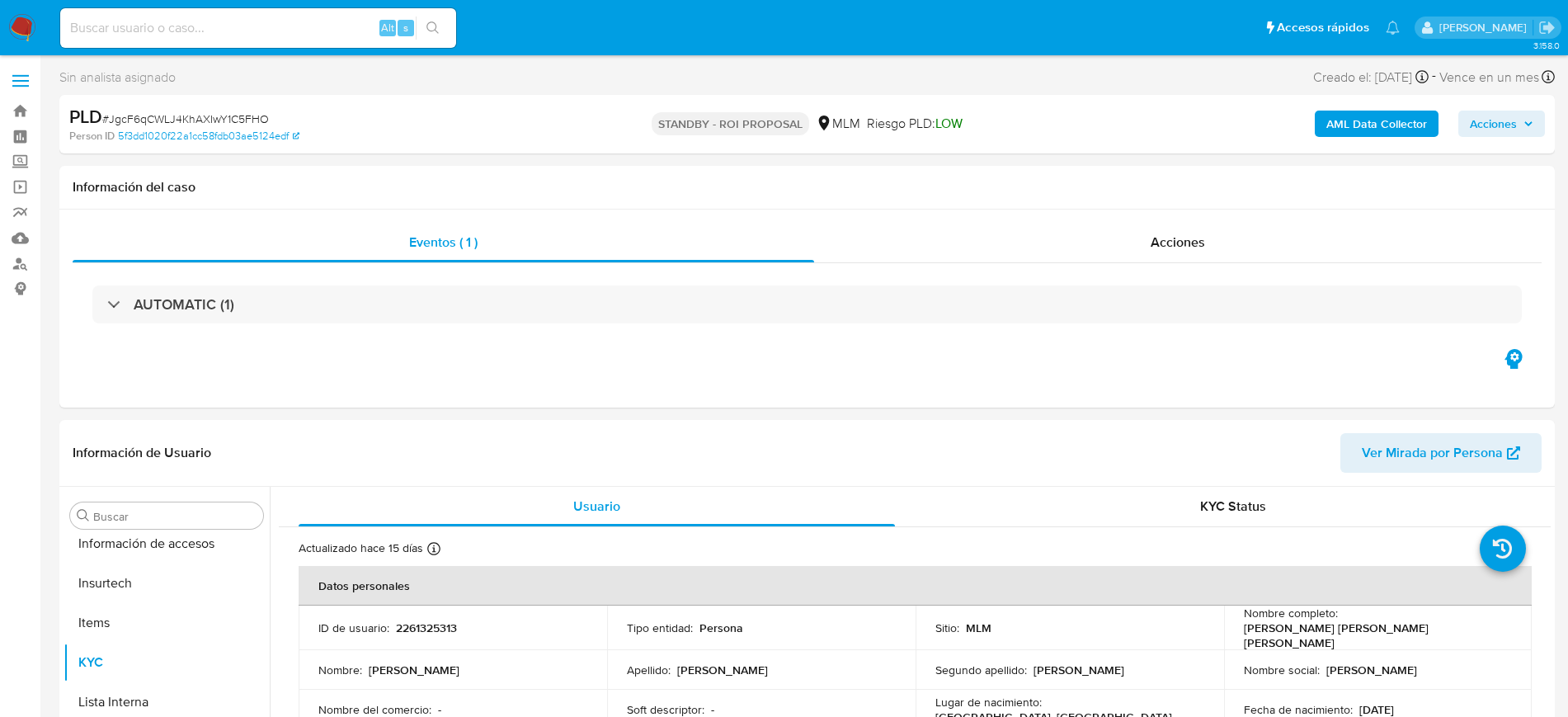
scroll to position [697, 0]
